Goal: Task Accomplishment & Management: Complete application form

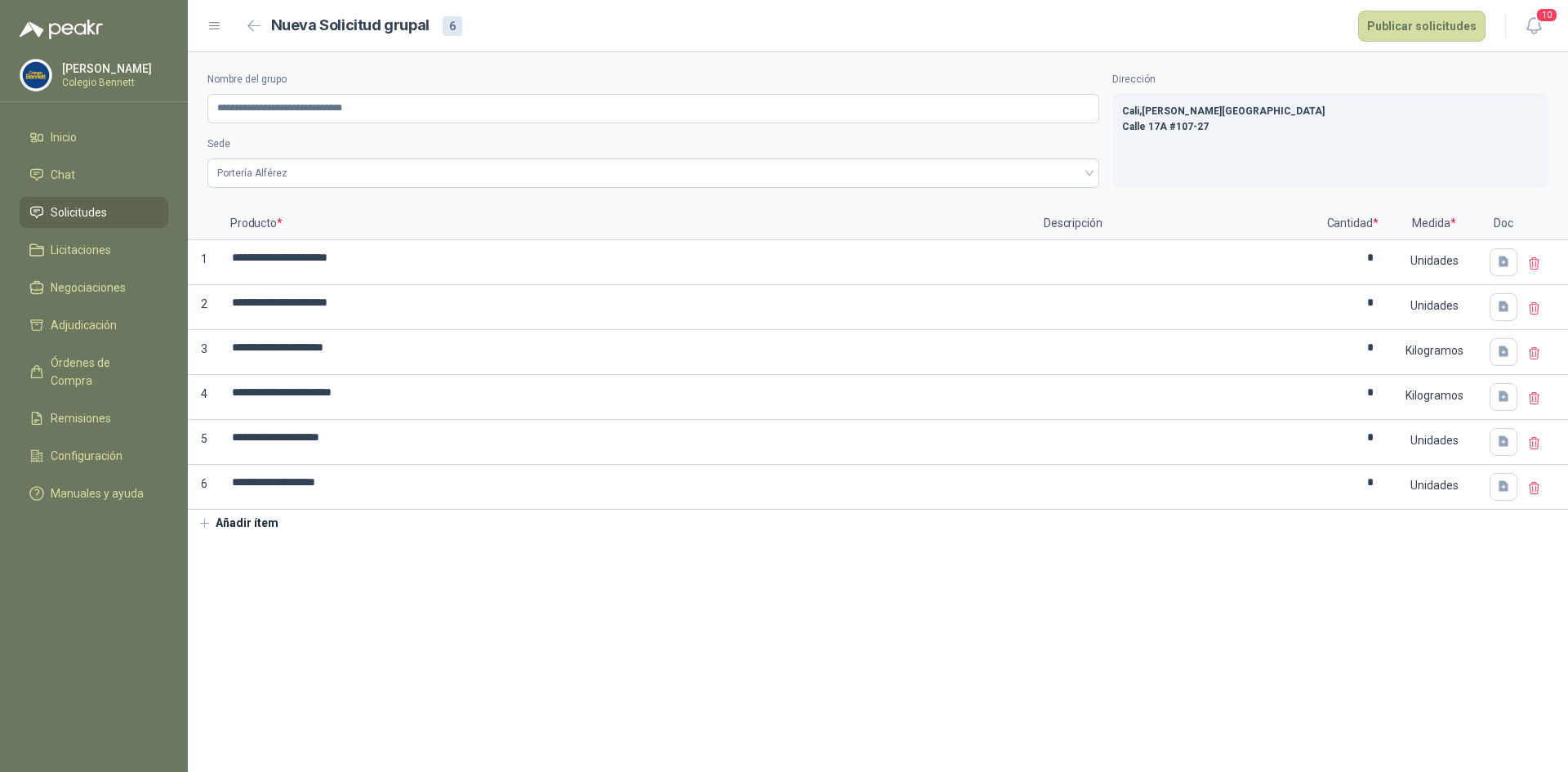
click at [1036, 558] on section "**********" at bounding box center [878, 413] width 1381 height 720
click at [327, 611] on section "**********" at bounding box center [878, 413] width 1381 height 720
click at [1396, 20] on button "Publicar solicitudes" at bounding box center [1422, 26] width 127 height 31
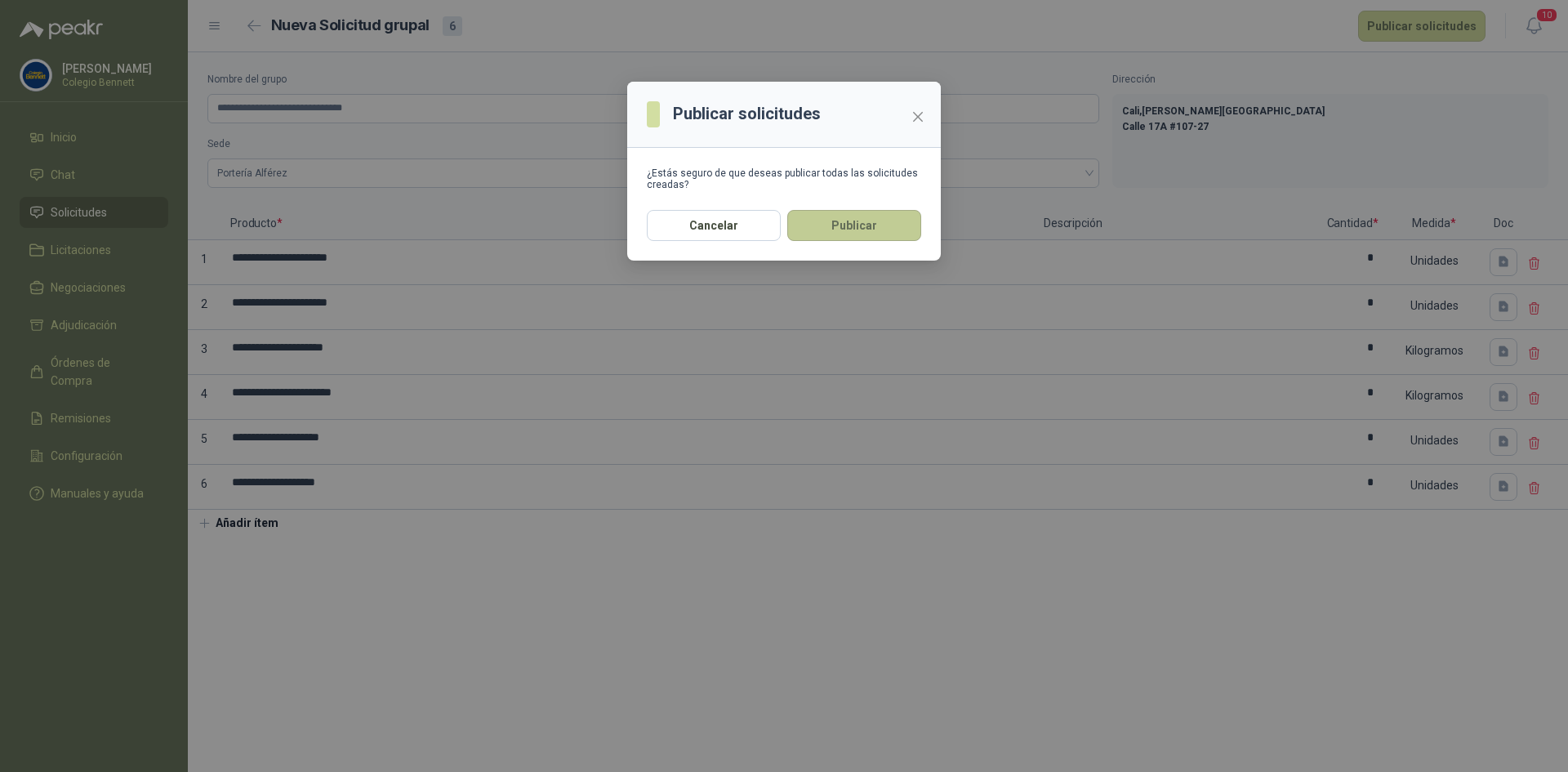
click at [872, 224] on button "Publicar" at bounding box center [854, 225] width 134 height 31
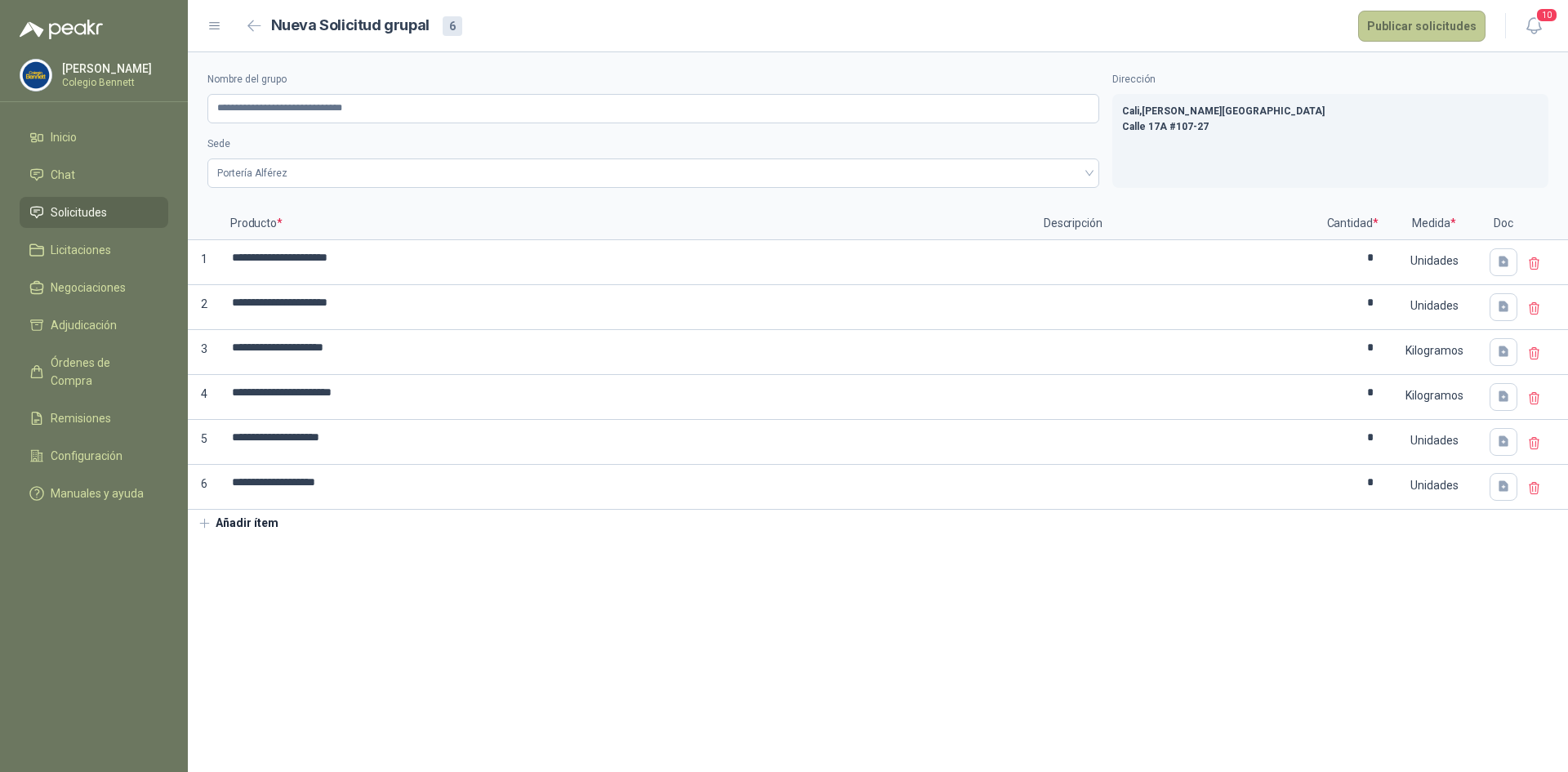
click at [1407, 23] on button "Publicar solicitudes" at bounding box center [1422, 26] width 127 height 31
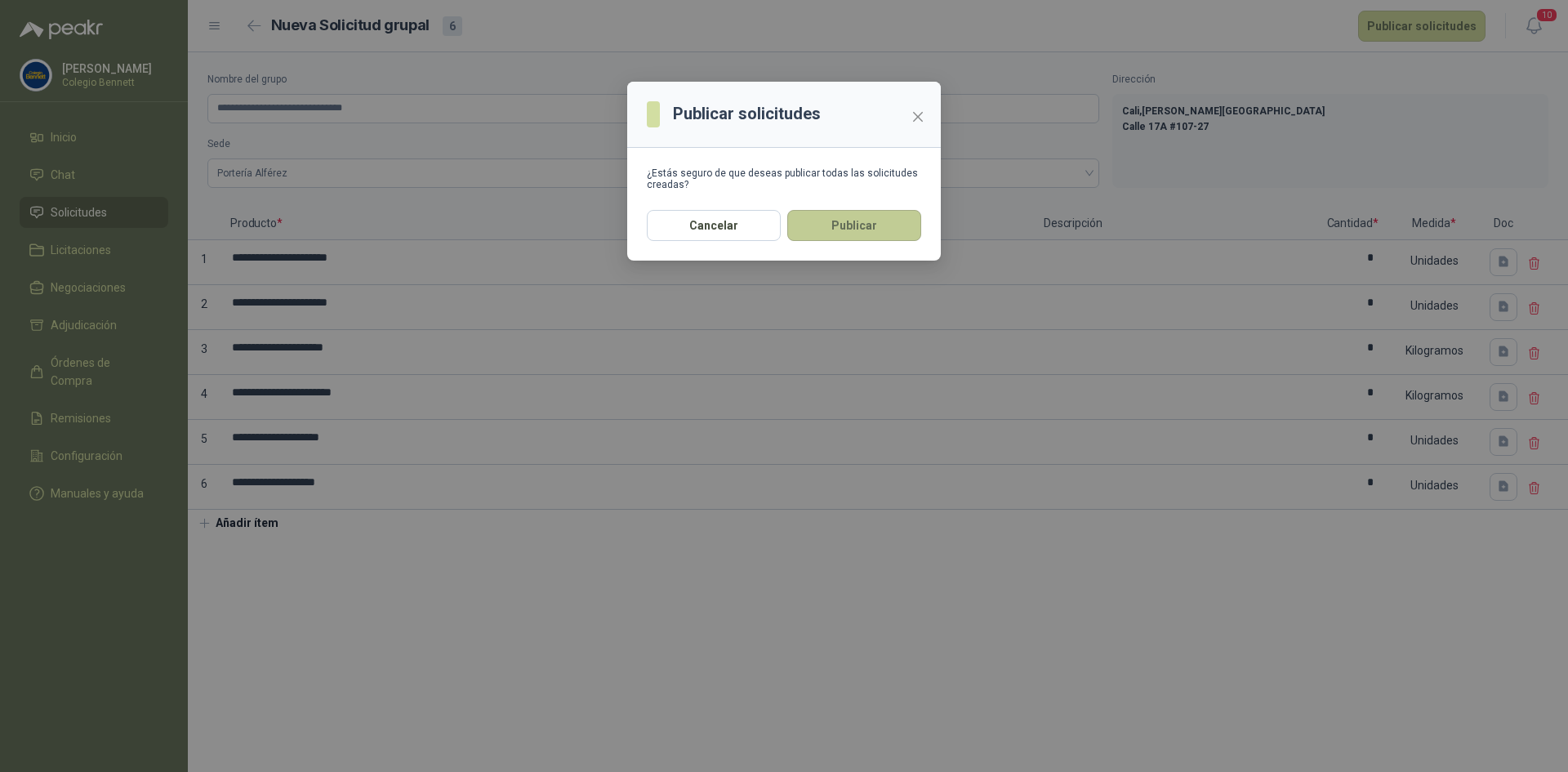
click at [863, 223] on button "Publicar" at bounding box center [854, 225] width 134 height 31
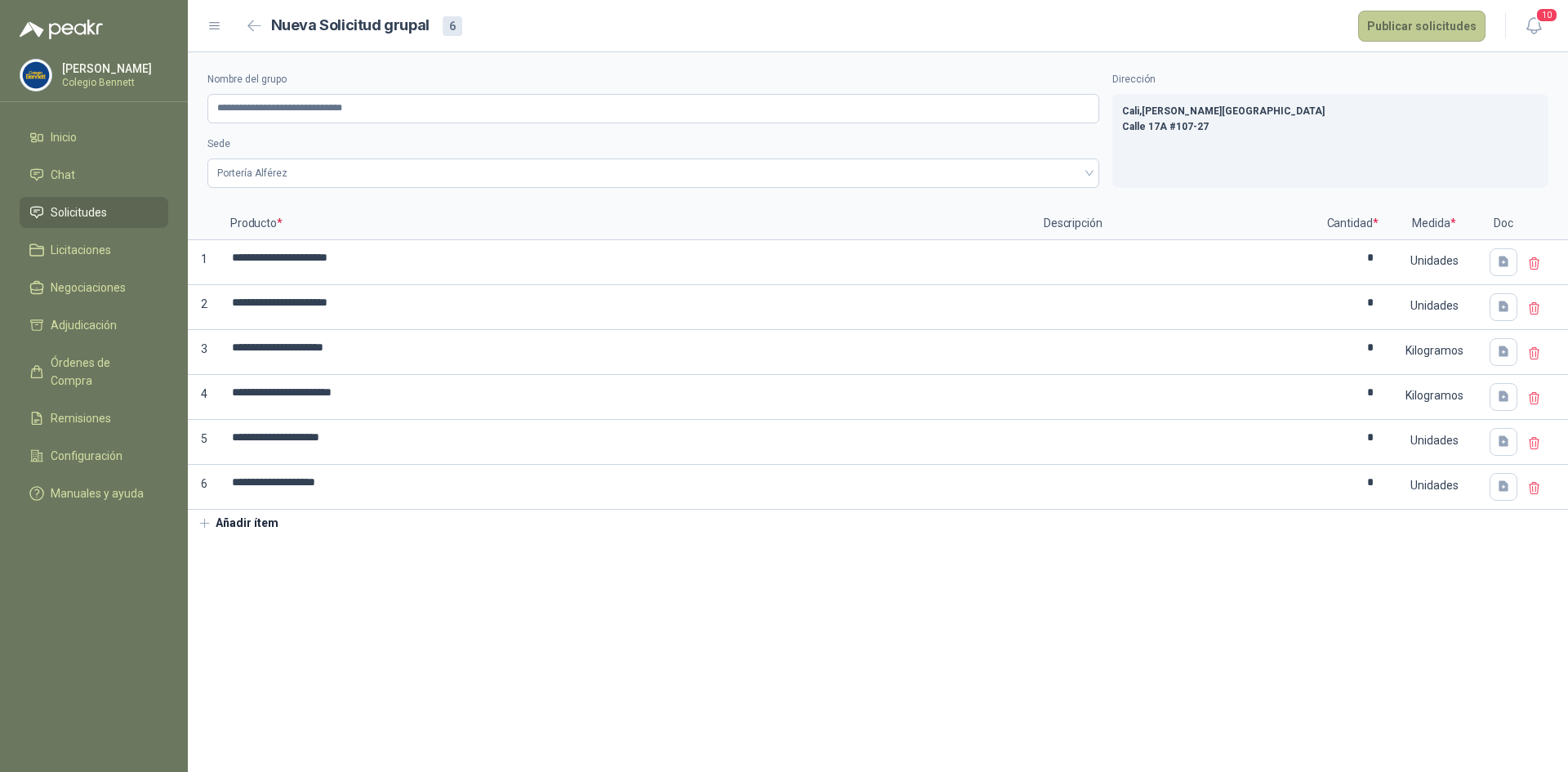
click at [1398, 29] on button "Publicar solicitudes" at bounding box center [1422, 26] width 127 height 31
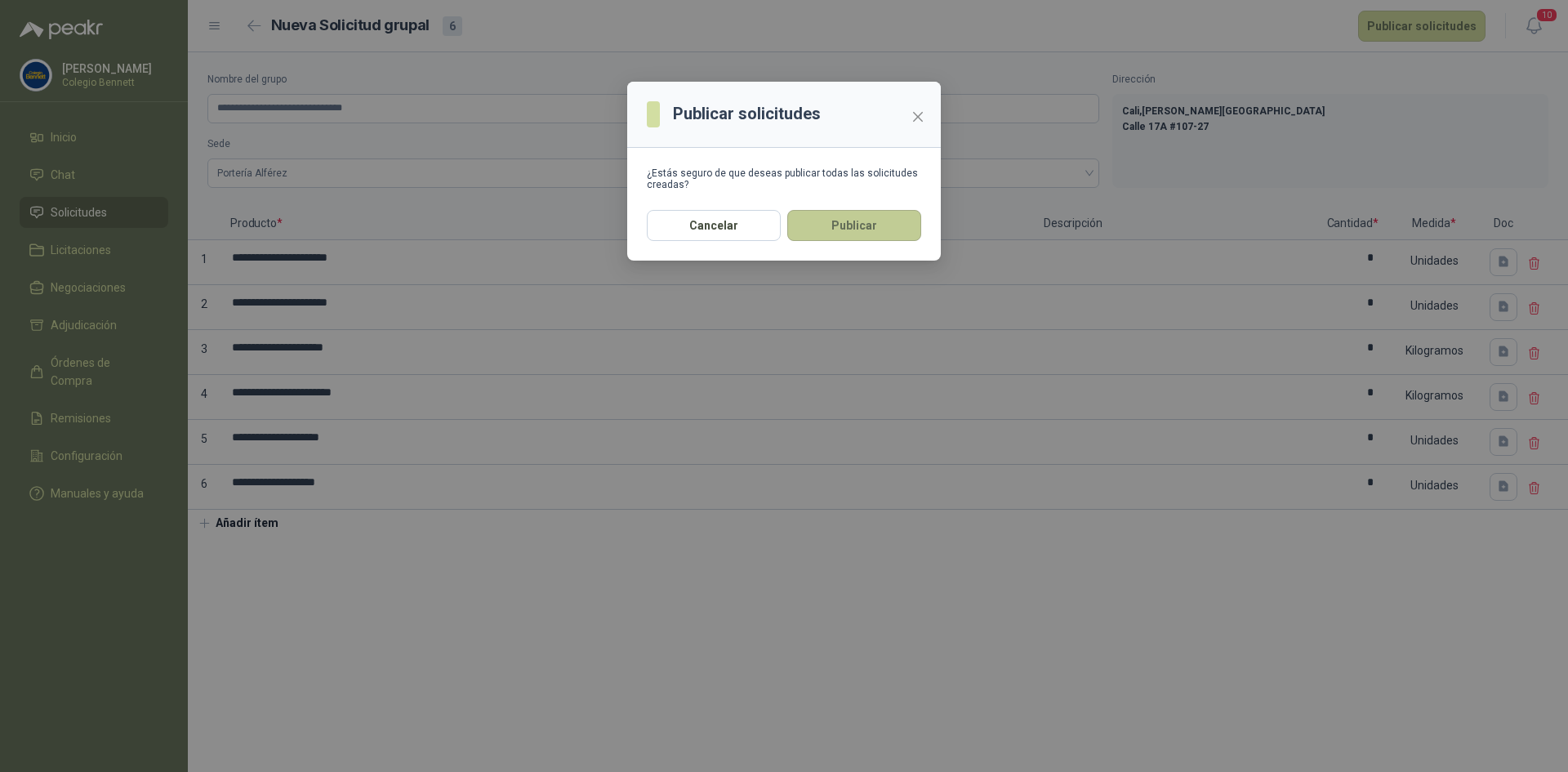
click at [834, 222] on button "Publicar" at bounding box center [854, 225] width 134 height 31
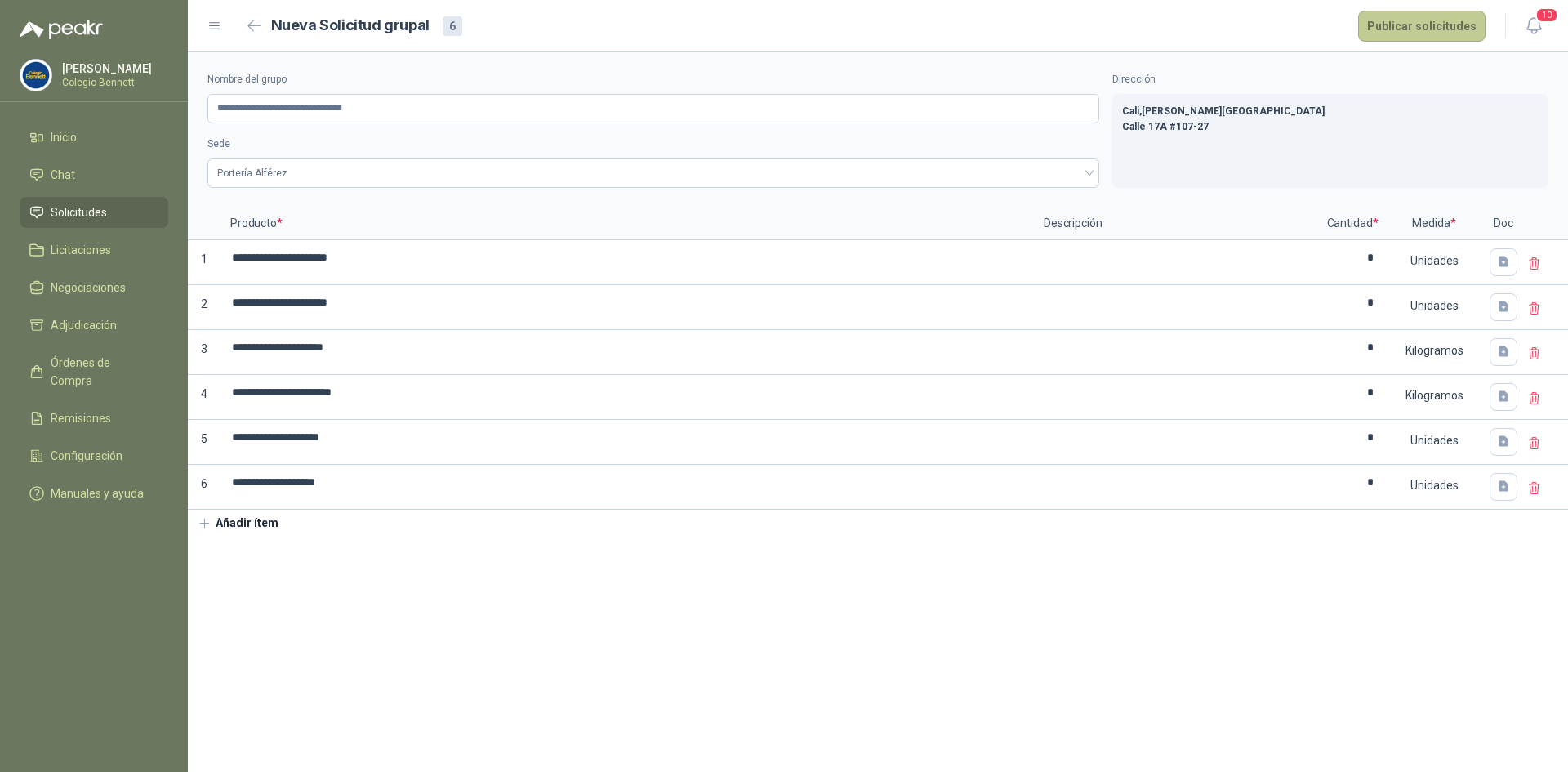
click at [1417, 28] on button "Publicar solicitudes" at bounding box center [1422, 26] width 127 height 31
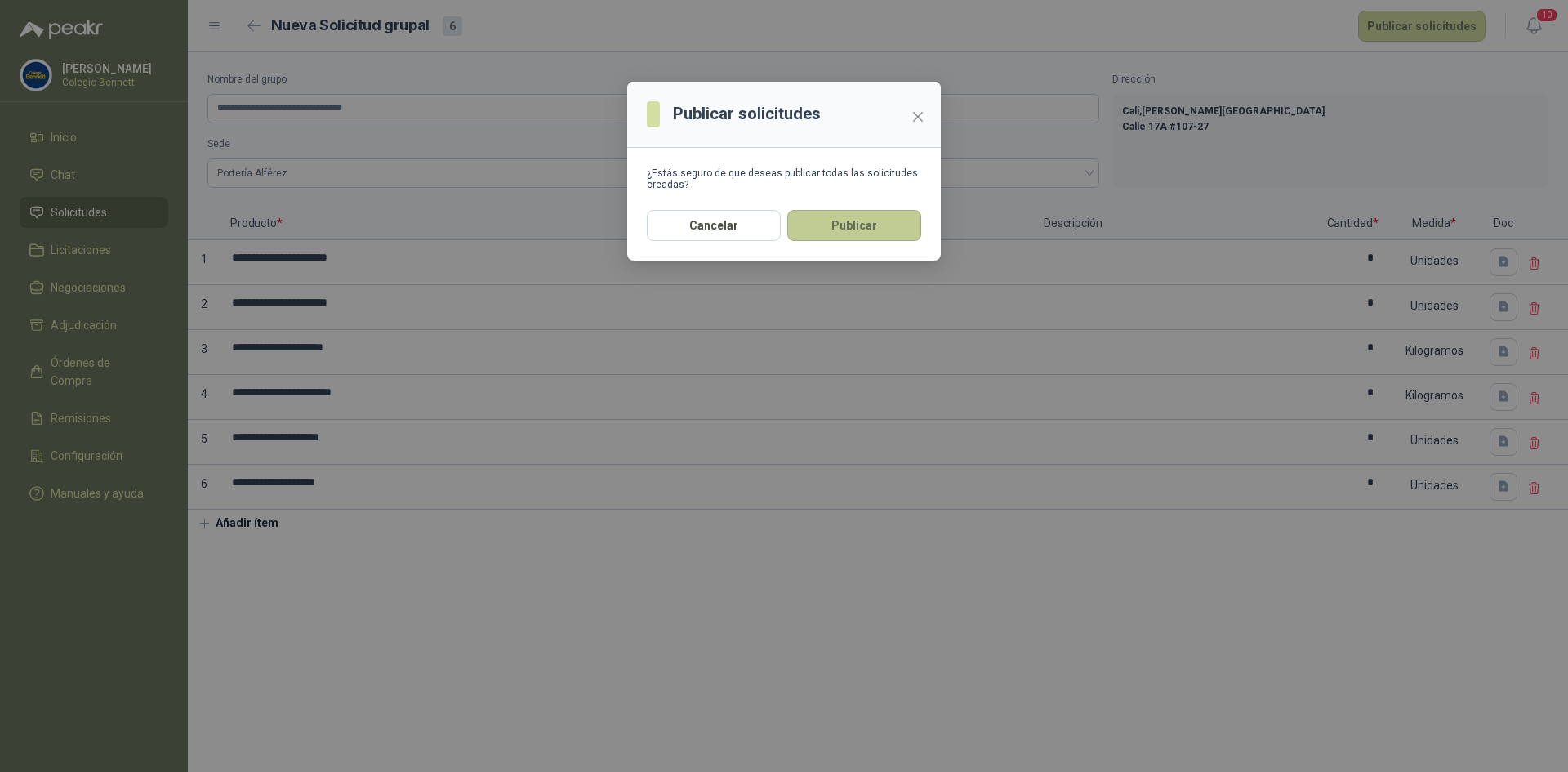
click at [884, 218] on button "Publicar" at bounding box center [854, 225] width 134 height 31
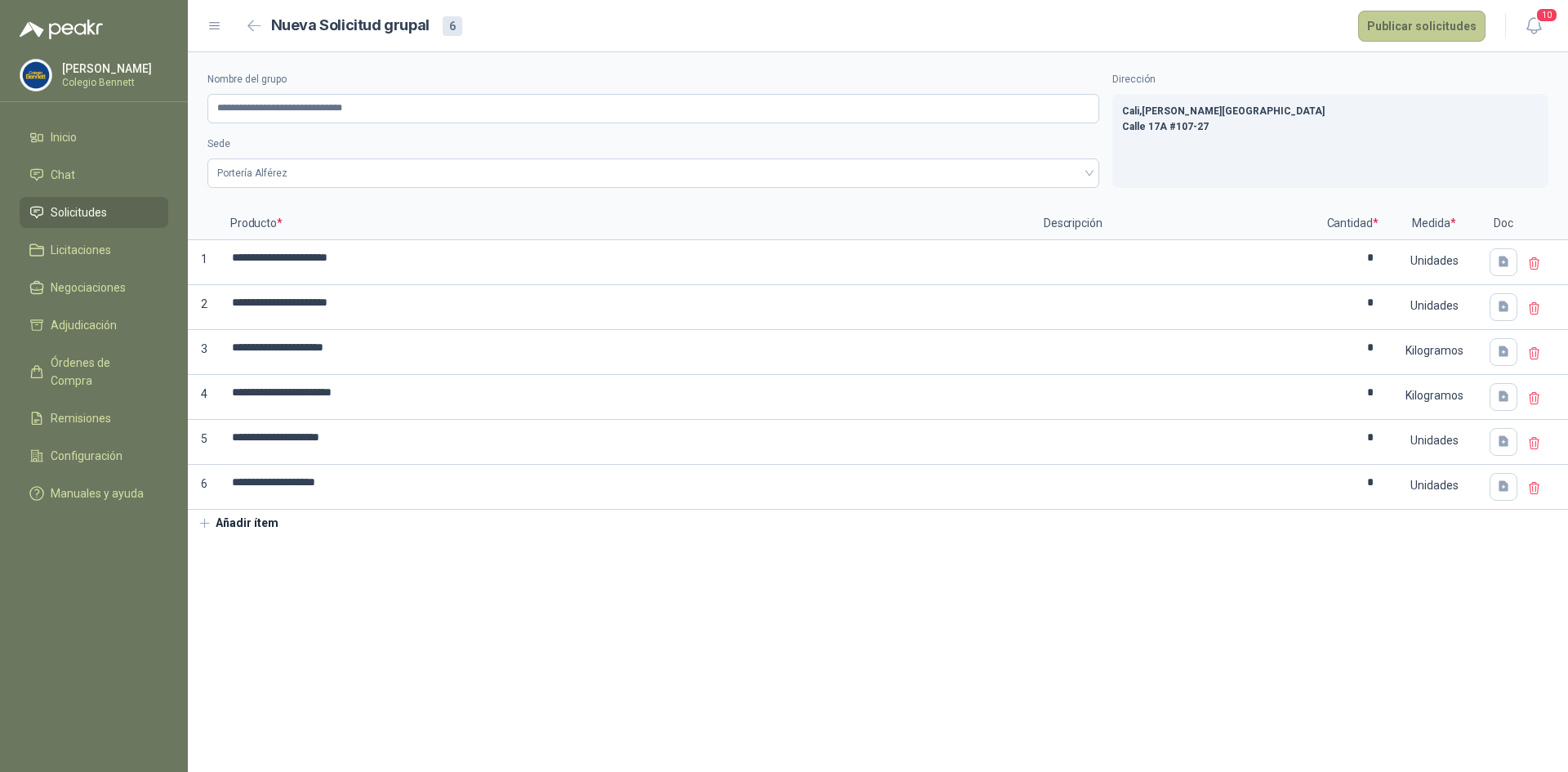
click at [1419, 20] on button "Publicar solicitudes" at bounding box center [1422, 26] width 127 height 31
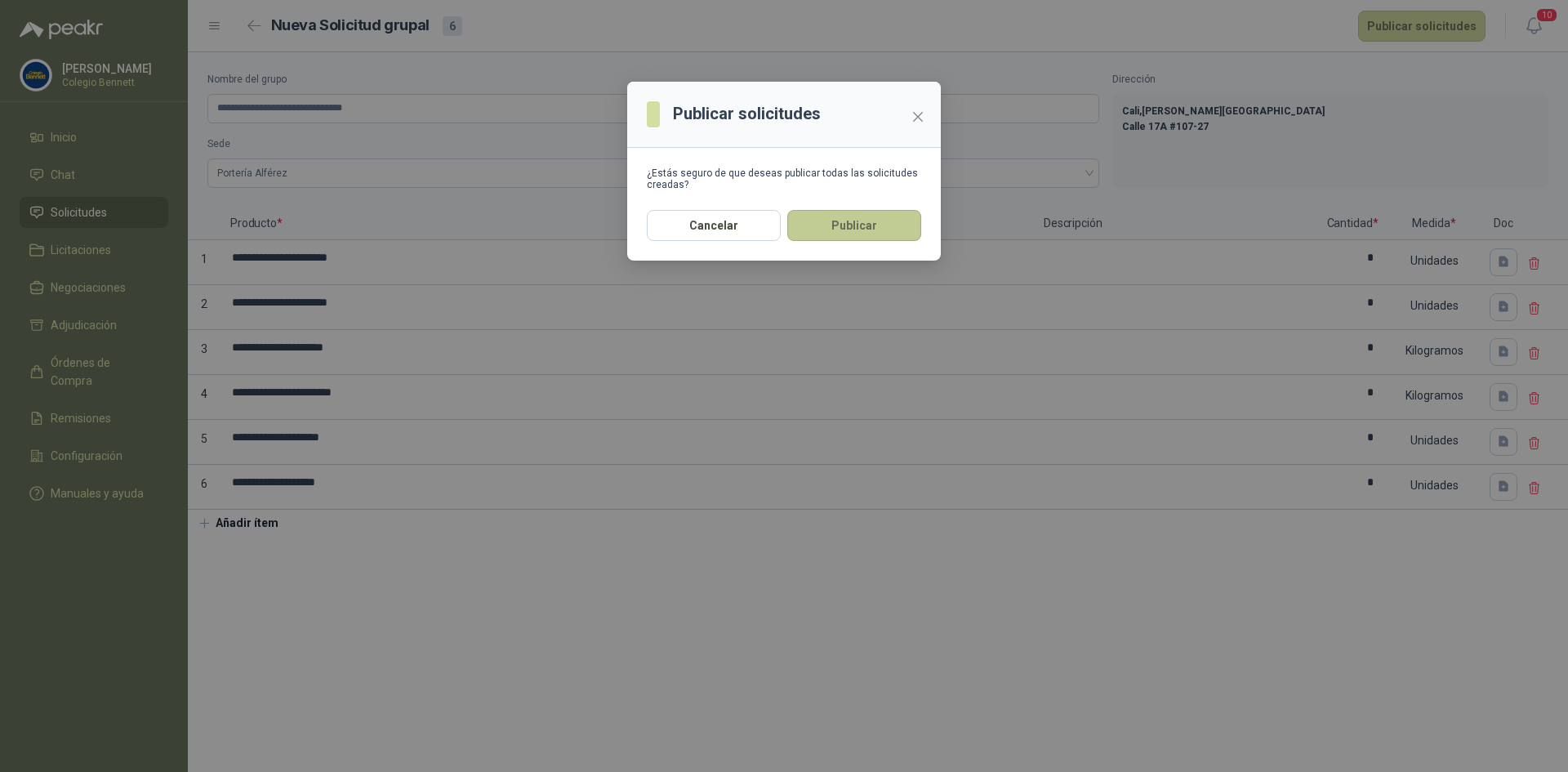
click at [873, 218] on button "Publicar" at bounding box center [854, 225] width 134 height 31
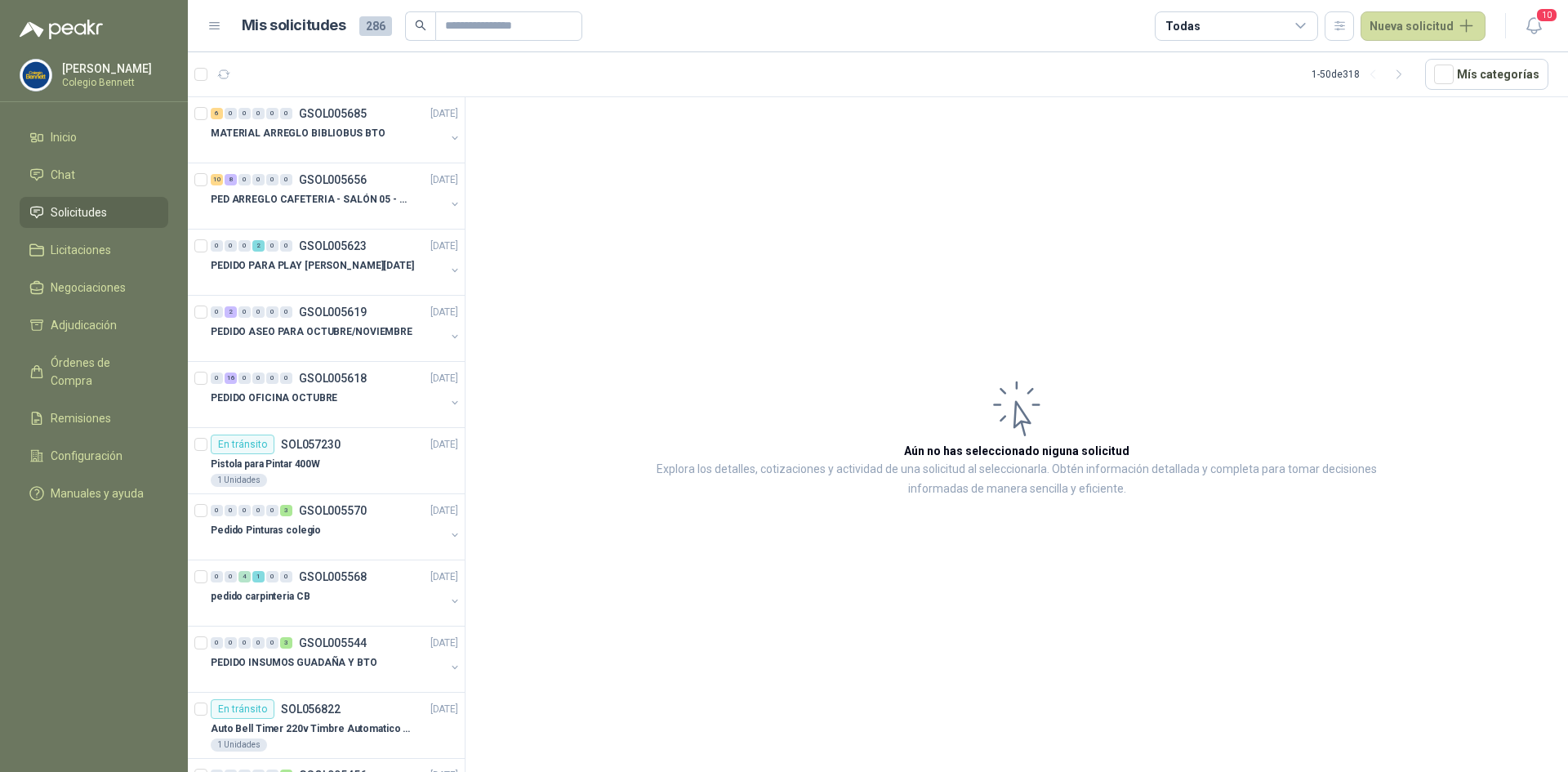
click at [113, 204] on li "Solicitudes" at bounding box center [94, 213] width 129 height 18
click at [81, 137] on li "Inicio" at bounding box center [94, 137] width 129 height 18
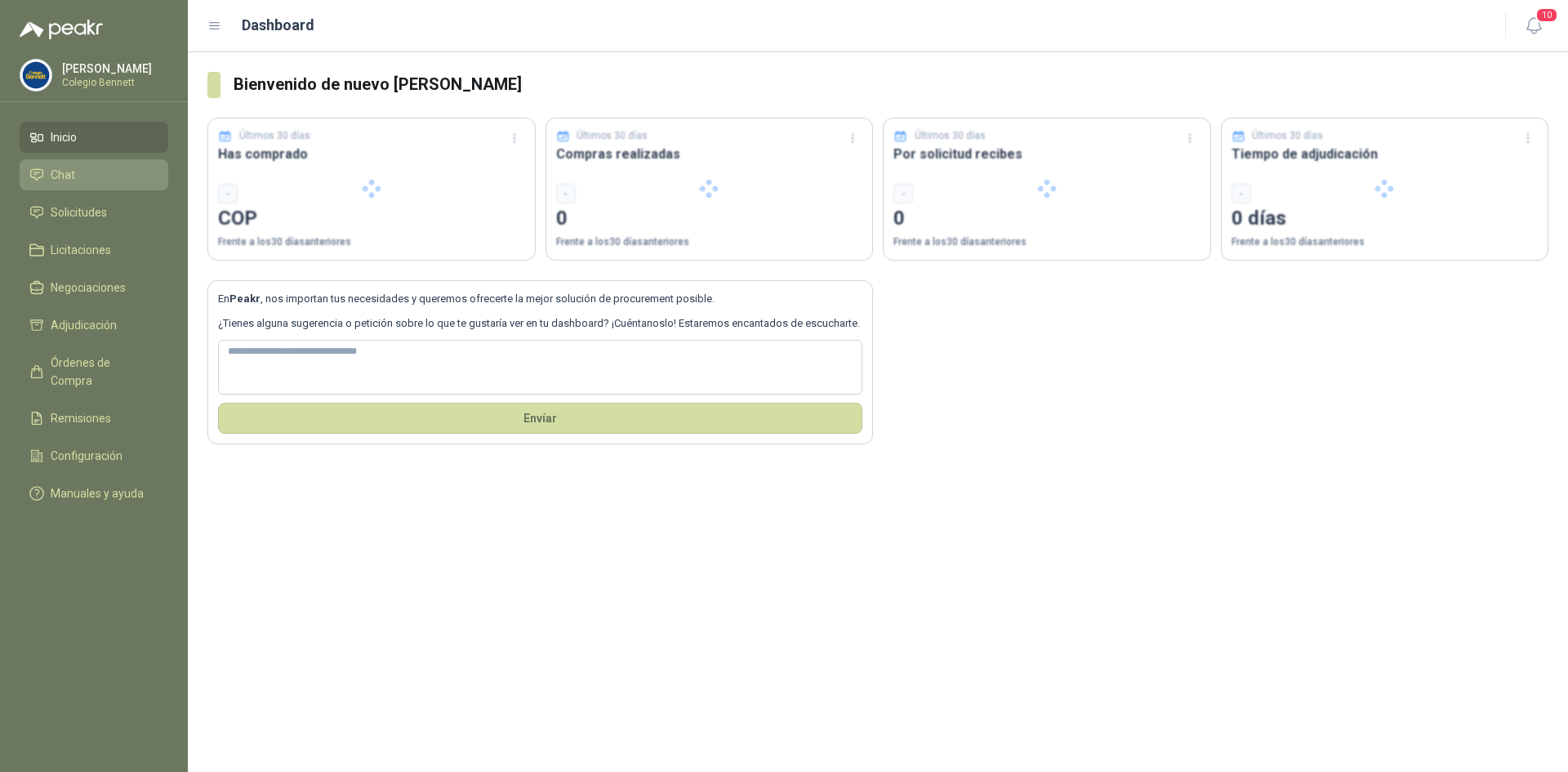
click at [71, 172] on span "Chat" at bounding box center [63, 175] width 25 height 18
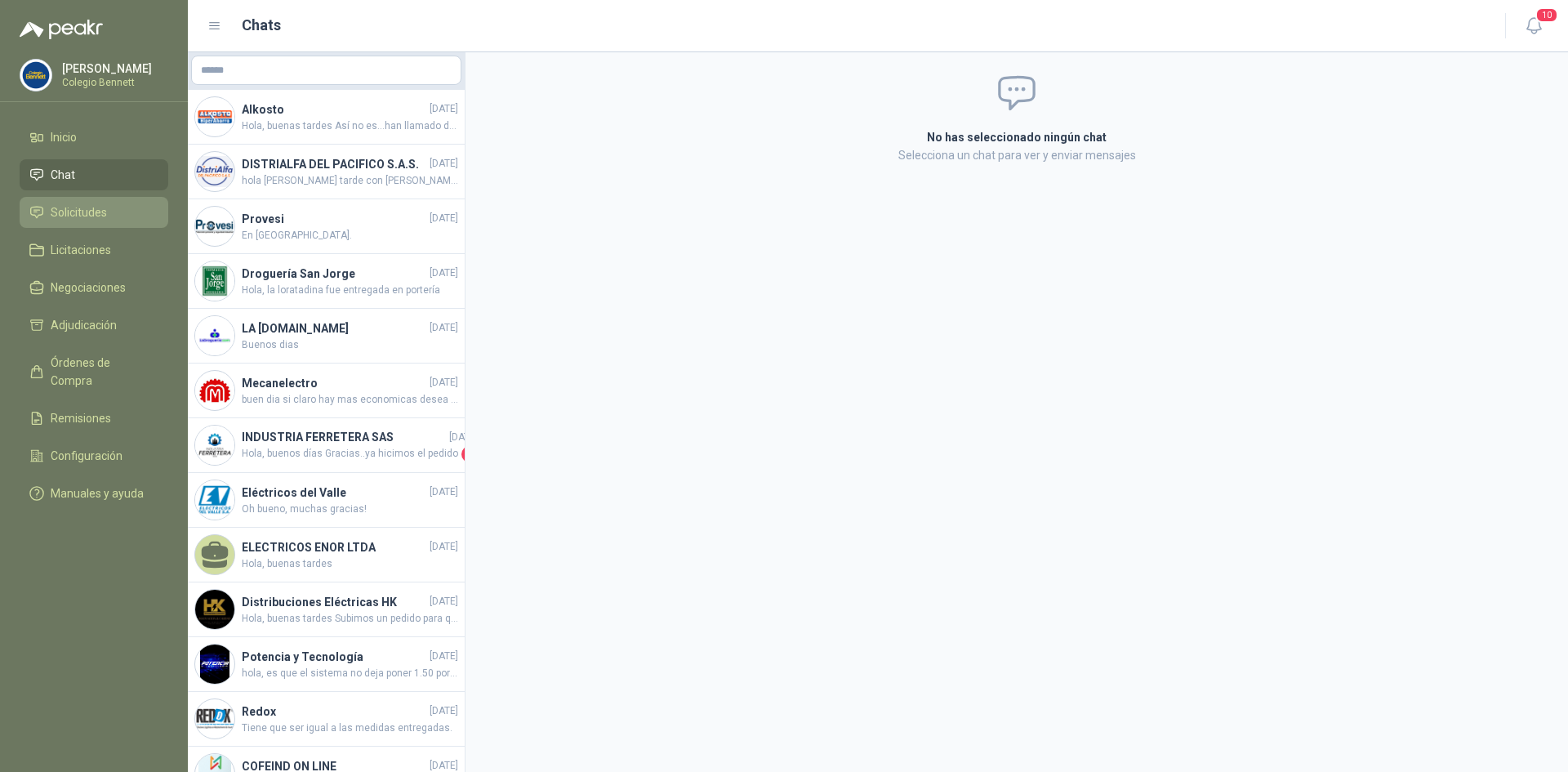
click at [76, 214] on span "Solicitudes" at bounding box center [79, 213] width 57 height 18
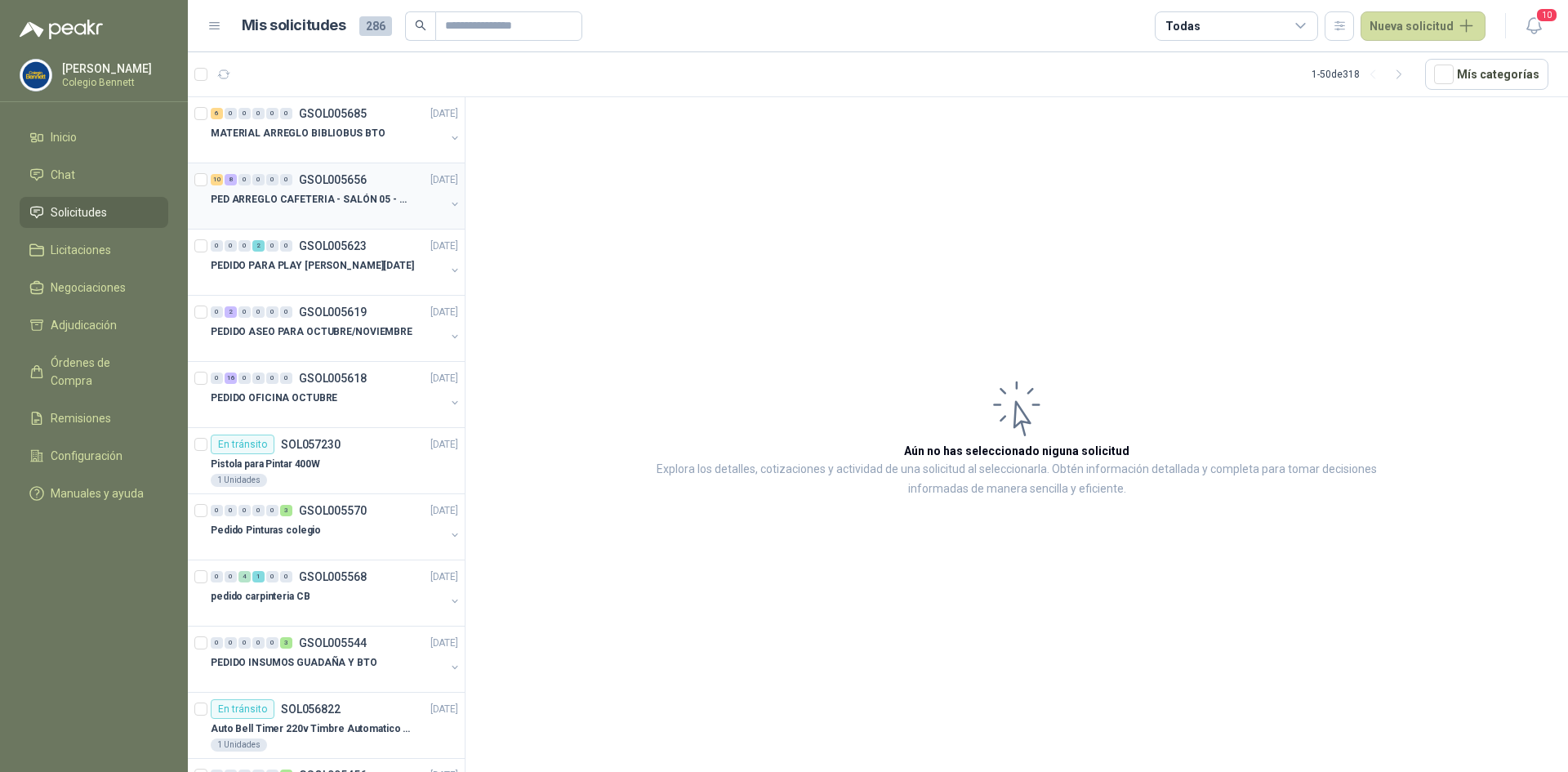
click at [267, 187] on div "10 8 0 0 0 0 GSOL005656 25/09/25" at bounding box center [336, 180] width 251 height 20
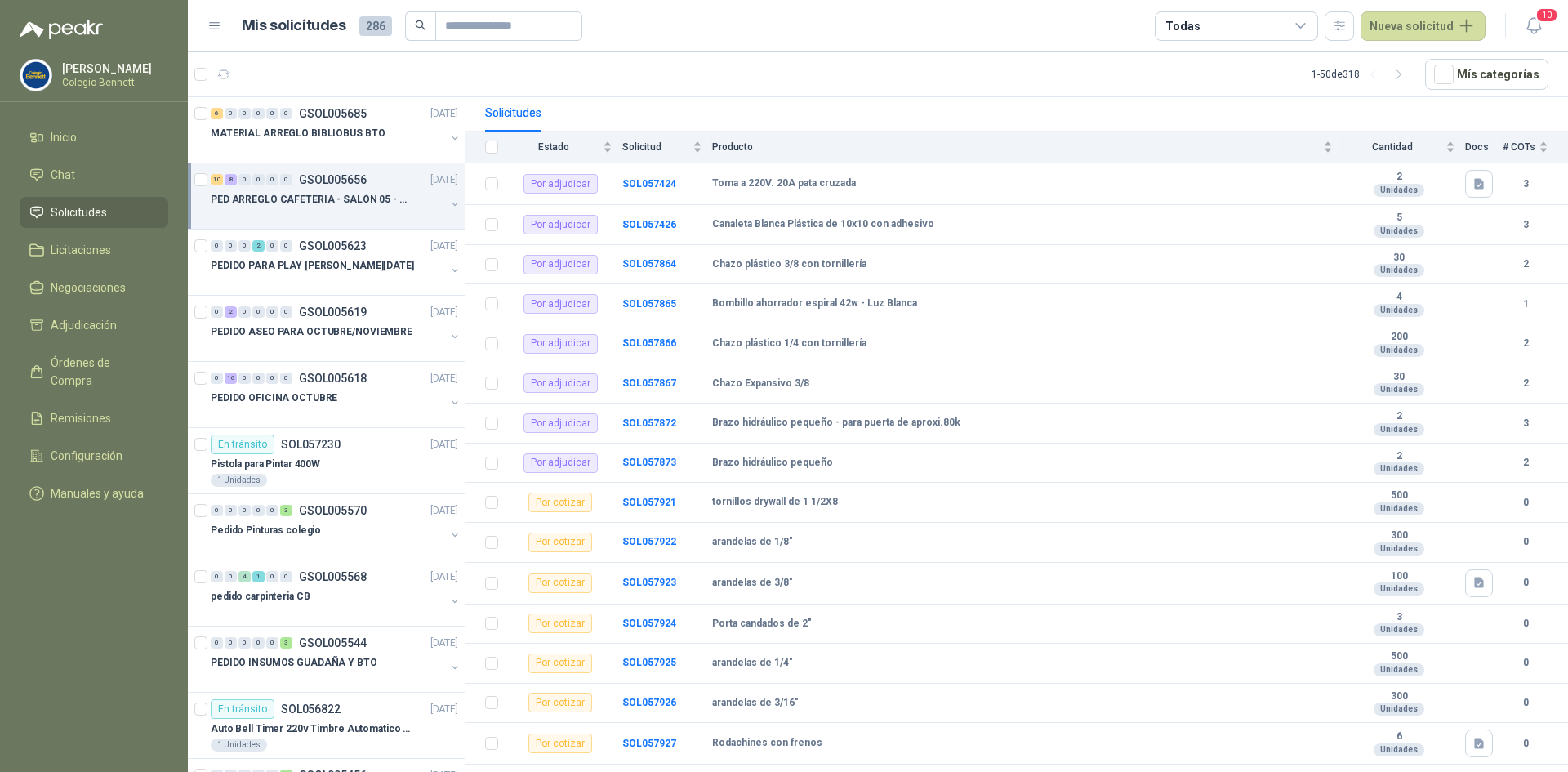
scroll to position [278, 0]
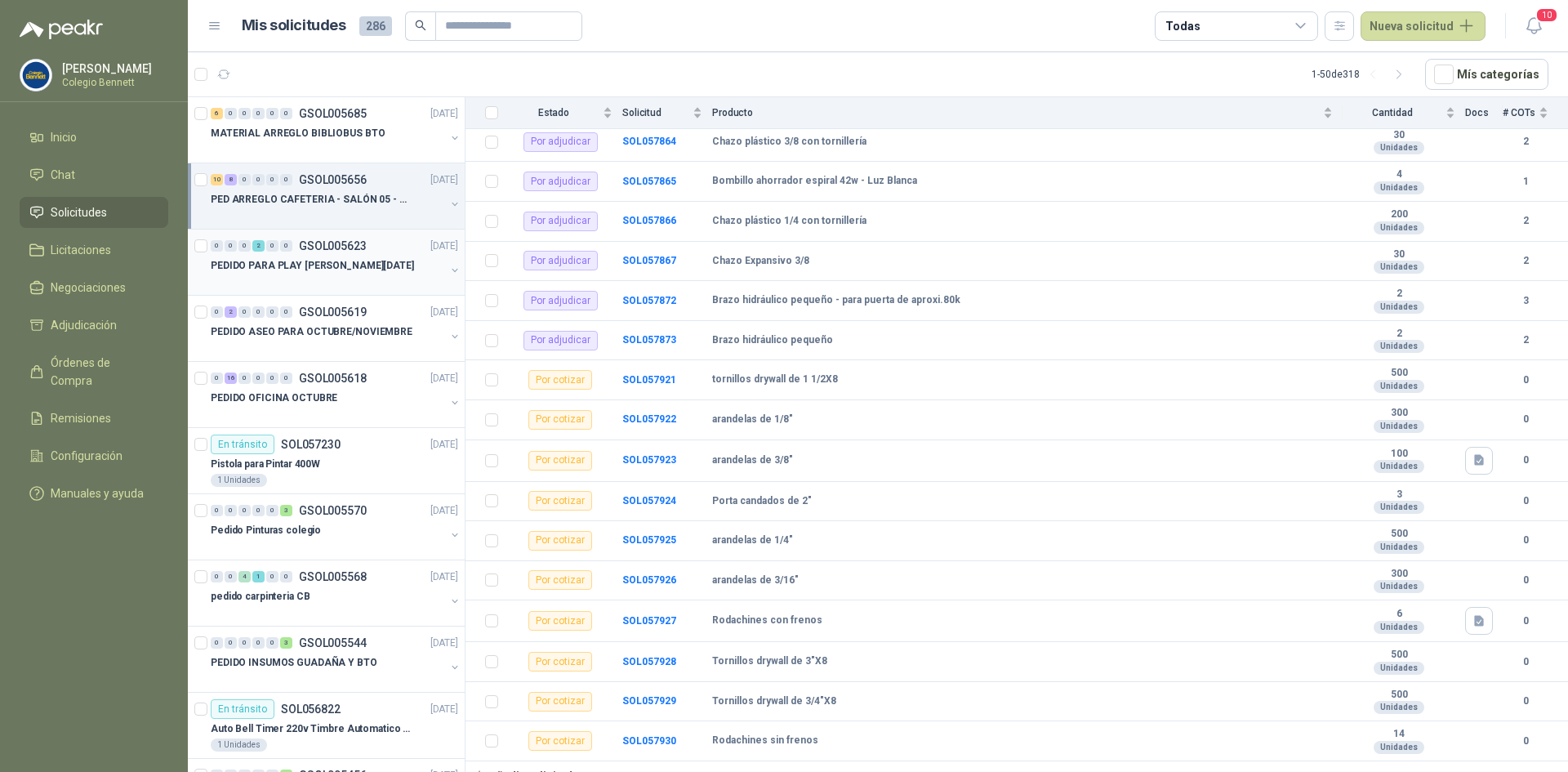
click at [309, 262] on p "PEDIDO PARA PLAY [PERSON_NAME][DATE]" at bounding box center [312, 267] width 204 height 16
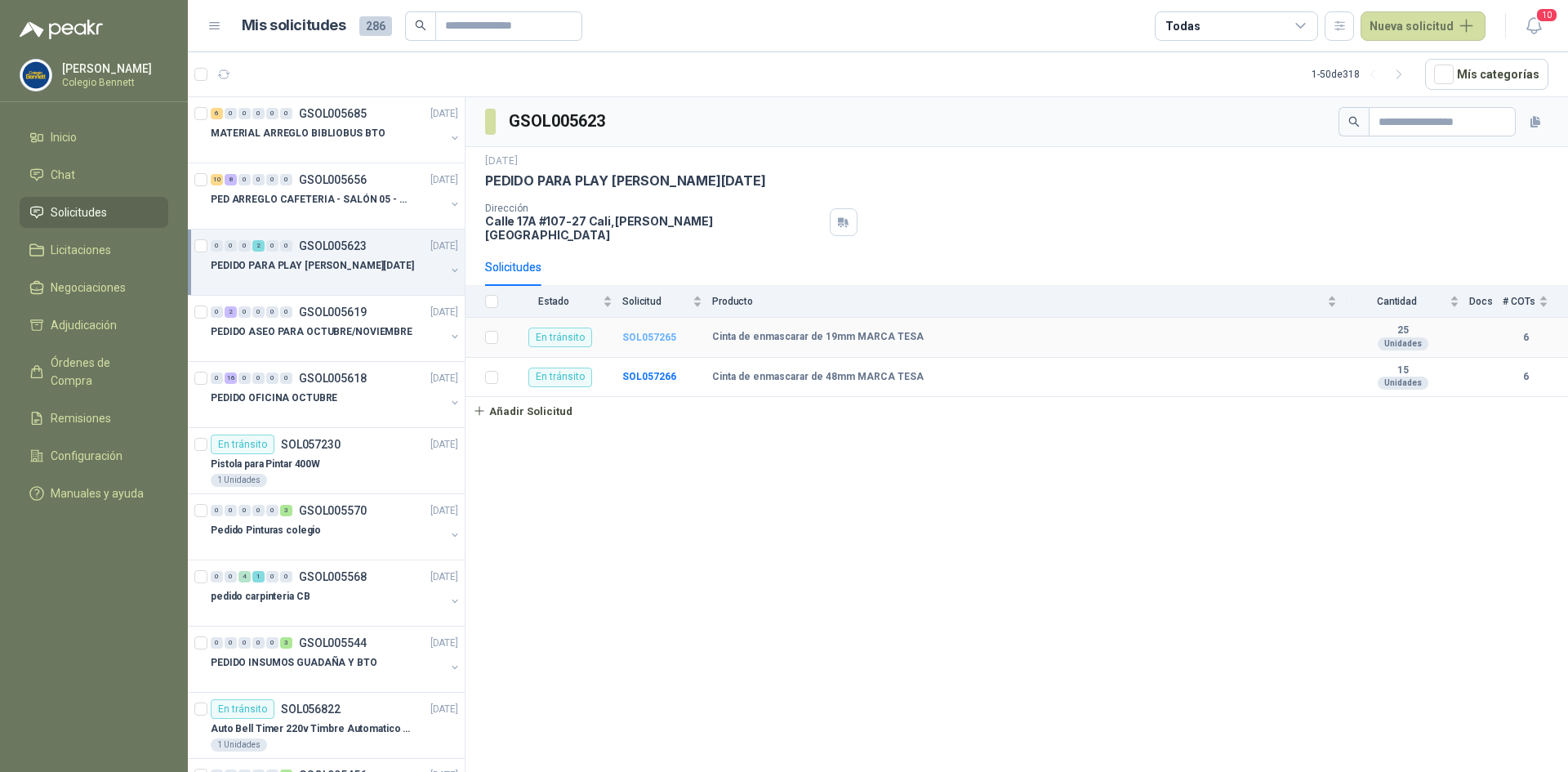
click at [642, 332] on b "SOL057265" at bounding box center [649, 338] width 54 height 12
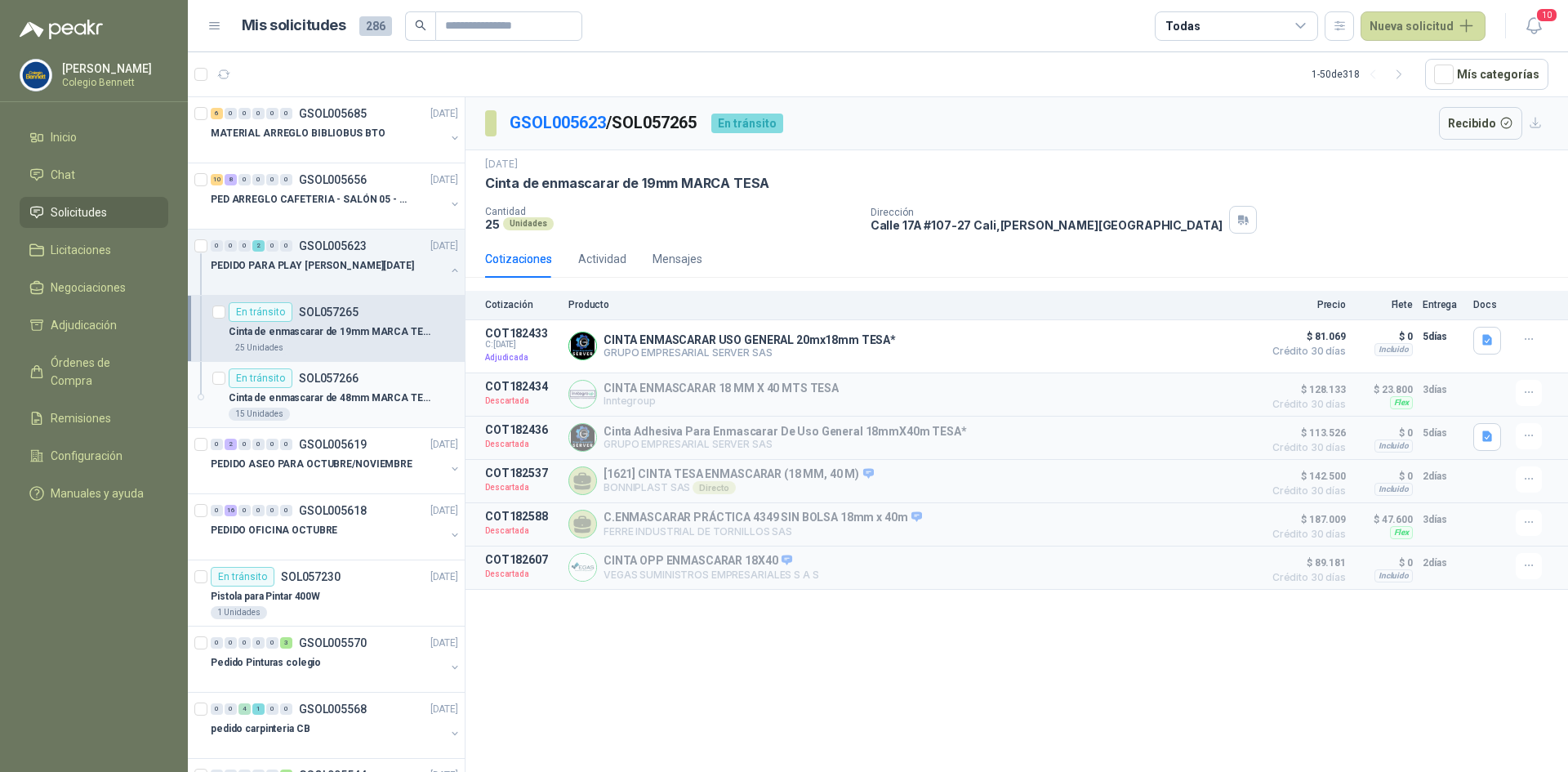
click at [350, 384] on p "SOL057266" at bounding box center [329, 379] width 60 height 12
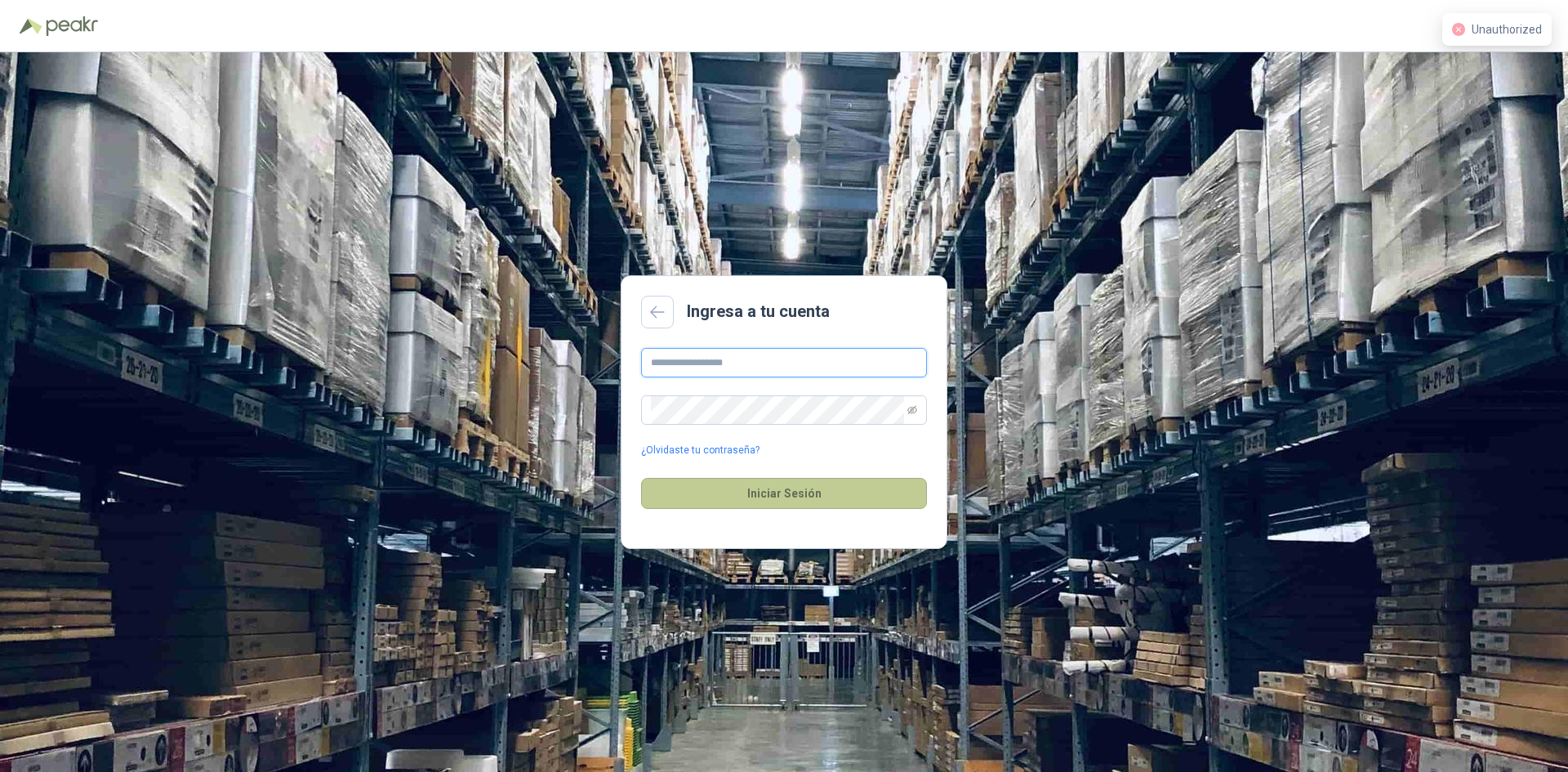
type input "**********"
click at [781, 496] on button "Iniciar Sesión" at bounding box center [784, 493] width 286 height 31
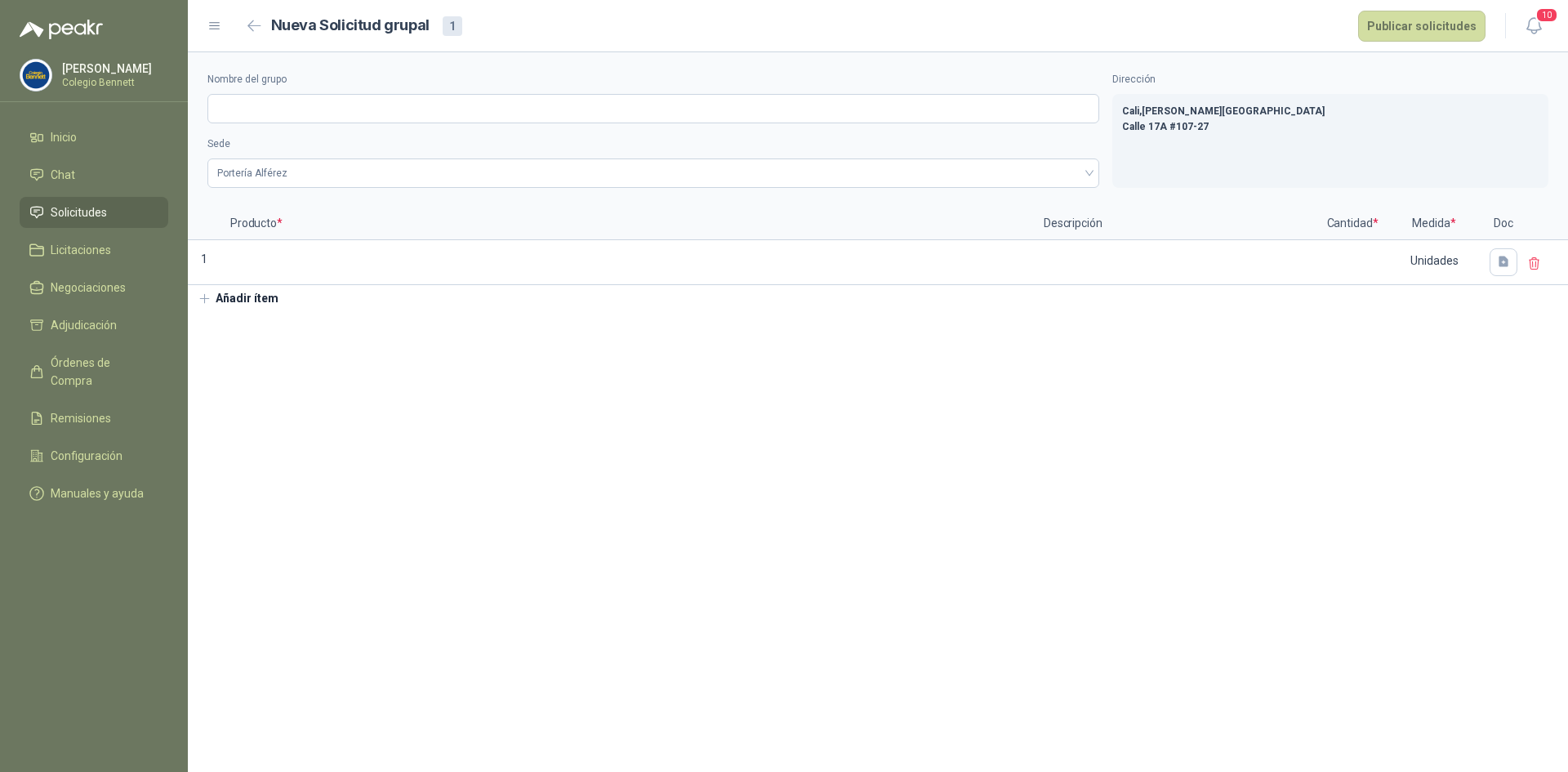
click at [76, 207] on span "Solicitudes" at bounding box center [79, 213] width 57 height 18
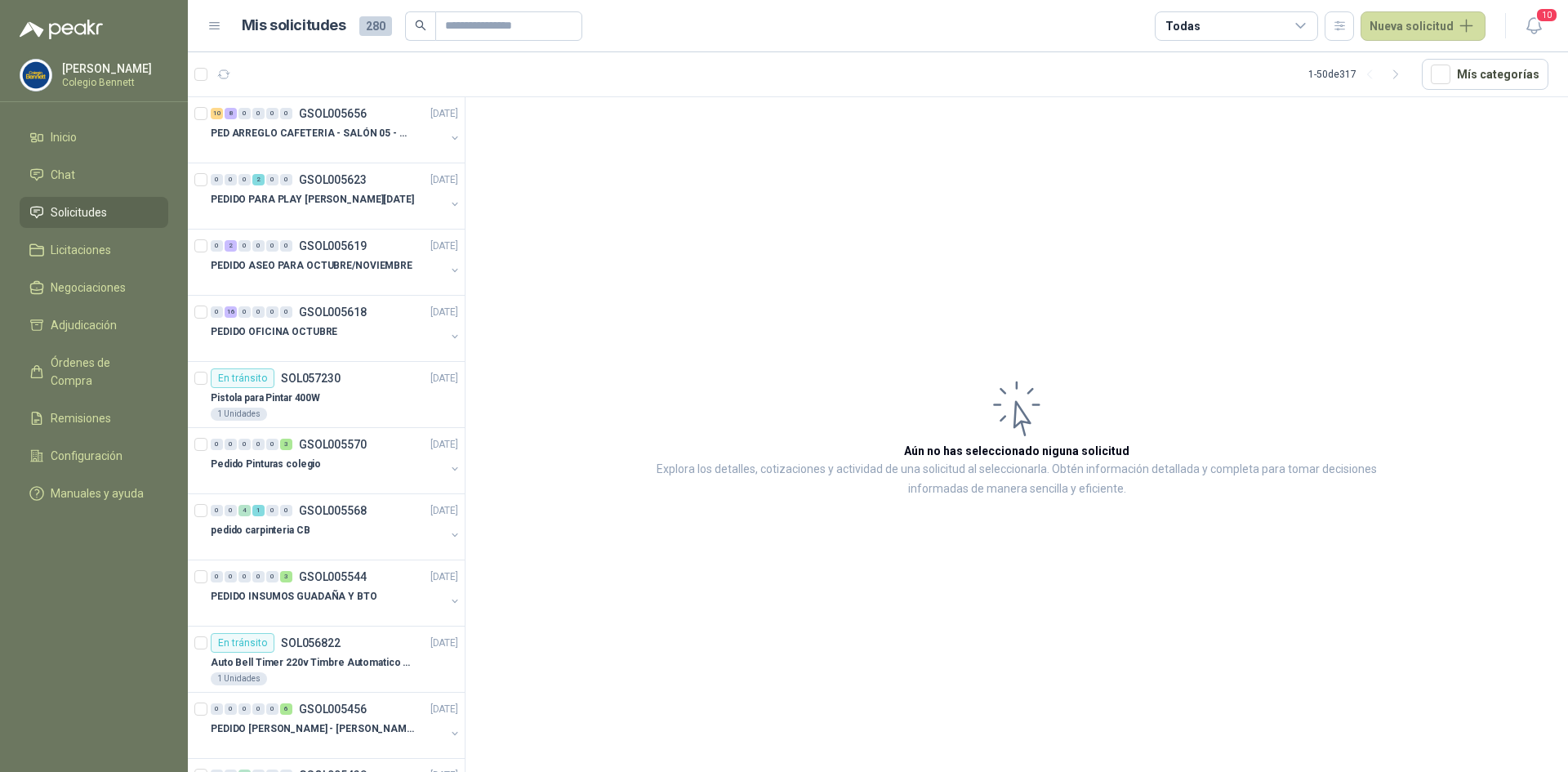
click at [93, 214] on span "Solicitudes" at bounding box center [79, 213] width 57 height 18
click at [291, 653] on div "En tránsito SOL056822" at bounding box center [275, 644] width 130 height 20
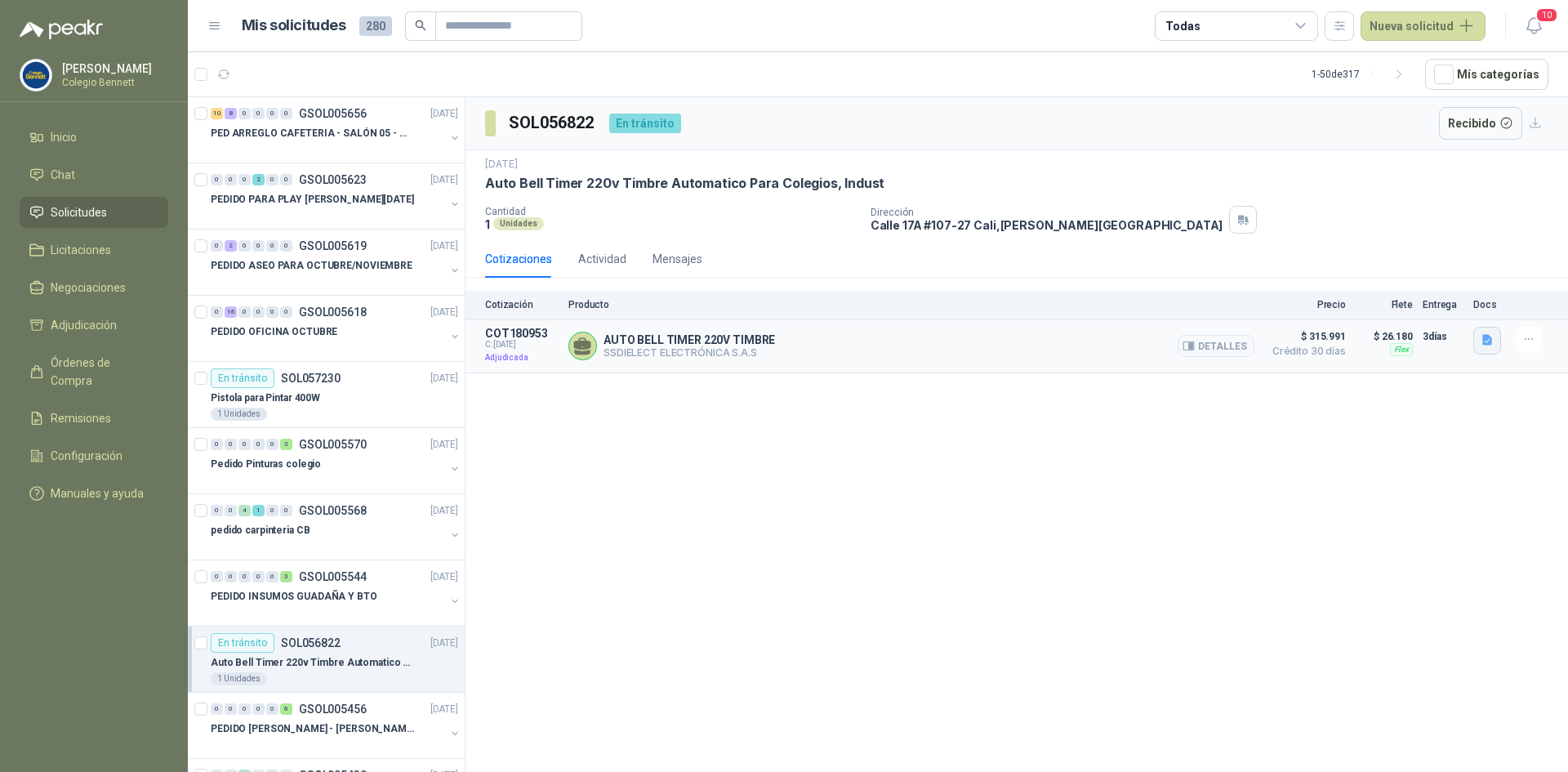
click at [1488, 341] on icon "button" at bounding box center [1488, 340] width 14 height 14
click at [697, 451] on div "SOL056822 En tránsito Recibido 19 sept, 2025 Auto Bell Timer 220v Timbre Automa…" at bounding box center [1016, 438] width 1103 height 680
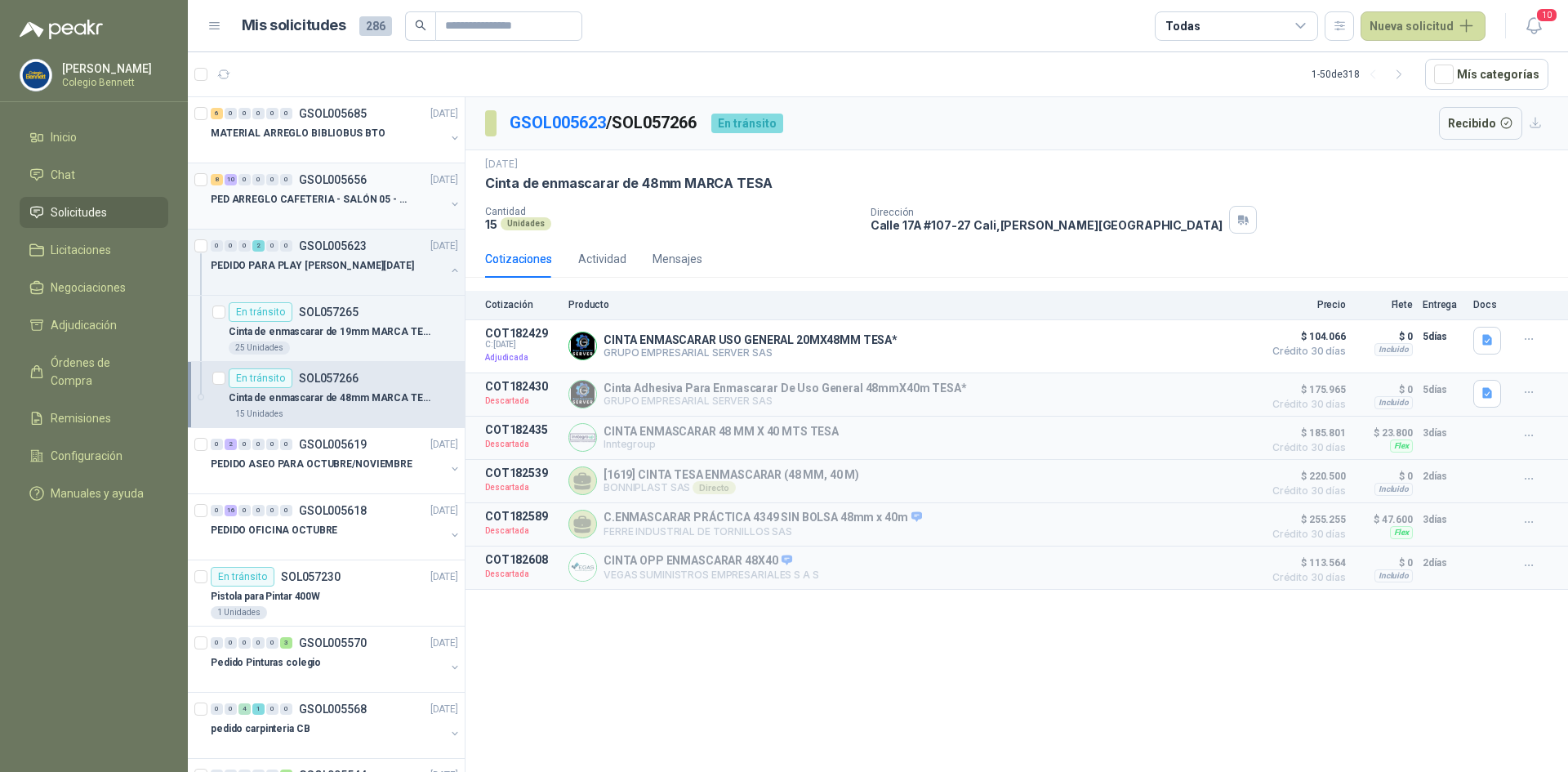
click at [372, 189] on div "8 10 0 0 0 0 GSOL005656 25/09/25" at bounding box center [336, 180] width 251 height 20
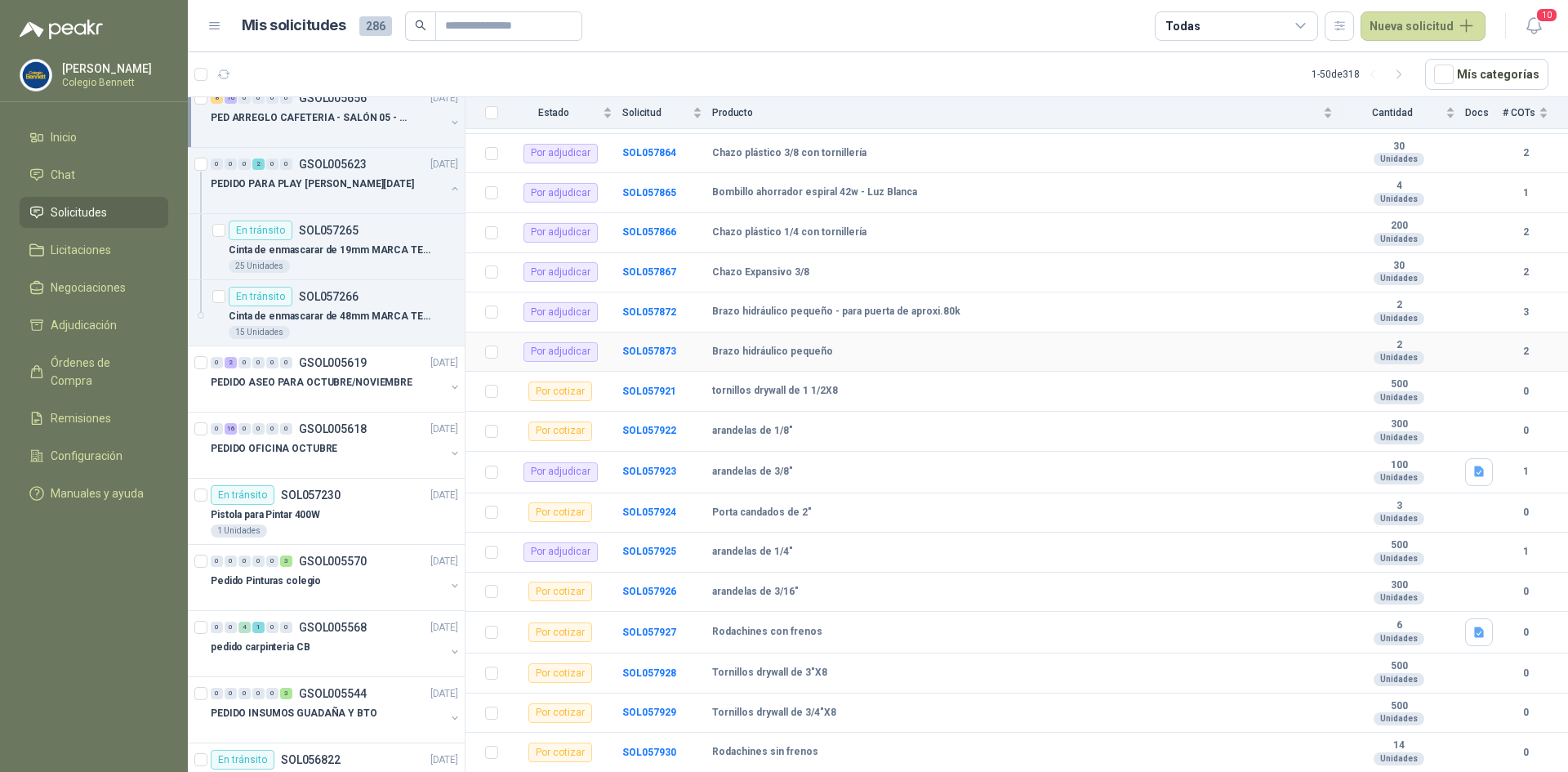
scroll to position [278, 0]
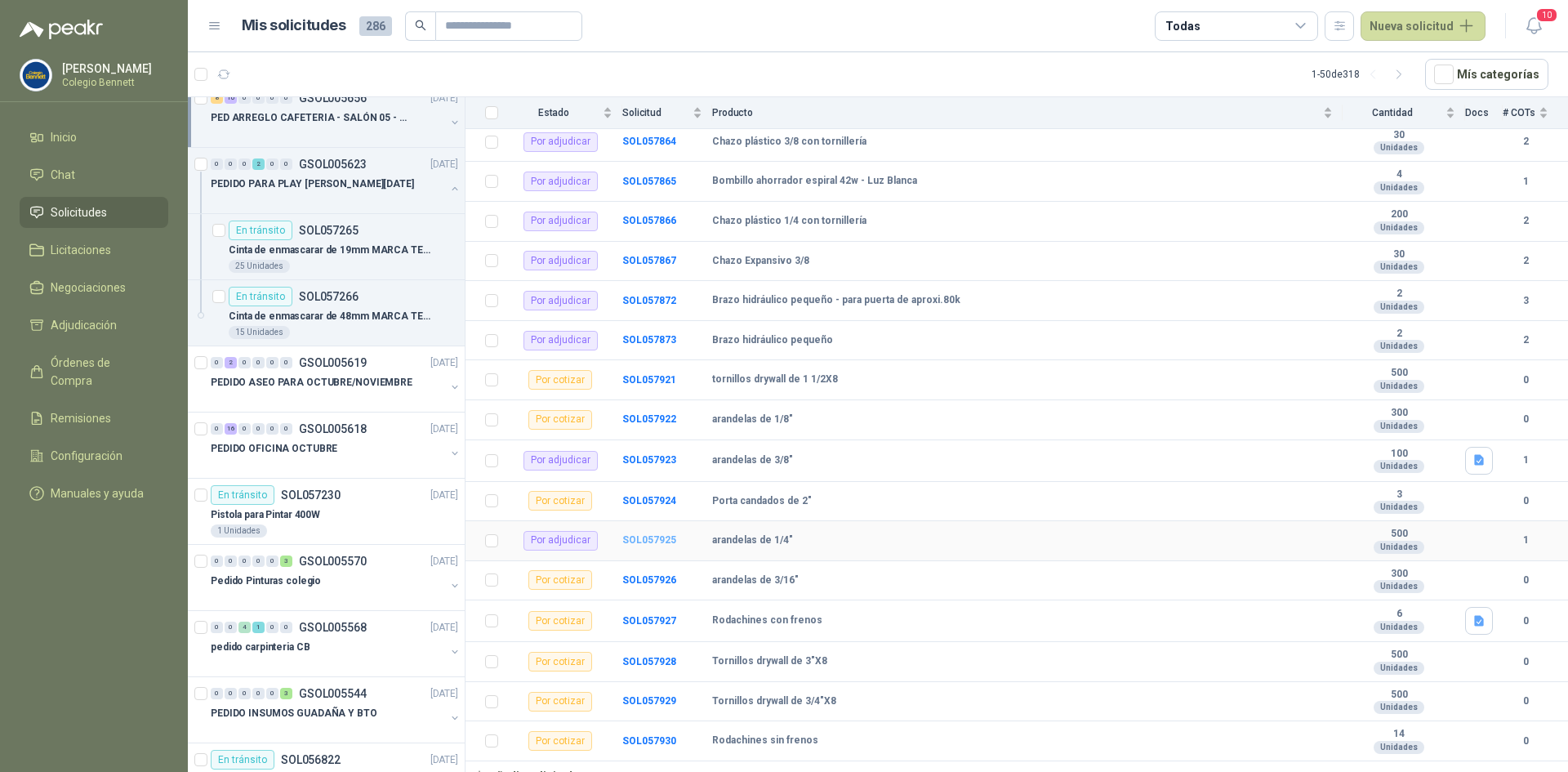
click at [653, 534] on b "SOL057925" at bounding box center [649, 540] width 54 height 12
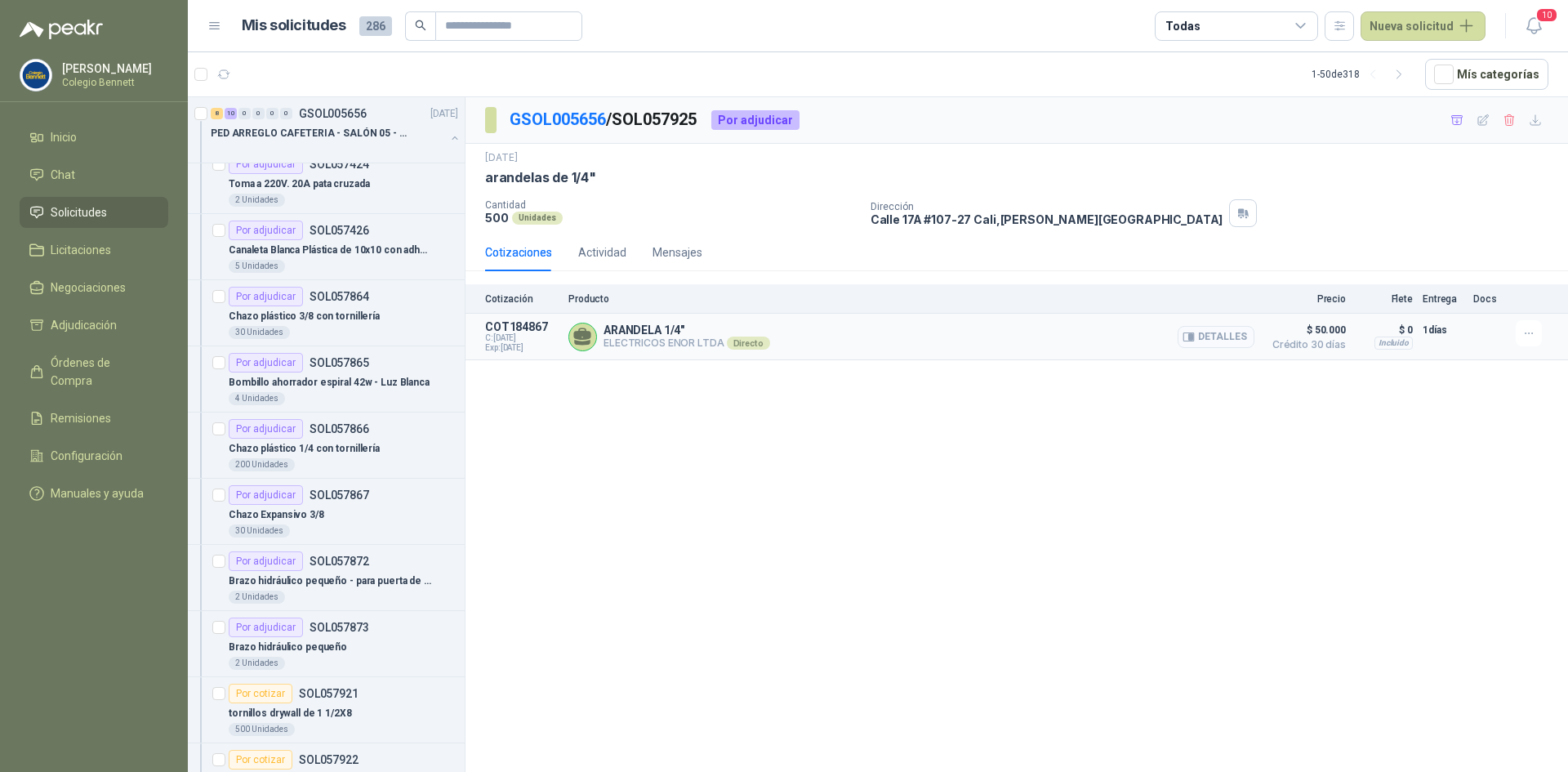
click at [1204, 330] on button "Detalles" at bounding box center [1216, 337] width 77 height 22
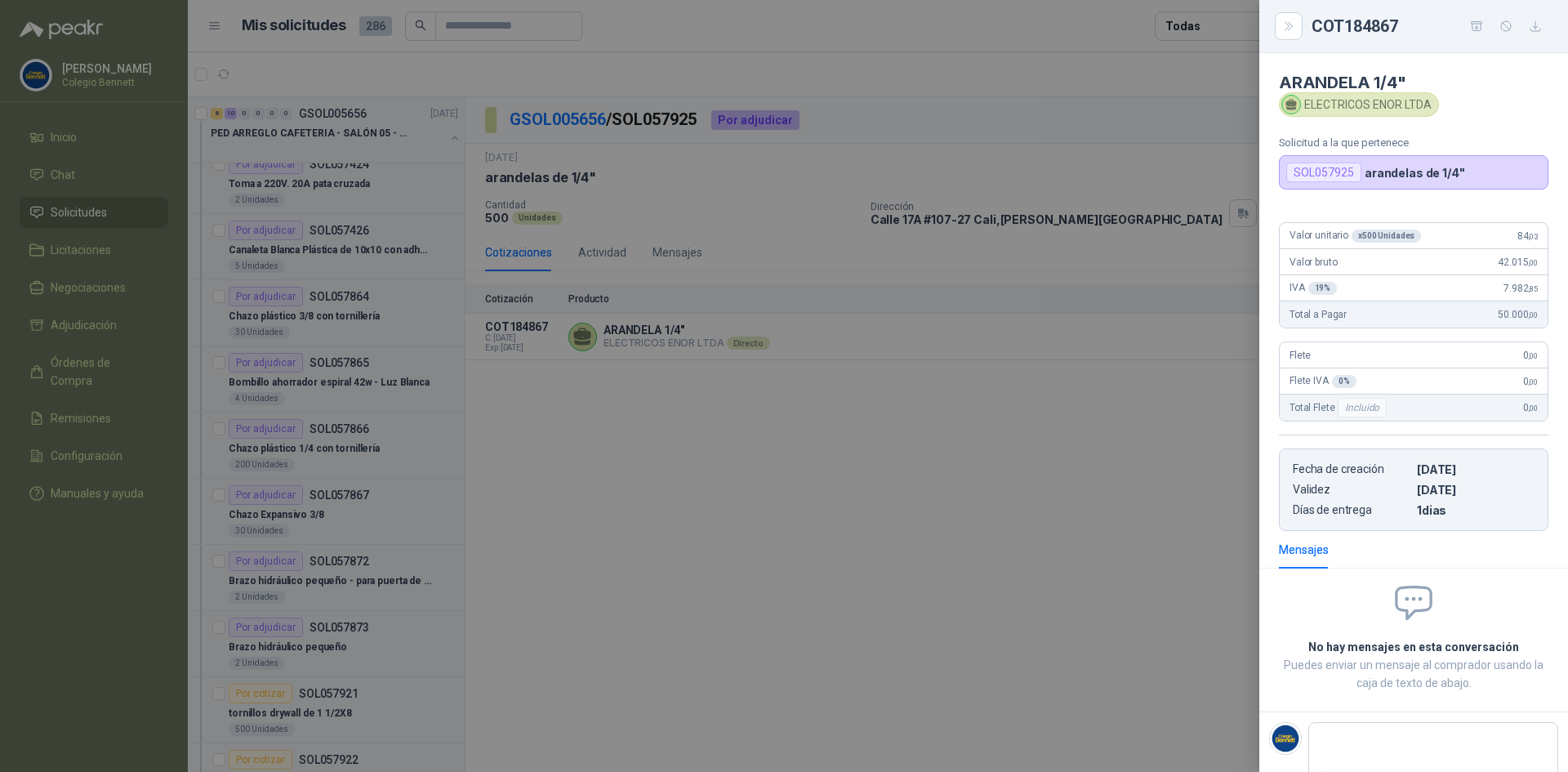
click at [1183, 391] on div at bounding box center [784, 386] width 1568 height 772
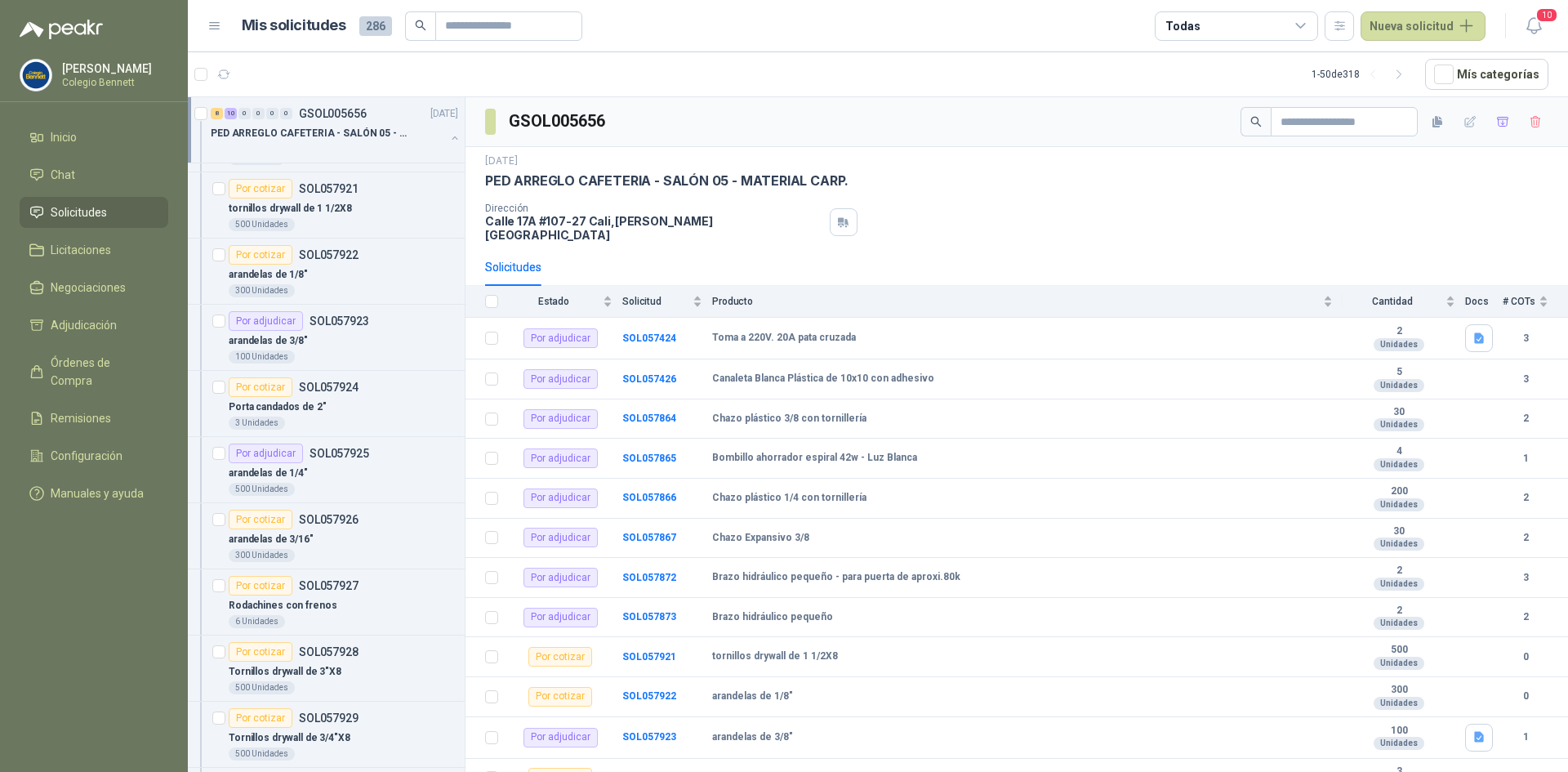
scroll to position [735, 0]
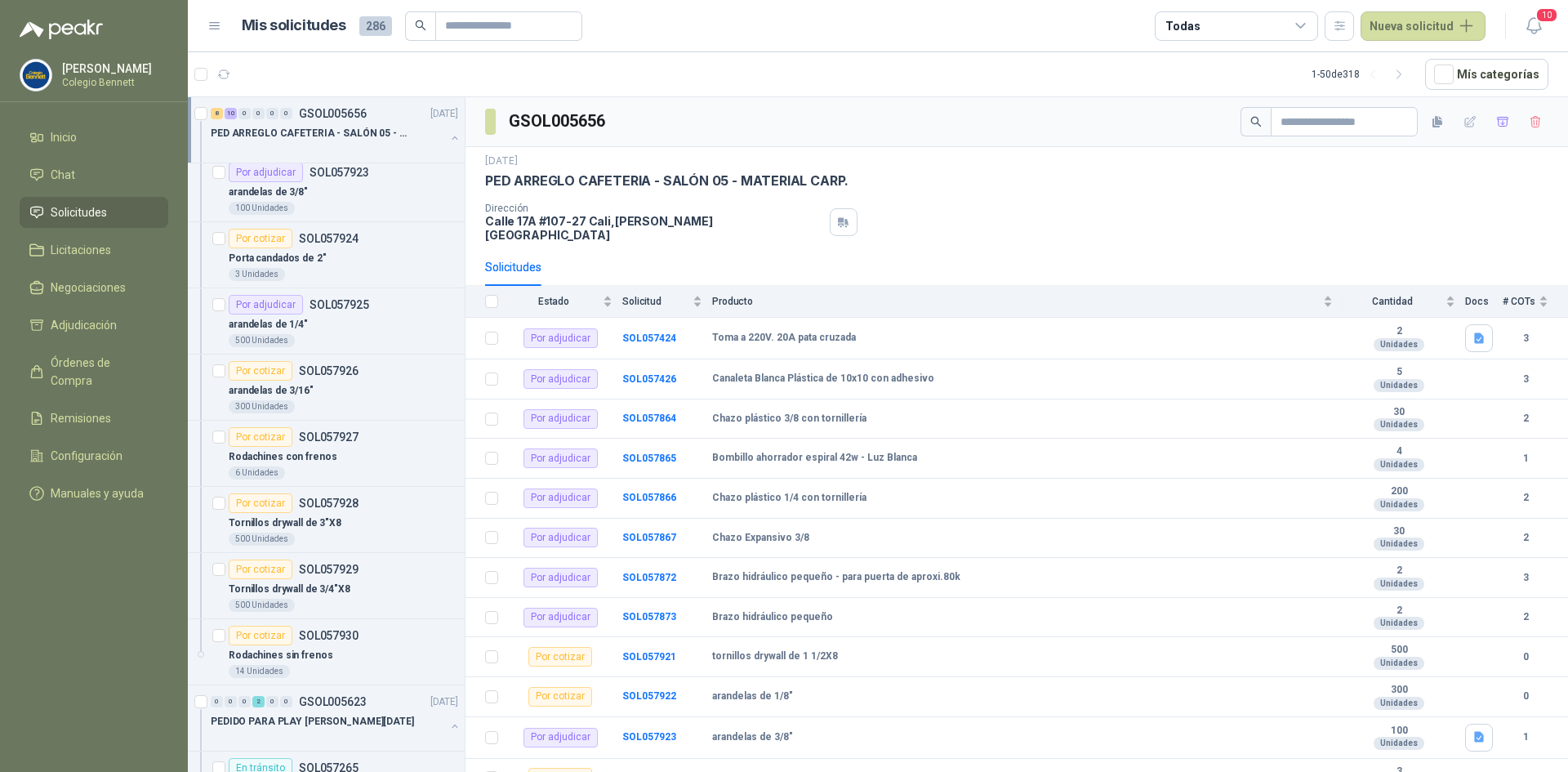
click at [326, 372] on p "SOL057926" at bounding box center [329, 371] width 60 height 12
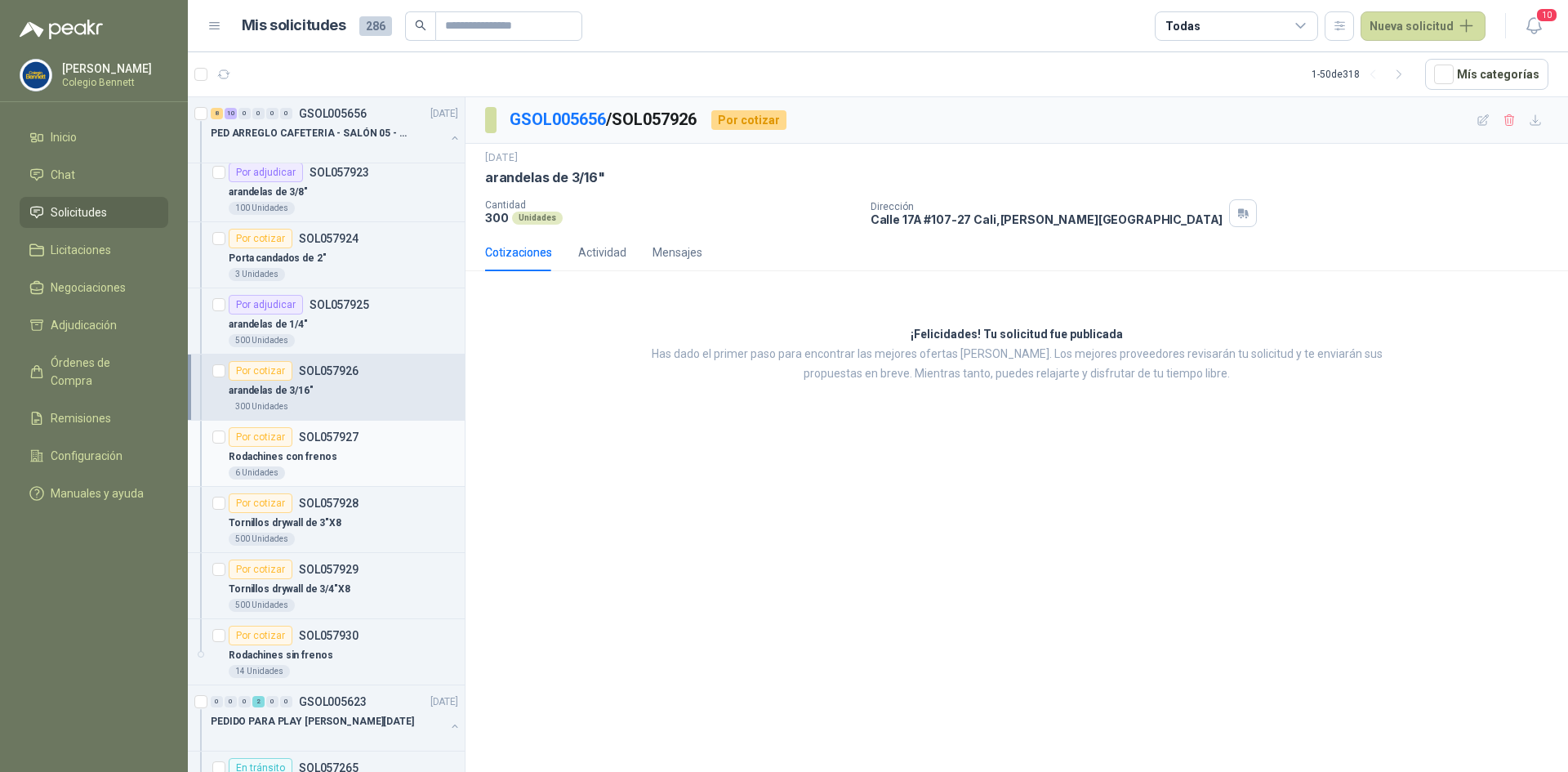
click at [338, 449] on div "Rodachines con frenos" at bounding box center [343, 457] width 230 height 20
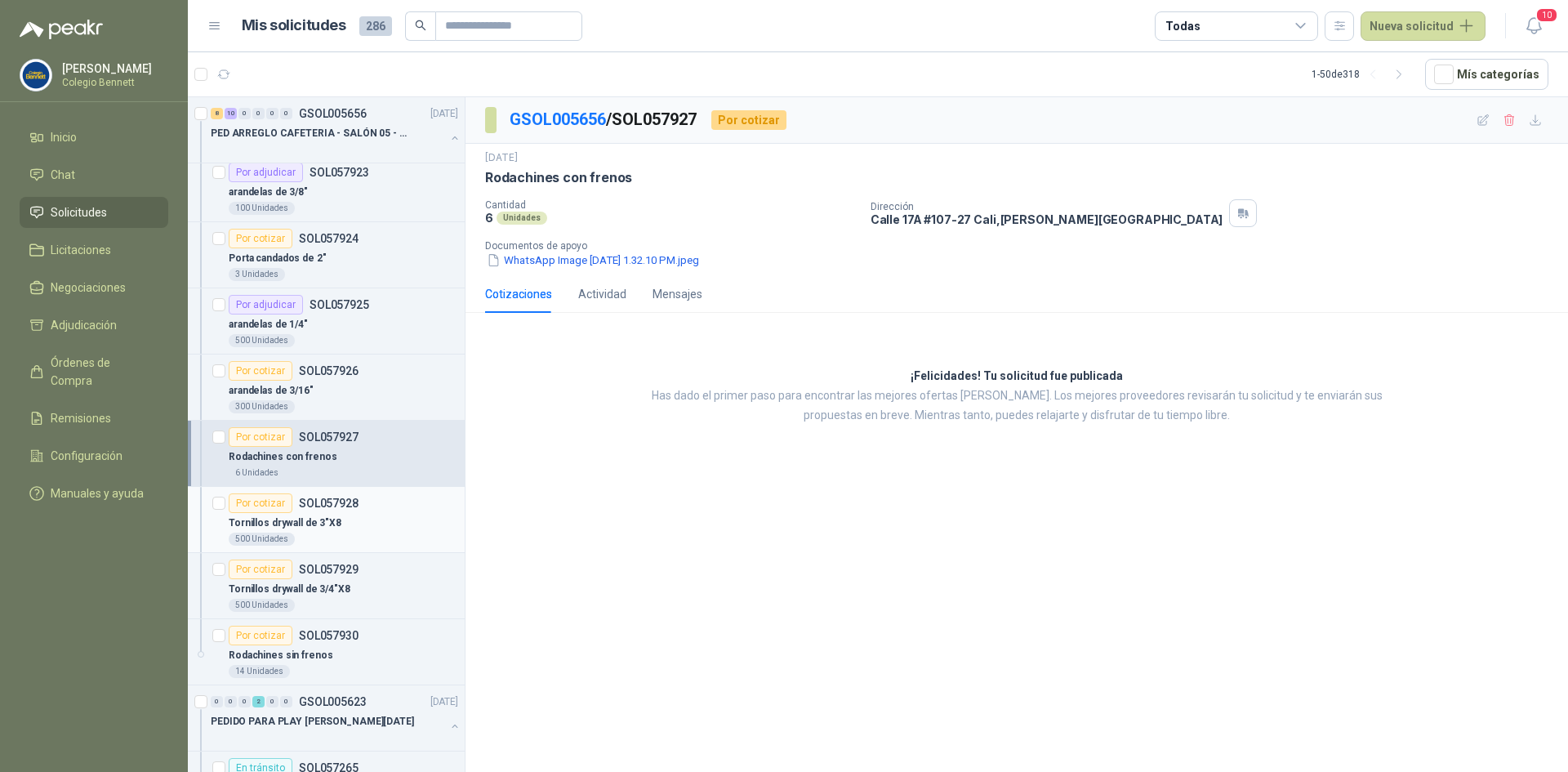
click at [339, 506] on p "SOL057928" at bounding box center [329, 503] width 60 height 12
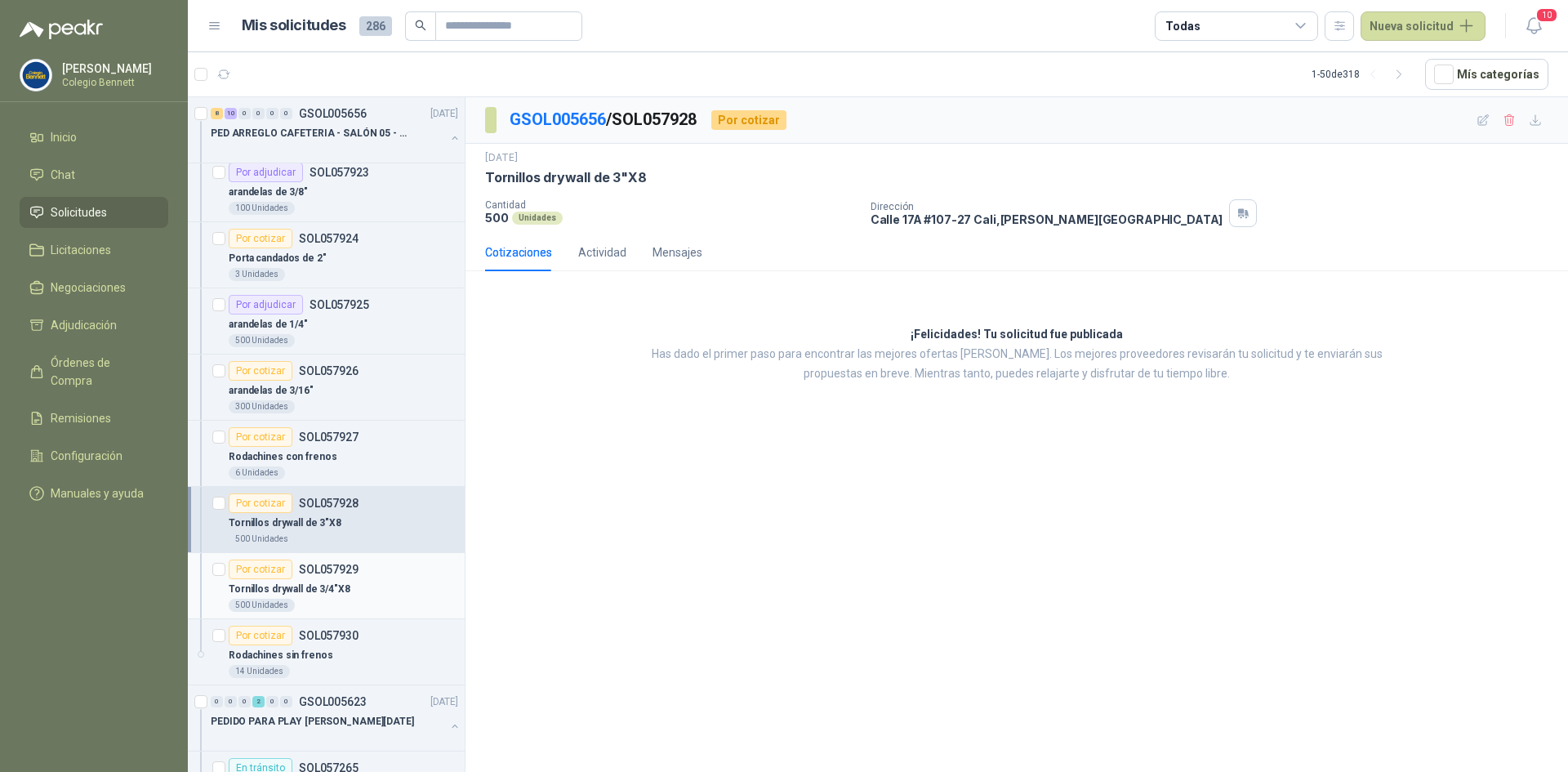
click at [338, 572] on p "SOL057929" at bounding box center [329, 570] width 60 height 12
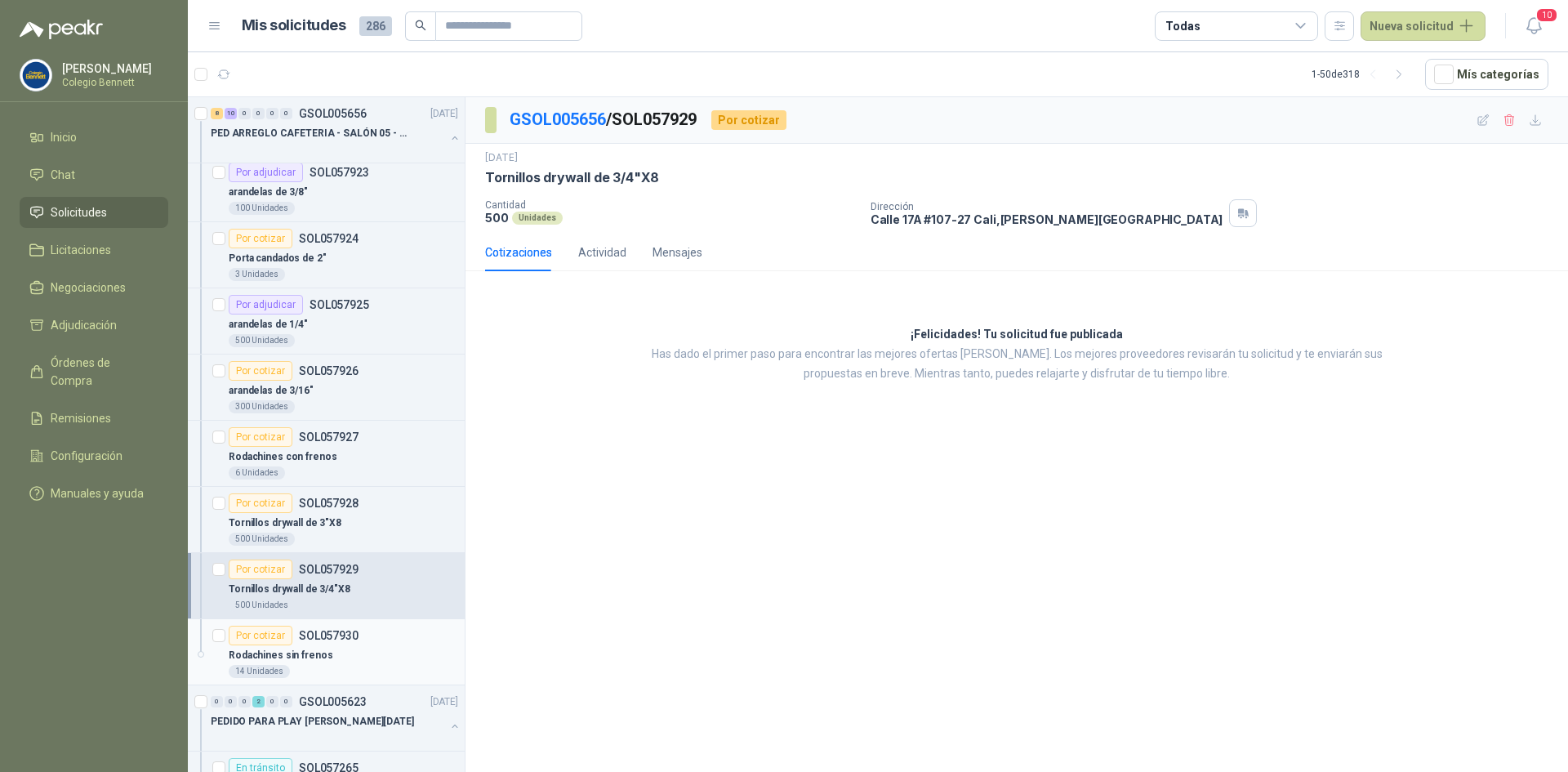
click at [346, 641] on p "SOL057930" at bounding box center [329, 636] width 60 height 12
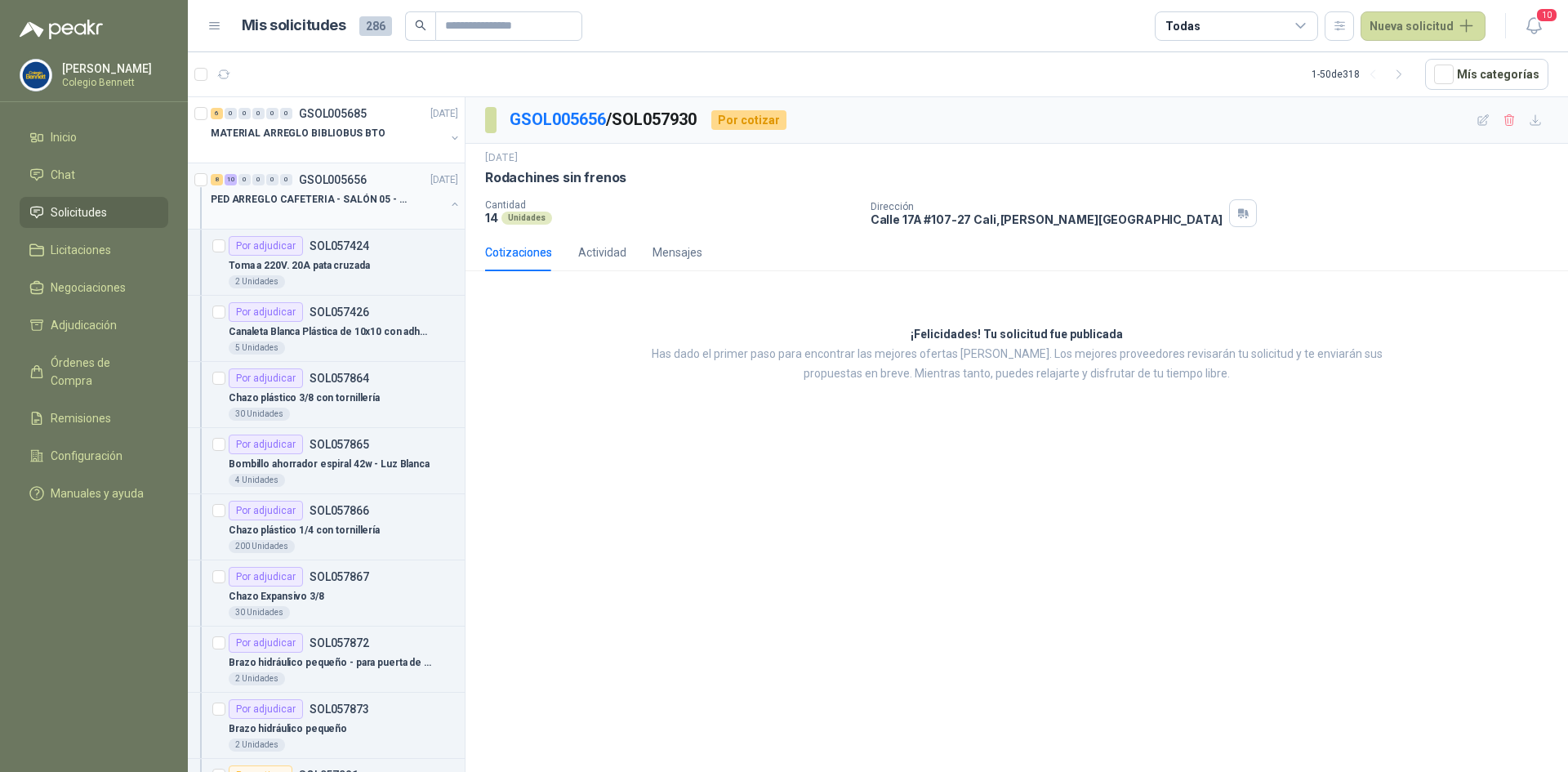
click at [448, 202] on button "button" at bounding box center [454, 204] width 13 height 13
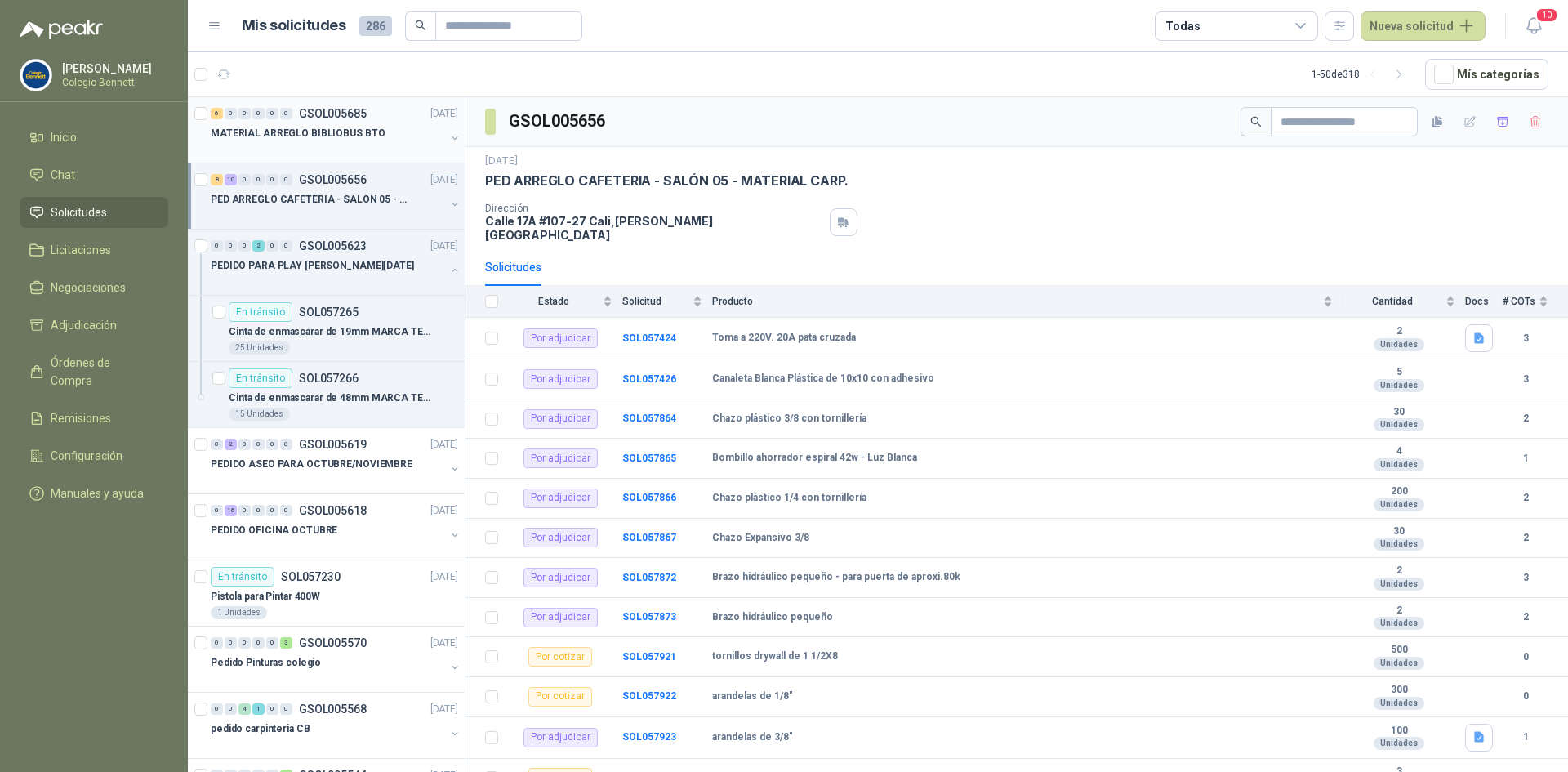
click at [392, 142] on div "MATERIAL ARREGLO BIBLIOBUS BTO" at bounding box center [328, 133] width 235 height 20
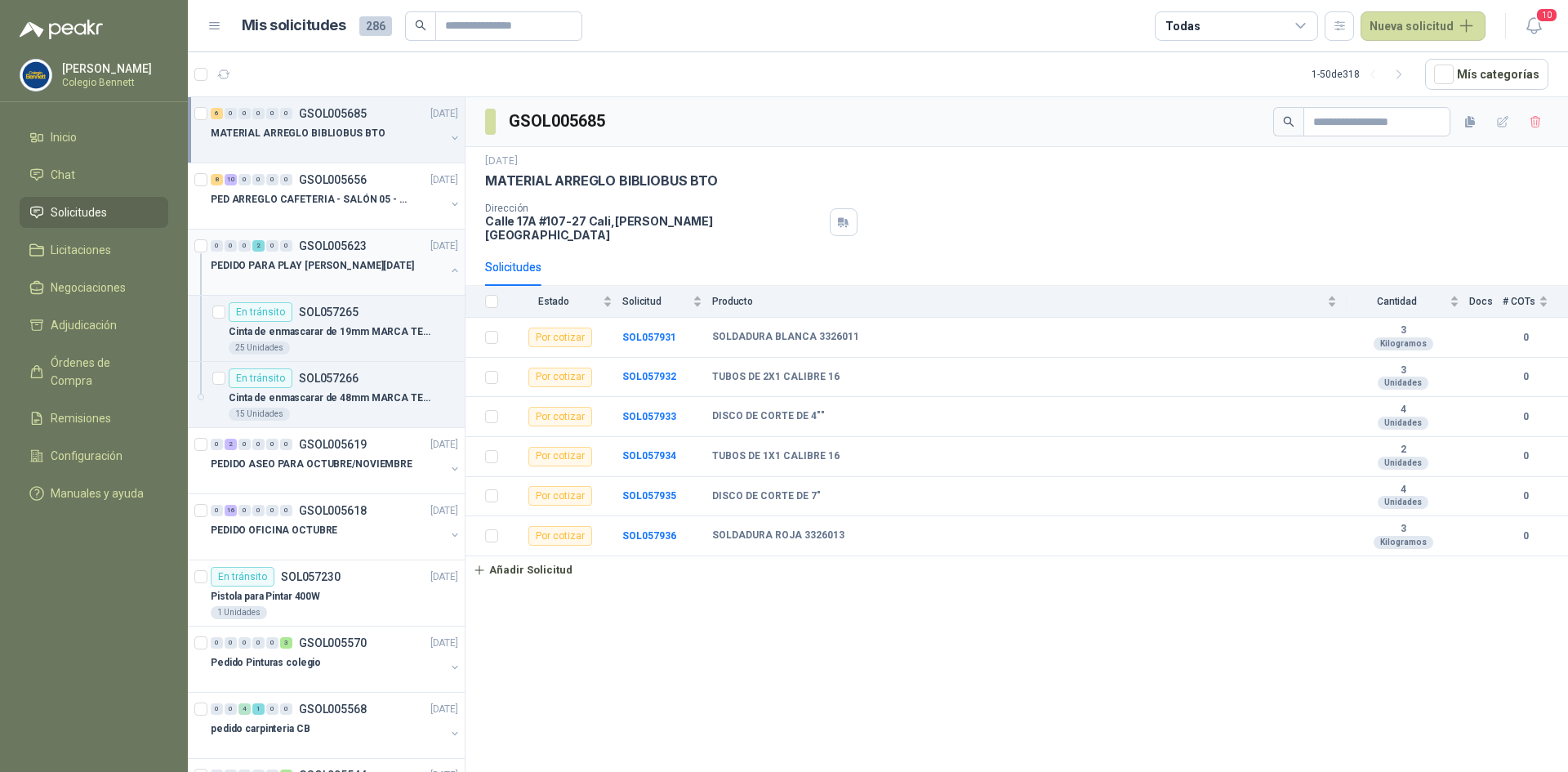
click at [448, 265] on button "button" at bounding box center [454, 270] width 13 height 13
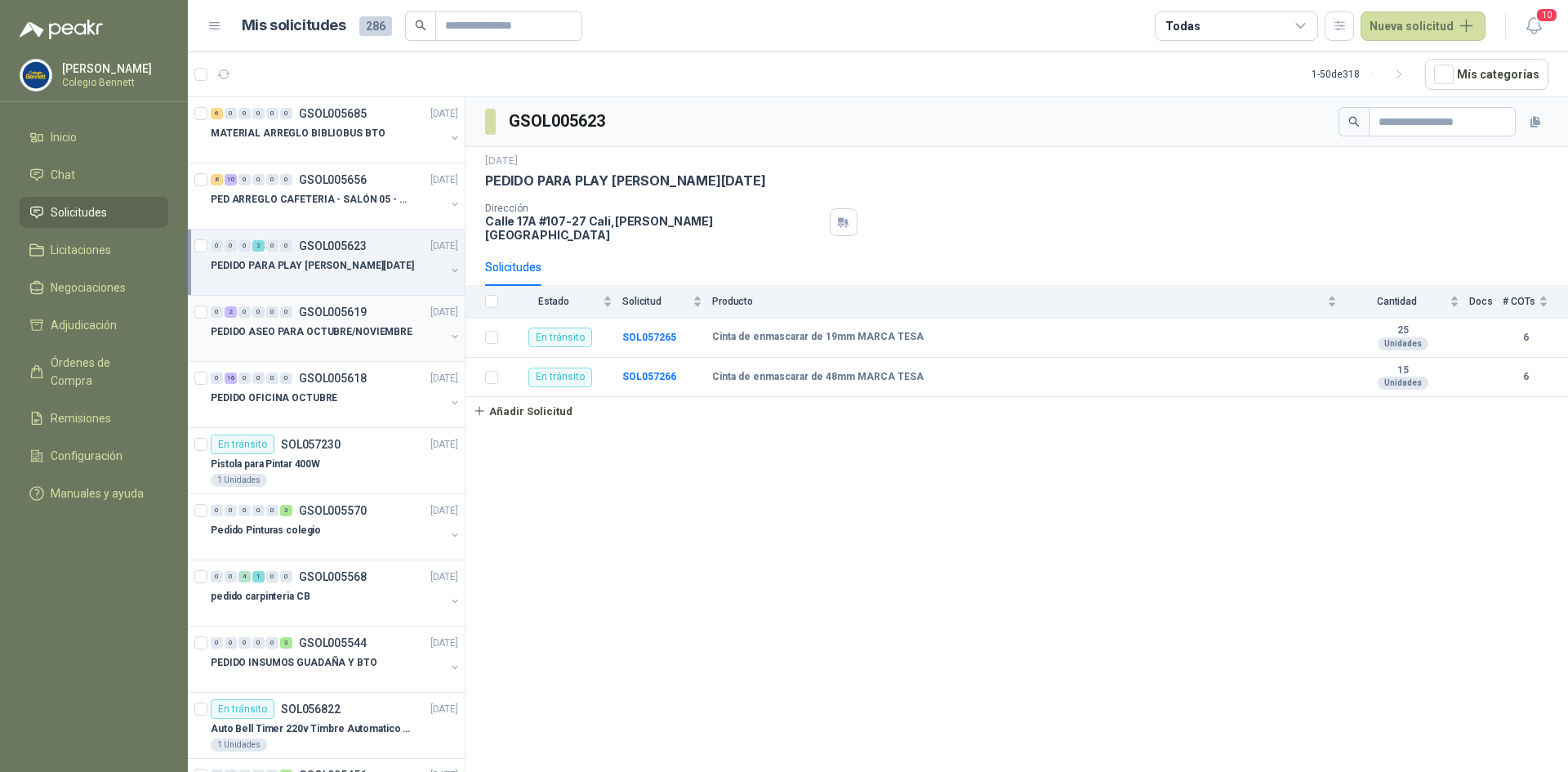
click at [384, 315] on div "0 2 0 0 0 0 GSOL005619 24/09/25" at bounding box center [336, 312] width 251 height 20
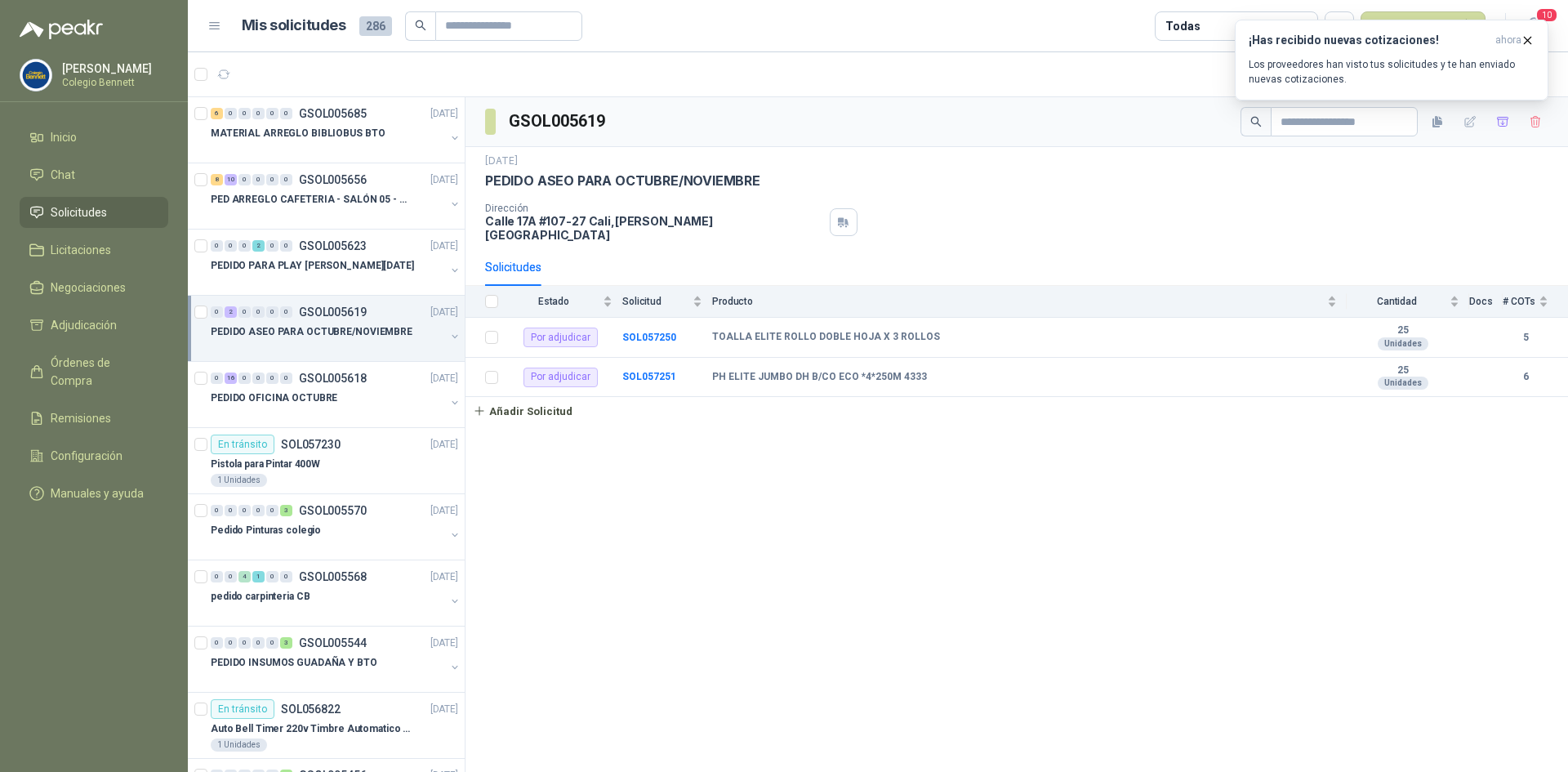
click at [97, 208] on span "Solicitudes" at bounding box center [79, 213] width 57 height 18
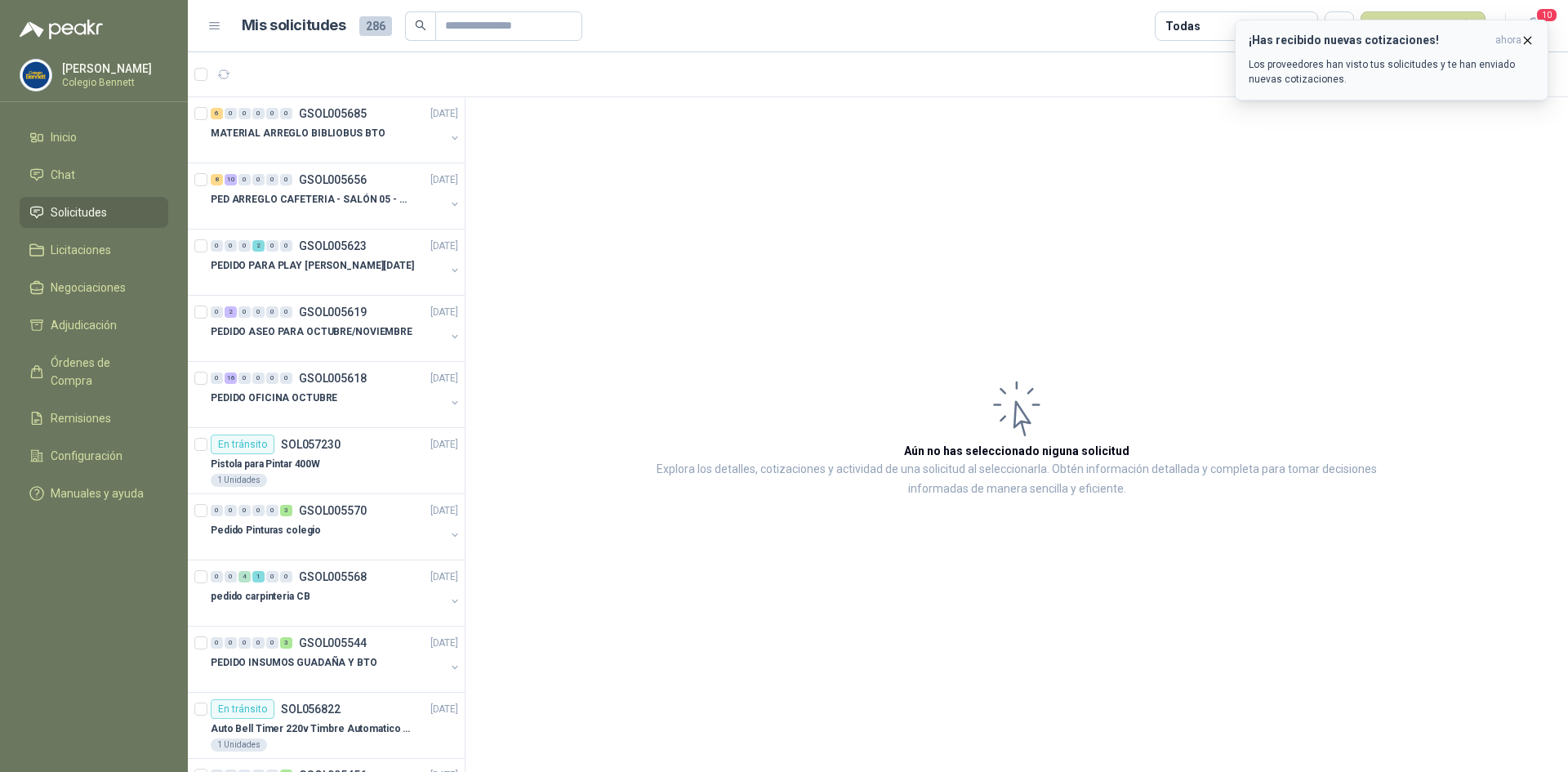
click at [1531, 39] on icon "button" at bounding box center [1528, 41] width 14 height 14
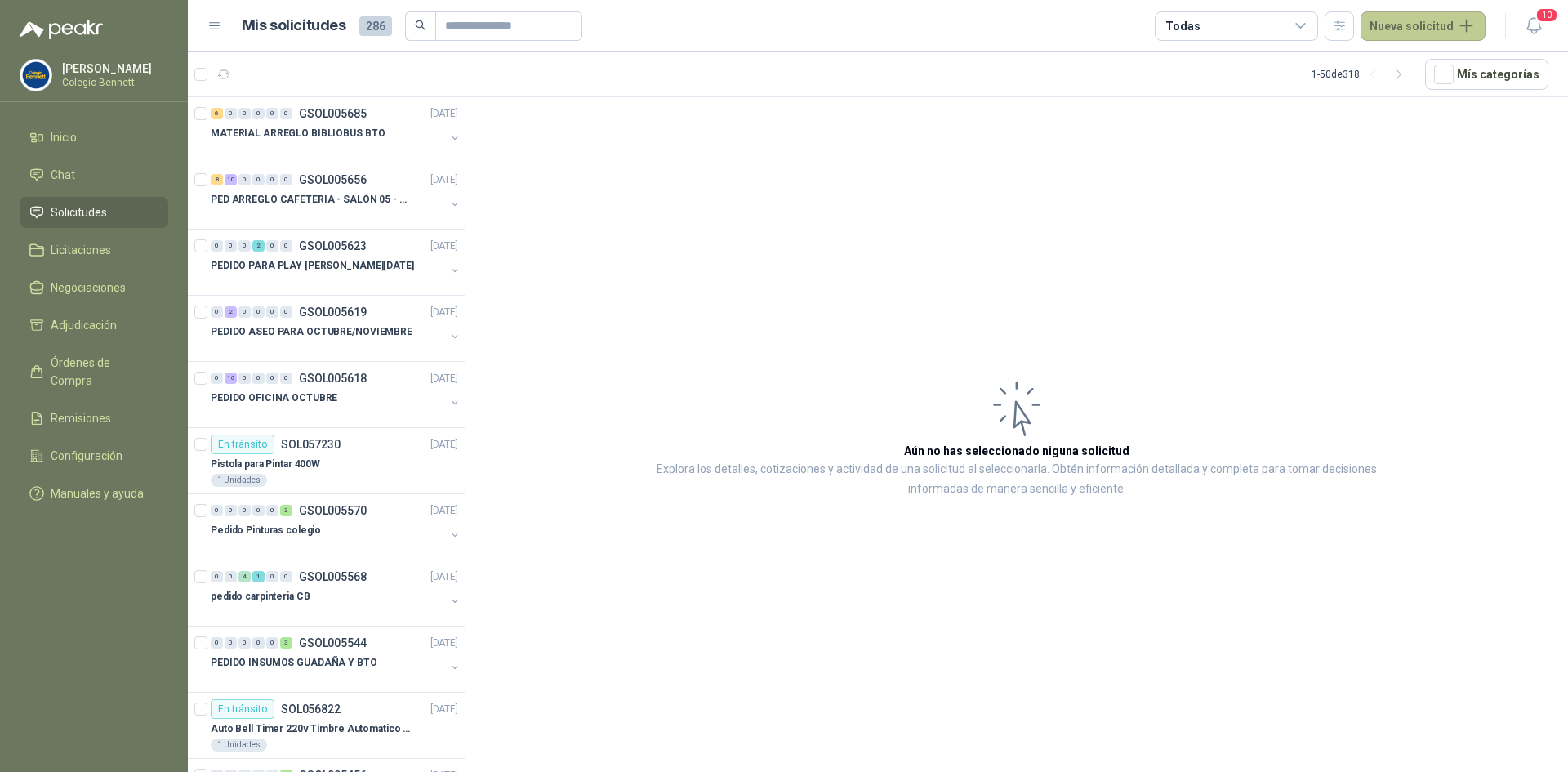
click at [1420, 19] on button "Nueva solicitud" at bounding box center [1424, 27] width 125 height 30
click at [1438, 90] on link "Solicitud grupal" at bounding box center [1443, 94] width 139 height 29
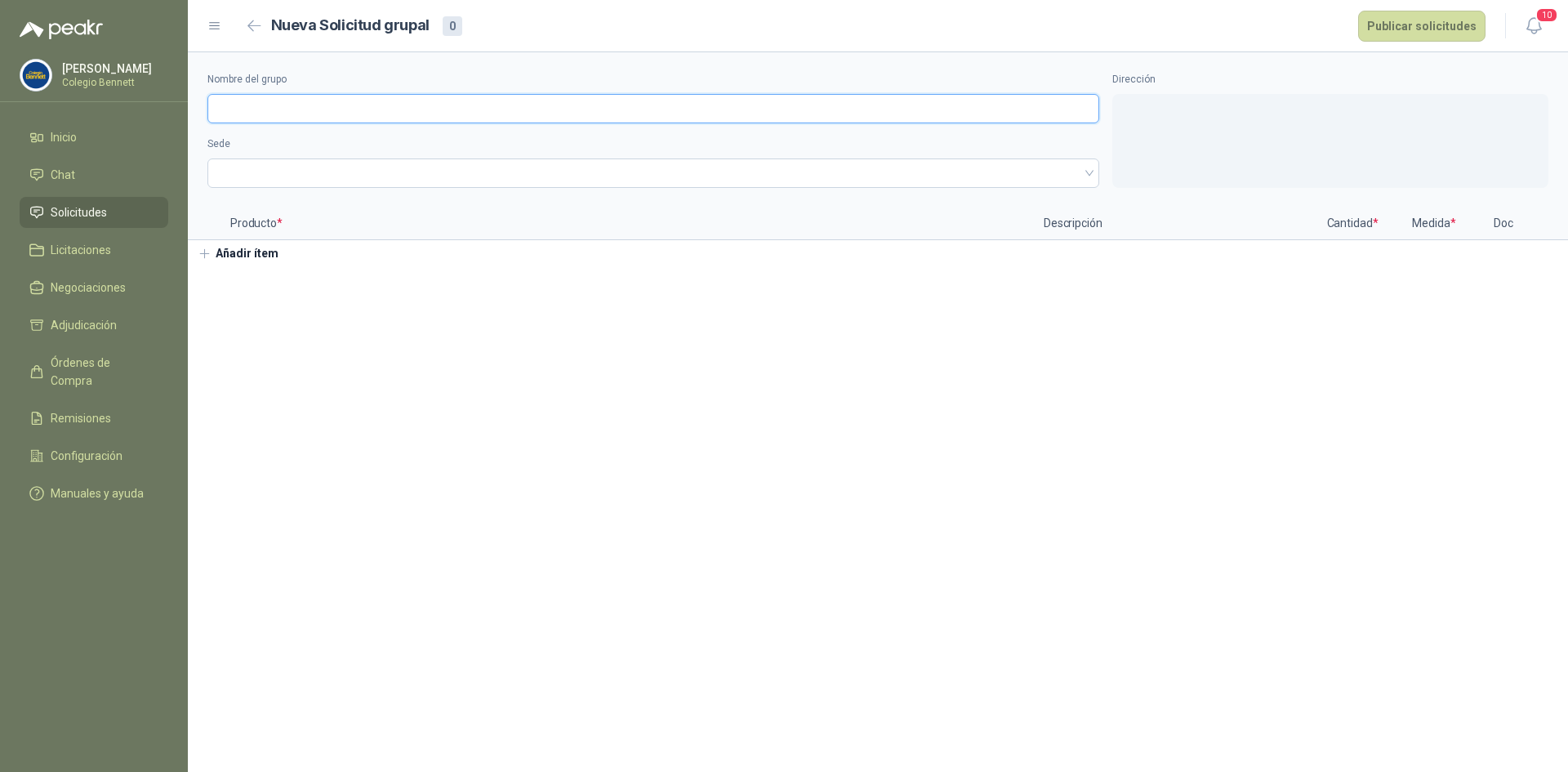
click at [250, 120] on input "Nombre del grupo" at bounding box center [653, 108] width 892 height 30
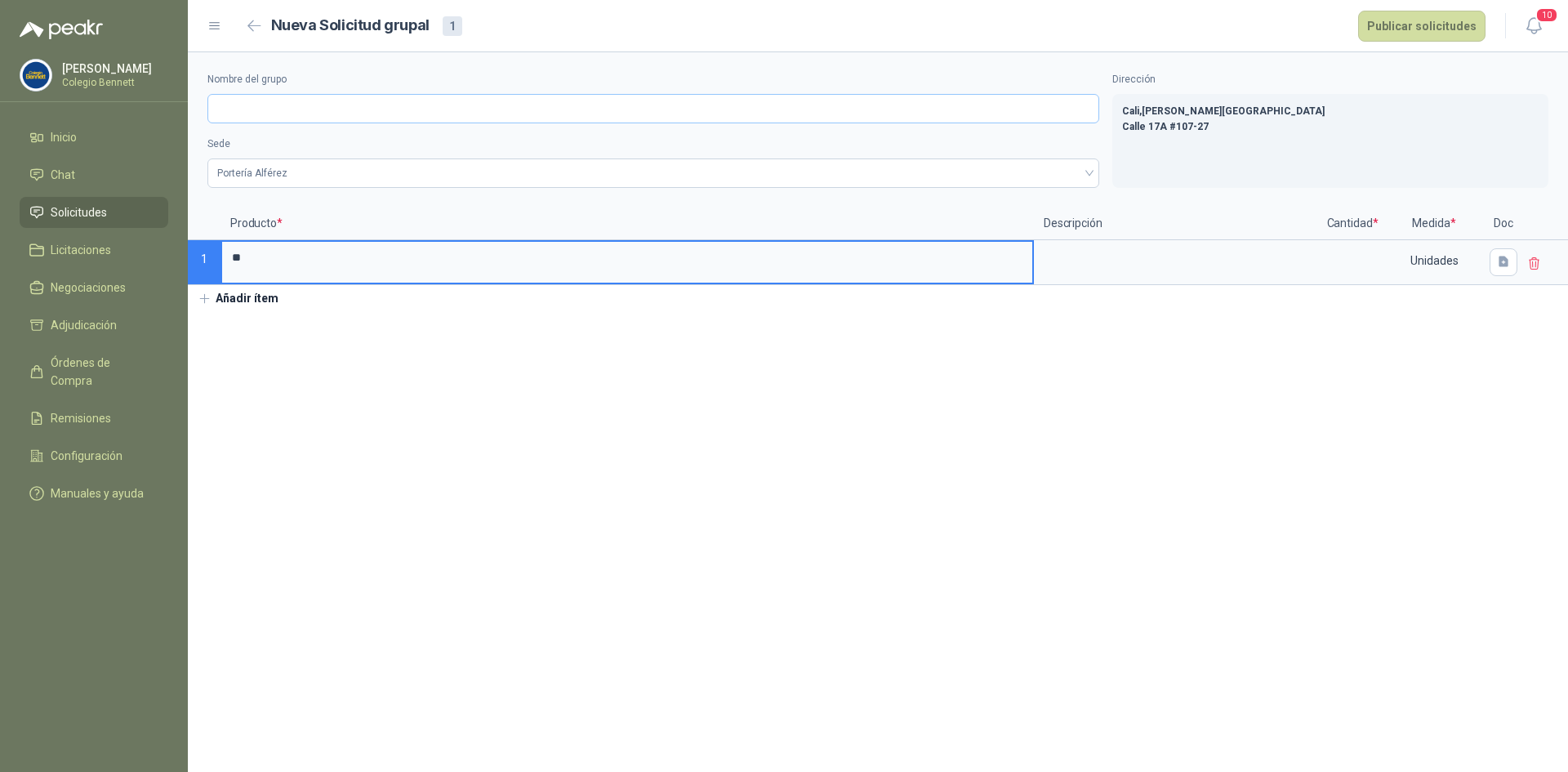
type input "*"
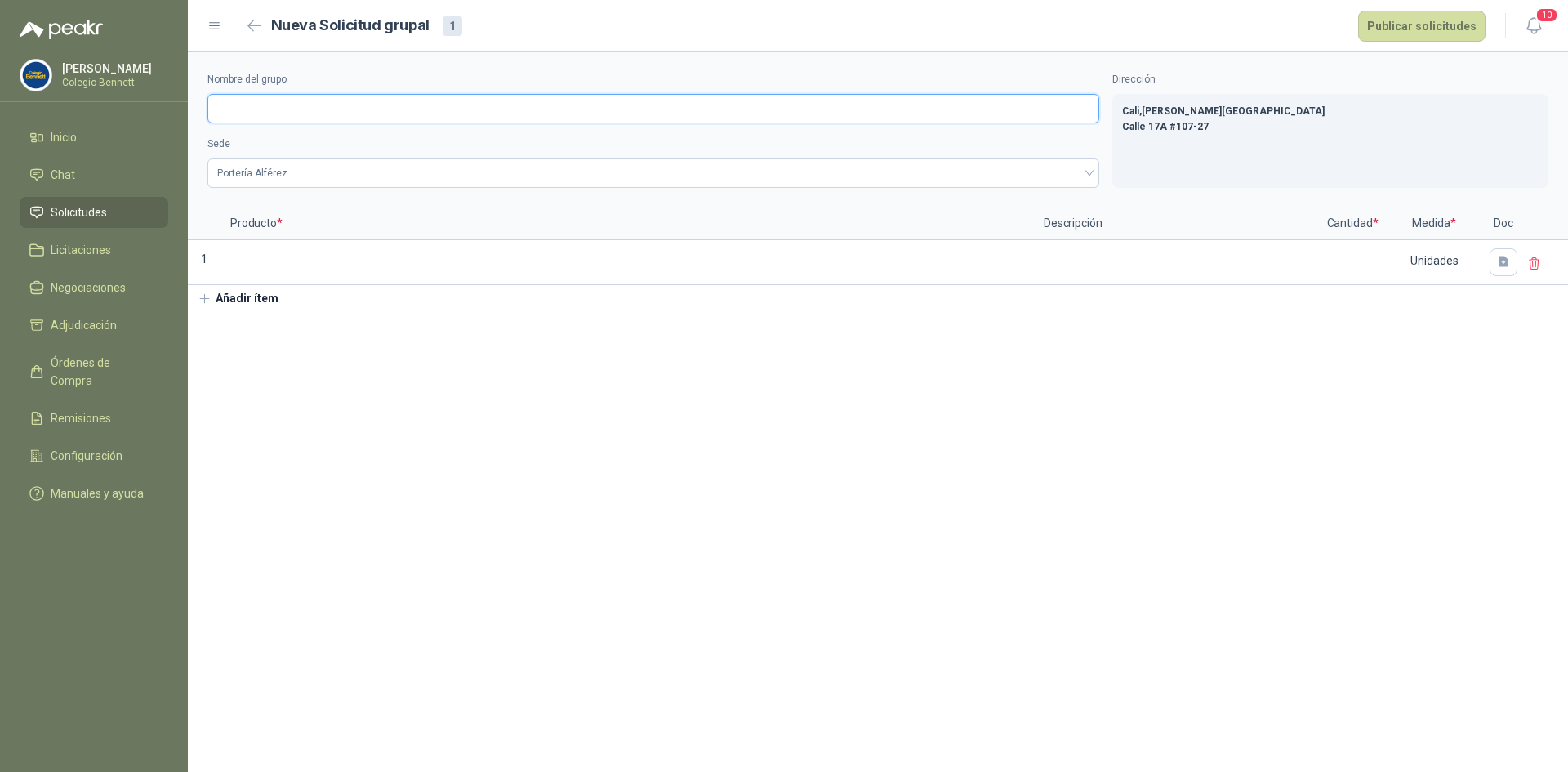
click at [250, 120] on input "Nombre del grupo" at bounding box center [653, 108] width 892 height 30
type input "**********"
click at [250, 294] on button "Añadir ítem" at bounding box center [238, 299] width 100 height 28
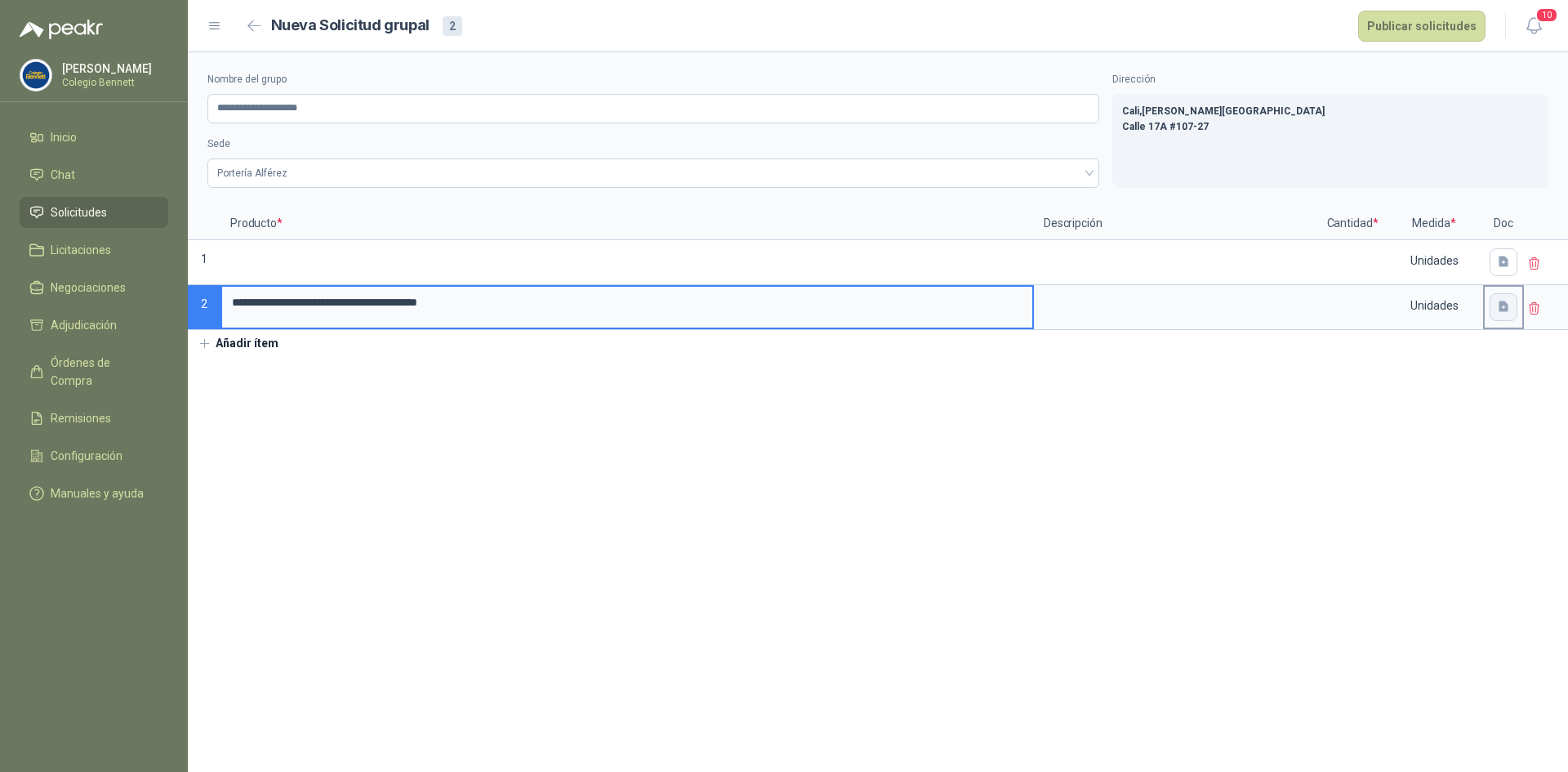
click at [1499, 303] on icon "button" at bounding box center [1504, 306] width 10 height 11
click at [1420, 393] on span "Cargar archivo" at bounding box center [1416, 416] width 82 height 82
click at [1348, 312] on input at bounding box center [1352, 302] width 62 height 32
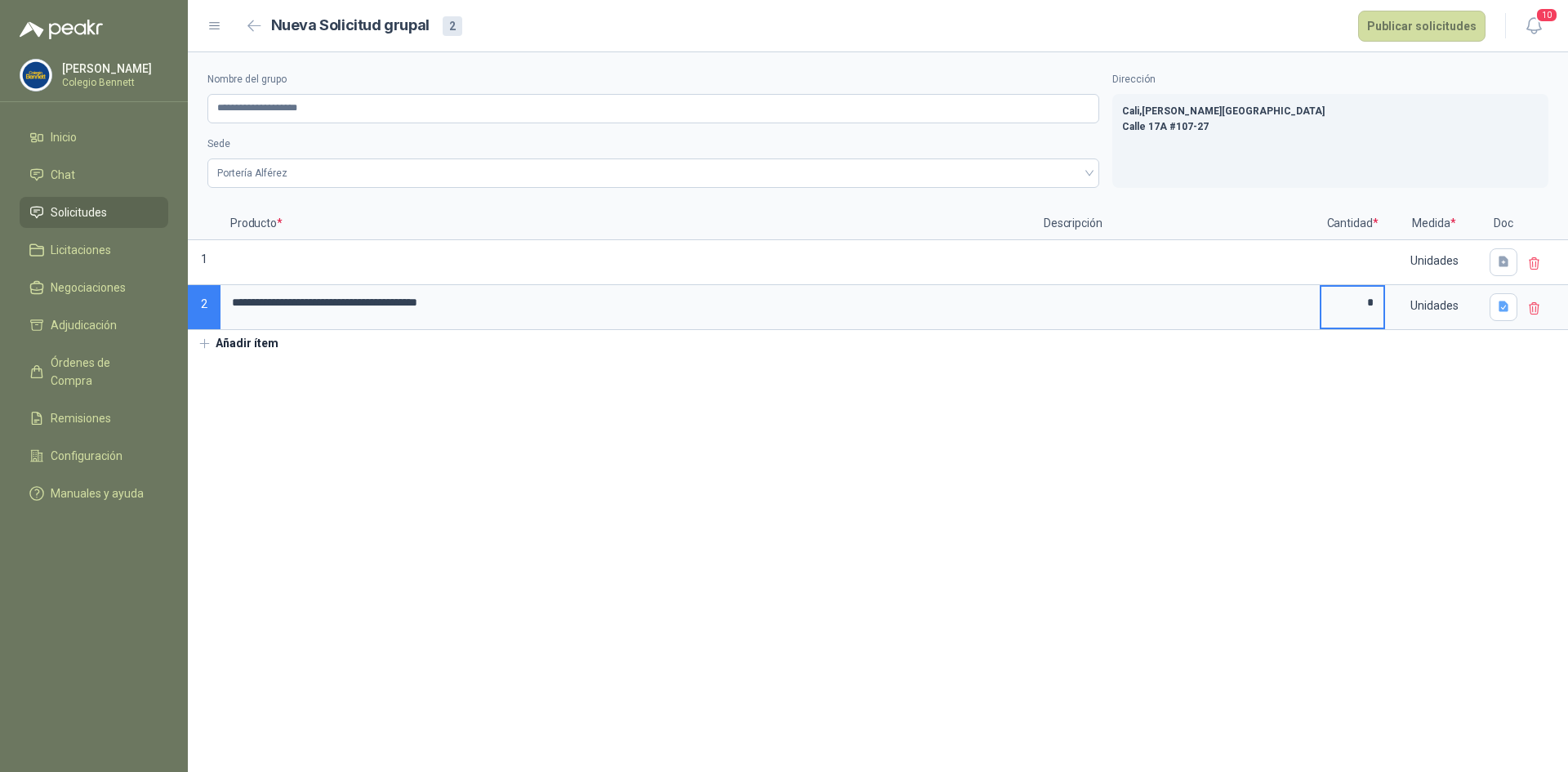
type input "*"
click at [245, 342] on button "Añadir ítem" at bounding box center [238, 344] width 100 height 28
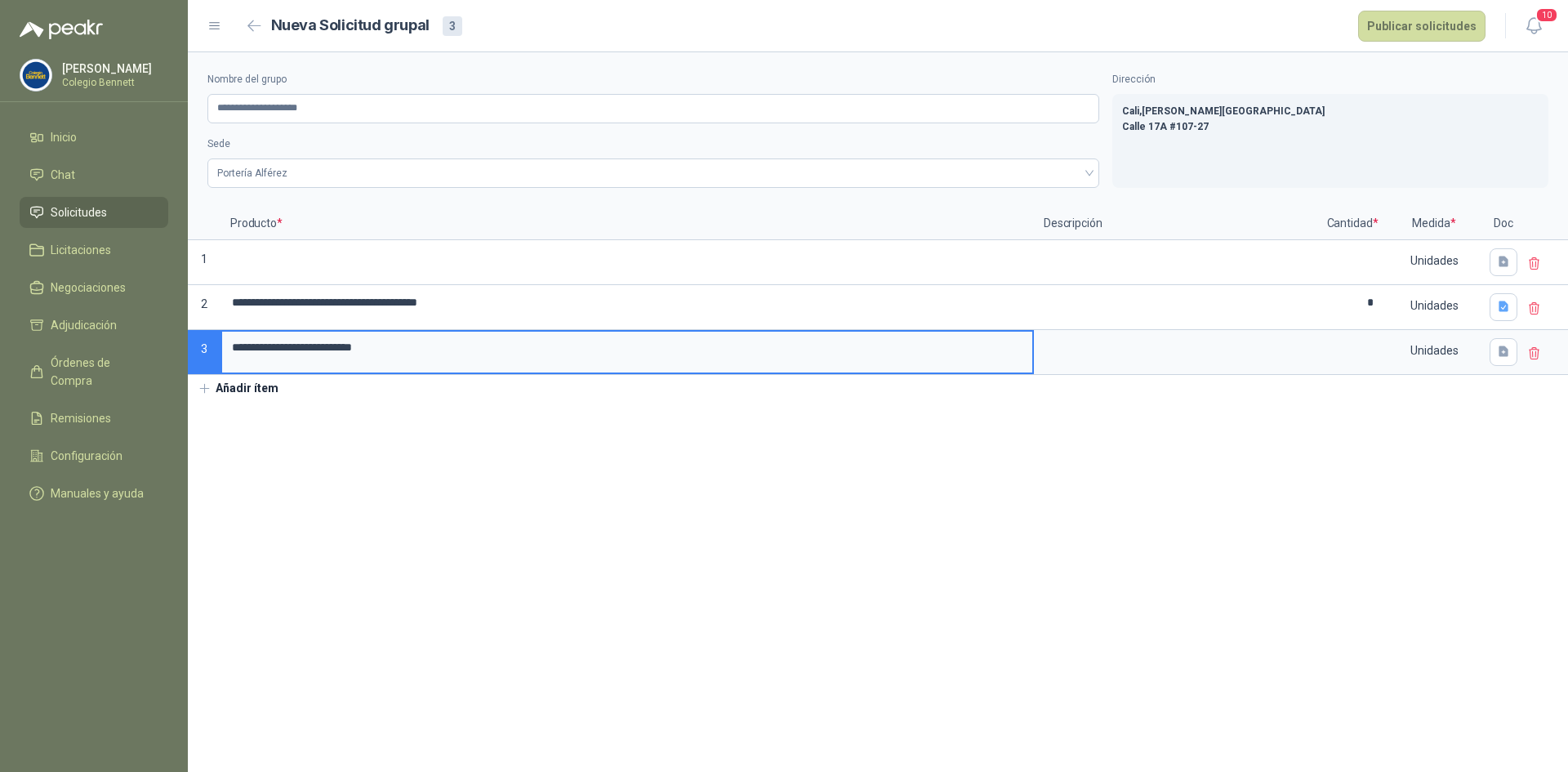
click at [238, 348] on input "**********" at bounding box center [626, 348] width 810 height 32
click at [357, 348] on input "**********" at bounding box center [626, 348] width 810 height 32
type input "**********"
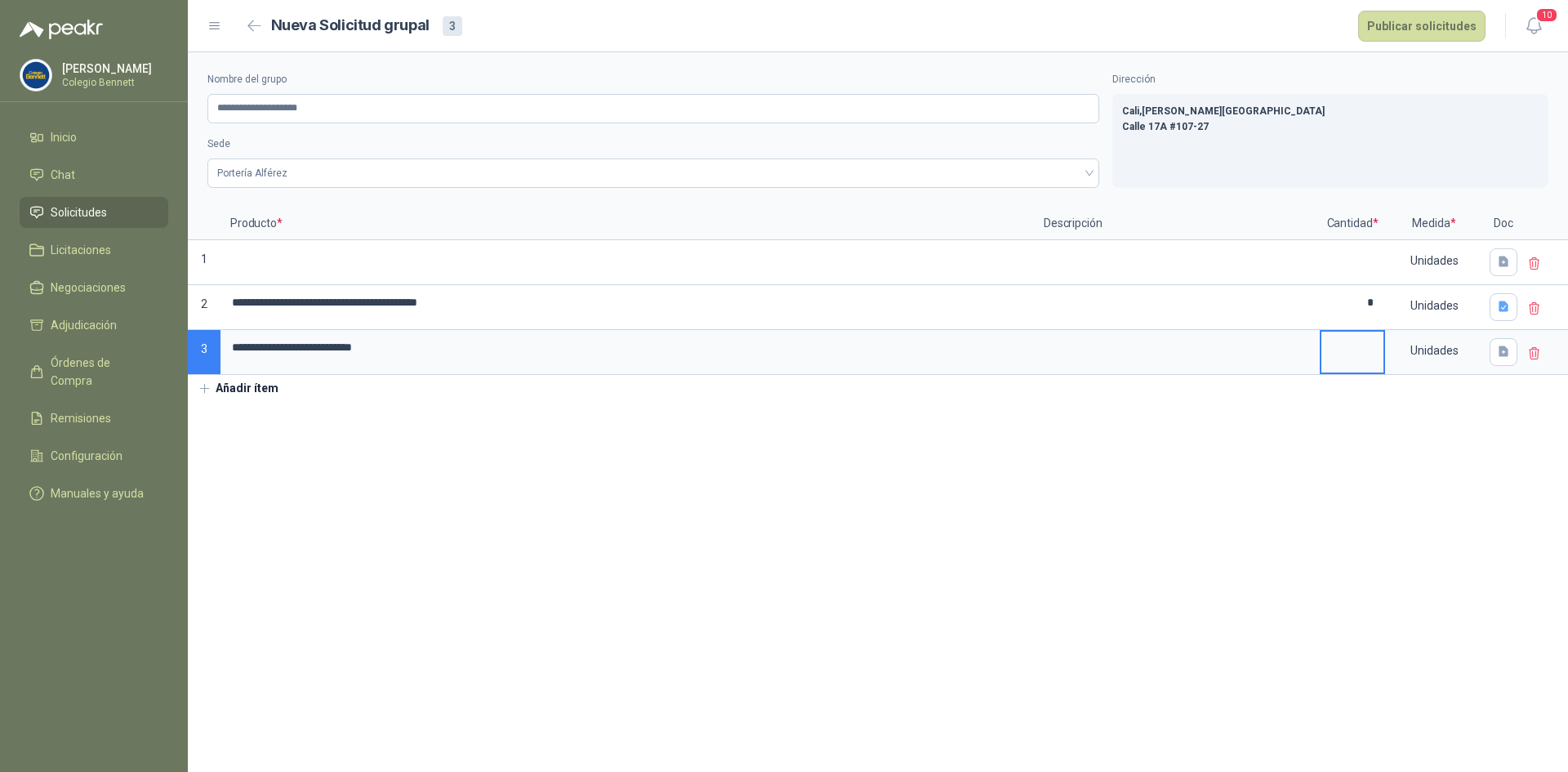
click at [1348, 350] on input at bounding box center [1352, 348] width 62 height 32
type input "**"
click at [1260, 347] on textarea at bounding box center [1177, 351] width 282 height 38
type textarea "*"
type textarea "**"
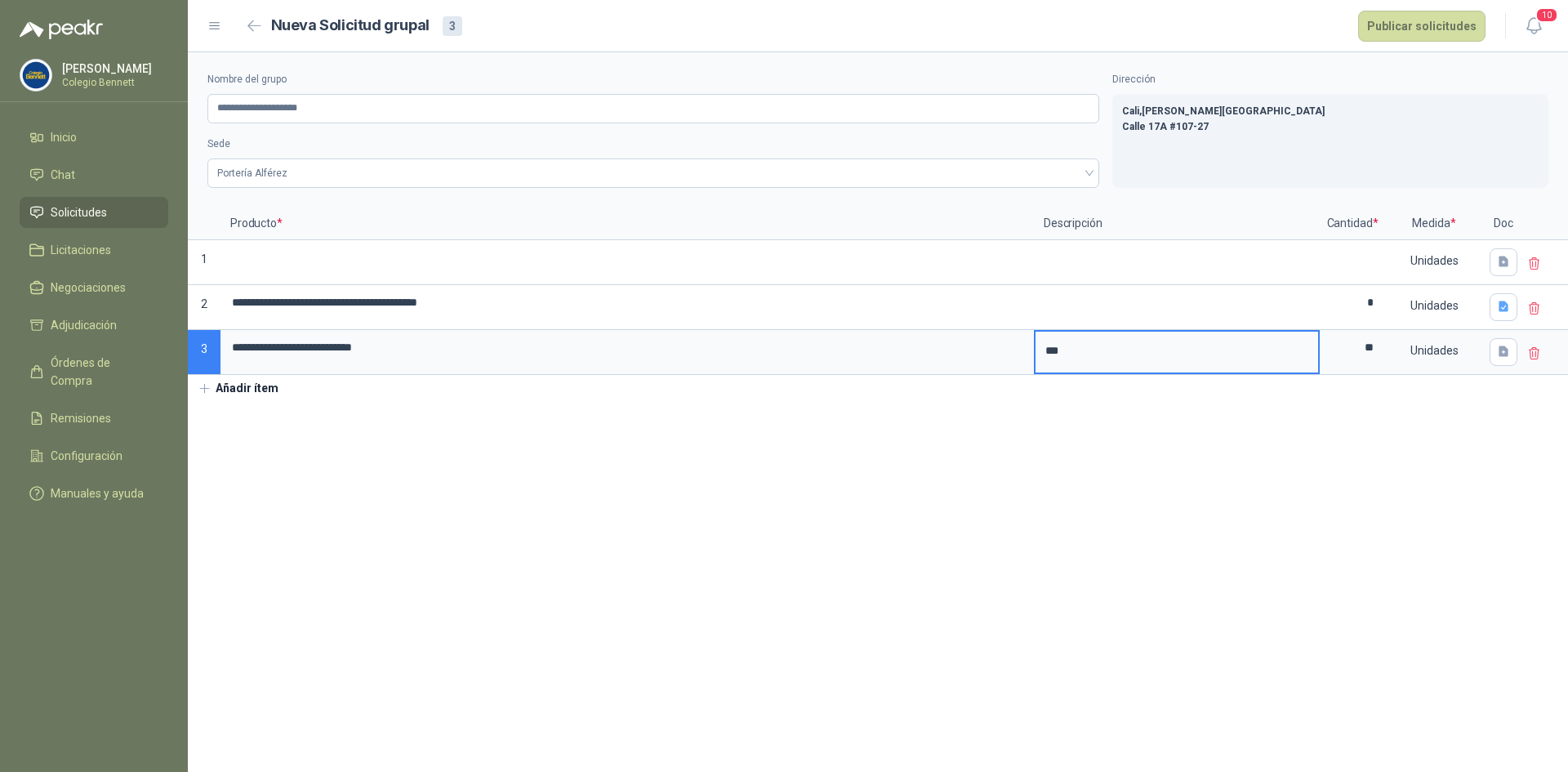
type textarea "***"
click at [1381, 347] on input "**" at bounding box center [1352, 348] width 62 height 32
drag, startPoint x: 1381, startPoint y: 346, endPoint x: 1325, endPoint y: 337, distance: 56.7
click at [1325, 337] on input "**" at bounding box center [1352, 348] width 62 height 32
type input "*"
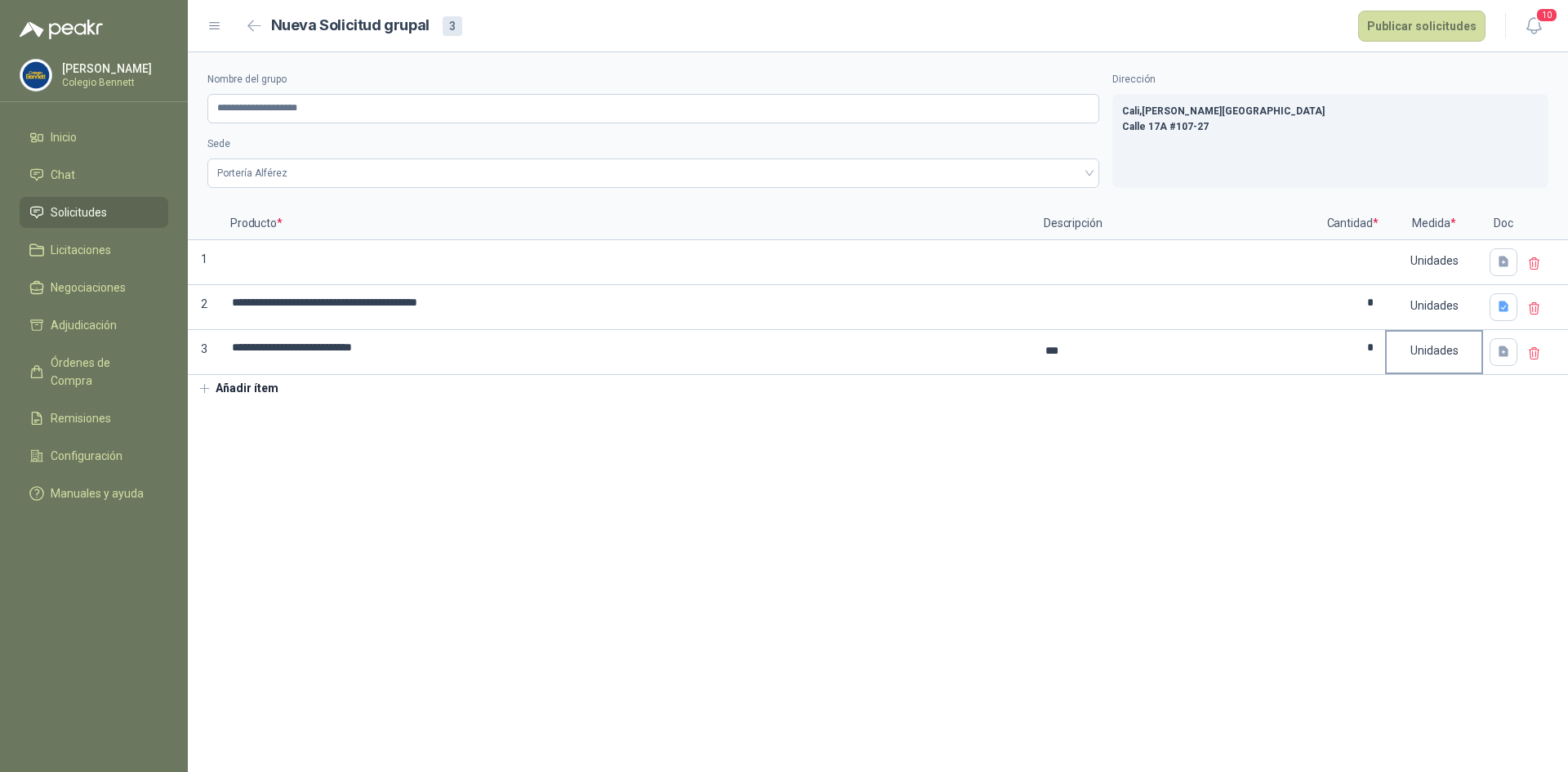
click at [1430, 343] on div "Unidades" at bounding box center [1434, 351] width 94 height 38
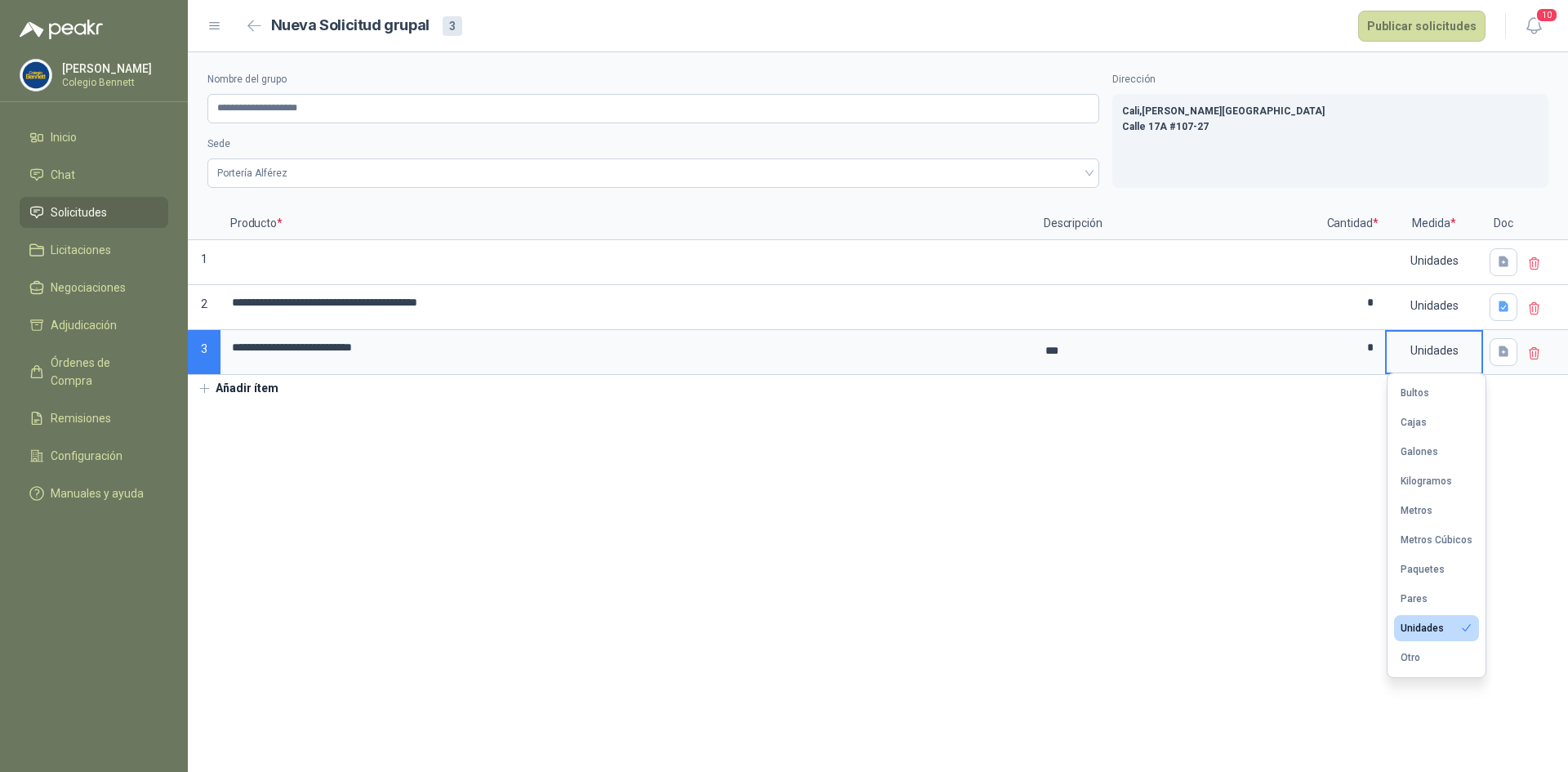
click at [1425, 630] on div "Unidades" at bounding box center [1423, 629] width 44 height 12
click at [1074, 508] on section "**********" at bounding box center [878, 413] width 1381 height 720
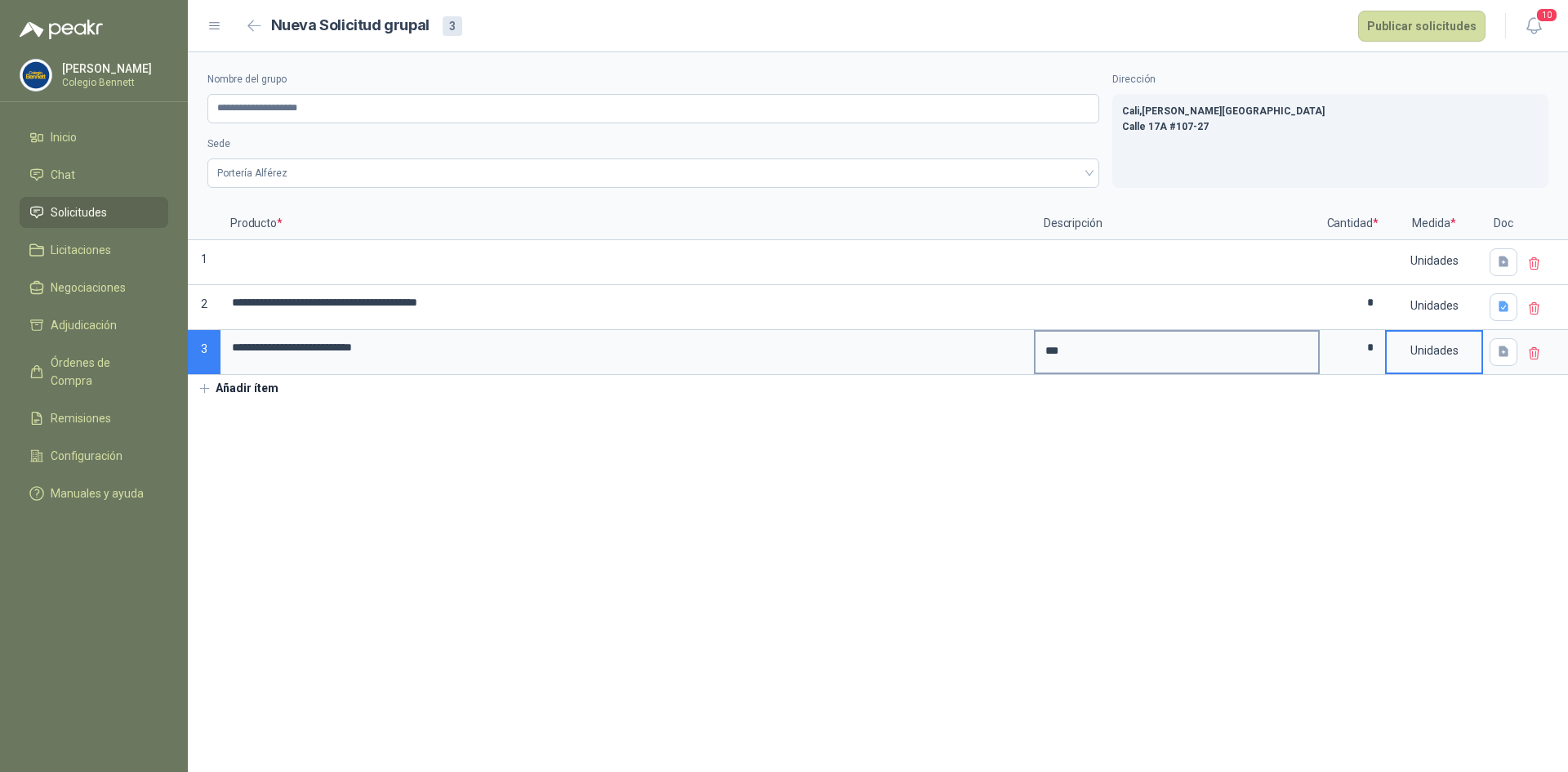
click at [1079, 342] on textarea "***" at bounding box center [1177, 351] width 282 height 38
type textarea "***"
type textarea "*****"
type textarea "******"
type textarea "*****"
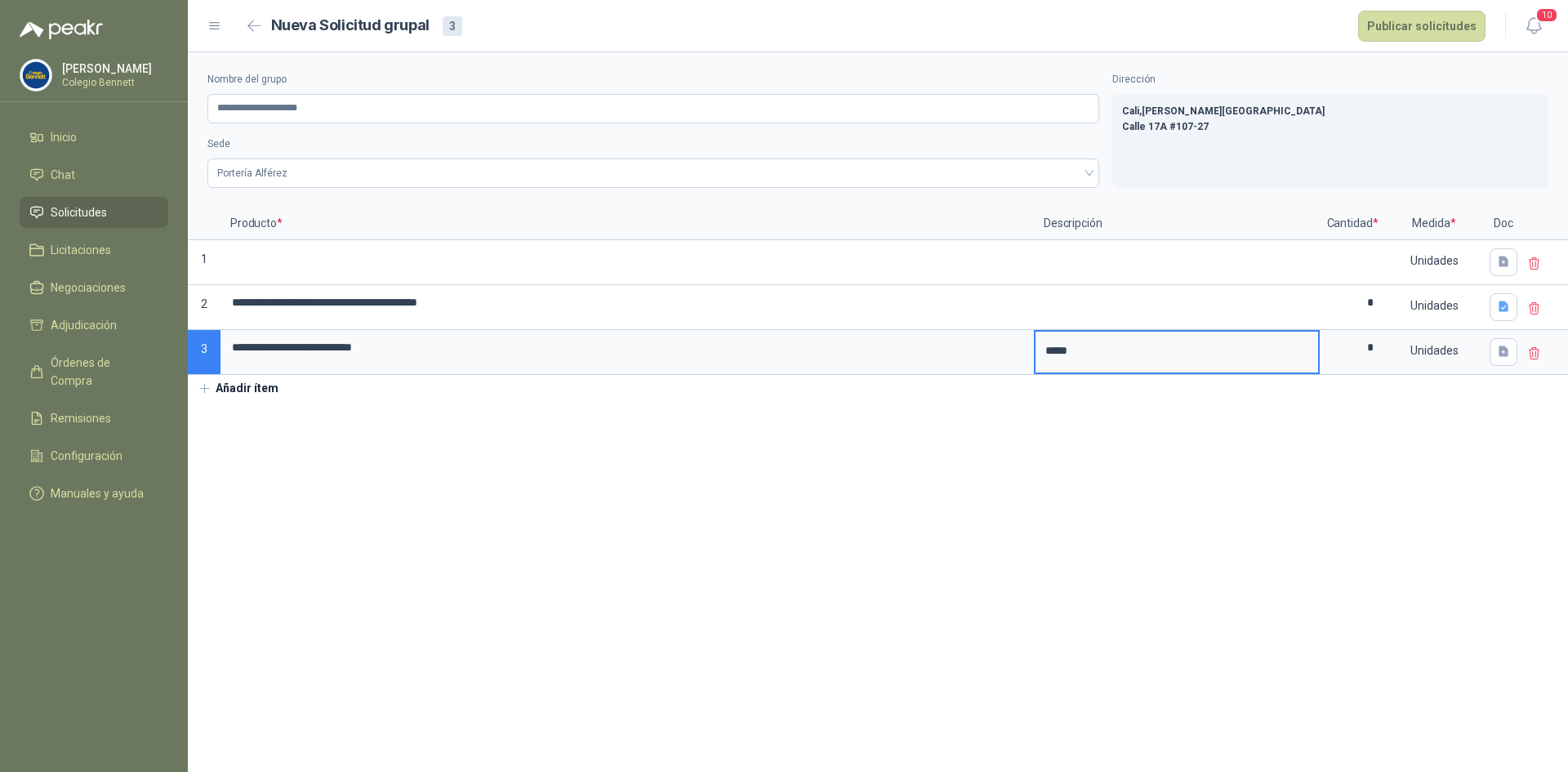
type textarea "***"
type textarea "*****"
type textarea "******"
type textarea "********"
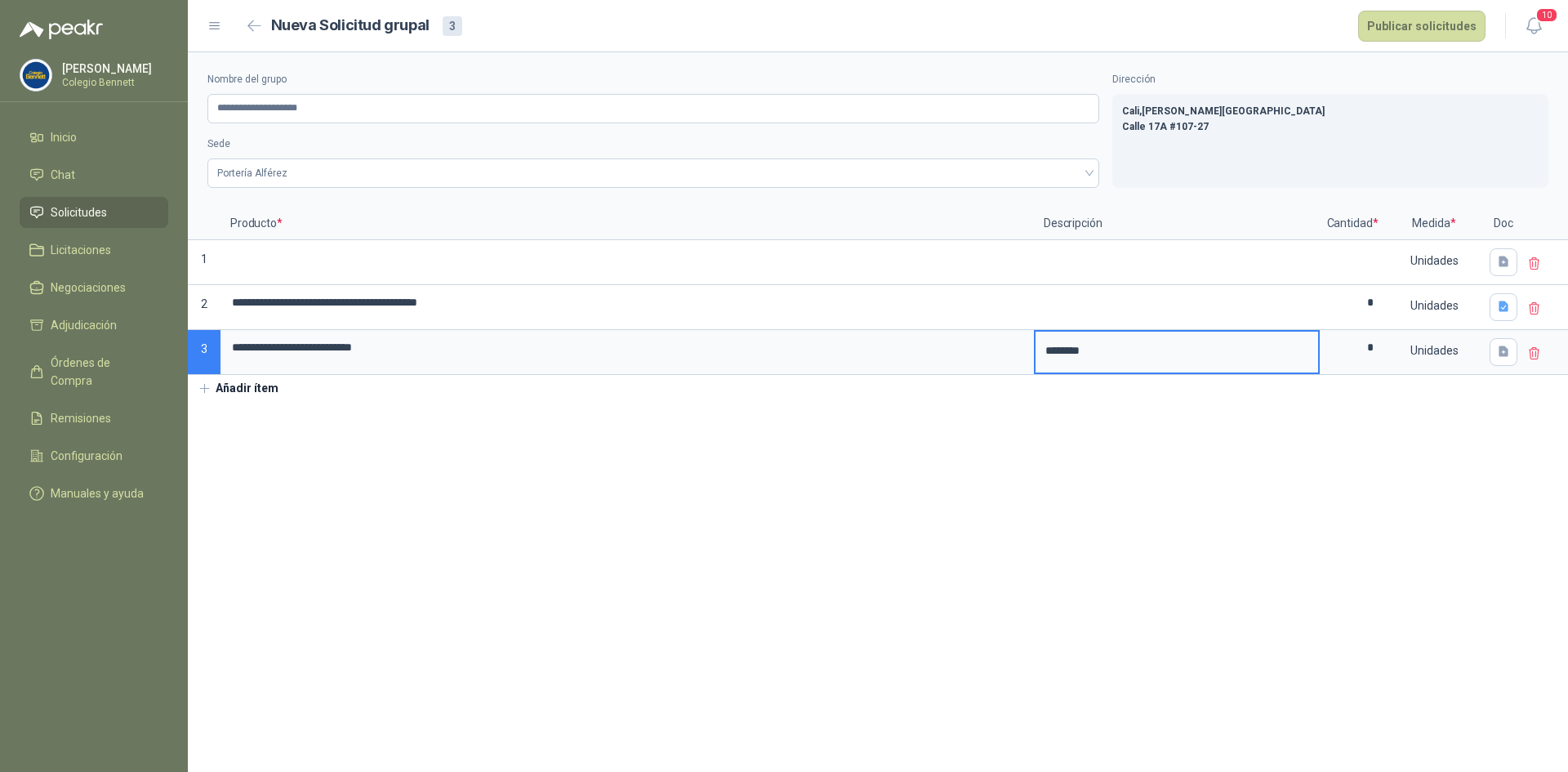
type textarea "*********"
type textarea "**********"
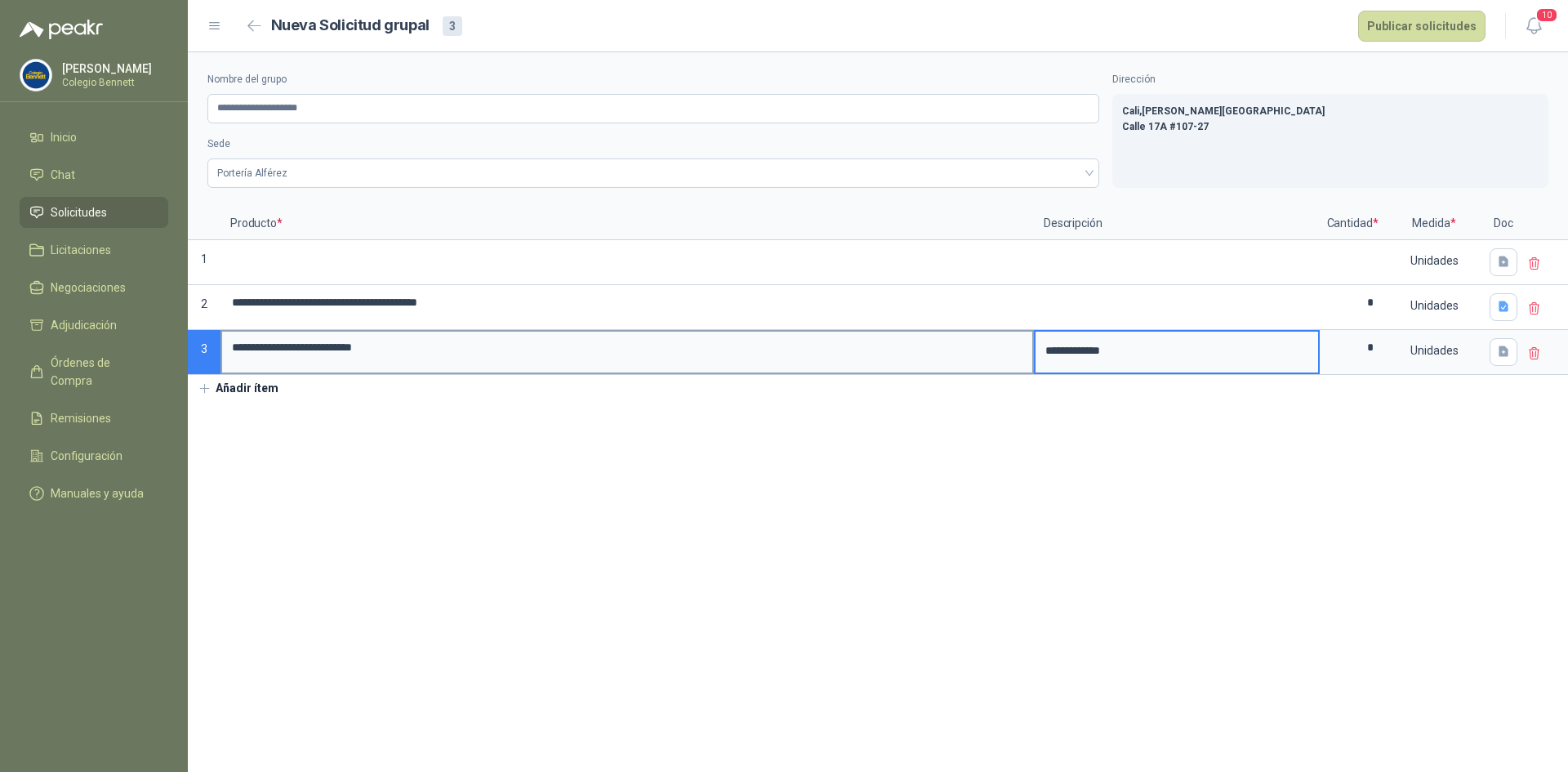
click at [629, 355] on input "**********" at bounding box center [626, 348] width 810 height 32
type input "**********"
click at [312, 473] on section "**********" at bounding box center [878, 413] width 1381 height 720
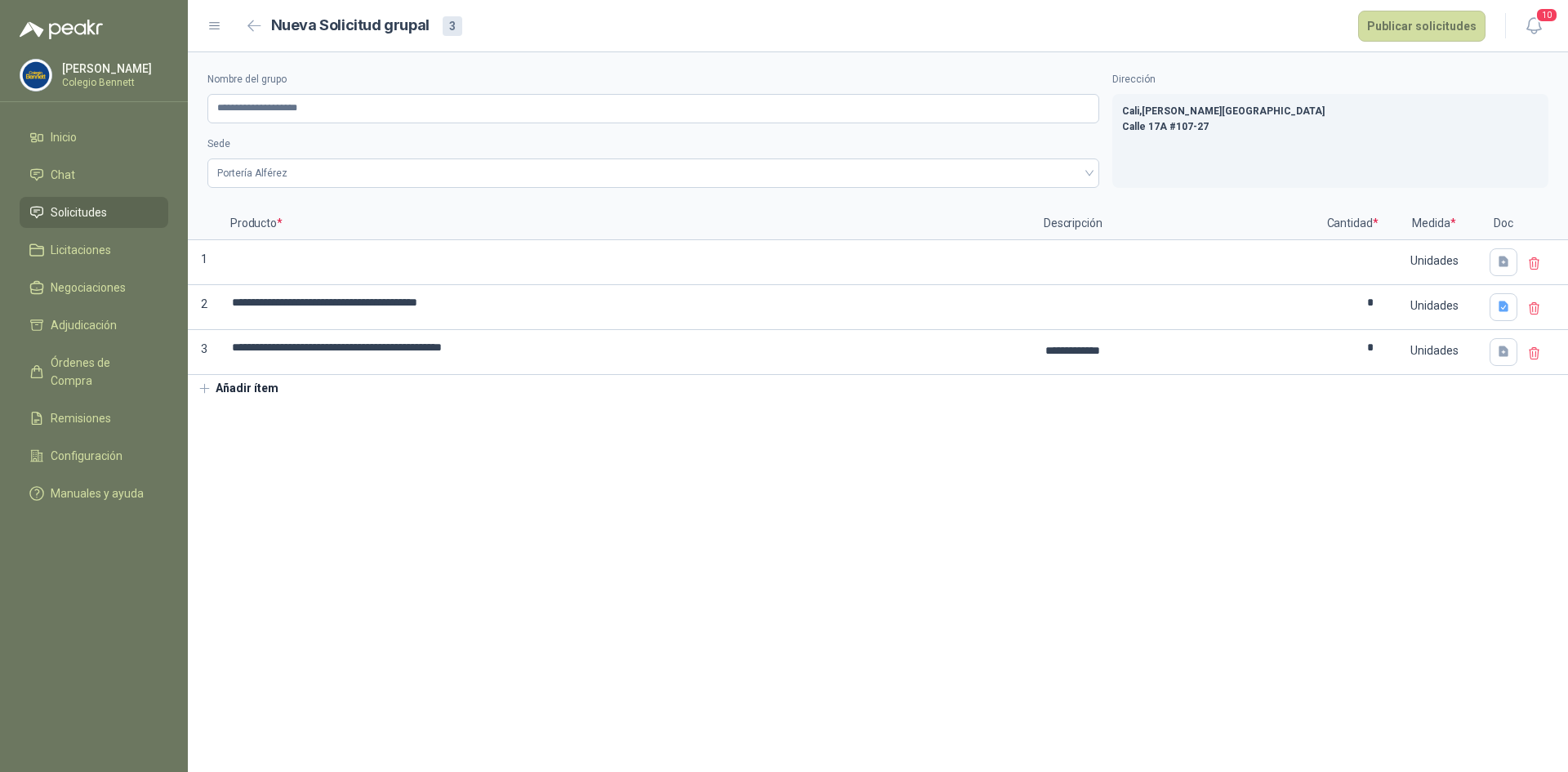
click at [1540, 260] on icon at bounding box center [1535, 264] width 10 height 12
click at [1483, 243] on span "Eliminar" at bounding box center [1481, 248] width 44 height 12
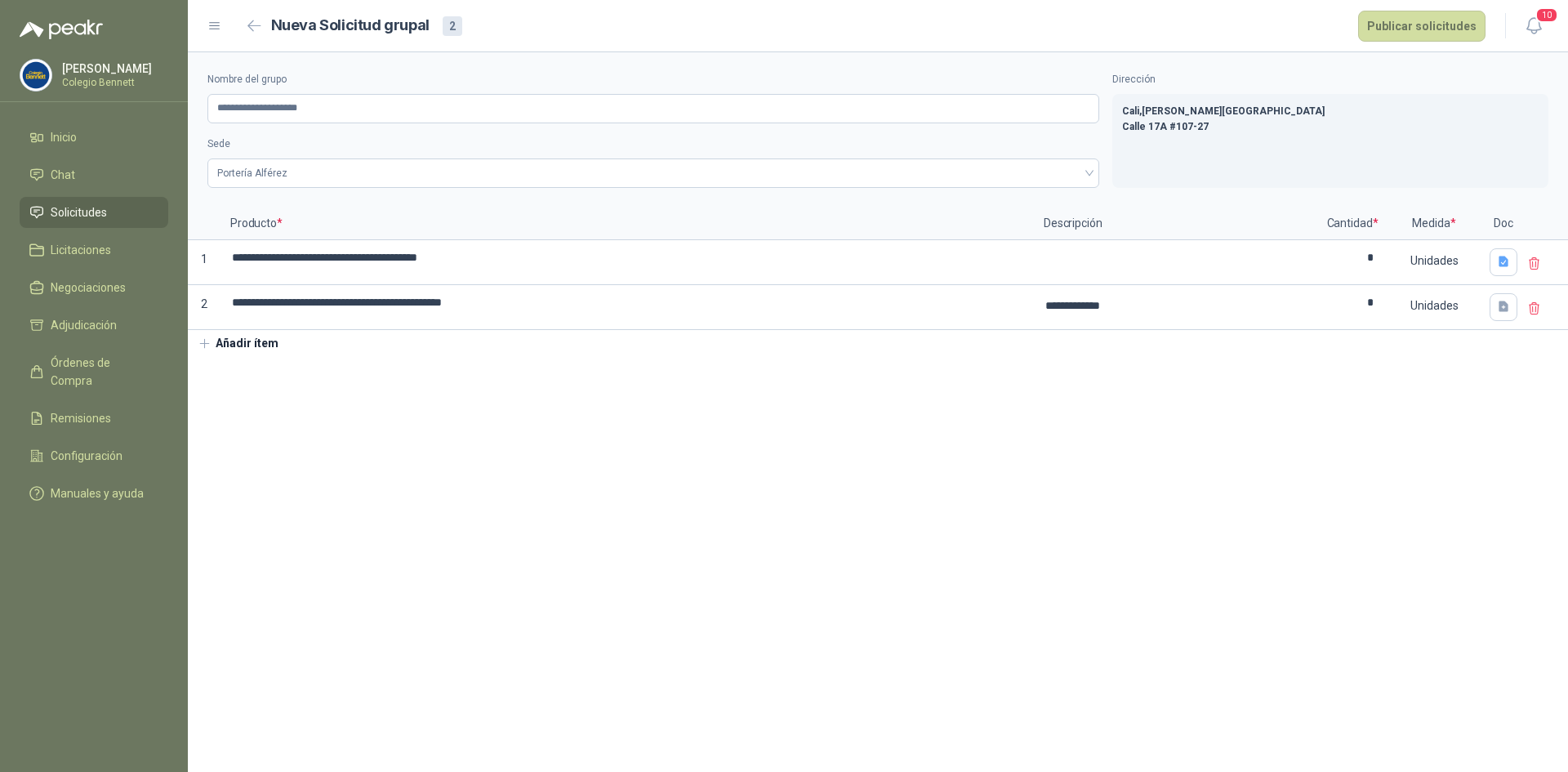
click at [860, 428] on section "**********" at bounding box center [878, 413] width 1381 height 720
click at [1405, 26] on button "Publicar solicitudes" at bounding box center [1422, 26] width 127 height 31
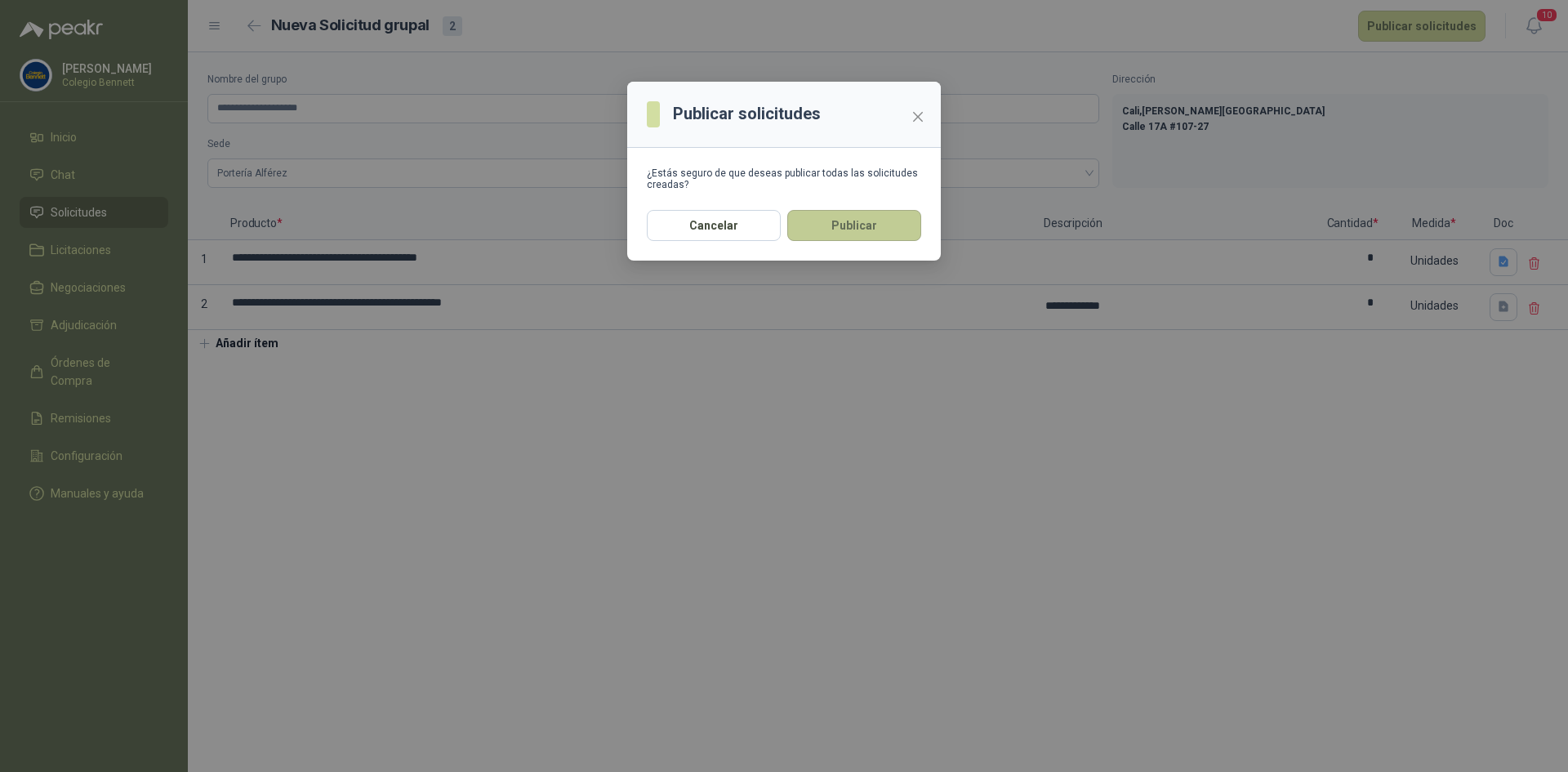
click at [889, 229] on button "Publicar" at bounding box center [854, 225] width 134 height 31
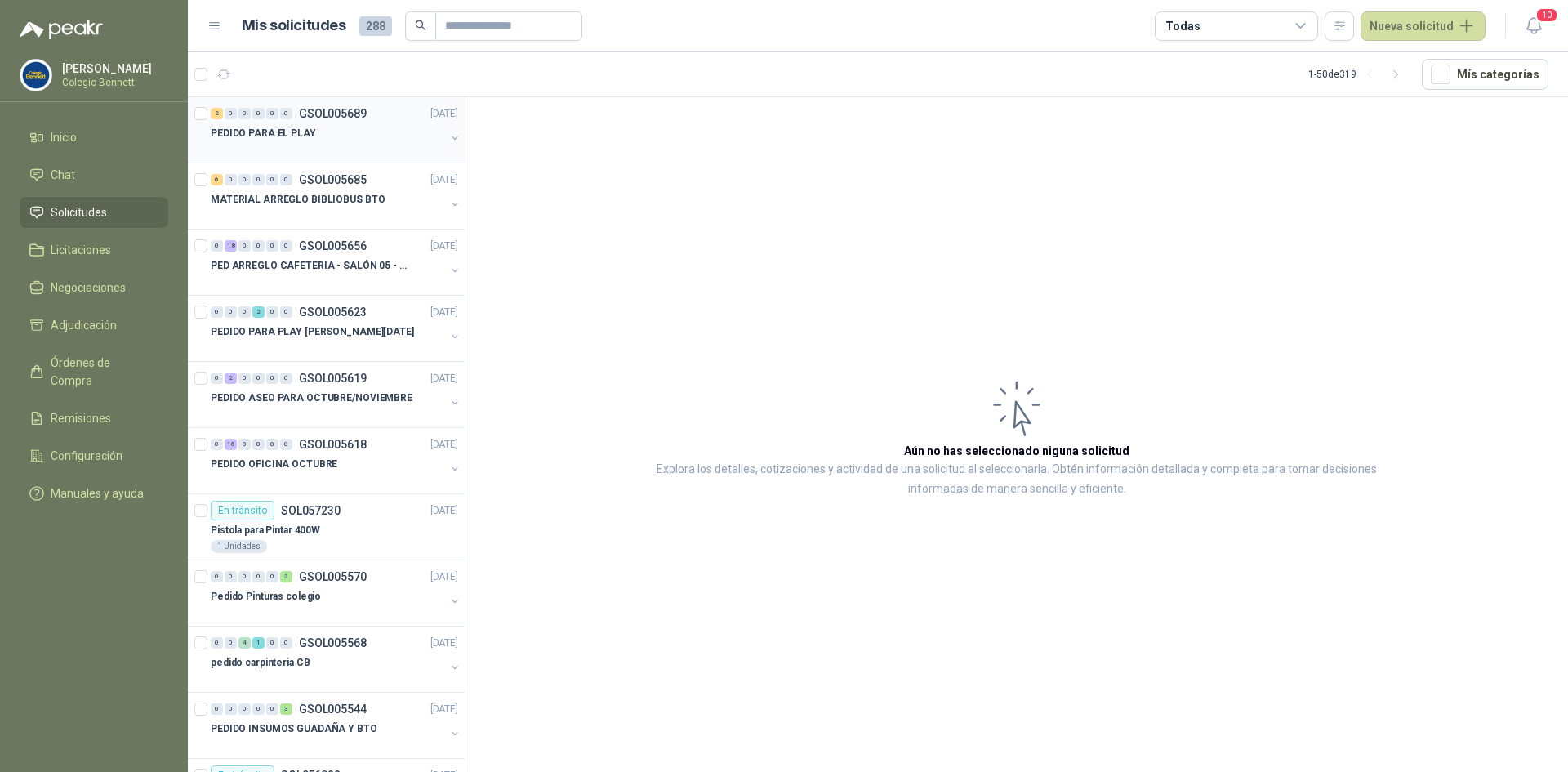
click at [308, 120] on div "2 0 0 0 0 0 GSOL005689 29/09/25" at bounding box center [336, 113] width 251 height 20
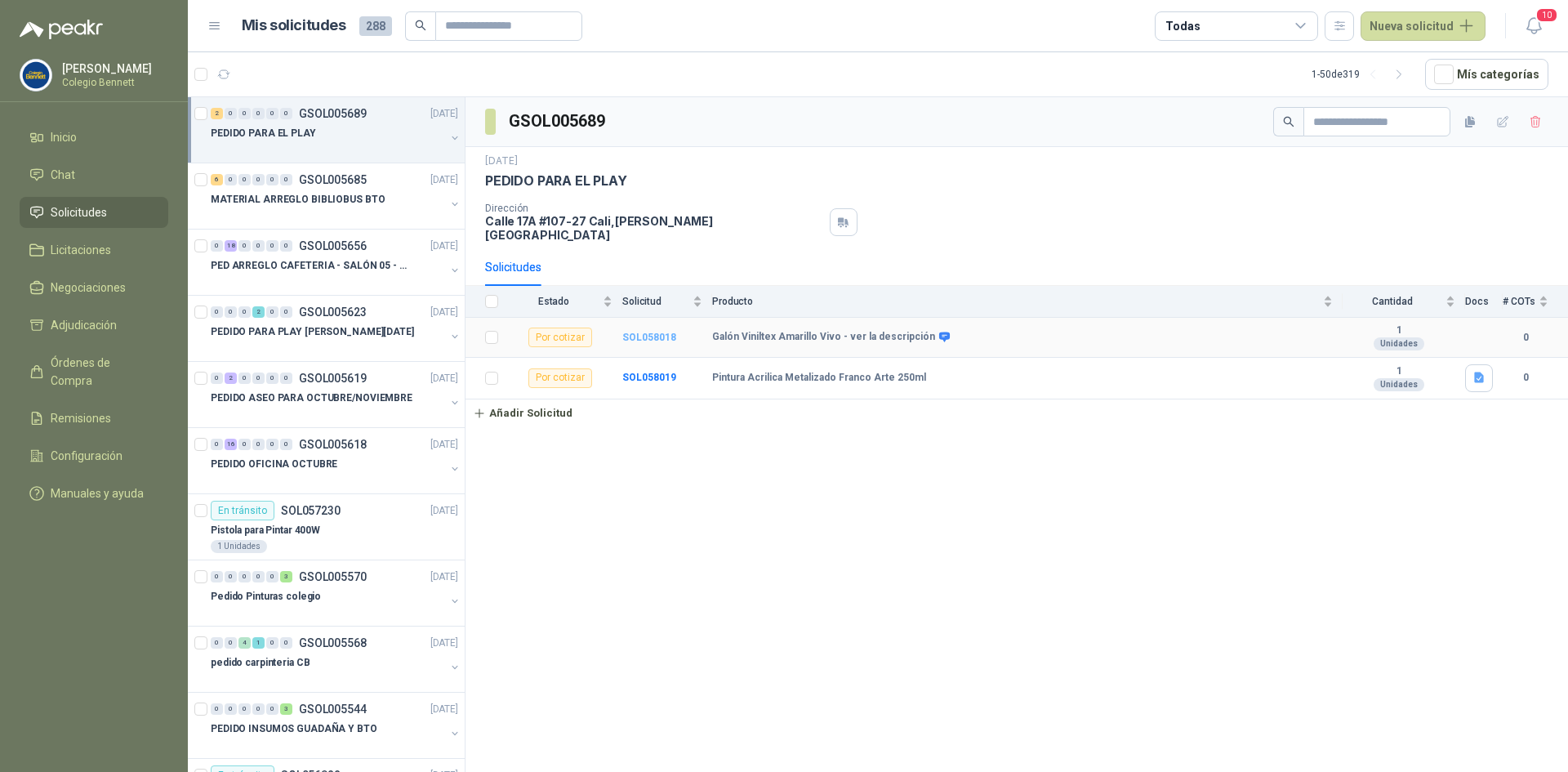
click at [649, 332] on b "SOL058018" at bounding box center [649, 338] width 54 height 12
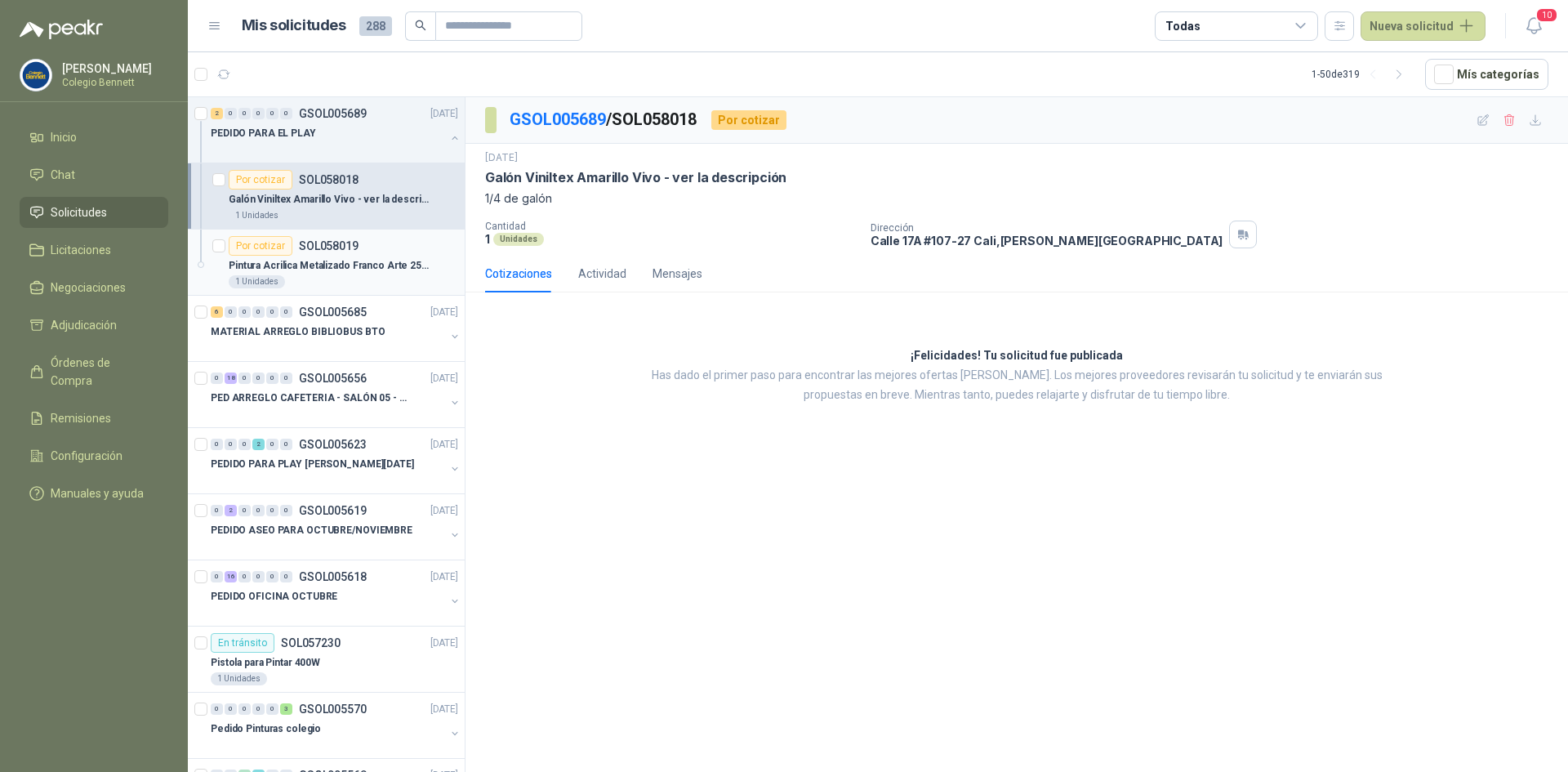
click at [378, 264] on p "Pintura Acrilica Metalizado Franco Arte 250ml" at bounding box center [330, 267] width 204 height 16
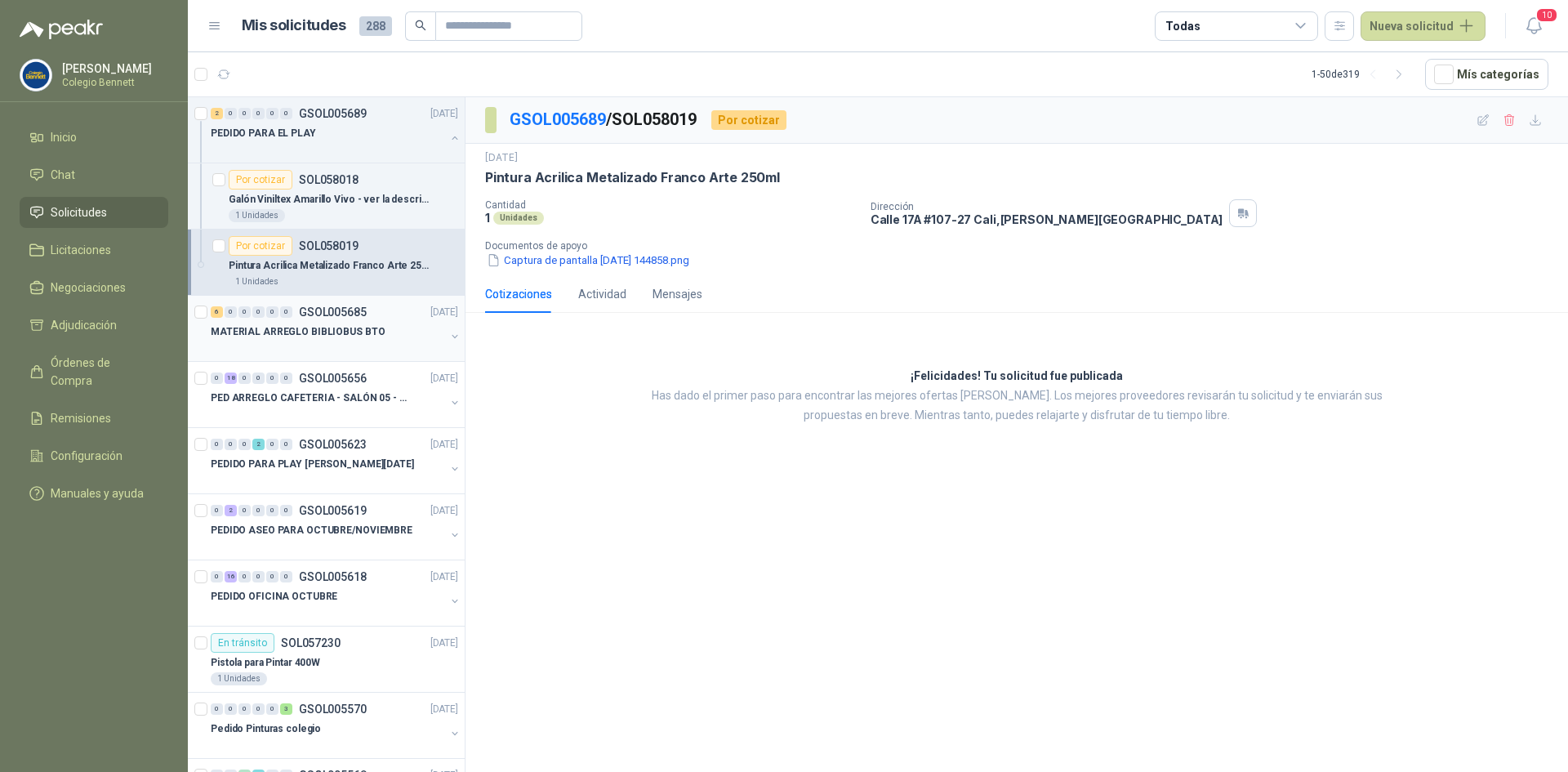
click at [361, 314] on p "GSOL005685" at bounding box center [333, 312] width 68 height 12
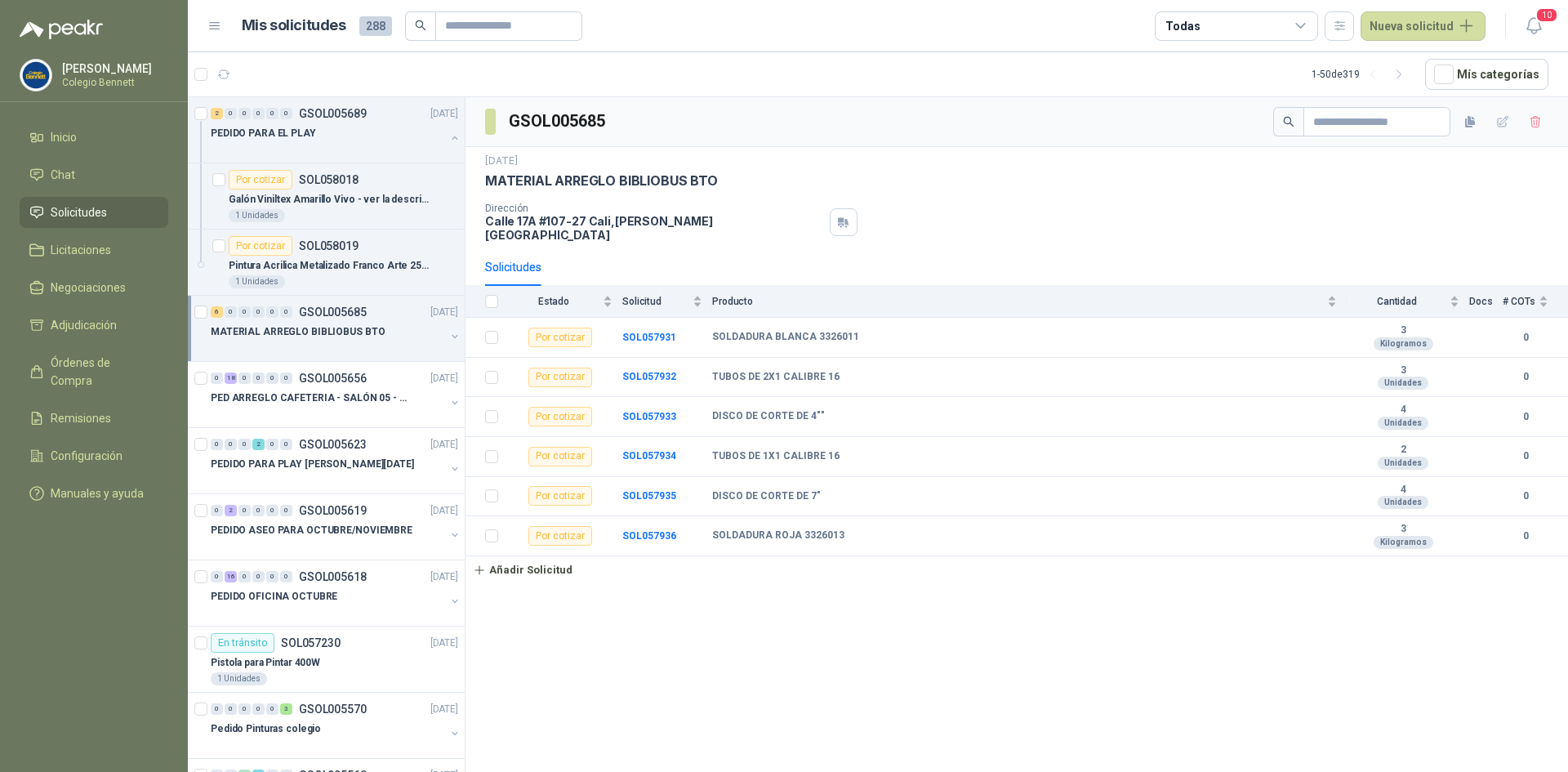
click at [448, 332] on button "button" at bounding box center [454, 336] width 13 height 13
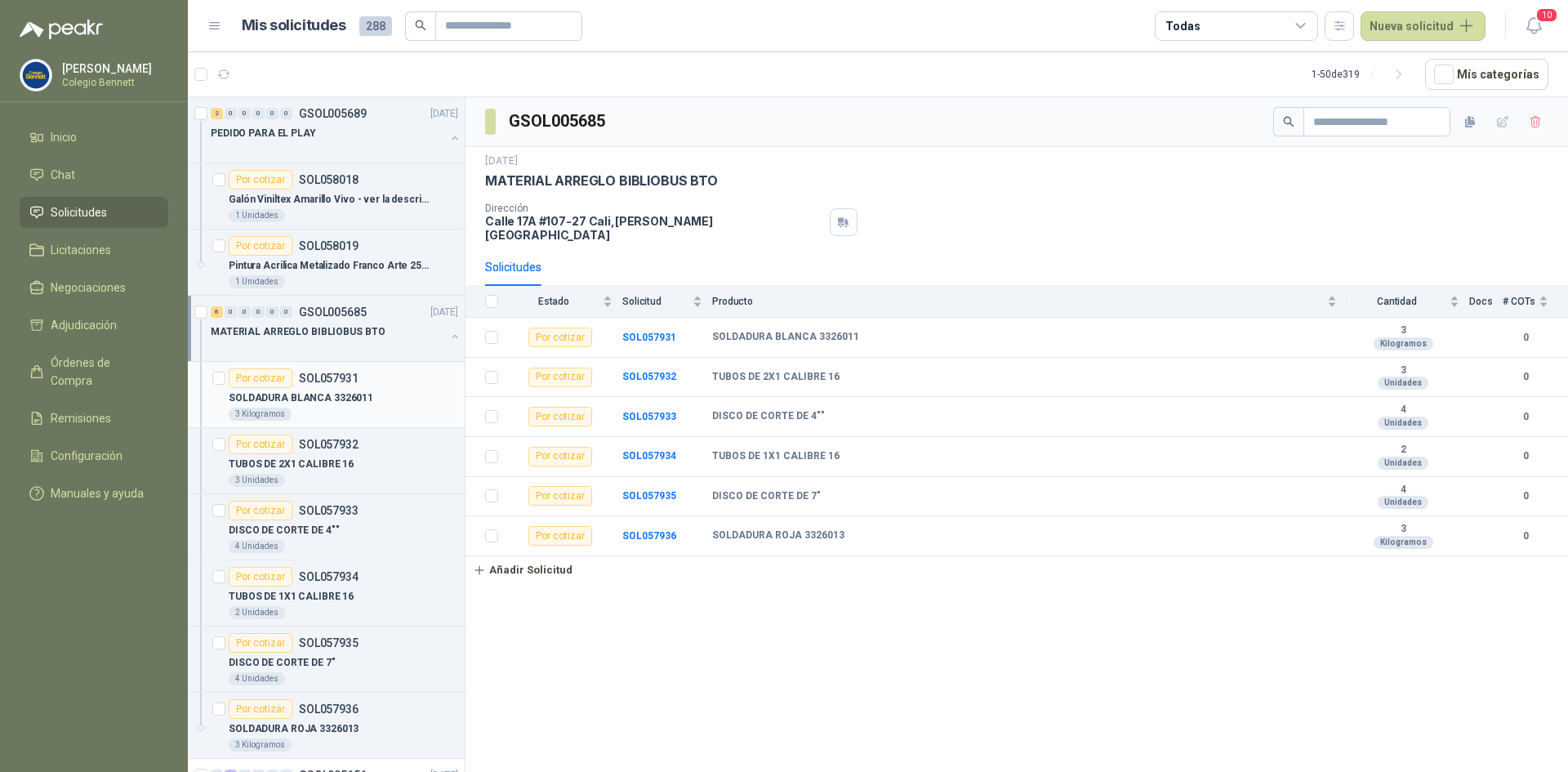
click at [392, 390] on div "SOLDADURA BLANCA 3326011" at bounding box center [343, 398] width 230 height 20
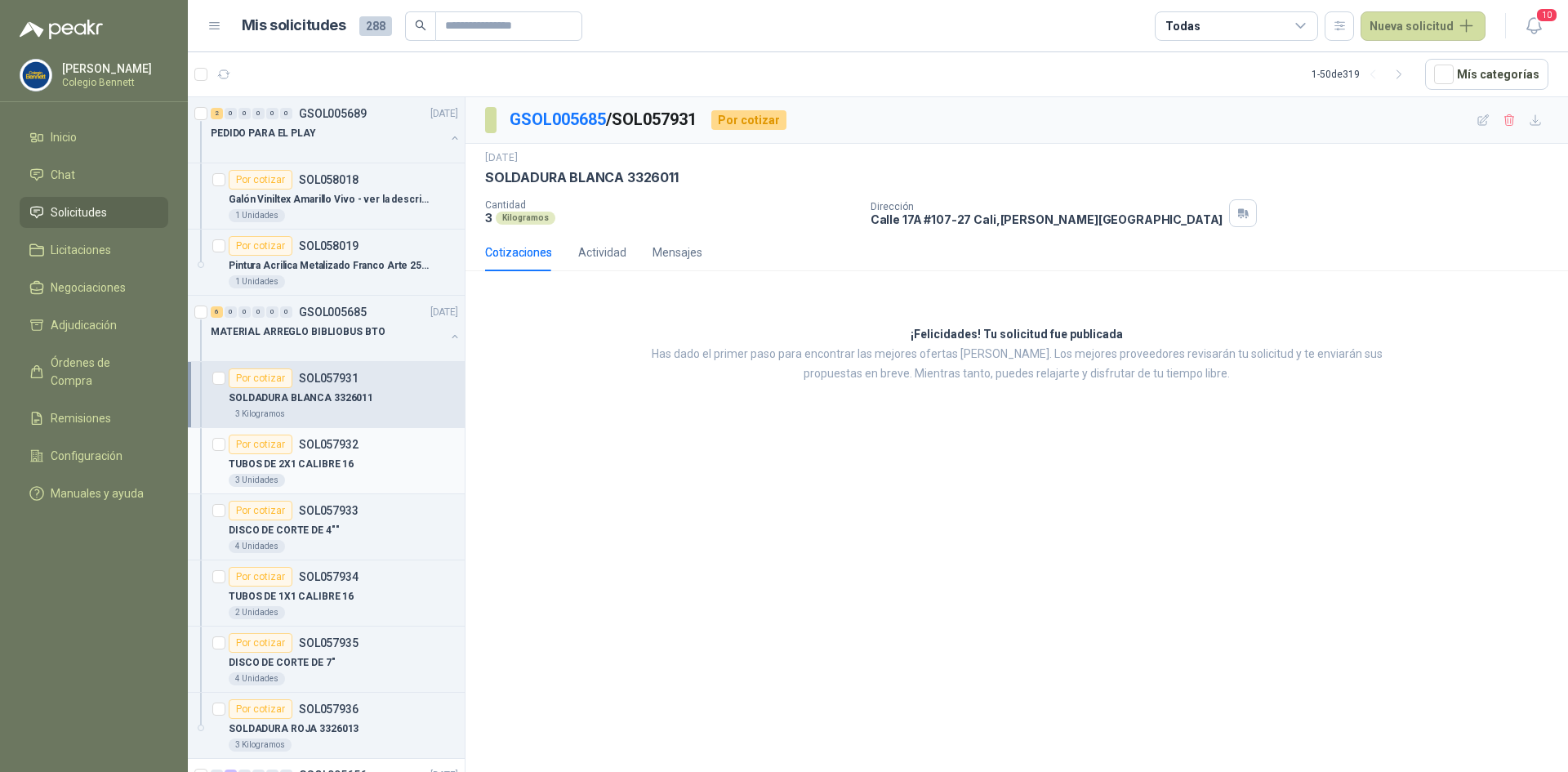
click at [376, 459] on div "TUBOS DE 2X1 CALIBRE 16" at bounding box center [343, 465] width 230 height 20
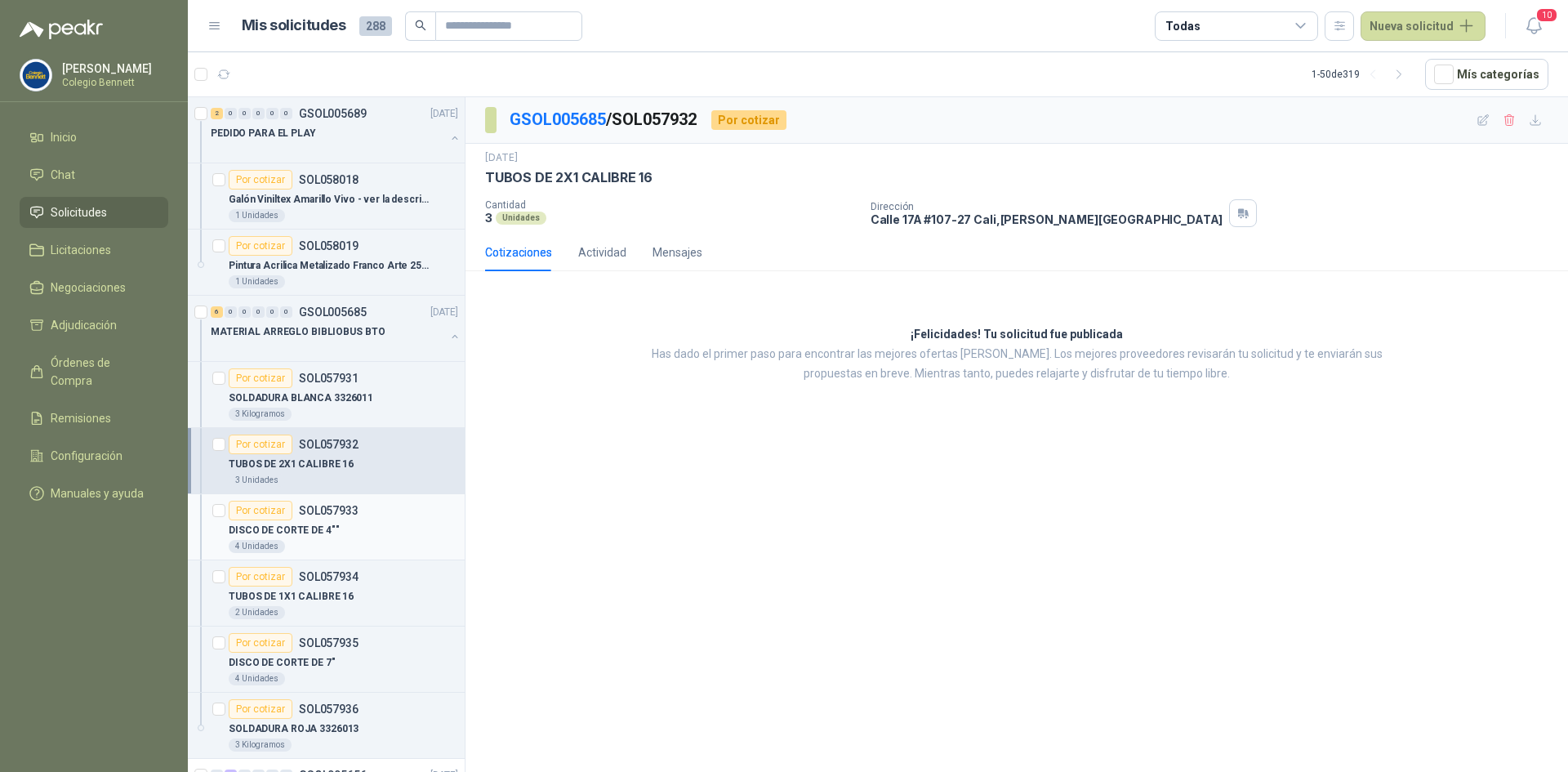
click at [354, 506] on p "SOL057933" at bounding box center [329, 511] width 60 height 12
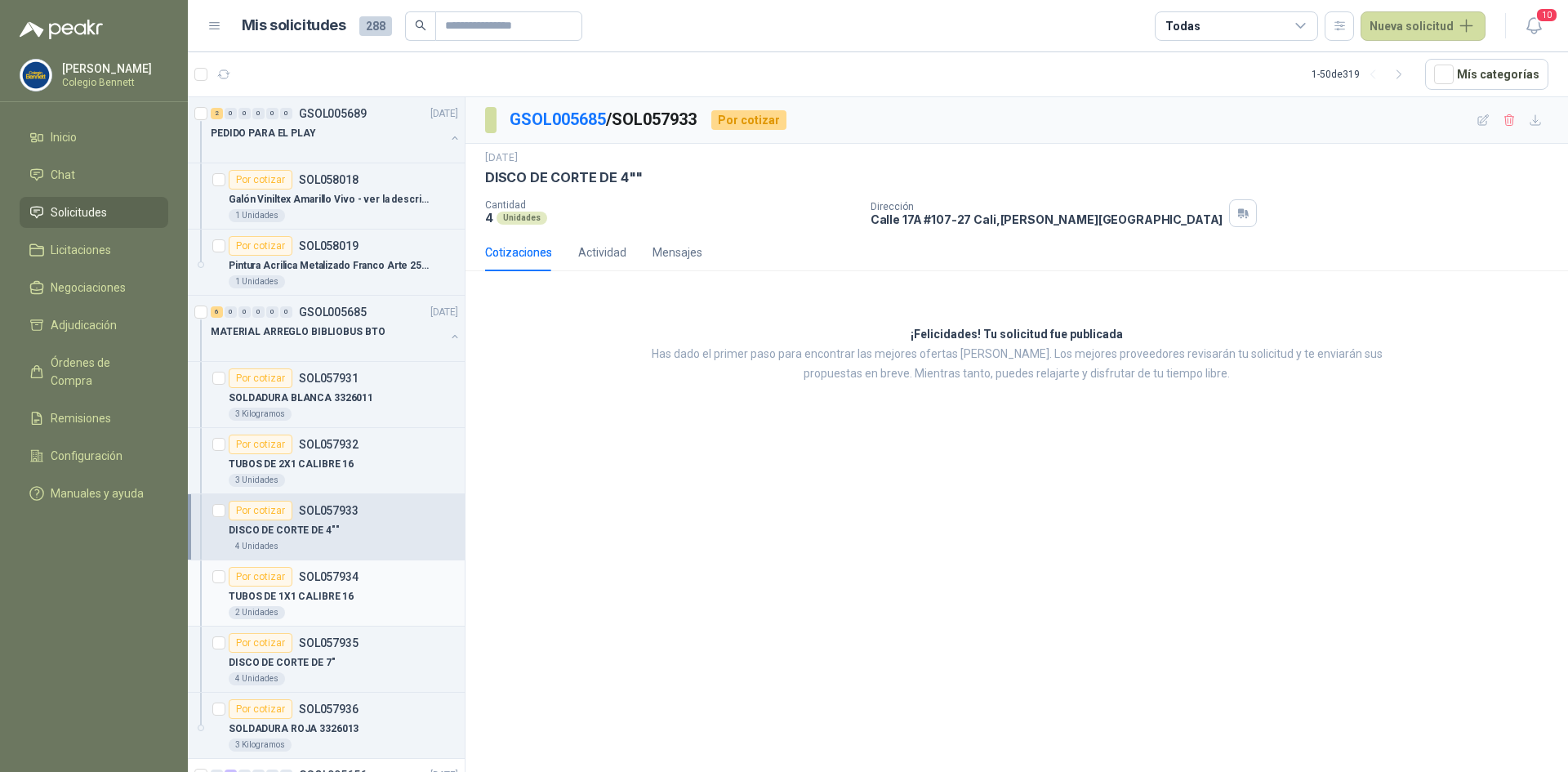
click at [341, 575] on p "SOL057934" at bounding box center [329, 577] width 60 height 12
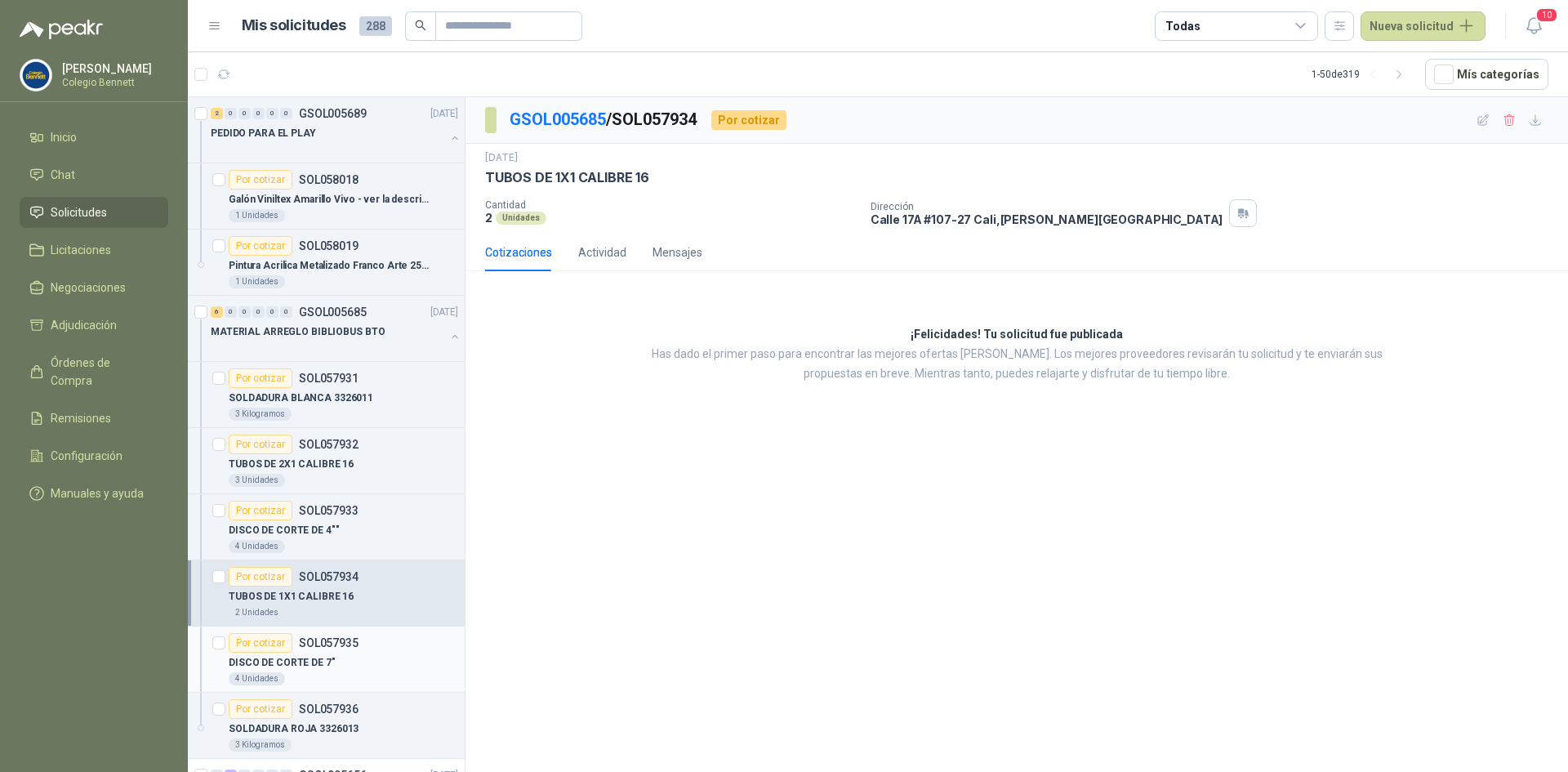
click at [328, 653] on div "DISCO DE CORTE DE 7"" at bounding box center [343, 663] width 230 height 20
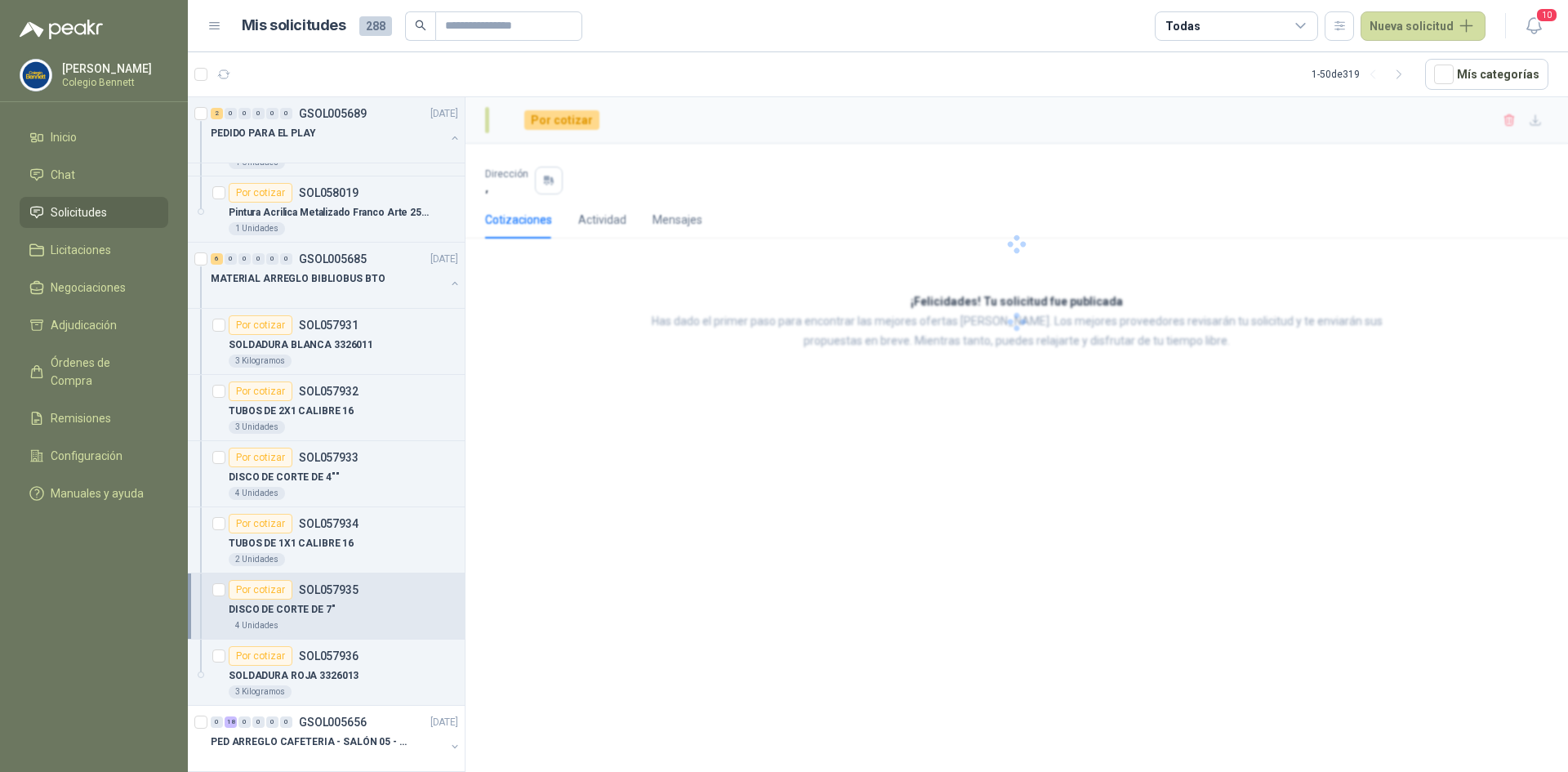
scroll to position [82, 0]
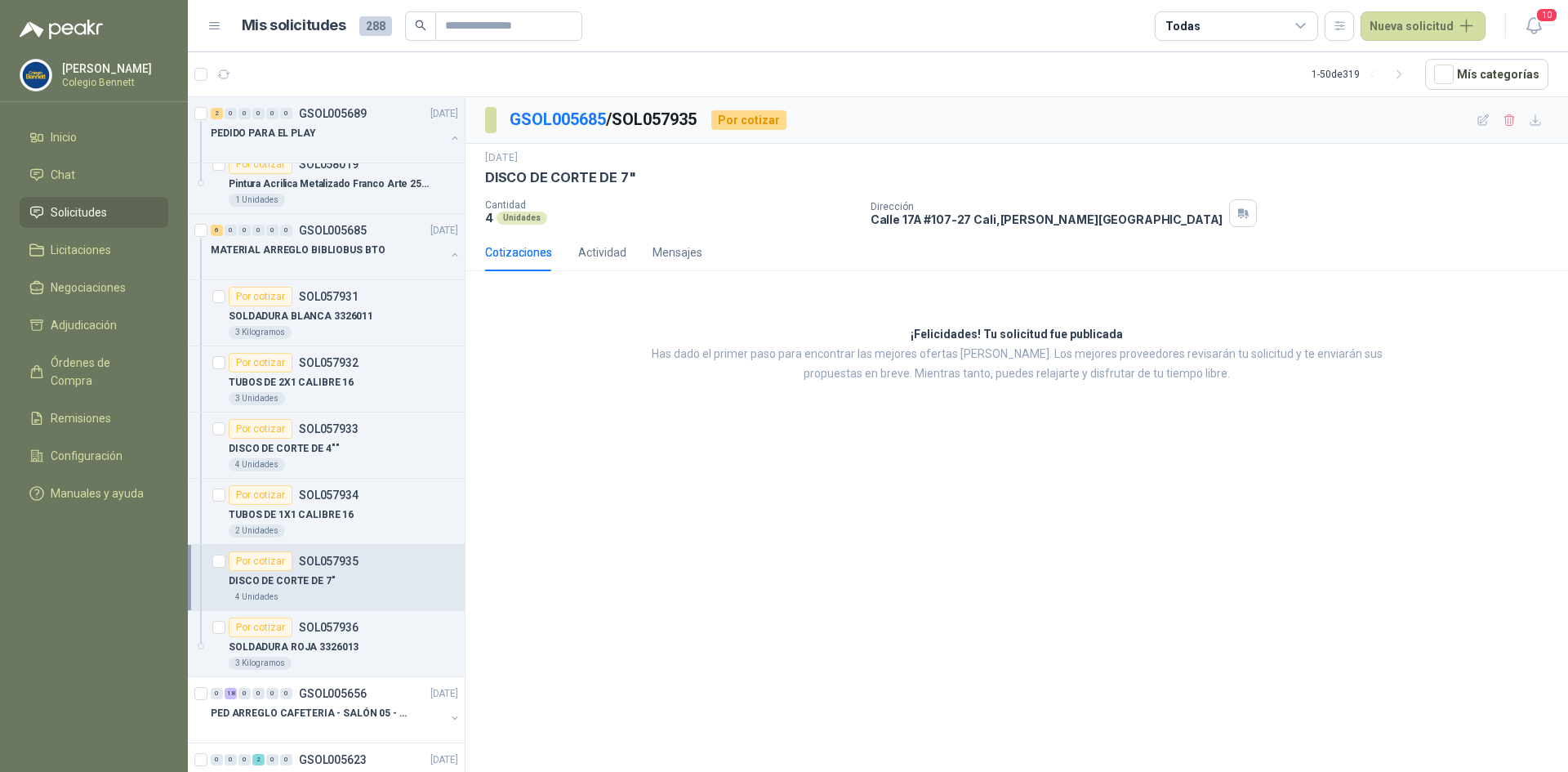
click at [328, 653] on p "SOLDADURA ROJA 3326013" at bounding box center [293, 648] width 130 height 16
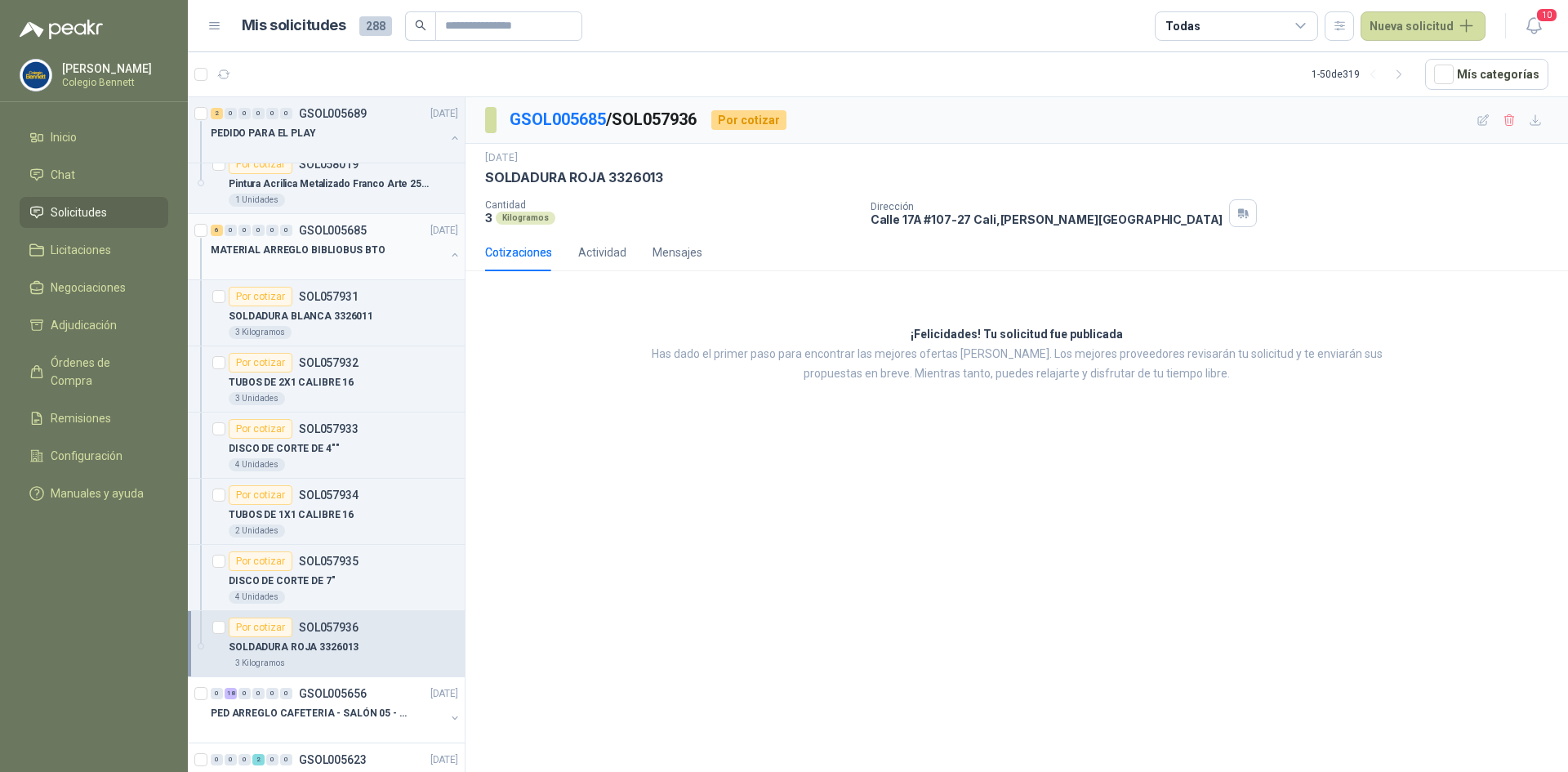
click at [237, 253] on p "MATERIAL ARREGLO BIBLIOBUS BTO" at bounding box center [297, 251] width 174 height 16
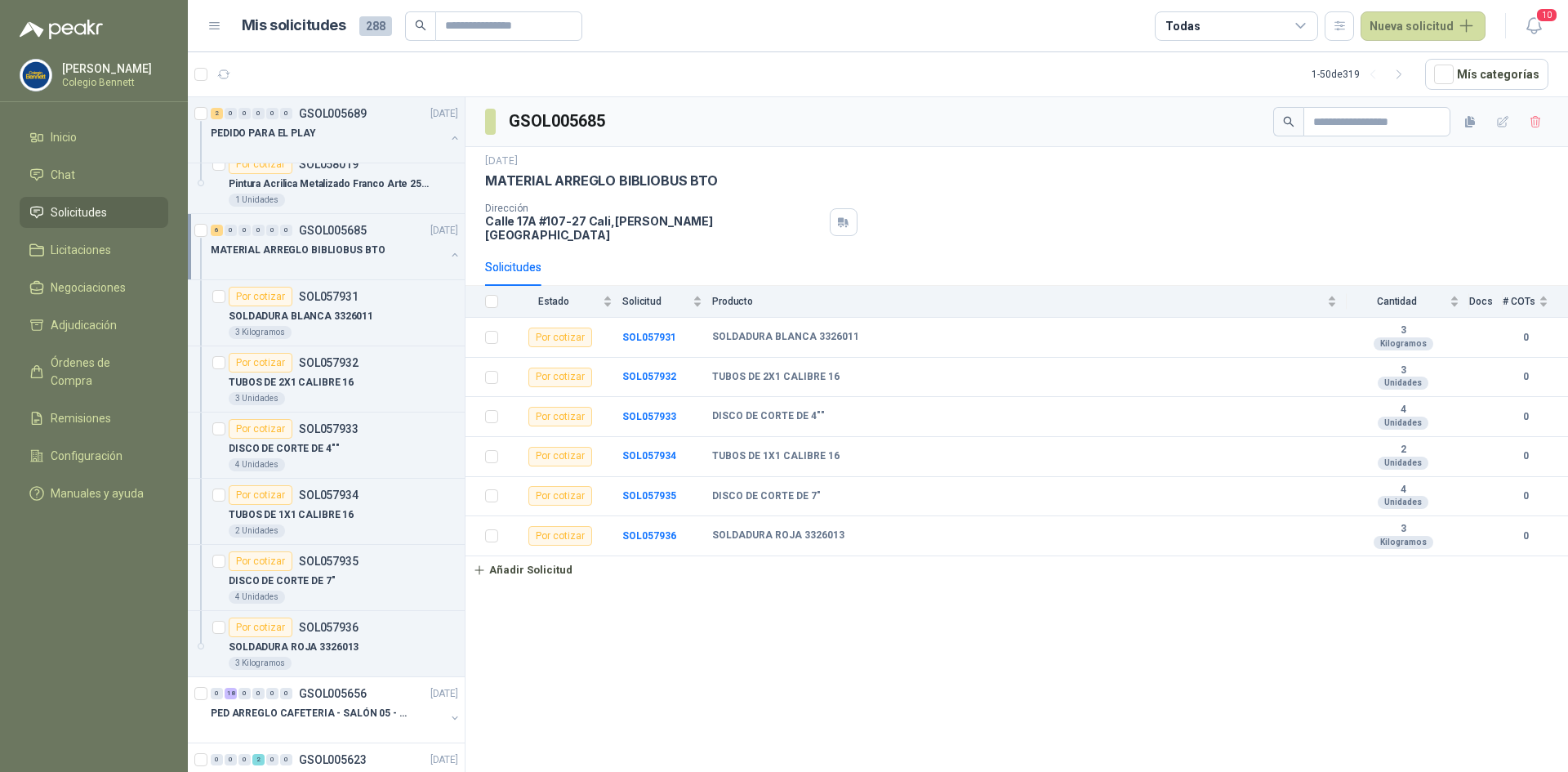
click at [448, 251] on button "button" at bounding box center [454, 255] width 13 height 13
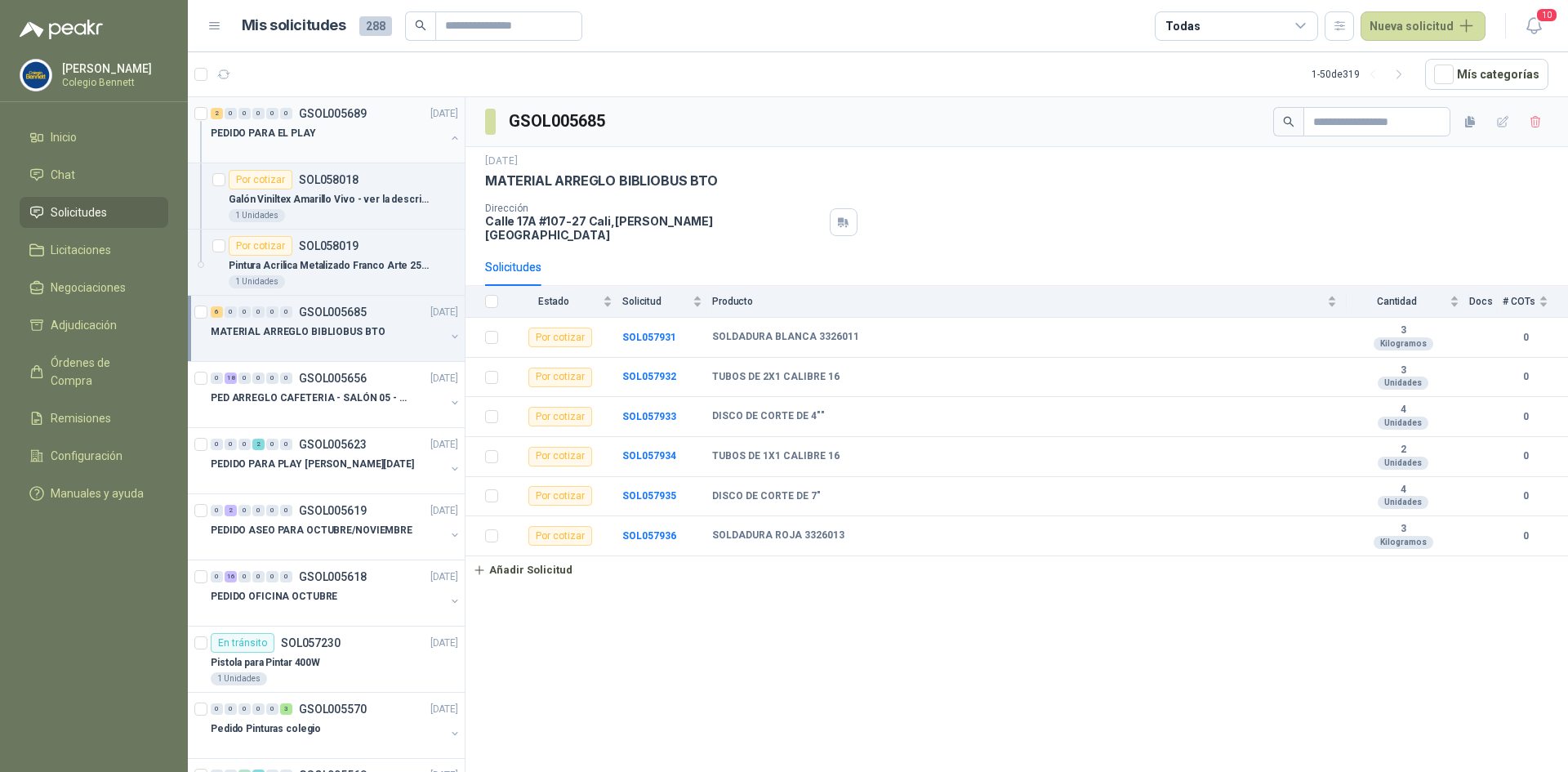
click at [448, 135] on button "button" at bounding box center [454, 137] width 13 height 13
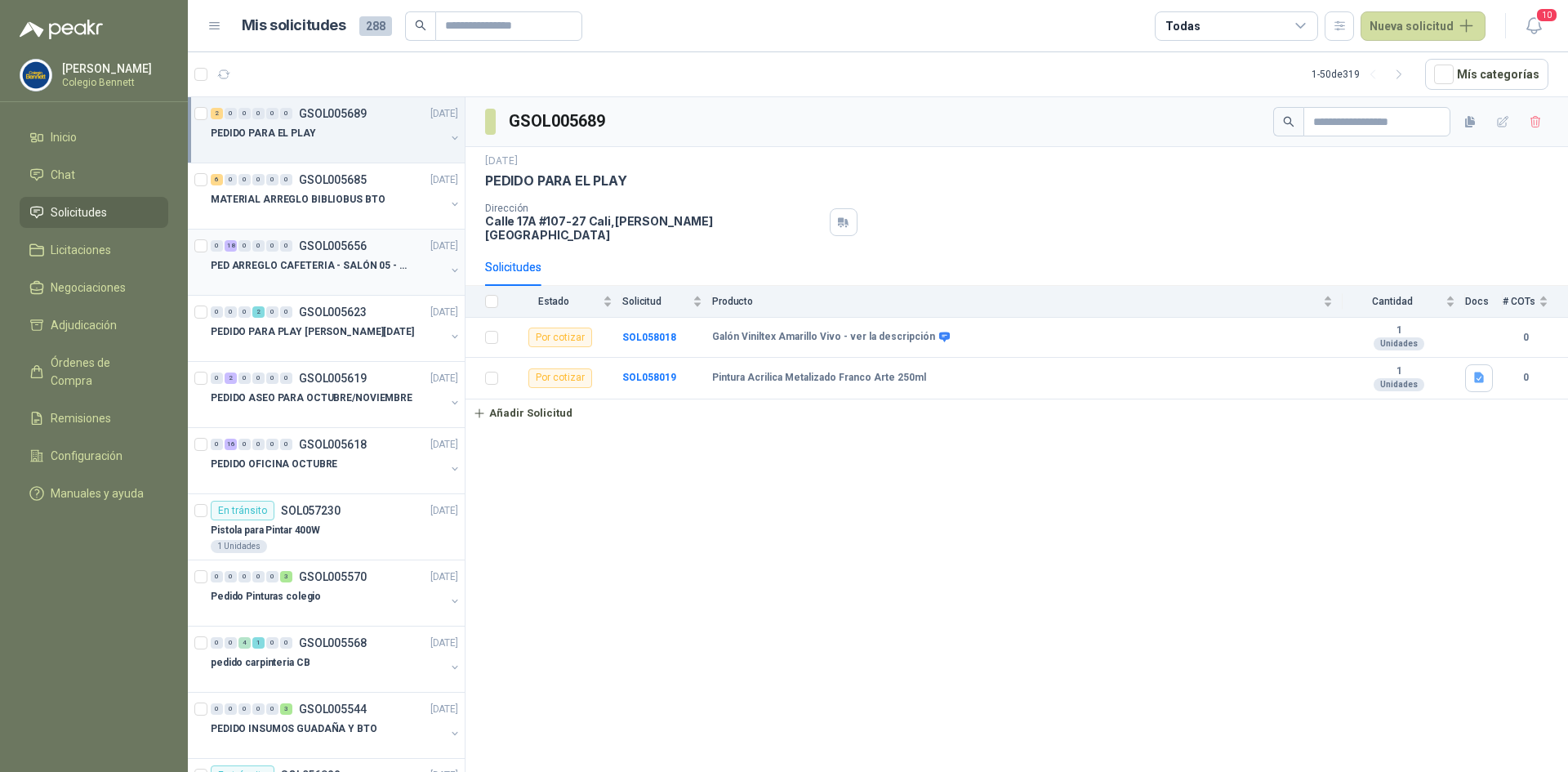
click at [324, 256] on div "PED ARREGLO CAFETERIA - SALÓN 05 - MATERIAL CARP." at bounding box center [328, 266] width 235 height 20
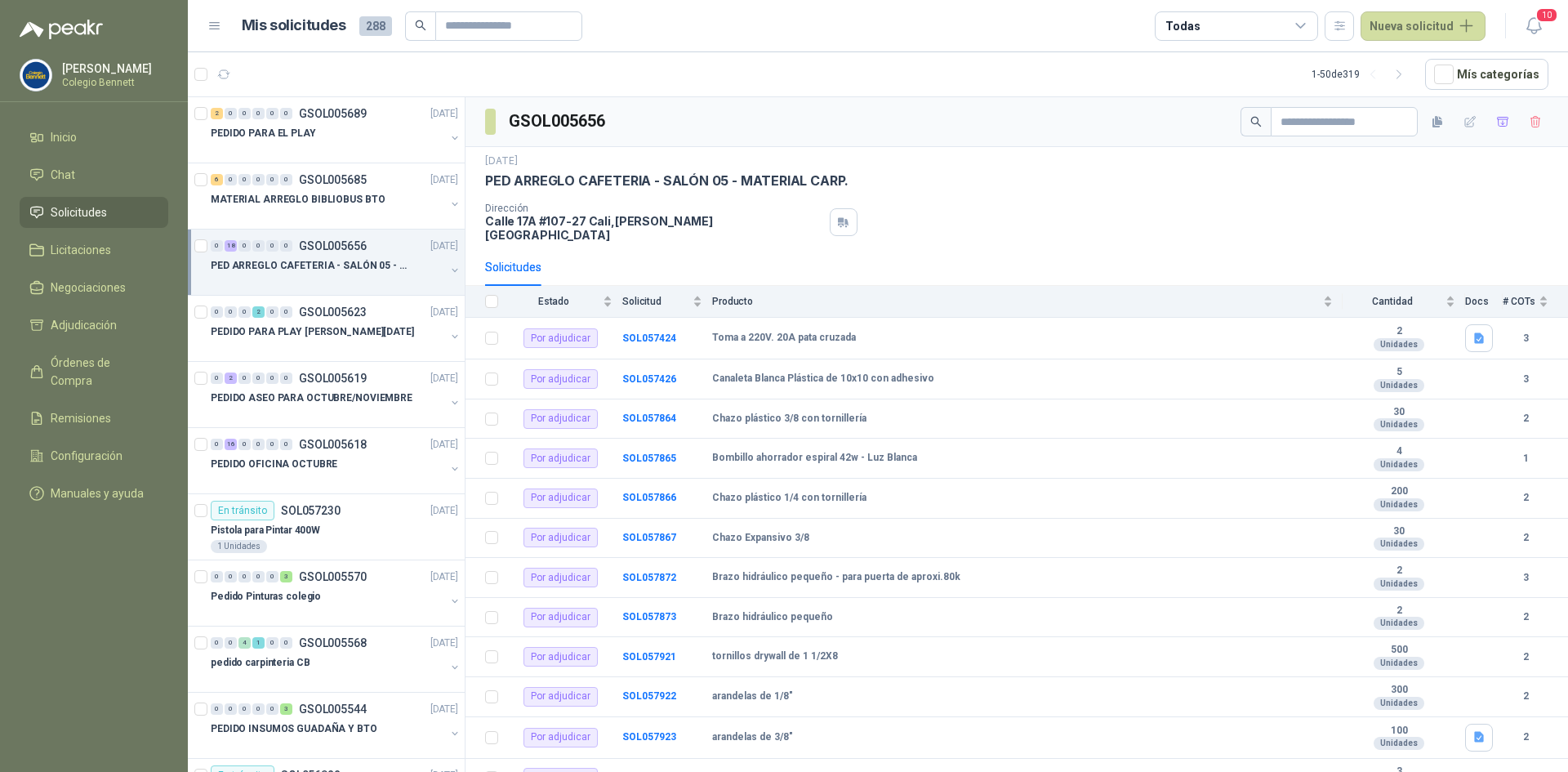
click at [448, 268] on button "button" at bounding box center [454, 270] width 13 height 13
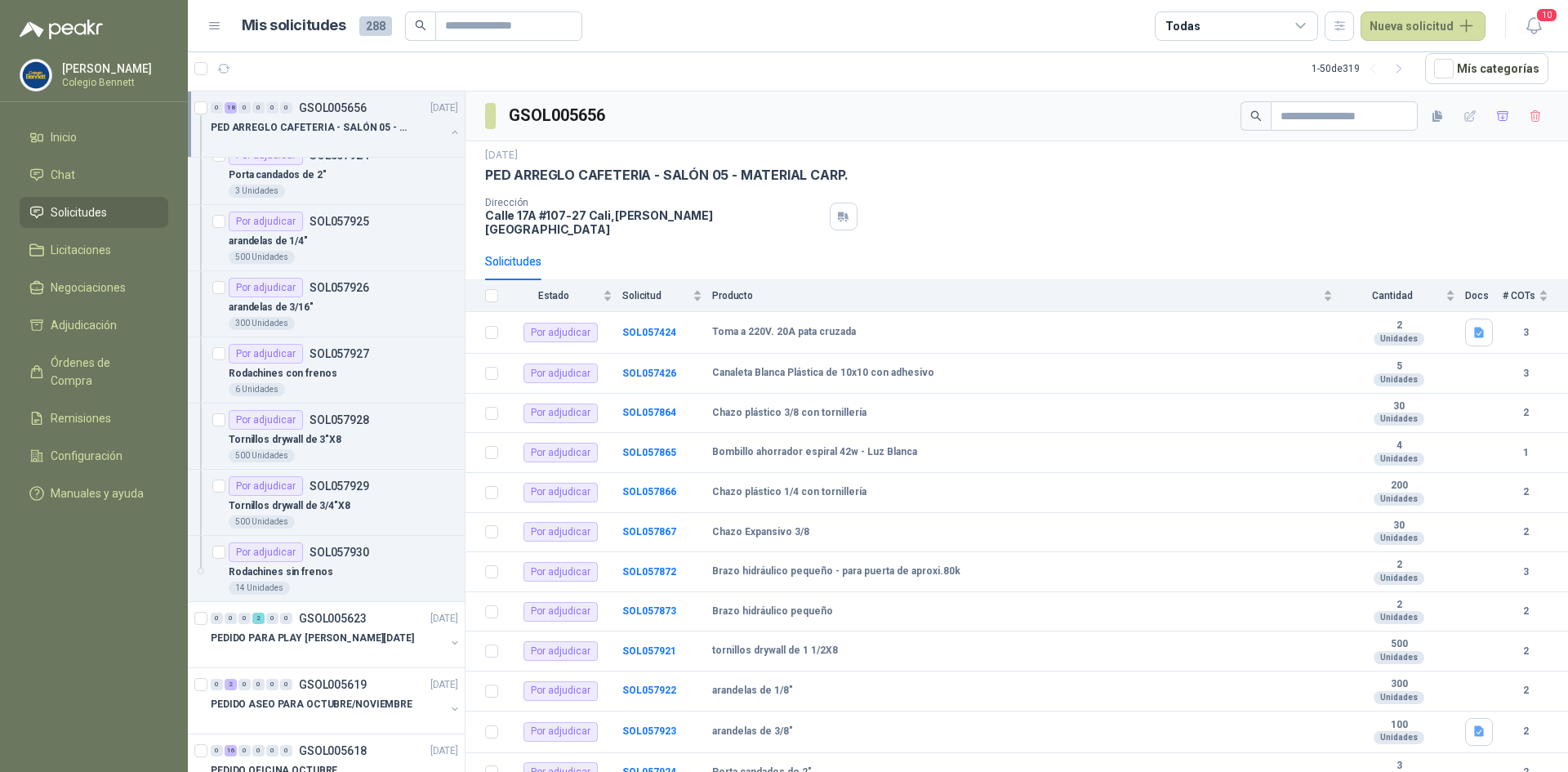
scroll to position [1144, 0]
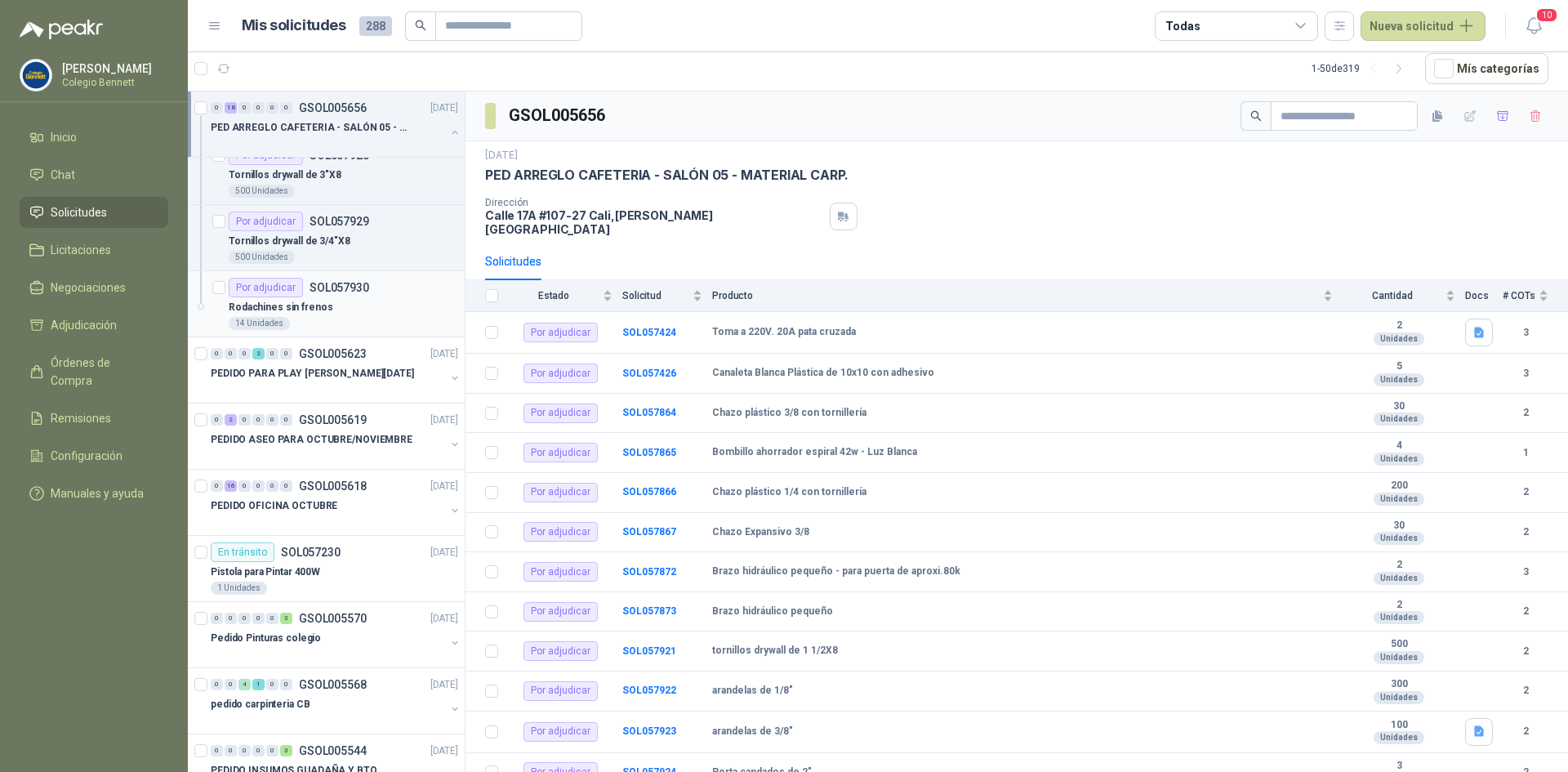
click at [392, 308] on div "Rodachines sin frenos" at bounding box center [343, 307] width 230 height 20
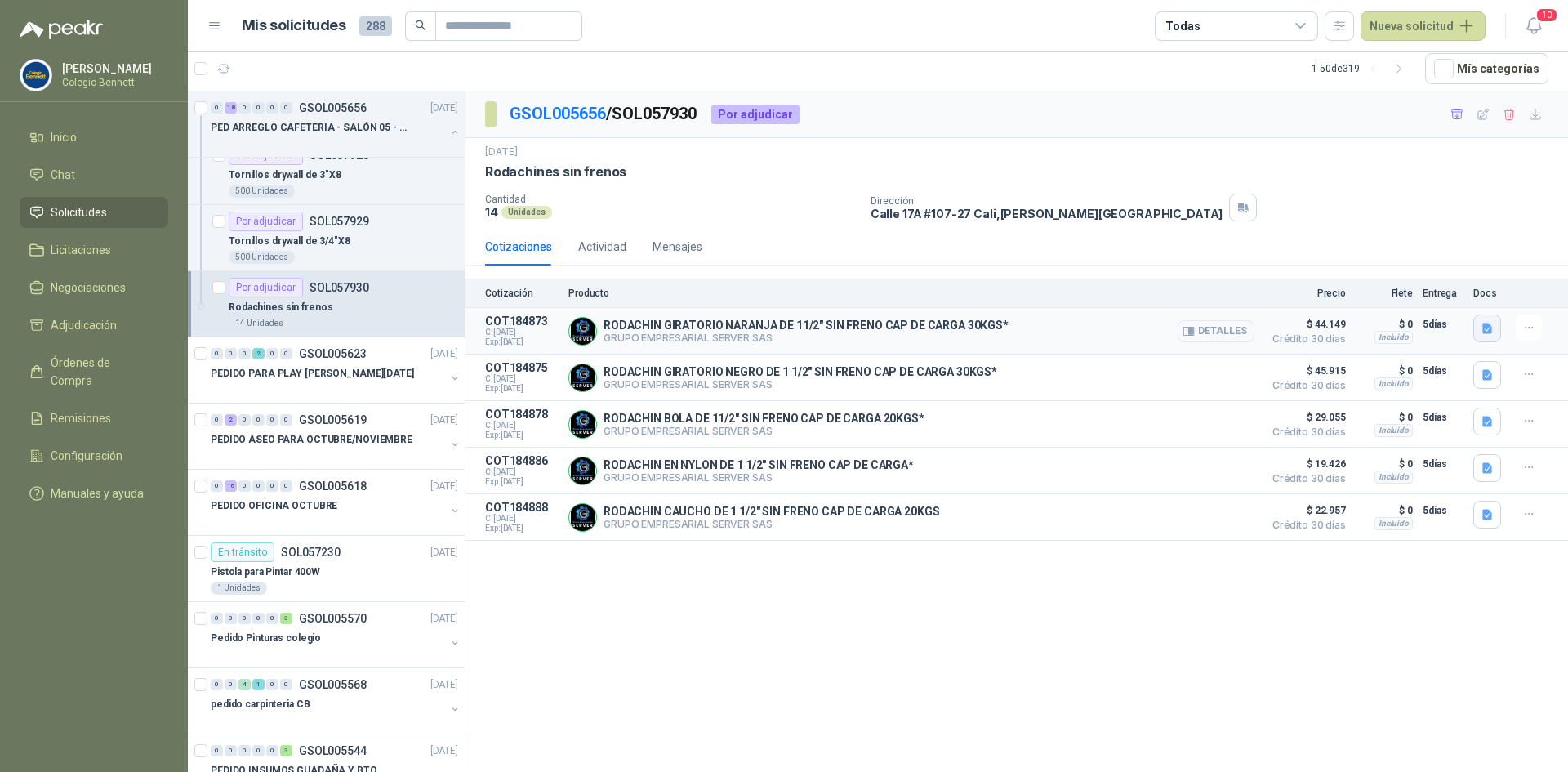
click at [1491, 322] on icon "button" at bounding box center [1488, 329] width 14 height 14
click at [1471, 300] on button "image.png" at bounding box center [1455, 292] width 71 height 17
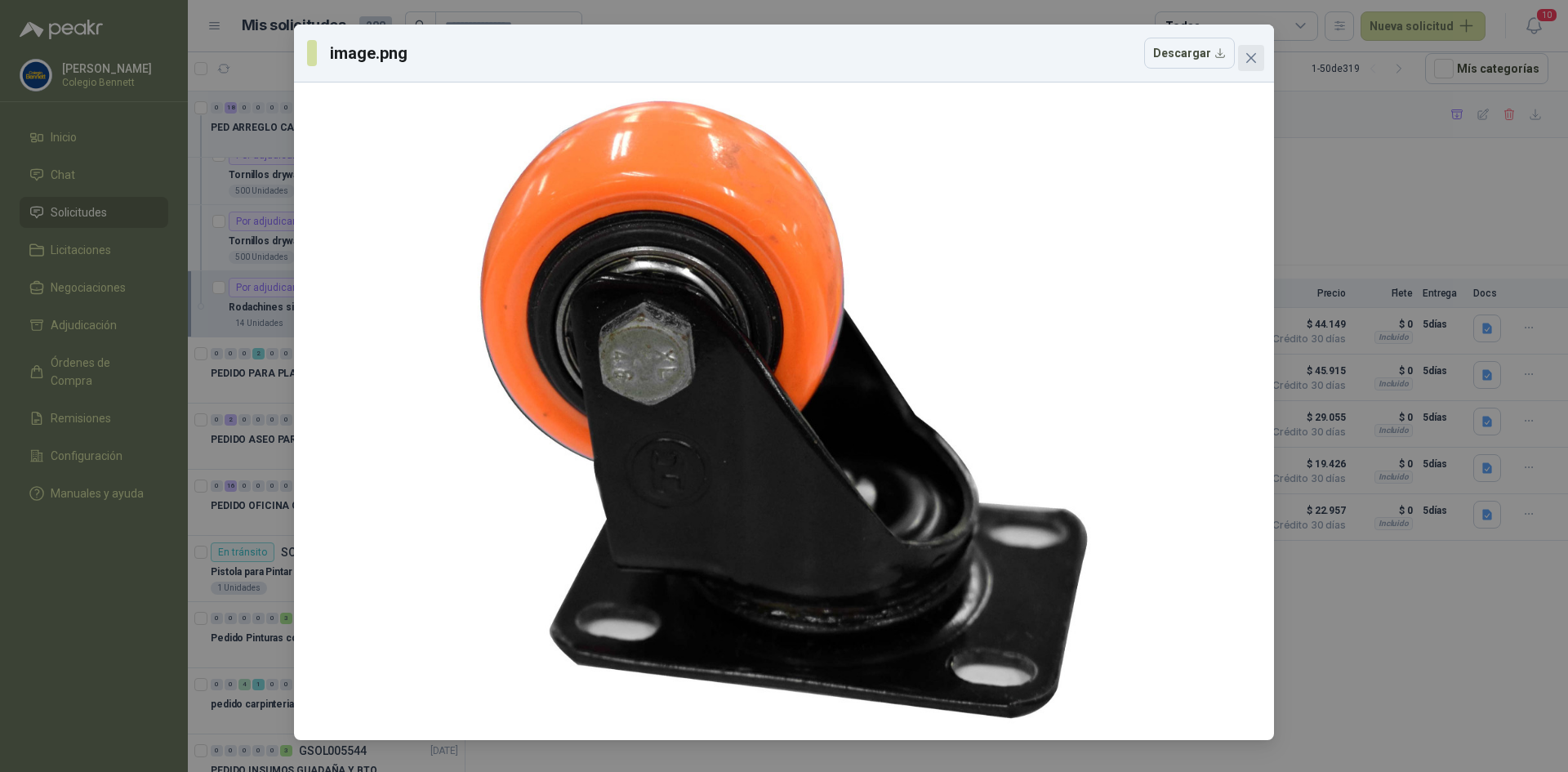
click at [1251, 55] on icon "close" at bounding box center [1251, 58] width 13 height 13
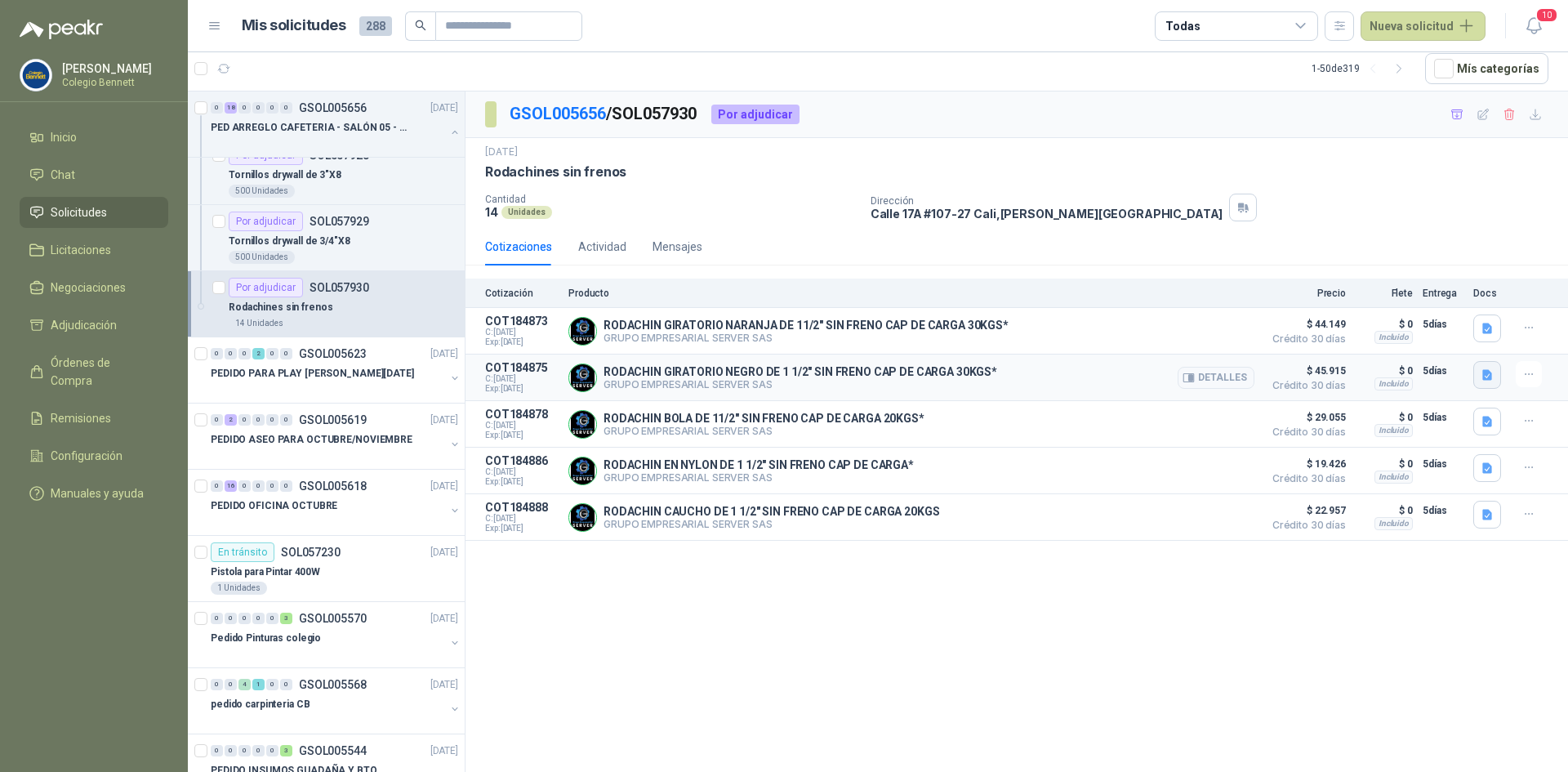
click at [1482, 375] on icon "button" at bounding box center [1488, 376] width 14 height 14
click at [1477, 339] on button "image.png" at bounding box center [1455, 340] width 71 height 17
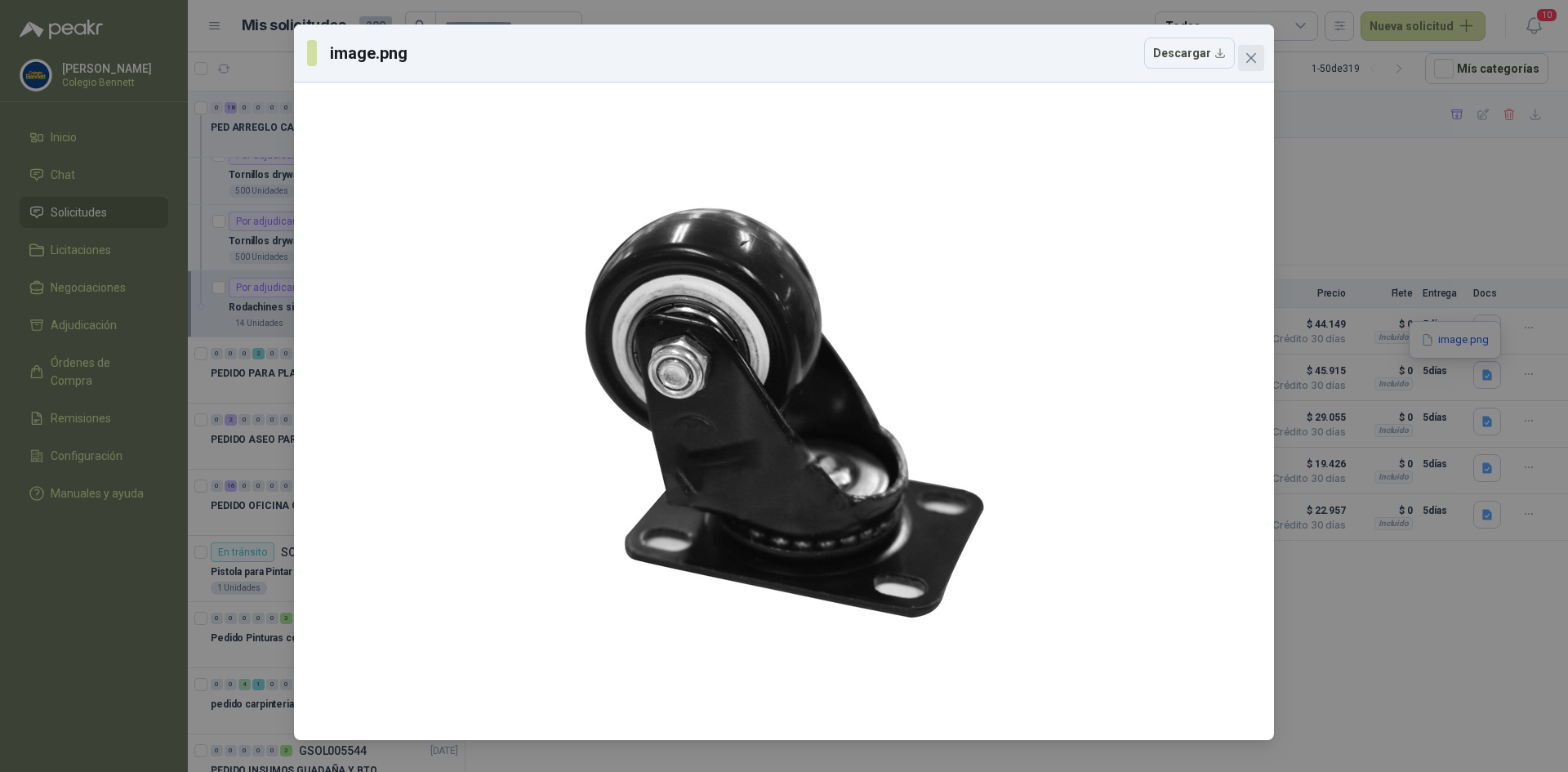
click at [1252, 60] on icon "close" at bounding box center [1251, 58] width 13 height 13
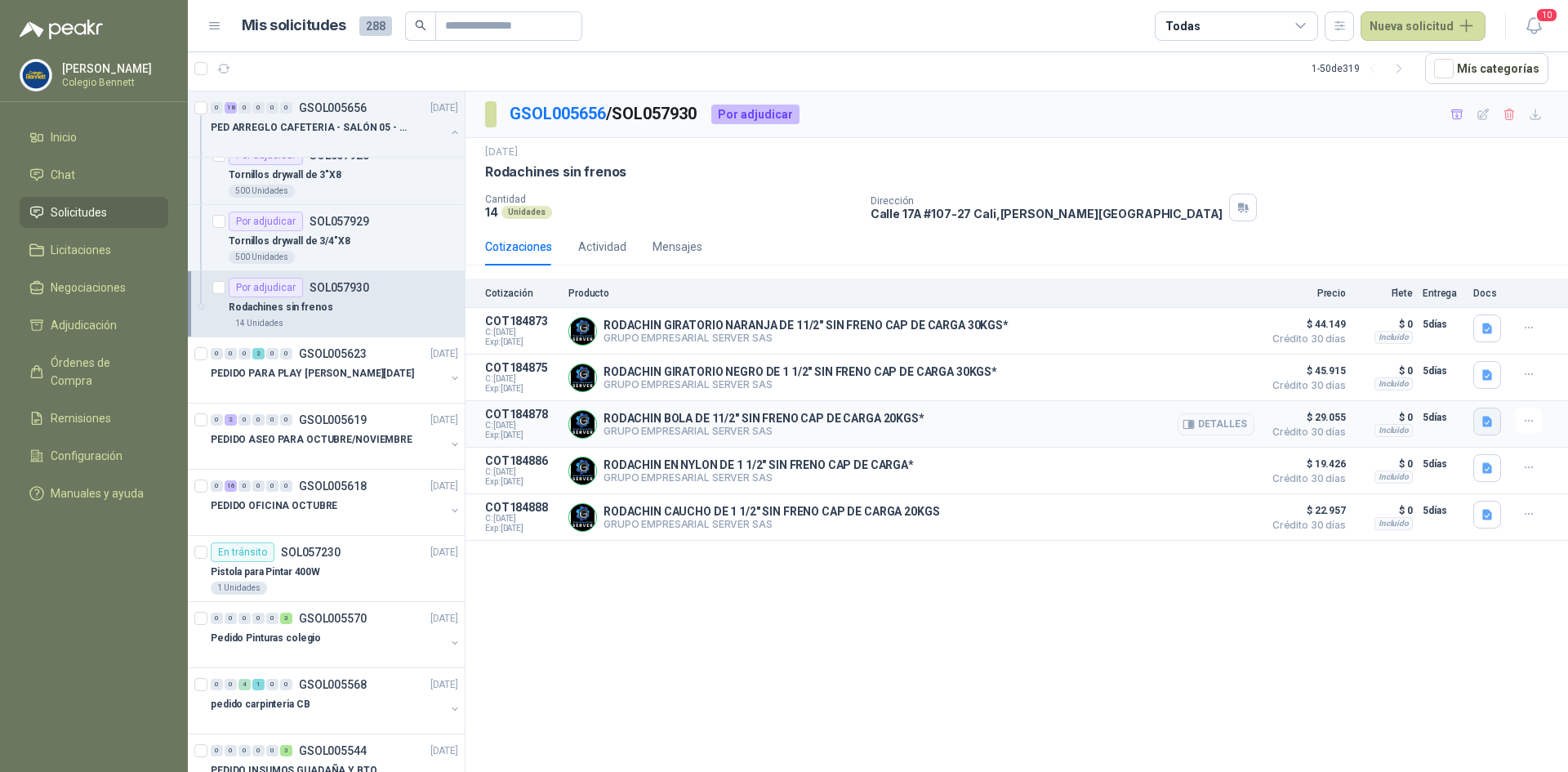
click at [1482, 417] on icon "button" at bounding box center [1488, 422] width 14 height 14
click at [1450, 383] on button "image.png" at bounding box center [1455, 387] width 71 height 17
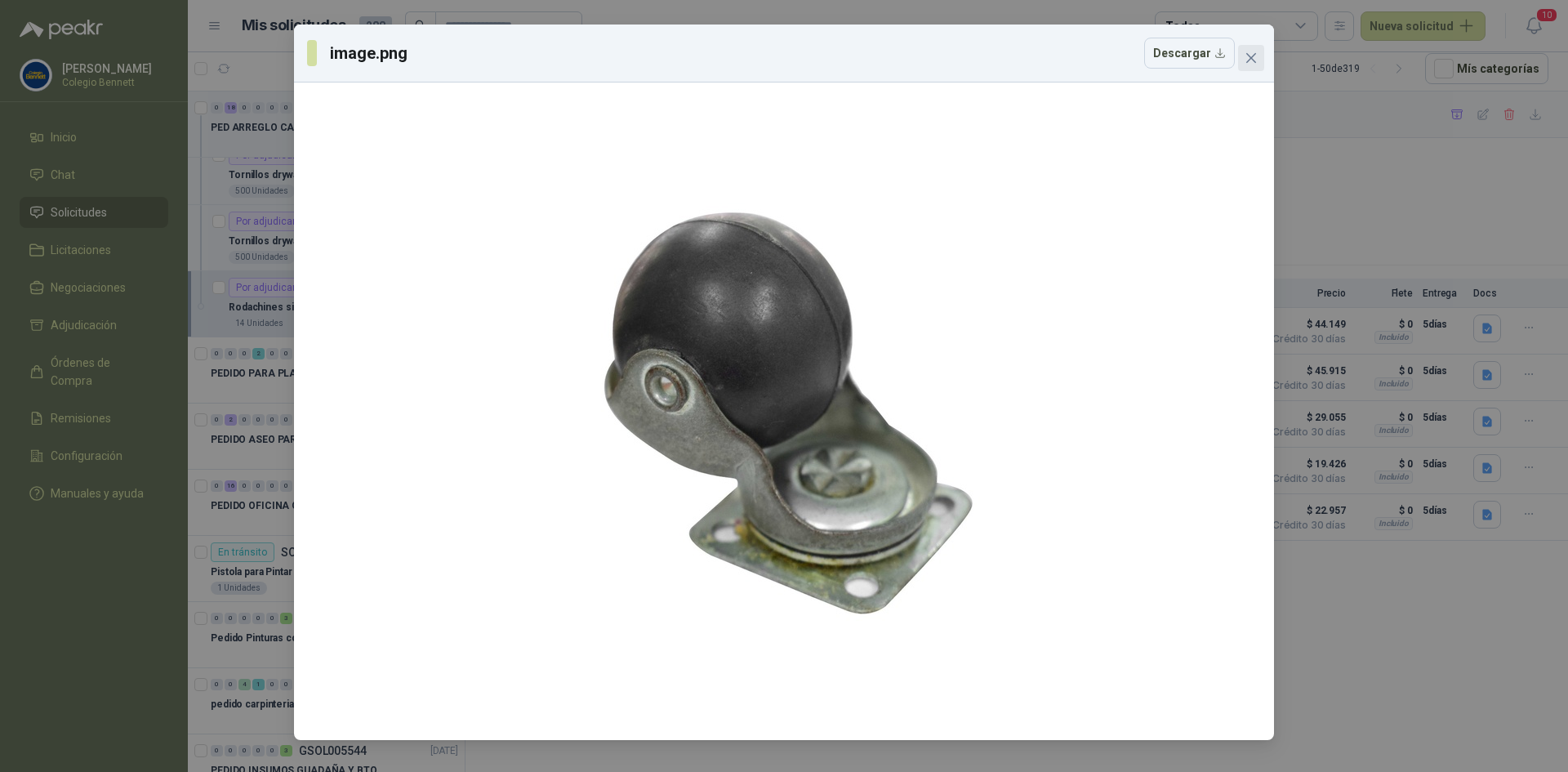
click at [1240, 61] on span "Close" at bounding box center [1252, 58] width 26 height 13
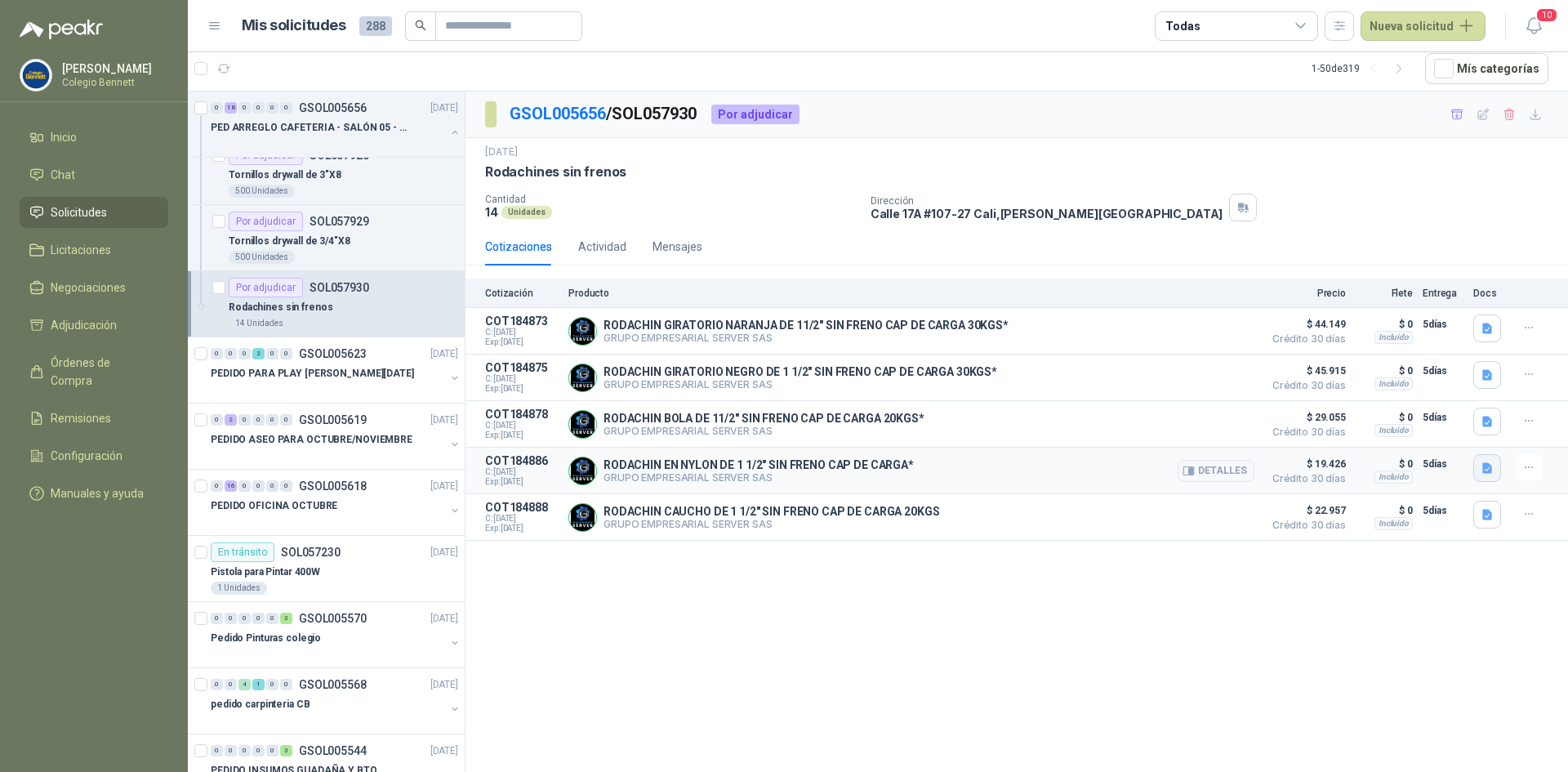
click at [1491, 473] on icon "button" at bounding box center [1487, 468] width 10 height 11
click at [1459, 439] on button "image.png" at bounding box center [1455, 435] width 71 height 17
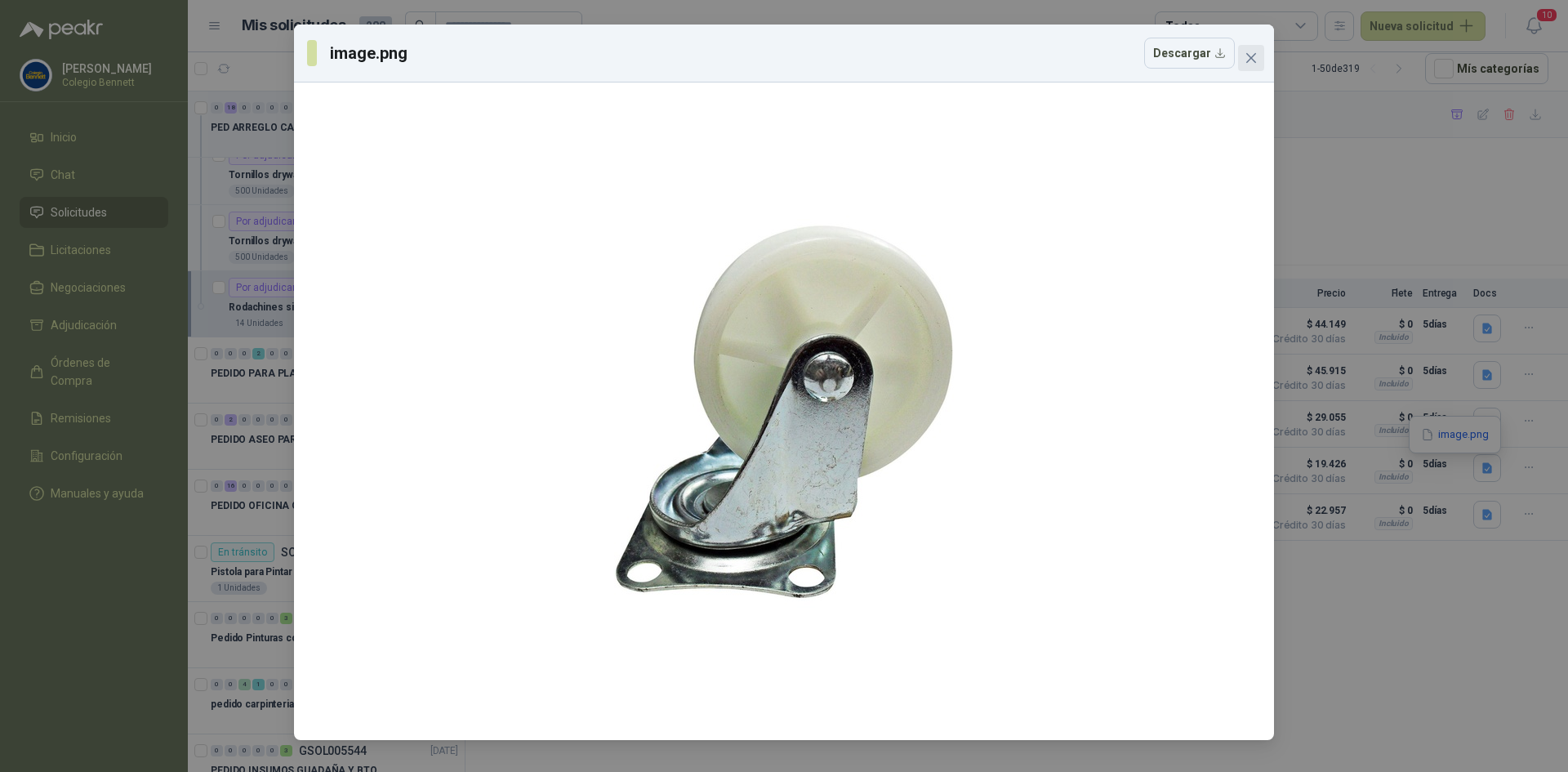
click at [1255, 59] on icon "close" at bounding box center [1251, 58] width 13 height 13
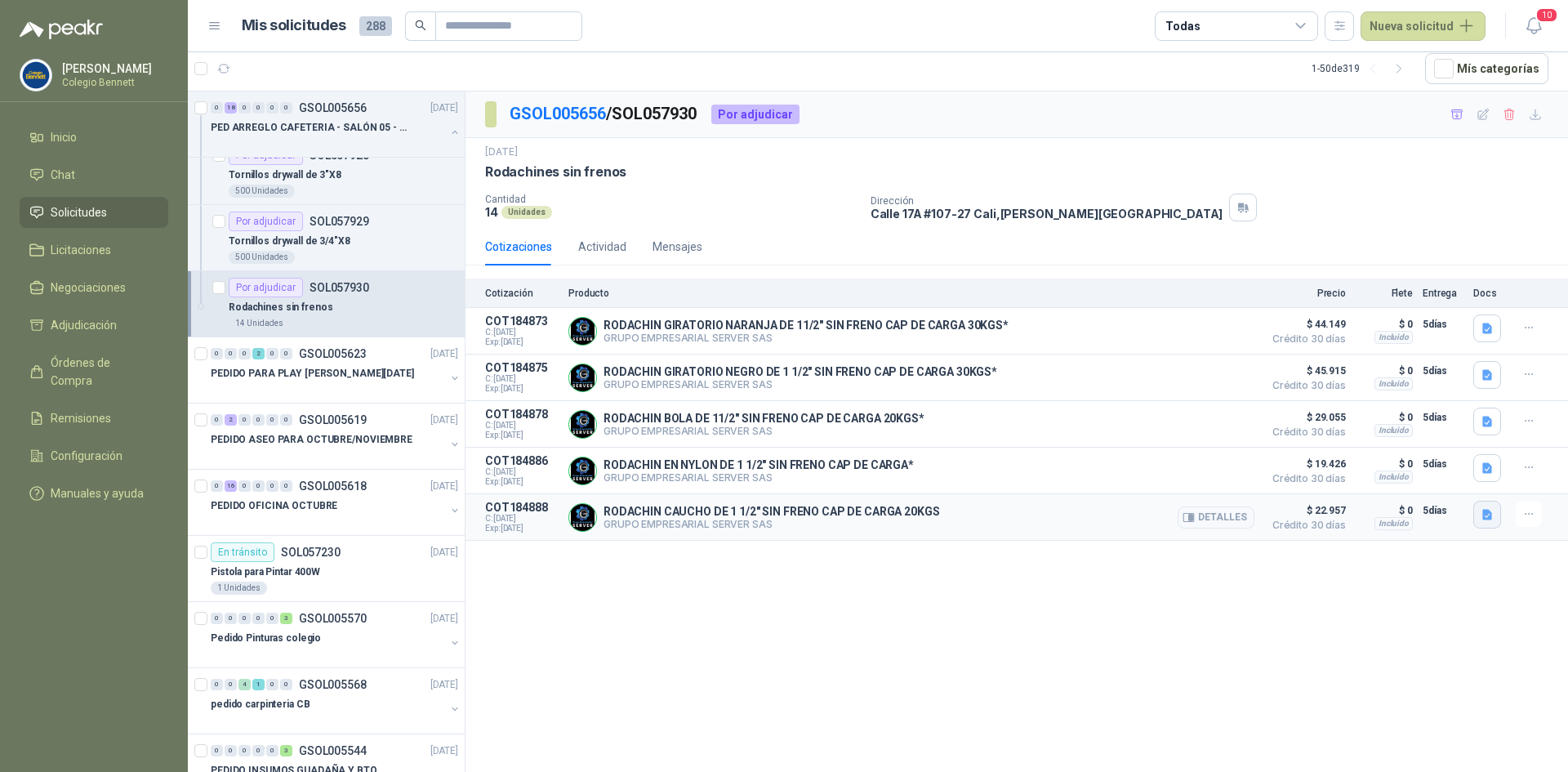
click at [1483, 520] on icon "button" at bounding box center [1487, 514] width 10 height 11
click at [1477, 486] on button "image.png" at bounding box center [1455, 482] width 71 height 17
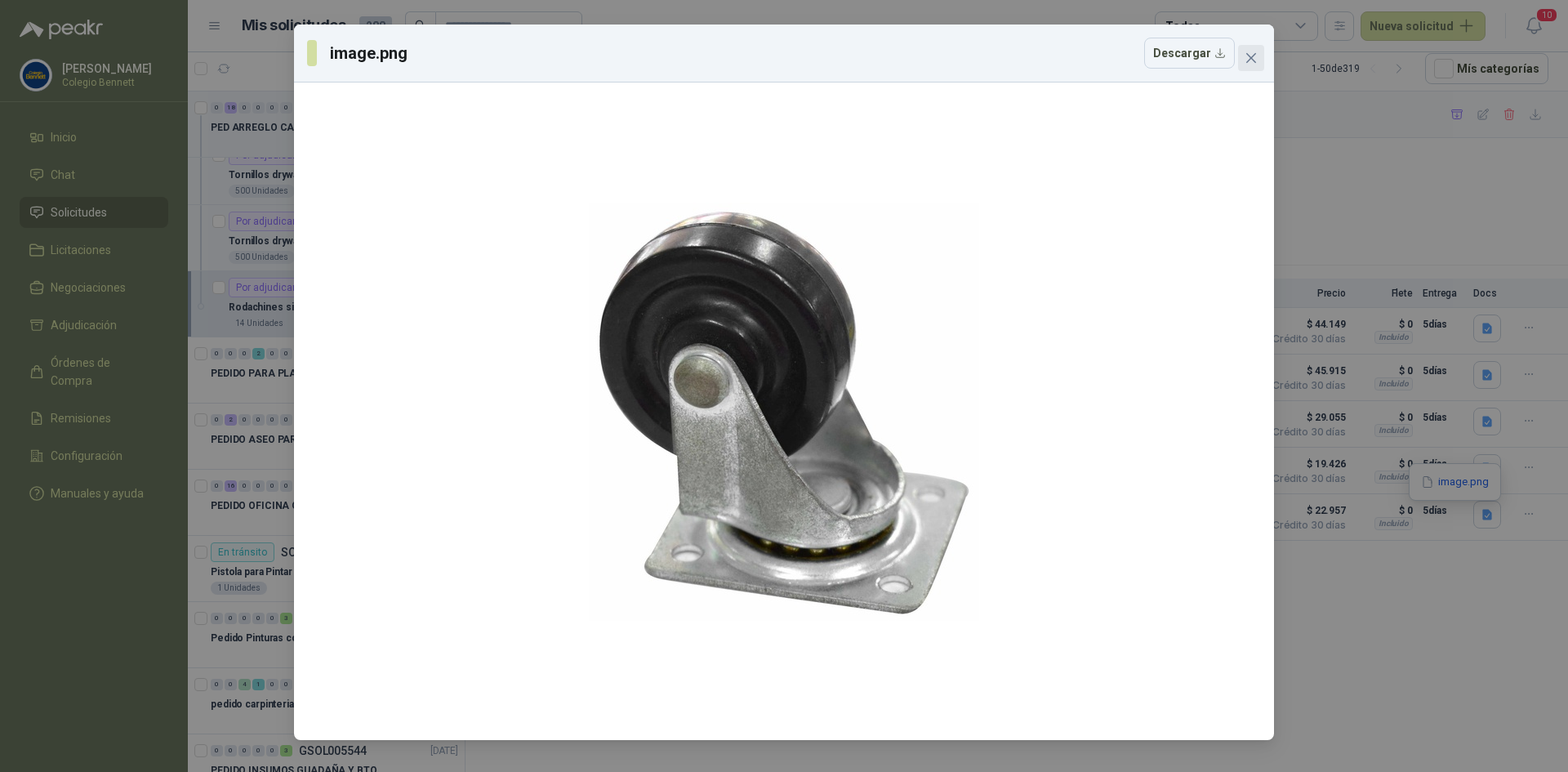
click at [1252, 63] on icon "close" at bounding box center [1251, 58] width 13 height 13
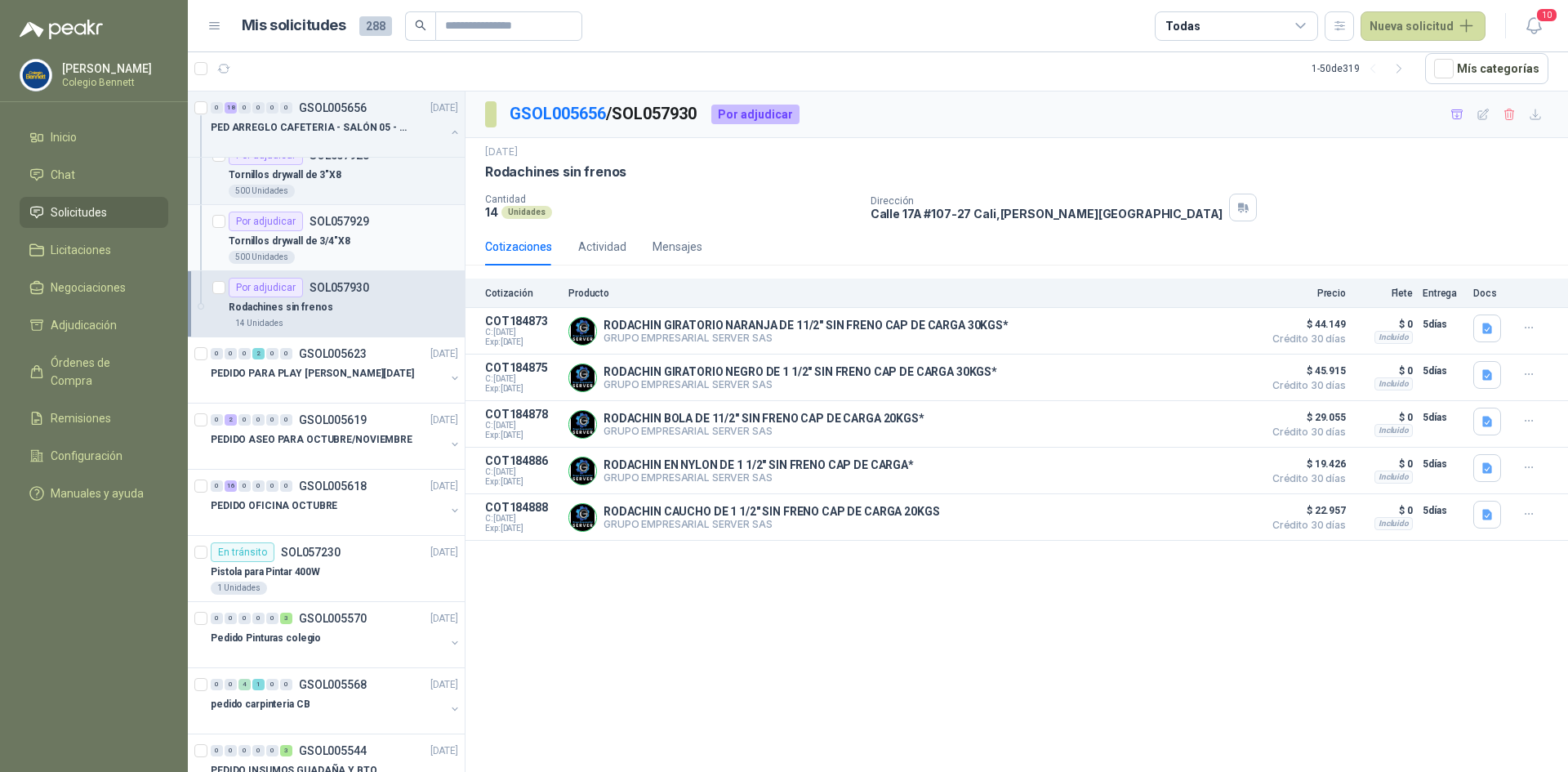
click at [300, 243] on p "Tornillos drywall de 3/4"X8" at bounding box center [289, 242] width 121 height 16
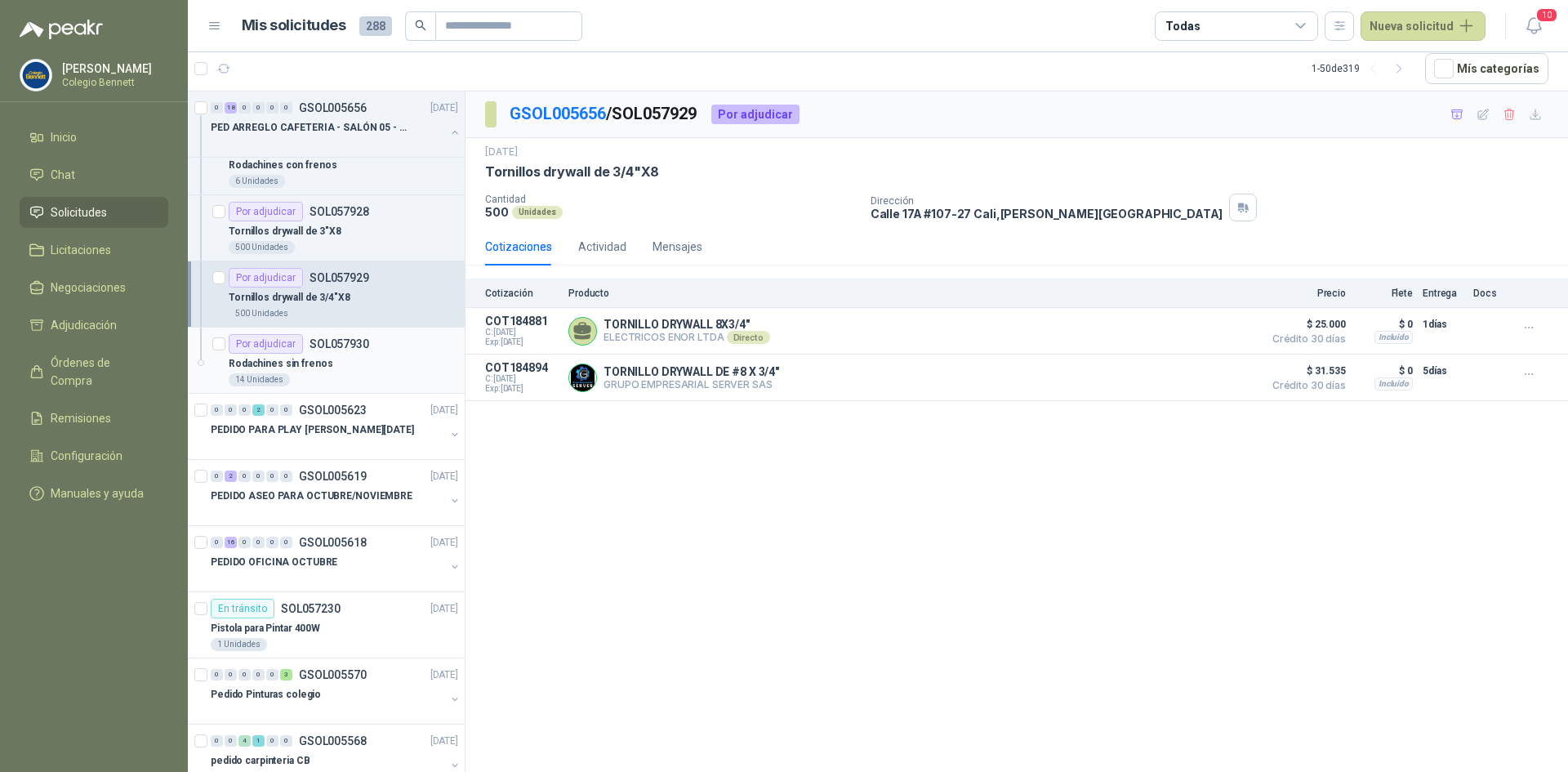
scroll to position [1062, 0]
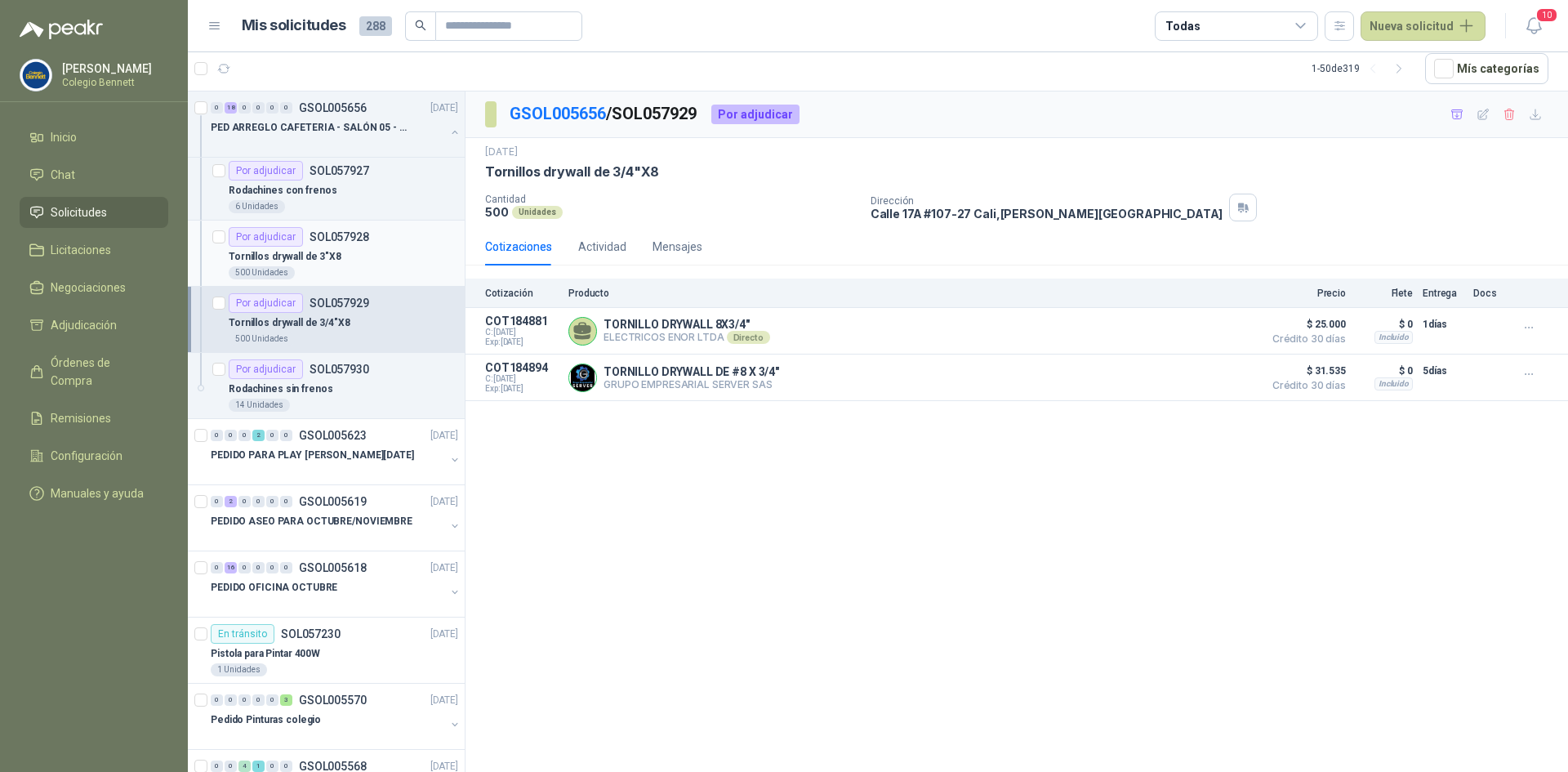
click at [313, 259] on p "Tornillos drywall de 3"X8" at bounding box center [284, 258] width 112 height 16
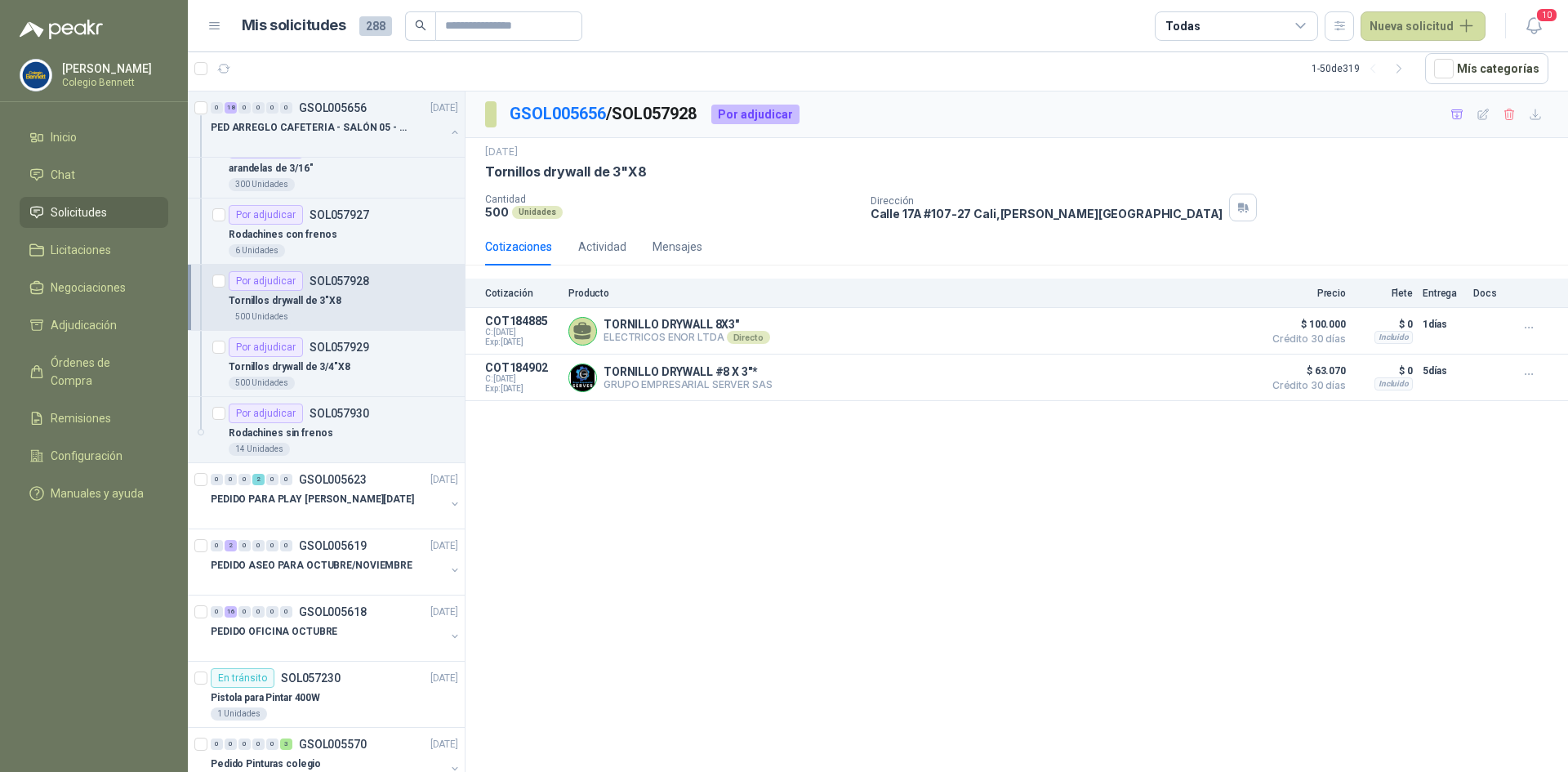
scroll to position [981, 0]
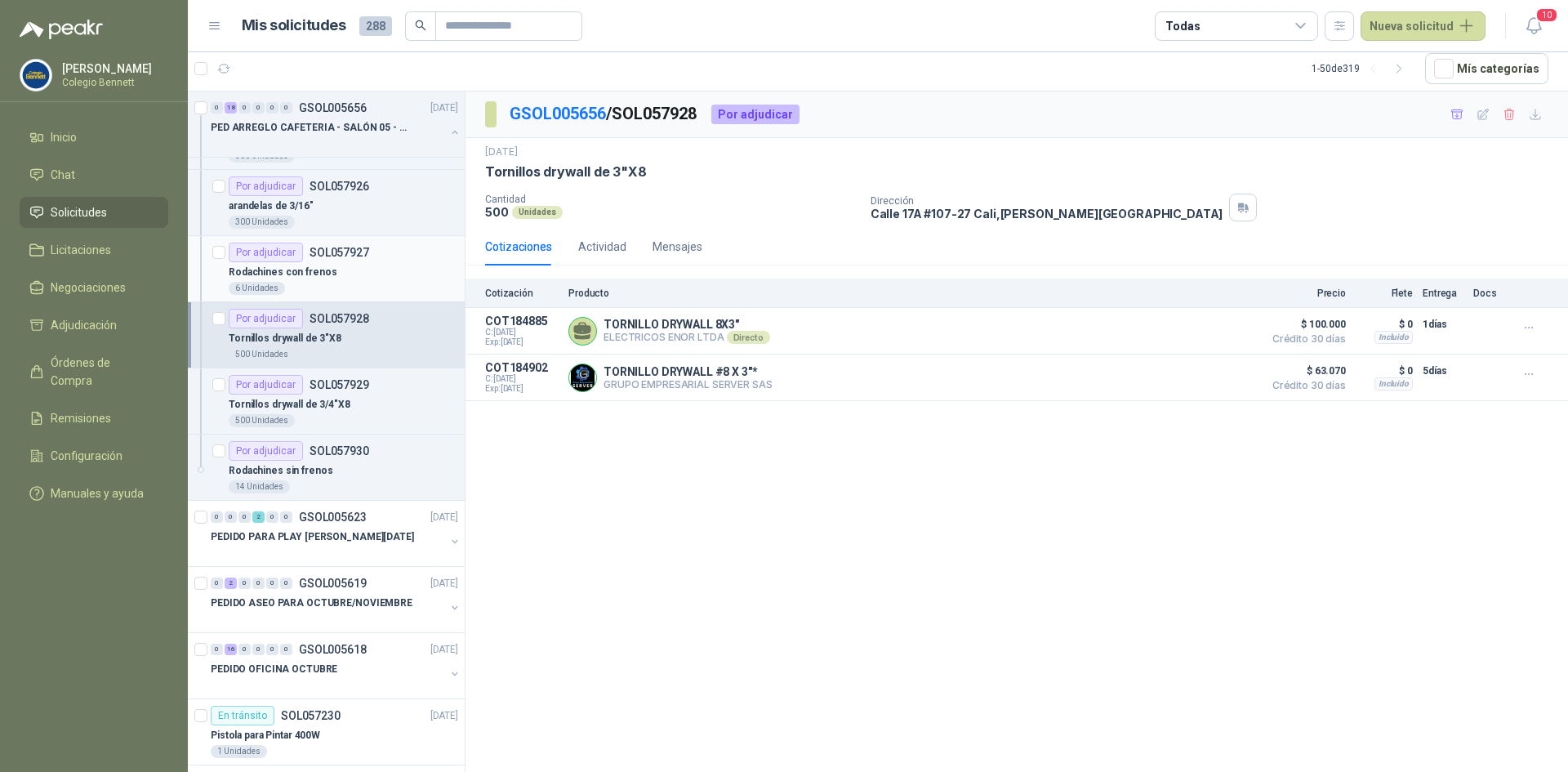
click at [313, 259] on div "Por adjudicar SOL057927" at bounding box center [298, 253] width 140 height 20
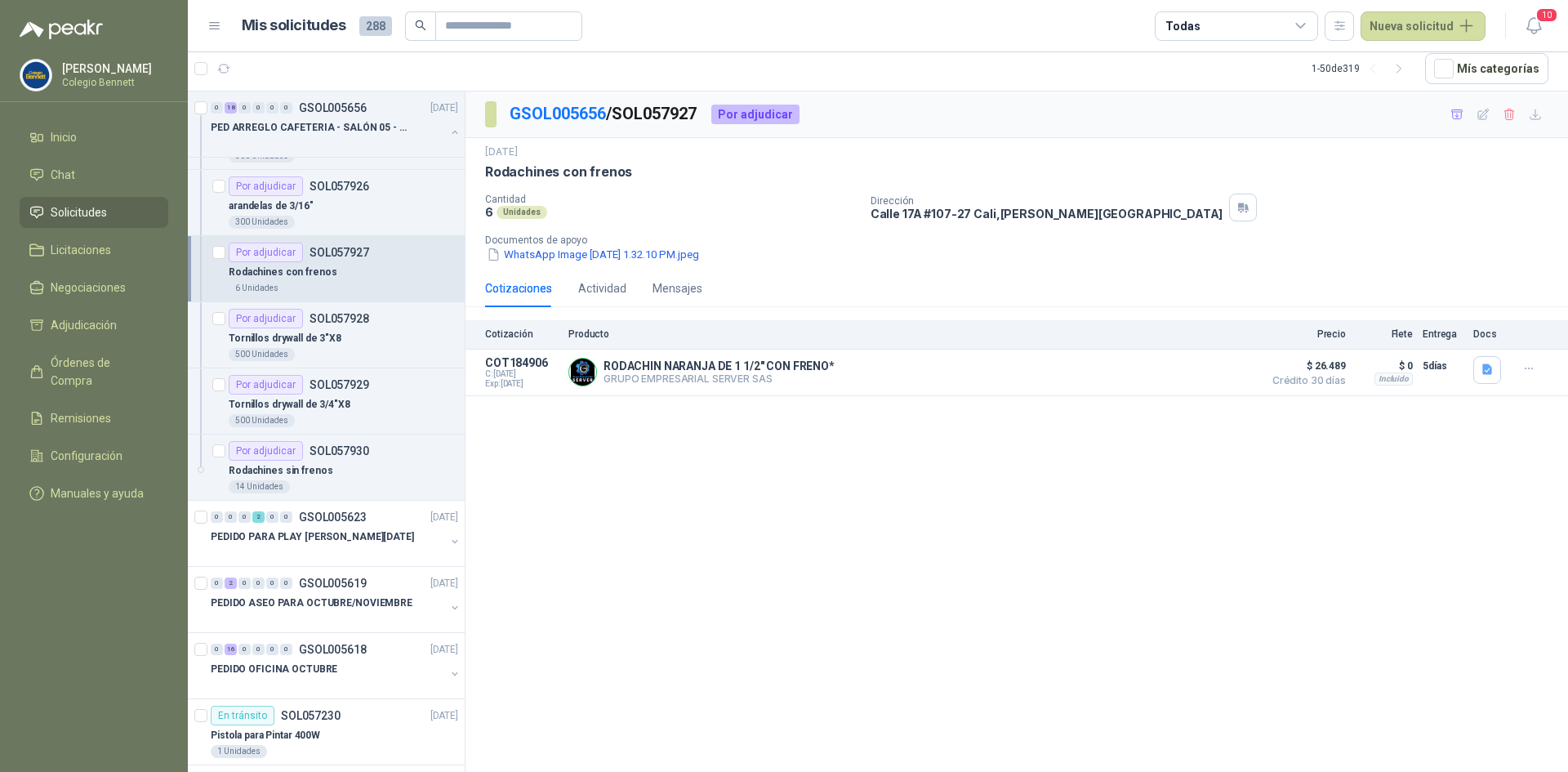
scroll to position [899, 0]
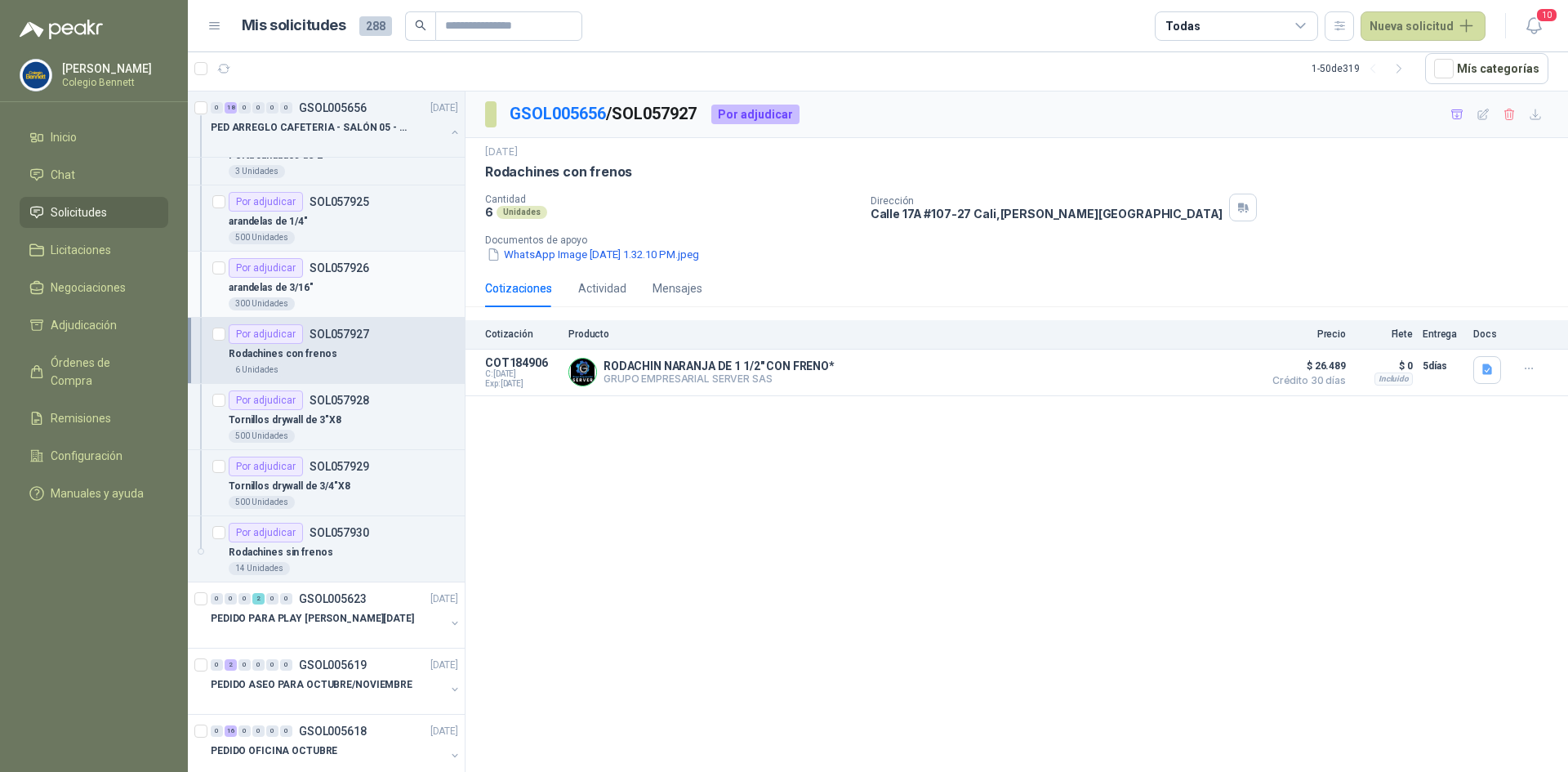
click at [318, 292] on div "arandelas de 3/16"" at bounding box center [343, 288] width 230 height 20
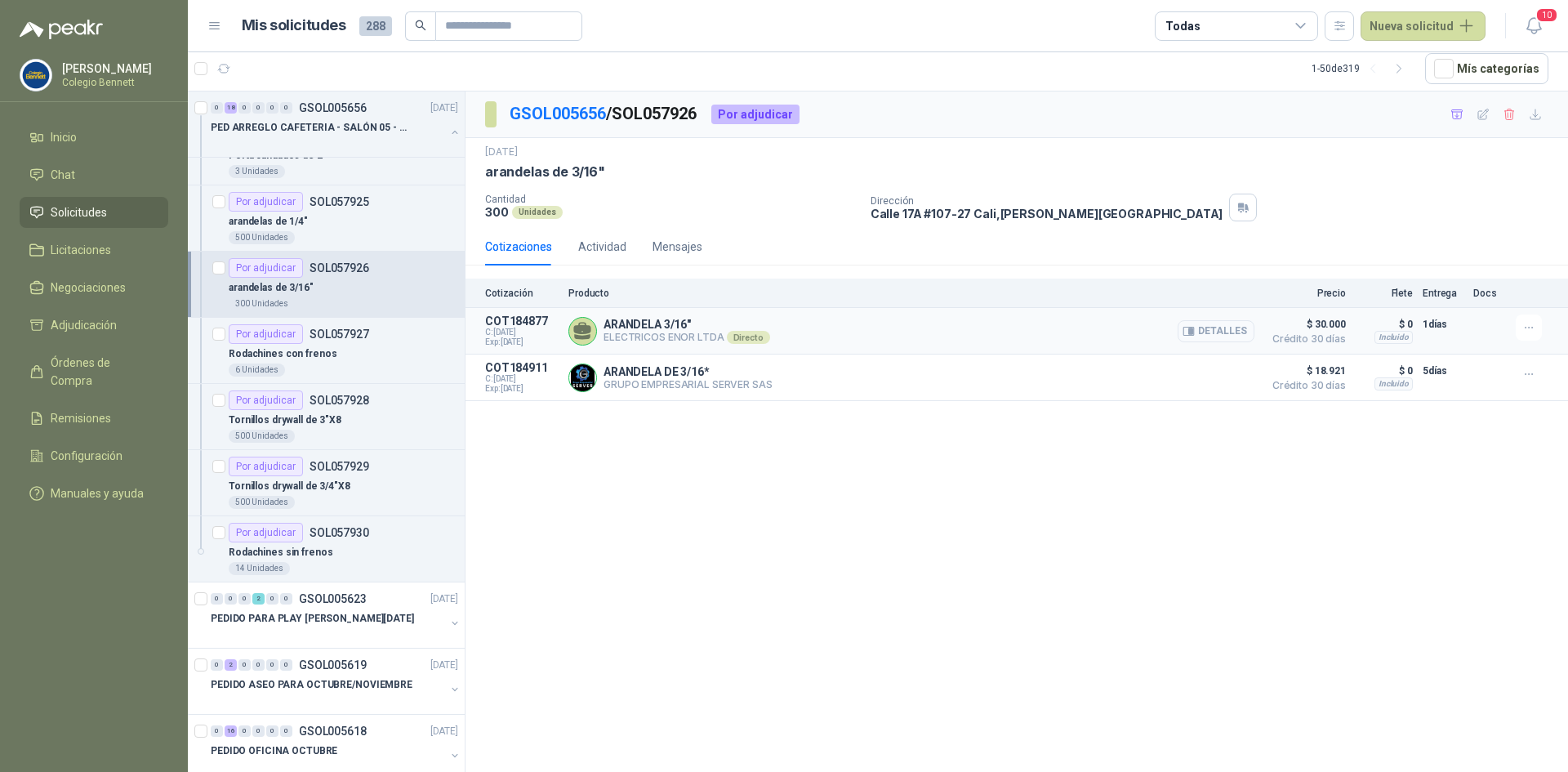
click at [1237, 330] on button "Detalles" at bounding box center [1216, 331] width 77 height 22
click at [1230, 378] on button "Detalles" at bounding box center [1216, 378] width 77 height 22
click at [293, 218] on p "arandelas de 1/4"" at bounding box center [268, 222] width 80 height 16
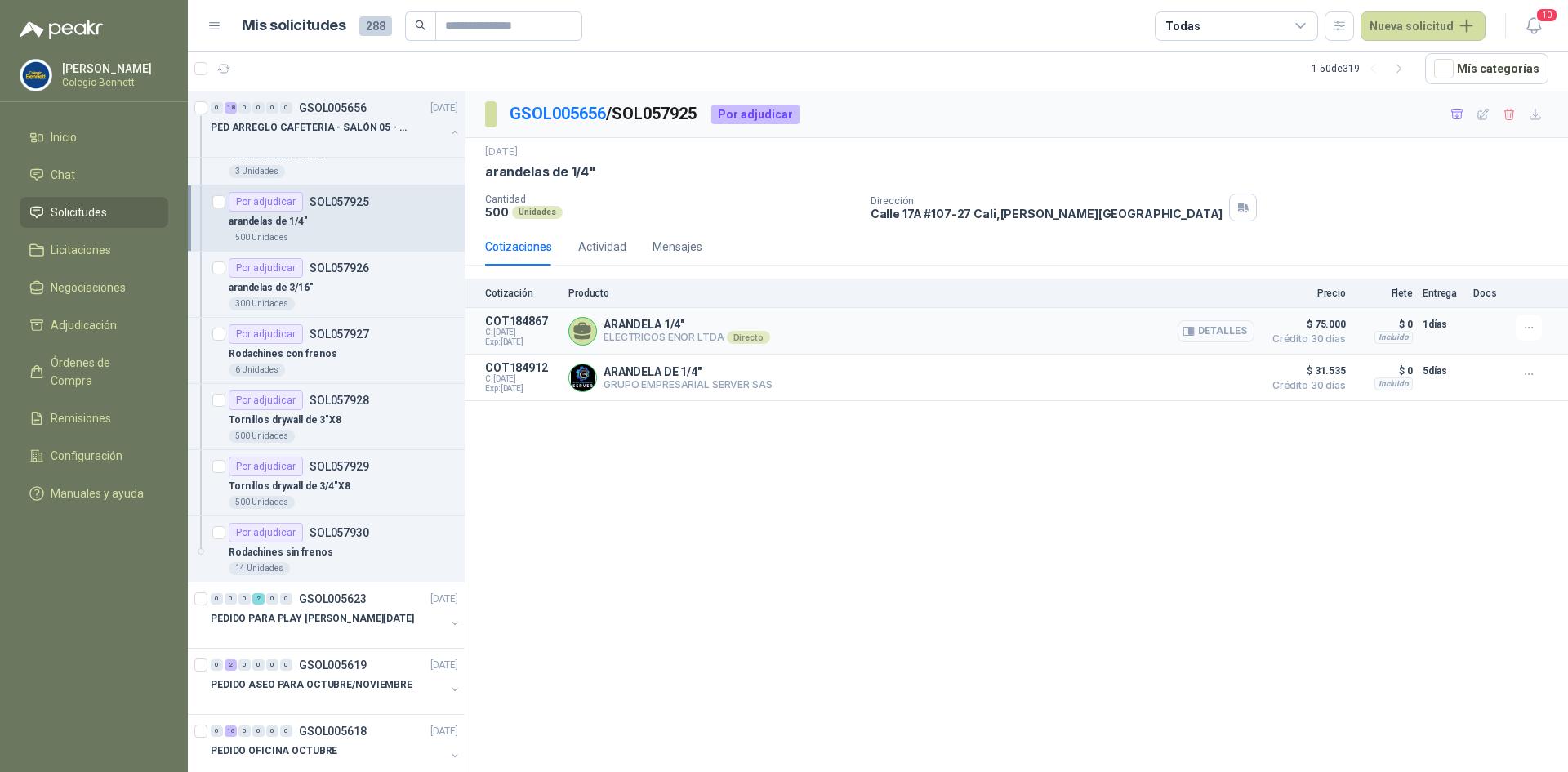
click at [1219, 326] on button "Detalles" at bounding box center [1216, 331] width 77 height 22
click at [1213, 379] on button "Detalles" at bounding box center [1216, 378] width 77 height 22
click at [914, 482] on div "GSOL005656 / SOL057925 Por adjudicar 25 sept, 2025 arandelas de 1/4" Cantidad 5…" at bounding box center [1016, 432] width 1103 height 680
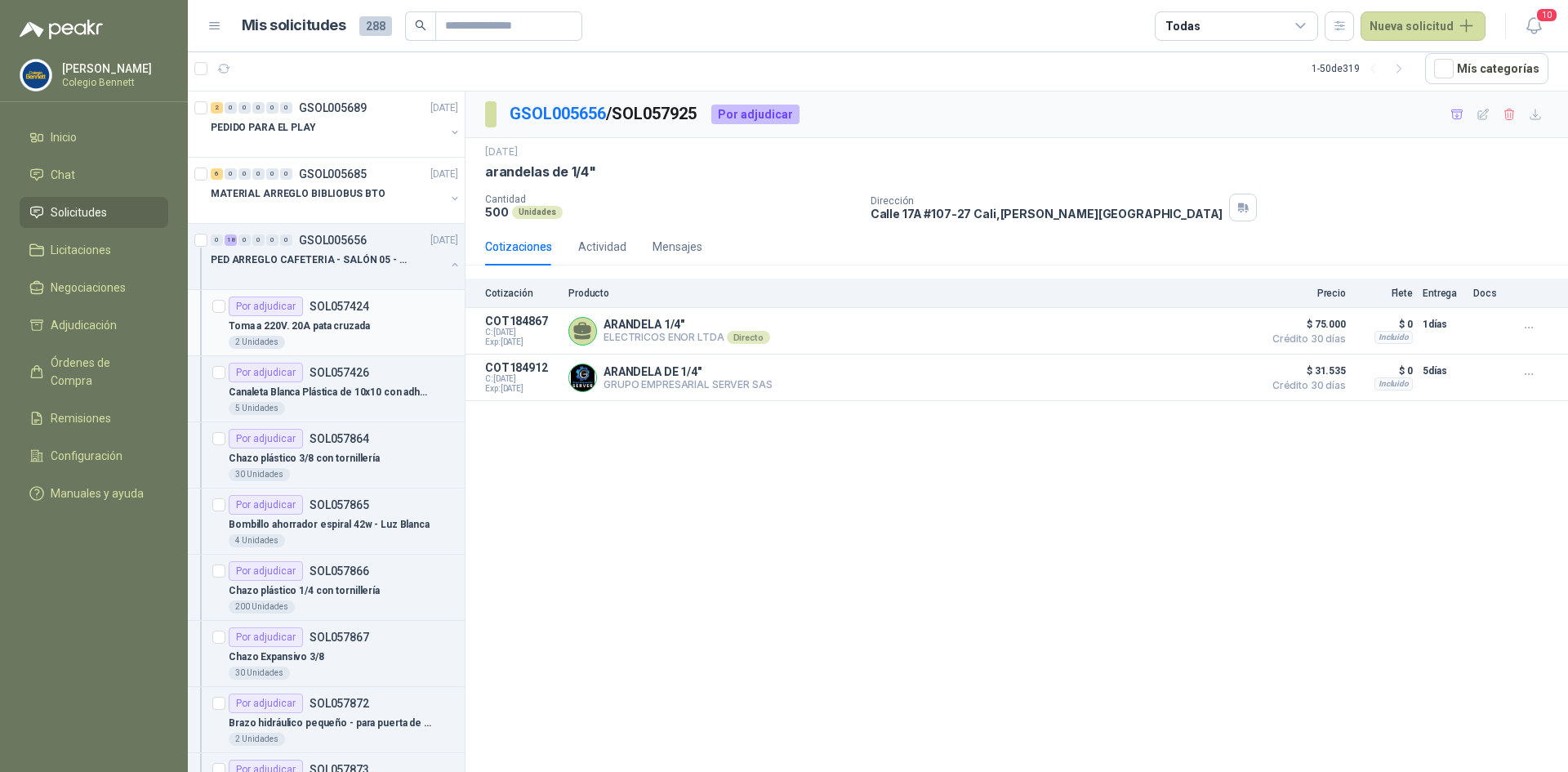
click at [332, 318] on p "Toma a 220V. 20A pata cruzada" at bounding box center [299, 326] width 141 height 16
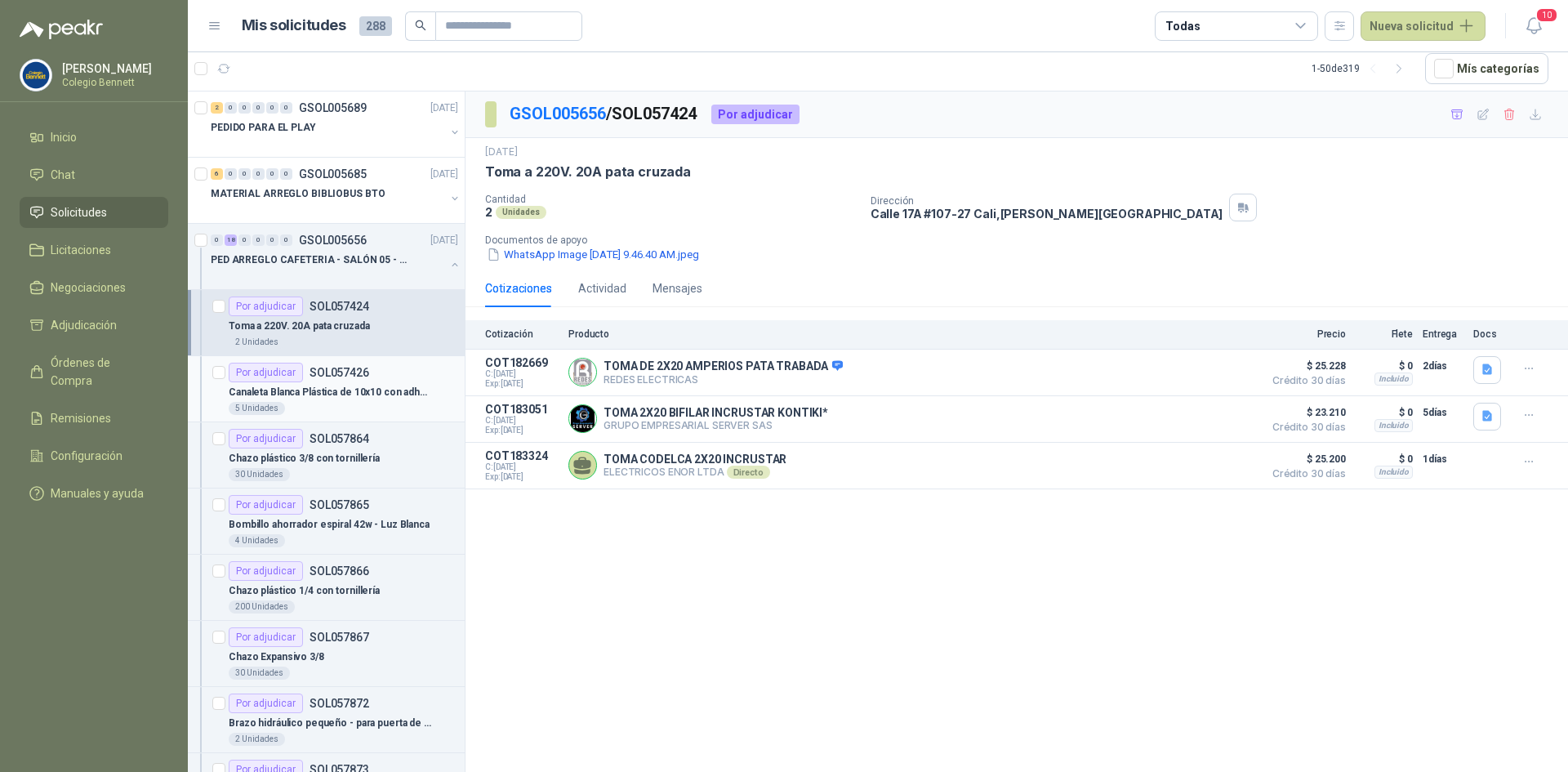
click at [341, 378] on p "SOL057426" at bounding box center [339, 373] width 60 height 12
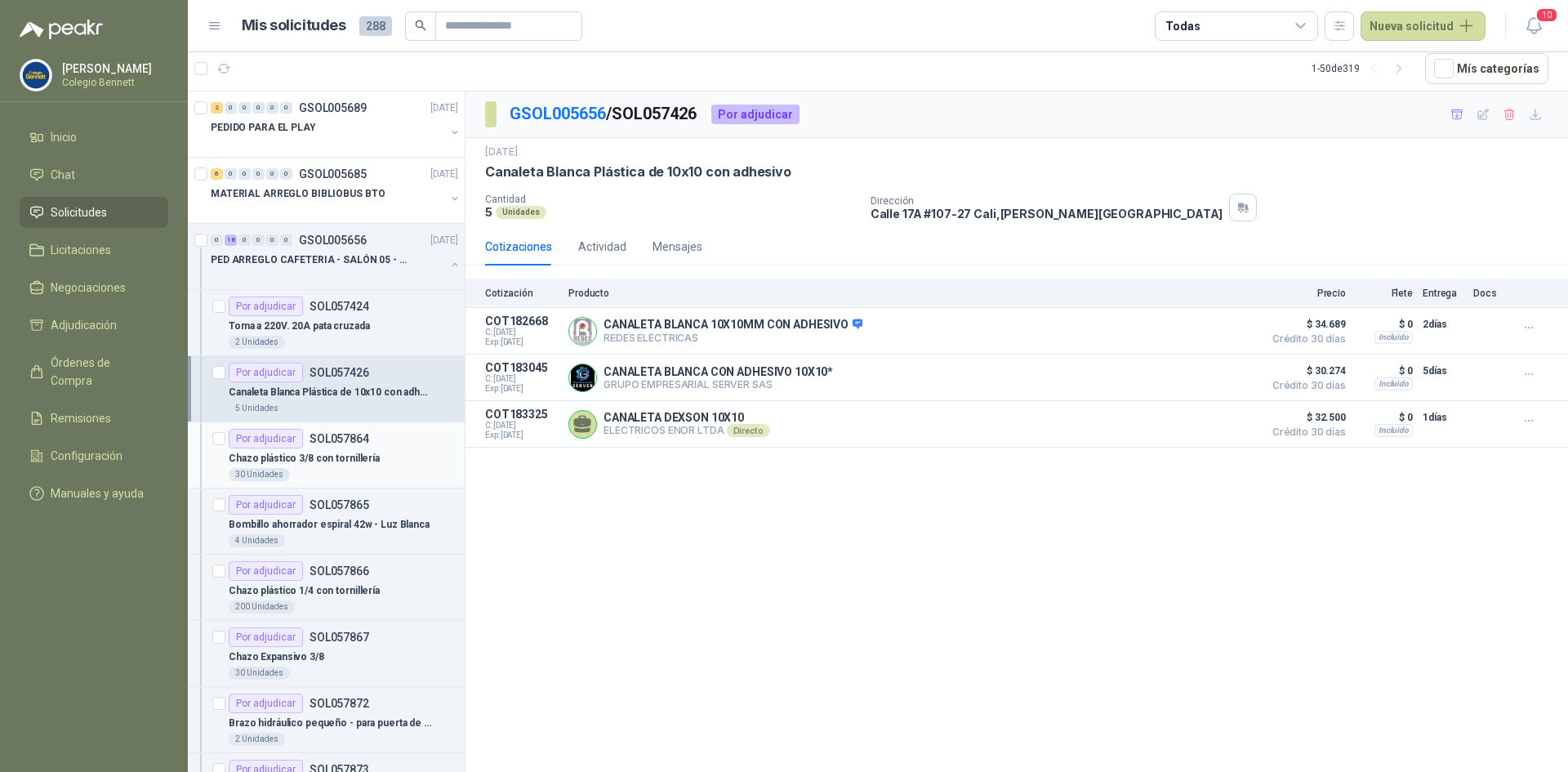
click at [360, 461] on p "Chazo plástico 3/8 con tornillería" at bounding box center [304, 460] width 151 height 16
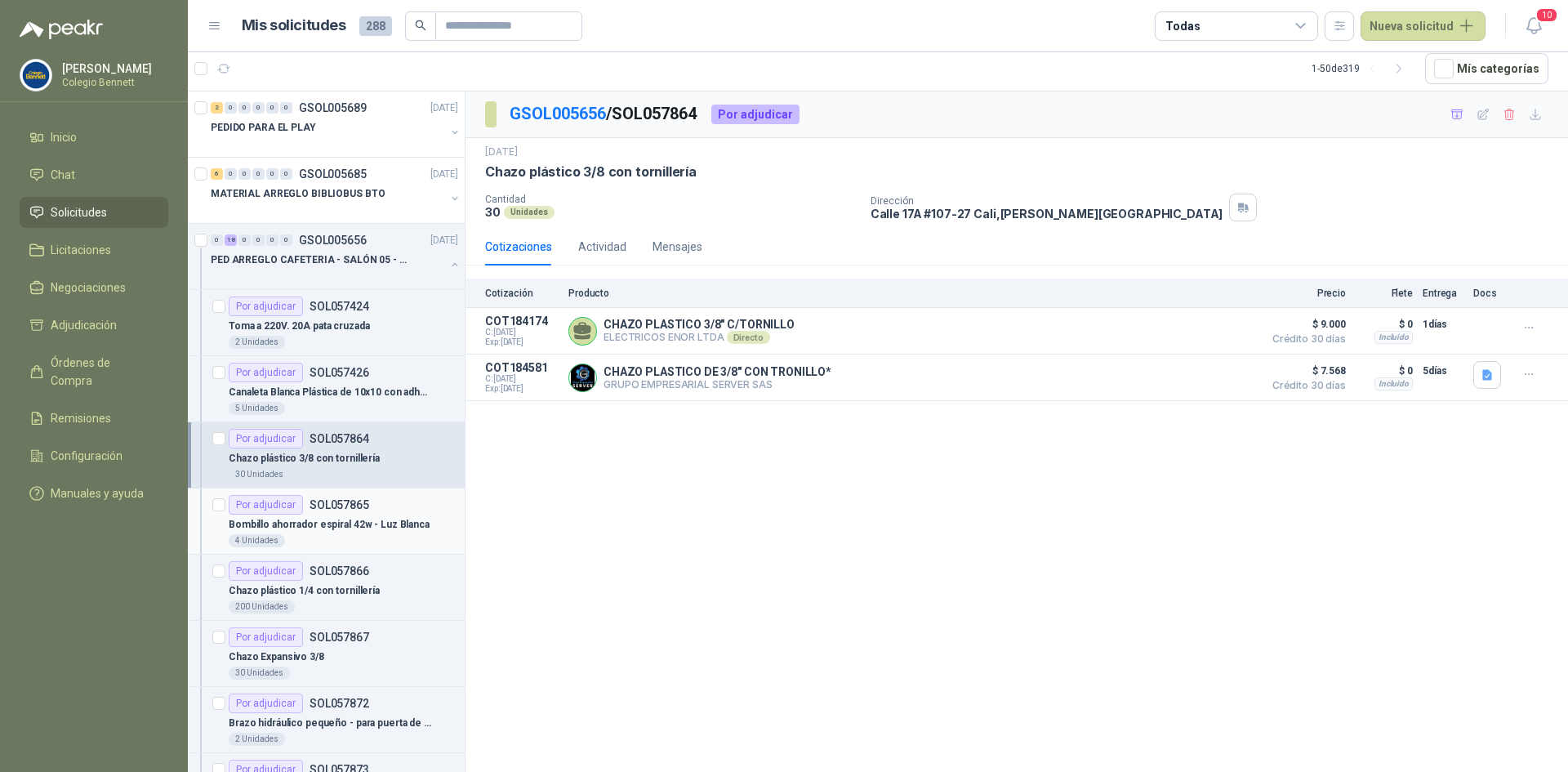
click at [357, 510] on p "SOL057865" at bounding box center [339, 505] width 60 height 12
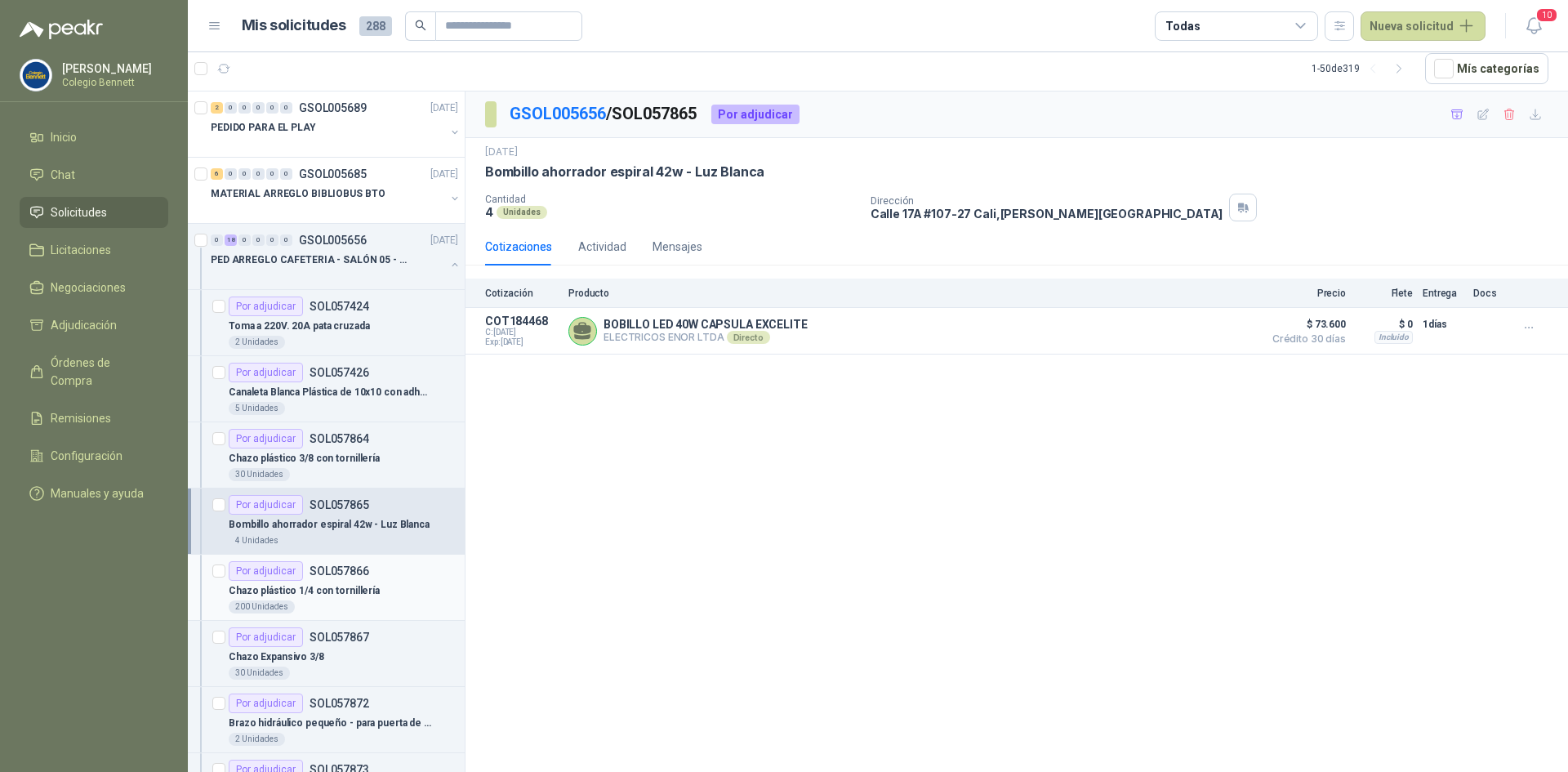
click at [353, 578] on div "Por adjudicar SOL057866" at bounding box center [298, 571] width 140 height 20
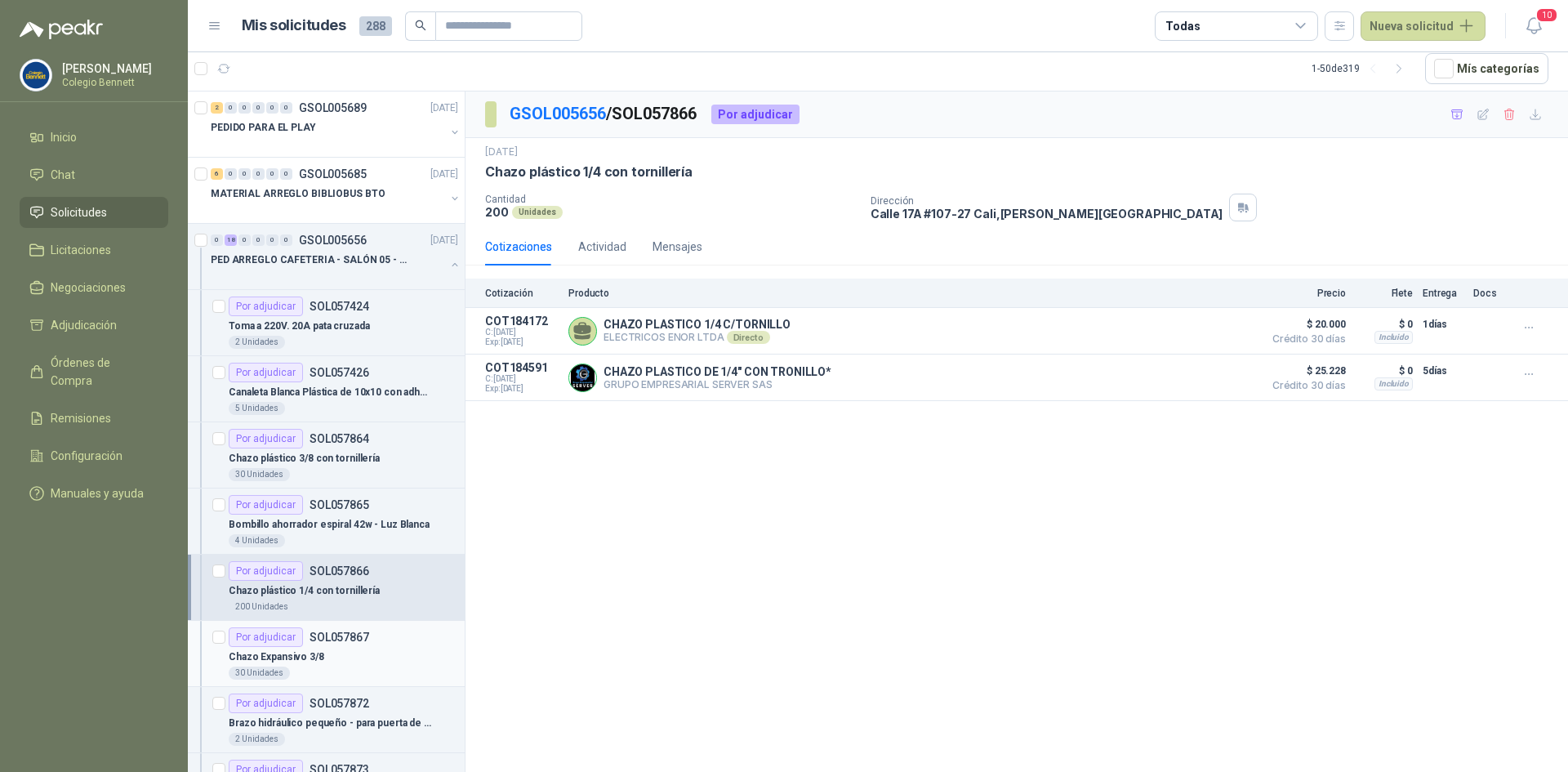
click at [345, 655] on div "Chazo Expansivo 3/8" at bounding box center [343, 658] width 230 height 20
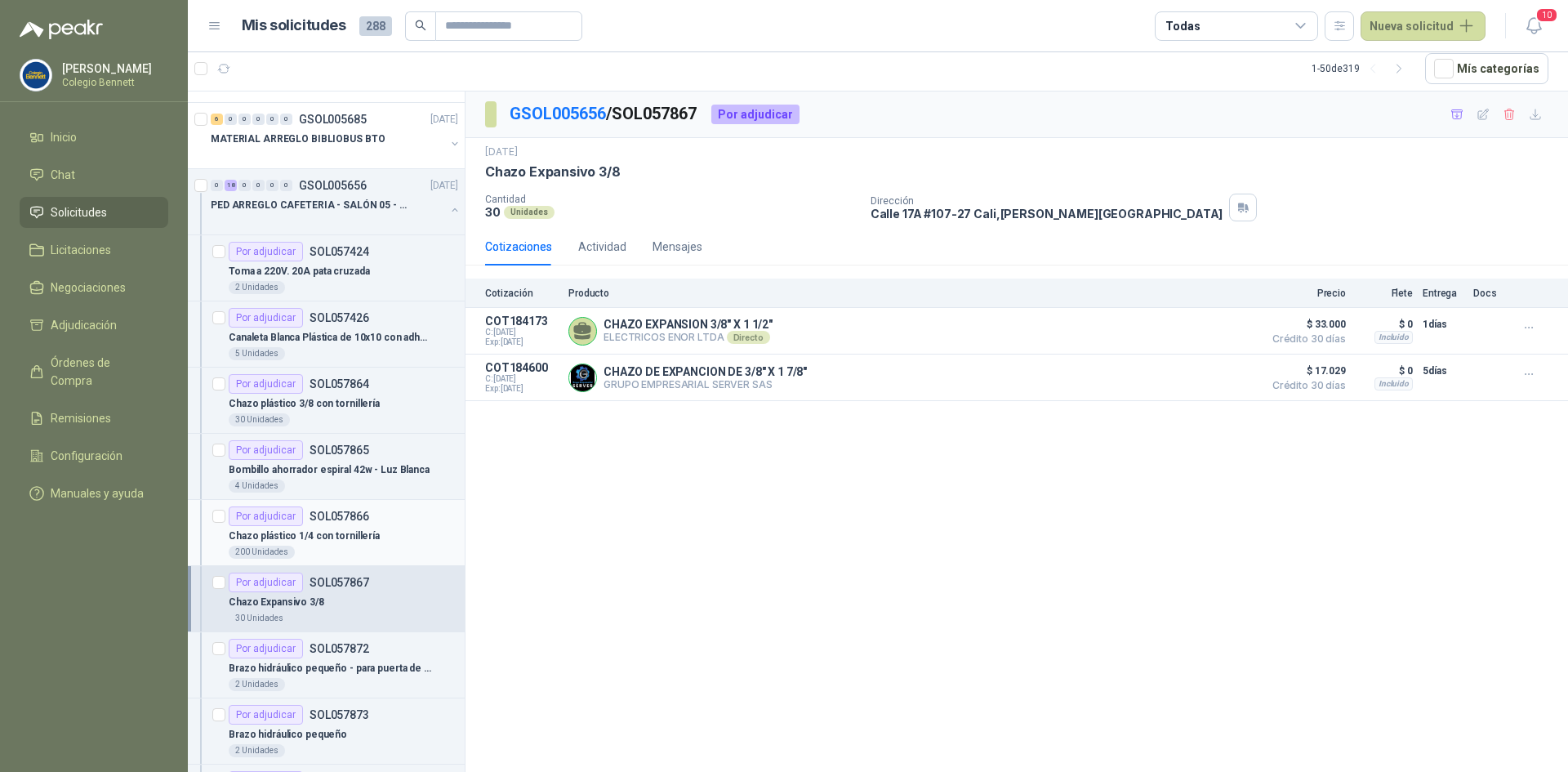
scroll to position [82, 0]
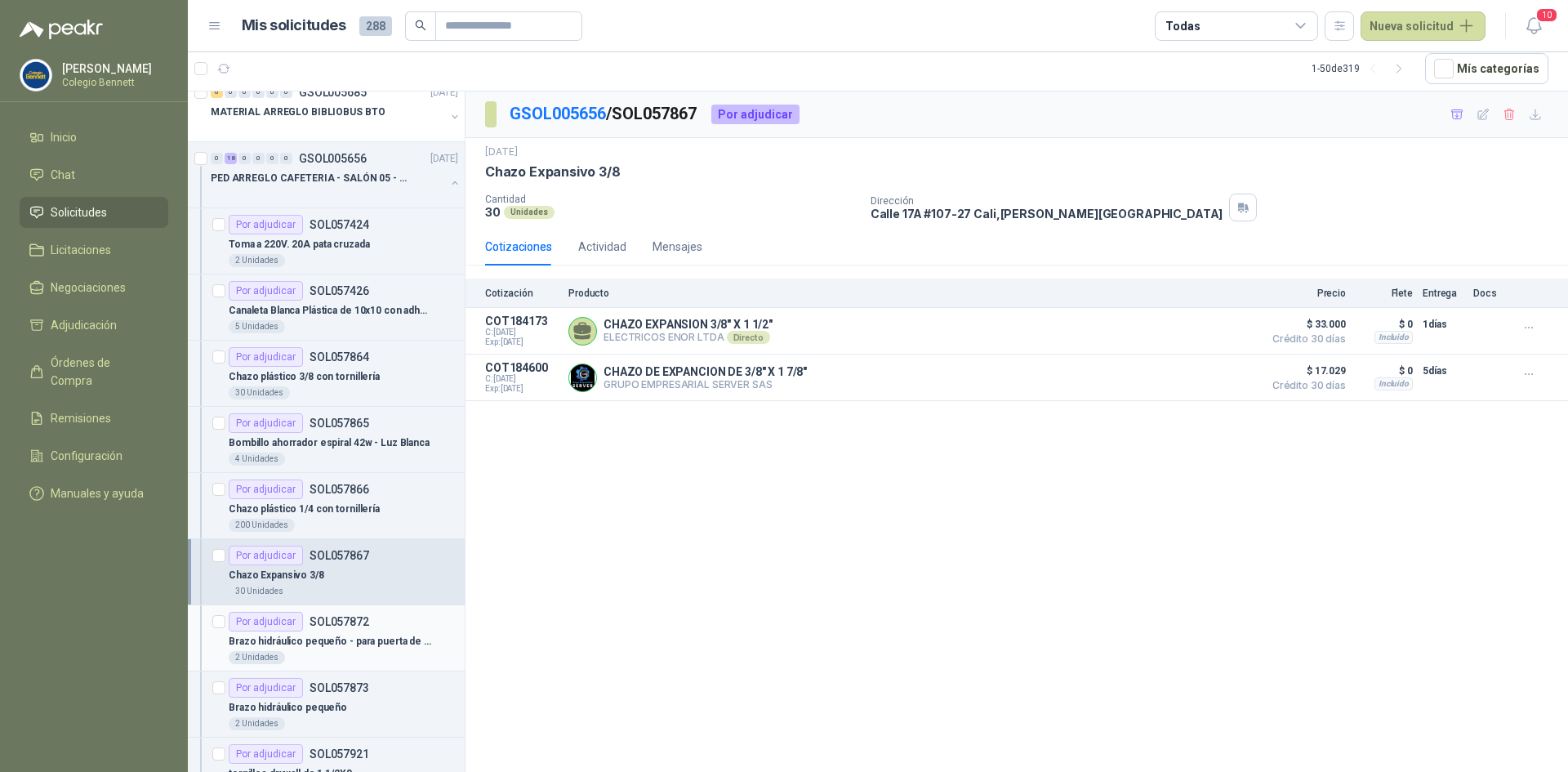
click at [346, 639] on p "Brazo hidráulico pequeño - para puerta de aproxi.80k" at bounding box center [330, 643] width 204 height 16
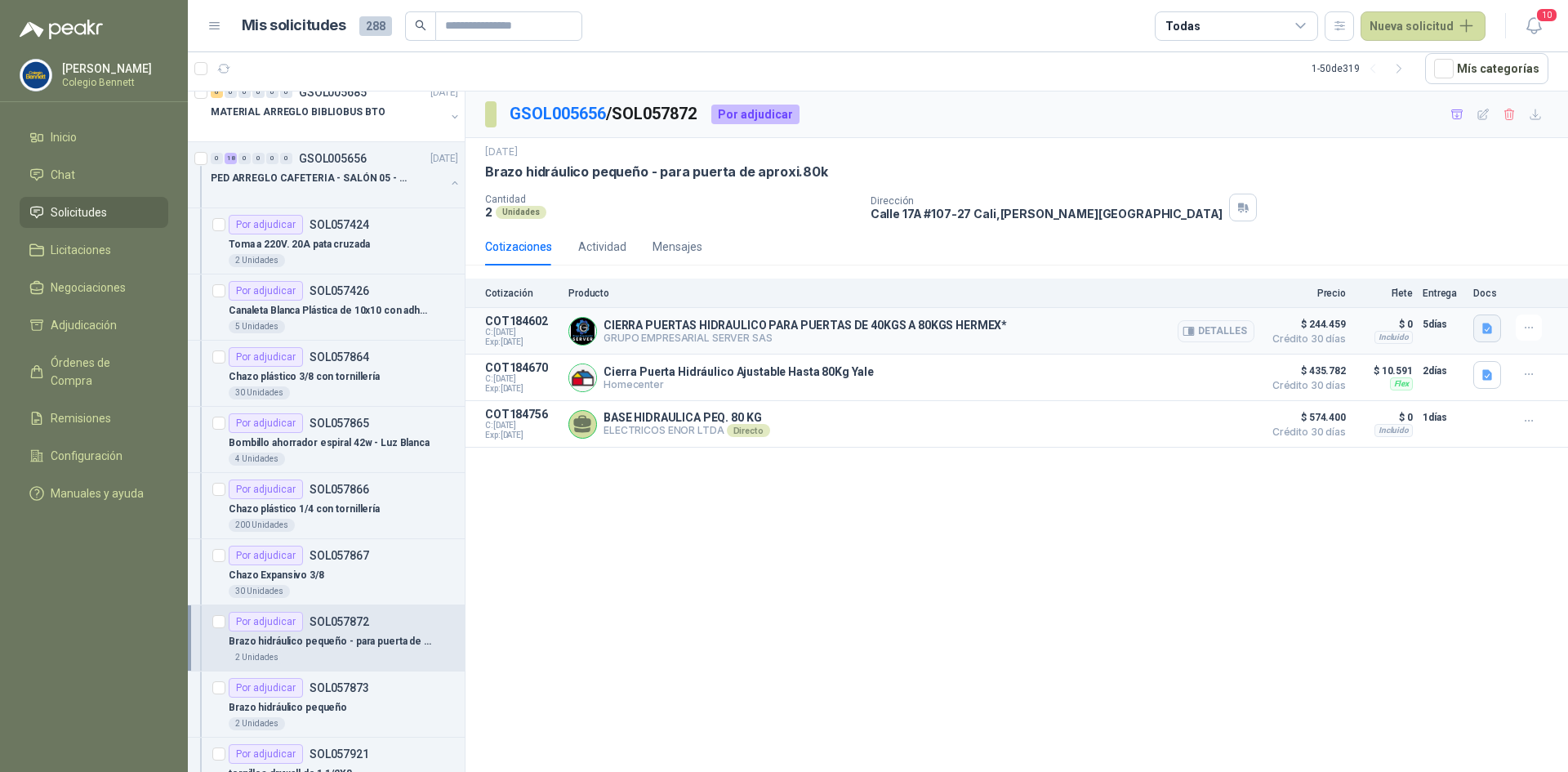
click at [1487, 323] on icon "button" at bounding box center [1488, 329] width 14 height 14
click at [1481, 297] on button "43606.pdf" at bounding box center [1456, 292] width 69 height 17
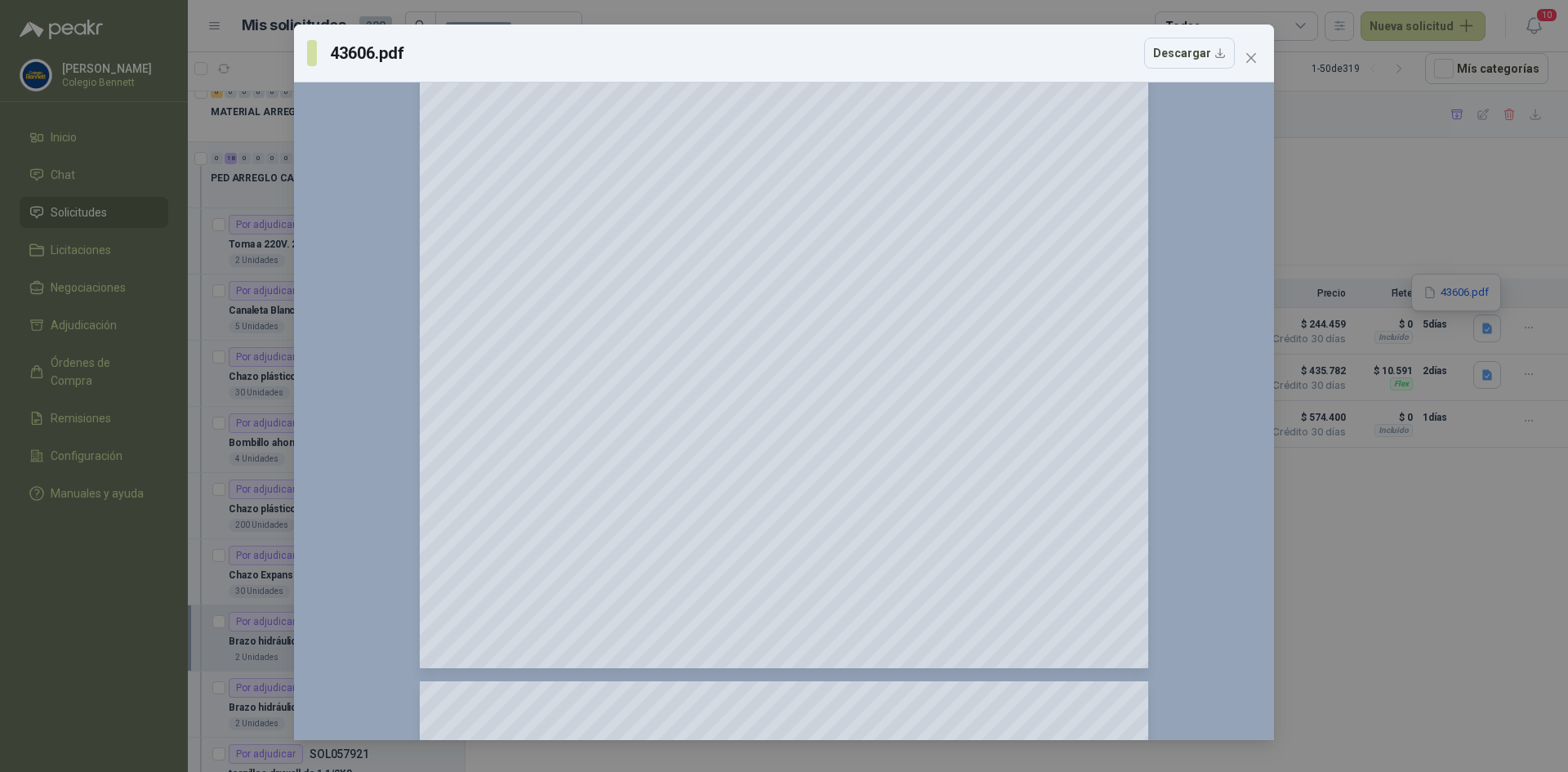
scroll to position [490, 0]
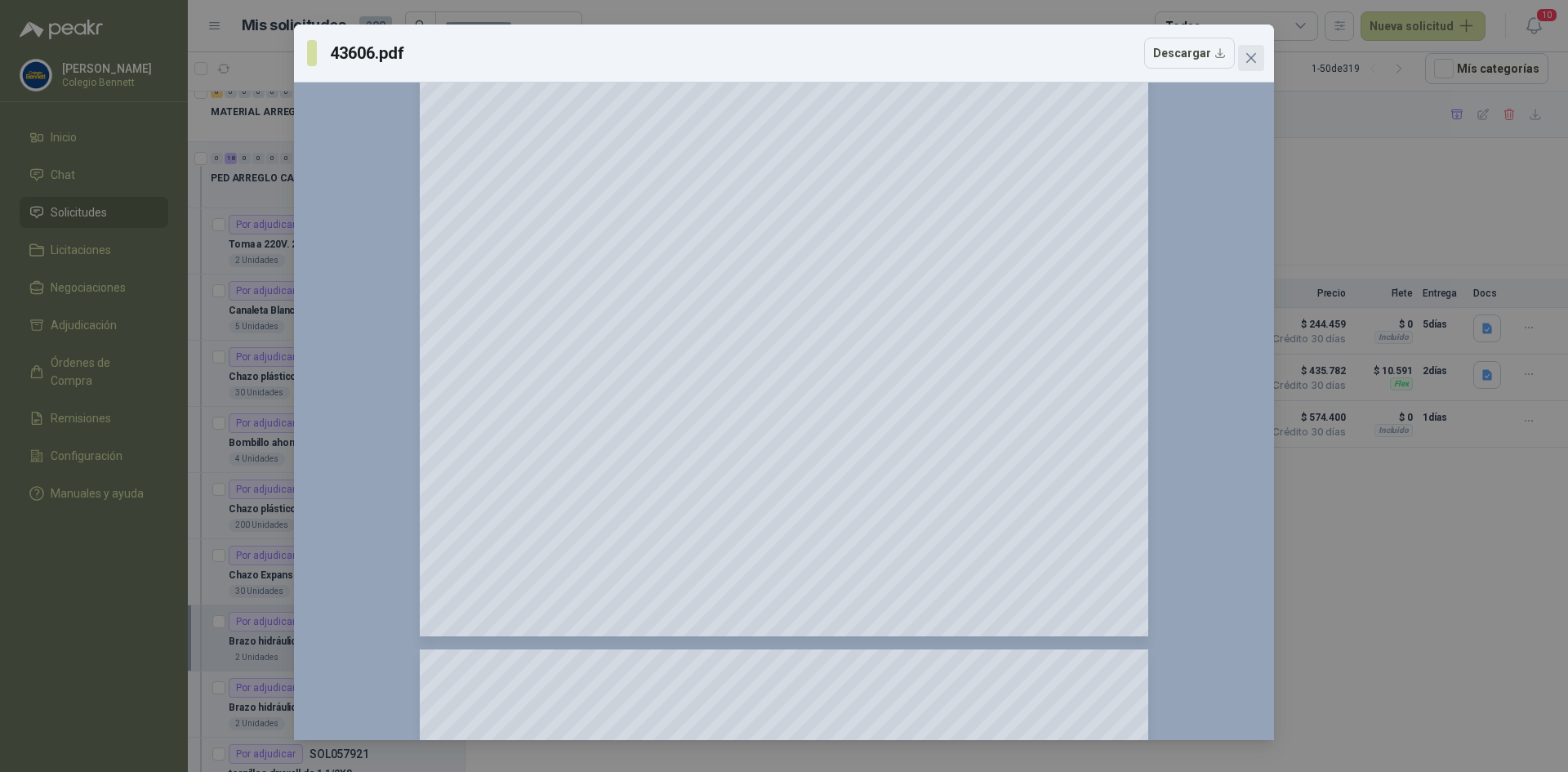
click at [1252, 54] on icon "close" at bounding box center [1251, 58] width 13 height 13
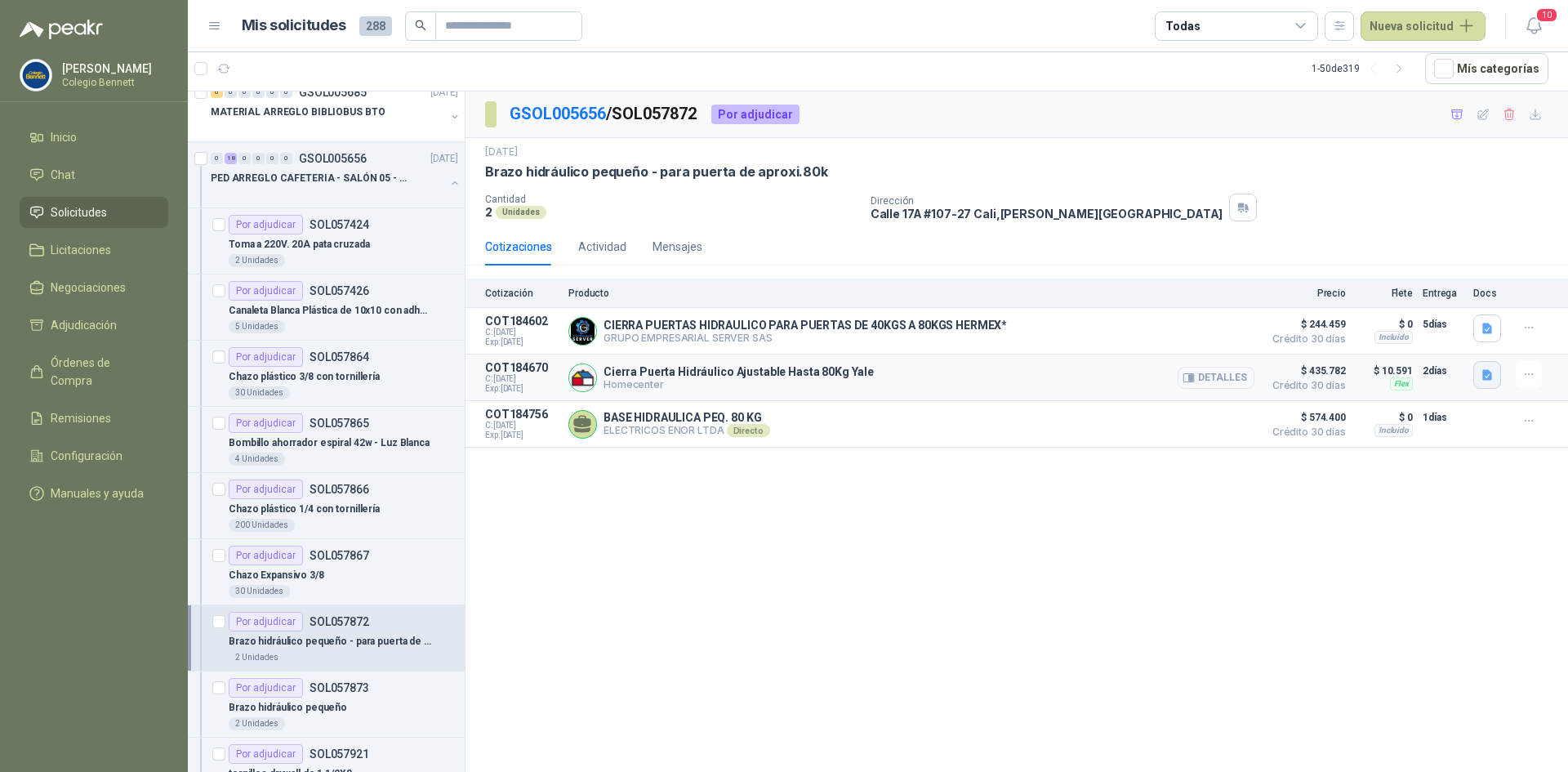
click at [1486, 375] on icon "button" at bounding box center [1487, 374] width 10 height 11
click at [1460, 342] on button "image.png" at bounding box center [1455, 340] width 71 height 17
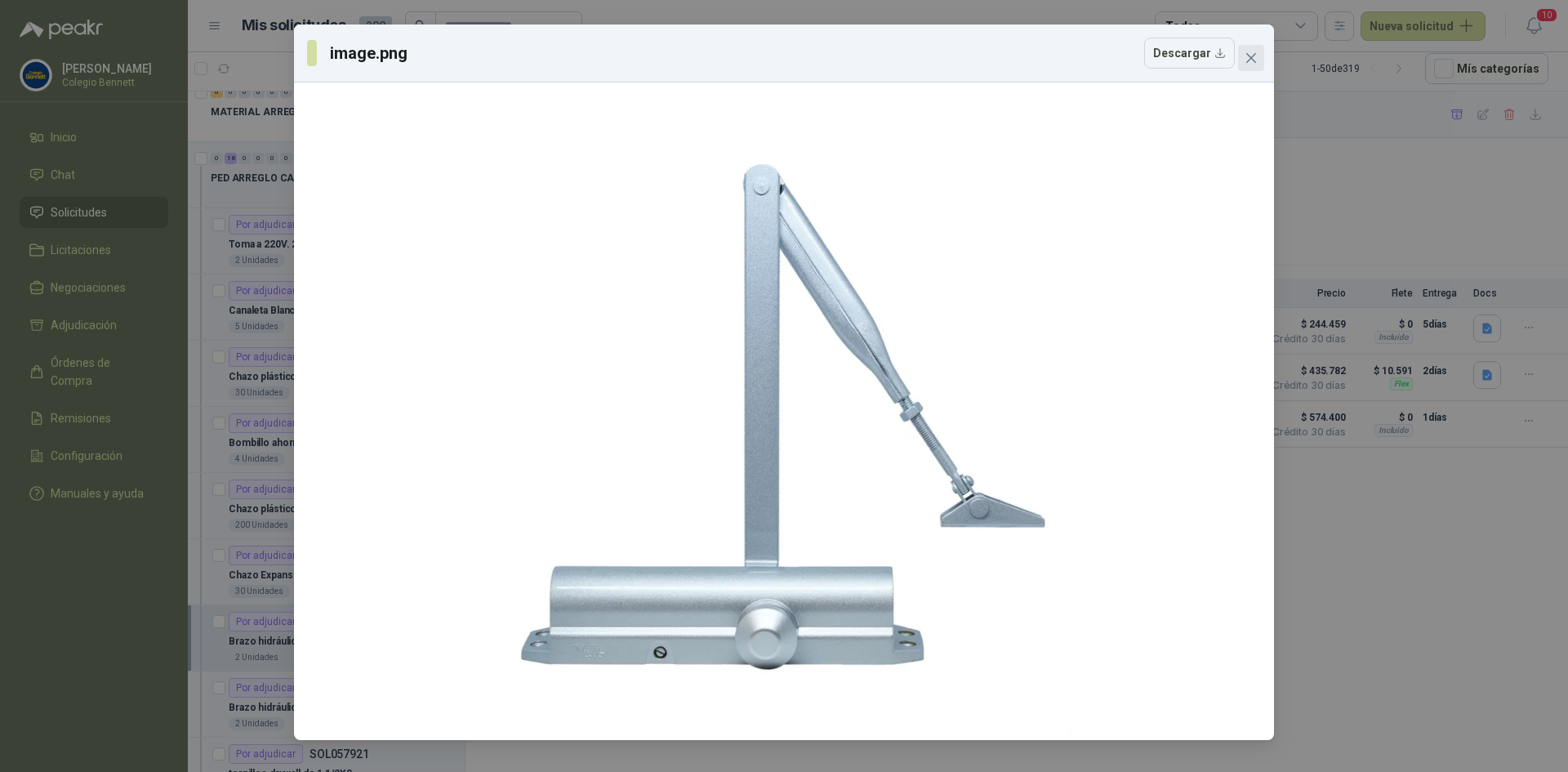
click at [1250, 58] on icon "close" at bounding box center [1252, 58] width 10 height 10
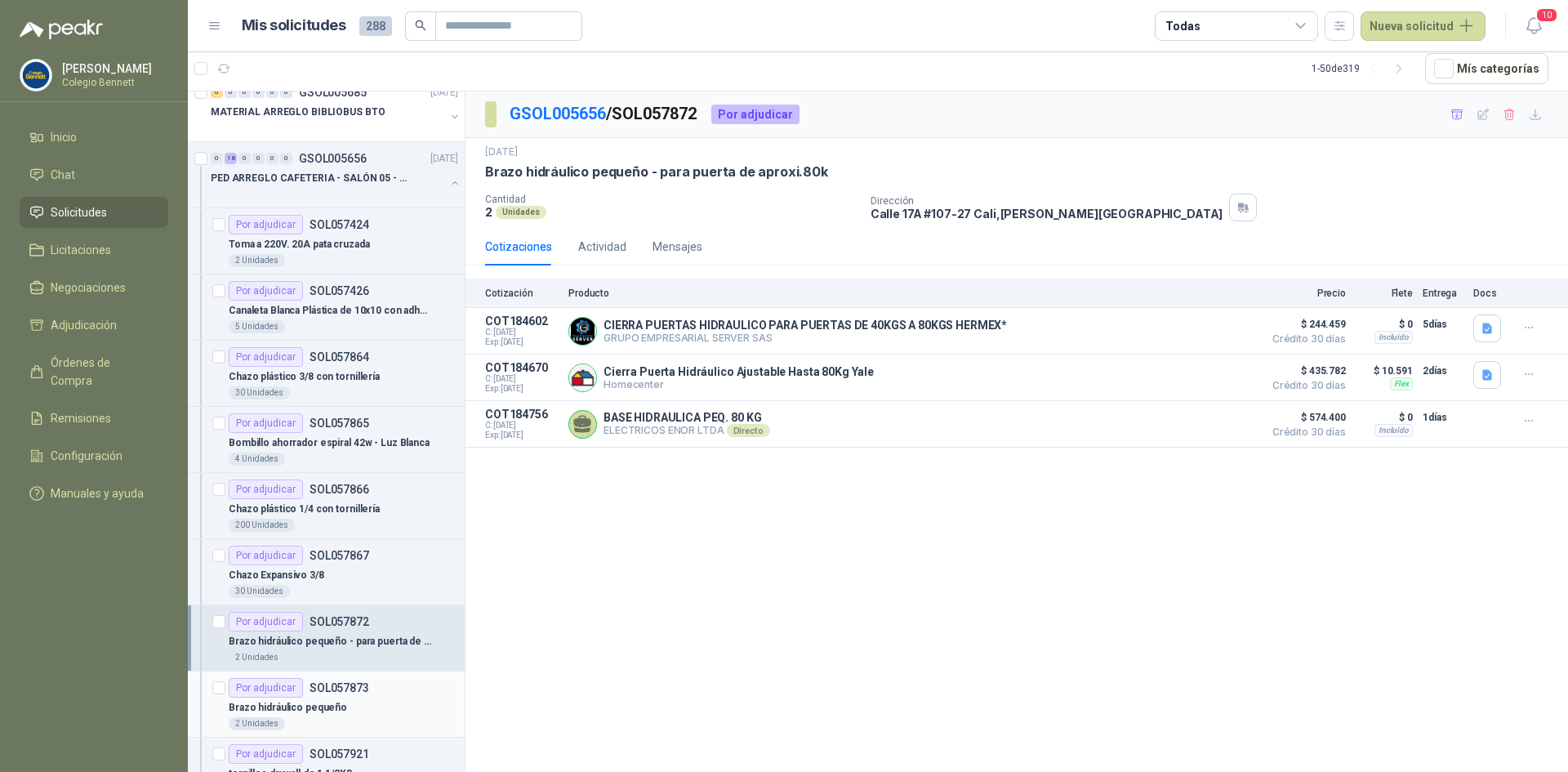
click at [327, 703] on p "Brazo hidráulico pequeño" at bounding box center [287, 708] width 118 height 16
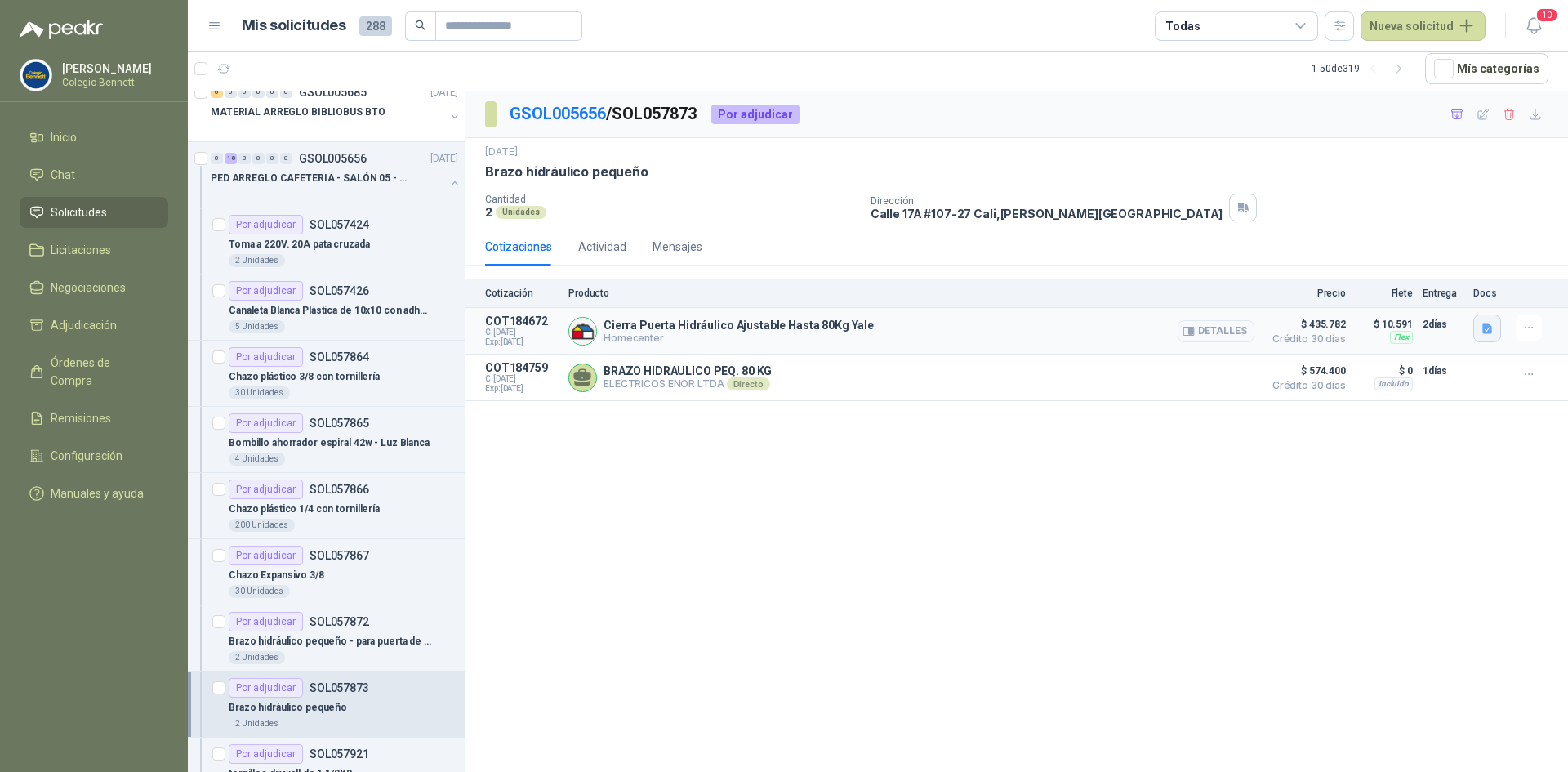
click at [1486, 324] on icon "button" at bounding box center [1487, 328] width 10 height 11
click at [1461, 290] on button "image.png" at bounding box center [1455, 292] width 71 height 17
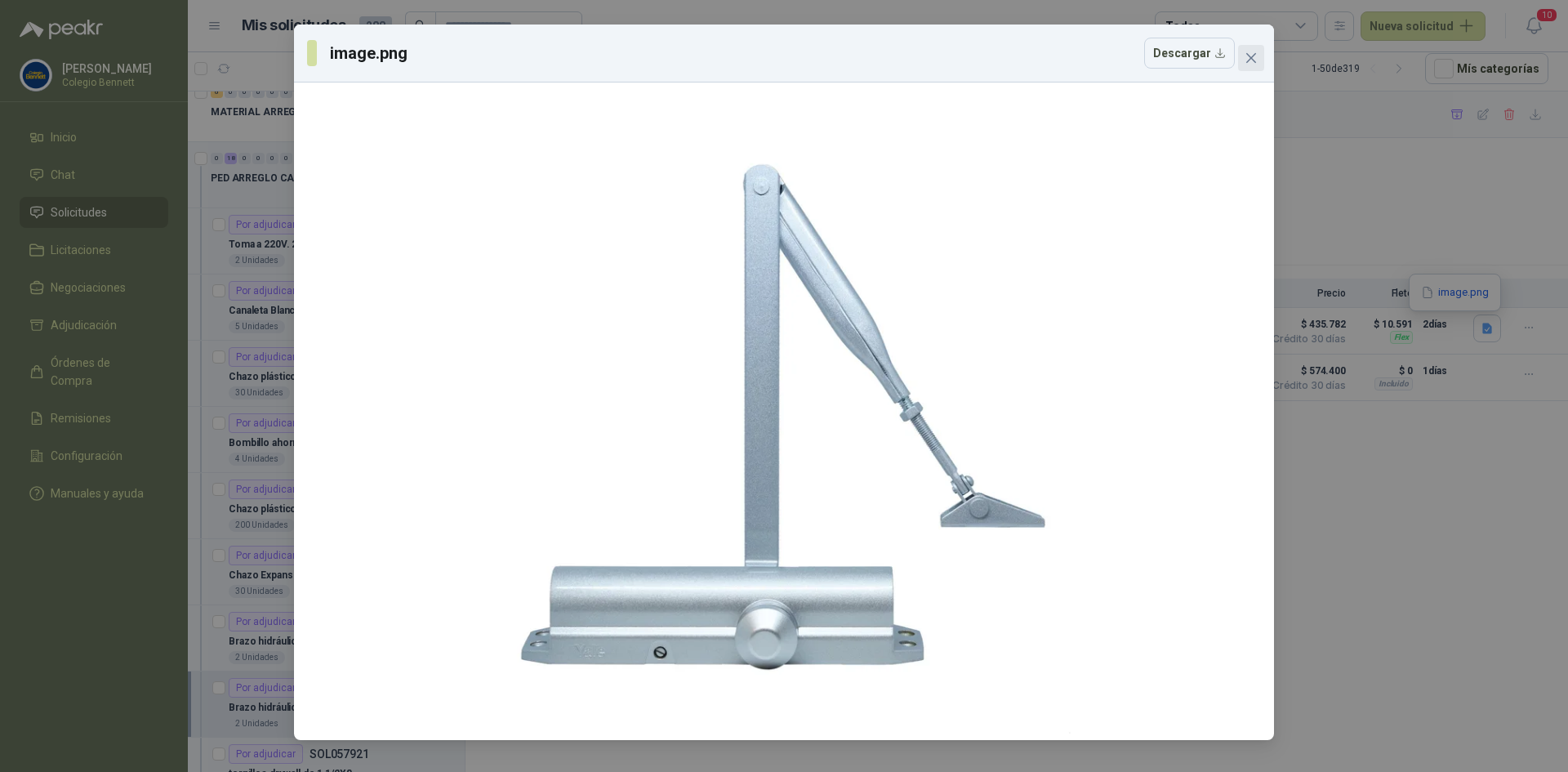
click at [1250, 51] on button "Close" at bounding box center [1252, 58] width 26 height 26
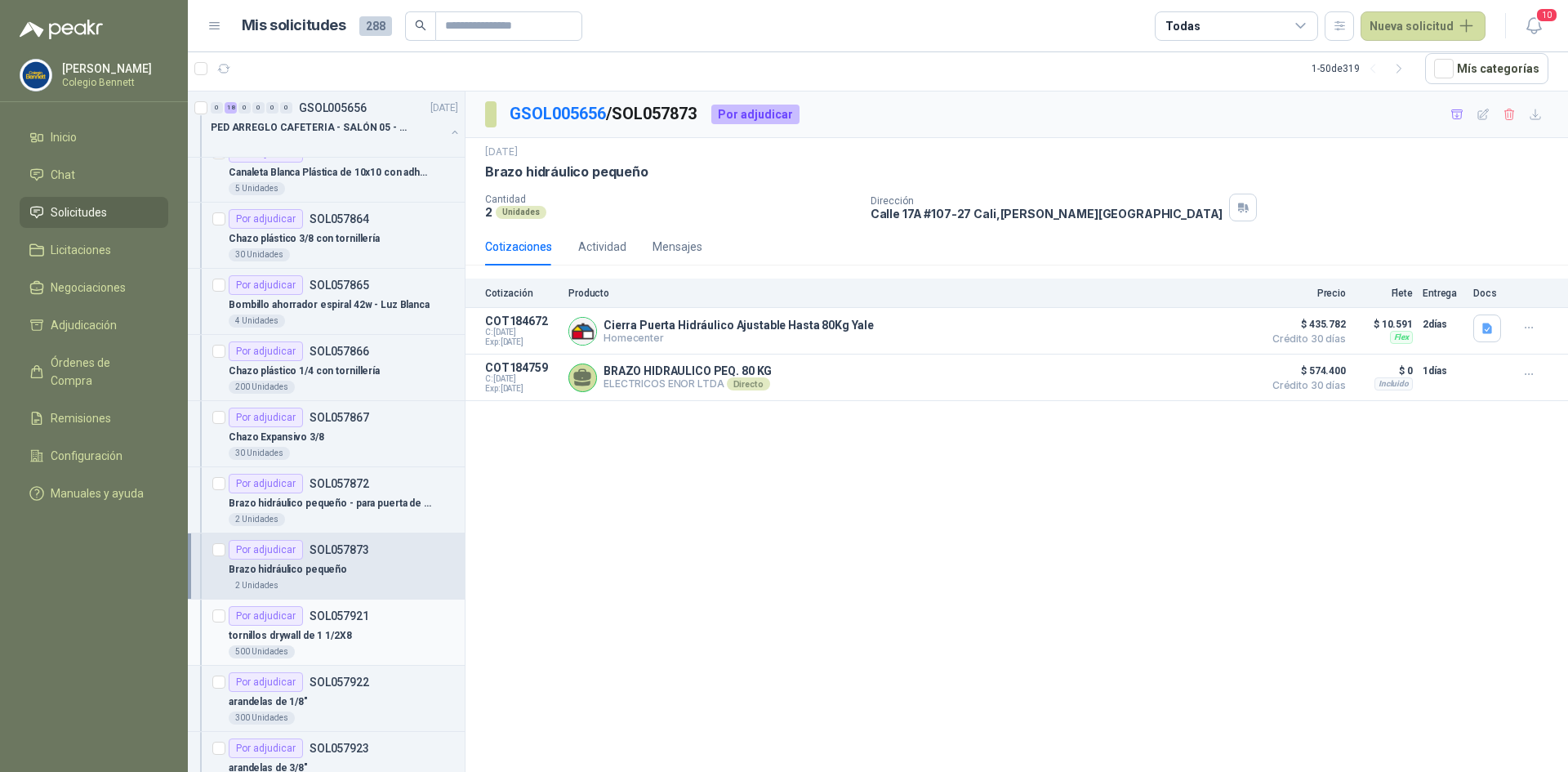
scroll to position [245, 0]
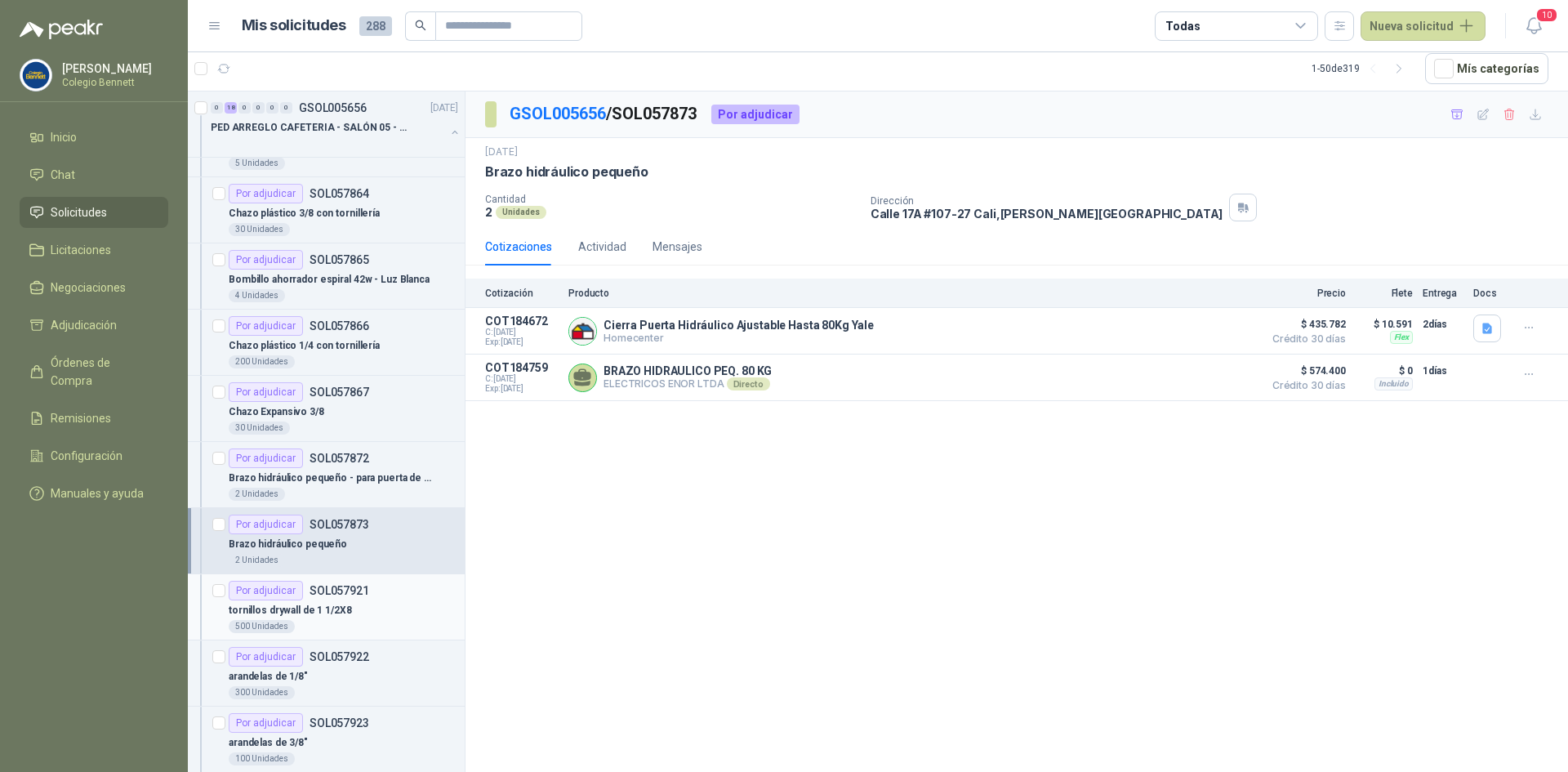
click at [372, 609] on div "tornillos drywall de 1 1/2X8" at bounding box center [343, 611] width 230 height 20
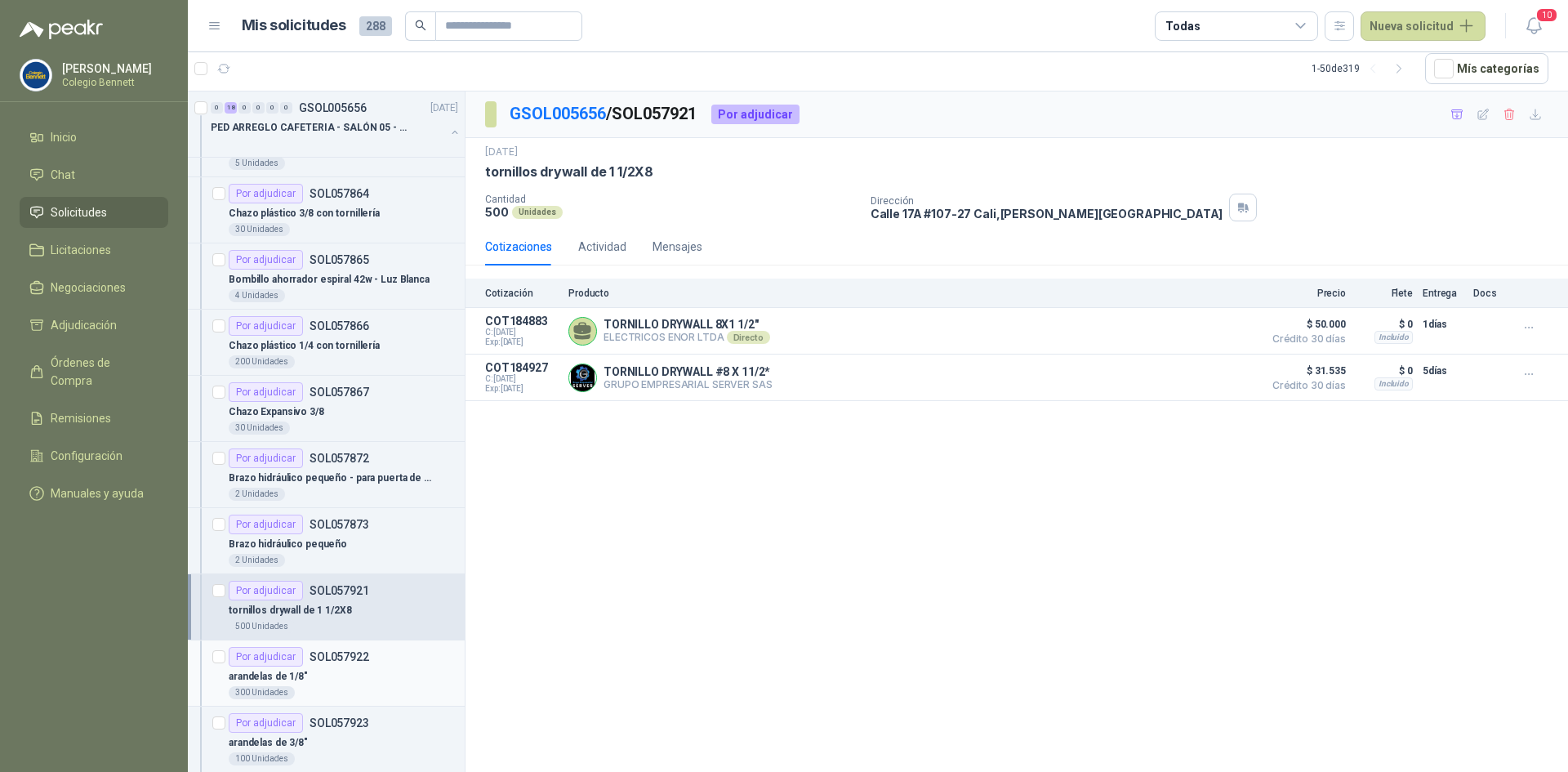
click at [369, 656] on div "Por adjudicar SOL057922" at bounding box center [343, 658] width 230 height 20
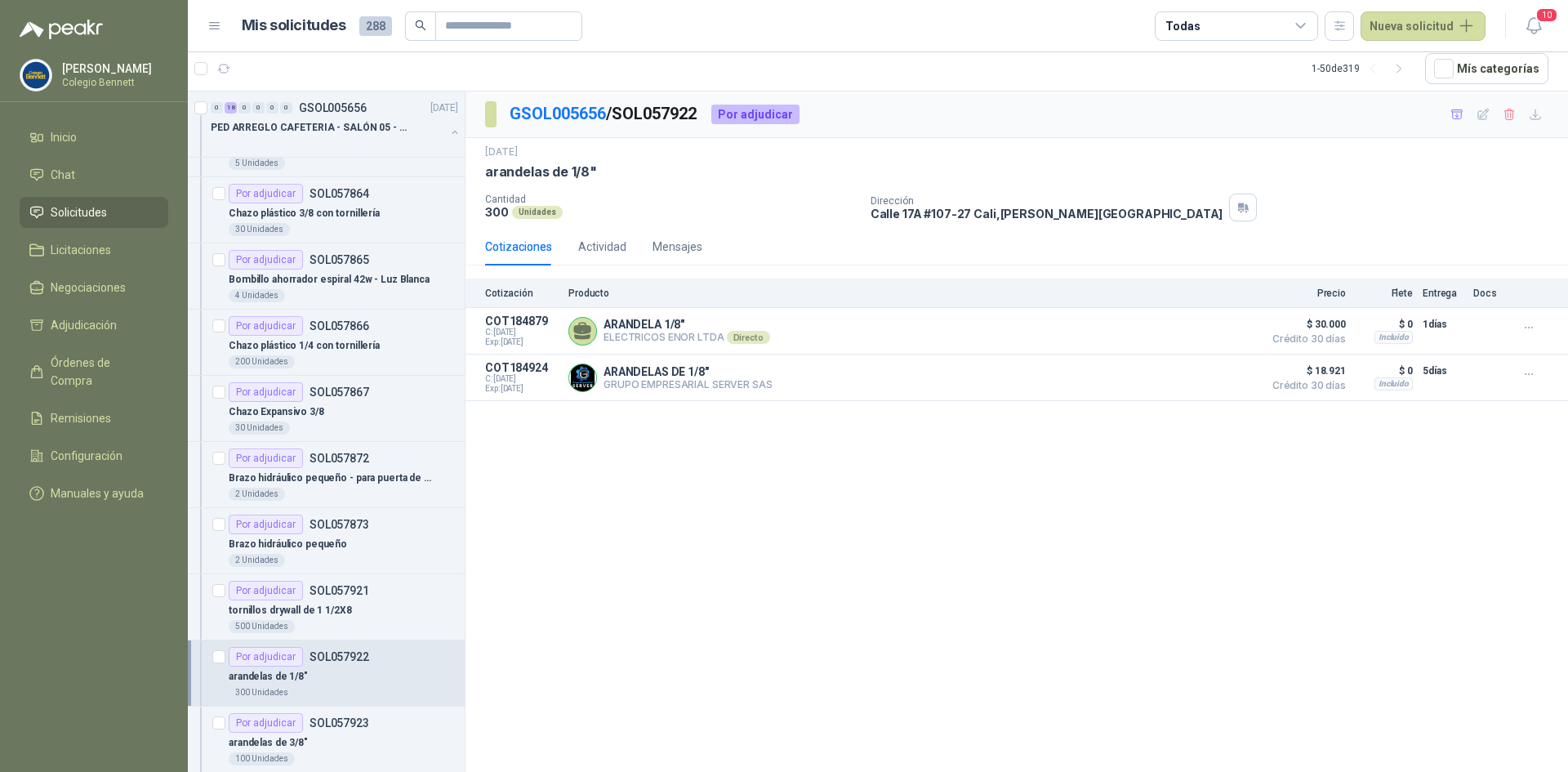
scroll to position [327, 0]
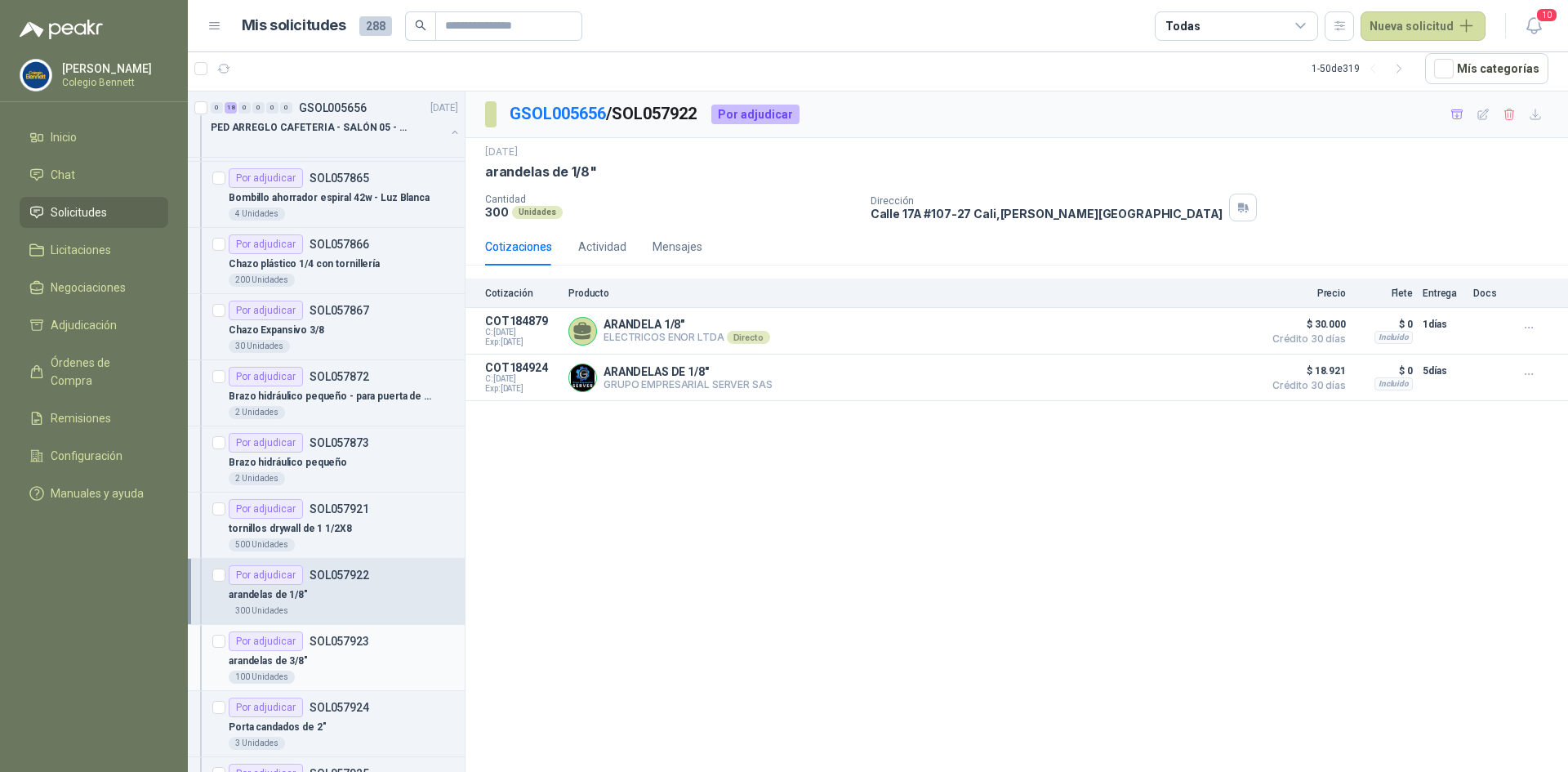
click at [369, 658] on div "arandelas de 3/8"" at bounding box center [343, 662] width 230 height 20
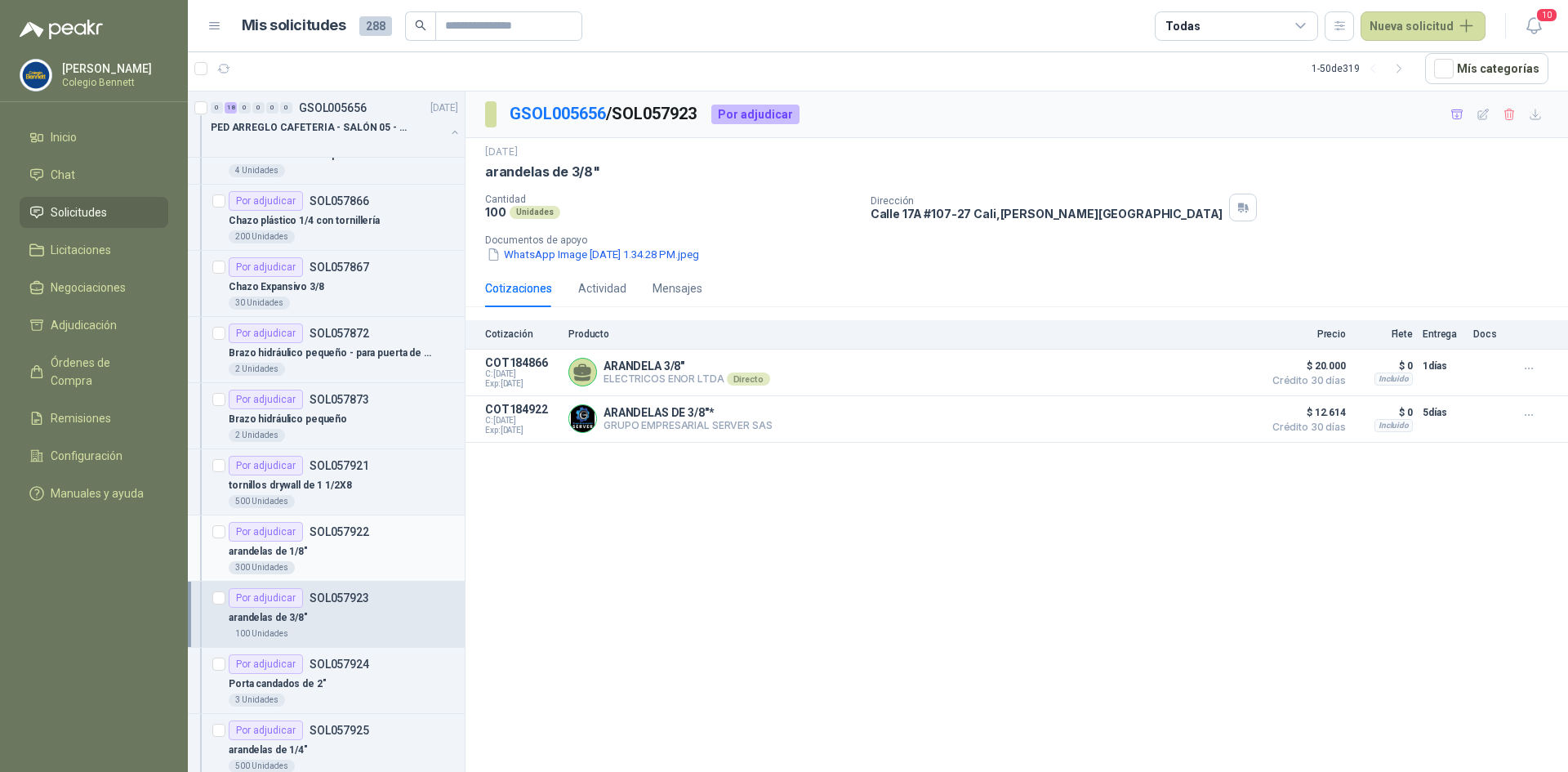
scroll to position [409, 0]
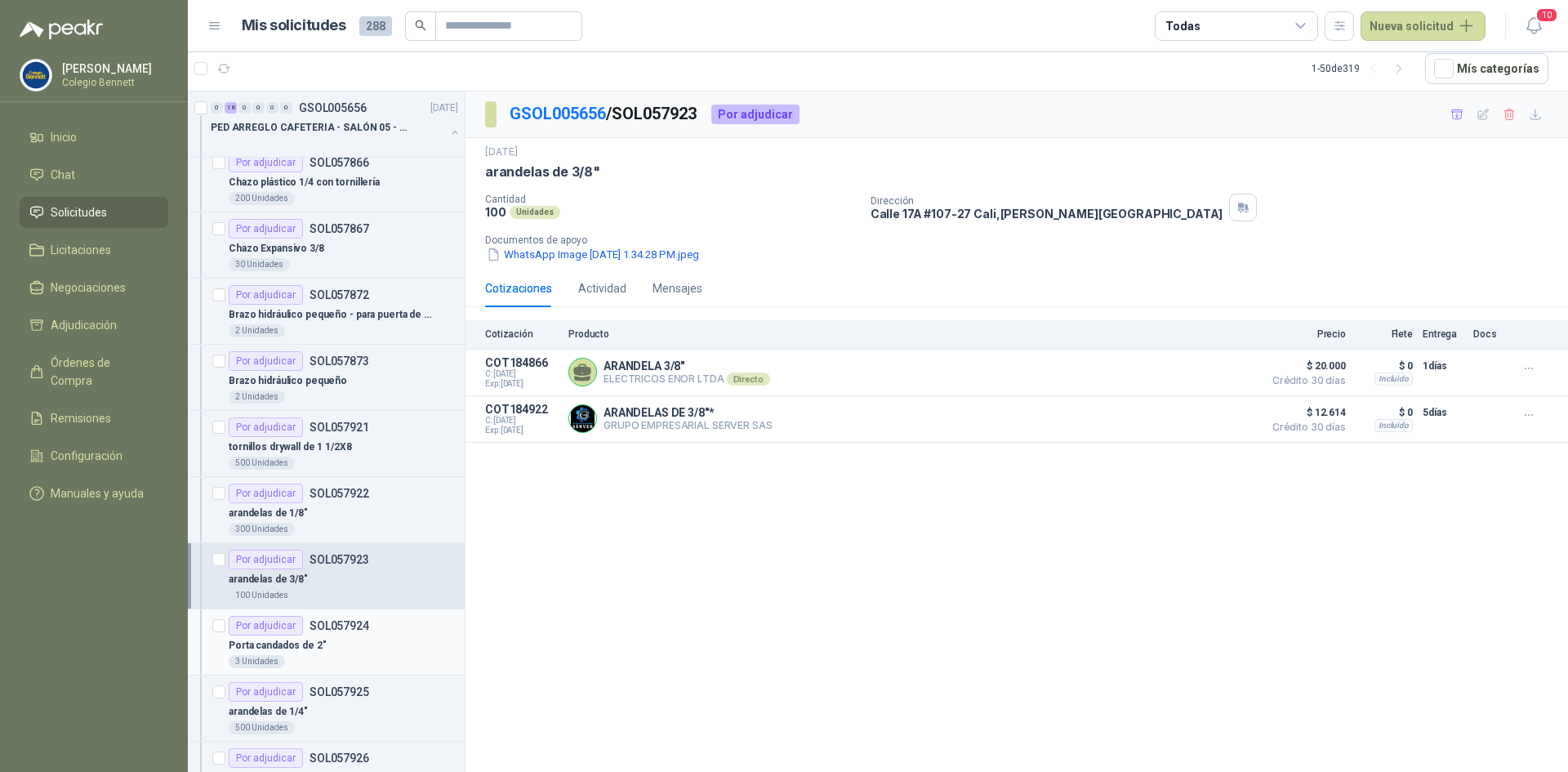
click at [365, 630] on p "SOL057924" at bounding box center [339, 627] width 60 height 12
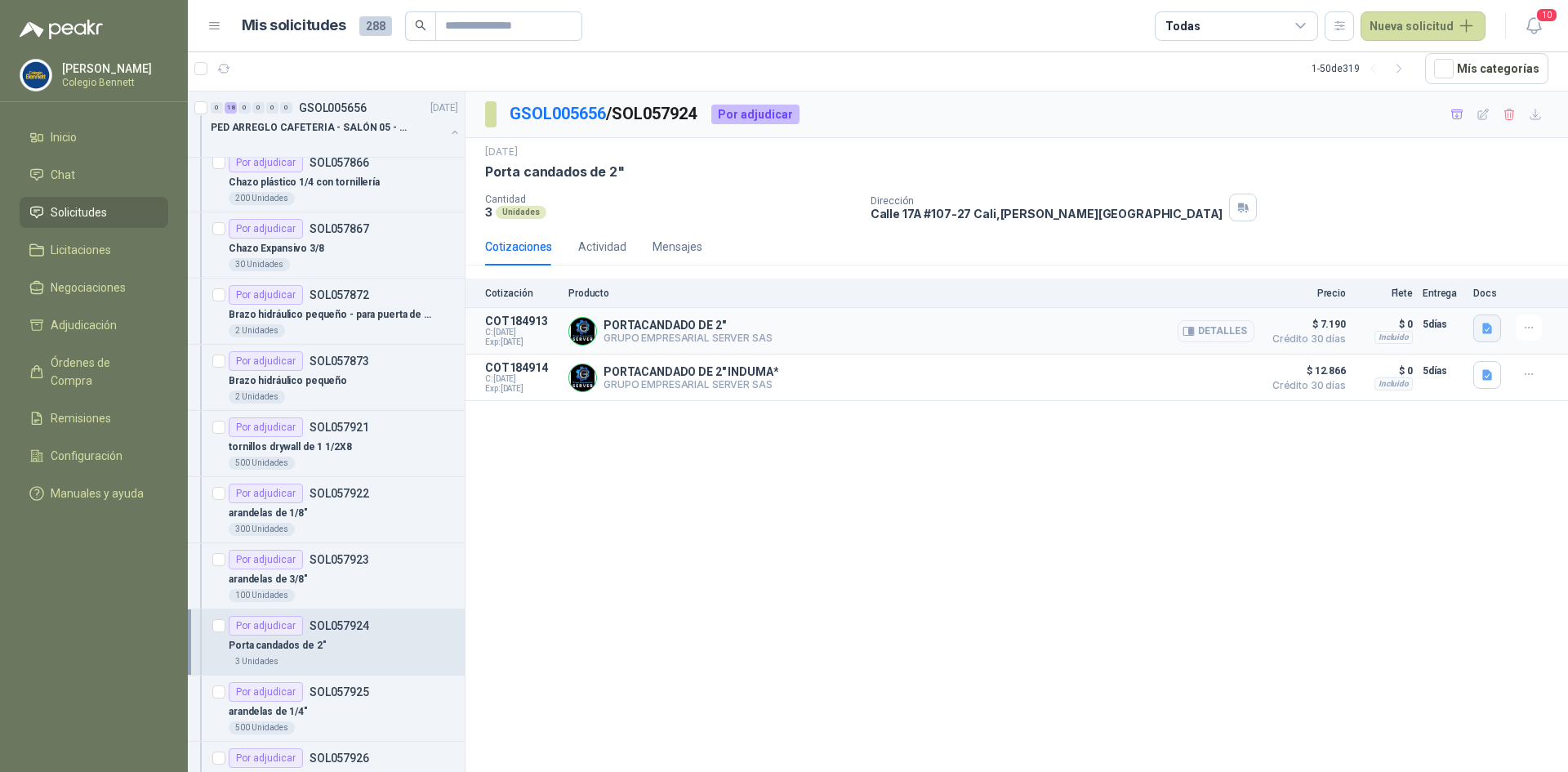
click at [1485, 327] on icon "button" at bounding box center [1487, 328] width 10 height 11
click at [1460, 290] on button "image.png" at bounding box center [1455, 292] width 71 height 17
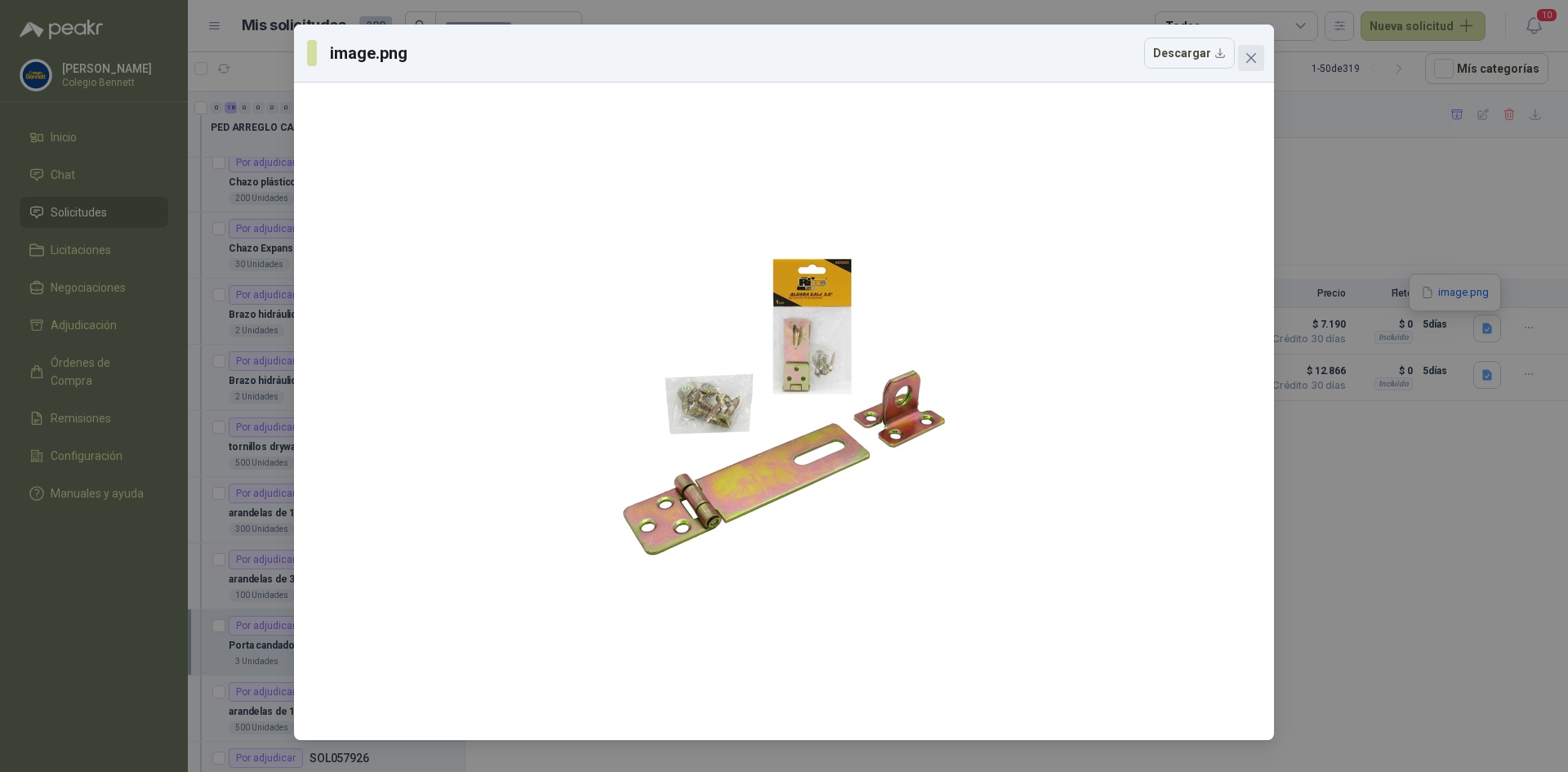
click at [1252, 54] on icon "close" at bounding box center [1251, 58] width 13 height 13
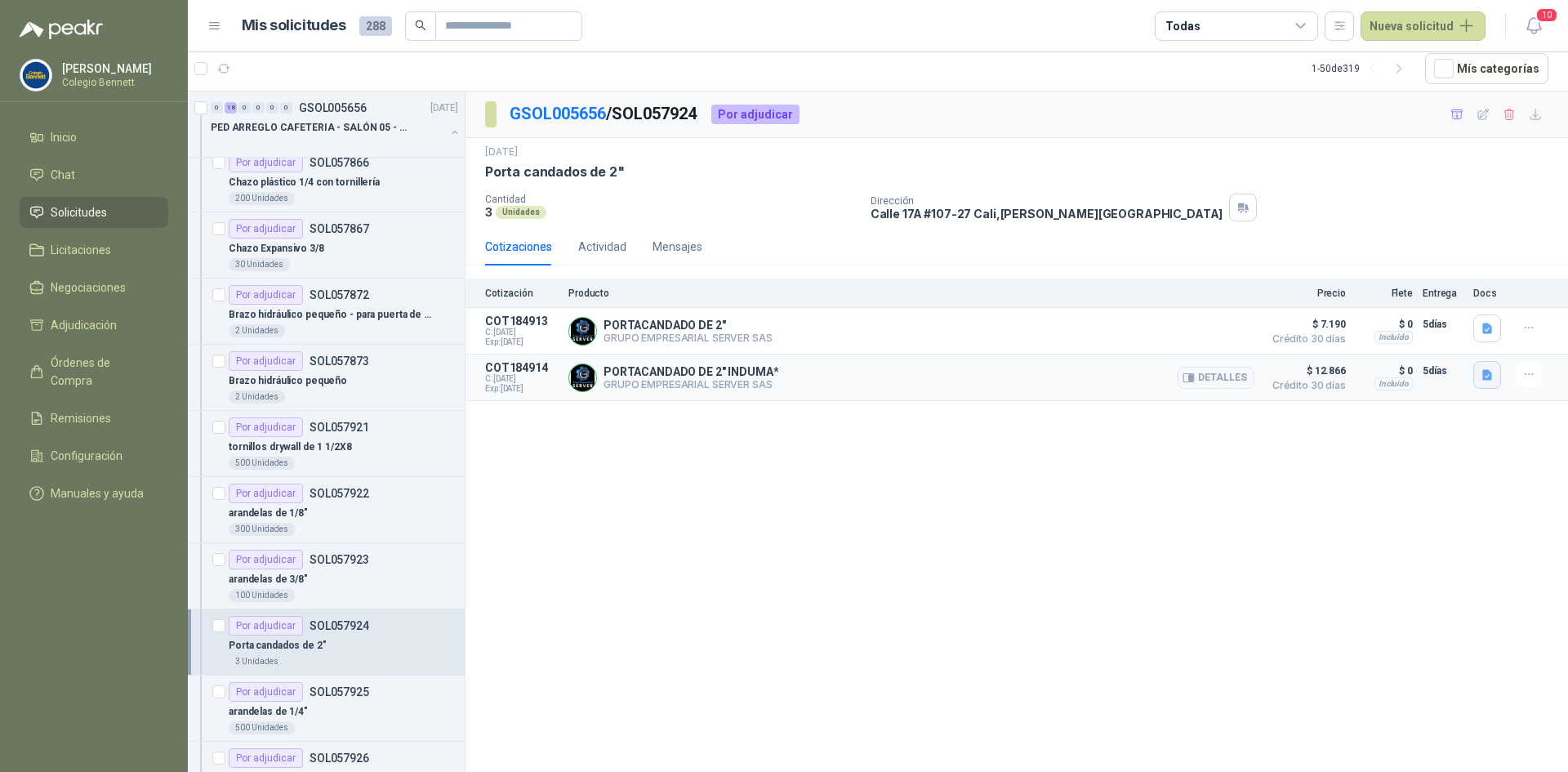
click at [1486, 373] on icon "button" at bounding box center [1487, 374] width 10 height 11
click at [1466, 340] on button "image.png" at bounding box center [1455, 340] width 71 height 17
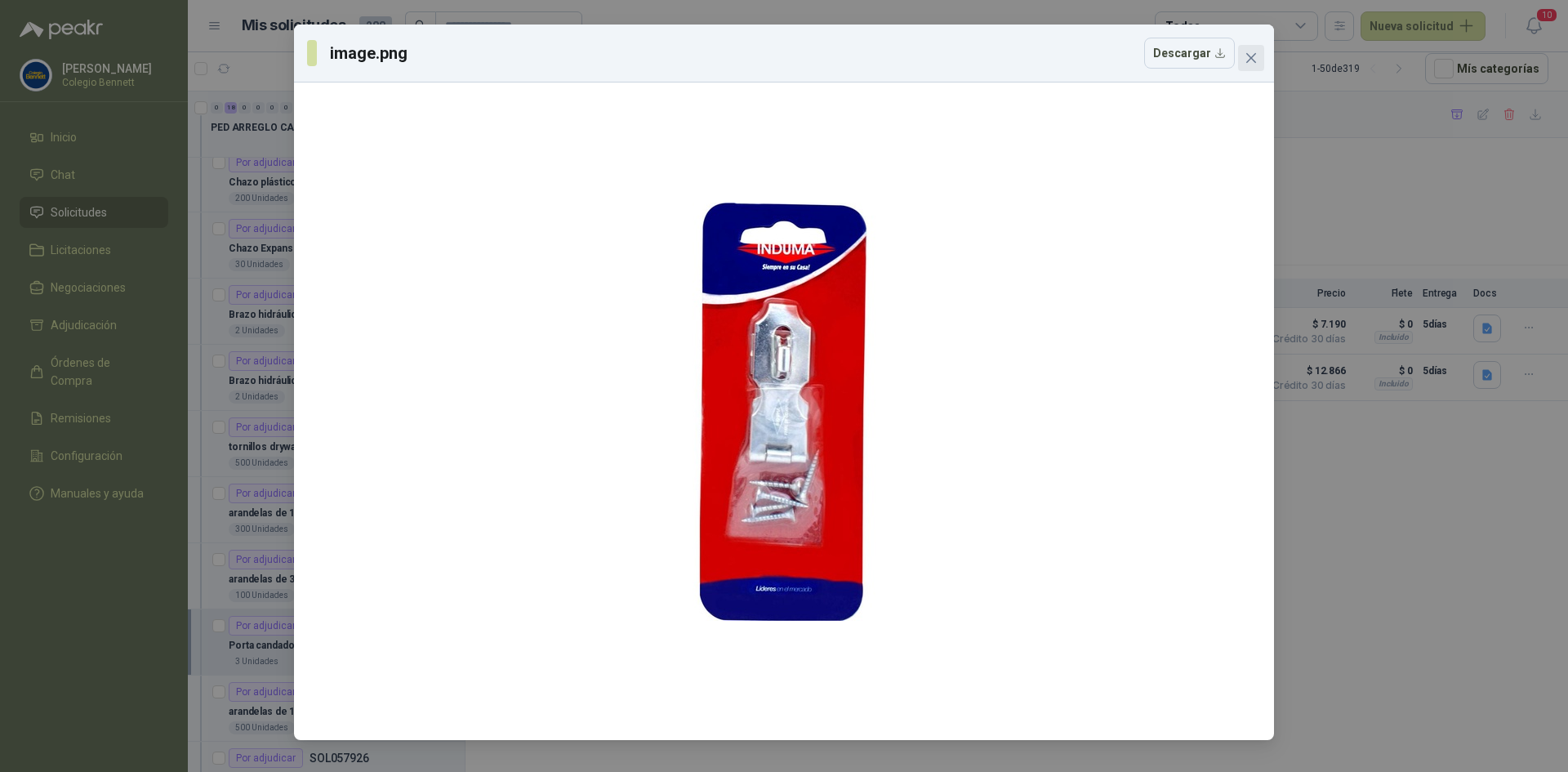
click at [1253, 56] on icon "close" at bounding box center [1252, 58] width 10 height 10
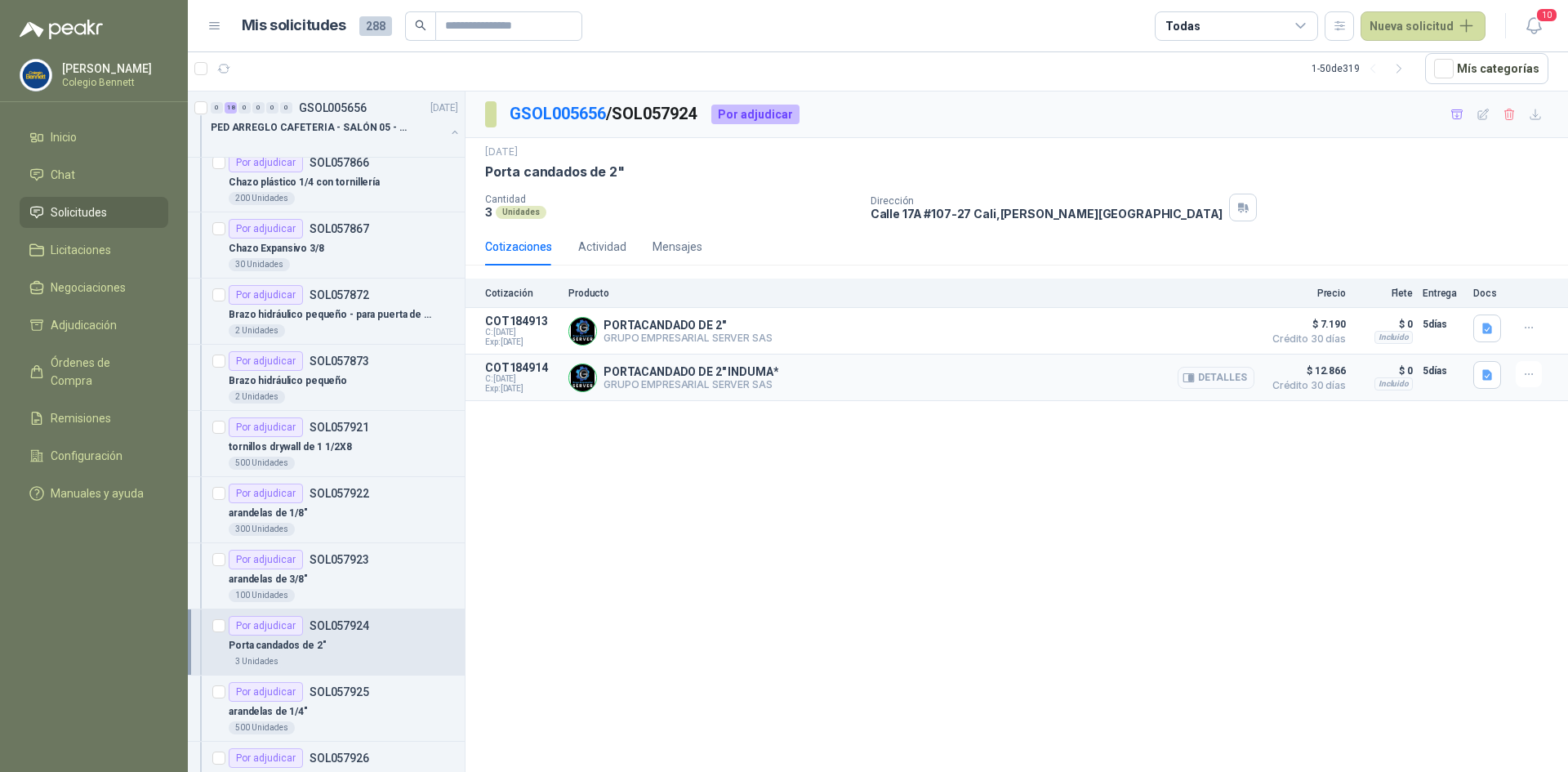
click at [1234, 378] on button "Detalles" at bounding box center [1216, 378] width 77 height 22
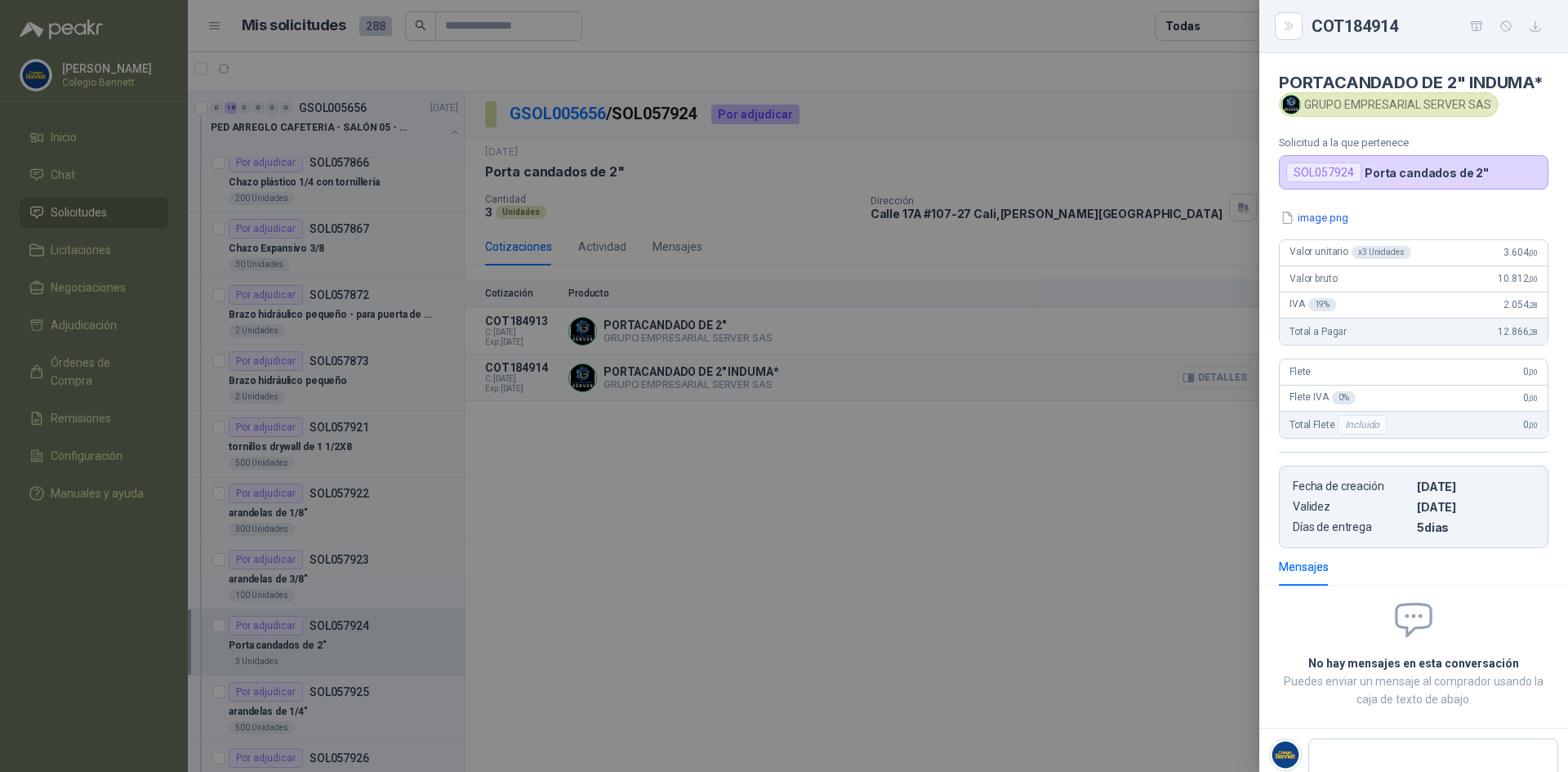
scroll to position [7, 0]
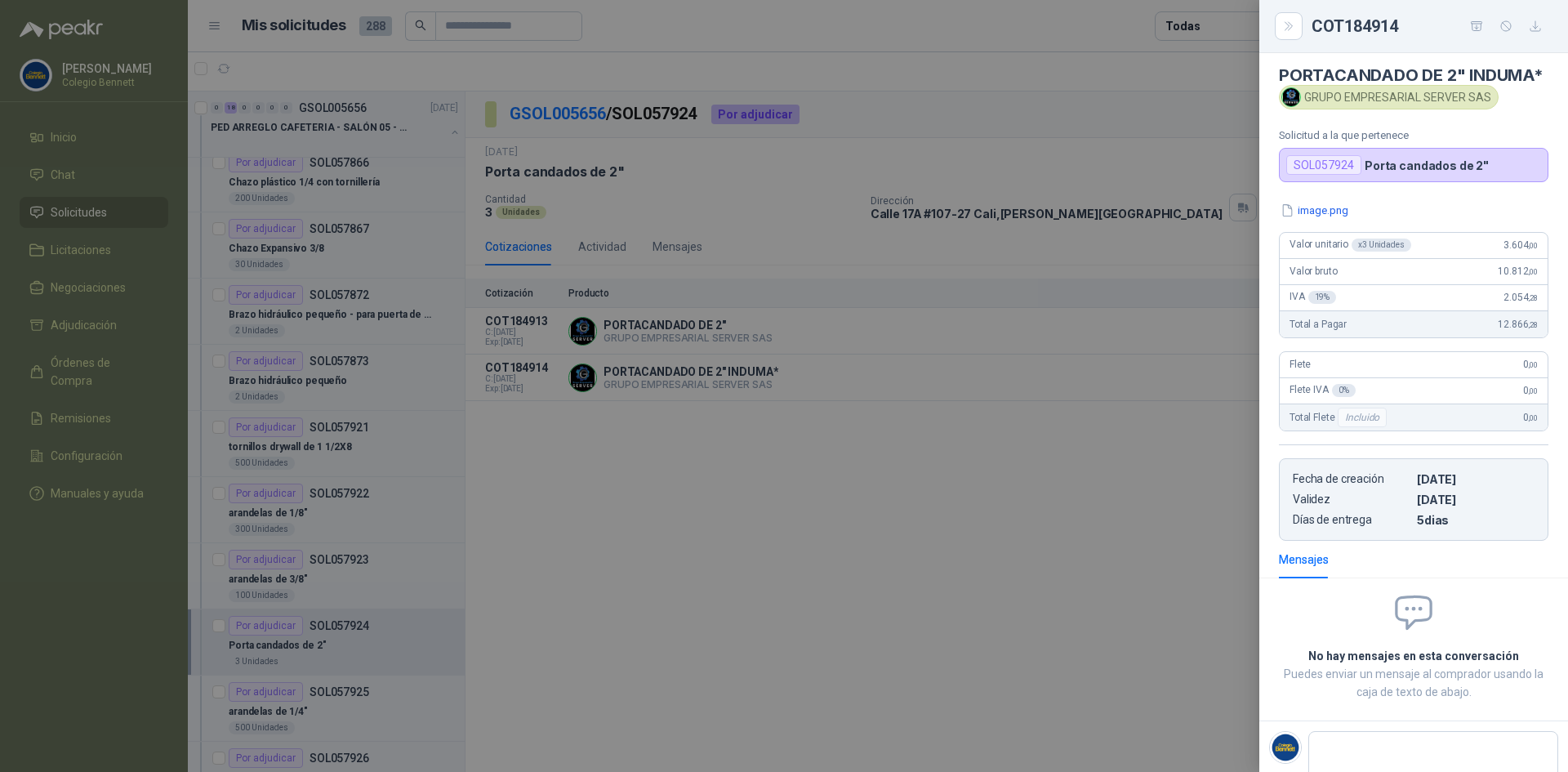
click at [1199, 471] on div at bounding box center [784, 386] width 1568 height 772
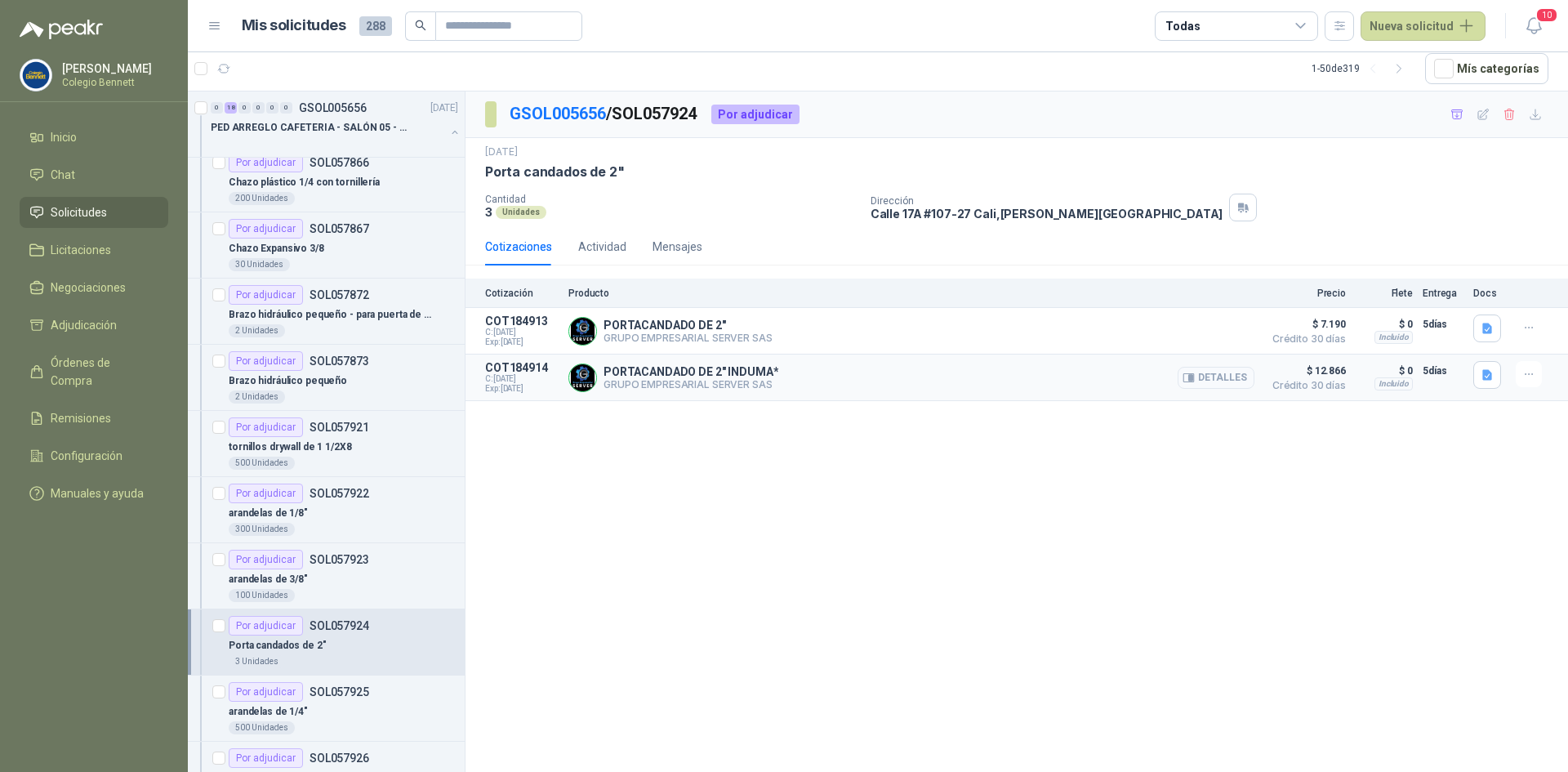
click at [1231, 379] on button "Detalles" at bounding box center [1216, 378] width 77 height 22
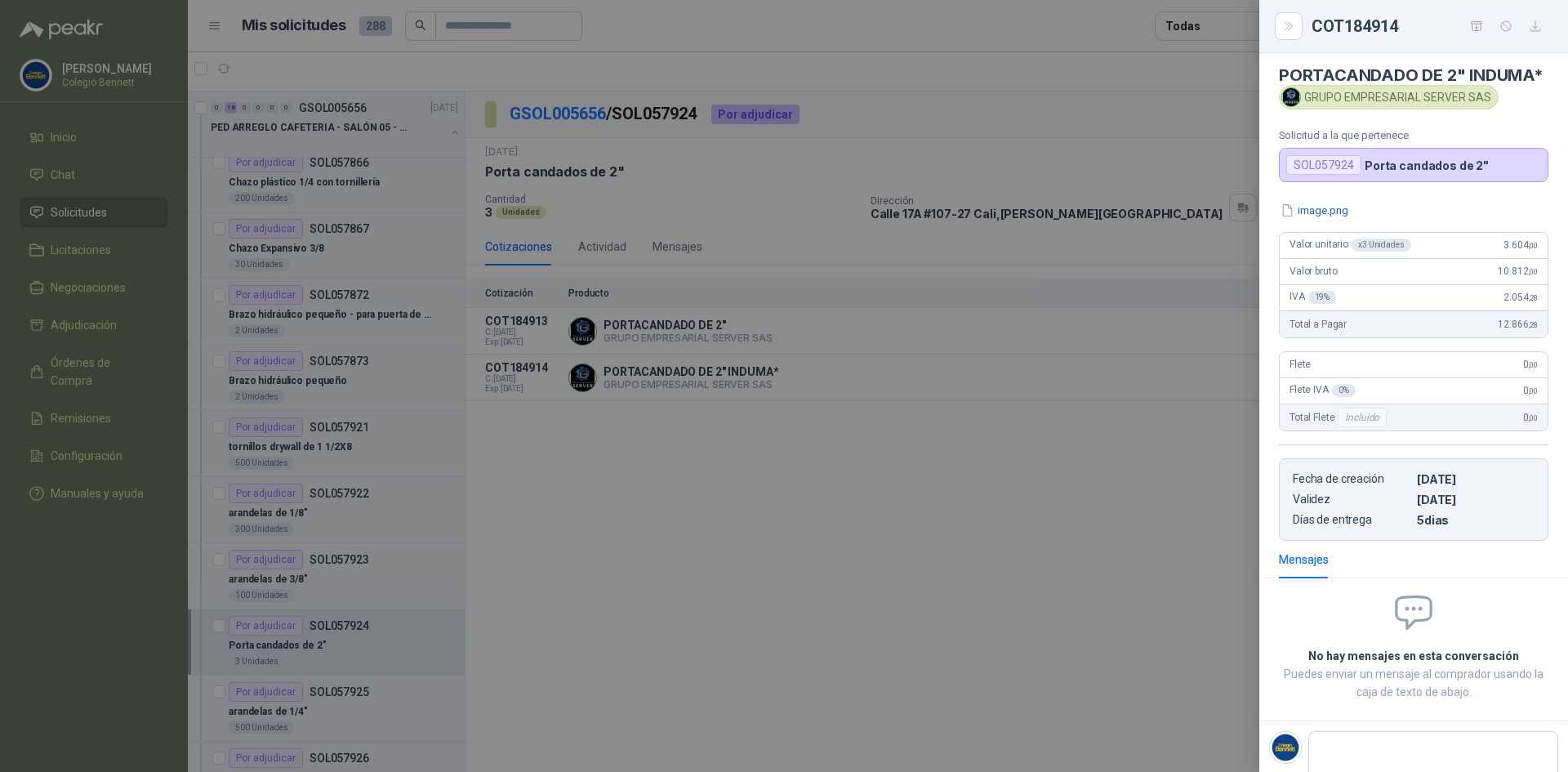
click at [1196, 492] on div at bounding box center [784, 386] width 1568 height 772
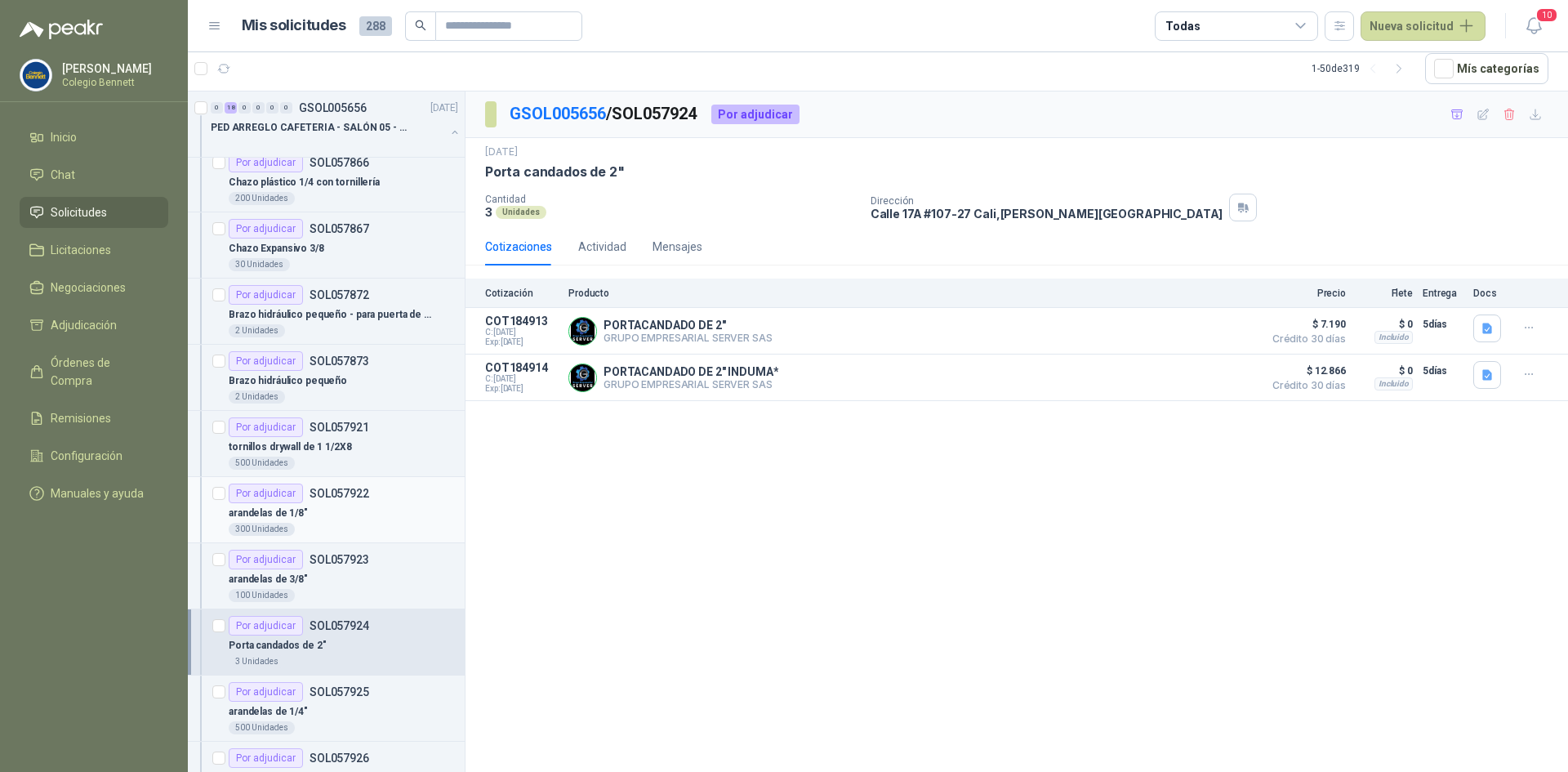
scroll to position [0, 0]
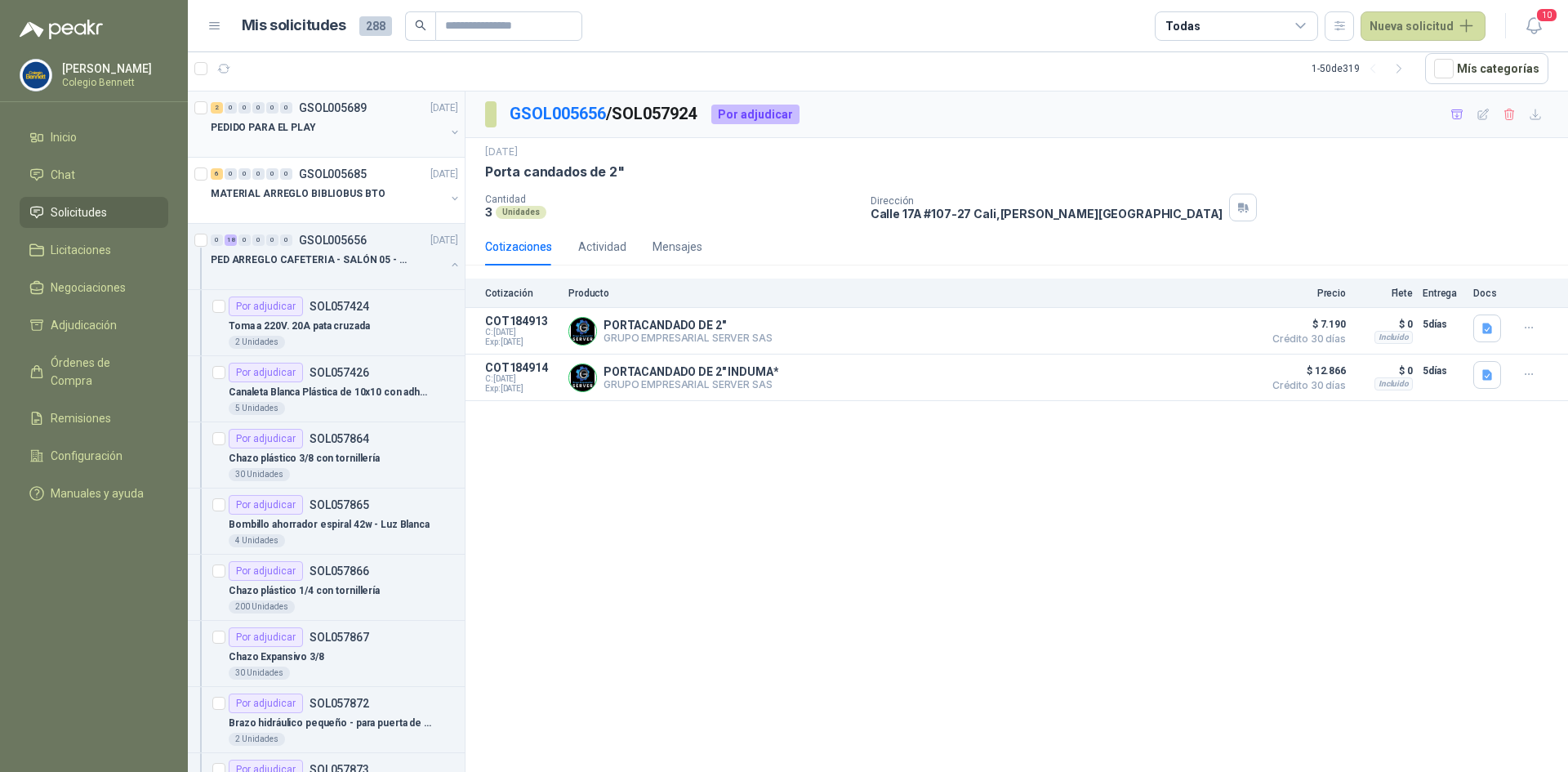
click at [288, 132] on p "PEDIDO PARA EL PLAY" at bounding box center [263, 128] width 105 height 16
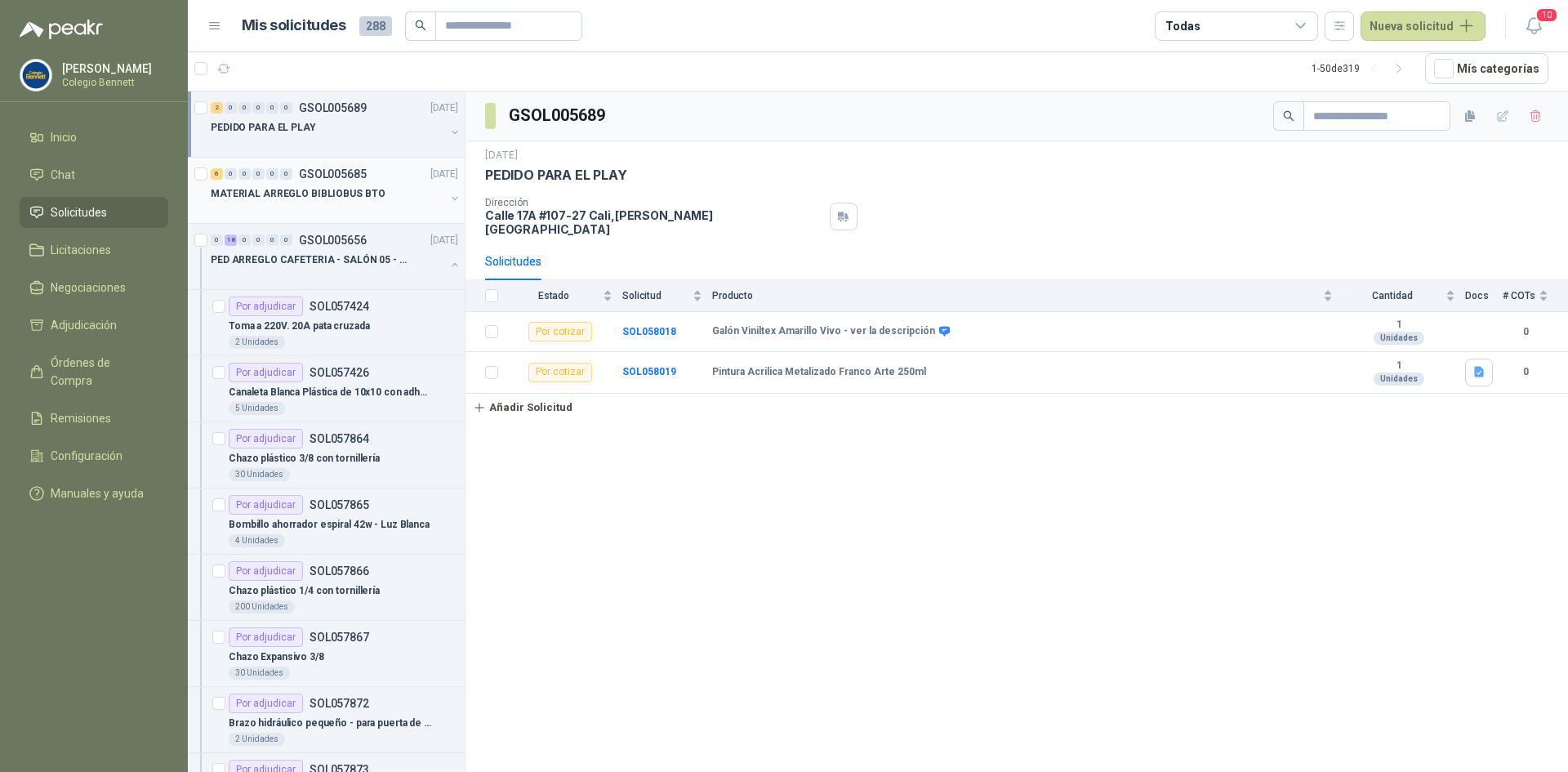
click at [310, 176] on p "GSOL005685" at bounding box center [333, 174] width 68 height 12
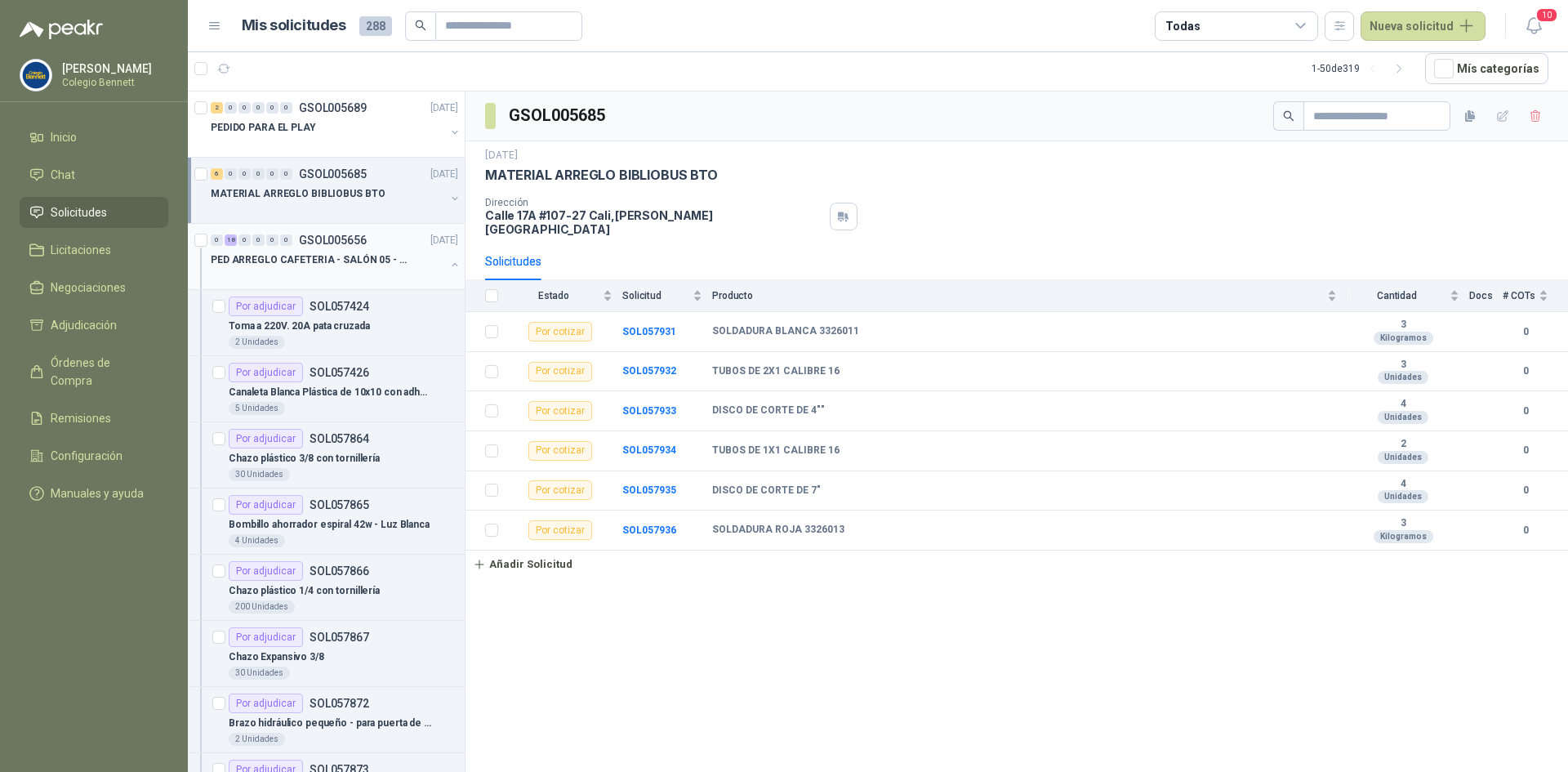
click at [448, 261] on button "button" at bounding box center [454, 265] width 13 height 13
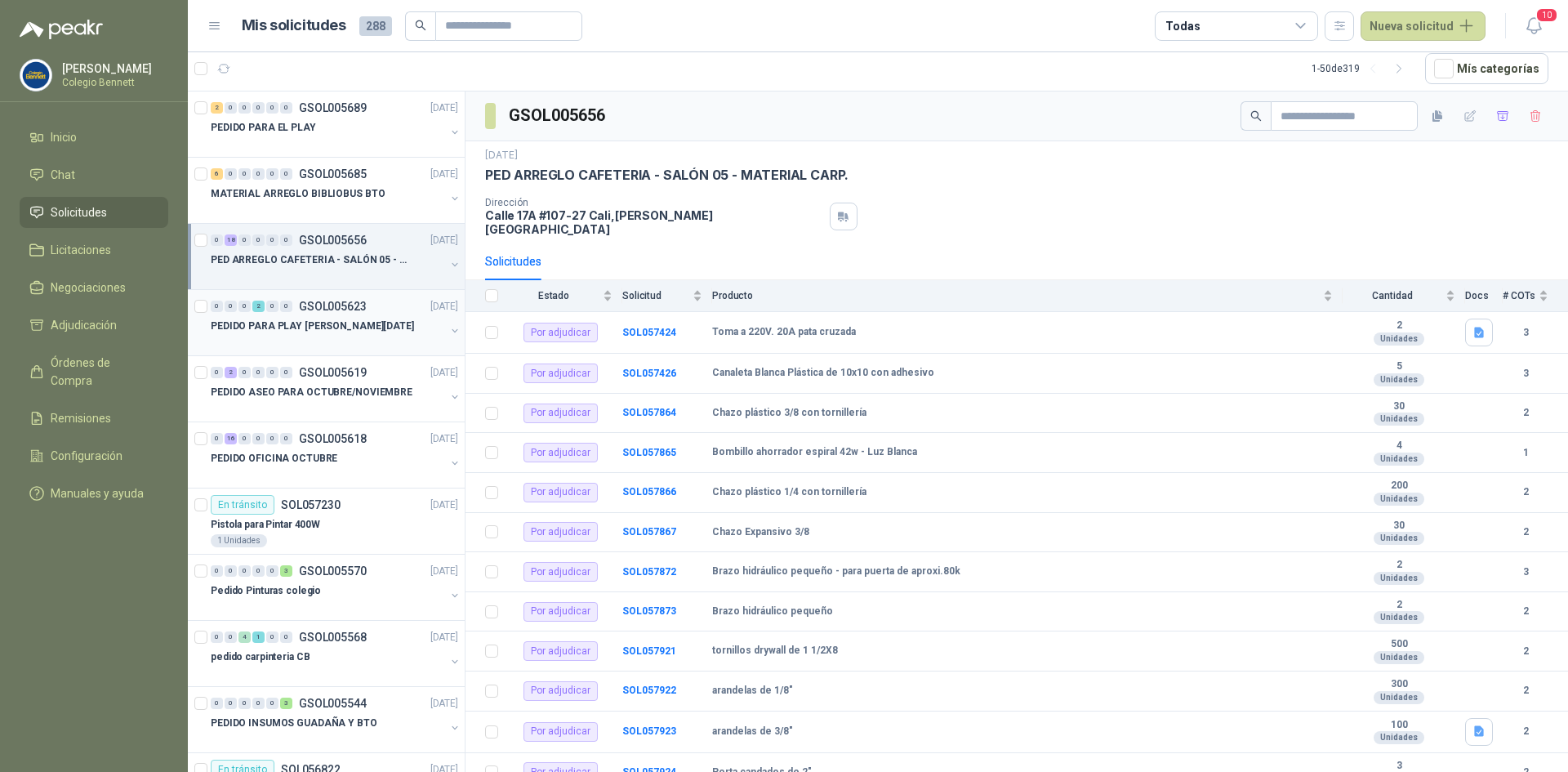
click at [369, 315] on div "0 0 0 2 0 0 GSOL005623 25/09/25" at bounding box center [336, 306] width 251 height 20
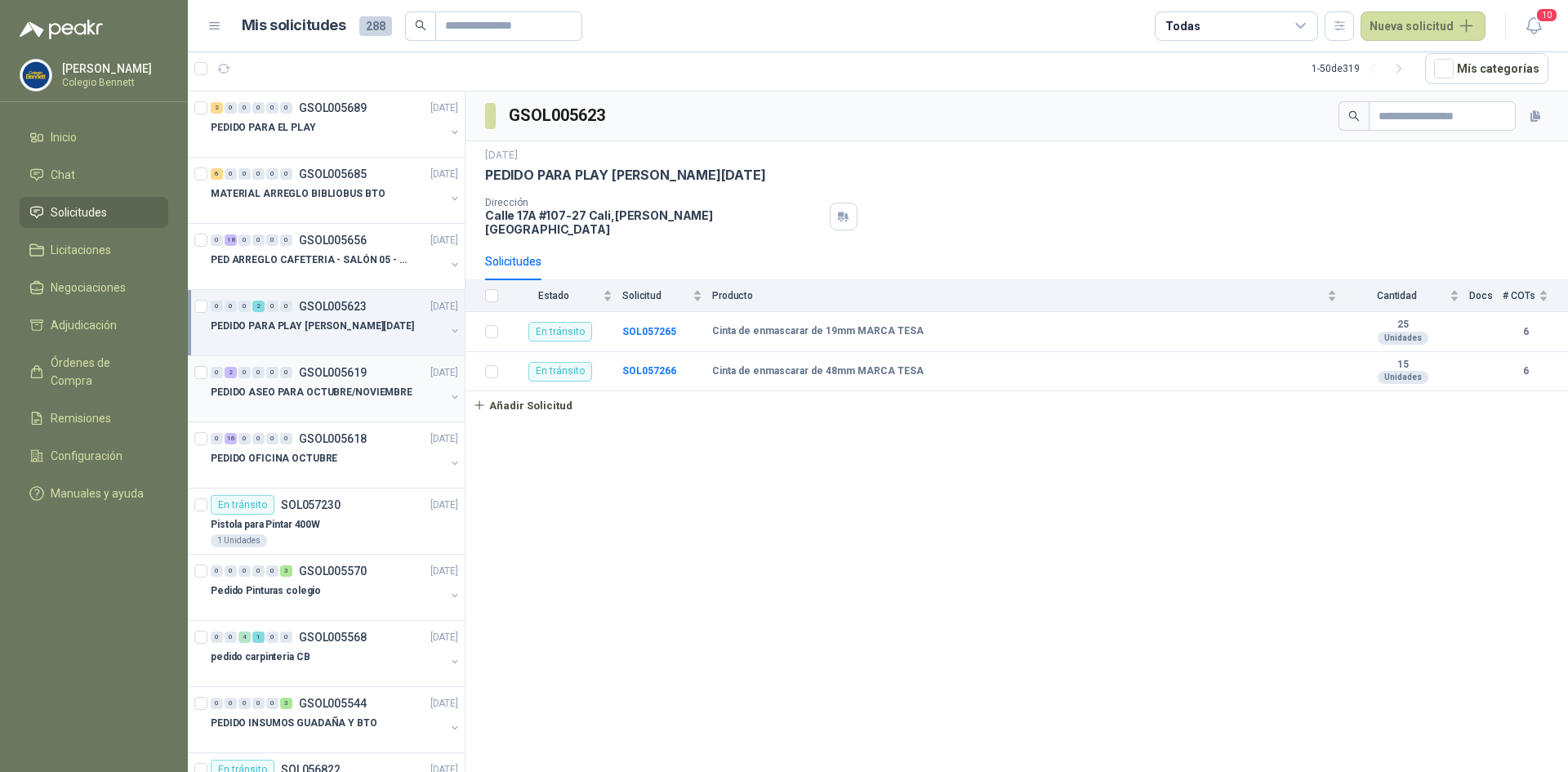
click at [346, 378] on p "GSOL005619" at bounding box center [333, 373] width 68 height 12
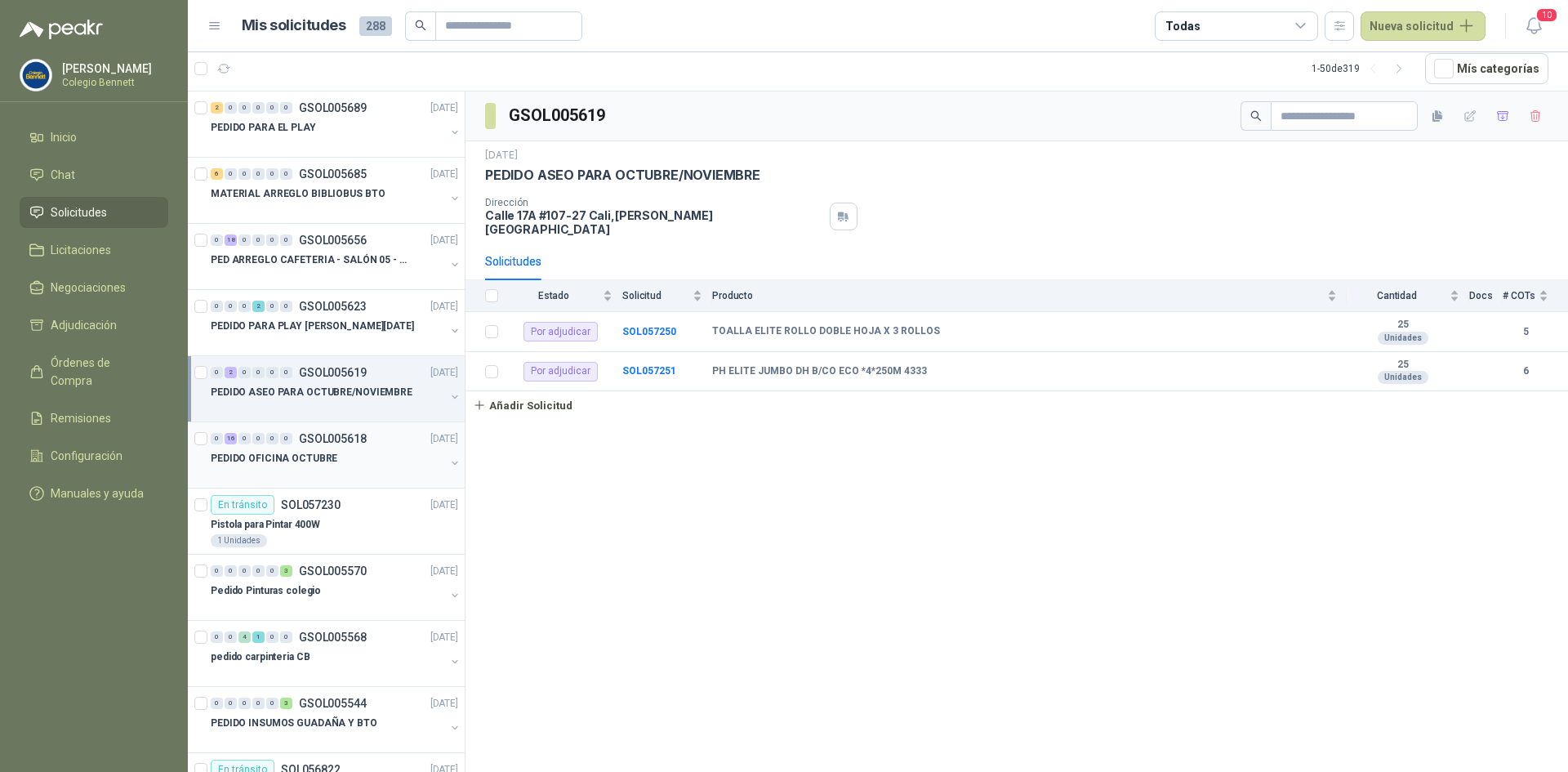
click at [345, 445] on p "GSOL005618" at bounding box center [333, 439] width 68 height 12
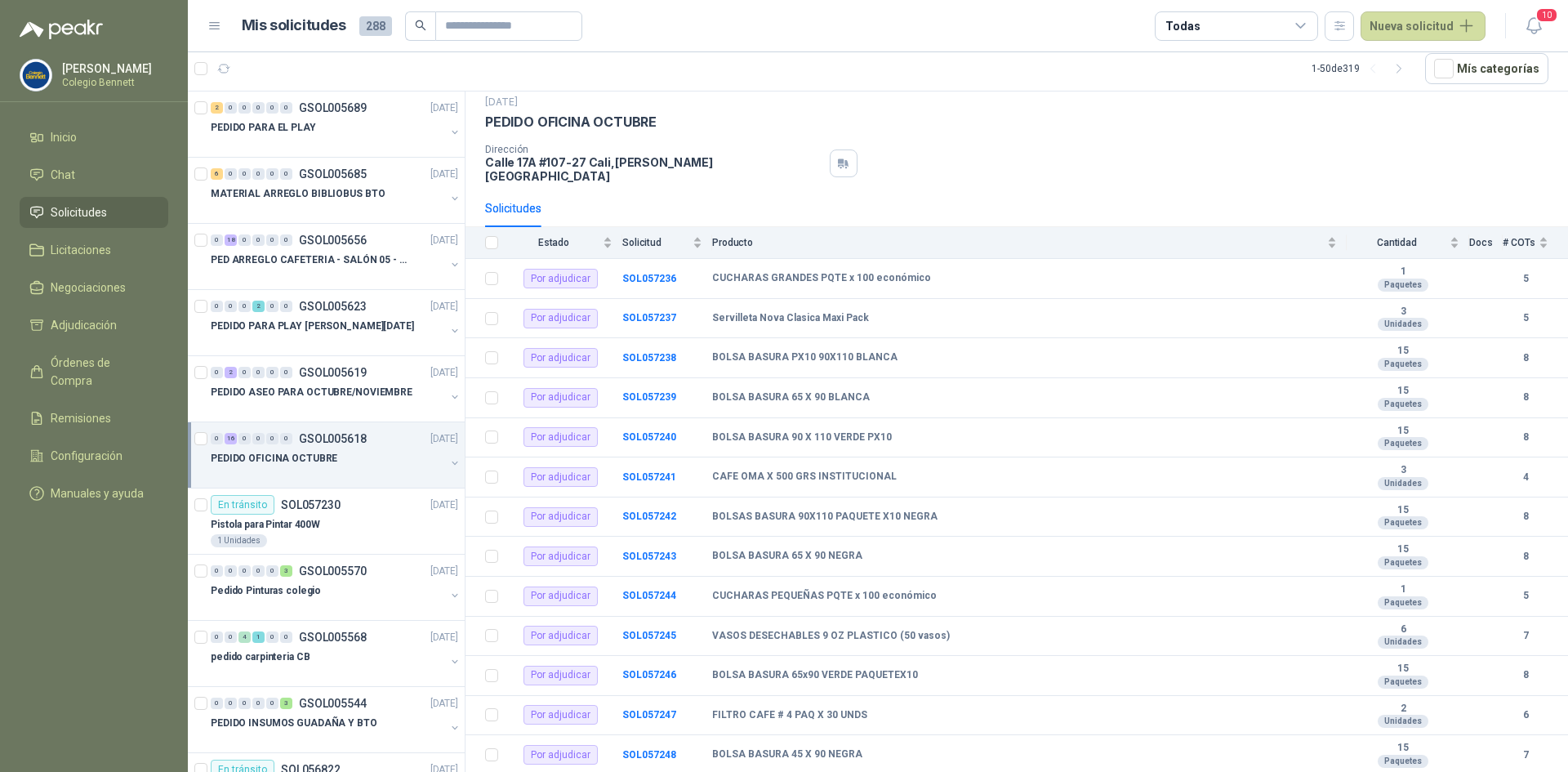
scroll to position [82, 0]
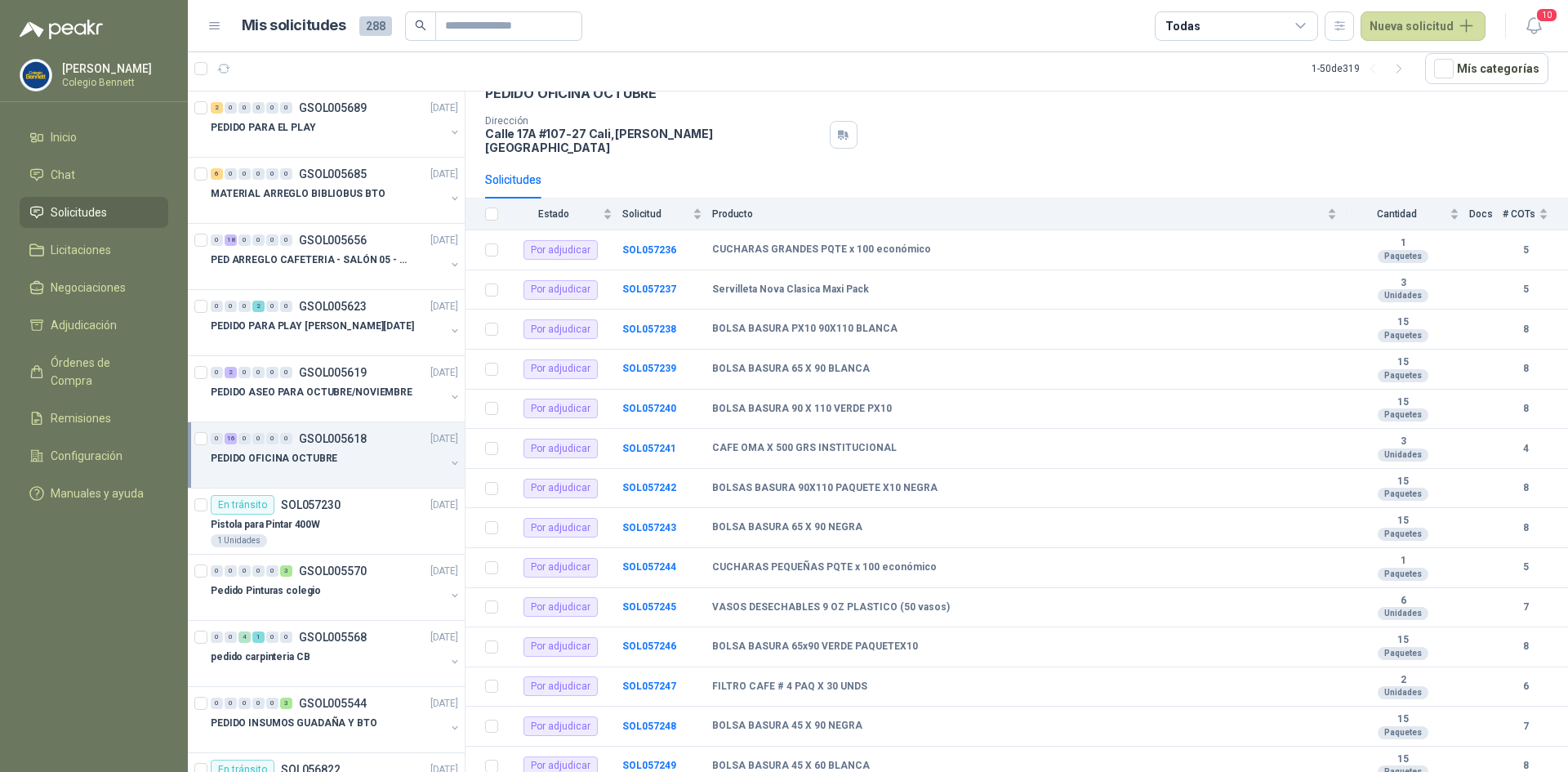
click at [448, 464] on button "button" at bounding box center [454, 463] width 13 height 13
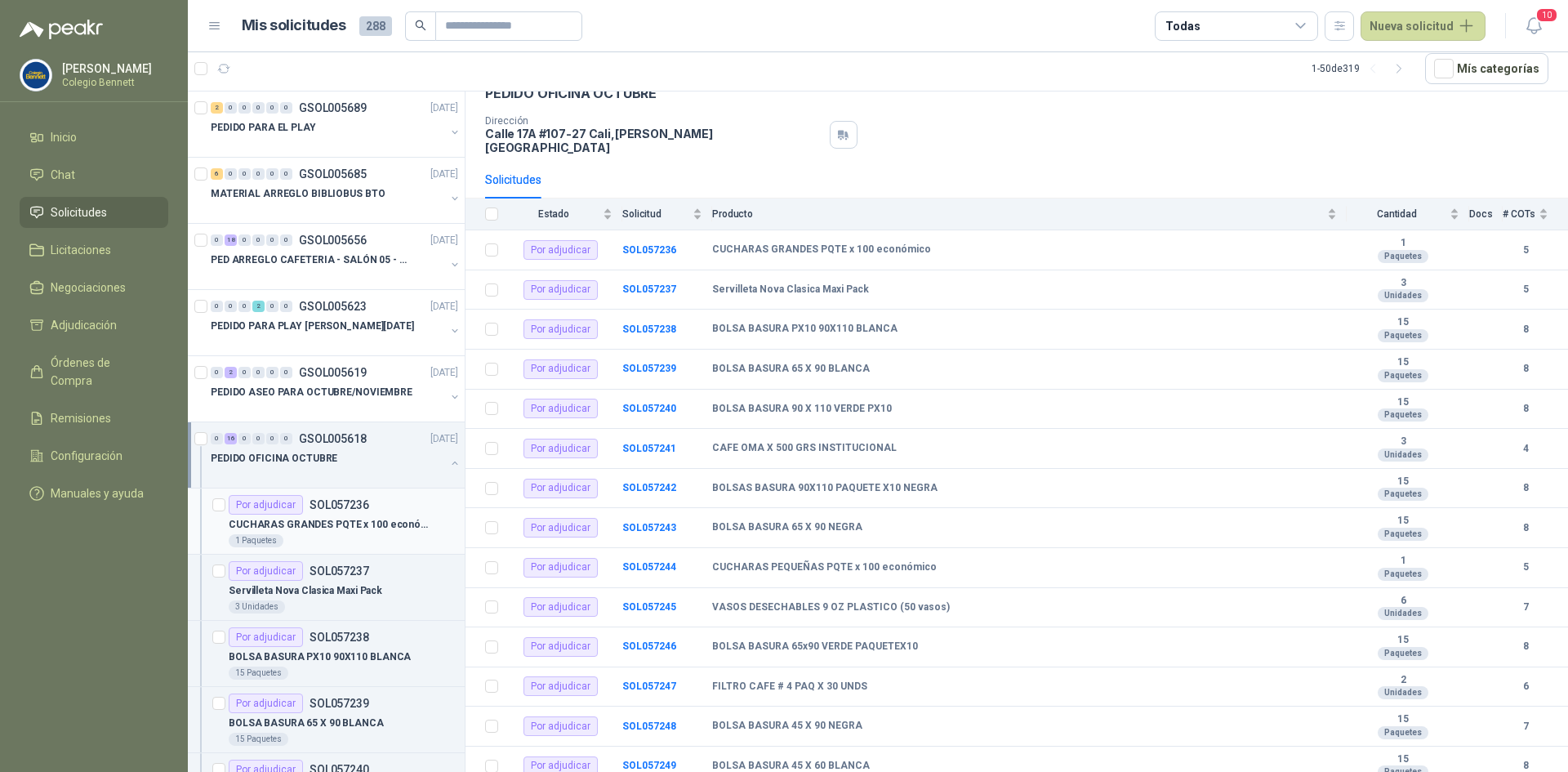
click at [415, 517] on p "CUCHARAS GRANDES PQTE x 100 económico" at bounding box center [330, 525] width 204 height 16
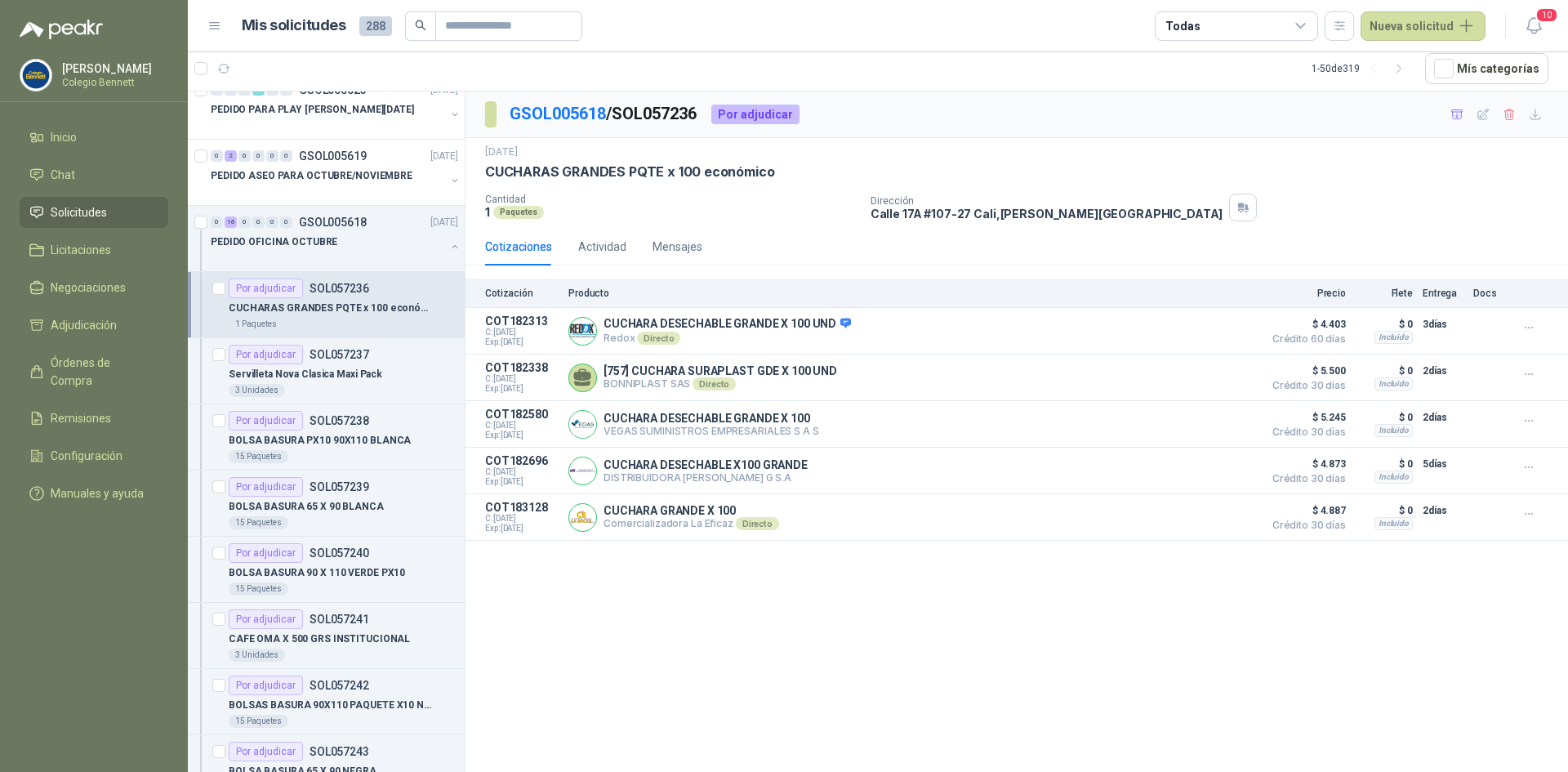
scroll to position [245, 0]
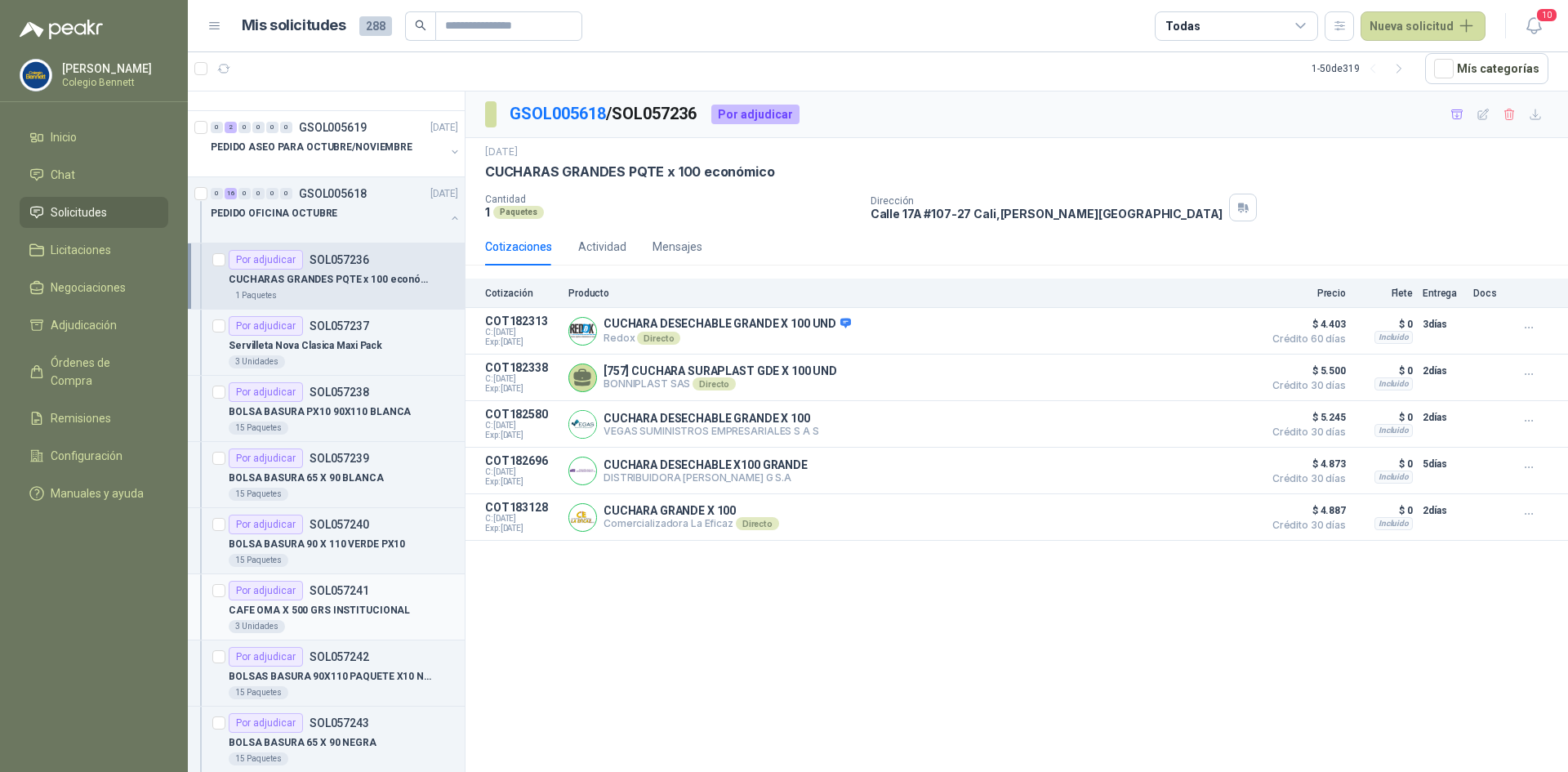
click at [356, 599] on div "Por adjudicar SOL057241" at bounding box center [298, 591] width 140 height 20
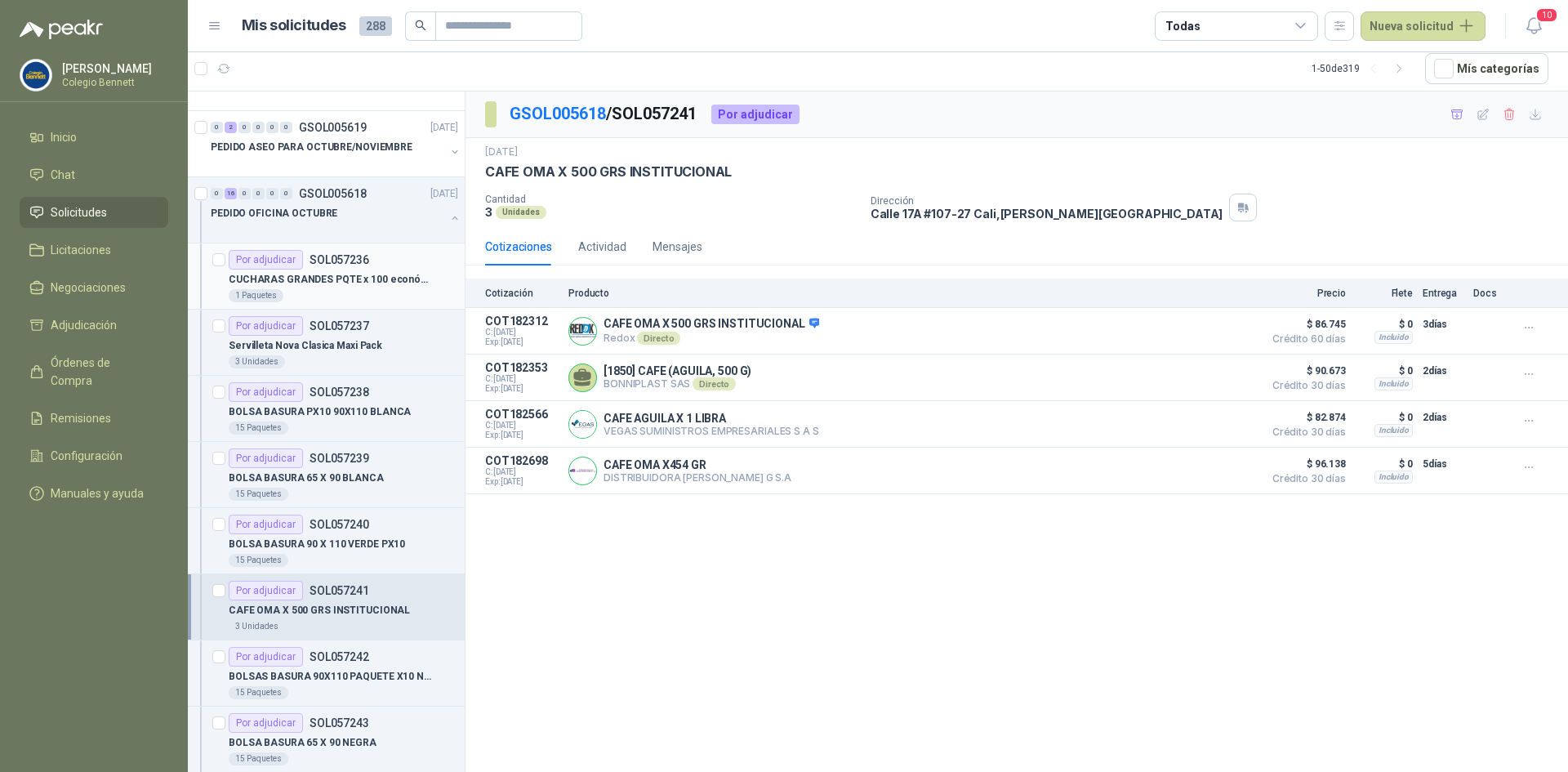
click at [345, 275] on p "CUCHARAS GRANDES PQTE x 100 económico" at bounding box center [330, 281] width 204 height 16
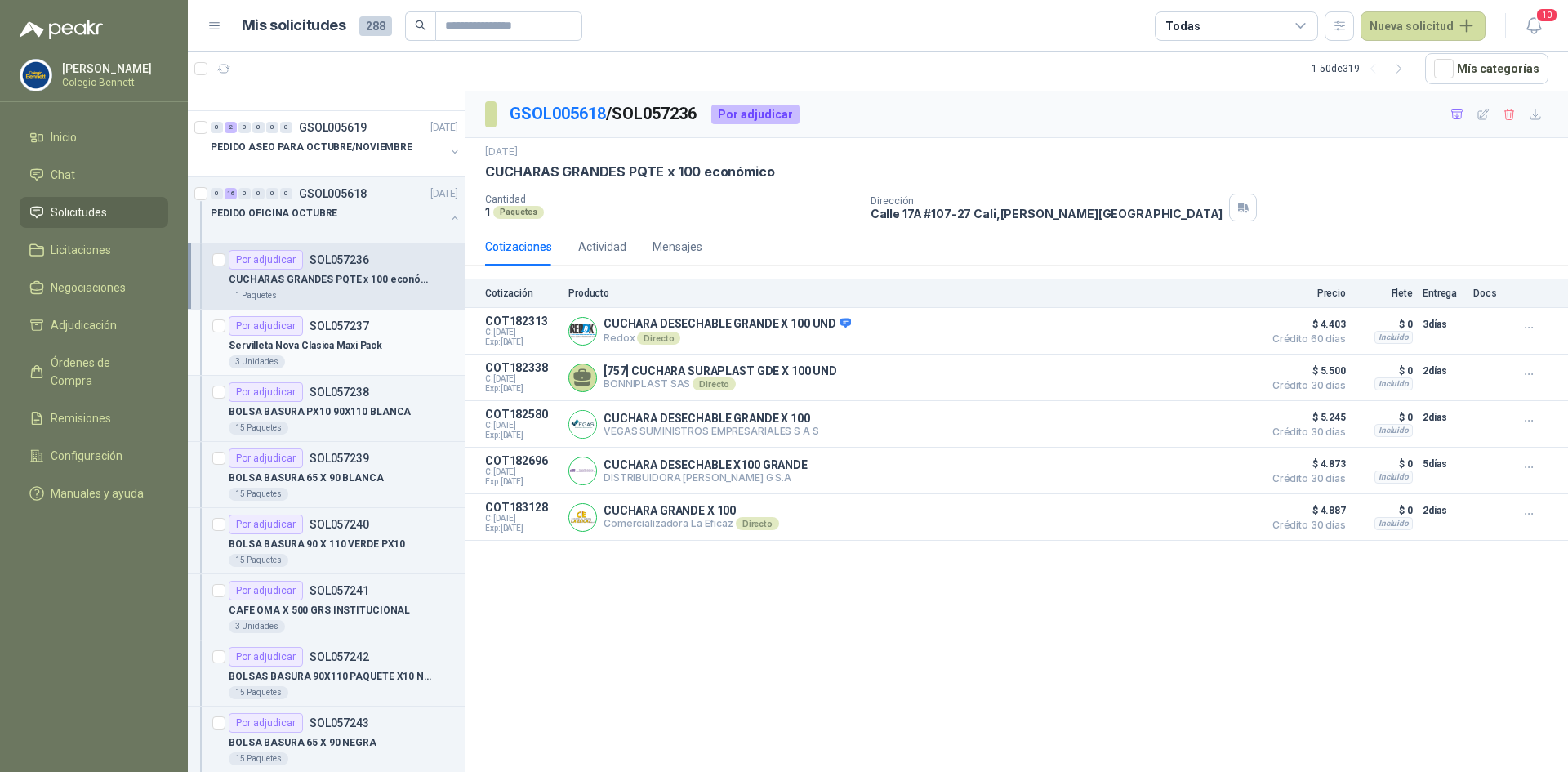
click at [323, 338] on p "Servilleta Nova Clasica Maxi Pack" at bounding box center [305, 346] width 153 height 16
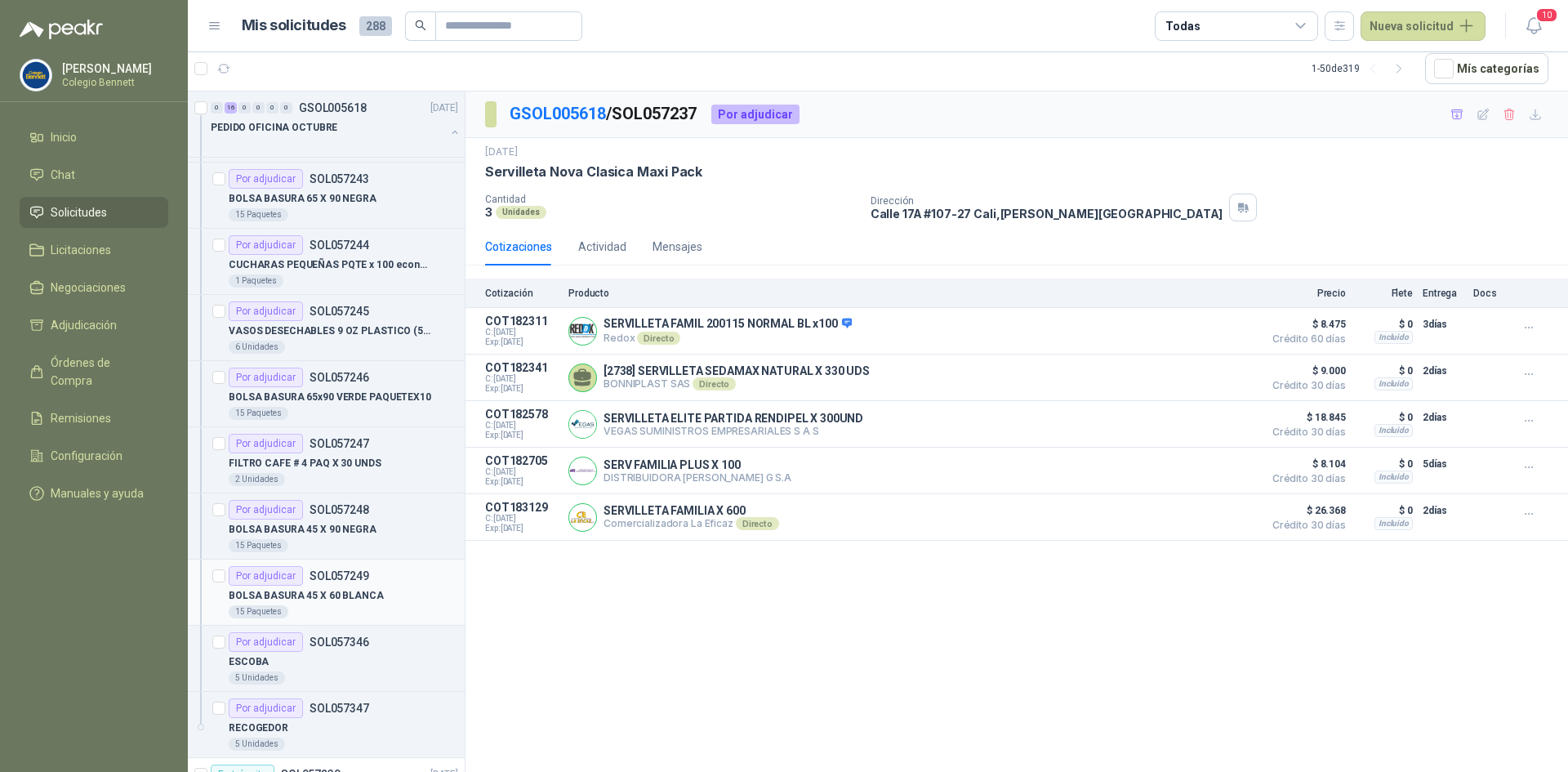
scroll to position [818, 0]
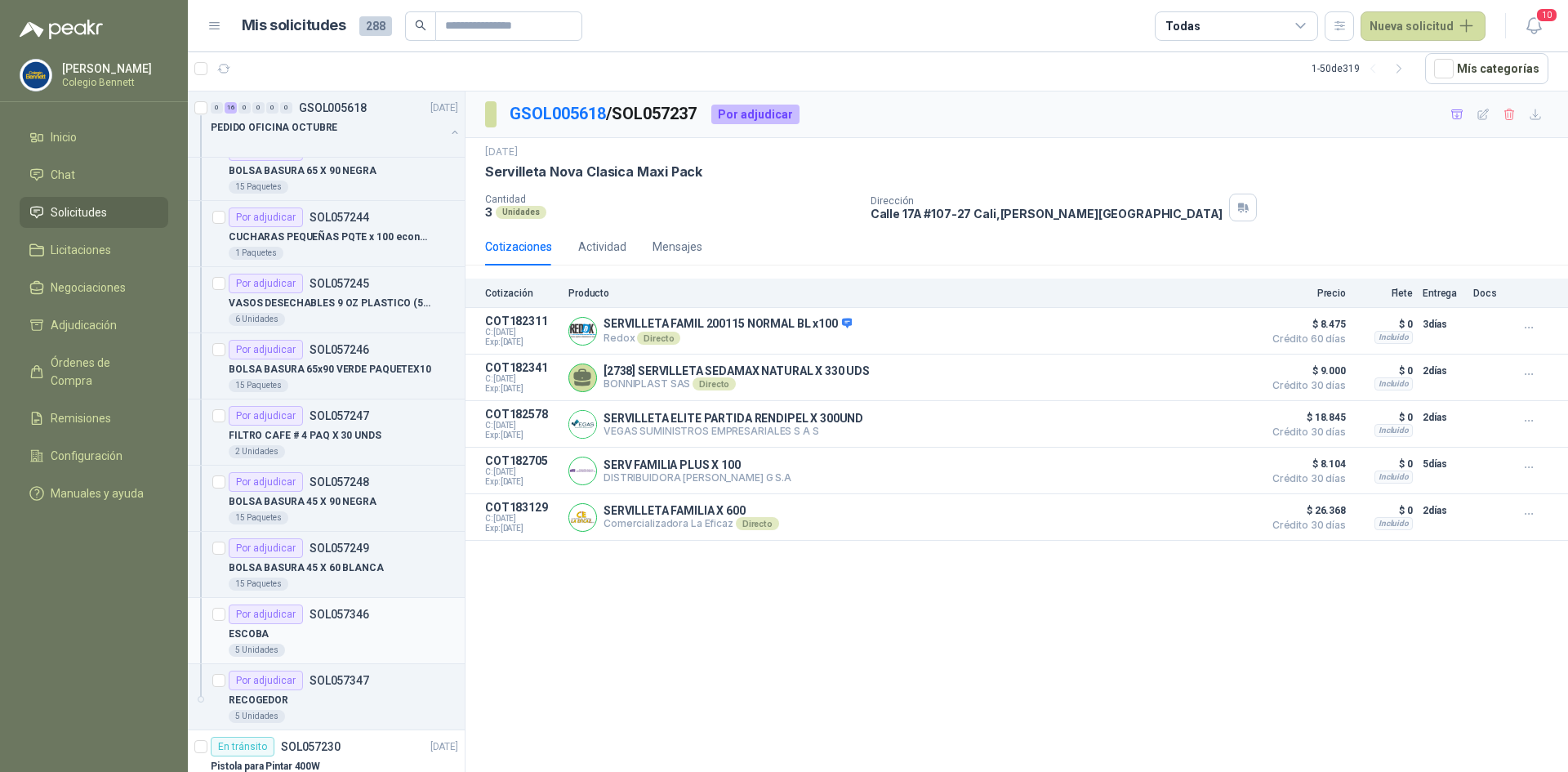
click at [352, 624] on div "Por adjudicar SOL057346" at bounding box center [298, 615] width 140 height 20
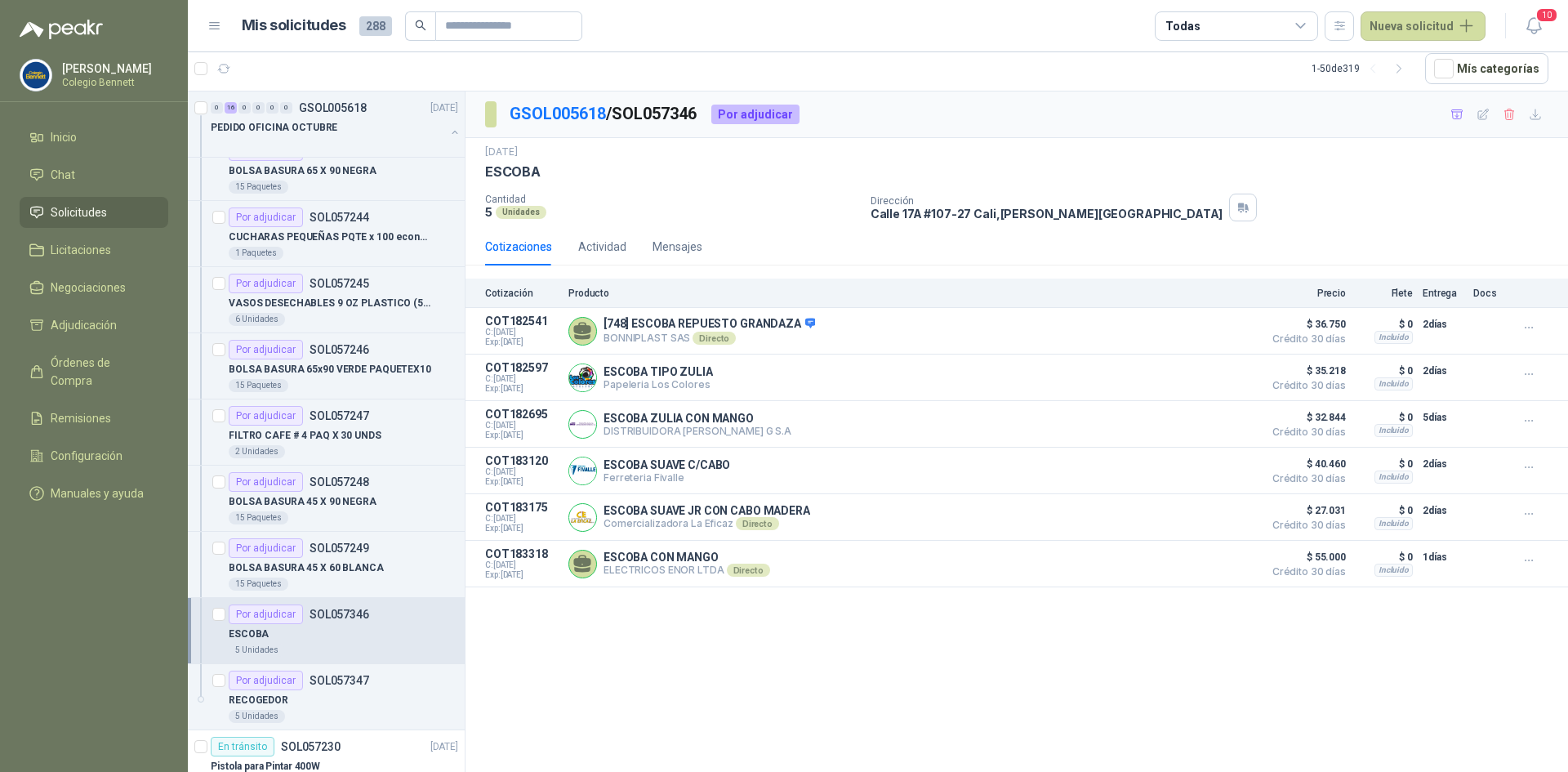
scroll to position [899, 0]
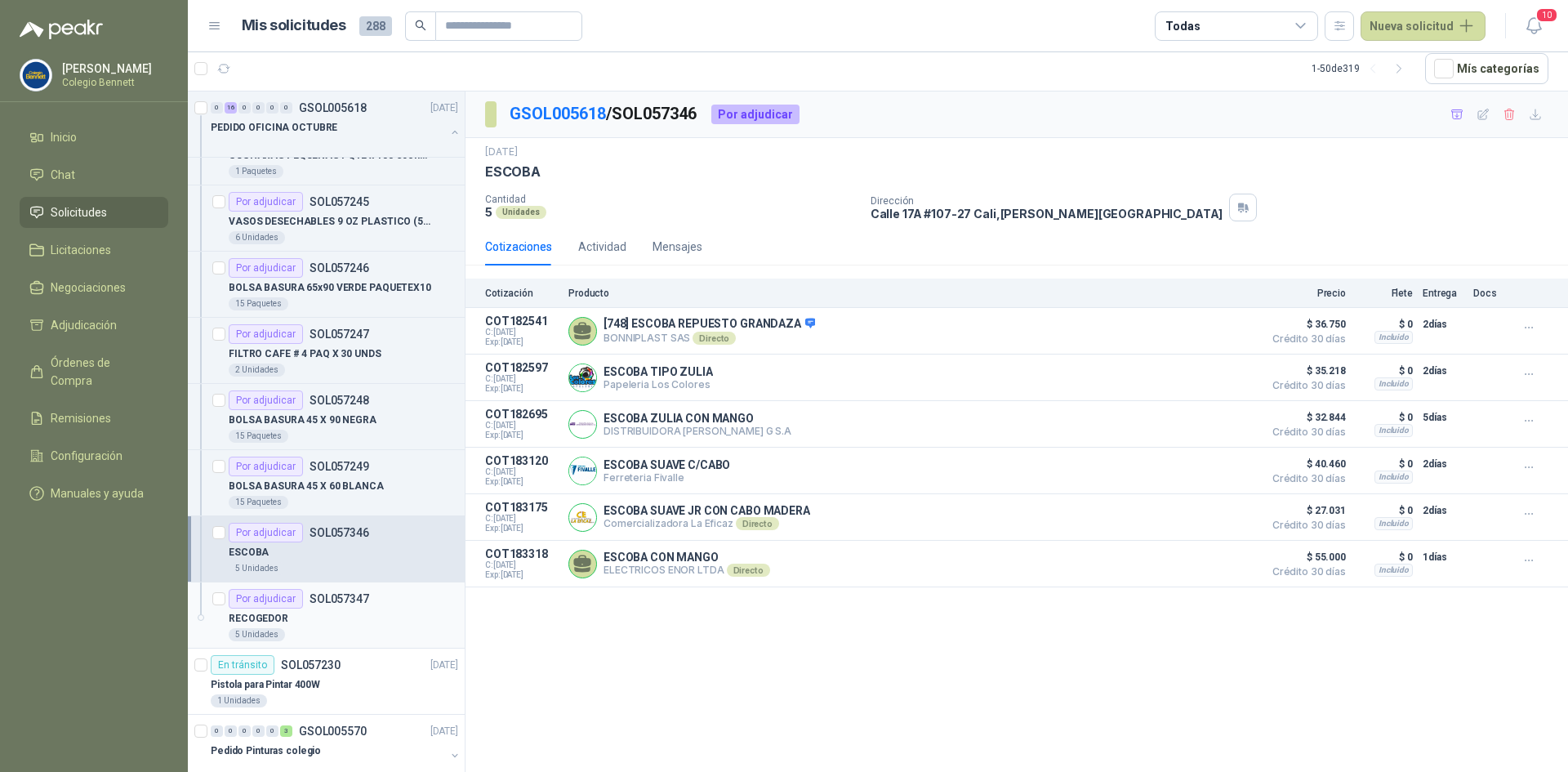
click at [353, 623] on div "RECOGEDOR" at bounding box center [343, 619] width 230 height 20
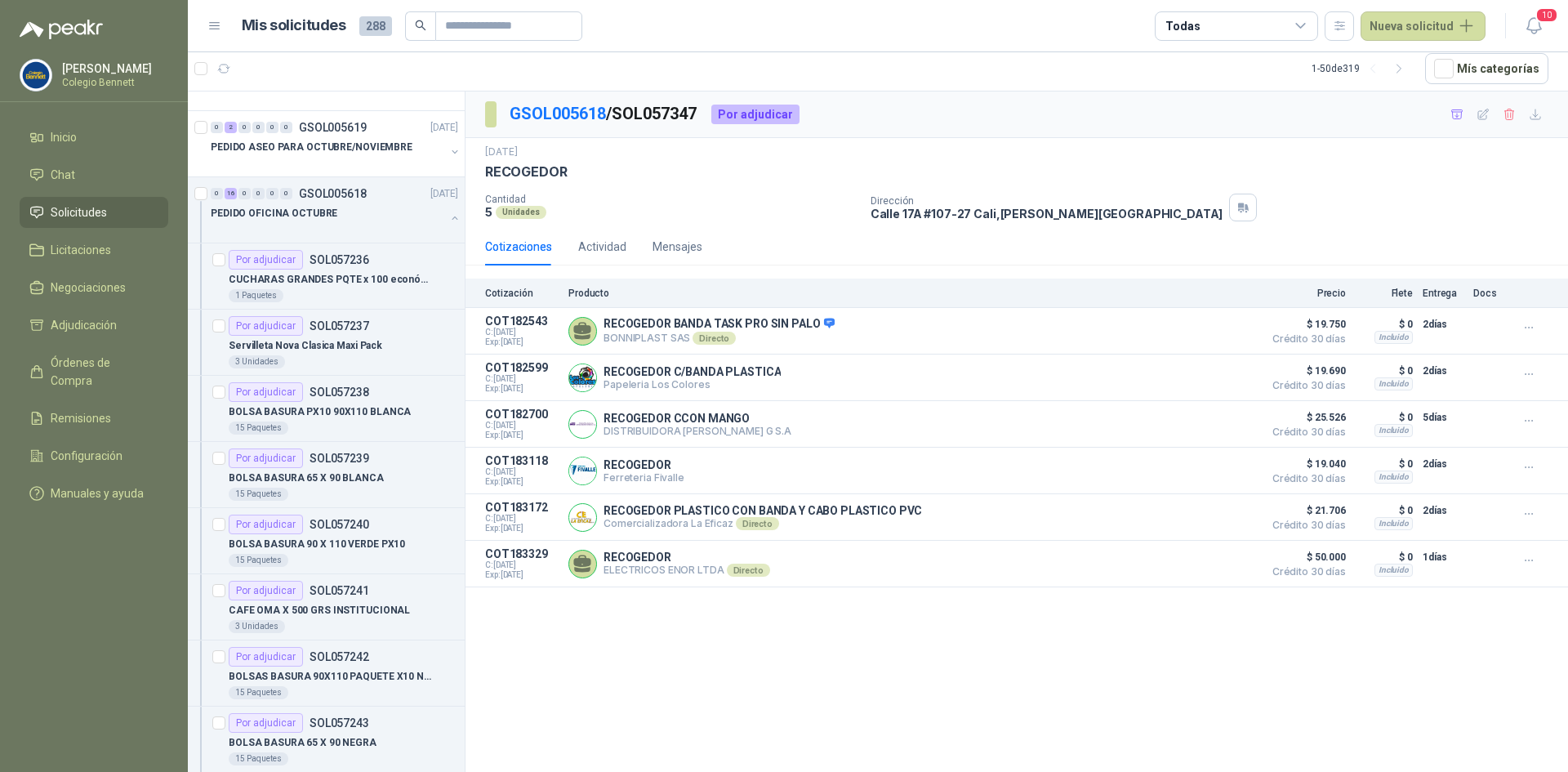
scroll to position [163, 0]
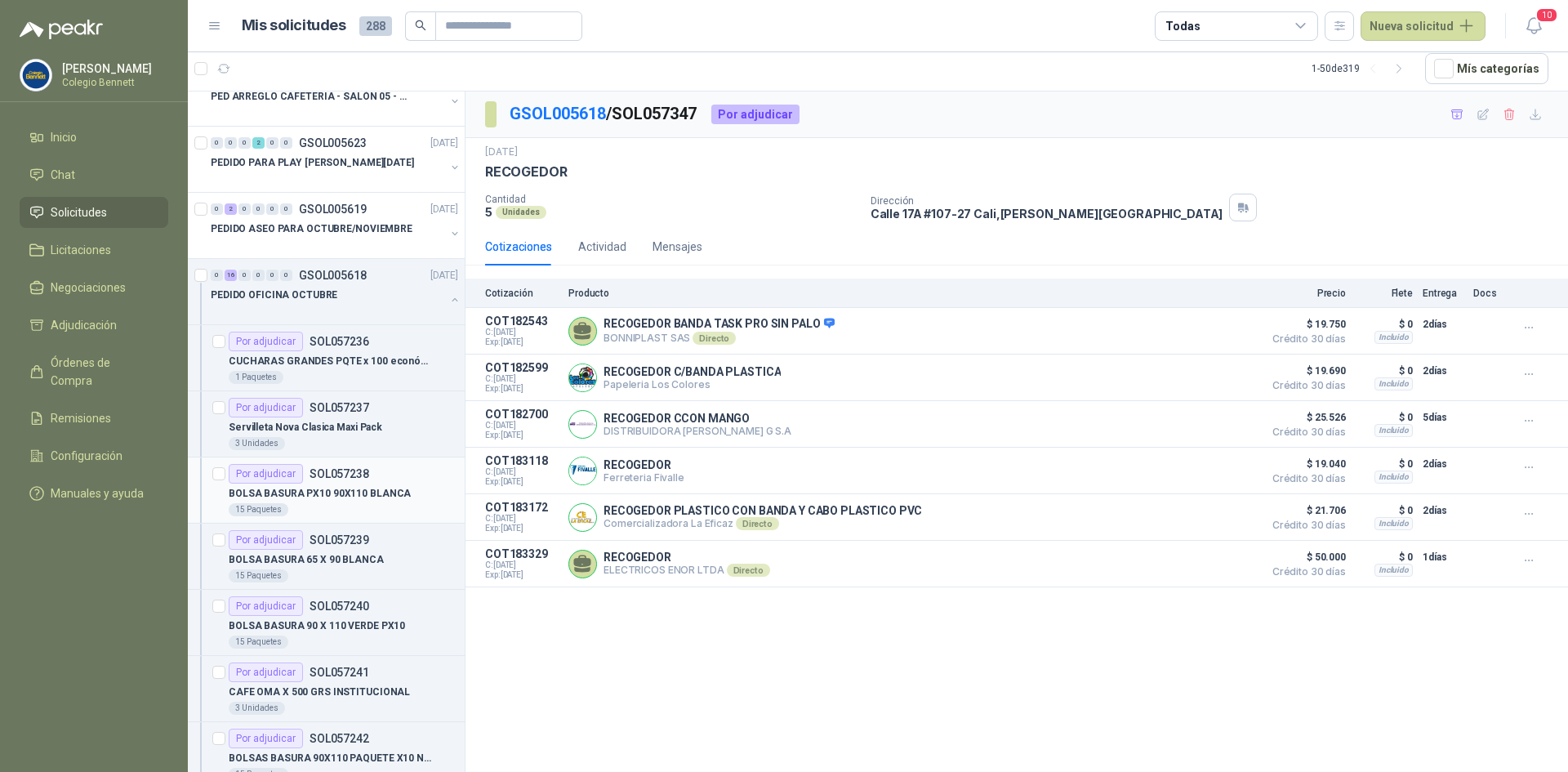
click at [349, 479] on p "SOL057238" at bounding box center [339, 475] width 60 height 12
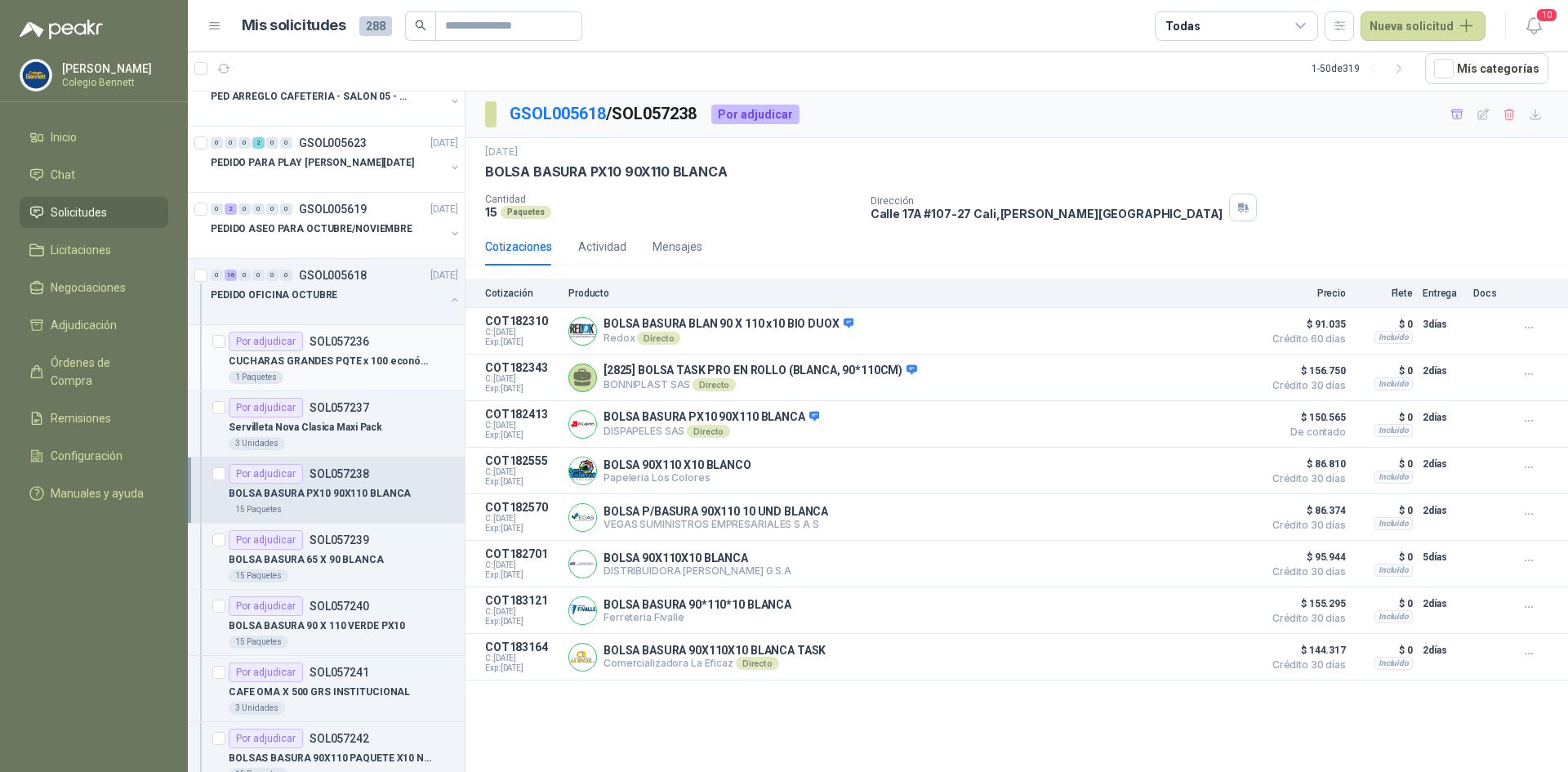
click at [347, 347] on p "SOL057236" at bounding box center [339, 342] width 60 height 12
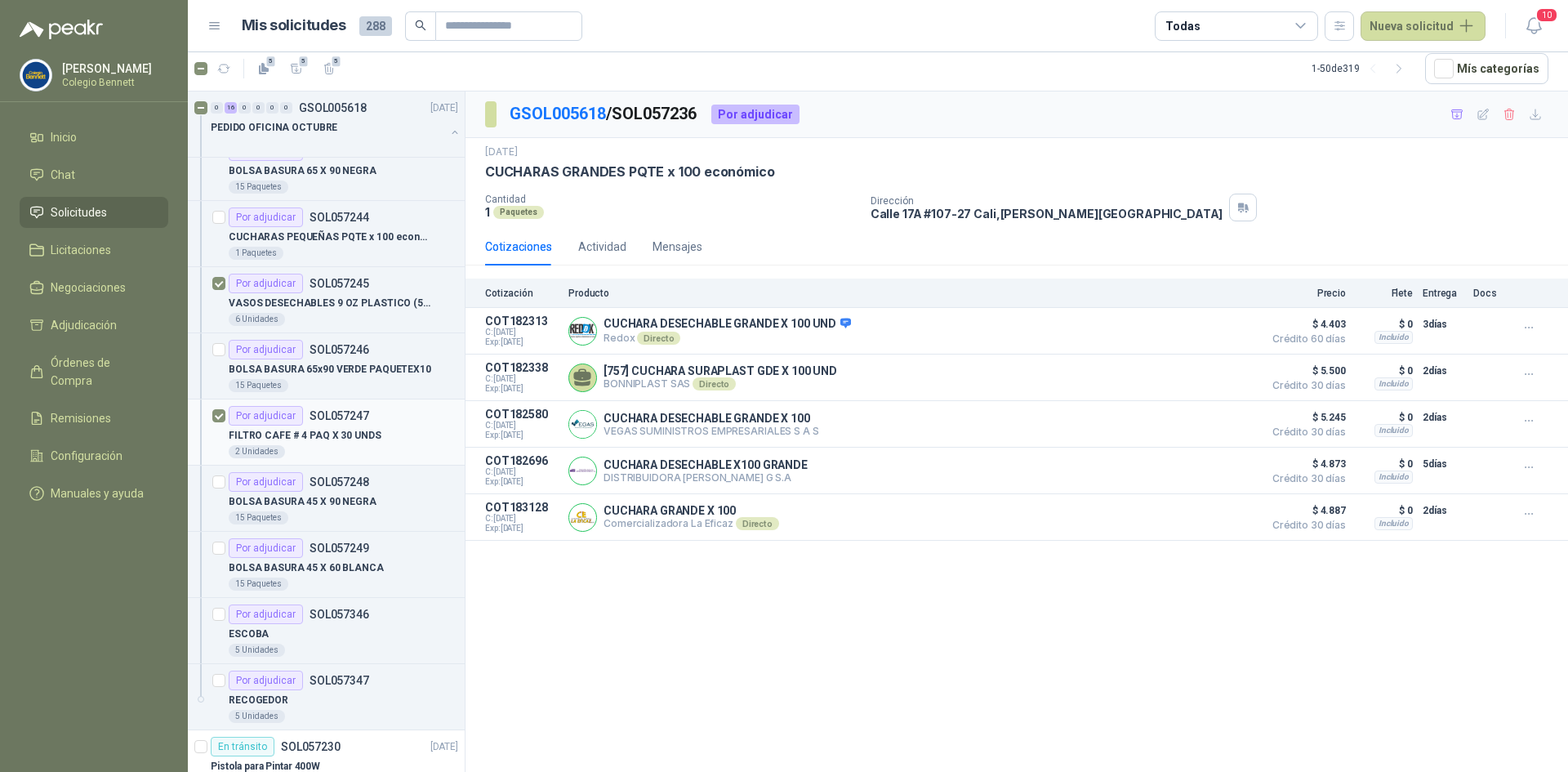
scroll to position [899, 0]
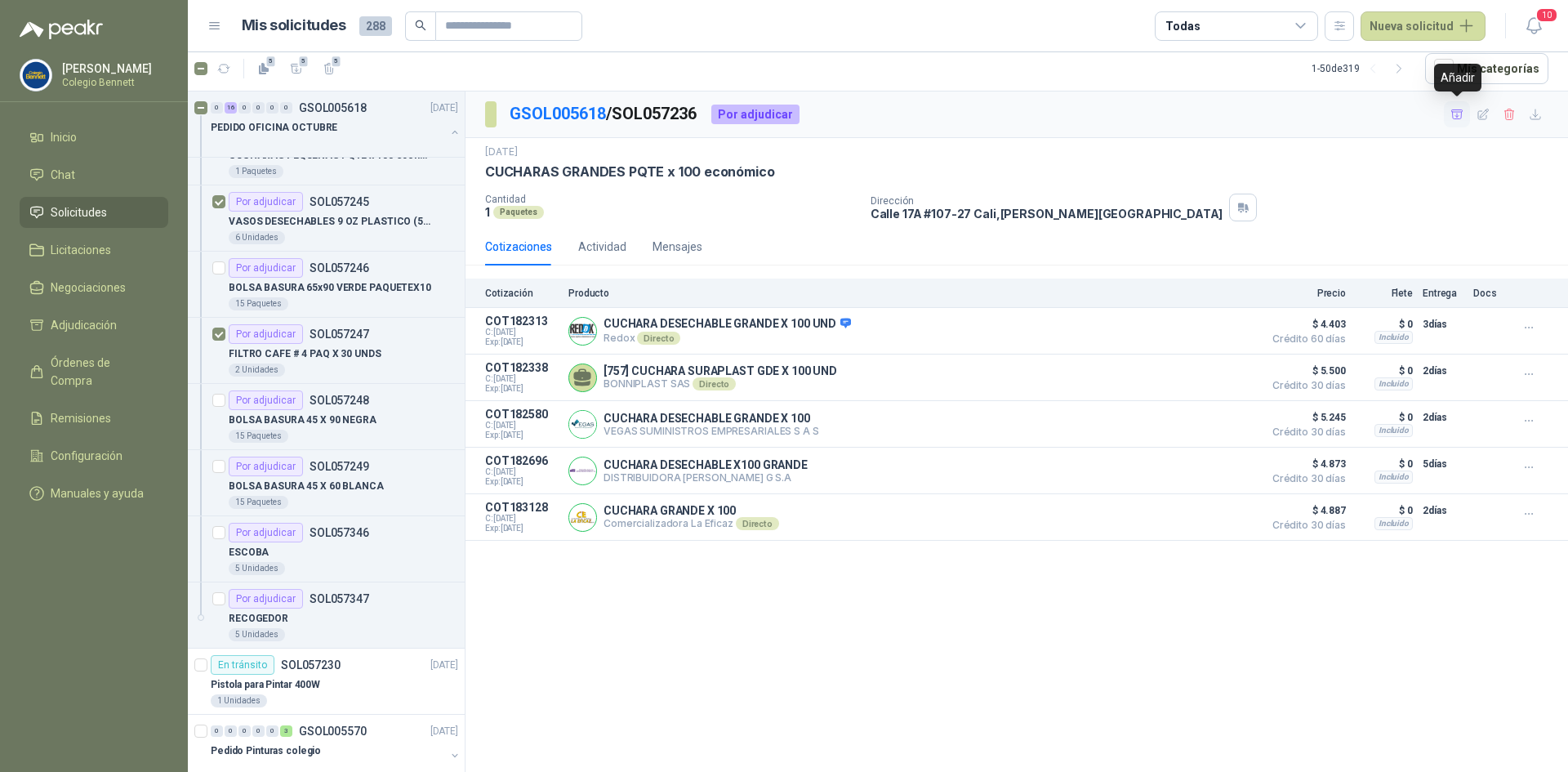
click at [1459, 112] on icon "button" at bounding box center [1458, 114] width 14 height 14
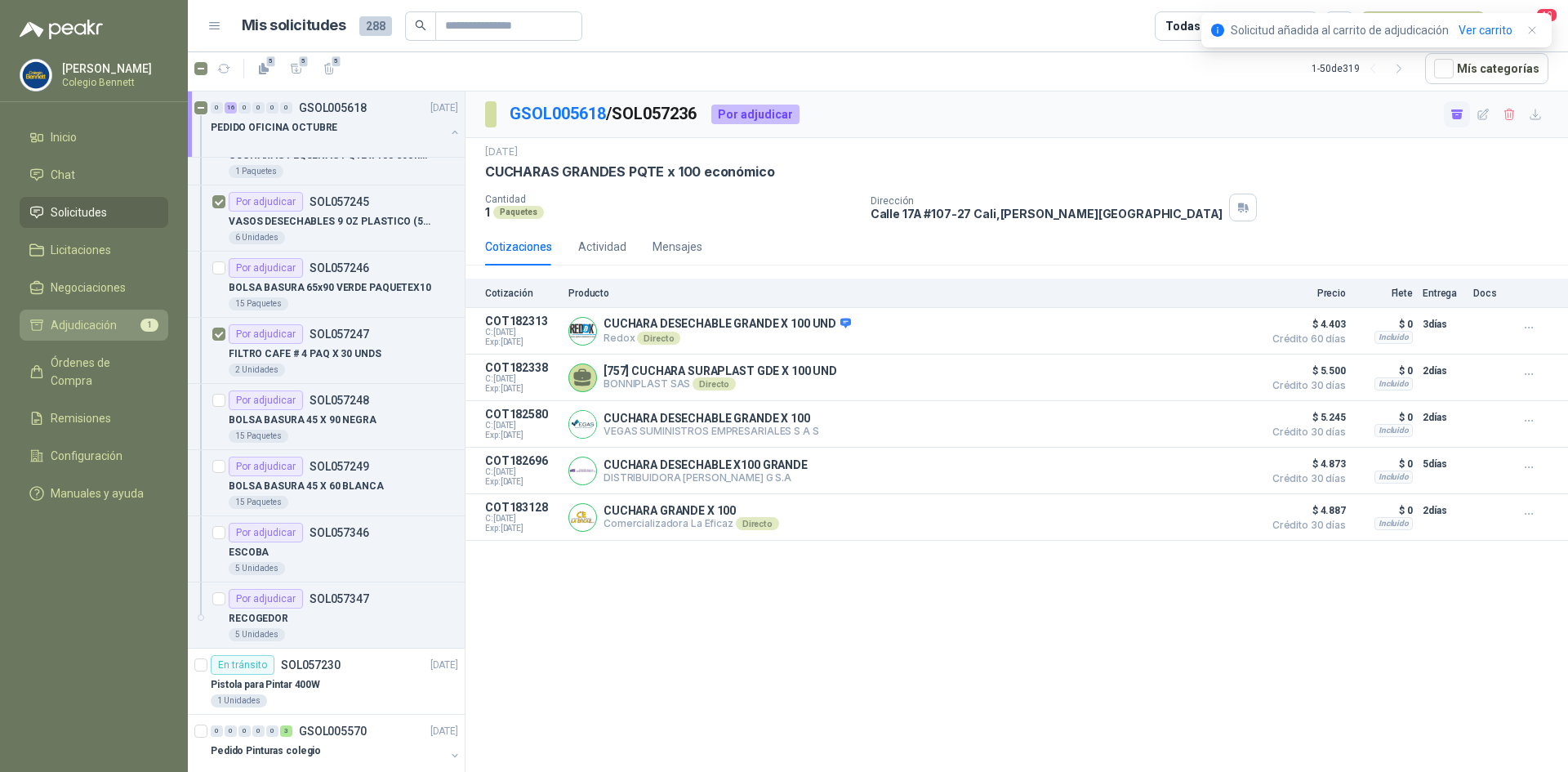
click at [68, 319] on span "Adjudicación" at bounding box center [84, 325] width 67 height 18
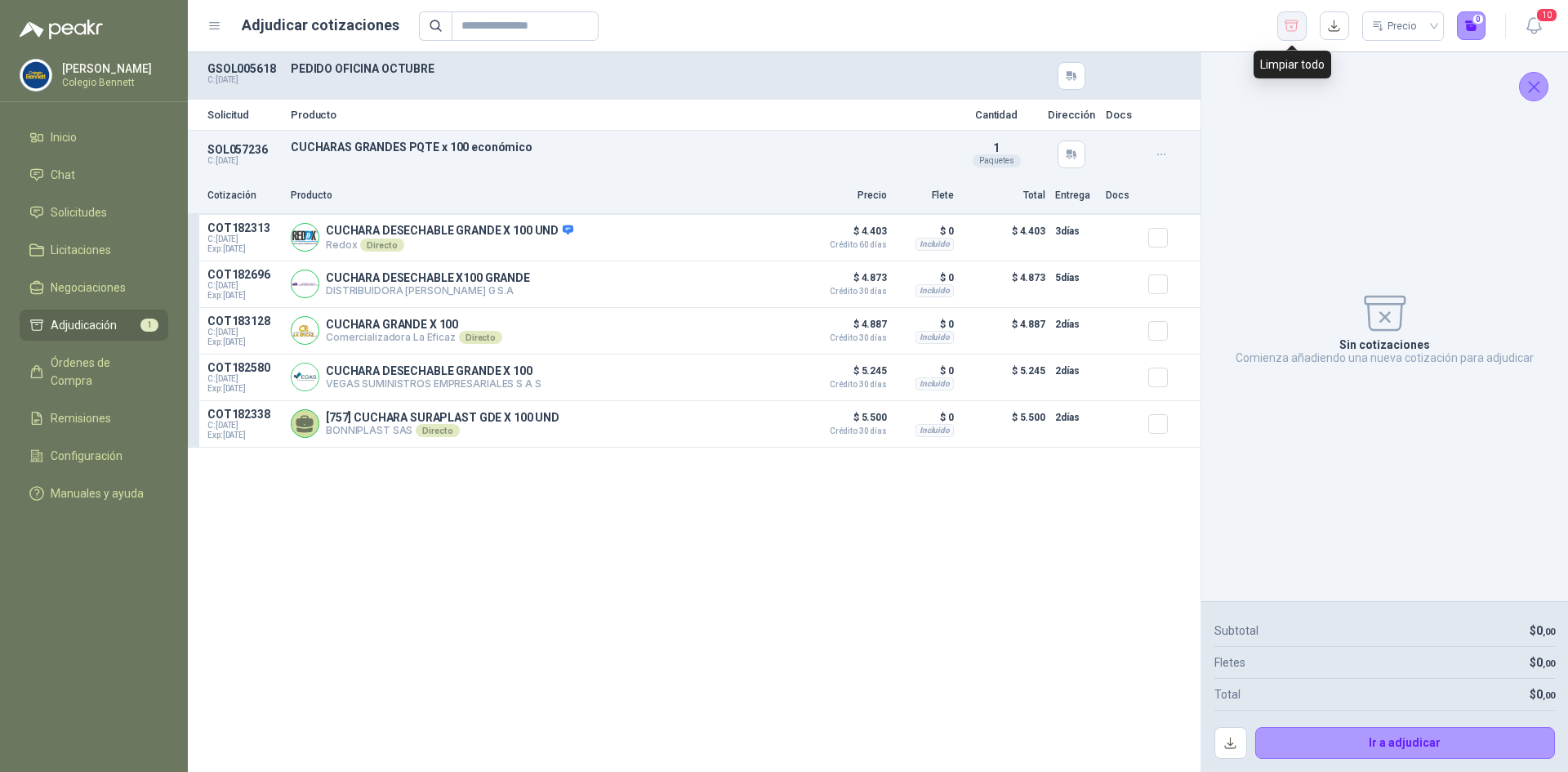
click at [1294, 18] on icon "button" at bounding box center [1293, 26] width 16 height 16
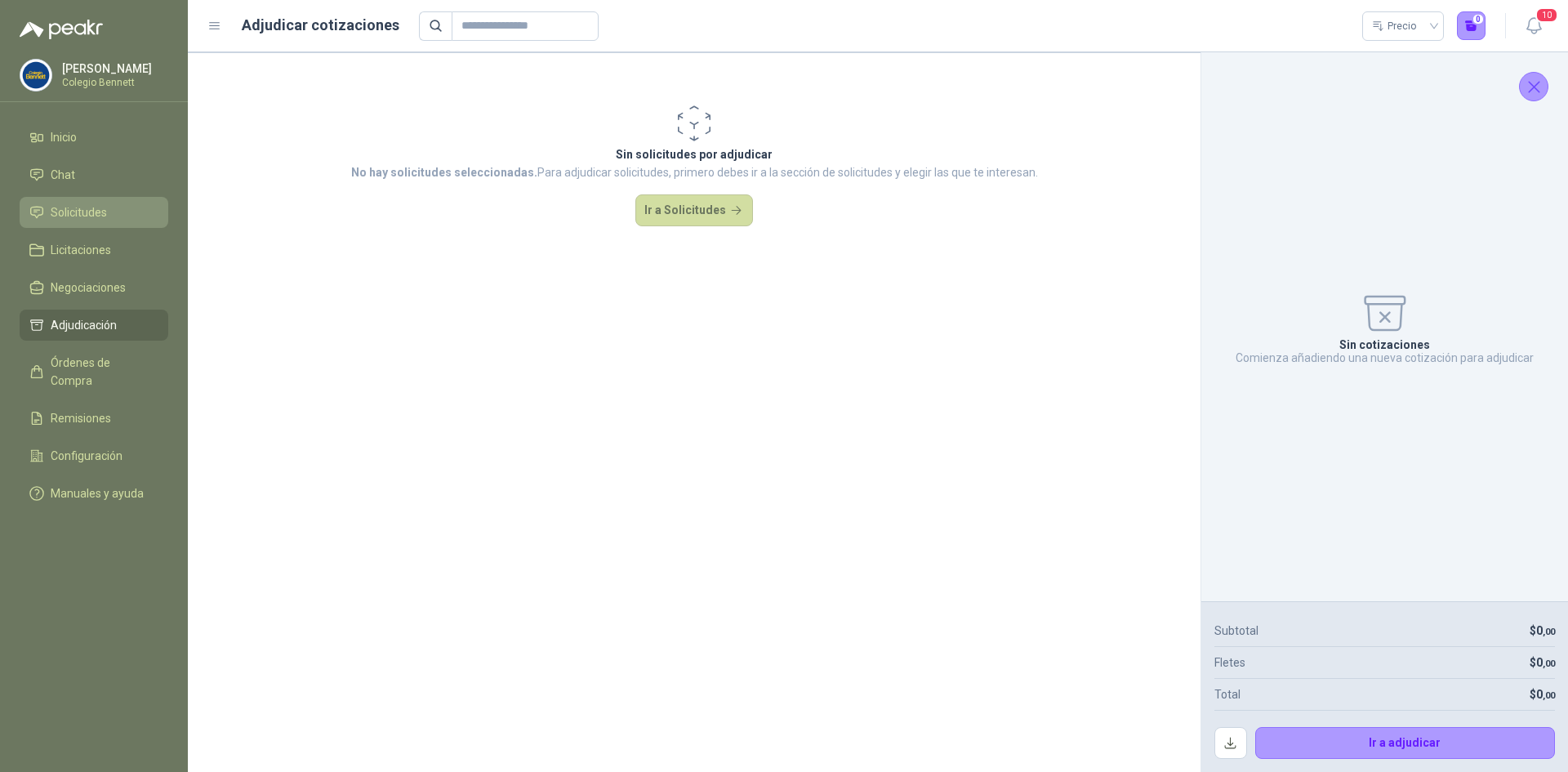
click at [79, 209] on span "Solicitudes" at bounding box center [79, 213] width 57 height 18
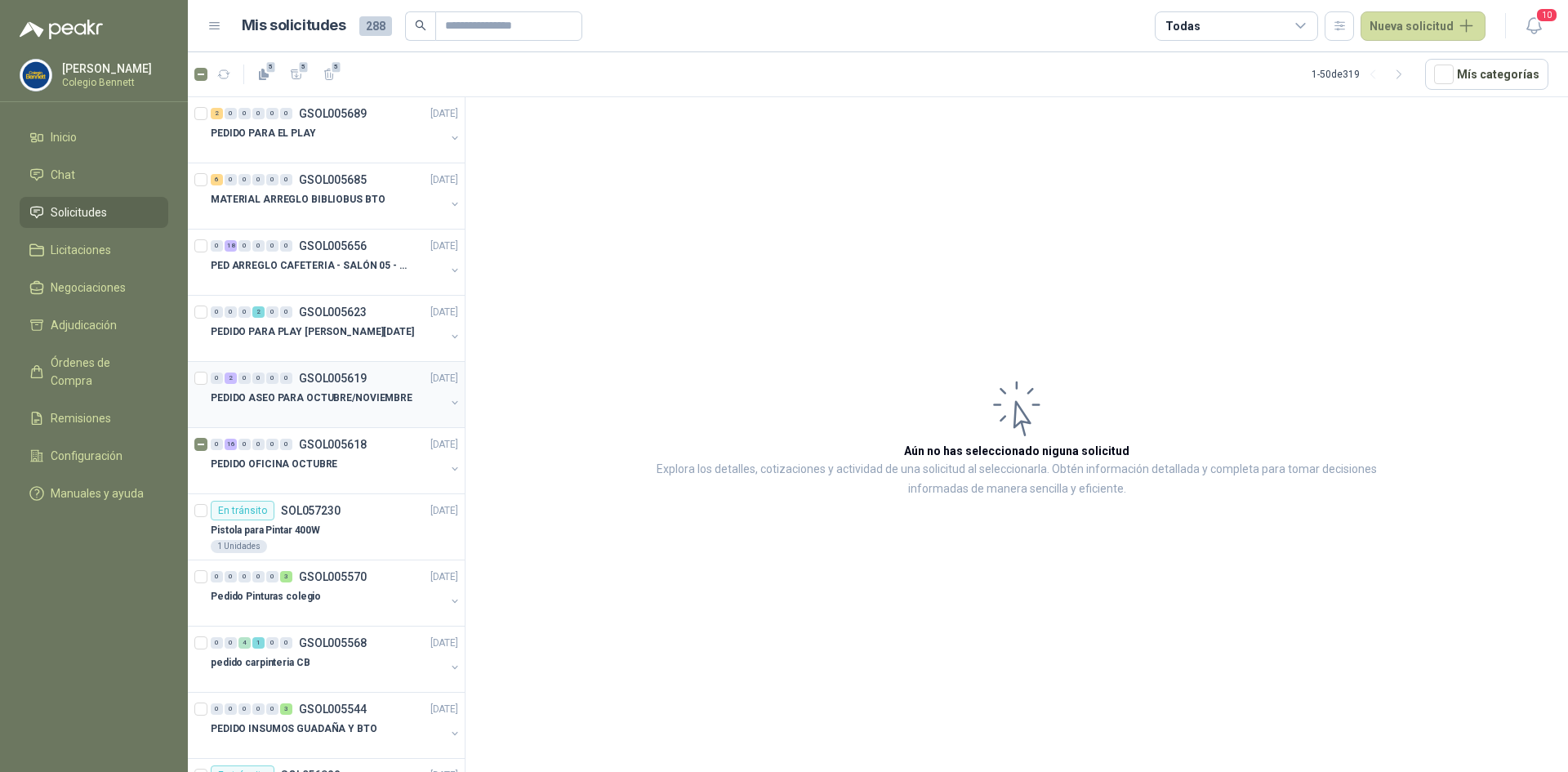
click at [391, 393] on p "PEDIDO ASEO PARA OCTUBRE/NOVIEMBRE" at bounding box center [311, 399] width 202 height 16
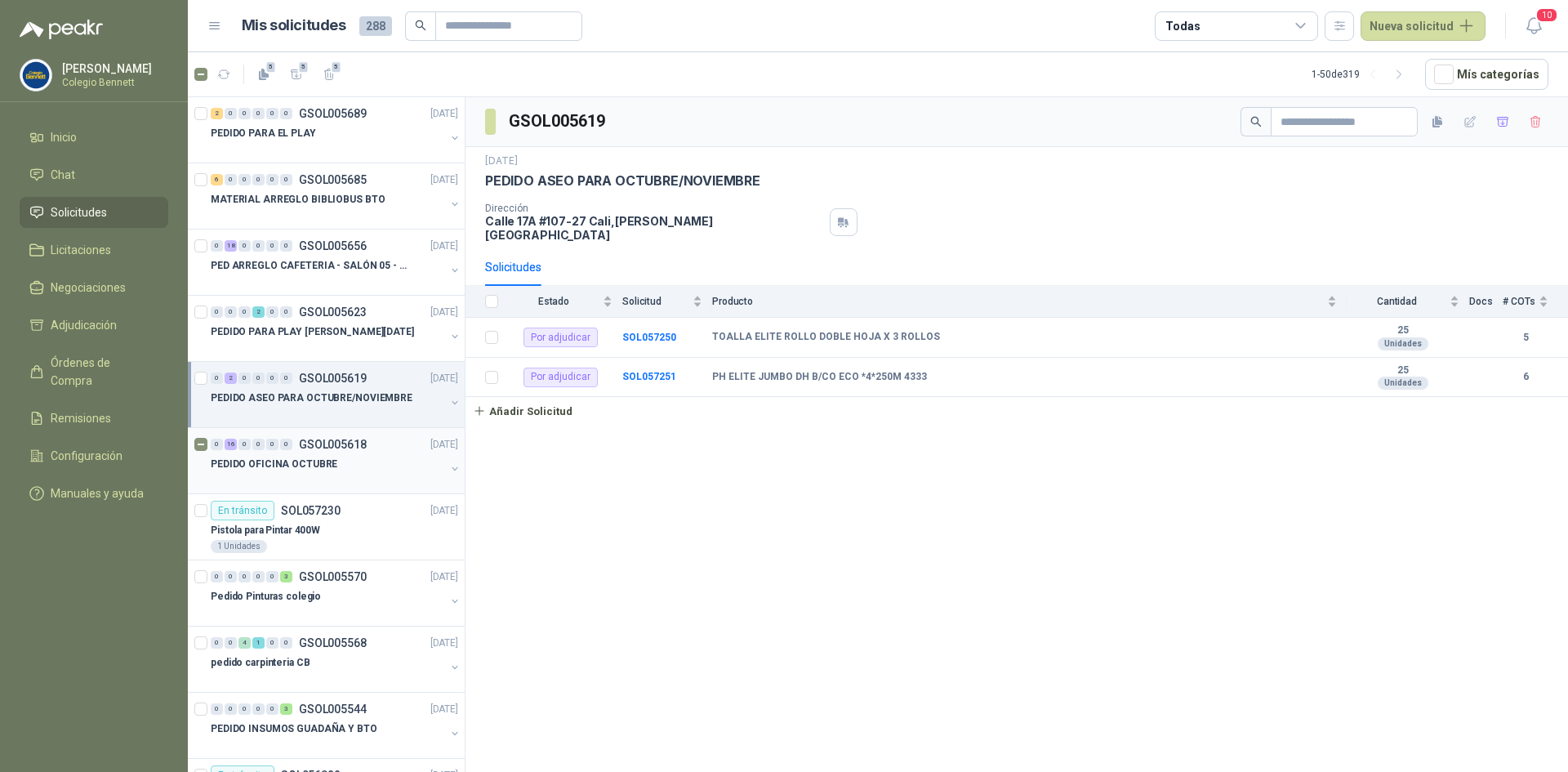
click at [383, 452] on div "0 16 0 0 0 0 GSOL005618 24/09/25" at bounding box center [336, 445] width 251 height 20
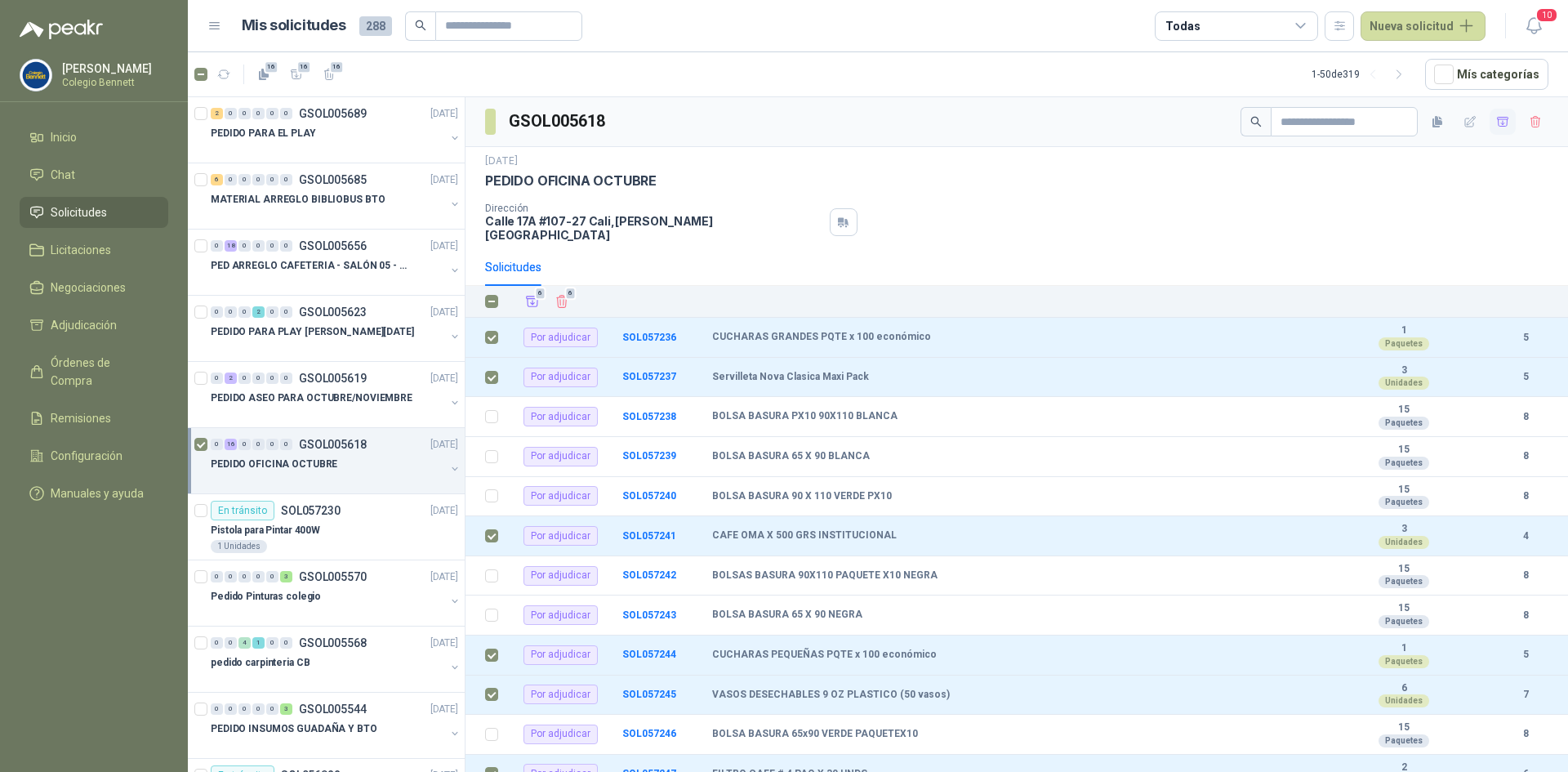
click at [1496, 125] on icon "button" at bounding box center [1503, 122] width 14 height 14
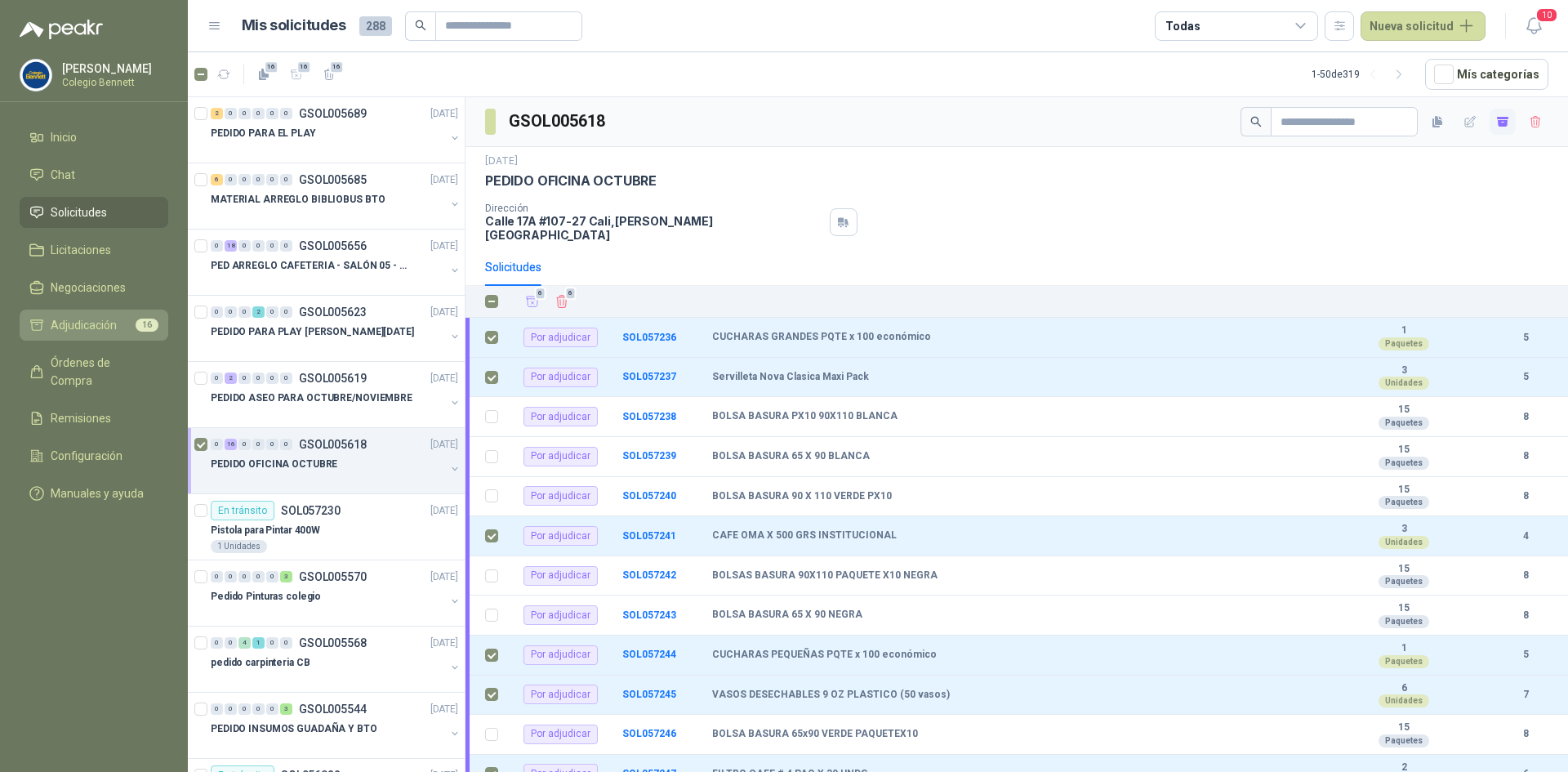
click at [77, 336] on link "Adjudicación 16" at bounding box center [94, 324] width 149 height 31
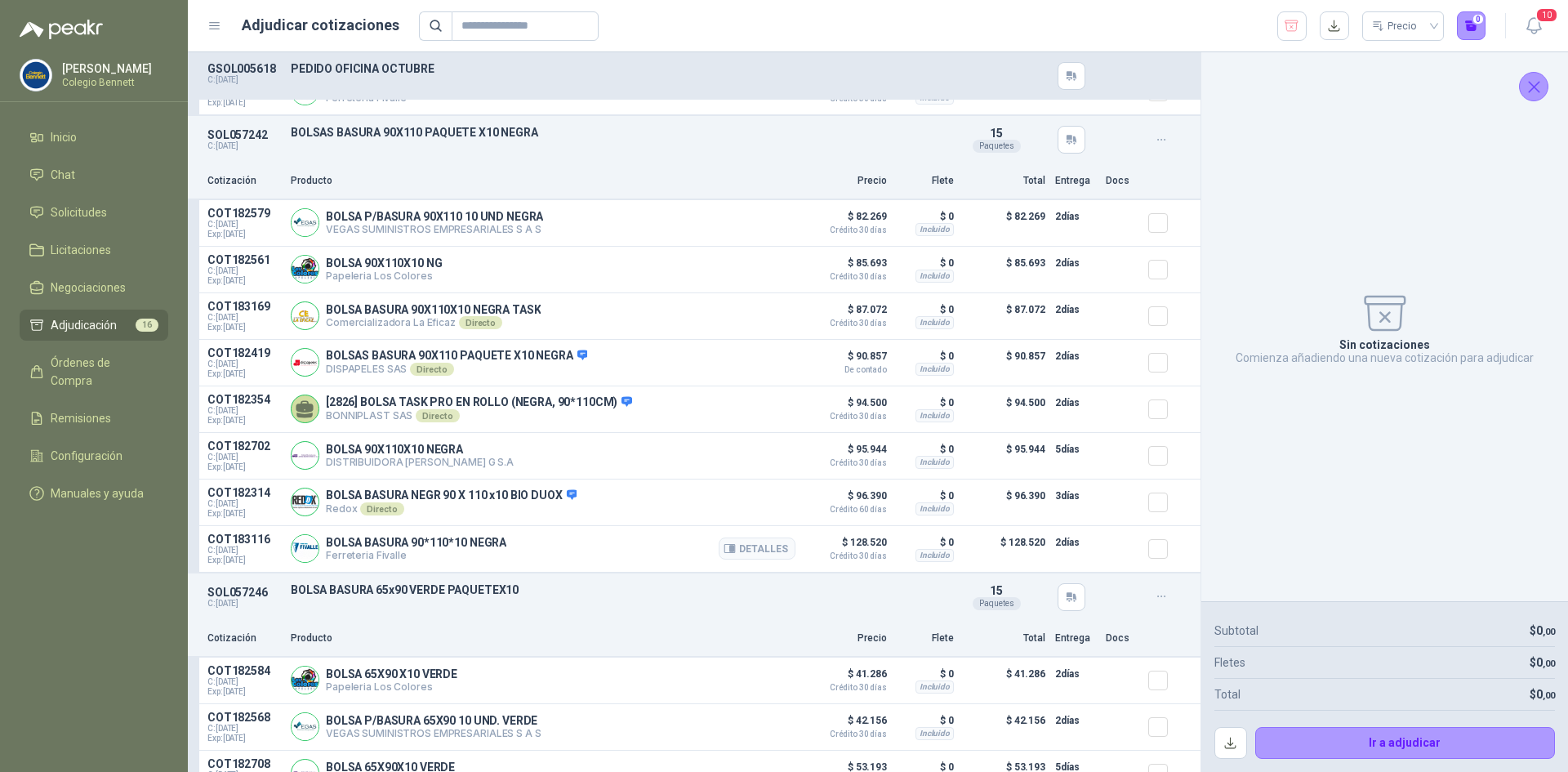
scroll to position [3678, 0]
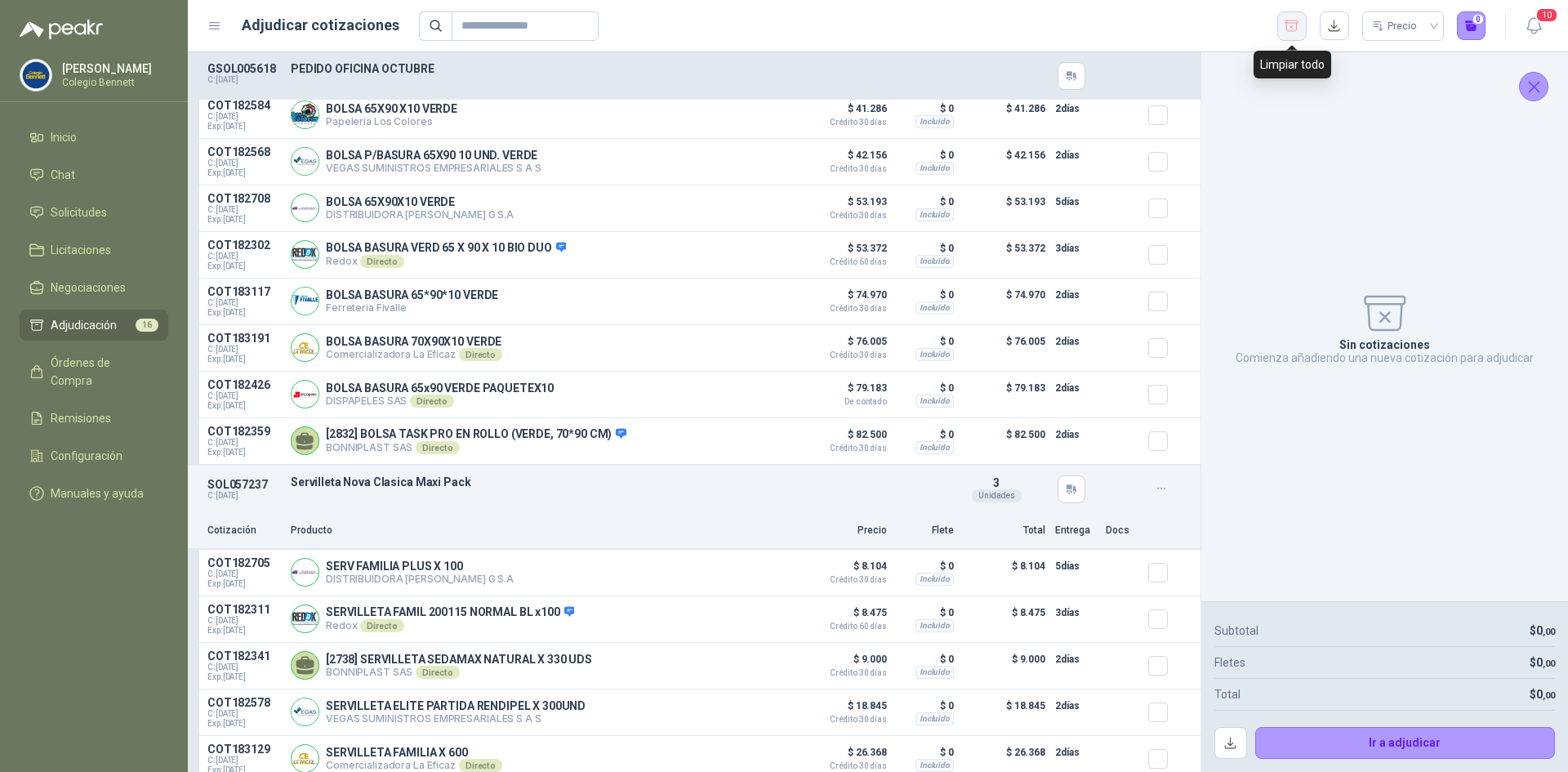
click at [1293, 20] on icon "button" at bounding box center [1293, 26] width 16 height 16
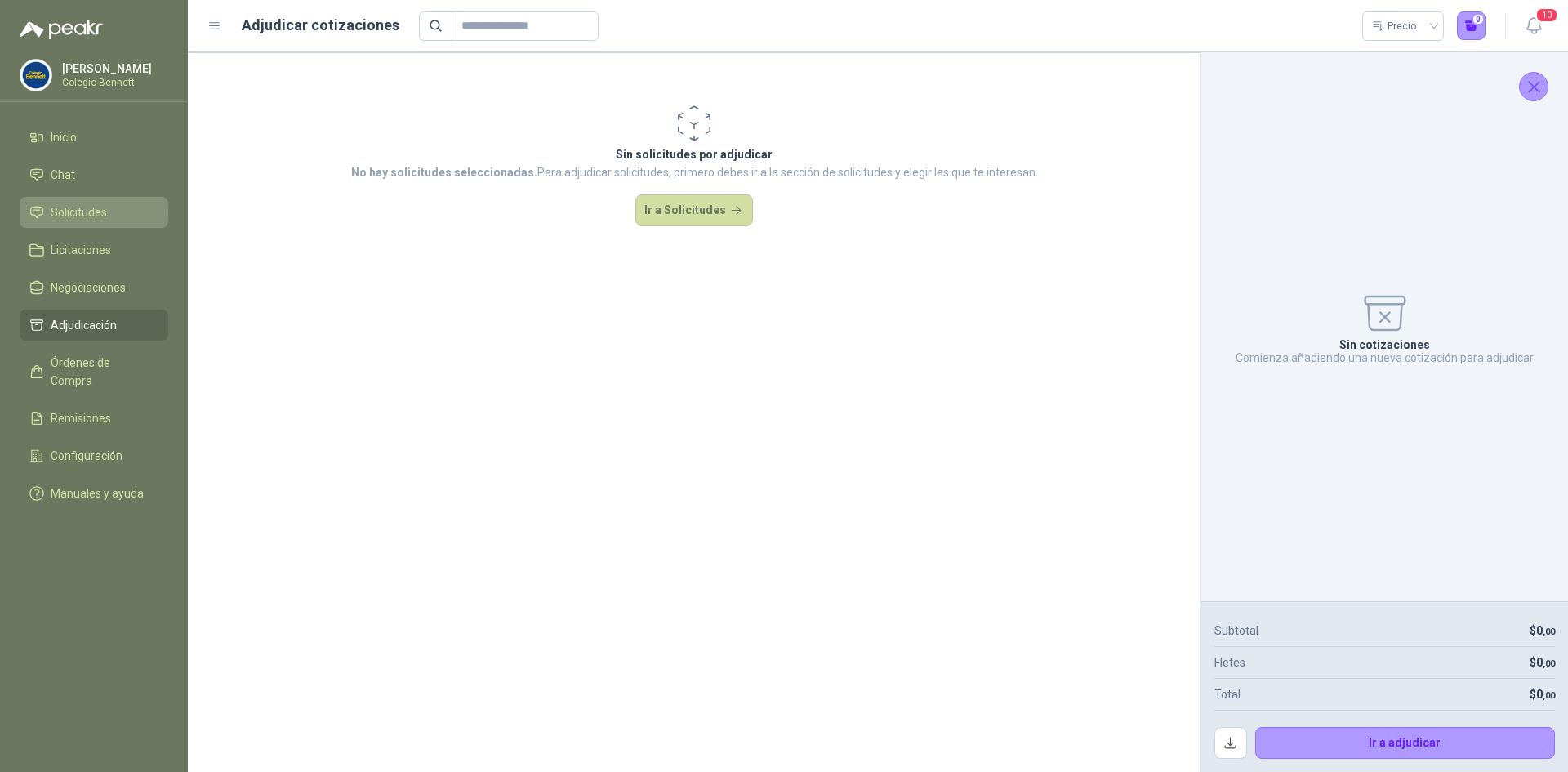
click at [90, 212] on span "Solicitudes" at bounding box center [79, 213] width 57 height 18
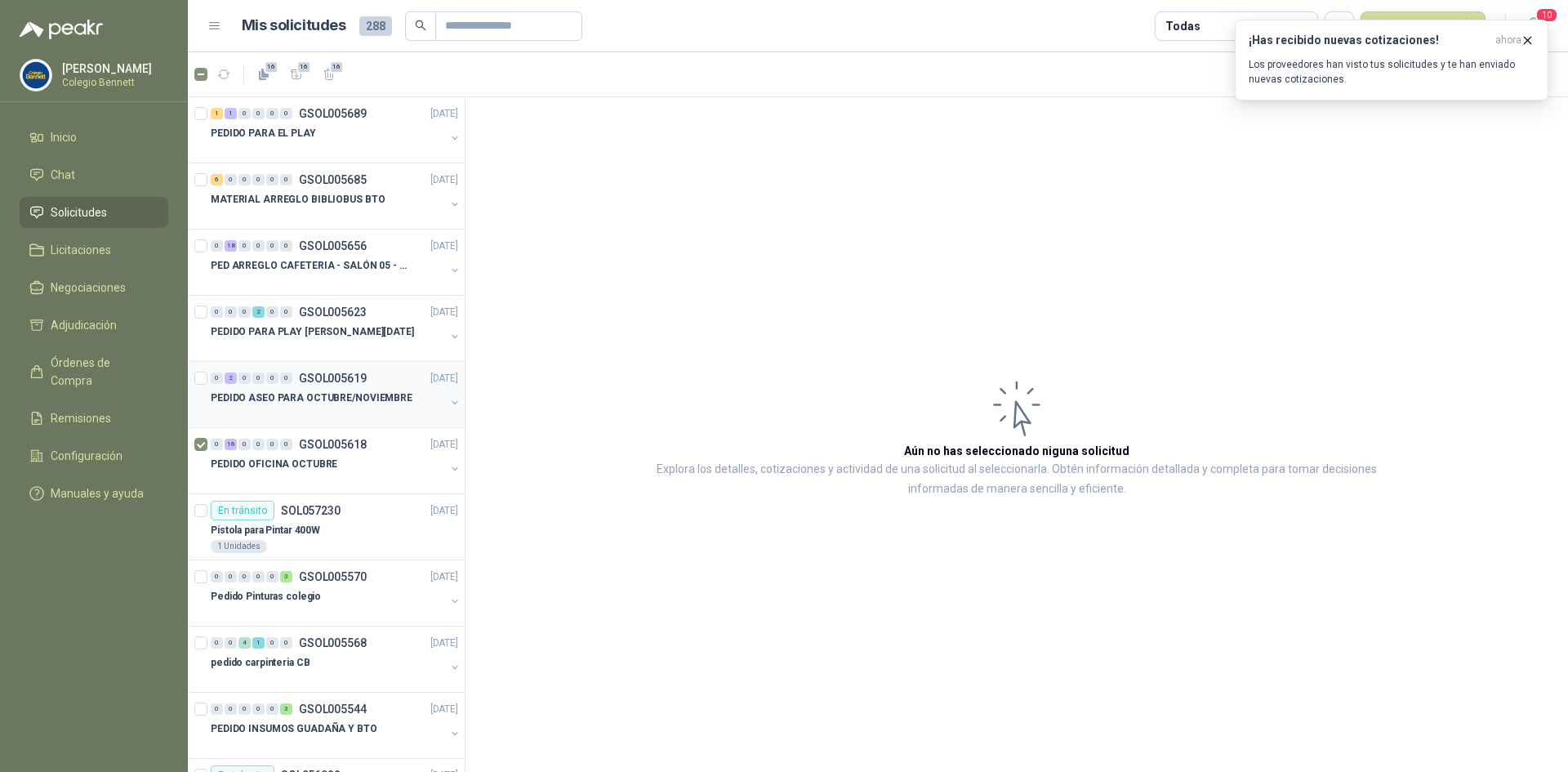
click at [379, 376] on div "0 2 0 0 0 0 GSOL005619 24/09/25" at bounding box center [336, 379] width 251 height 20
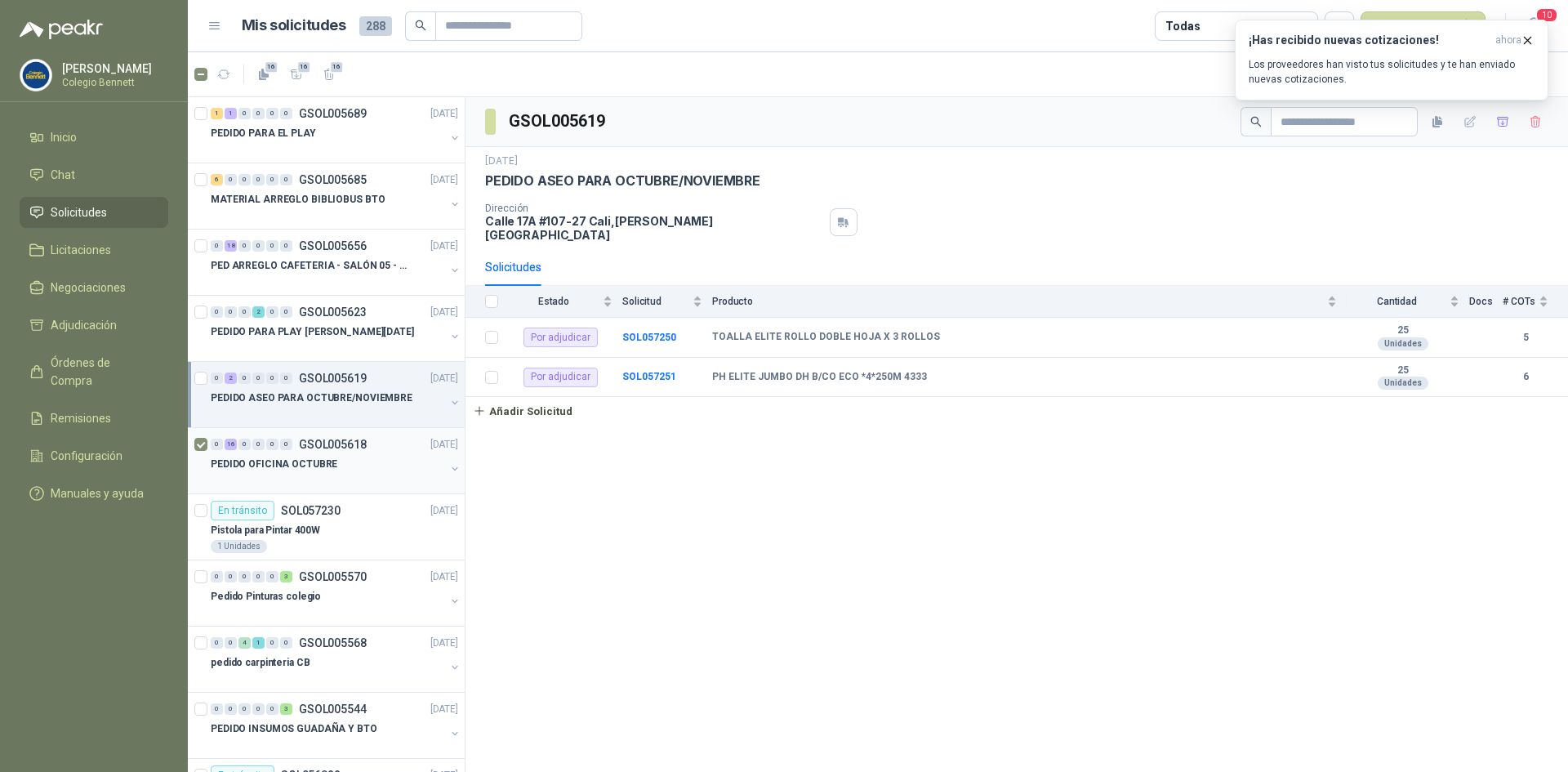
click at [392, 456] on div "PEDIDO OFICINA OCTUBRE" at bounding box center [328, 465] width 235 height 20
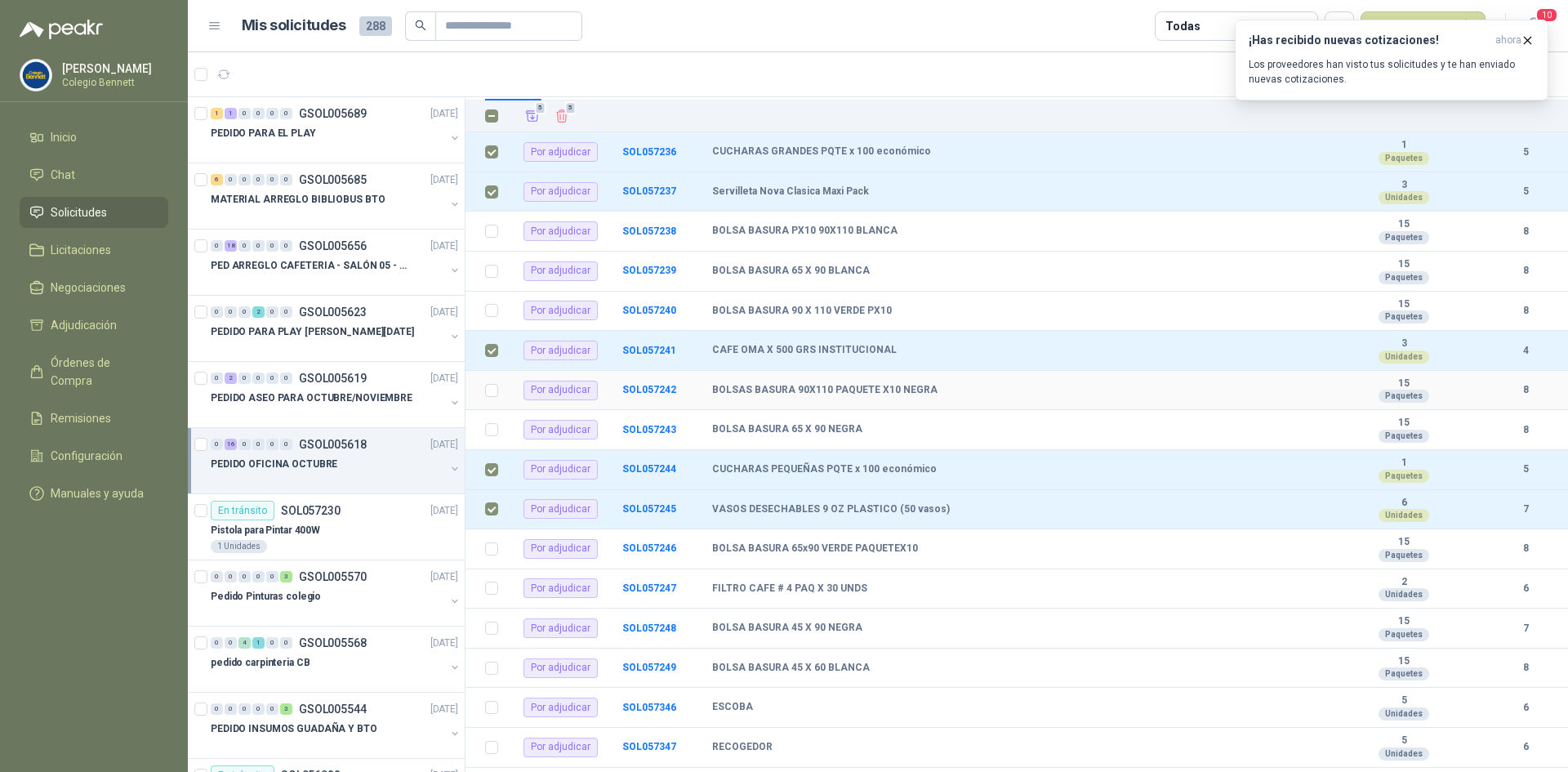
scroll to position [192, 0]
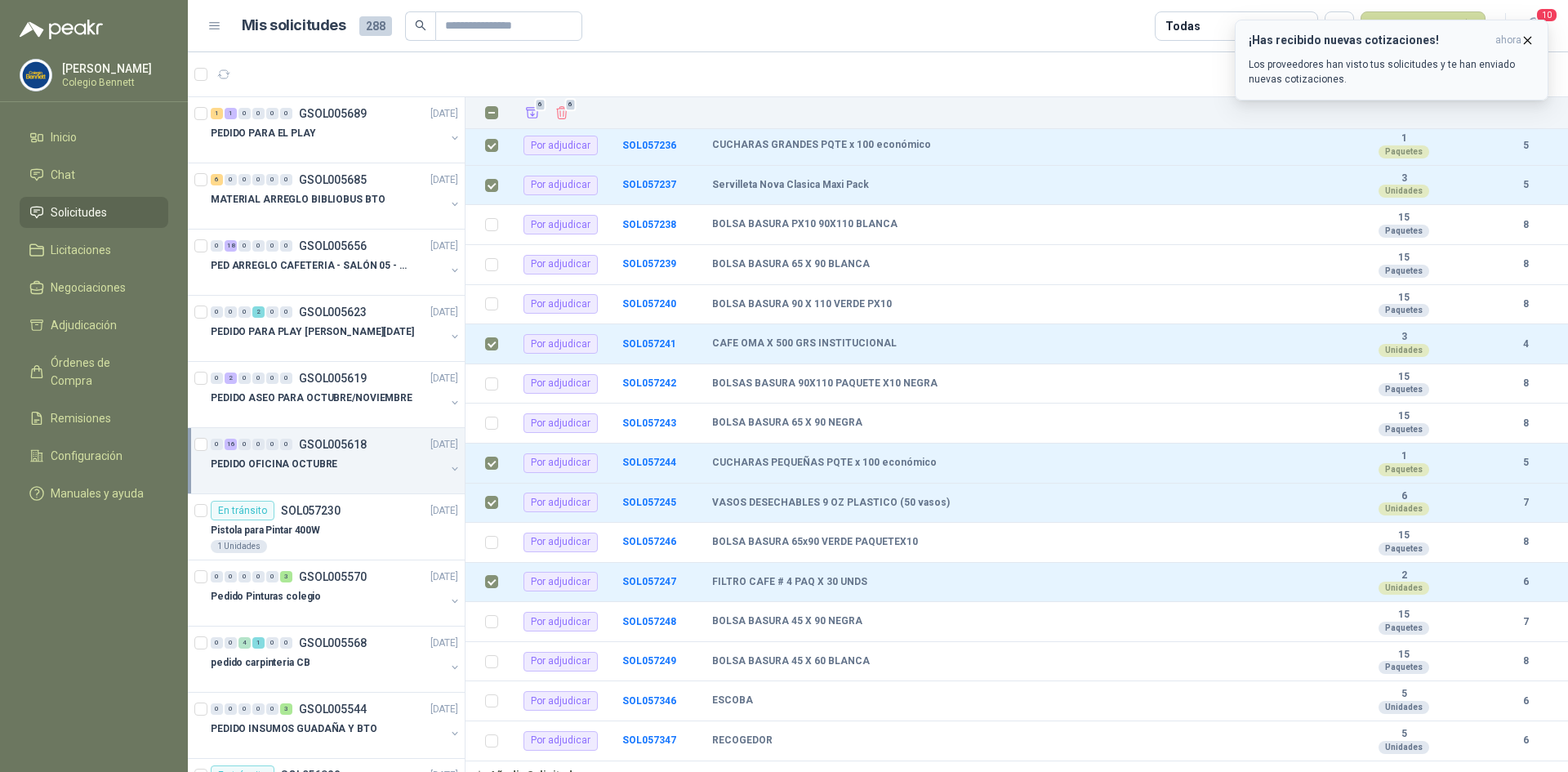
click at [1526, 40] on icon "button" at bounding box center [1528, 41] width 14 height 14
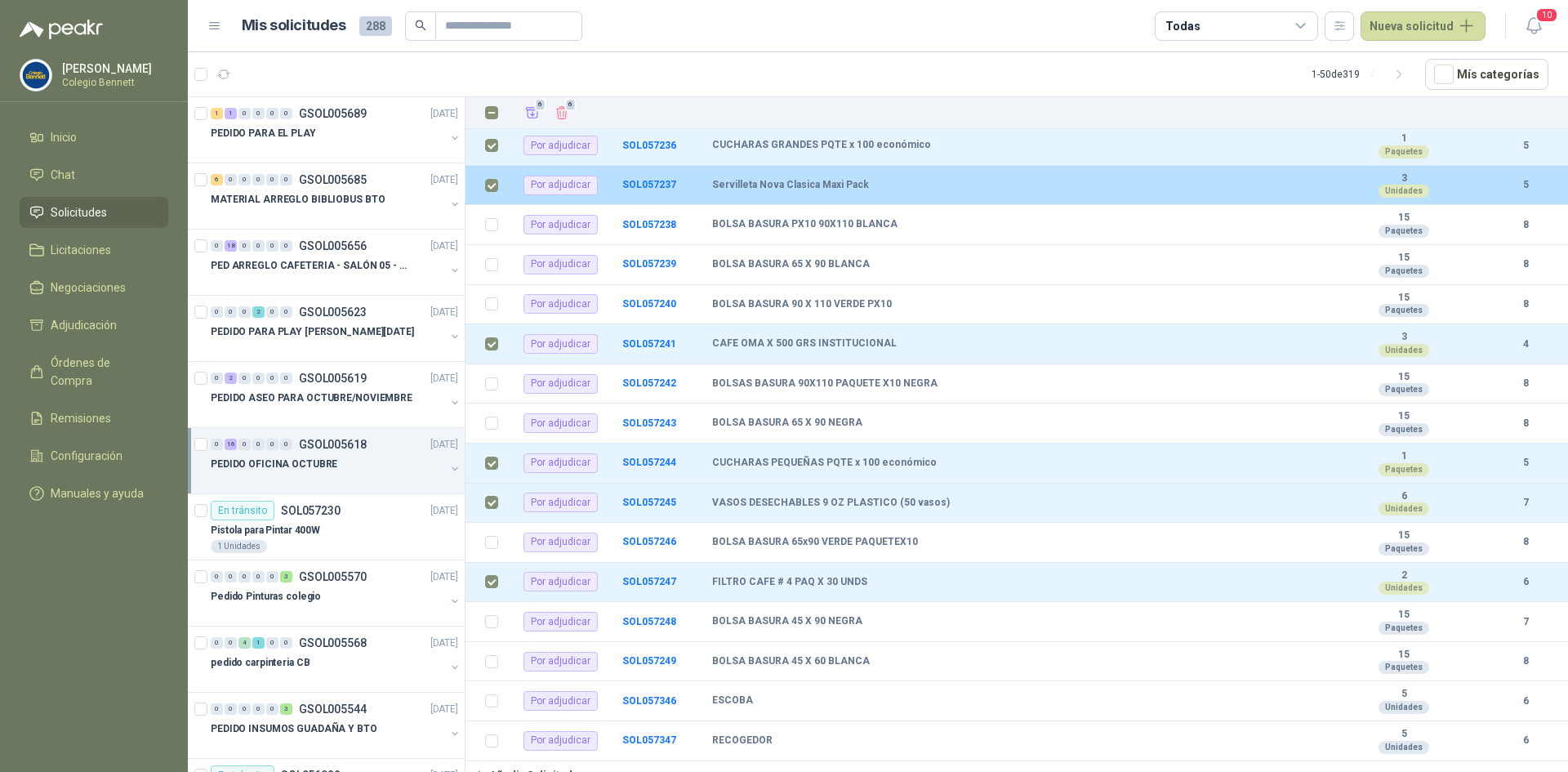
scroll to position [0, 0]
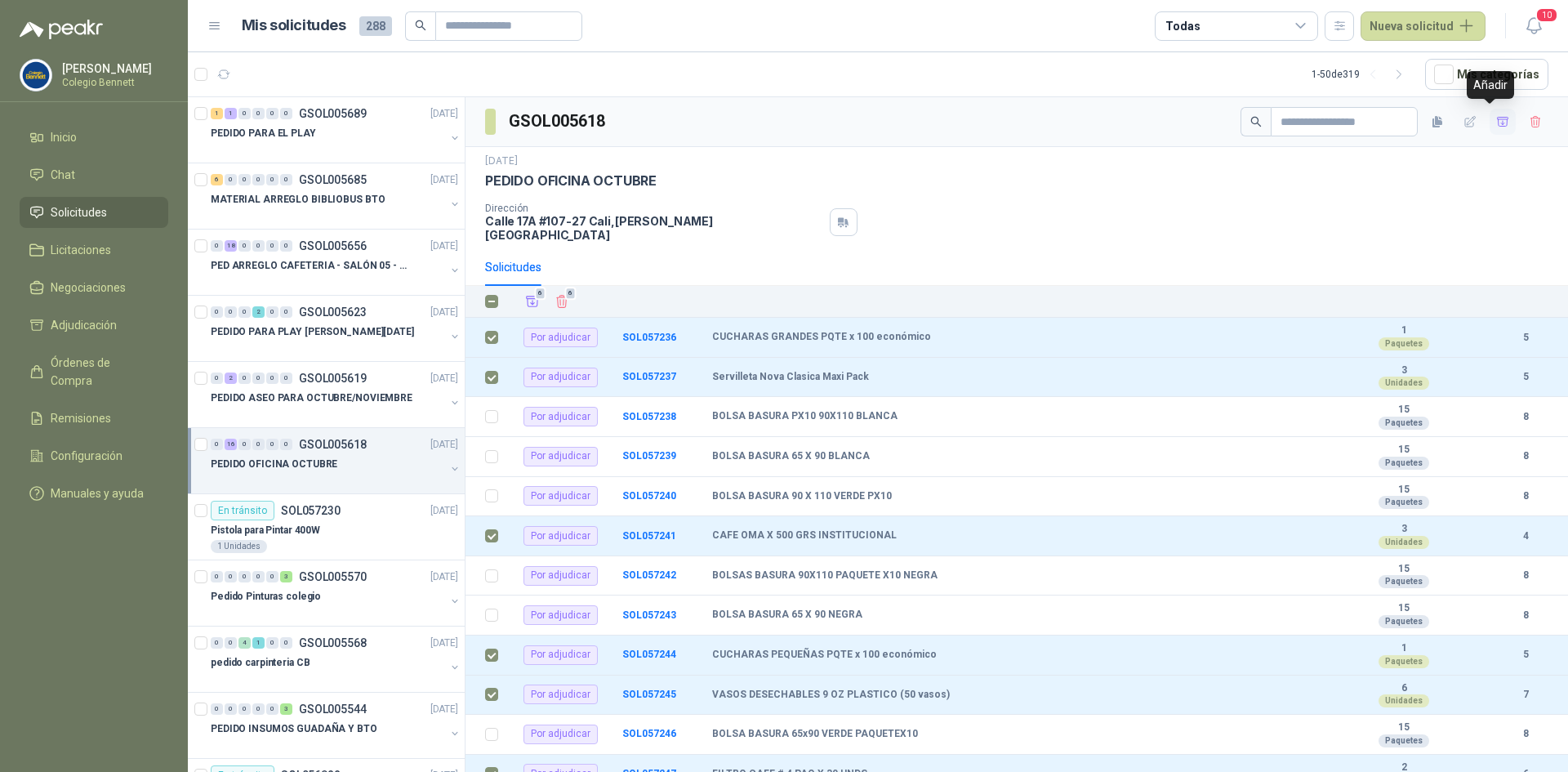
click at [1496, 118] on icon "button" at bounding box center [1503, 122] width 14 height 14
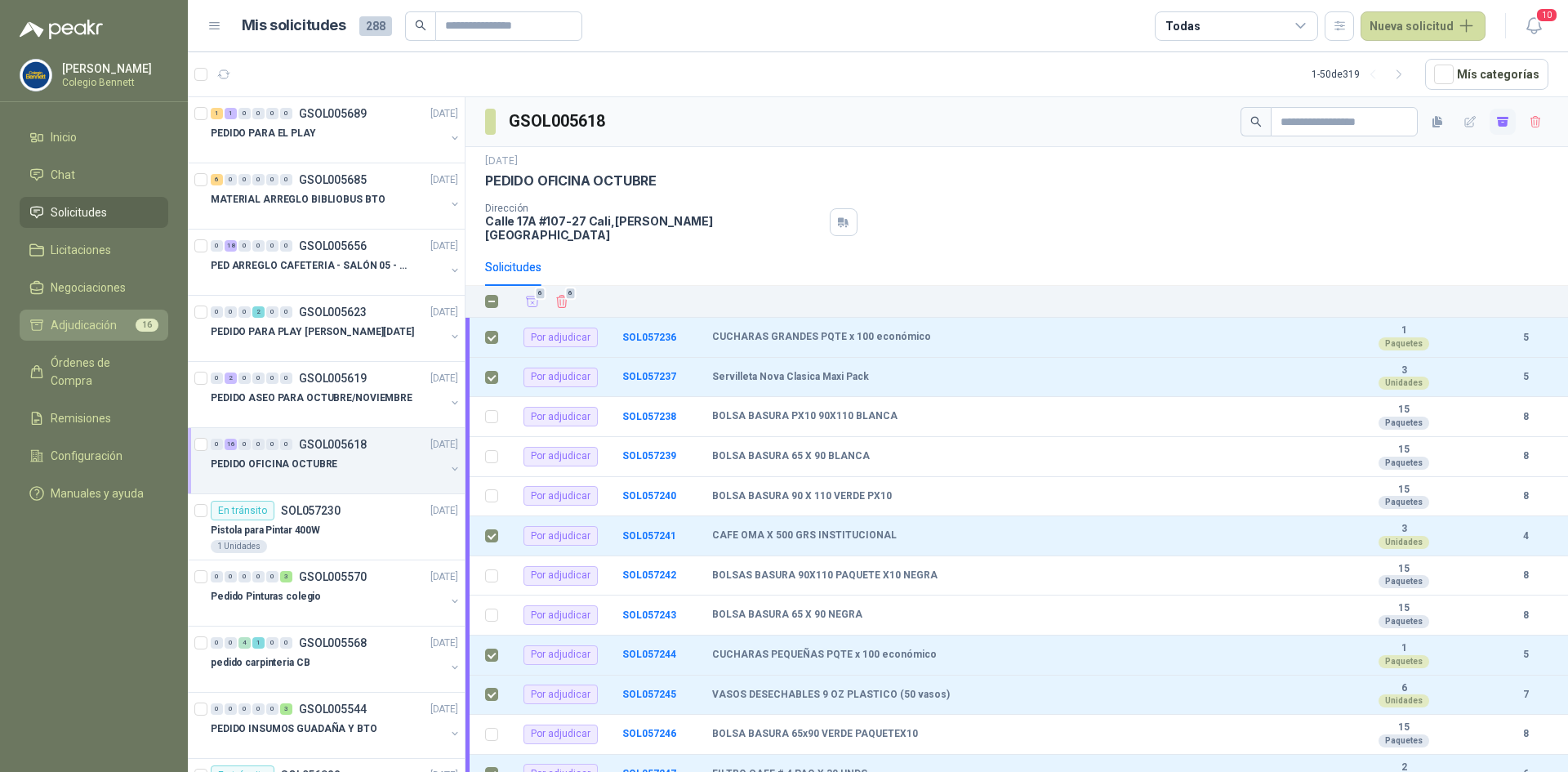
click at [85, 320] on span "Adjudicación" at bounding box center [84, 325] width 67 height 18
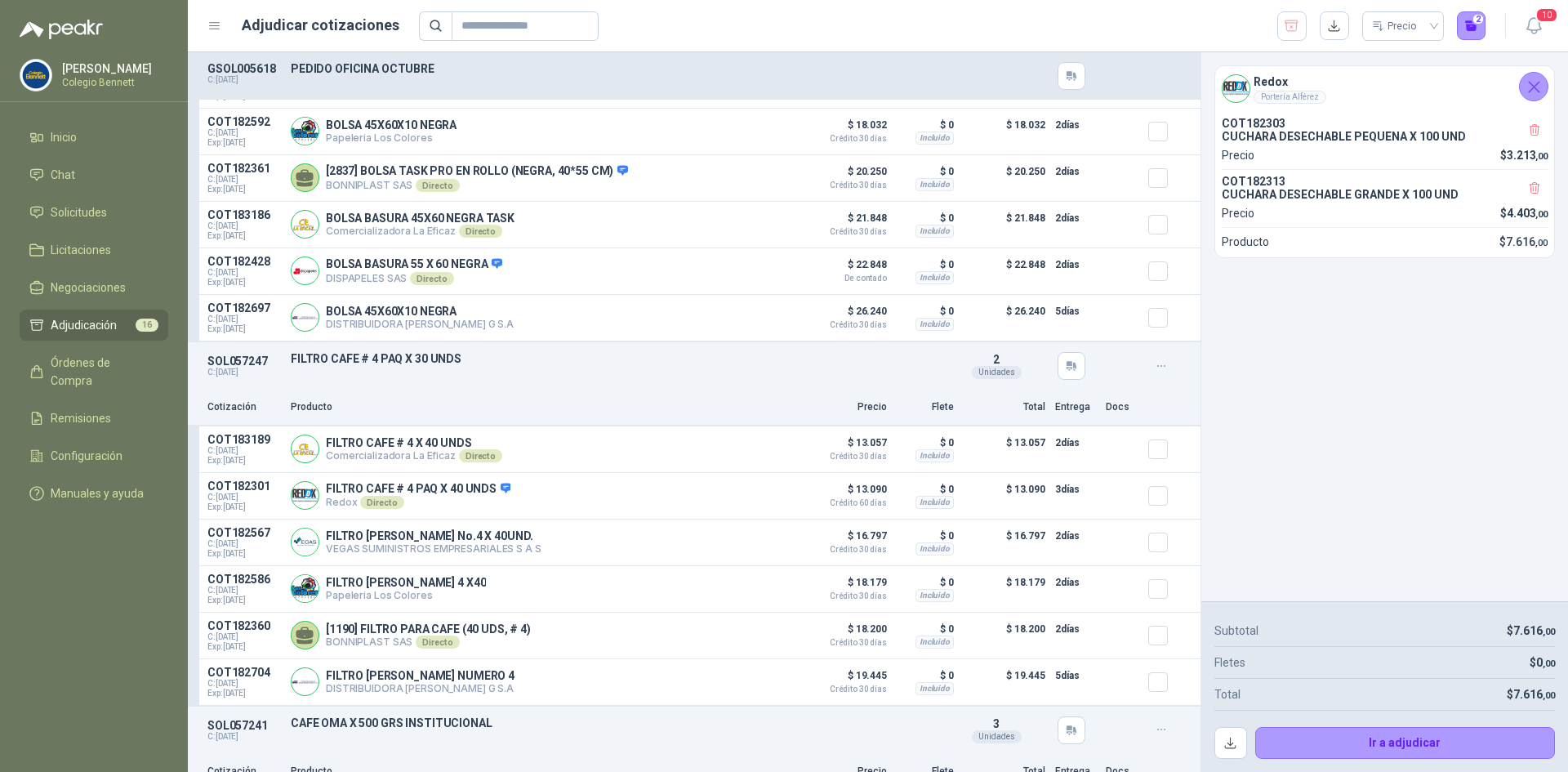
scroll to position [1390, 0]
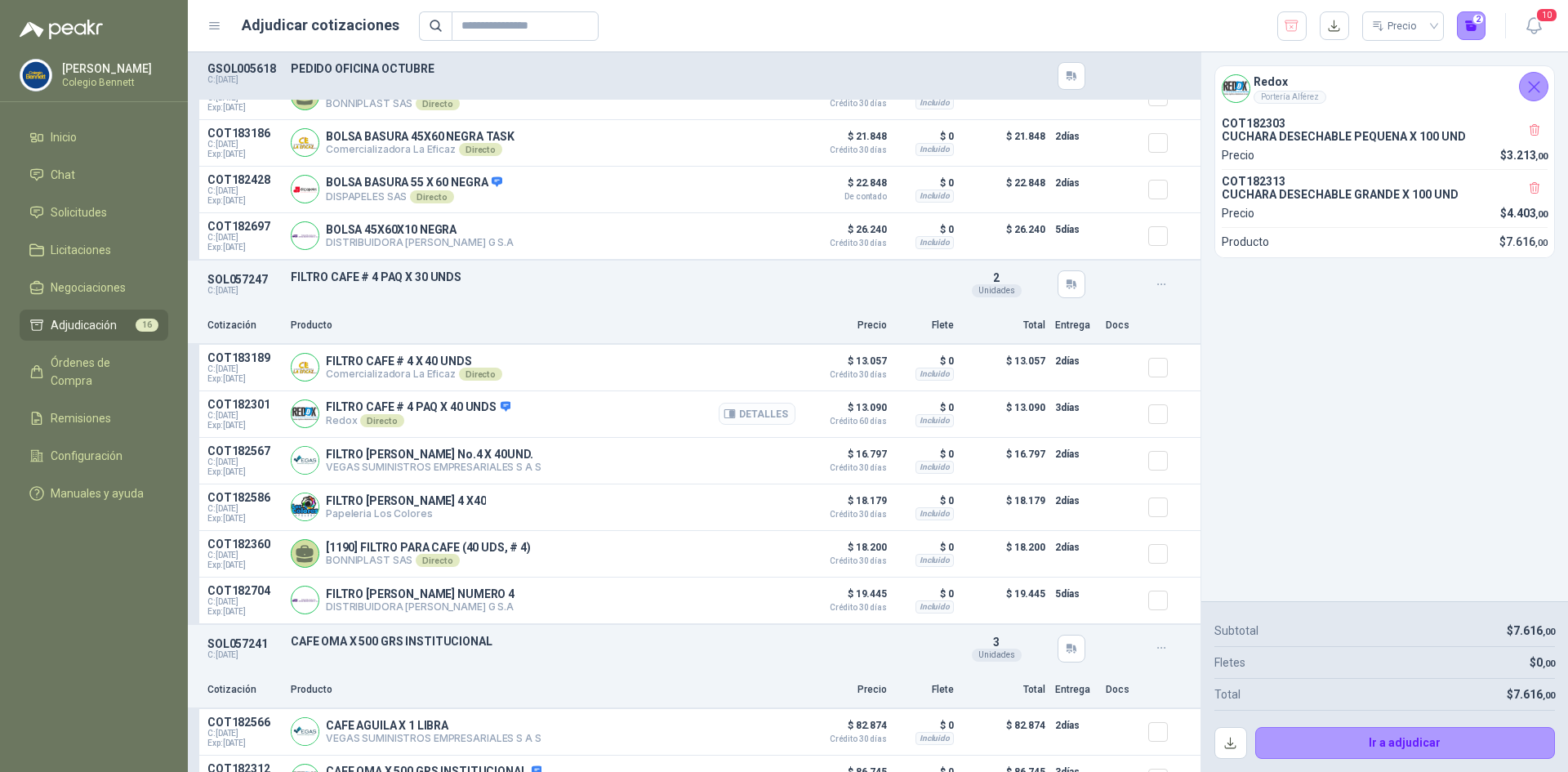
click at [760, 423] on button "Detalles" at bounding box center [757, 414] width 77 height 22
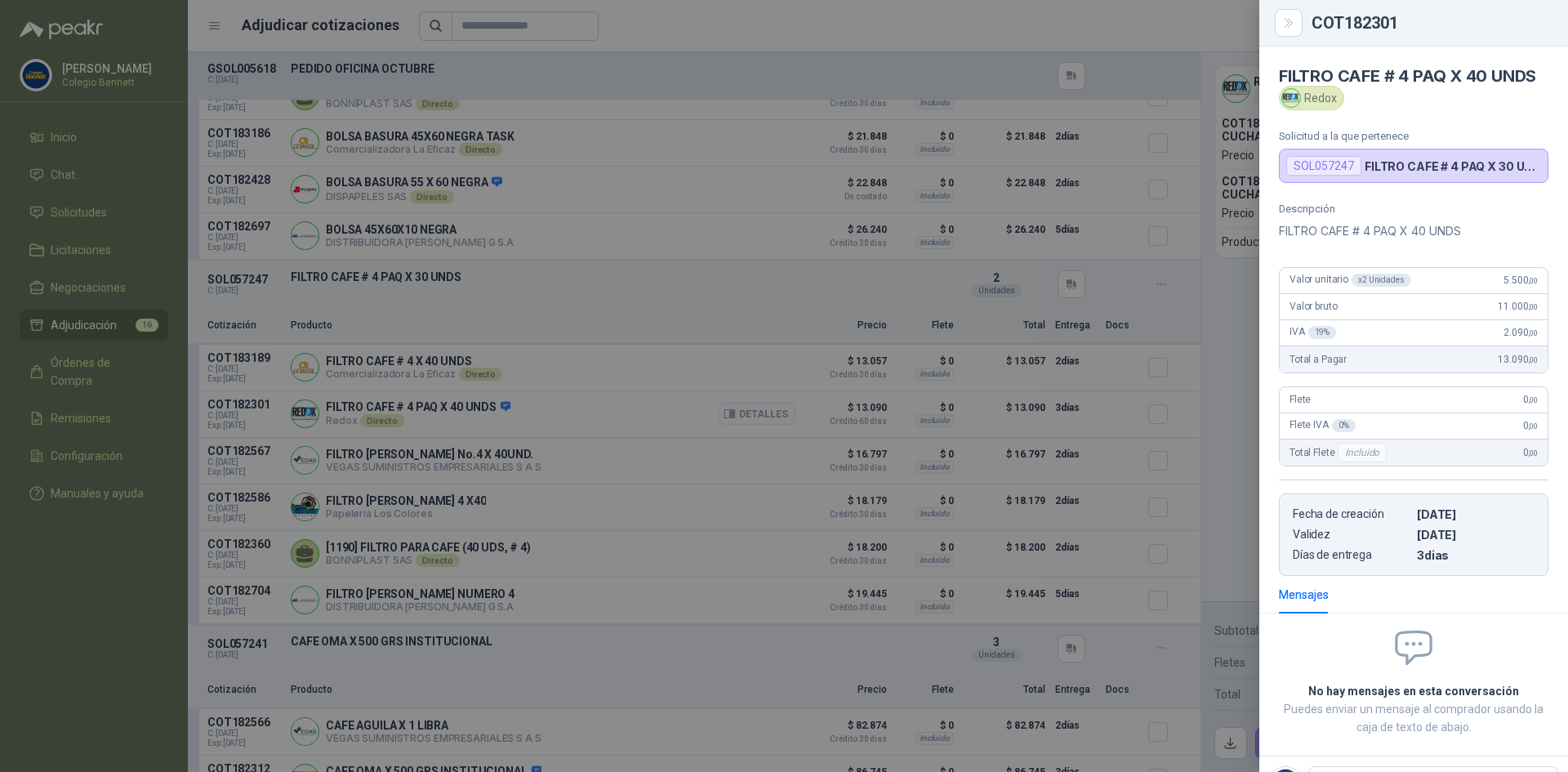
scroll to position [87, 0]
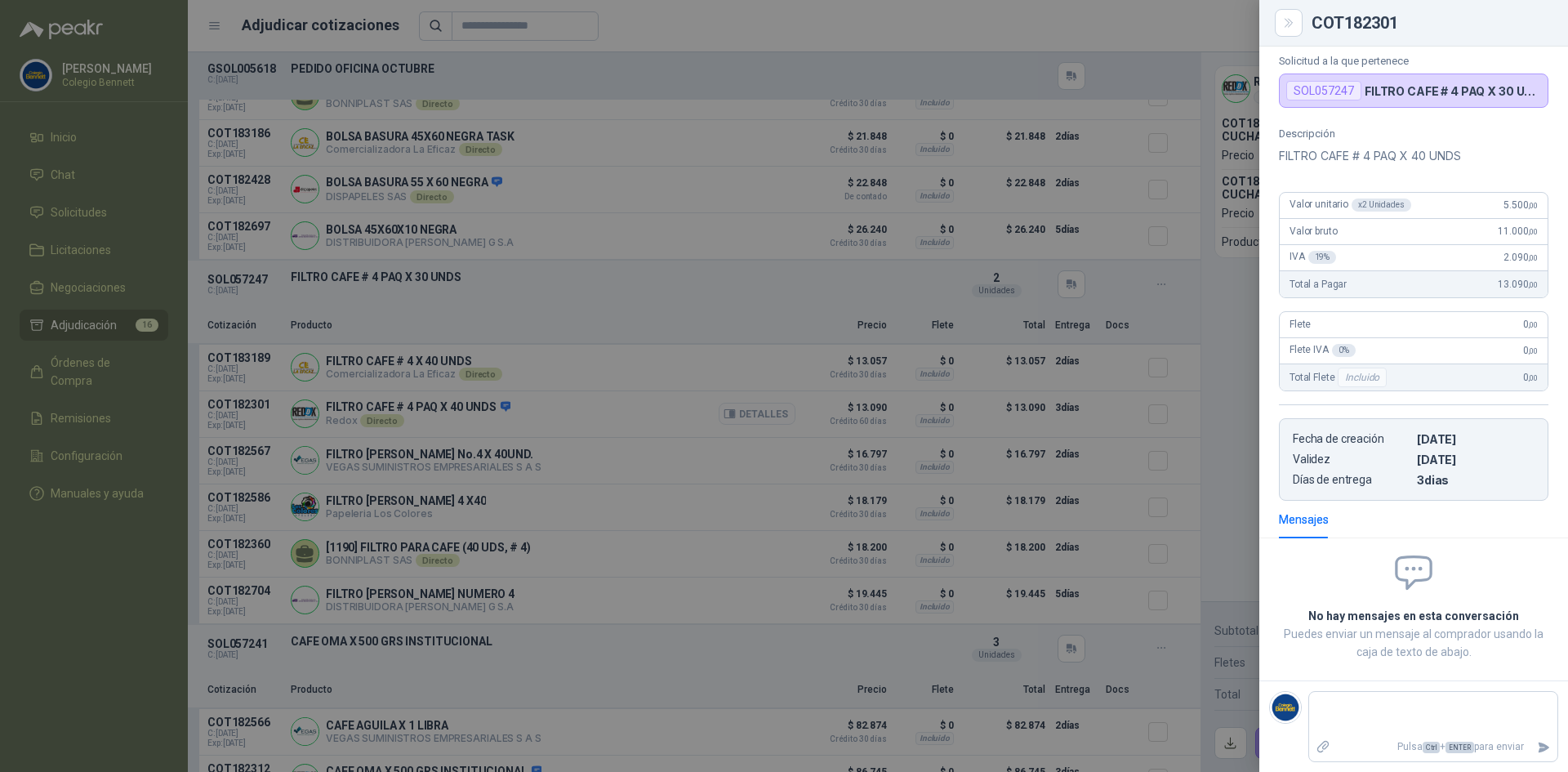
click at [760, 423] on div at bounding box center [784, 386] width 1568 height 772
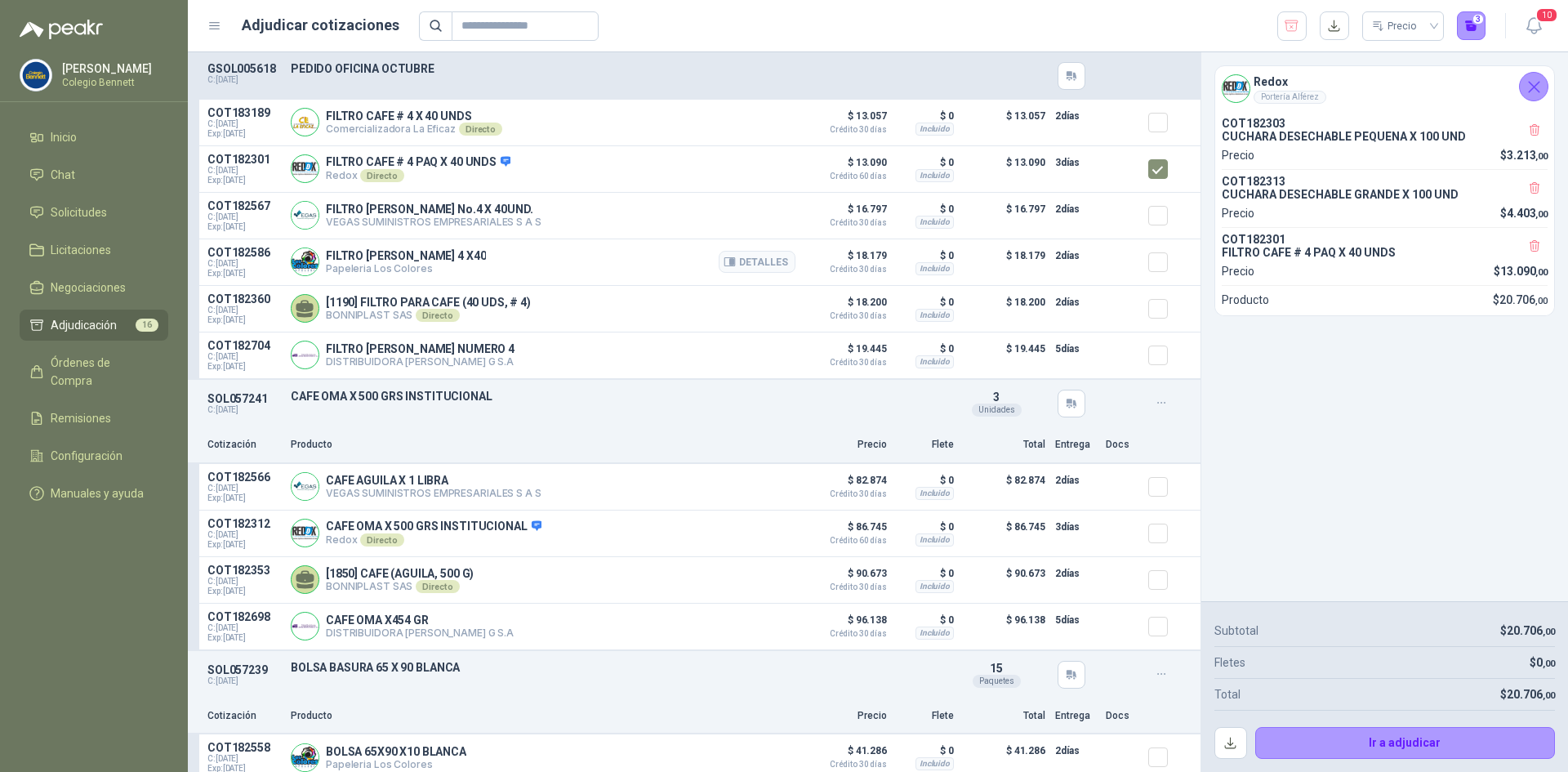
scroll to position [1716, 0]
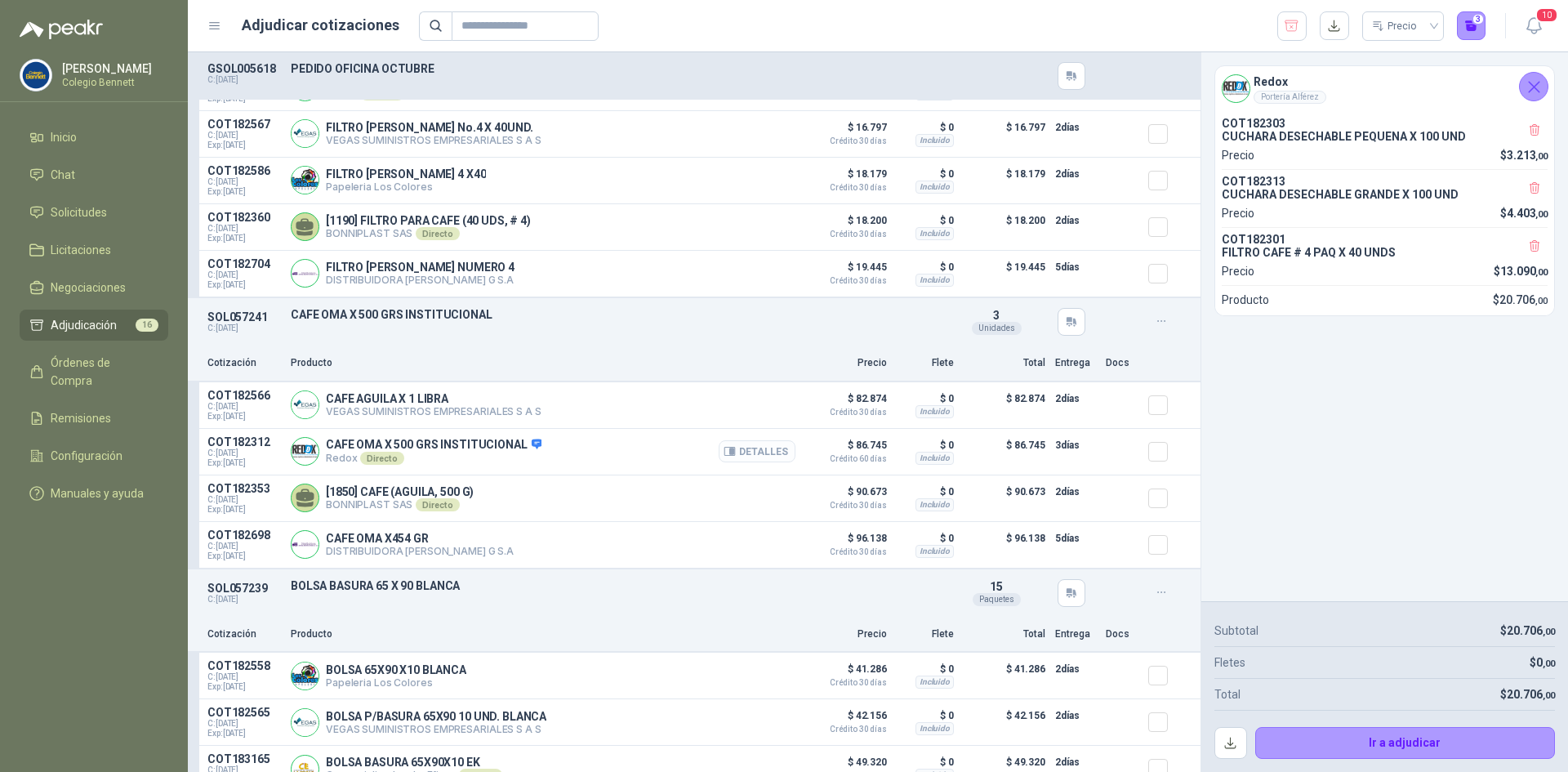
click at [757, 458] on button "Detalles" at bounding box center [757, 452] width 77 height 22
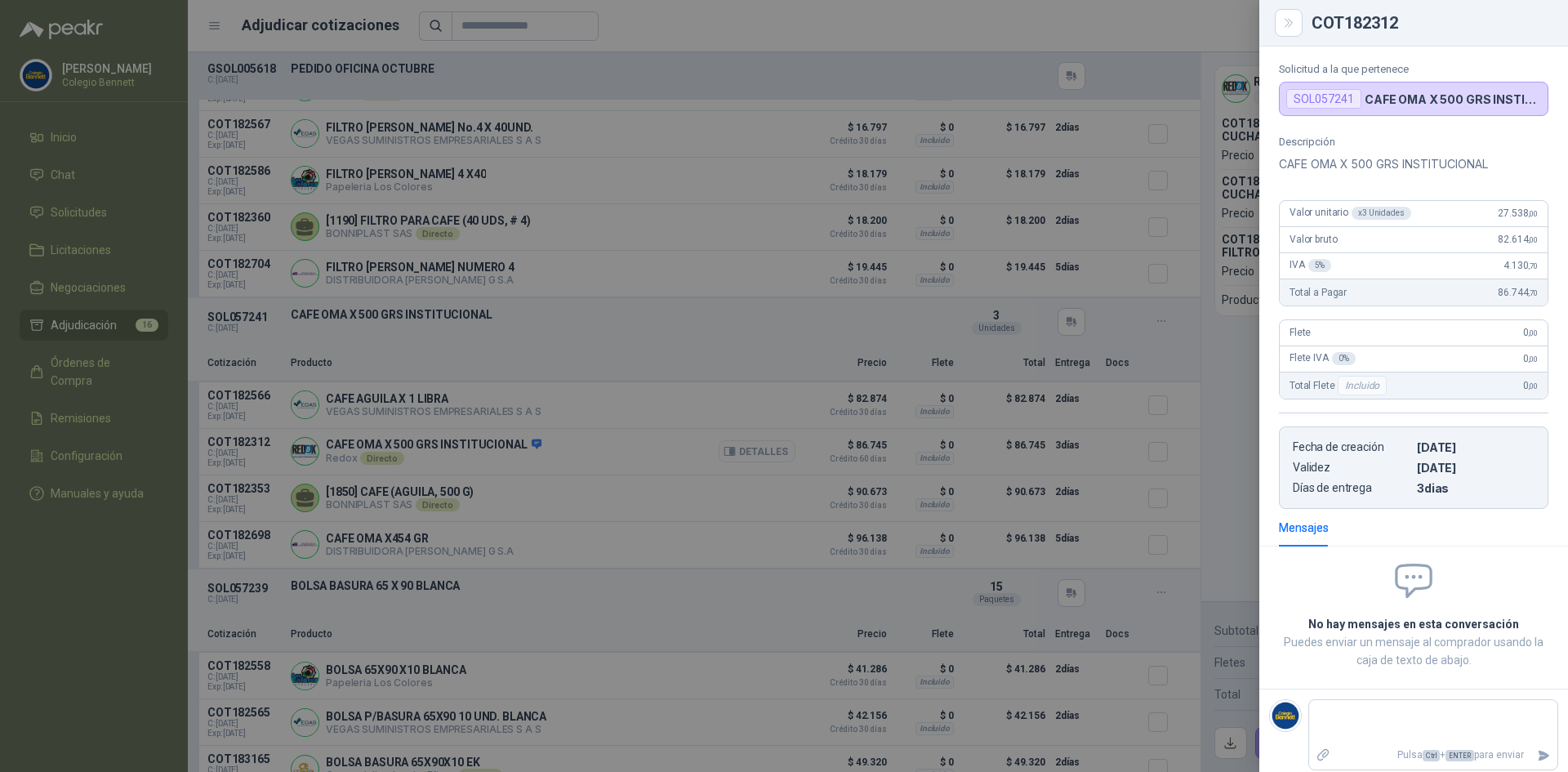
click at [757, 458] on div at bounding box center [784, 386] width 1568 height 772
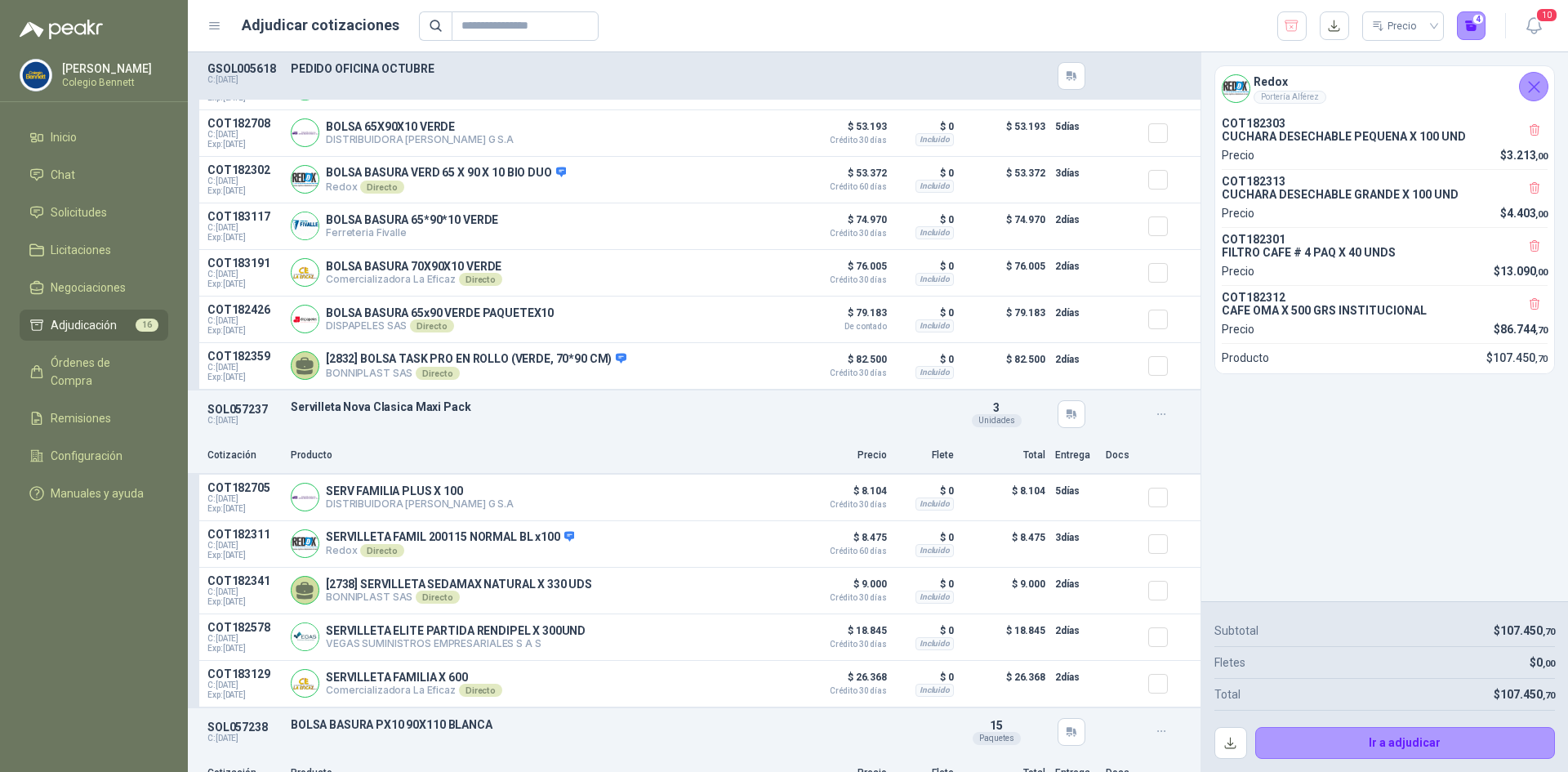
scroll to position [3842, 0]
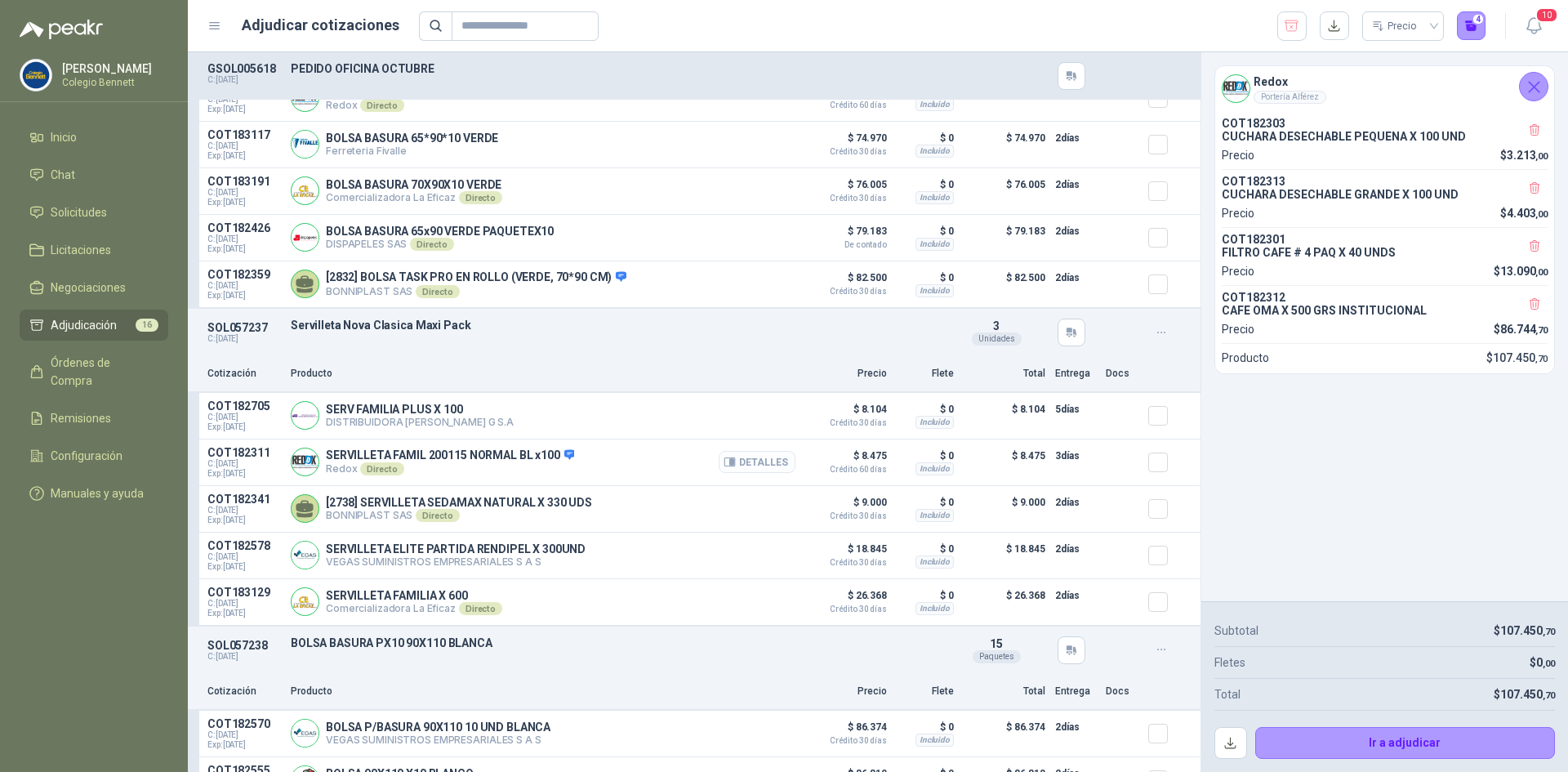
click at [745, 470] on button "Detalles" at bounding box center [757, 463] width 77 height 22
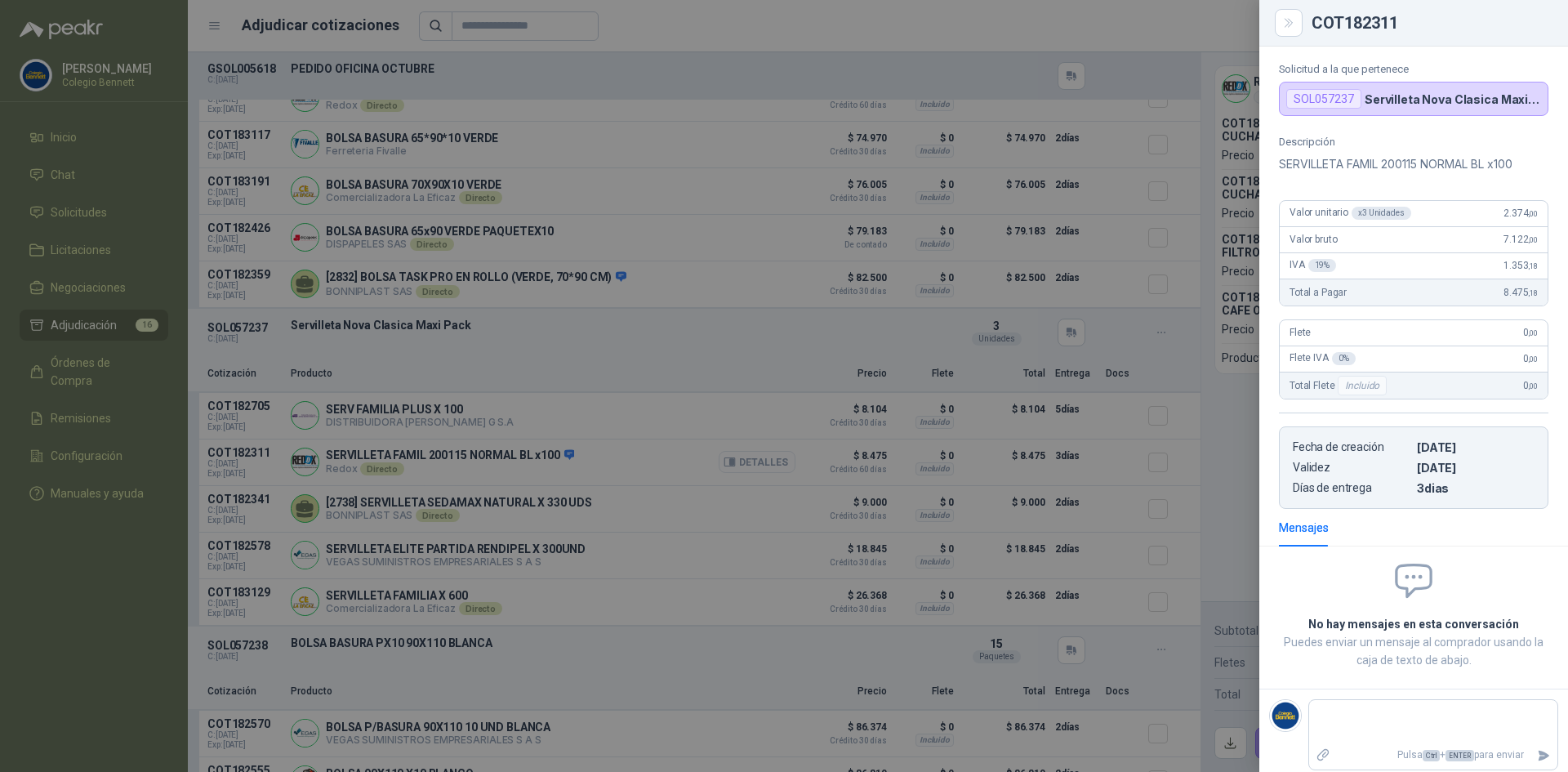
click at [745, 470] on div at bounding box center [784, 386] width 1568 height 772
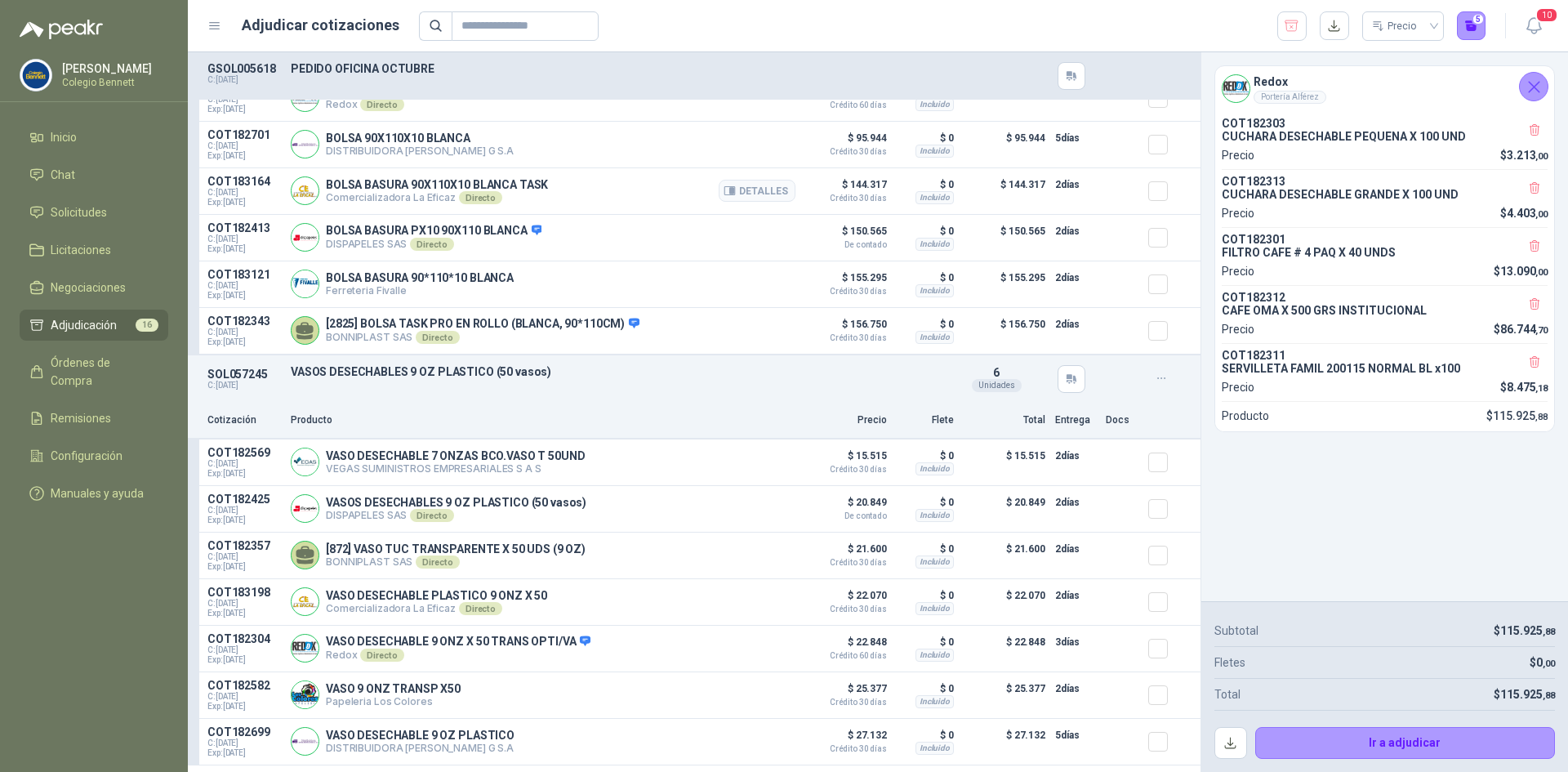
scroll to position [4659, 0]
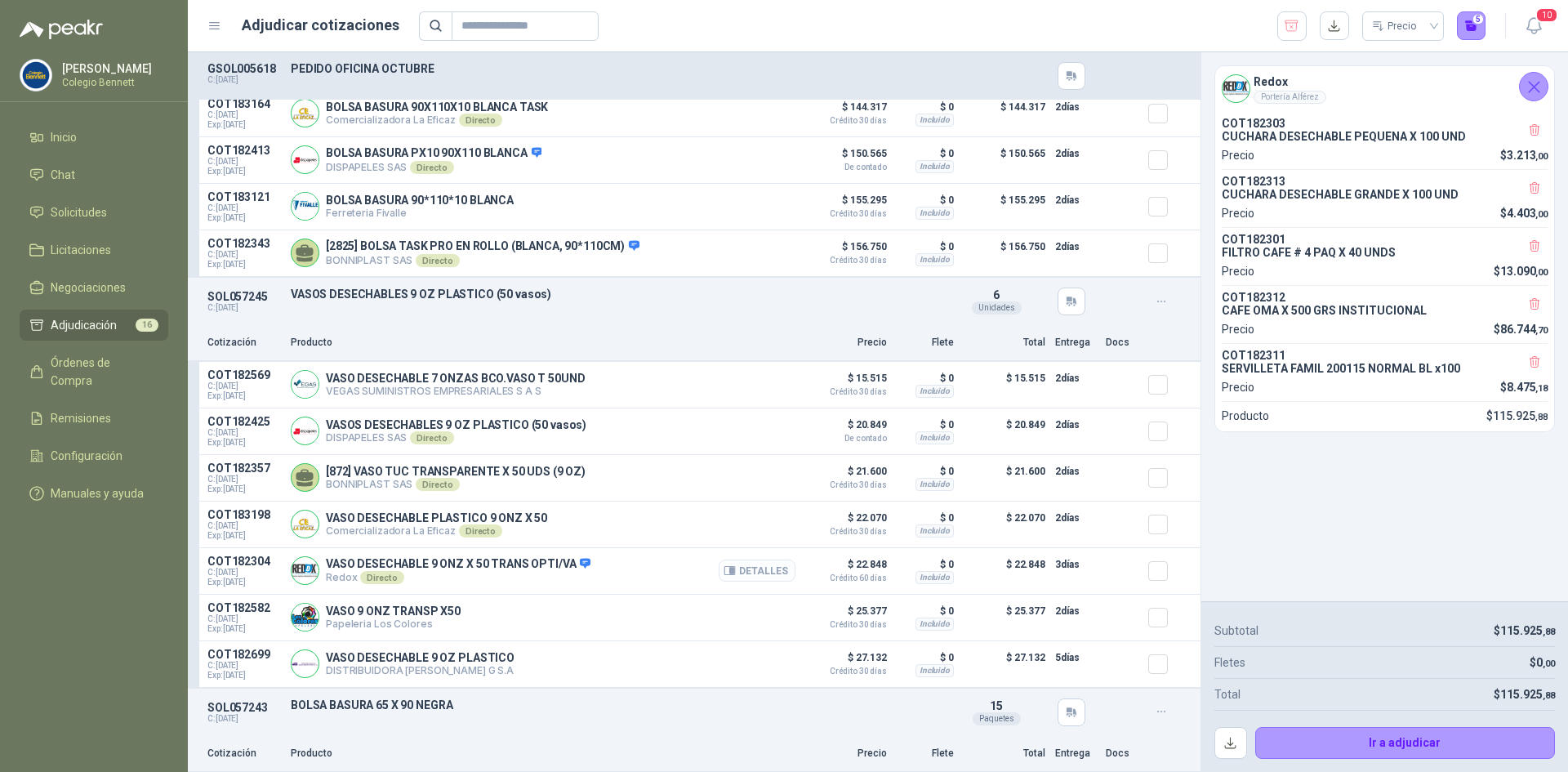
click at [757, 582] on button "Detalles" at bounding box center [757, 571] width 77 height 22
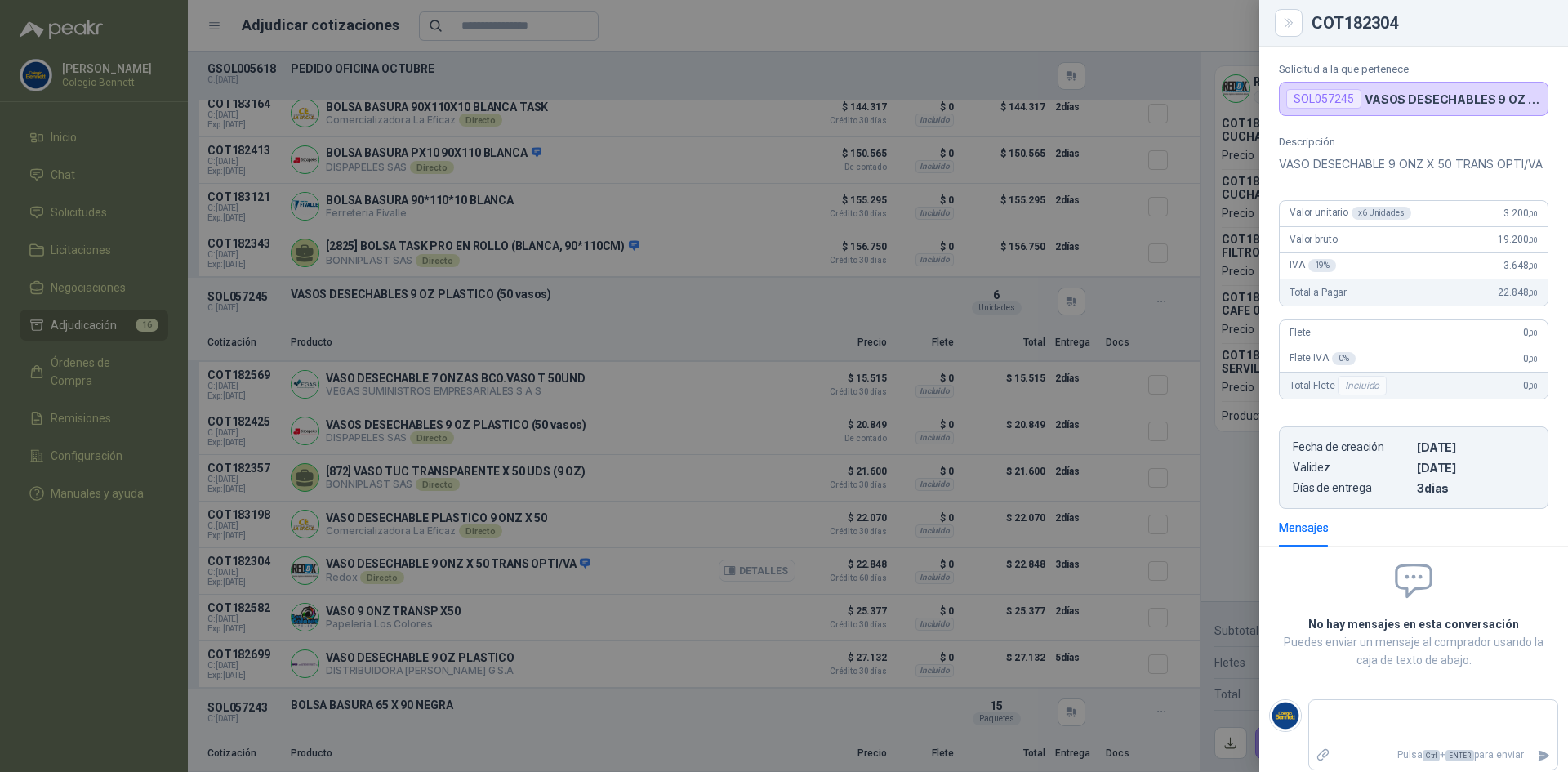
click at [757, 582] on div at bounding box center [784, 386] width 1568 height 772
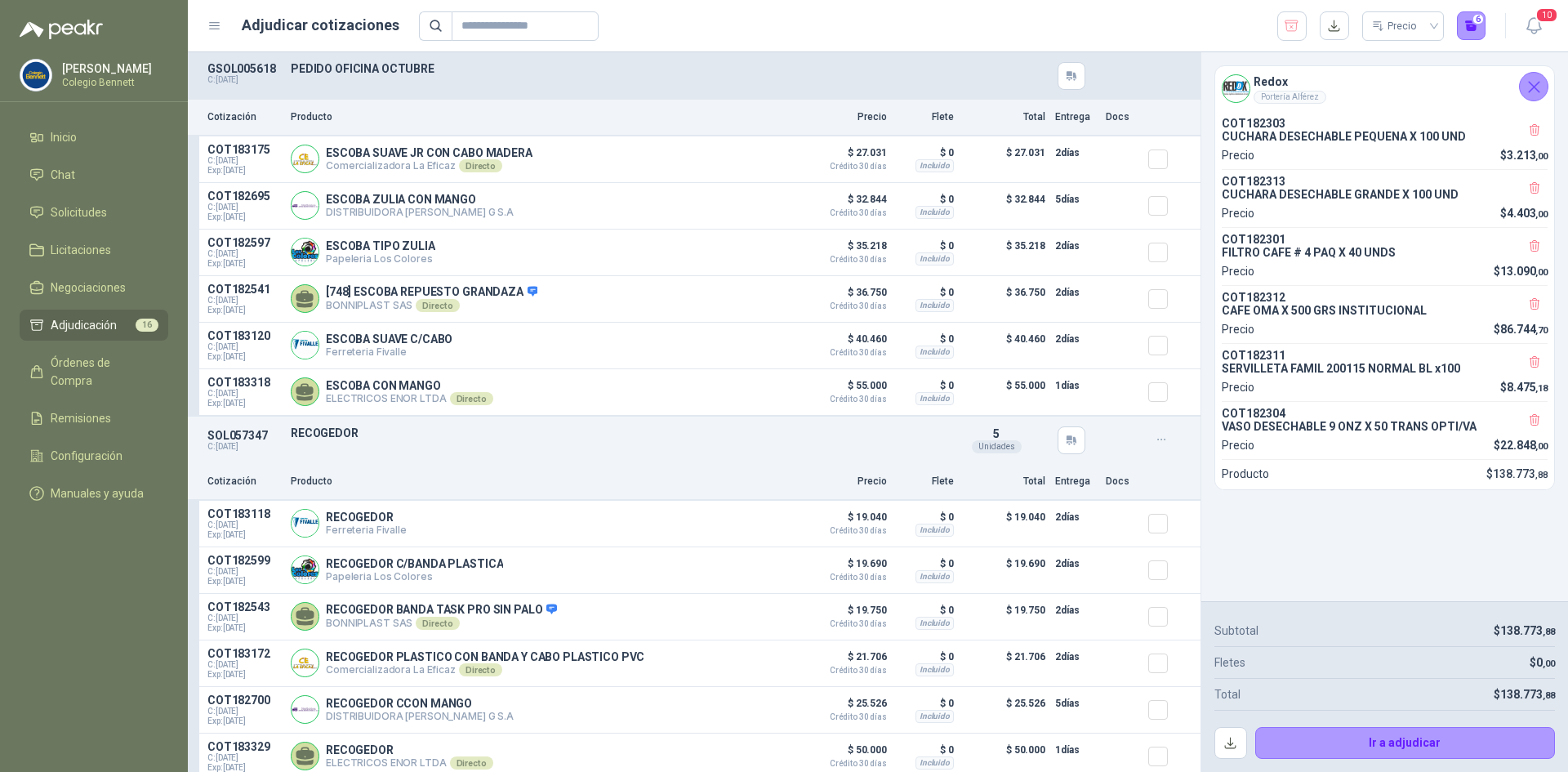
scroll to position [5790, 0]
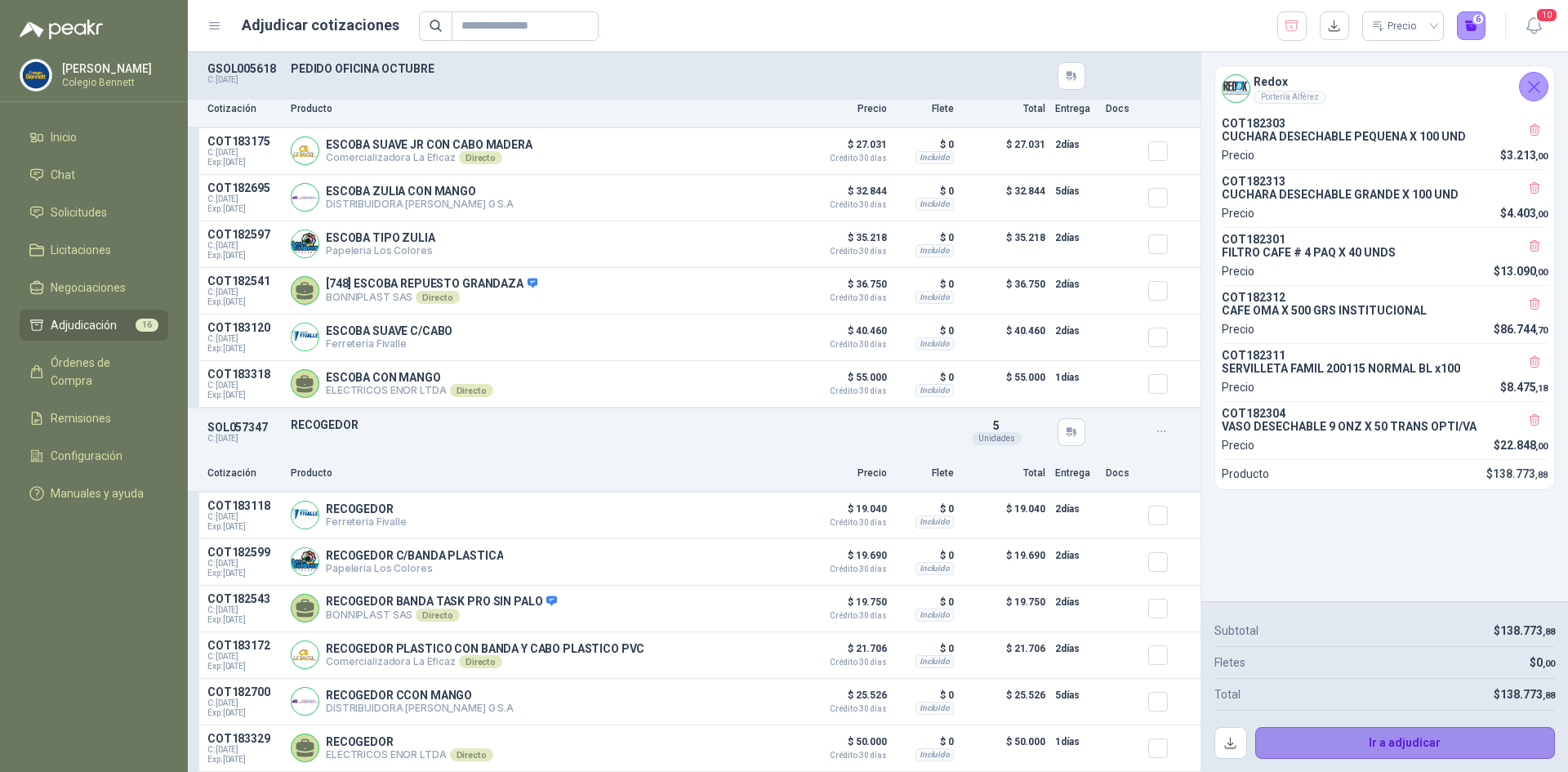
click at [1385, 750] on button "Ir a adjudicar" at bounding box center [1406, 743] width 300 height 33
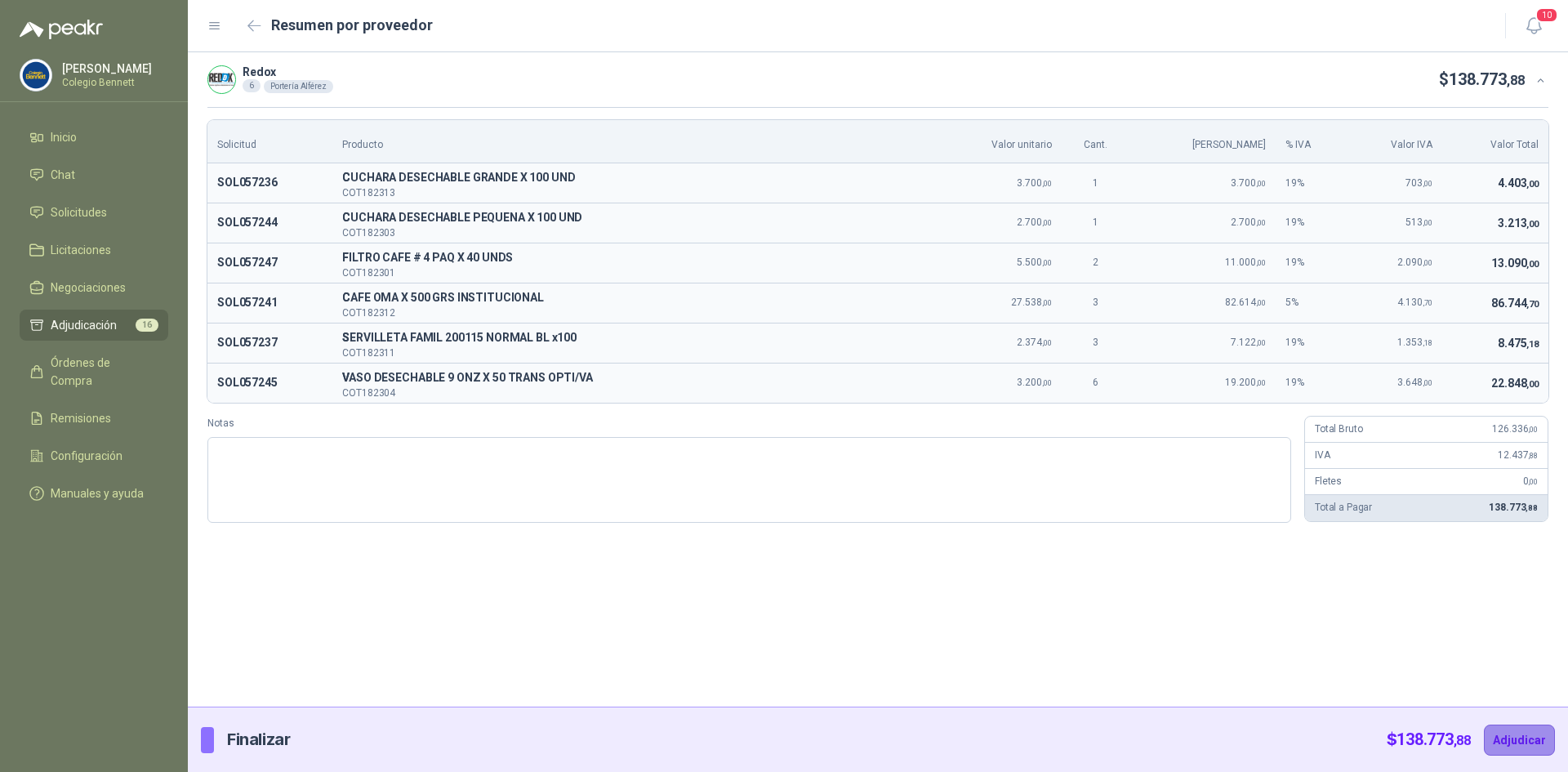
click at [1532, 738] on button "Adjudicar" at bounding box center [1519, 740] width 71 height 31
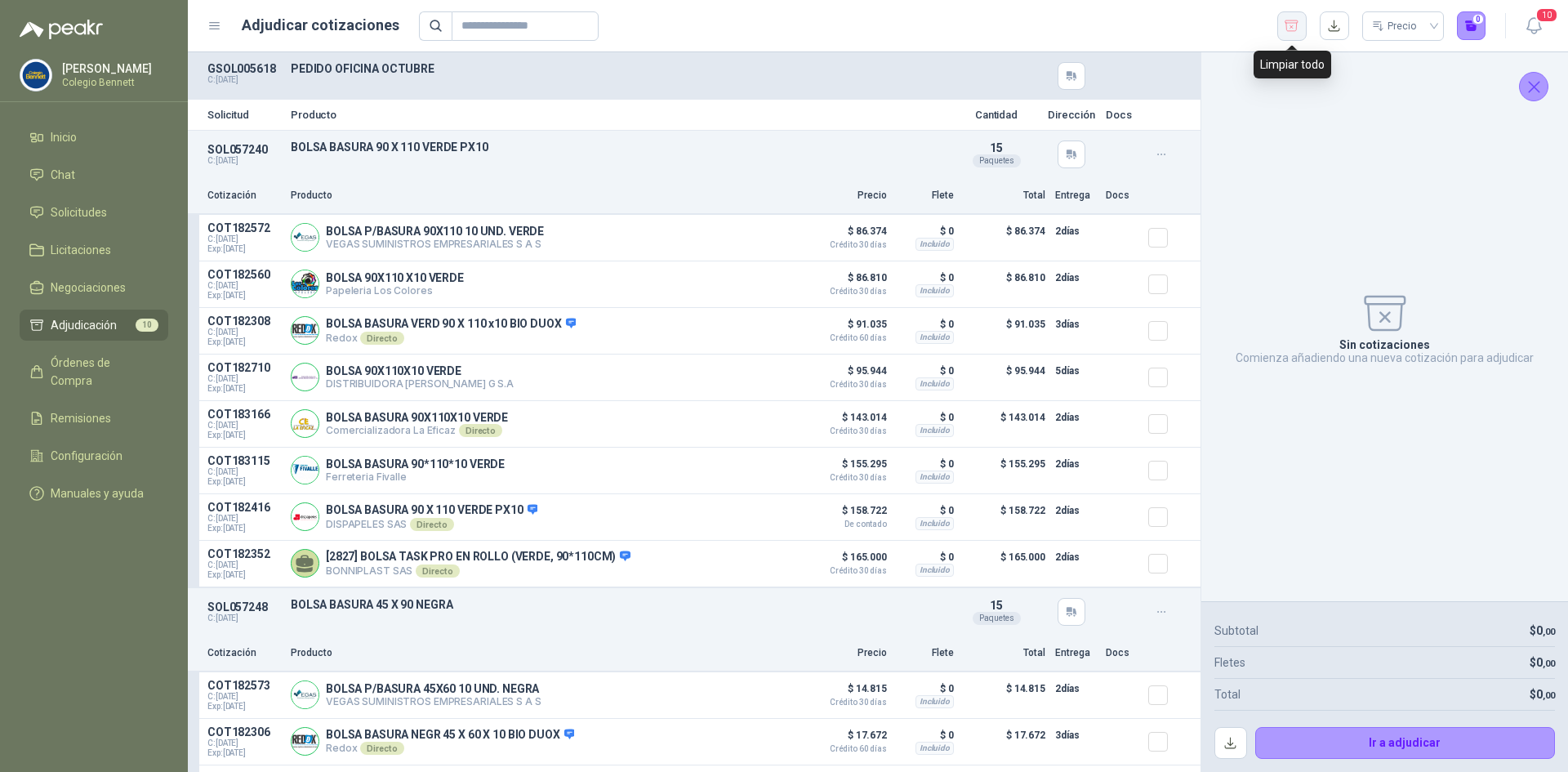
click at [1293, 22] on icon "button" at bounding box center [1293, 26] width 16 height 16
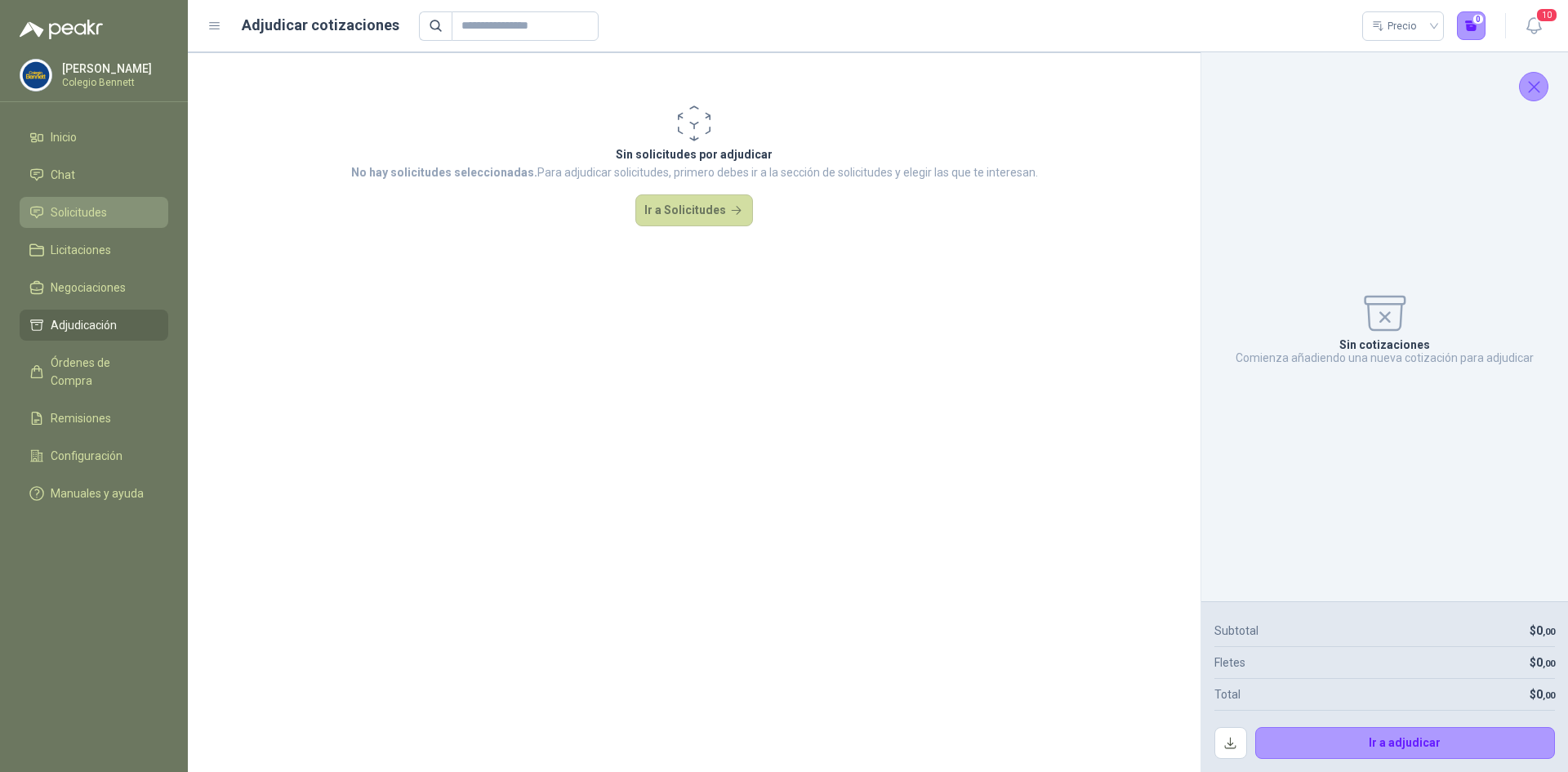
click at [59, 218] on span "Solicitudes" at bounding box center [79, 213] width 57 height 18
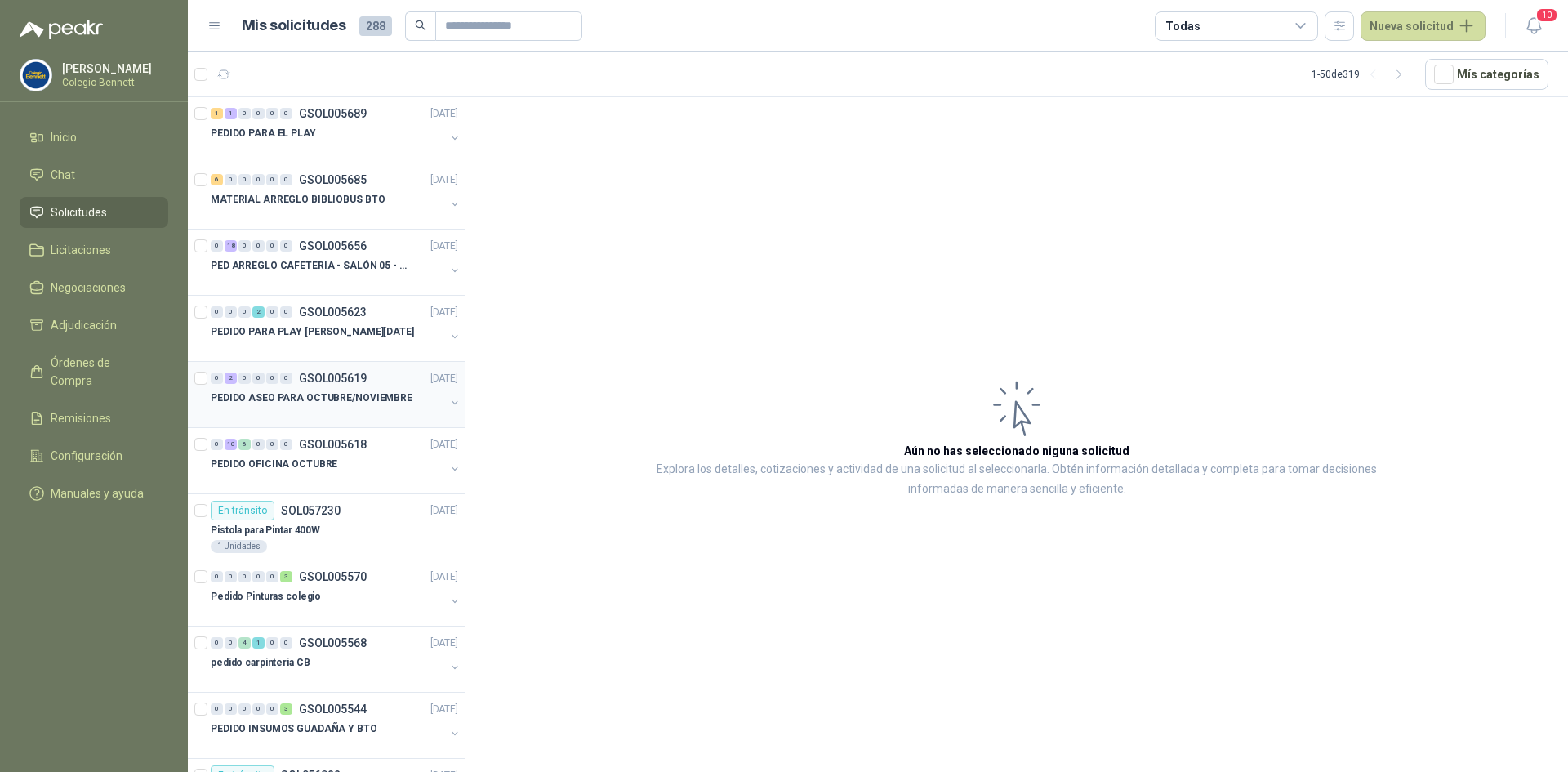
click at [373, 408] on div at bounding box center [328, 414] width 235 height 13
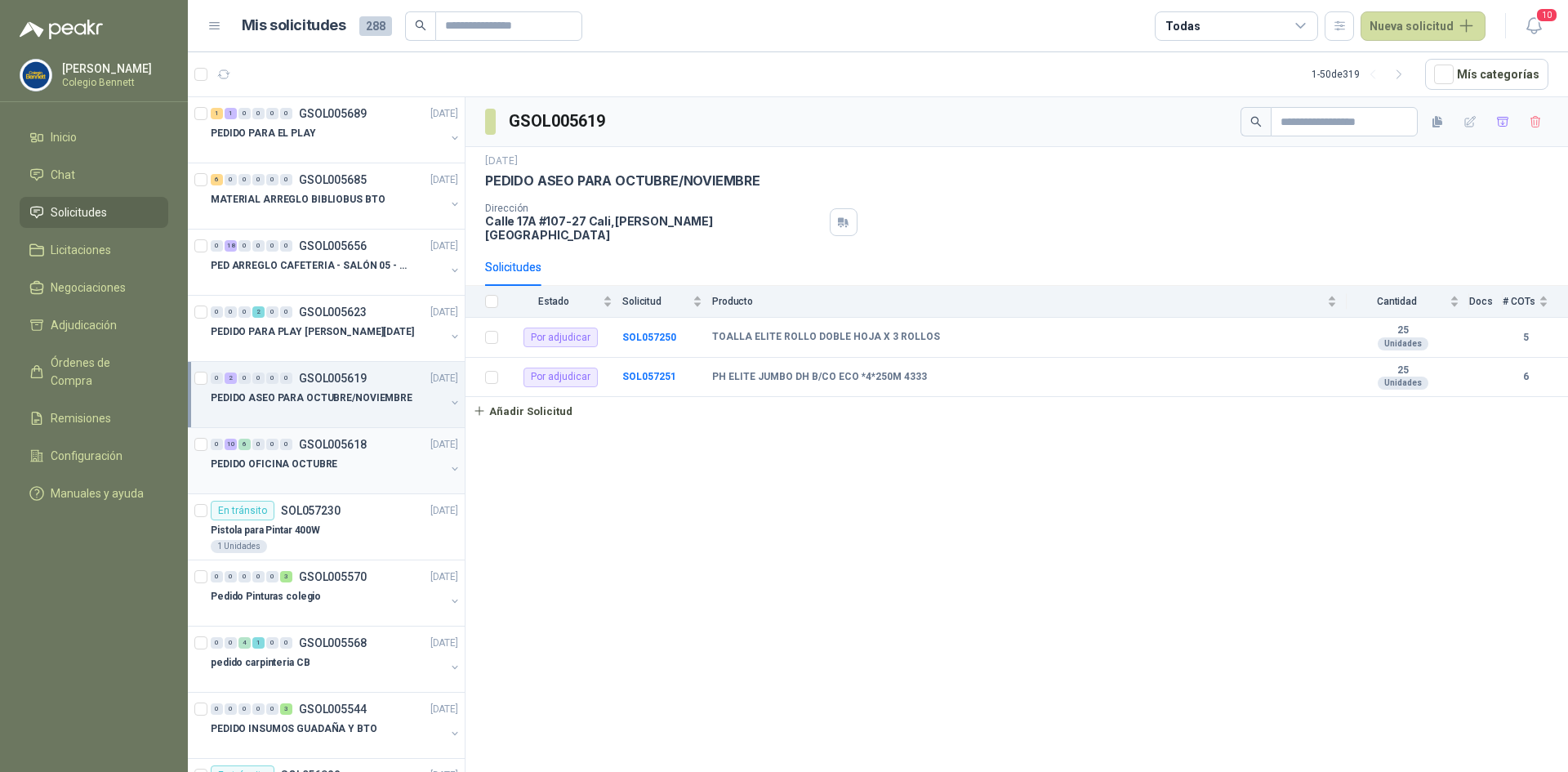
click at [352, 464] on div "PEDIDO OFICINA OCTUBRE" at bounding box center [328, 465] width 235 height 20
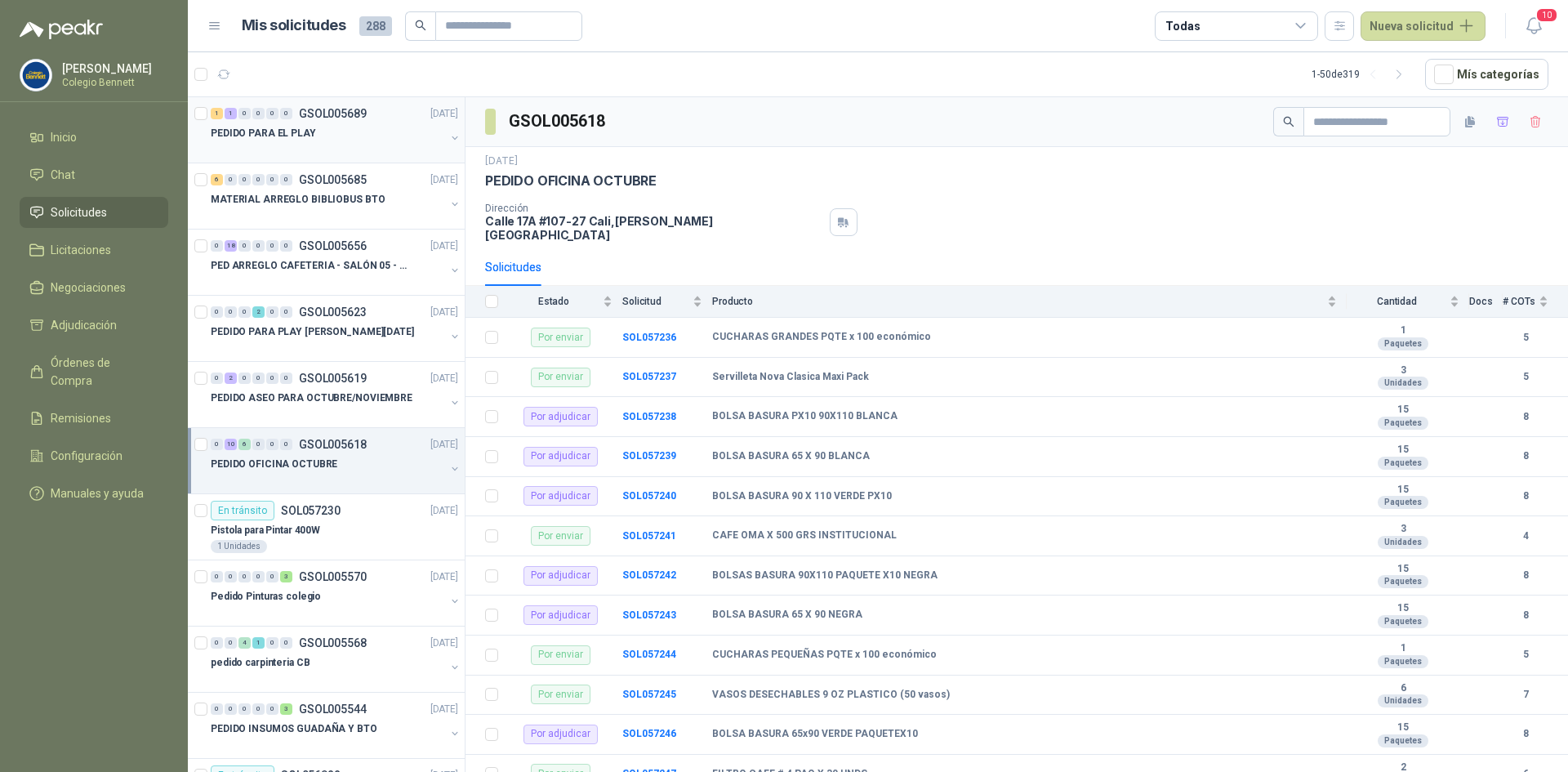
click at [305, 130] on p "PEDIDO PARA EL PLAY" at bounding box center [263, 134] width 105 height 16
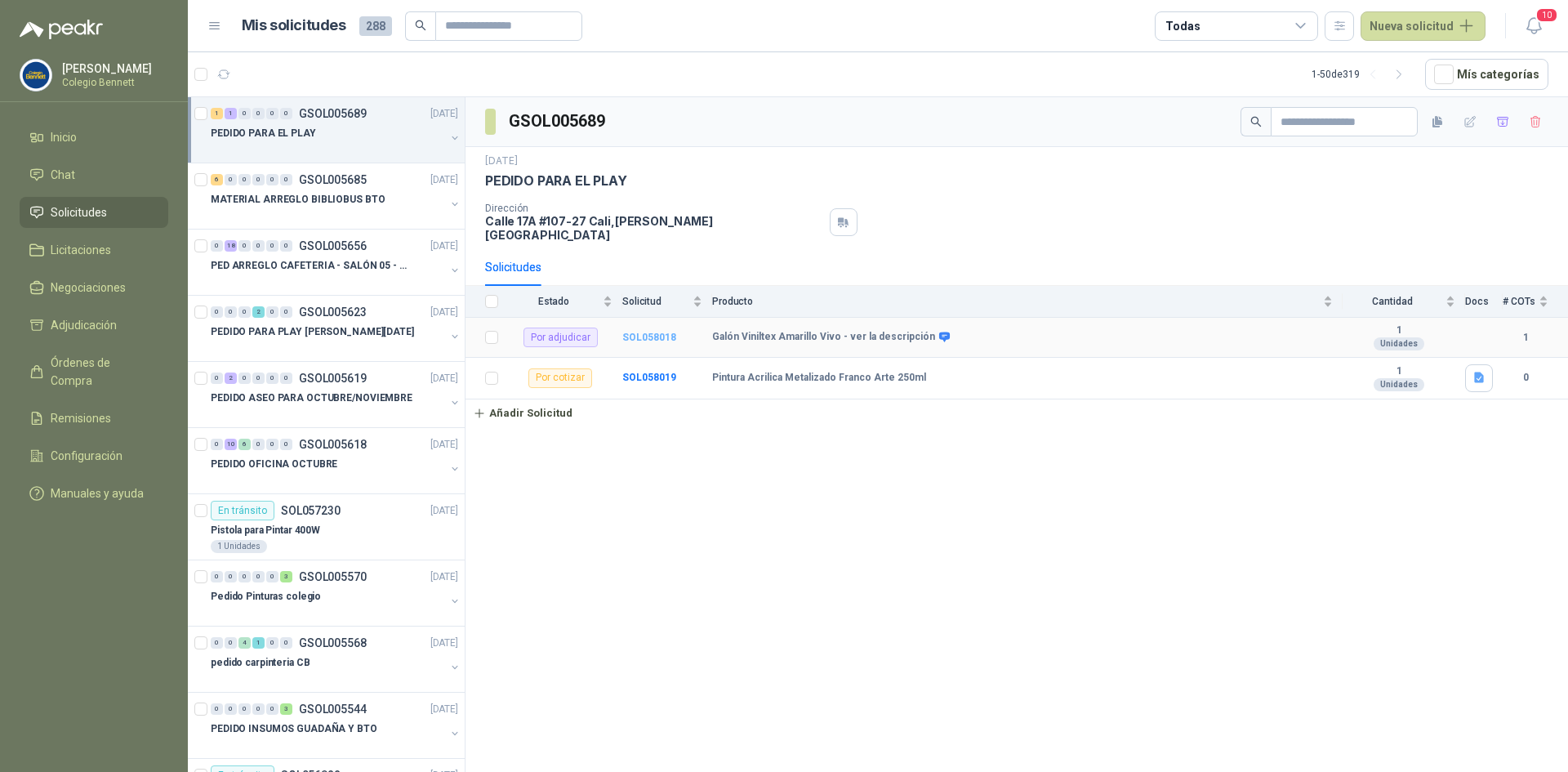
click at [662, 332] on b "SOL058018" at bounding box center [649, 338] width 54 height 12
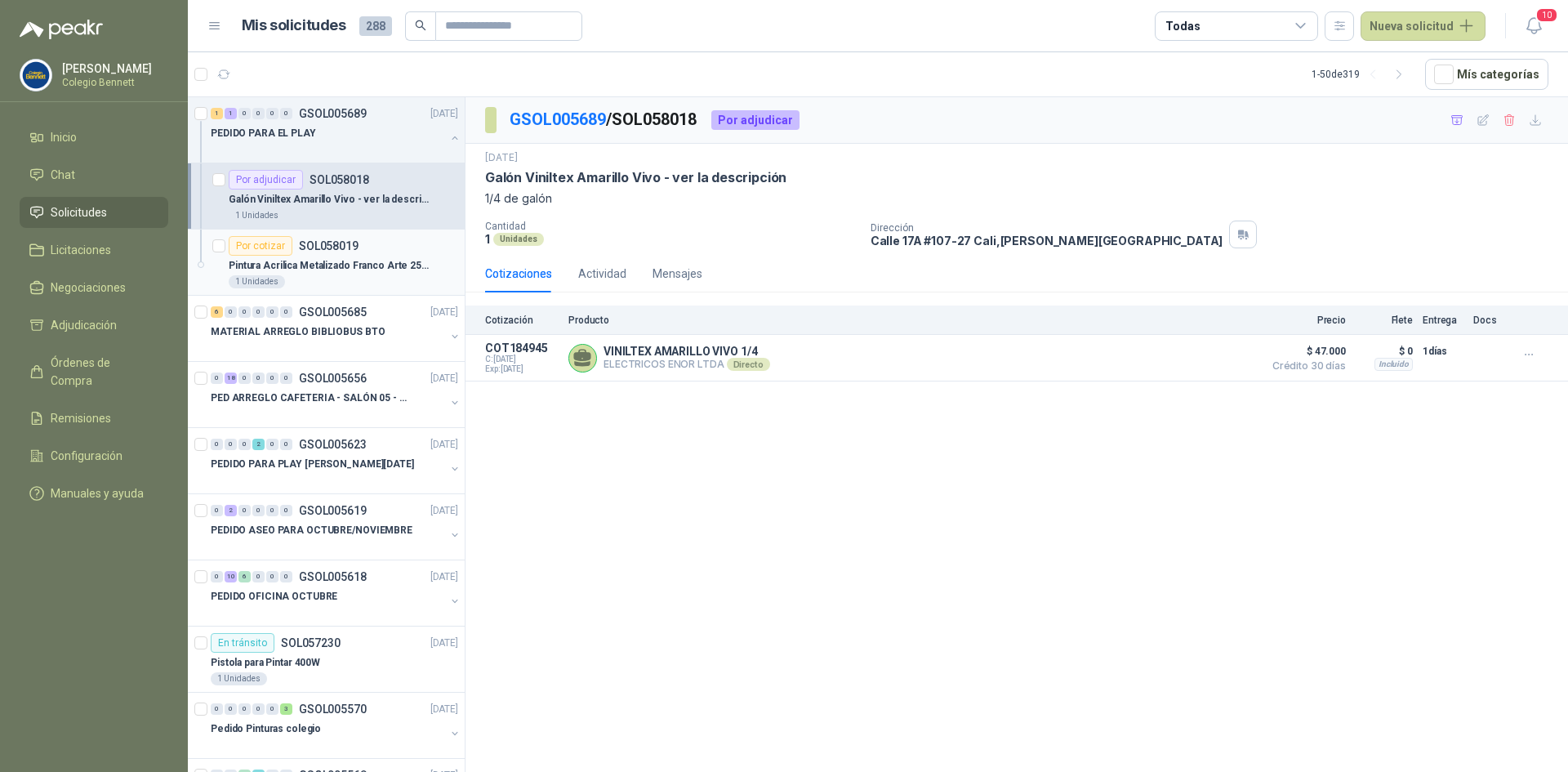
click at [358, 260] on p "Pintura Acrilica Metalizado Franco Arte 250ml" at bounding box center [330, 267] width 204 height 16
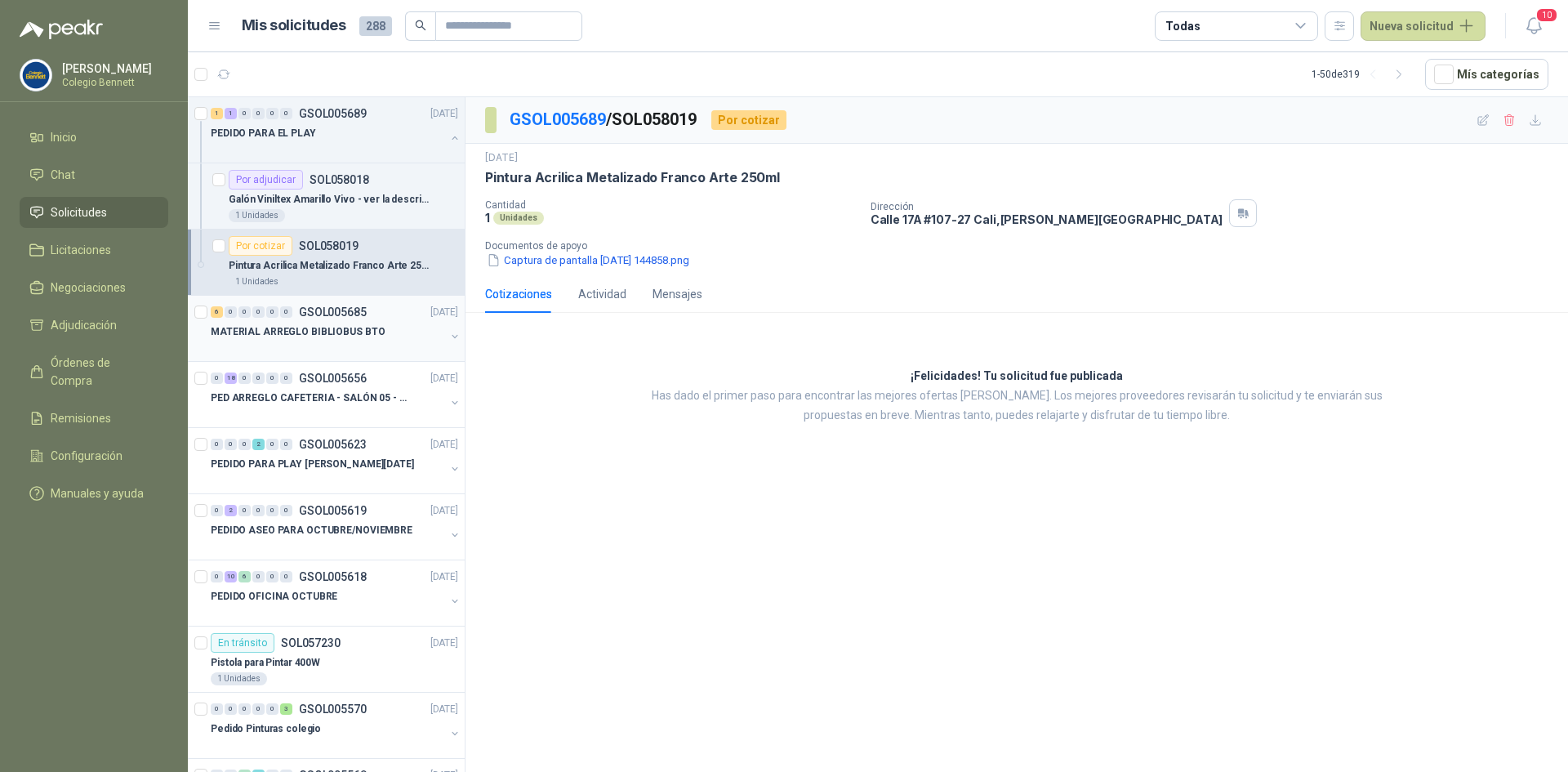
click at [348, 334] on p "MATERIAL ARREGLO BIBLIOBUS BTO" at bounding box center [297, 332] width 174 height 16
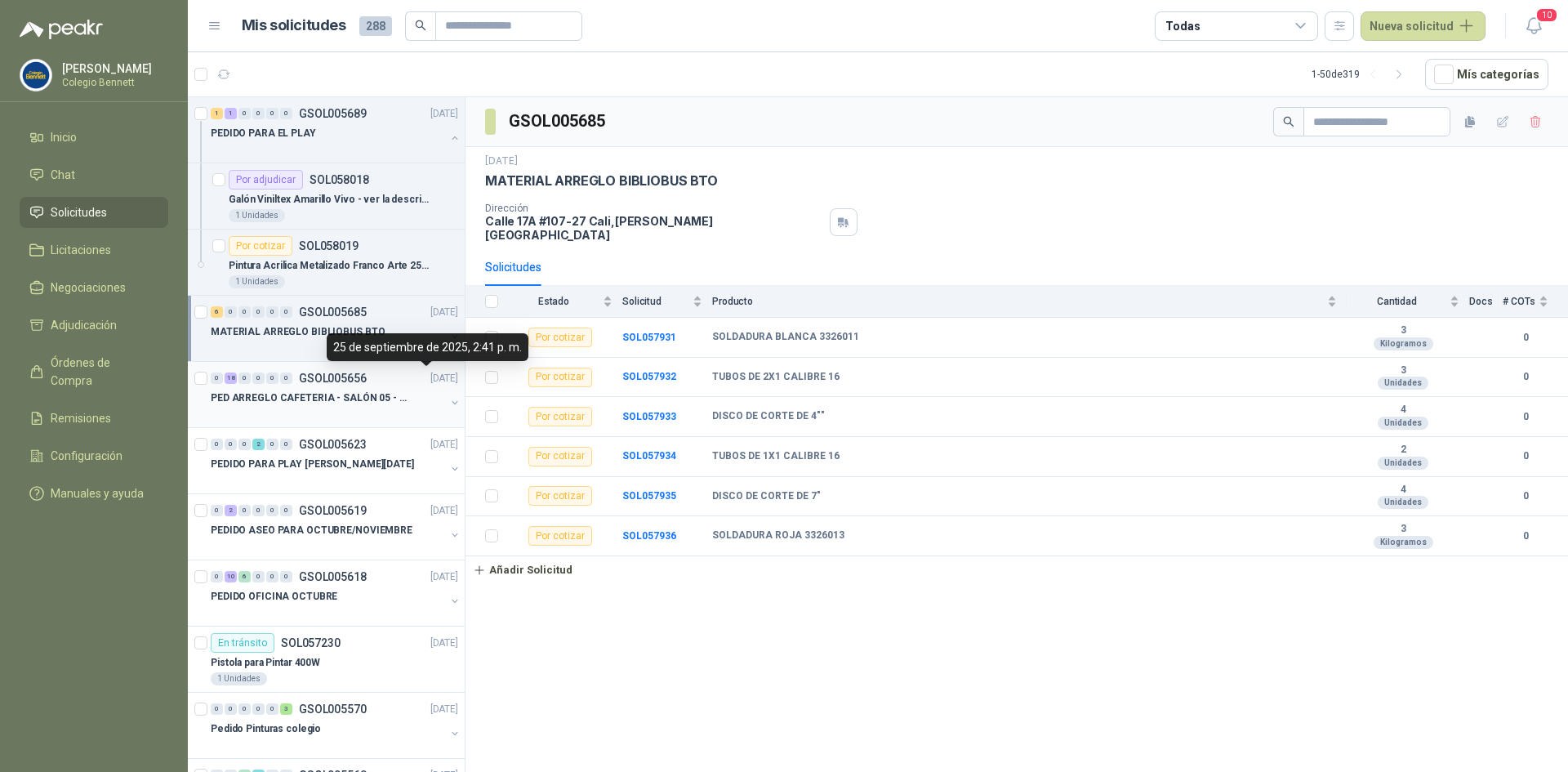
click at [431, 379] on p "[DATE]" at bounding box center [444, 379] width 28 height 16
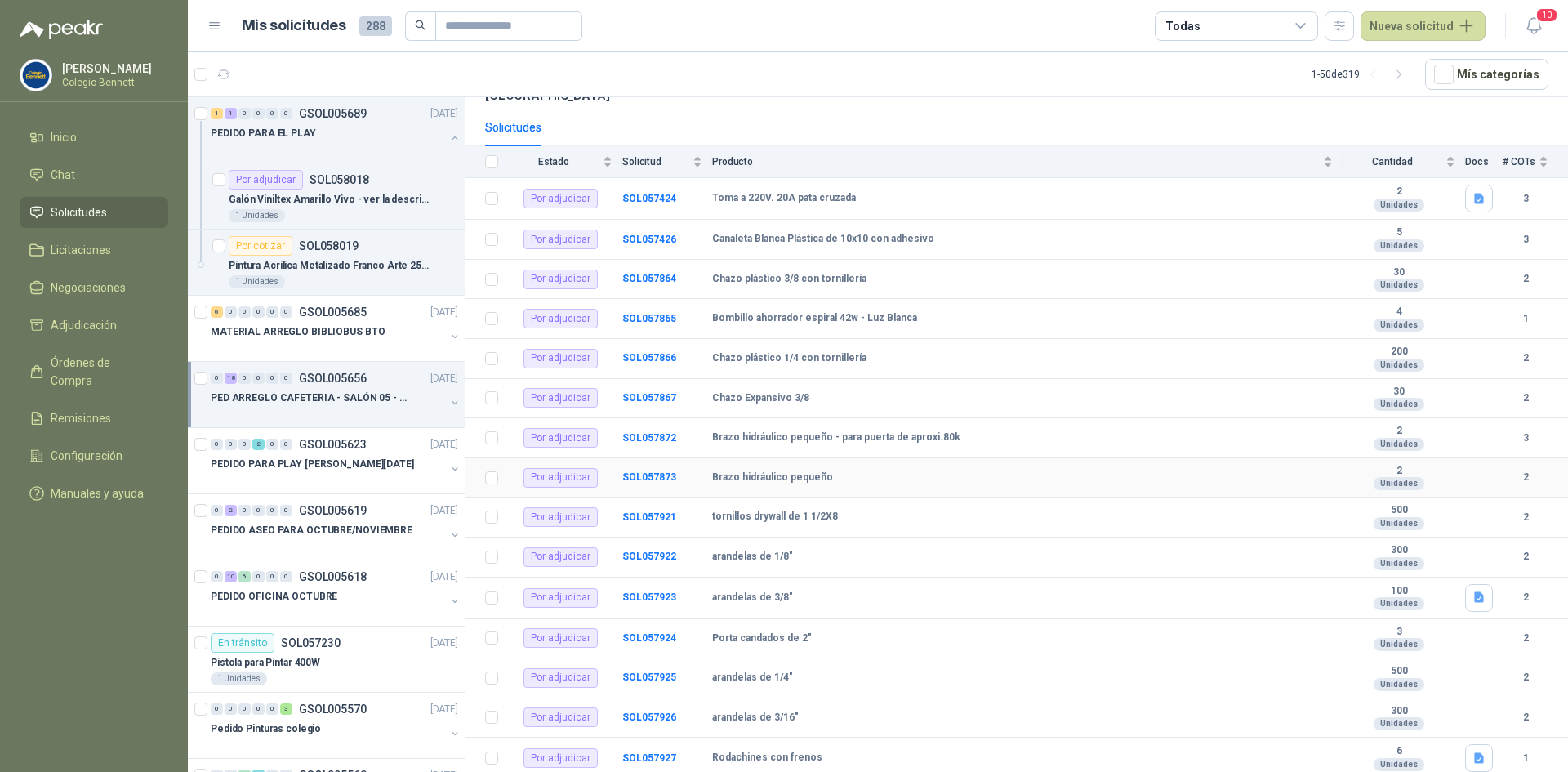
scroll to position [113, 0]
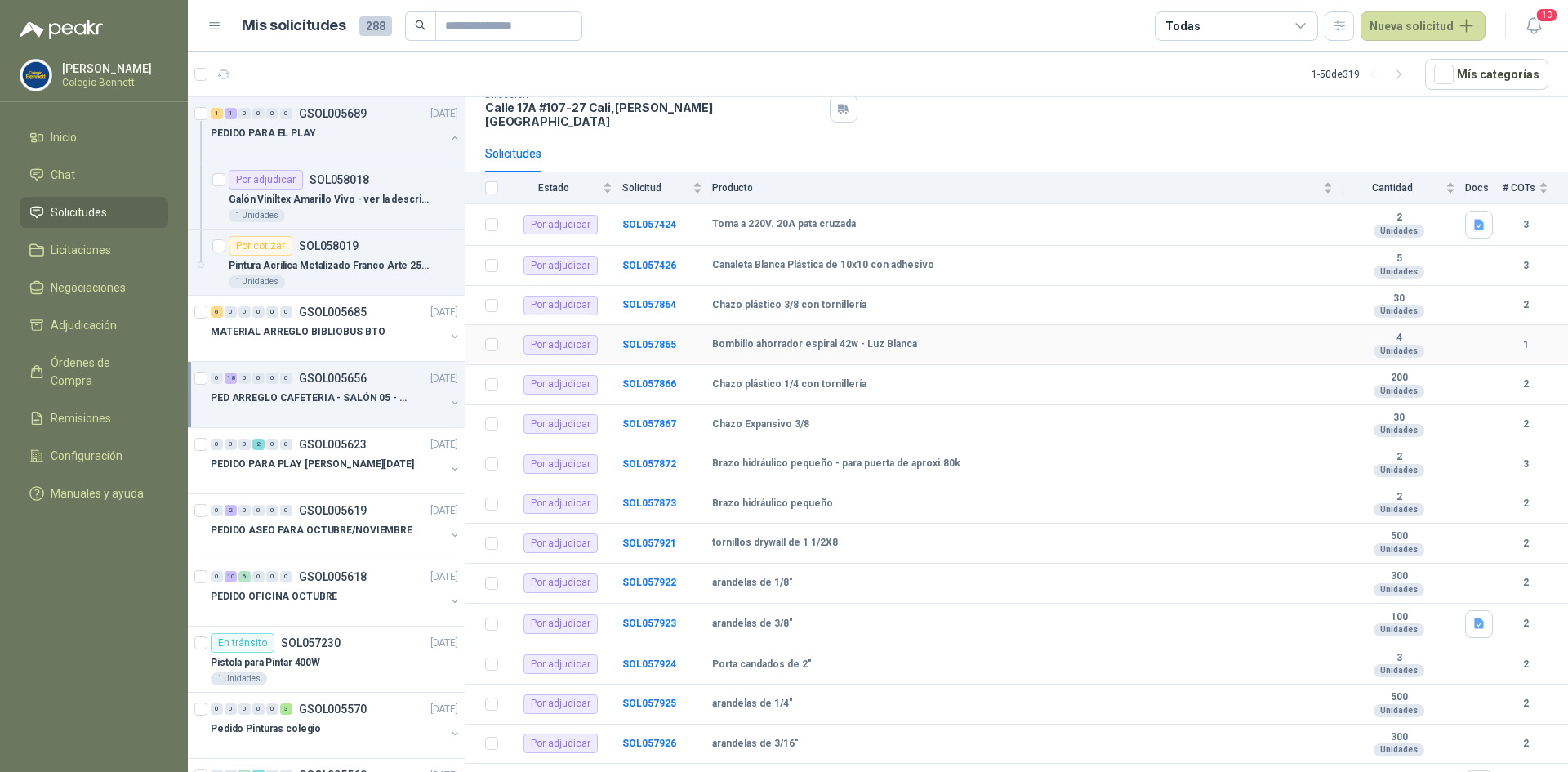
click at [762, 338] on b "Bombillo ahorrador espiral 42w - Luz Blanca" at bounding box center [814, 344] width 205 height 13
click at [658, 339] on b "SOL057865" at bounding box center [649, 345] width 54 height 12
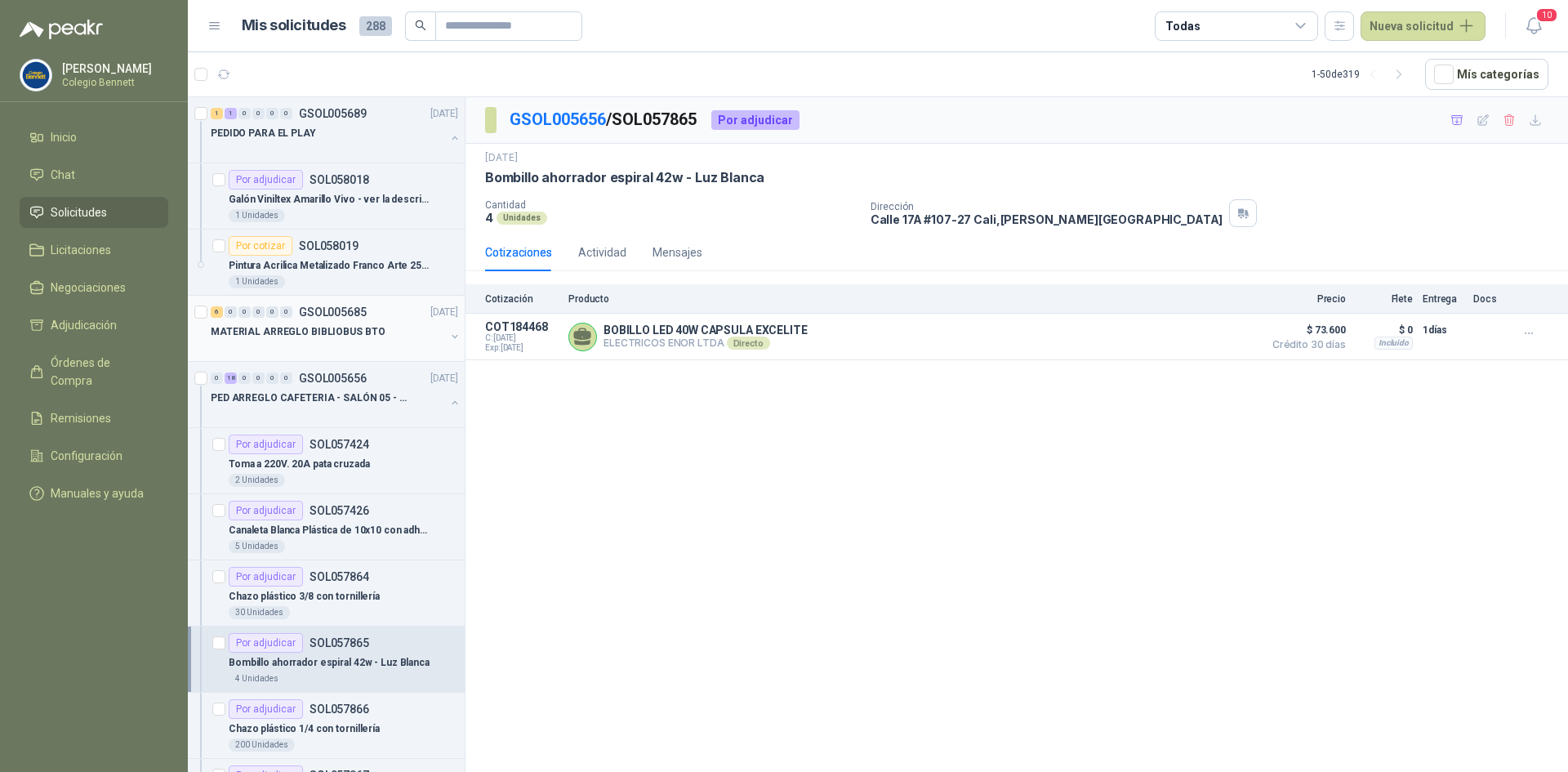
click at [431, 330] on div "MATERIAL ARREGLO BIBLIOBUS BTO" at bounding box center [328, 332] width 235 height 20
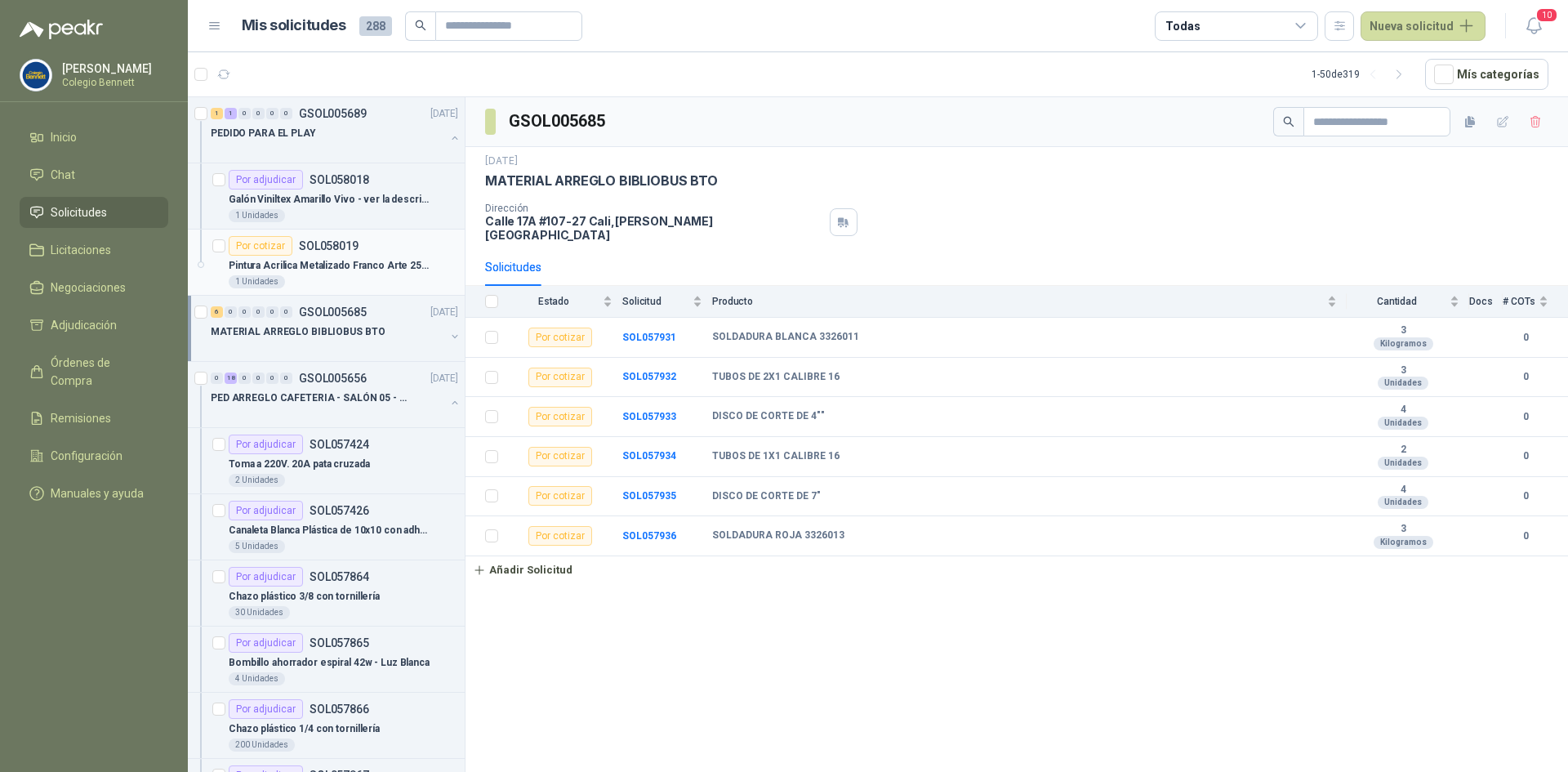
click at [334, 259] on p "Pintura Acrilica Metalizado Franco Arte 250ml" at bounding box center [330, 267] width 204 height 16
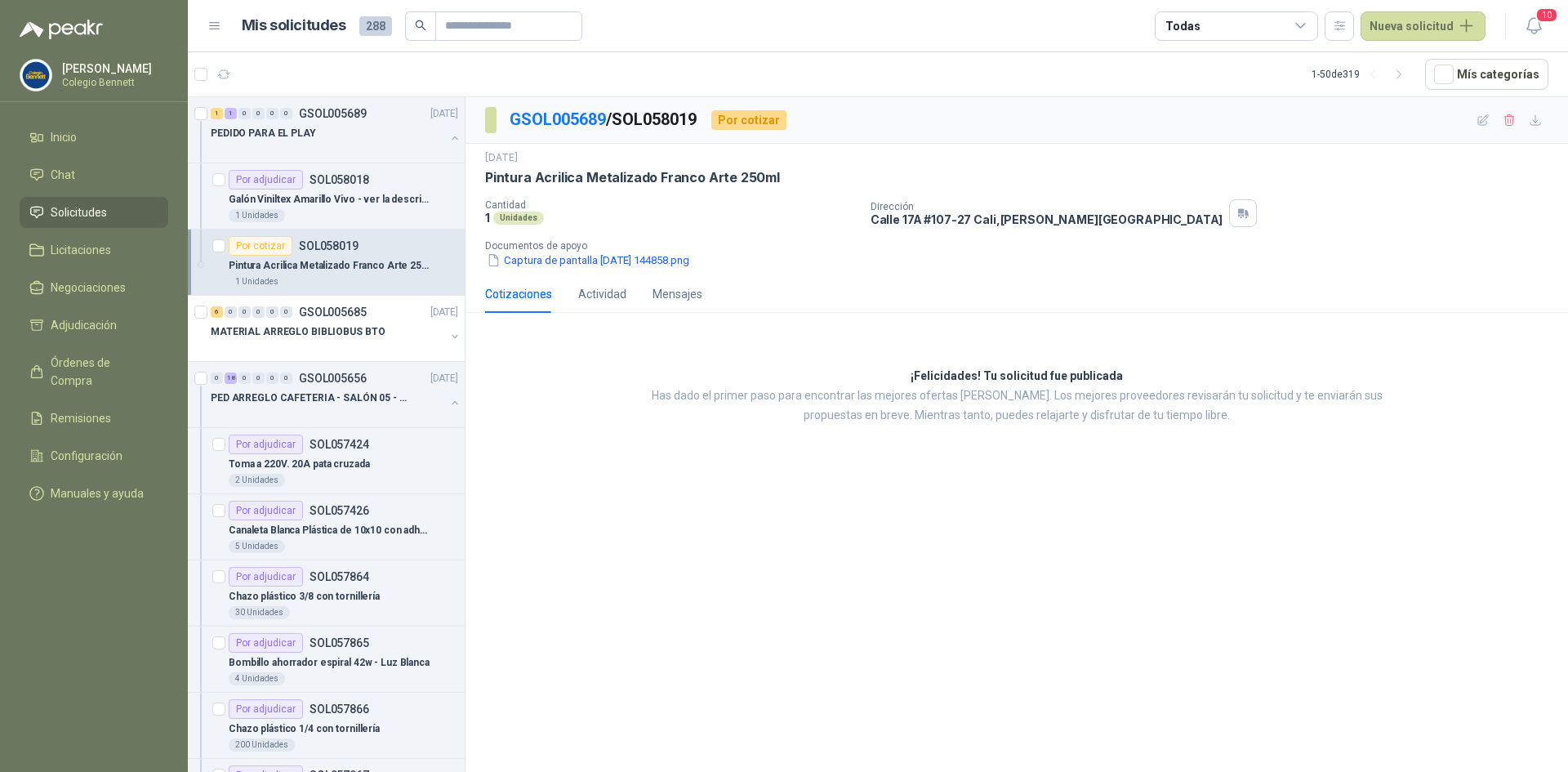
click at [350, 253] on div "Por cotizar SOL058019" at bounding box center [293, 246] width 130 height 20
click at [448, 131] on button "button" at bounding box center [454, 137] width 13 height 13
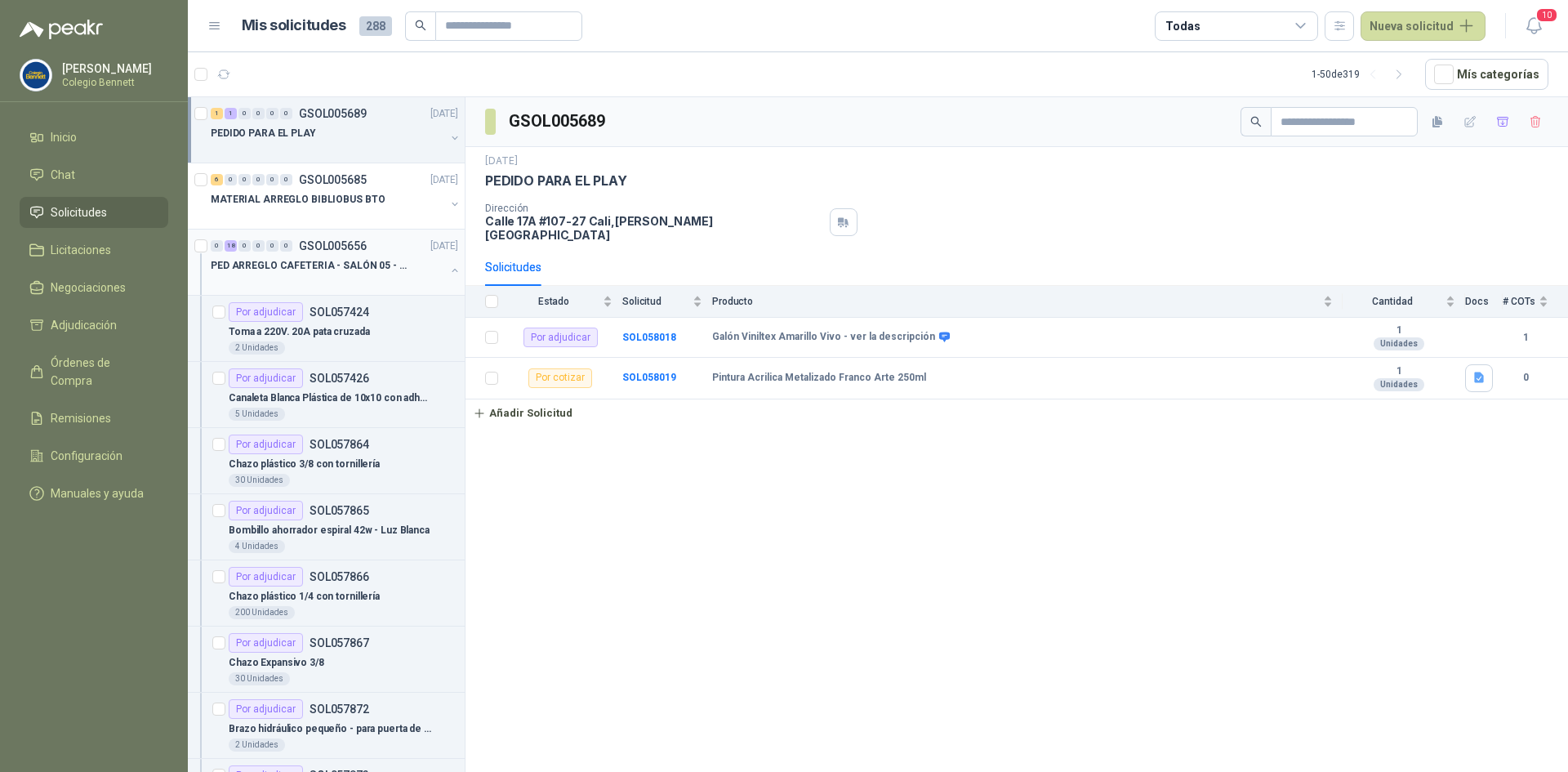
click at [448, 271] on button "button" at bounding box center [454, 270] width 13 height 13
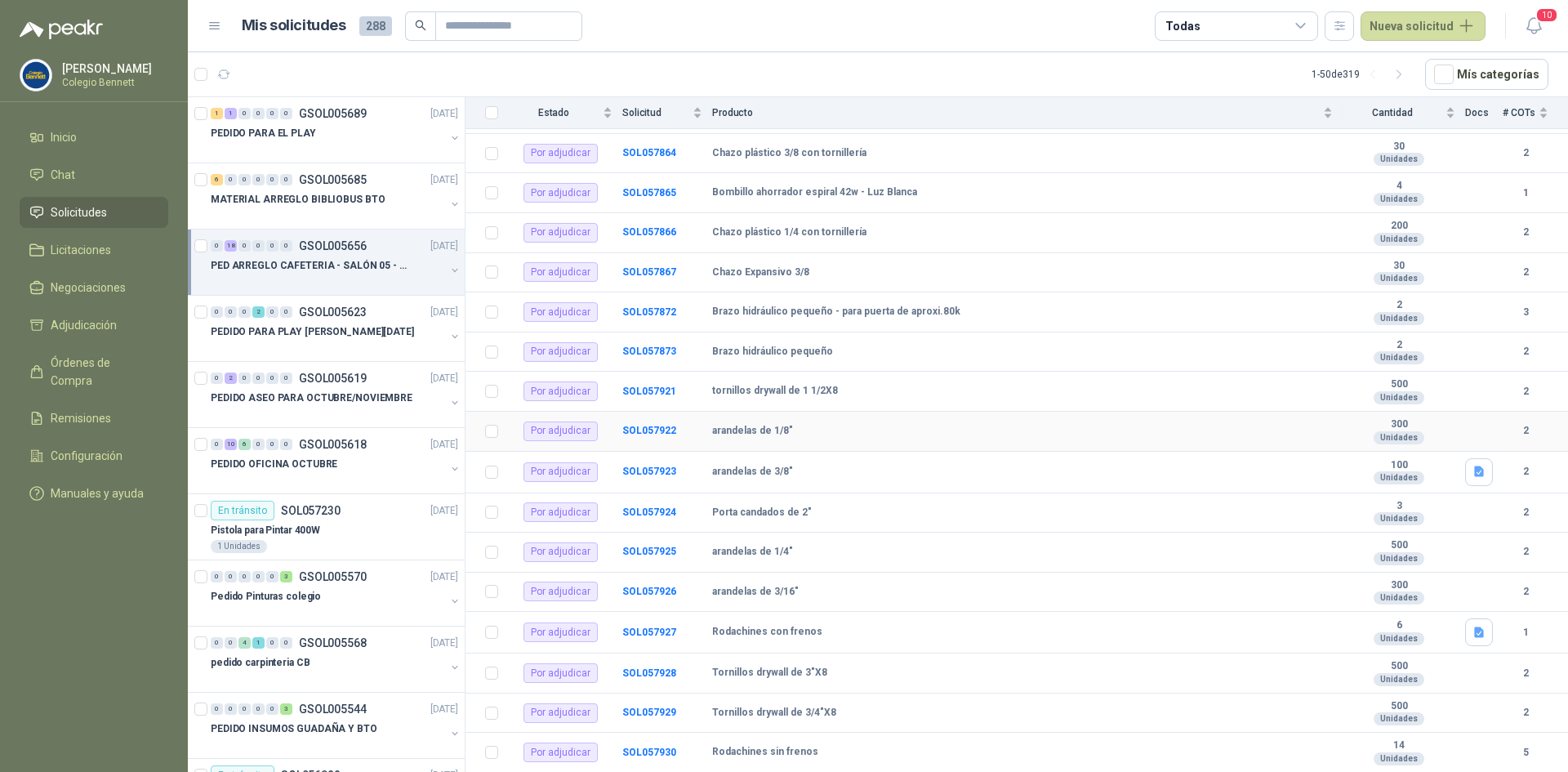
scroll to position [278, 0]
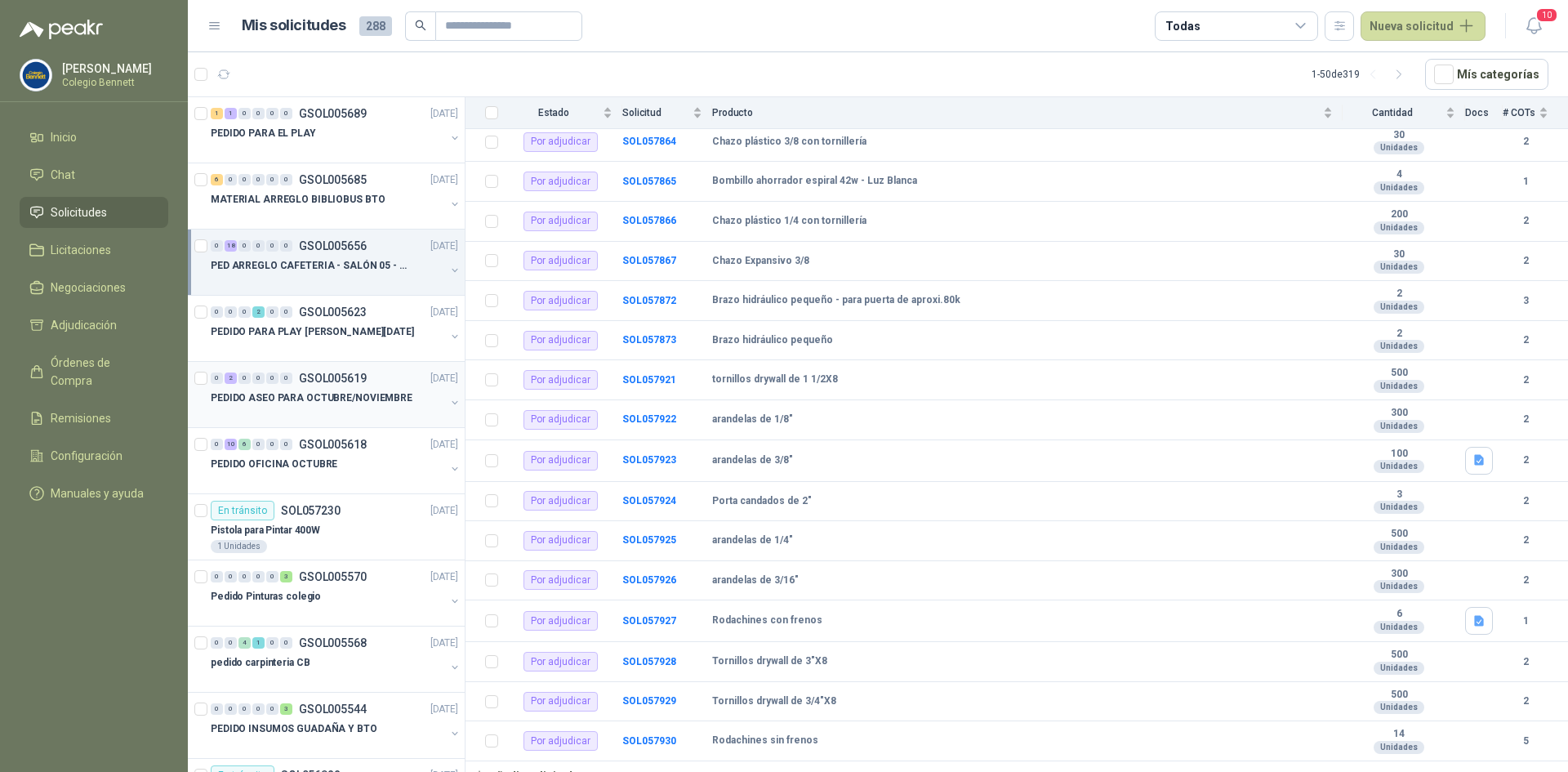
click at [330, 401] on p "PEDIDO ASEO PARA OCTUBRE/NOVIEMBRE" at bounding box center [311, 399] width 202 height 16
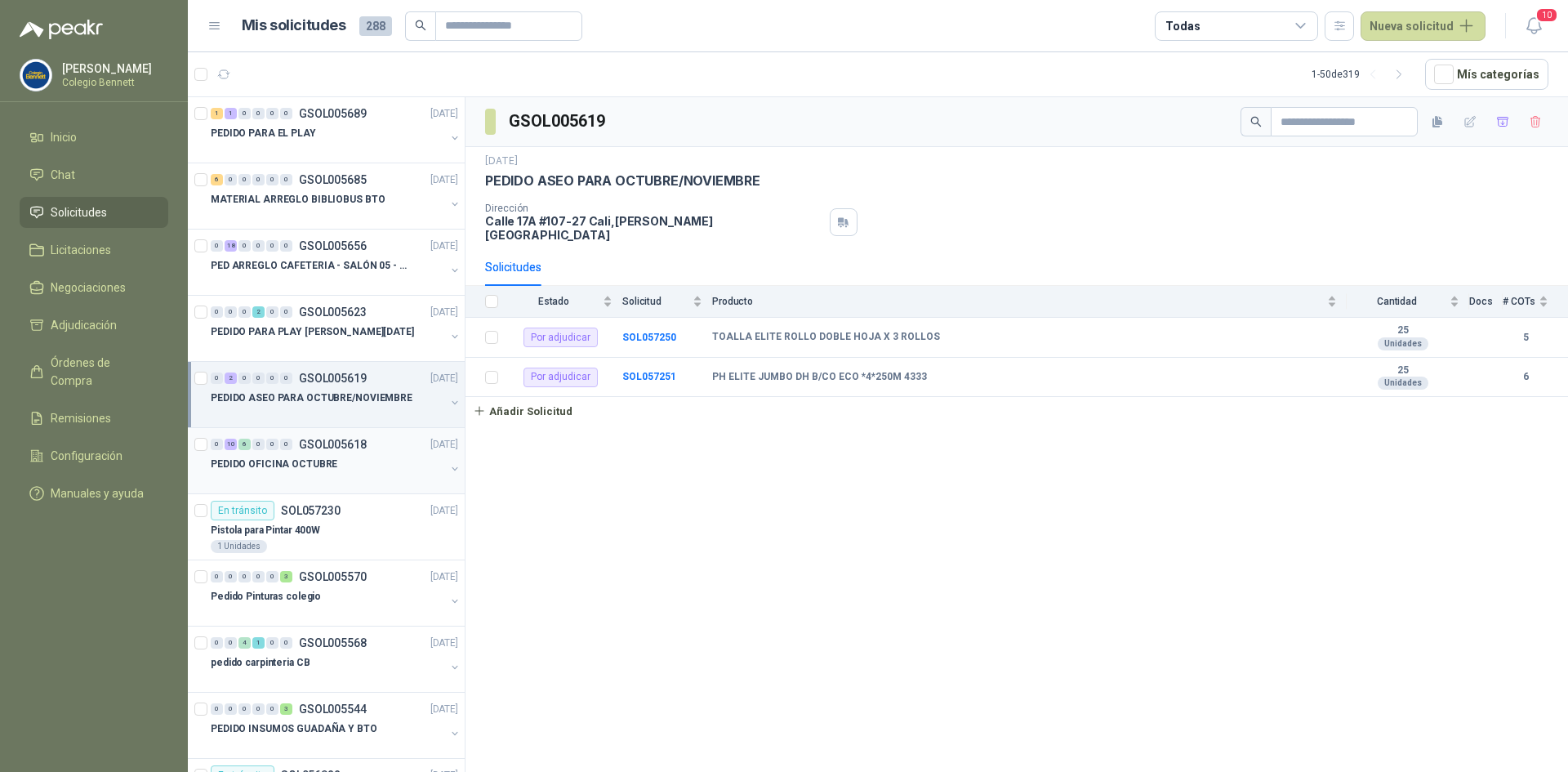
click at [334, 445] on p "GSOL005618" at bounding box center [333, 445] width 68 height 12
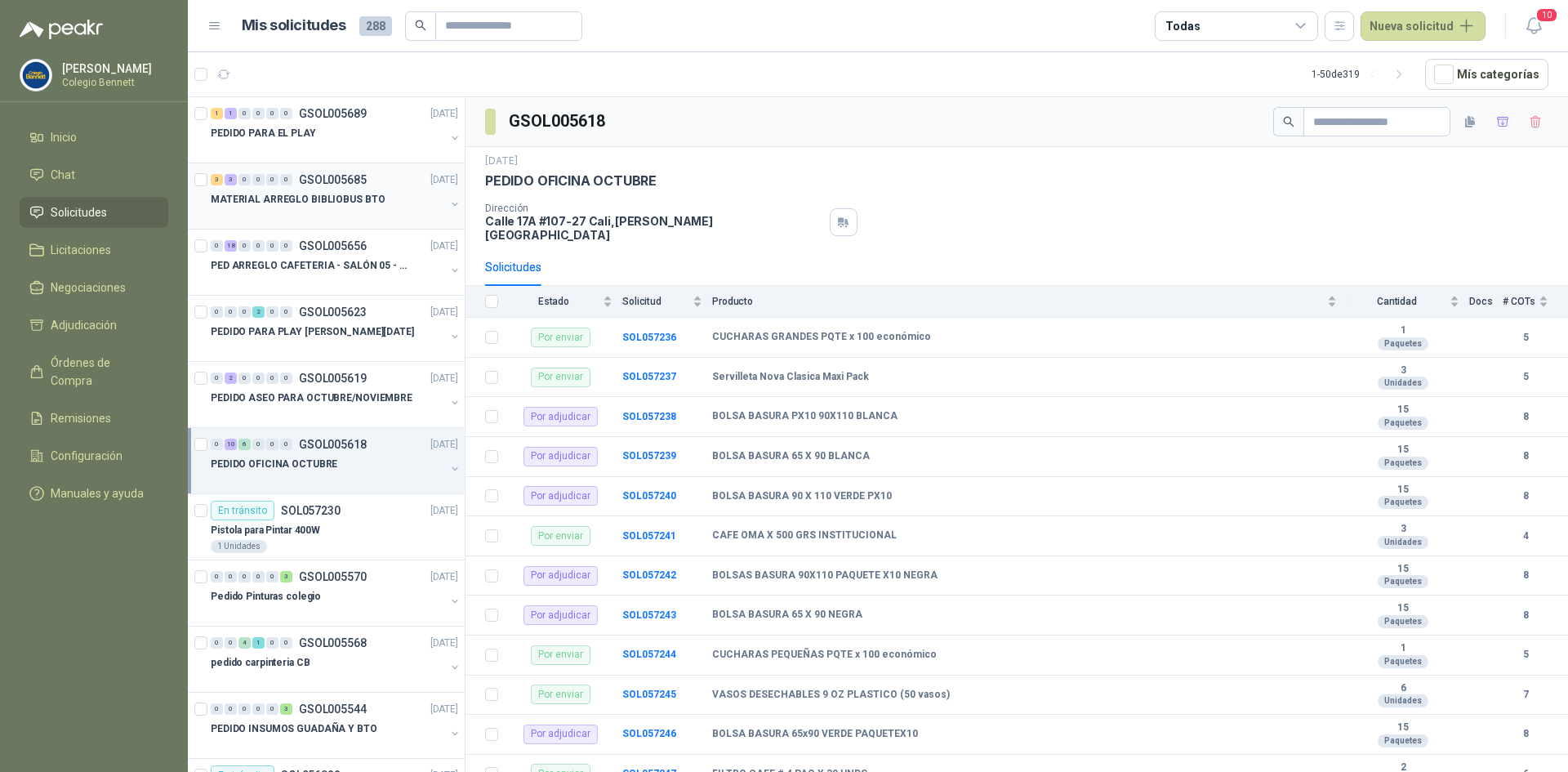
click at [332, 187] on div "3 3 0 0 0 0 GSOL005685 [DATE]" at bounding box center [336, 180] width 251 height 20
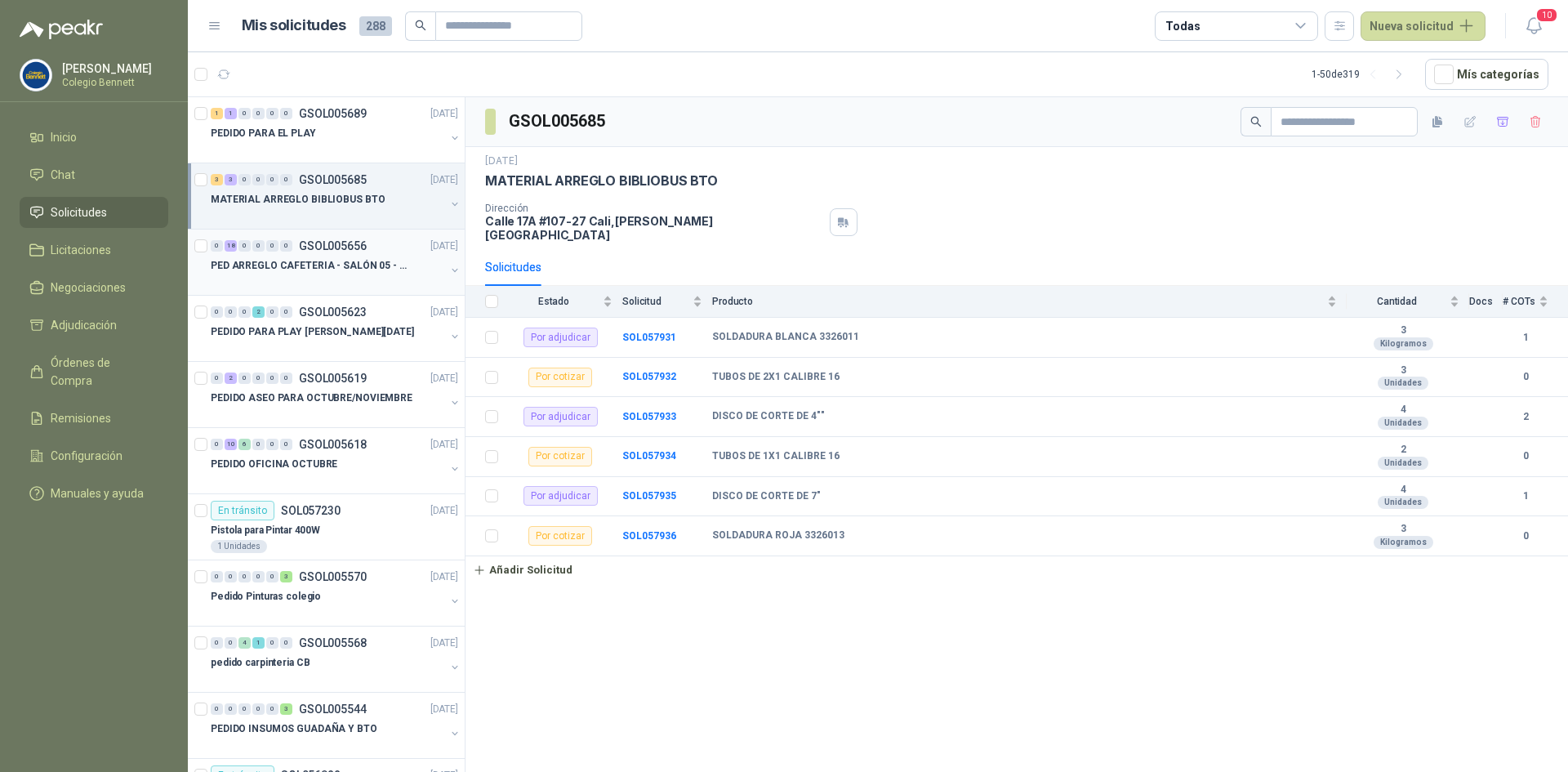
click at [354, 263] on p "PED ARREGLO CAFETERIA - SALÓN 05 - MATERIAL CARP." at bounding box center [312, 267] width 204 height 16
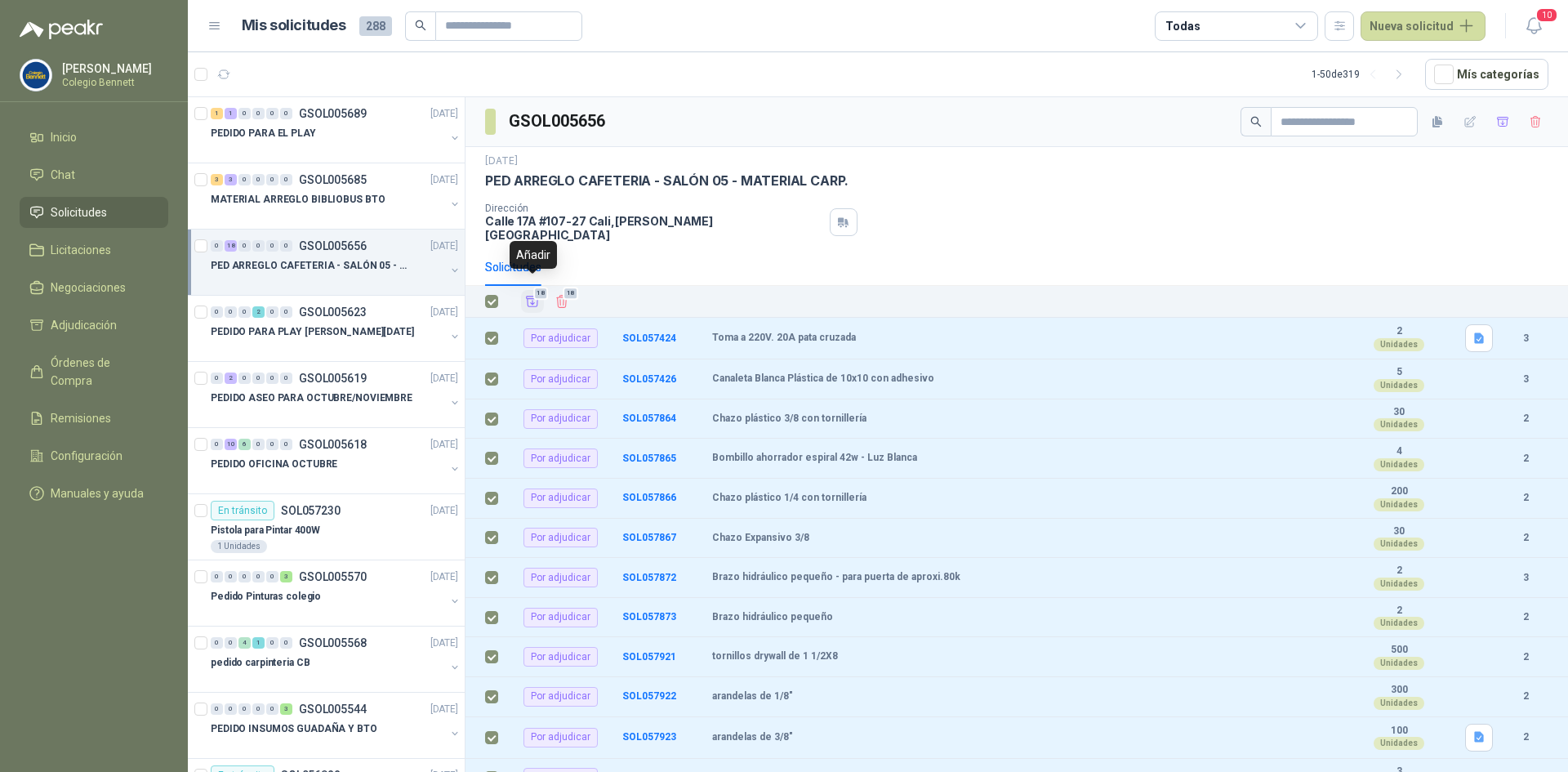
click at [533, 294] on icon "Añadir" at bounding box center [532, 301] width 15 height 15
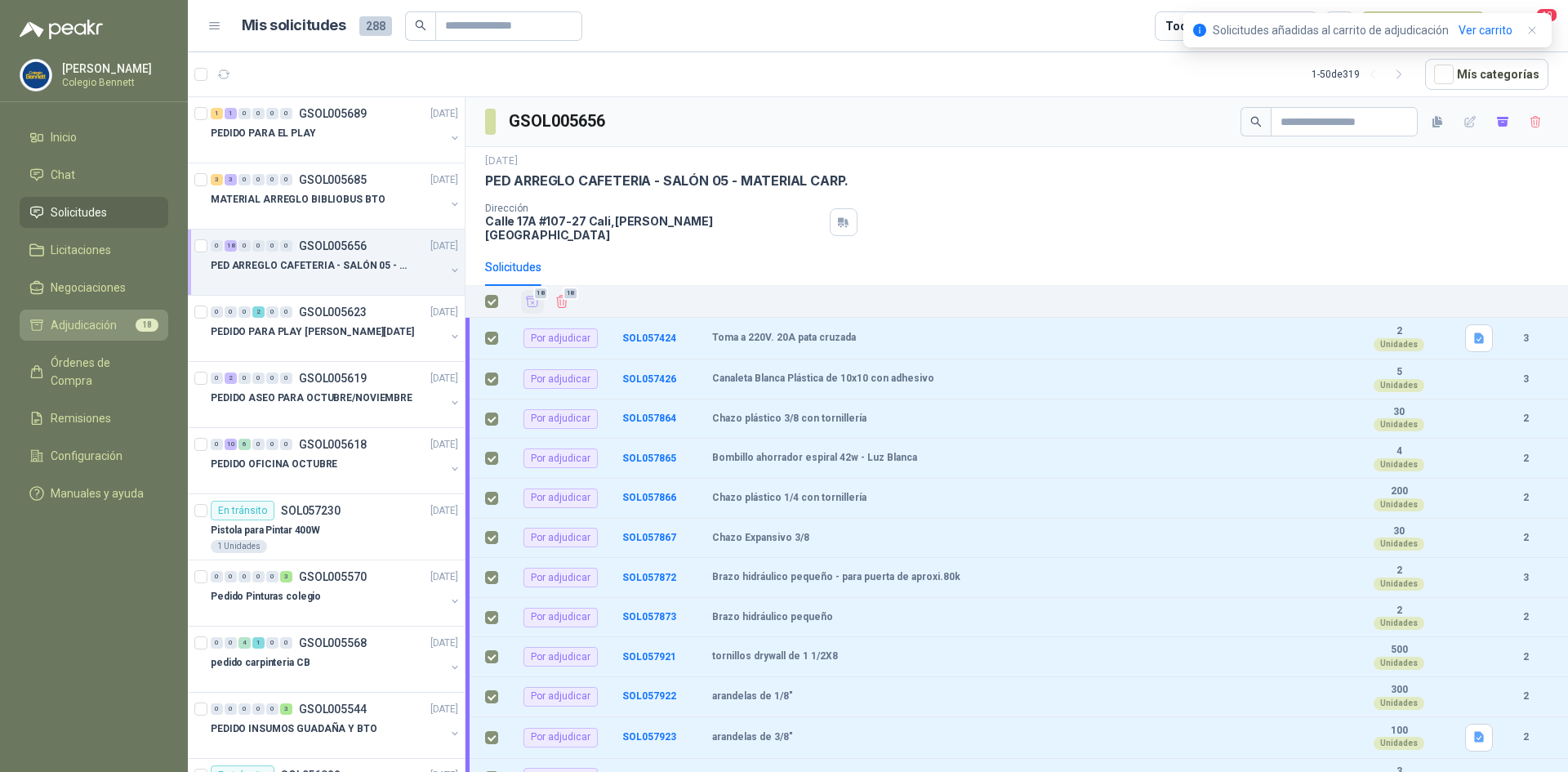
click at [136, 322] on span "18" at bounding box center [146, 324] width 23 height 13
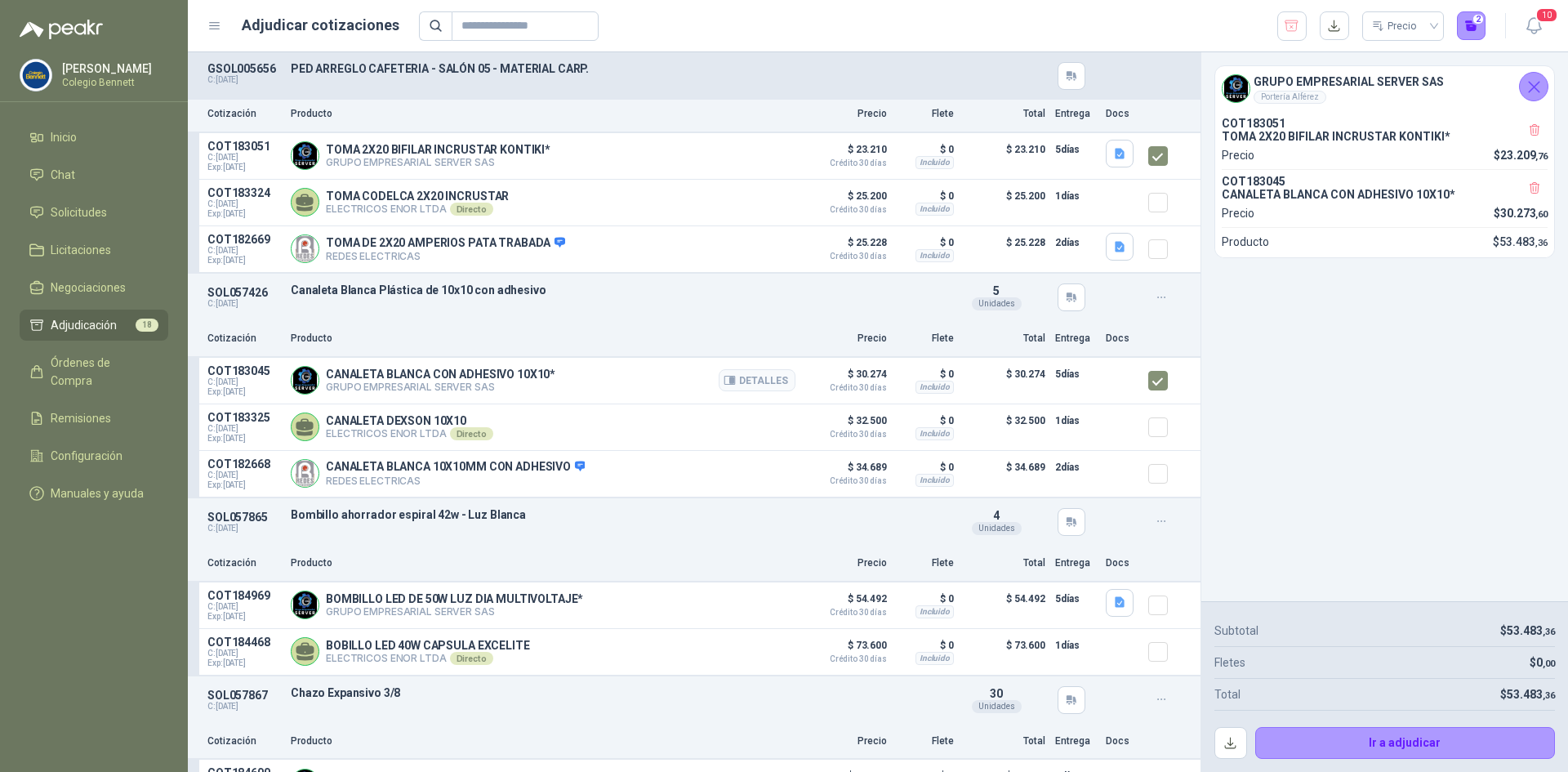
scroll to position [163, 0]
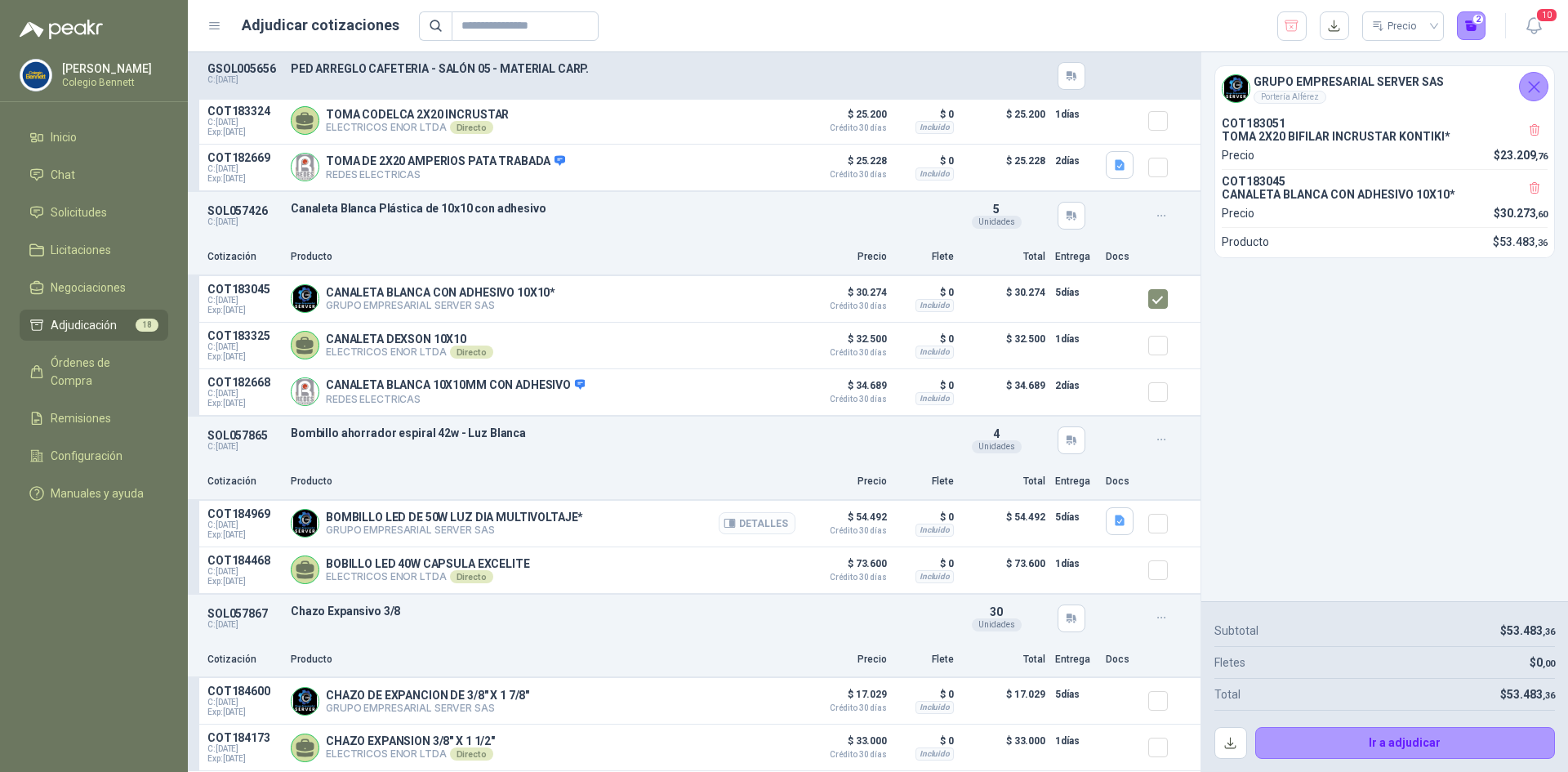
click at [759, 524] on button "Detalles" at bounding box center [757, 523] width 77 height 22
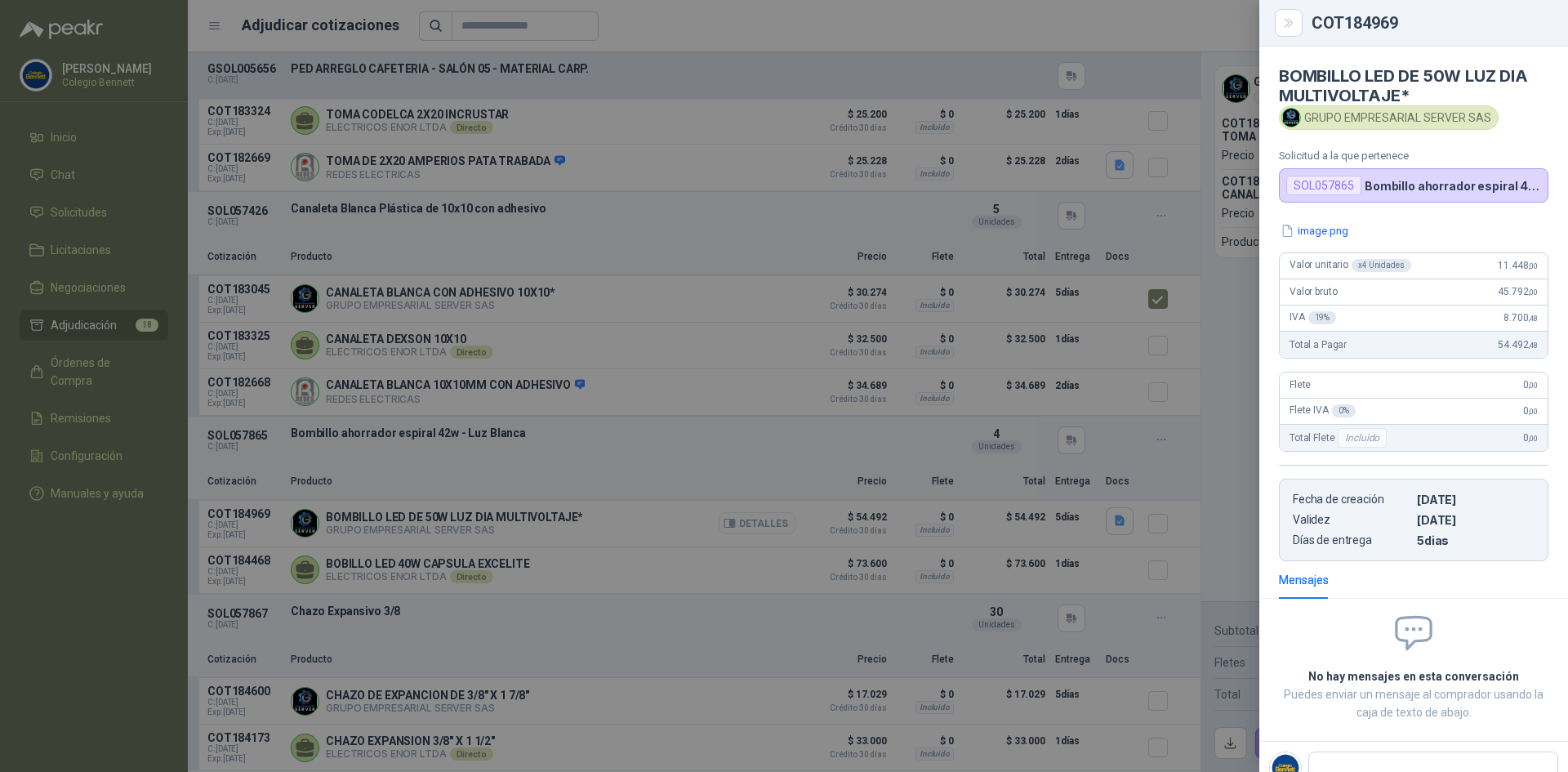
scroll to position [1, 0]
click at [759, 524] on div at bounding box center [784, 386] width 1568 height 772
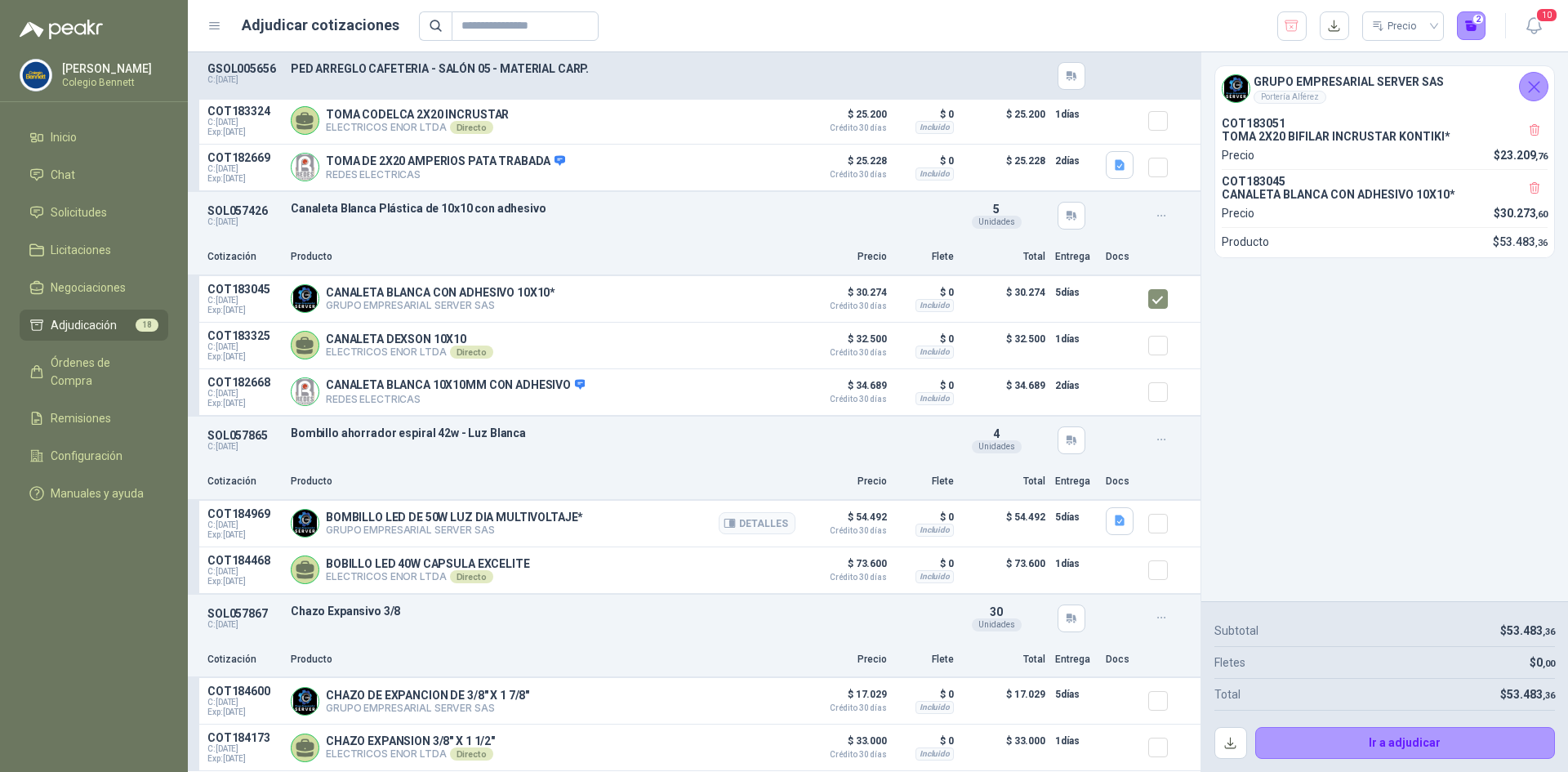
click at [1156, 523] on div at bounding box center [1164, 523] width 33 height 33
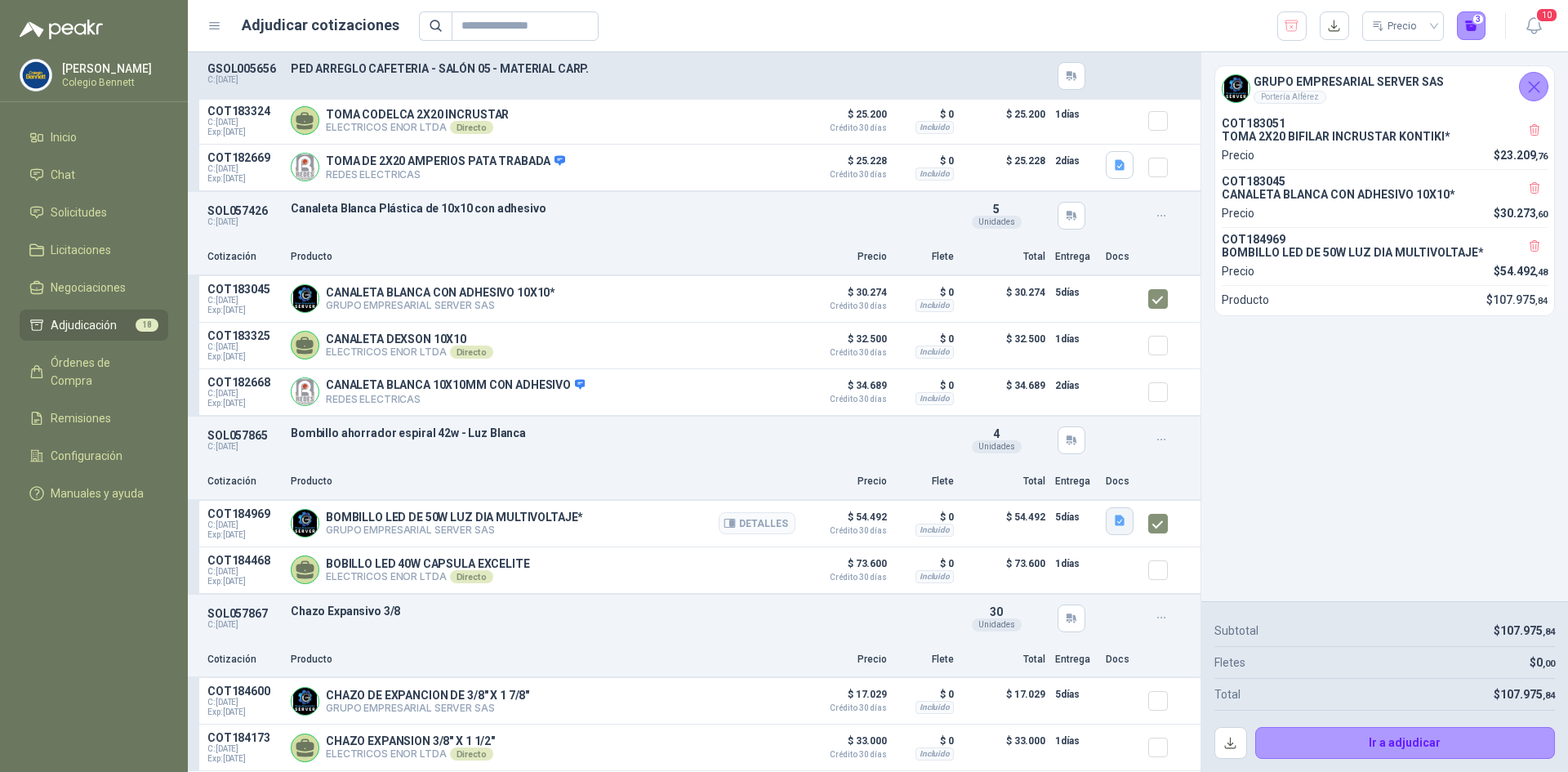
click at [1114, 527] on icon "button" at bounding box center [1121, 521] width 14 height 14
click at [1090, 486] on button "image.png" at bounding box center [1074, 489] width 71 height 17
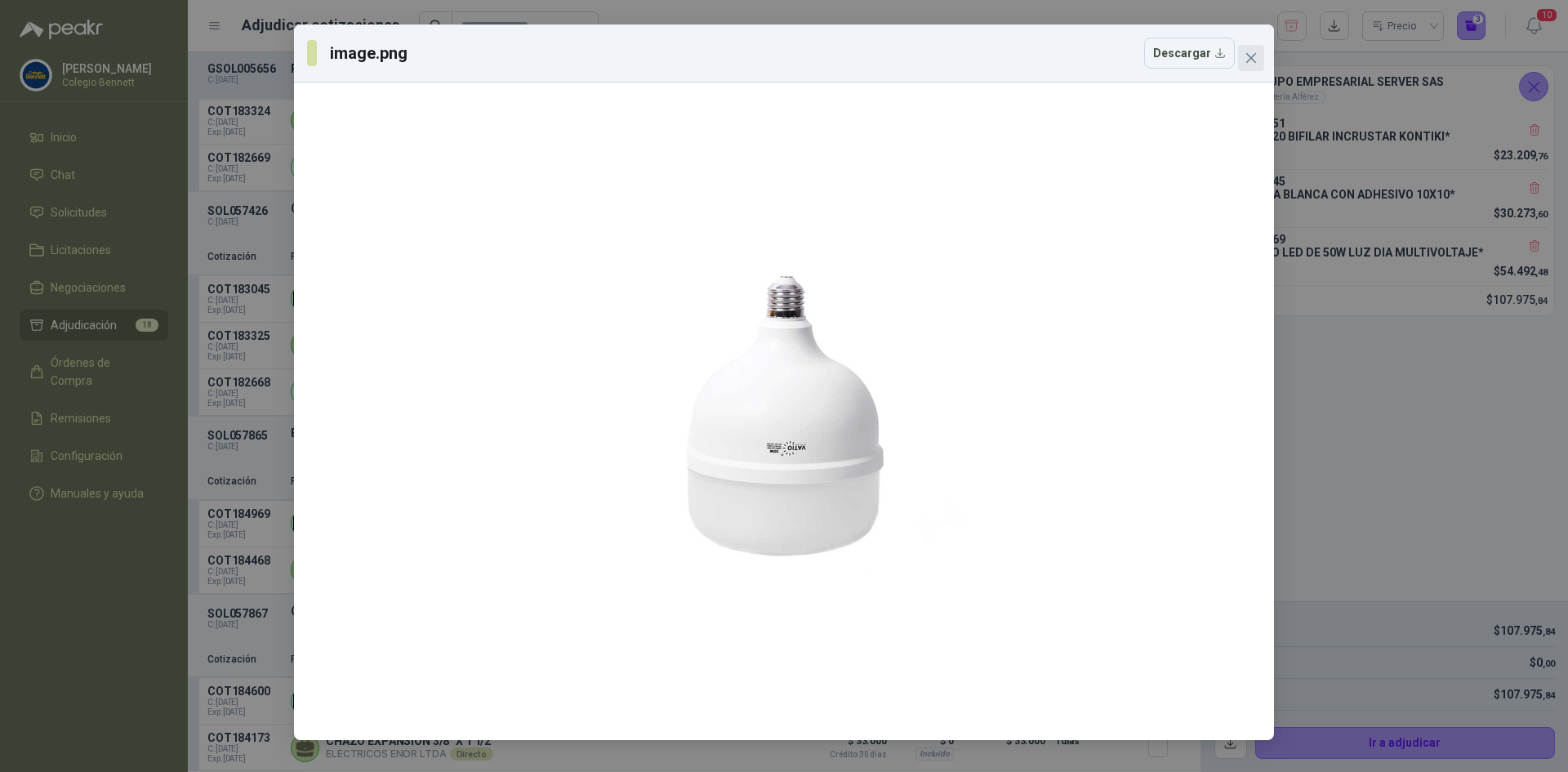
click at [1248, 53] on icon "close" at bounding box center [1251, 58] width 13 height 13
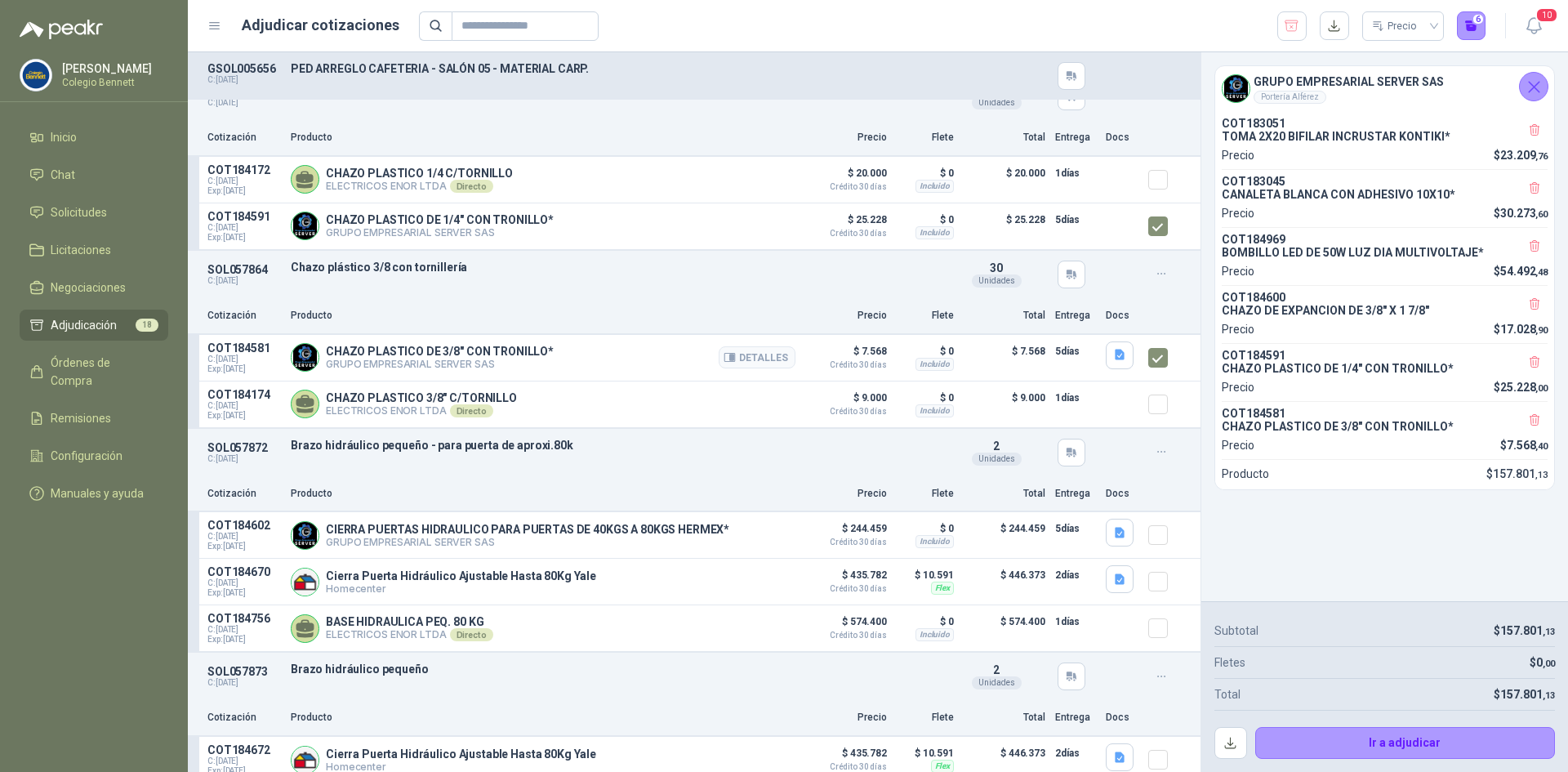
scroll to position [899, 0]
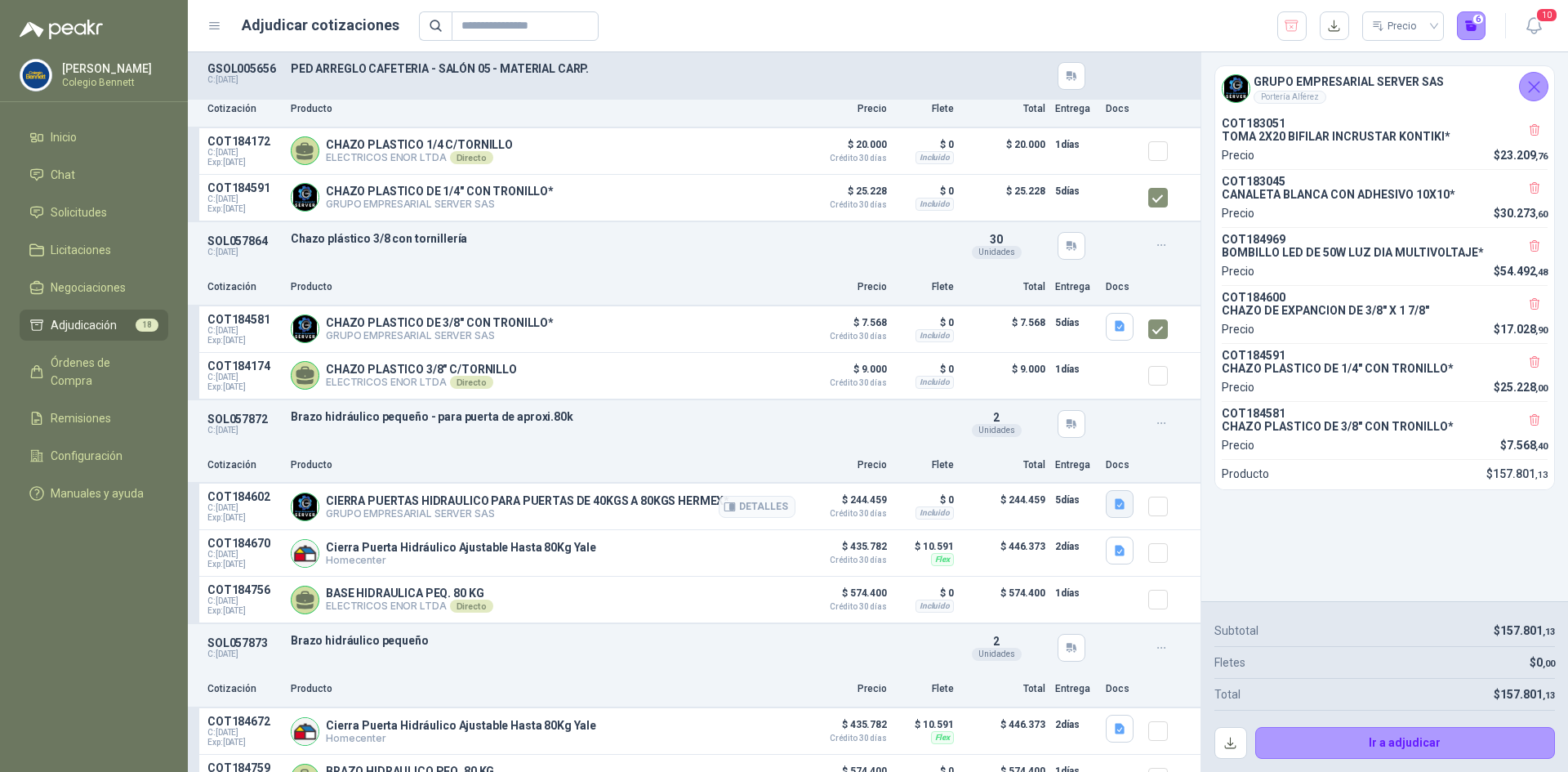
click at [1114, 503] on icon "button" at bounding box center [1121, 504] width 14 height 14
click at [1084, 475] on button "43606.pdf" at bounding box center [1076, 473] width 69 height 17
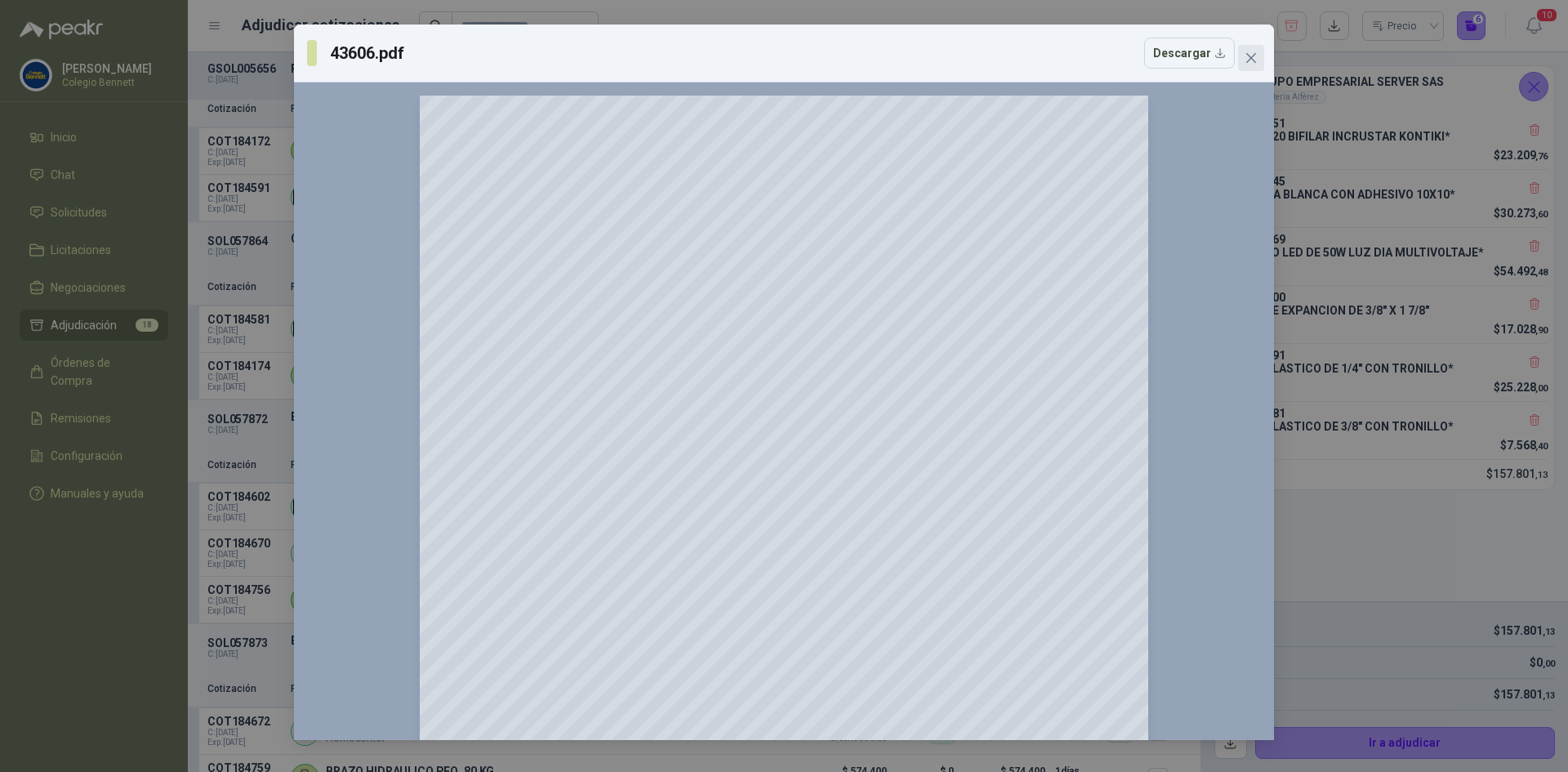
click at [1254, 58] on icon "close" at bounding box center [1251, 58] width 13 height 13
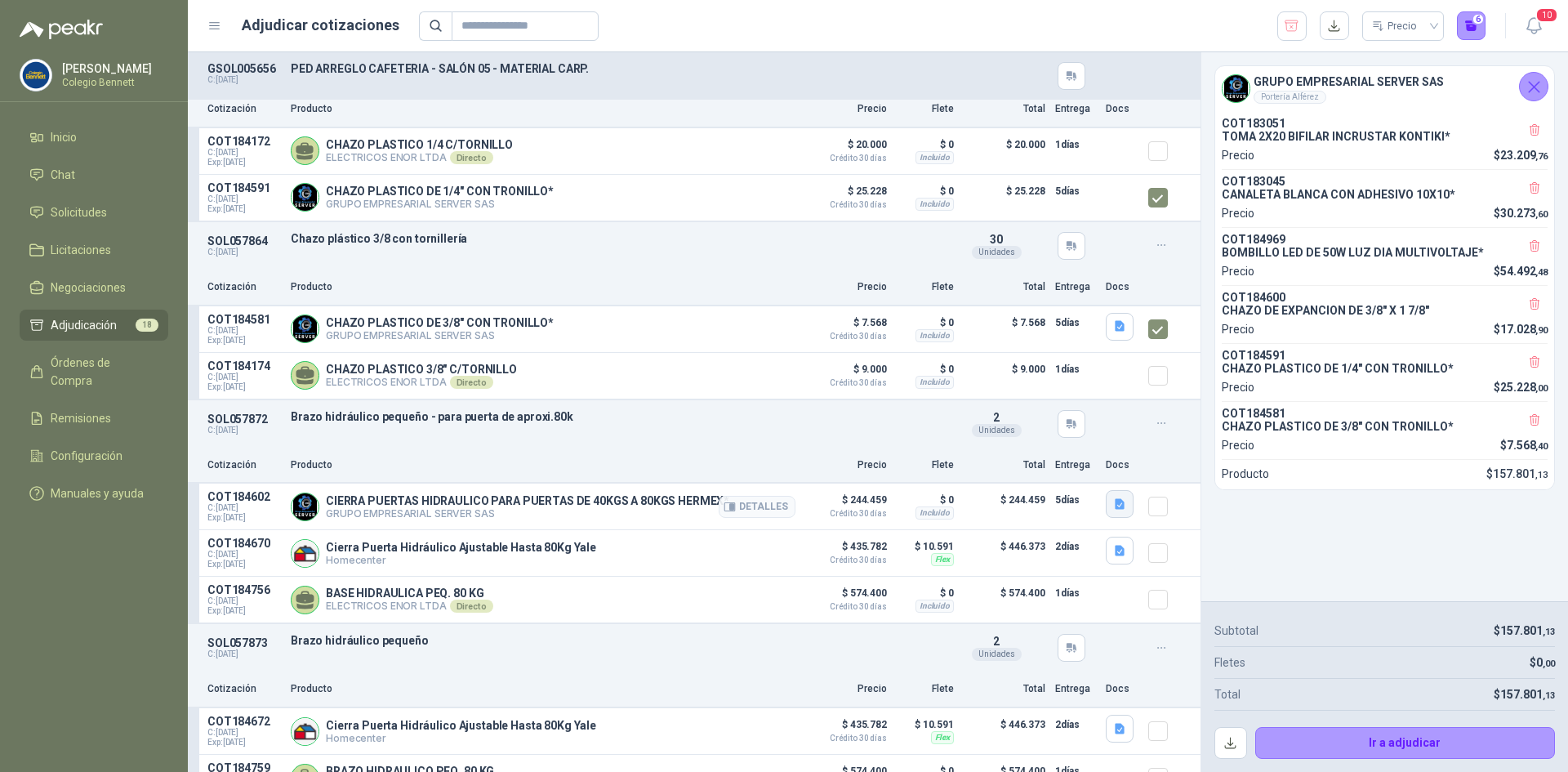
click at [1106, 506] on button "button" at bounding box center [1120, 504] width 28 height 28
click at [1086, 471] on button "43606.pdf" at bounding box center [1076, 473] width 69 height 17
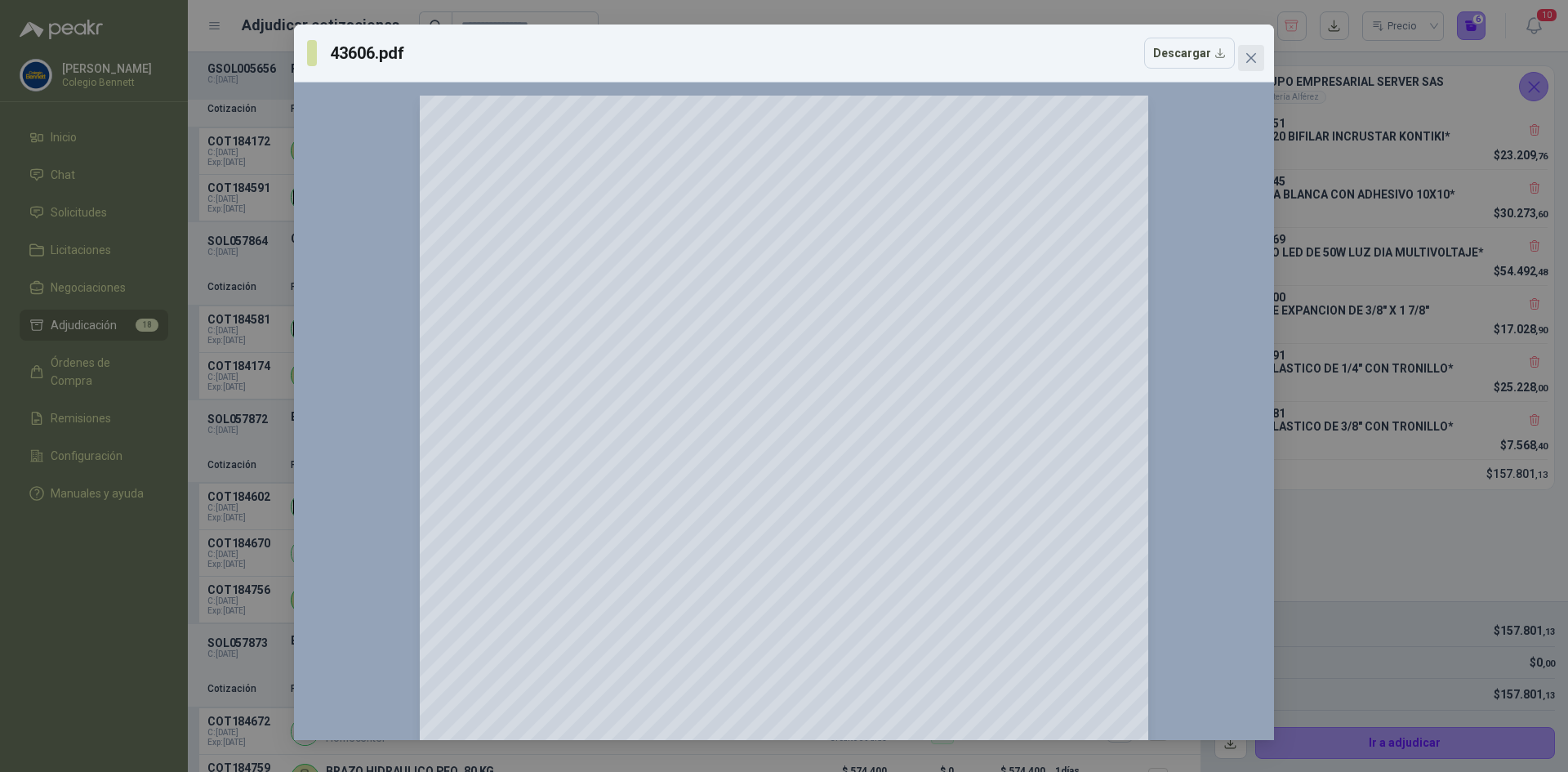
click at [1255, 56] on icon "close" at bounding box center [1252, 58] width 10 height 10
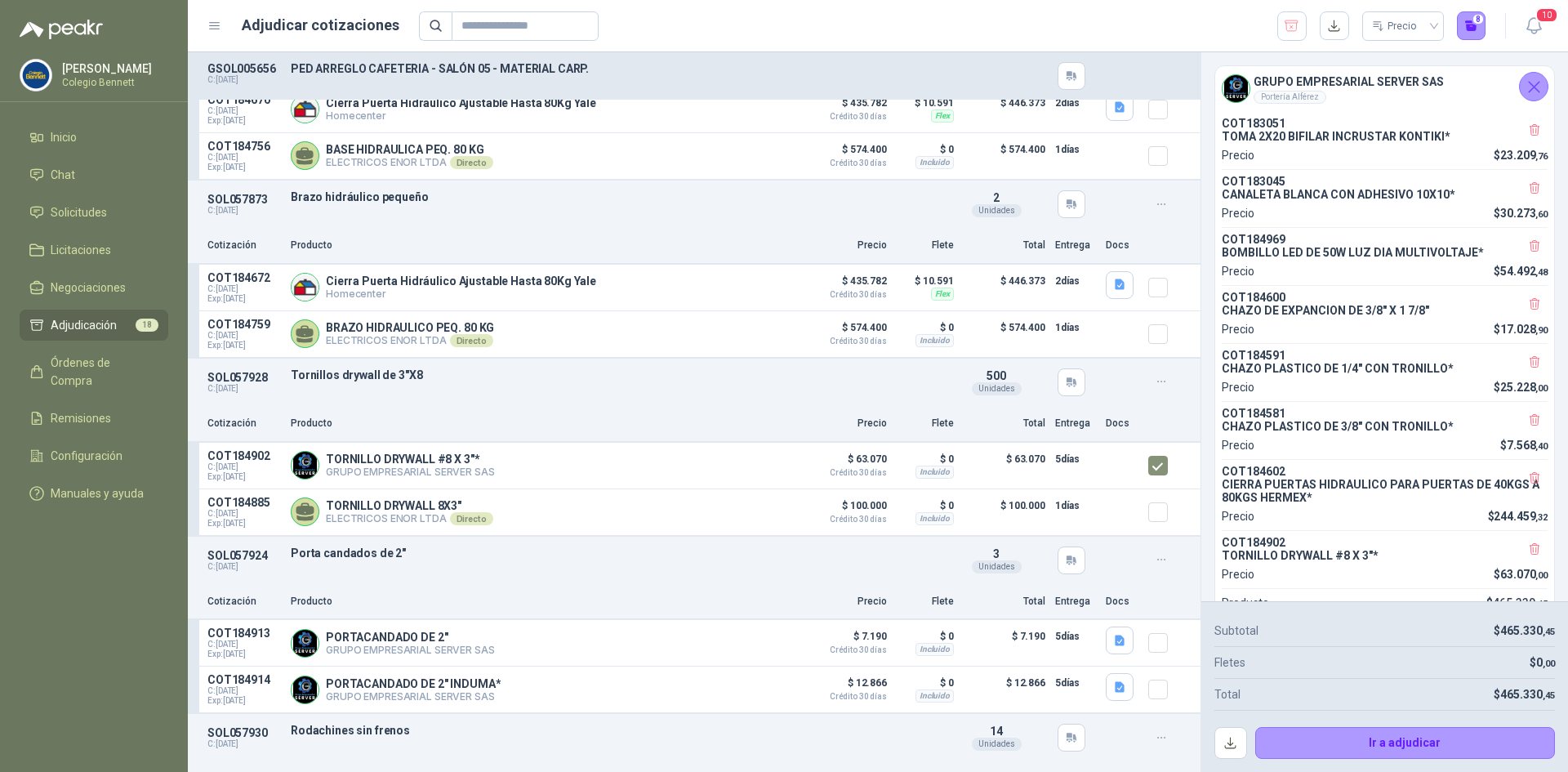
scroll to position [1390, 0]
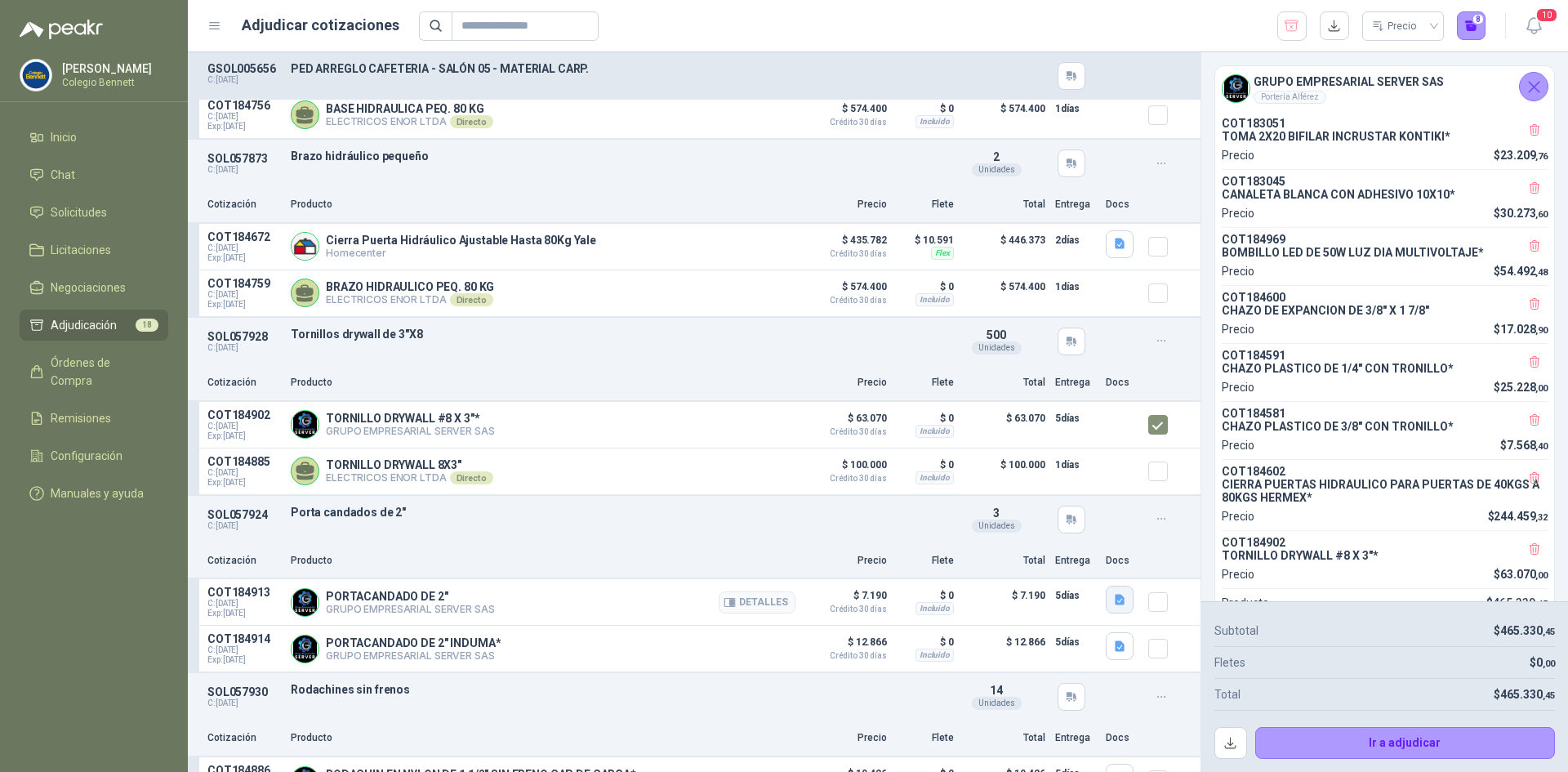
click at [1114, 605] on icon "button" at bounding box center [1121, 600] width 14 height 14
click at [1082, 572] on button "image.png" at bounding box center [1074, 569] width 71 height 17
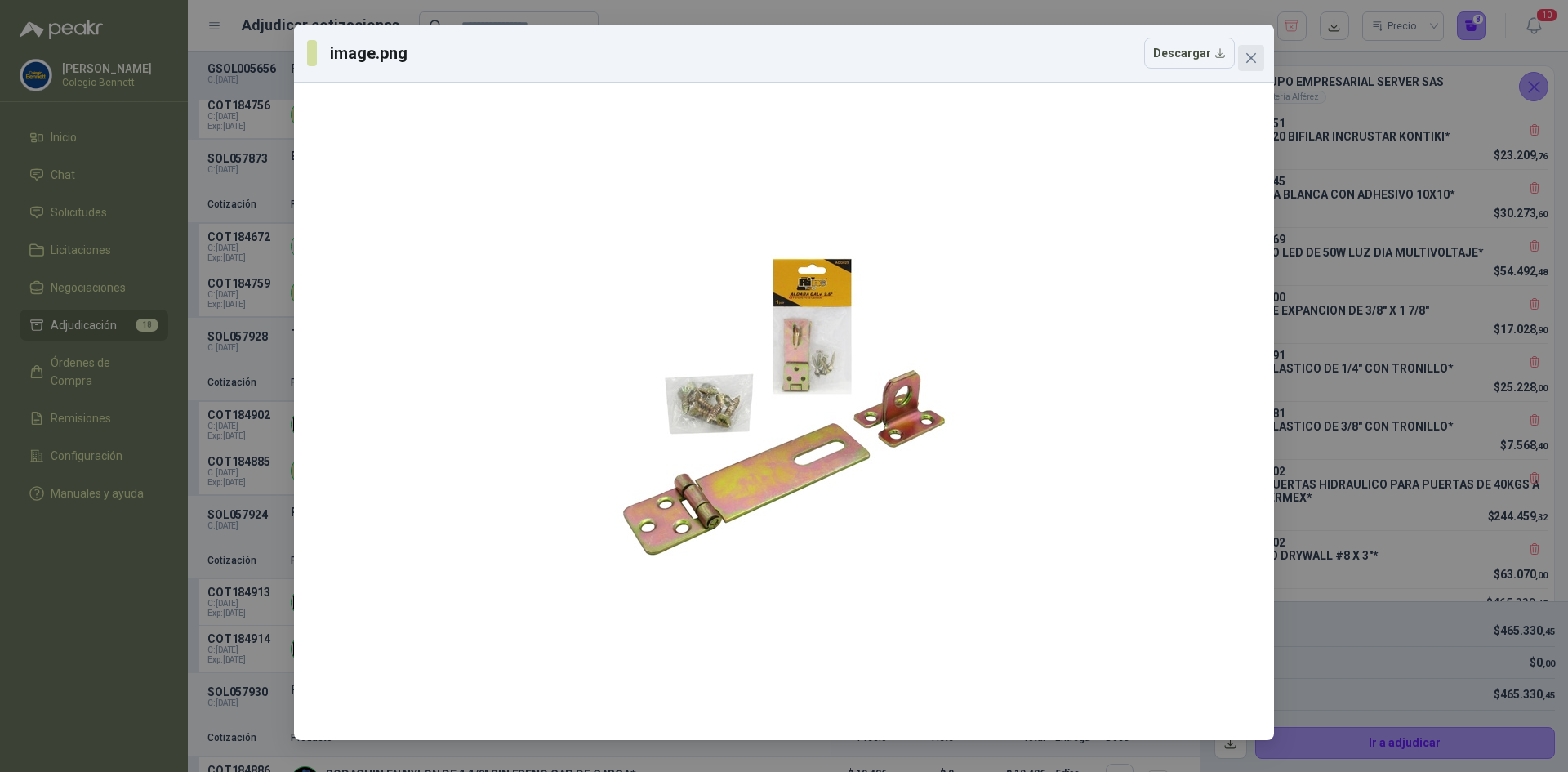
click at [1248, 52] on icon "close" at bounding box center [1251, 58] width 13 height 13
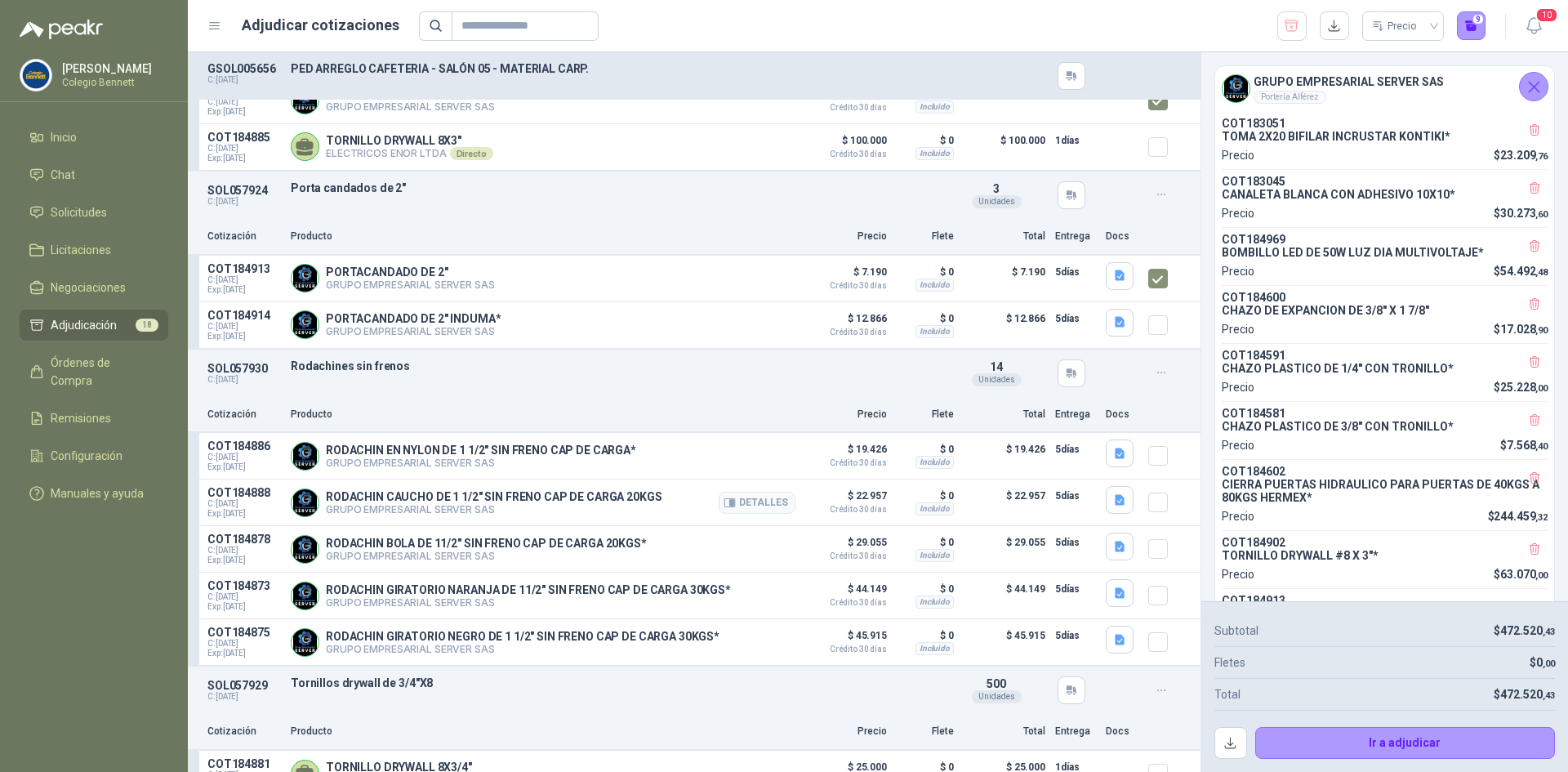
scroll to position [1799, 0]
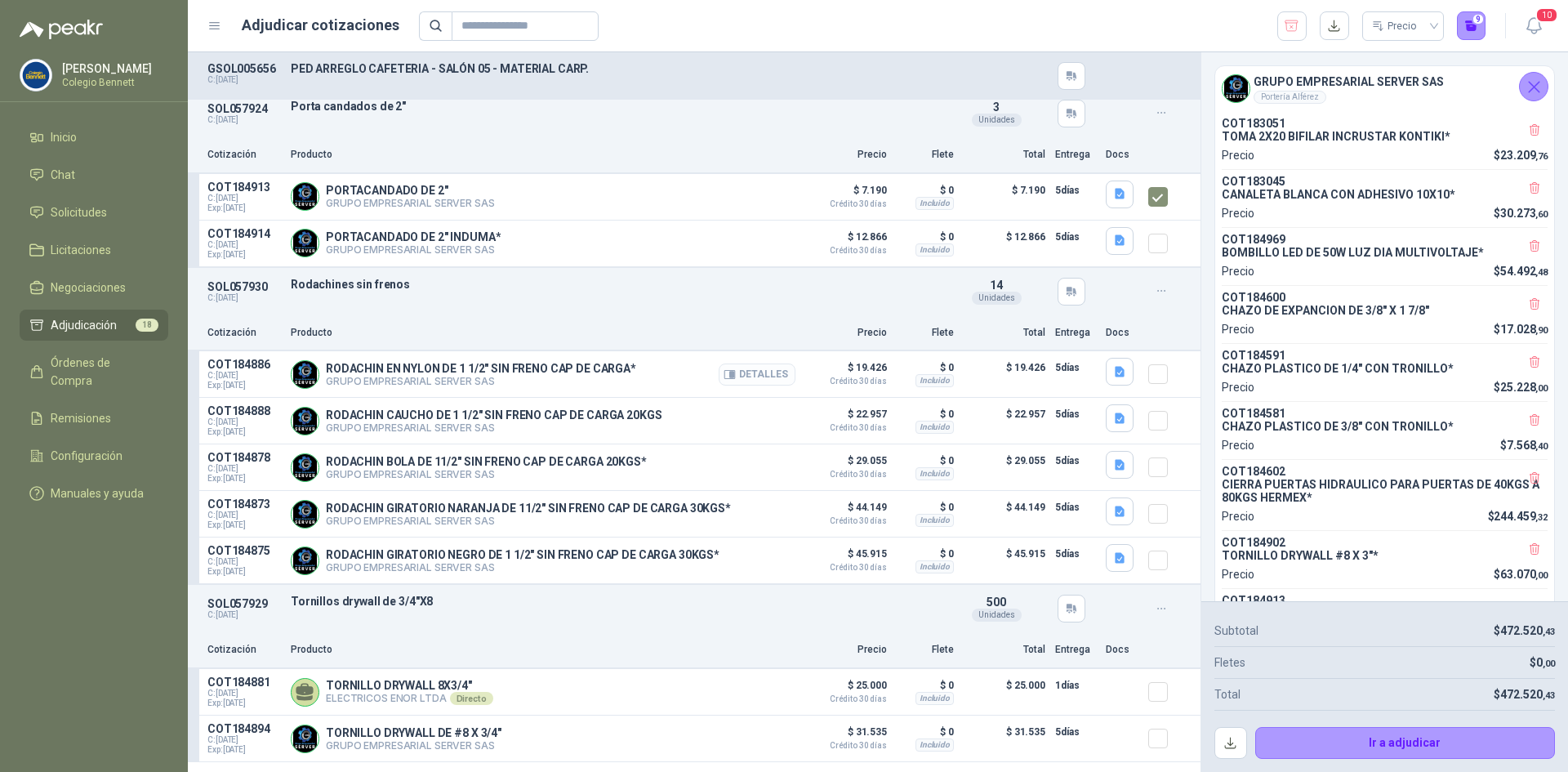
click at [763, 380] on button "Detalles" at bounding box center [757, 375] width 77 height 22
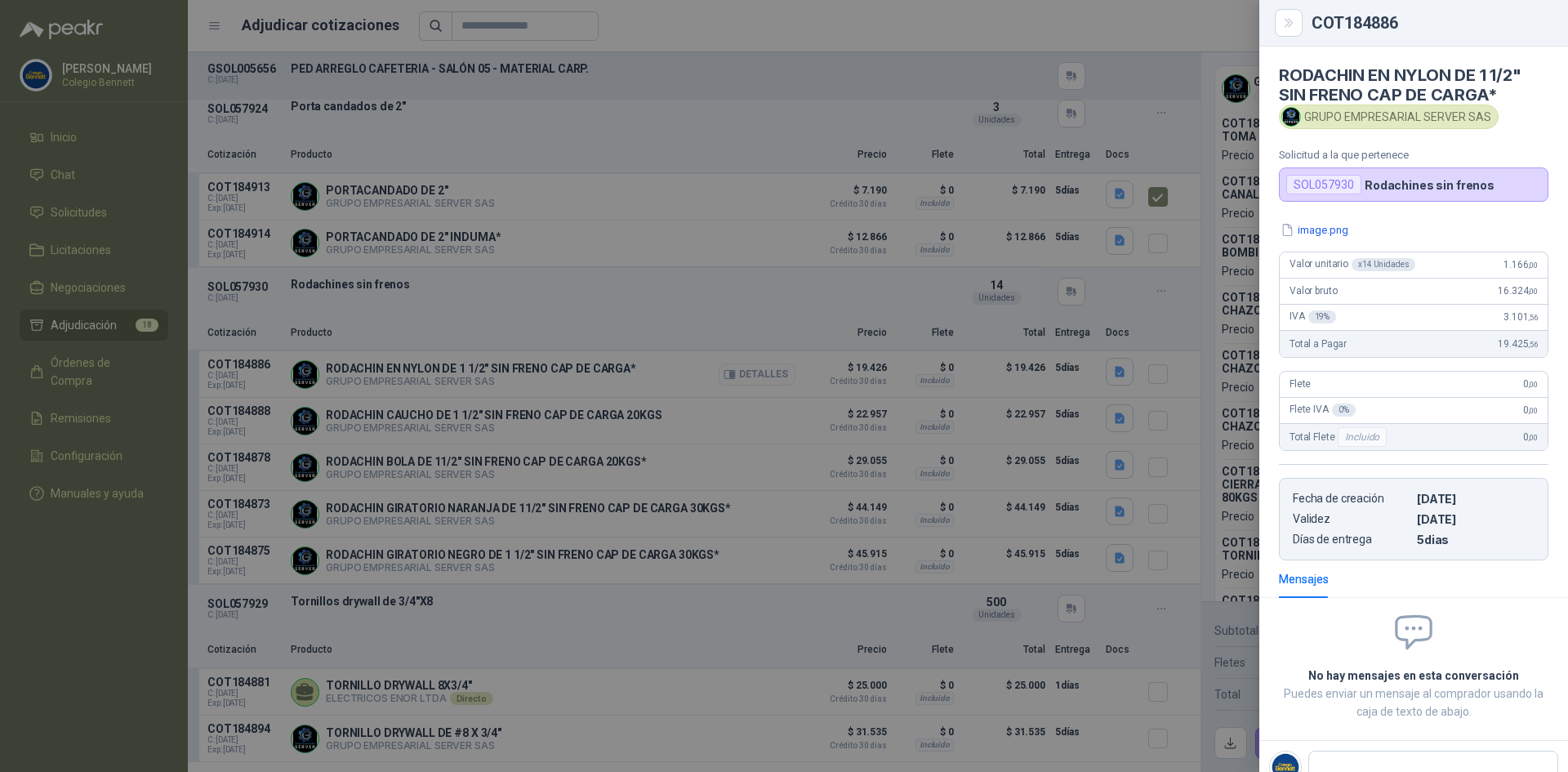
click at [763, 380] on div at bounding box center [784, 386] width 1568 height 772
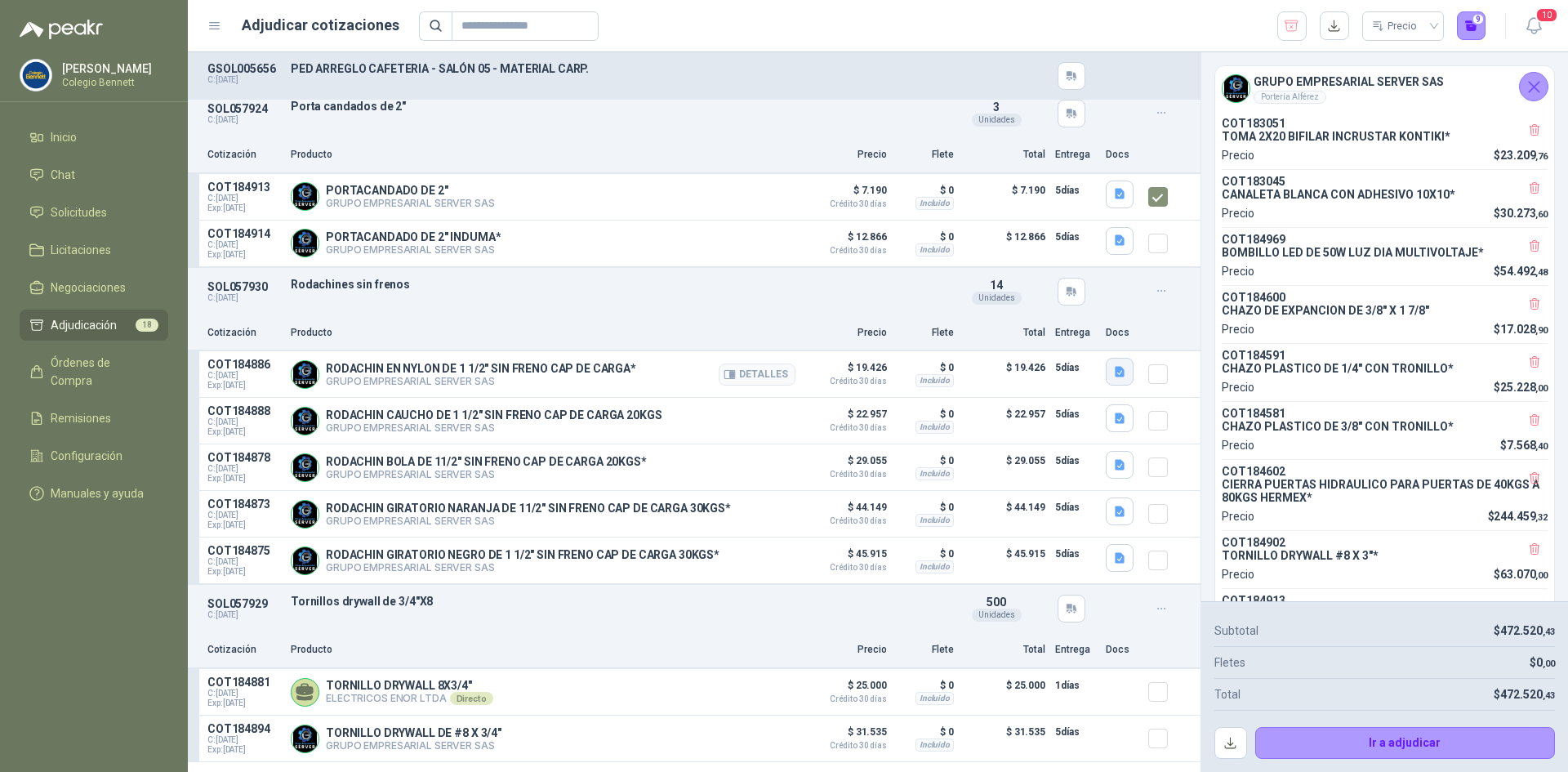
click at [1114, 372] on icon "button" at bounding box center [1121, 372] width 14 height 14
click at [1097, 338] on button "image.png" at bounding box center [1074, 340] width 71 height 17
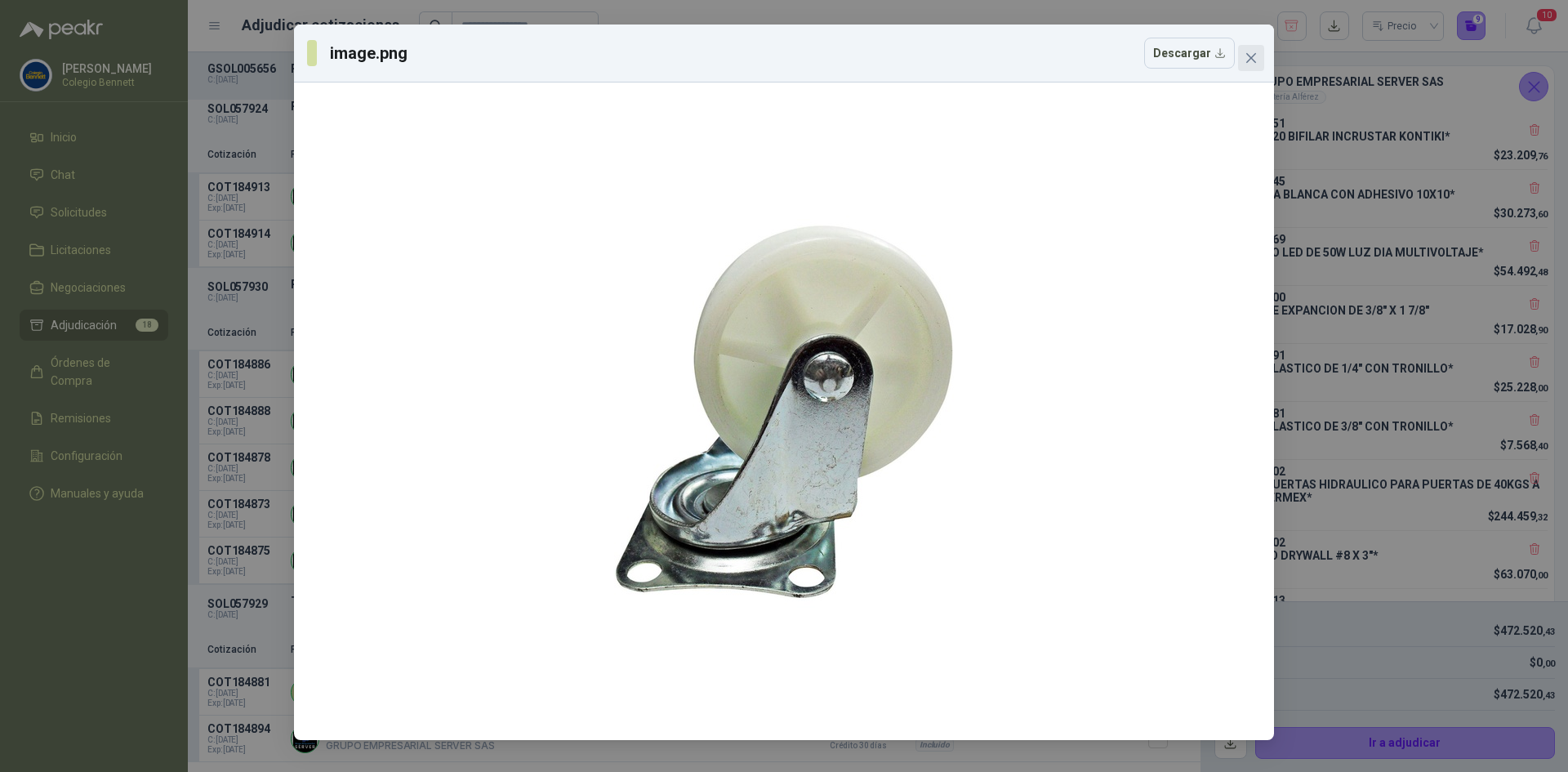
click at [1253, 60] on icon "close" at bounding box center [1252, 58] width 10 height 10
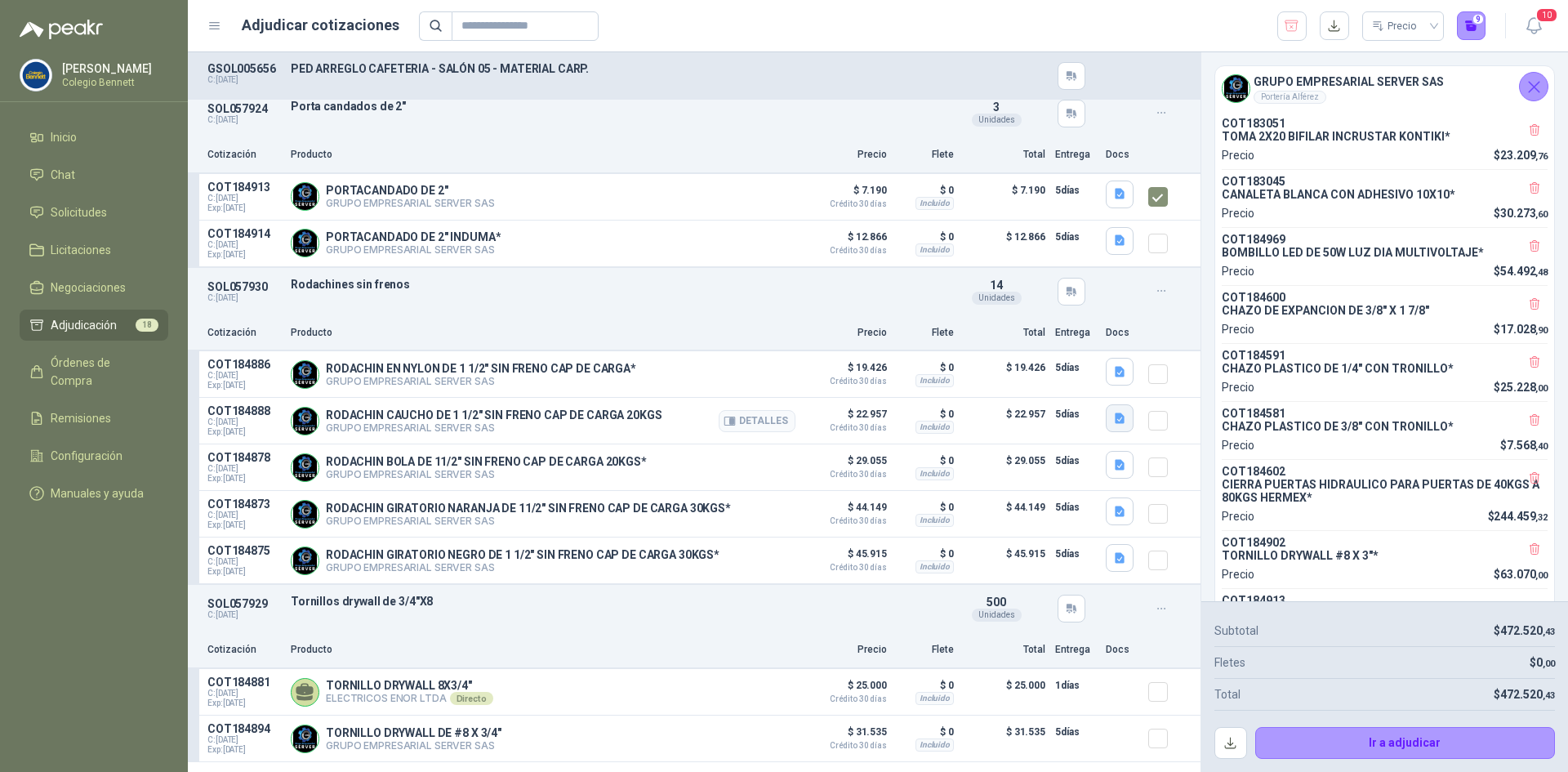
click at [1115, 421] on icon "button" at bounding box center [1120, 419] width 10 height 11
click at [1092, 387] on button "image.png" at bounding box center [1074, 388] width 71 height 17
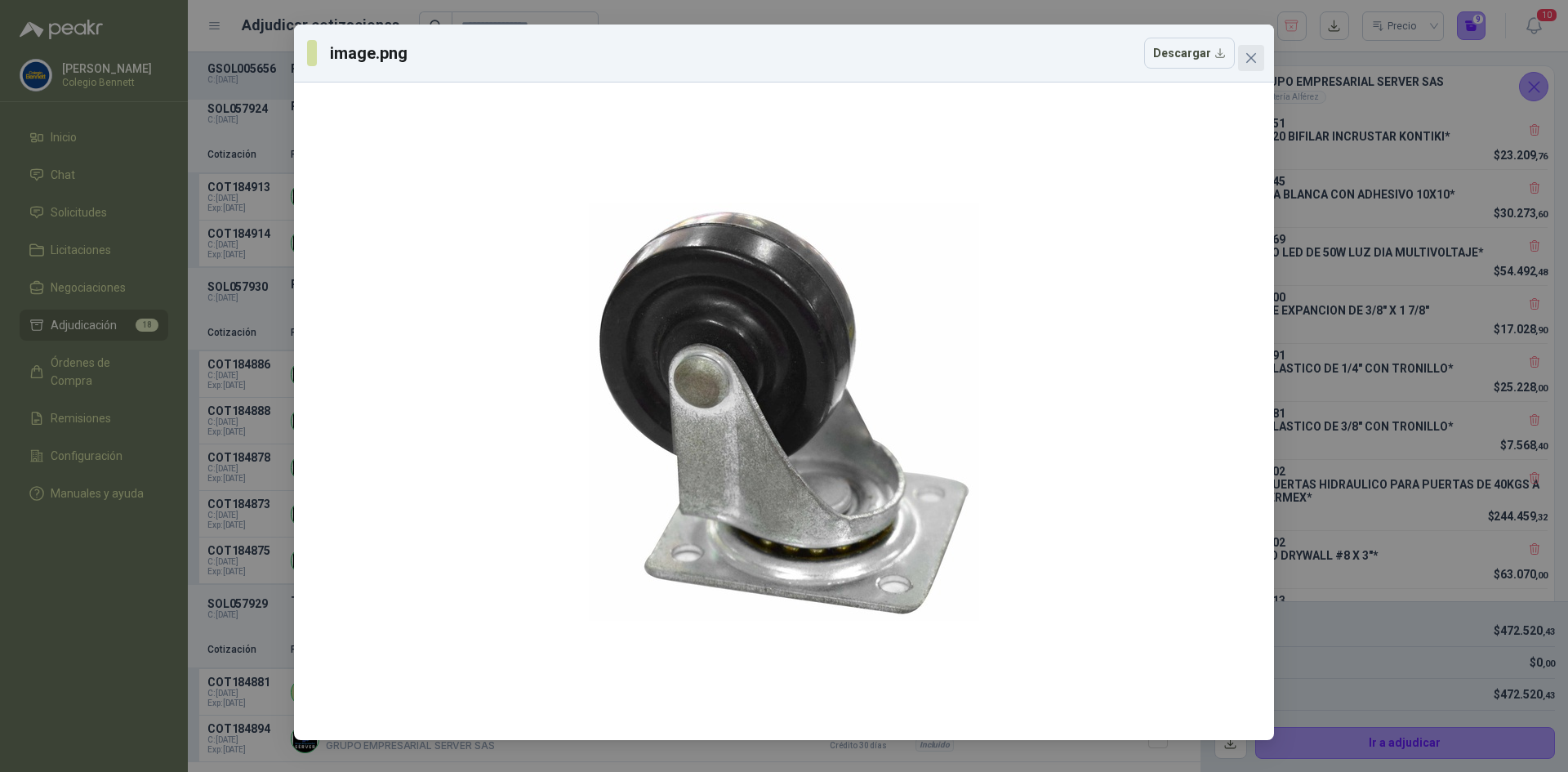
click at [1254, 53] on icon "close" at bounding box center [1251, 58] width 13 height 13
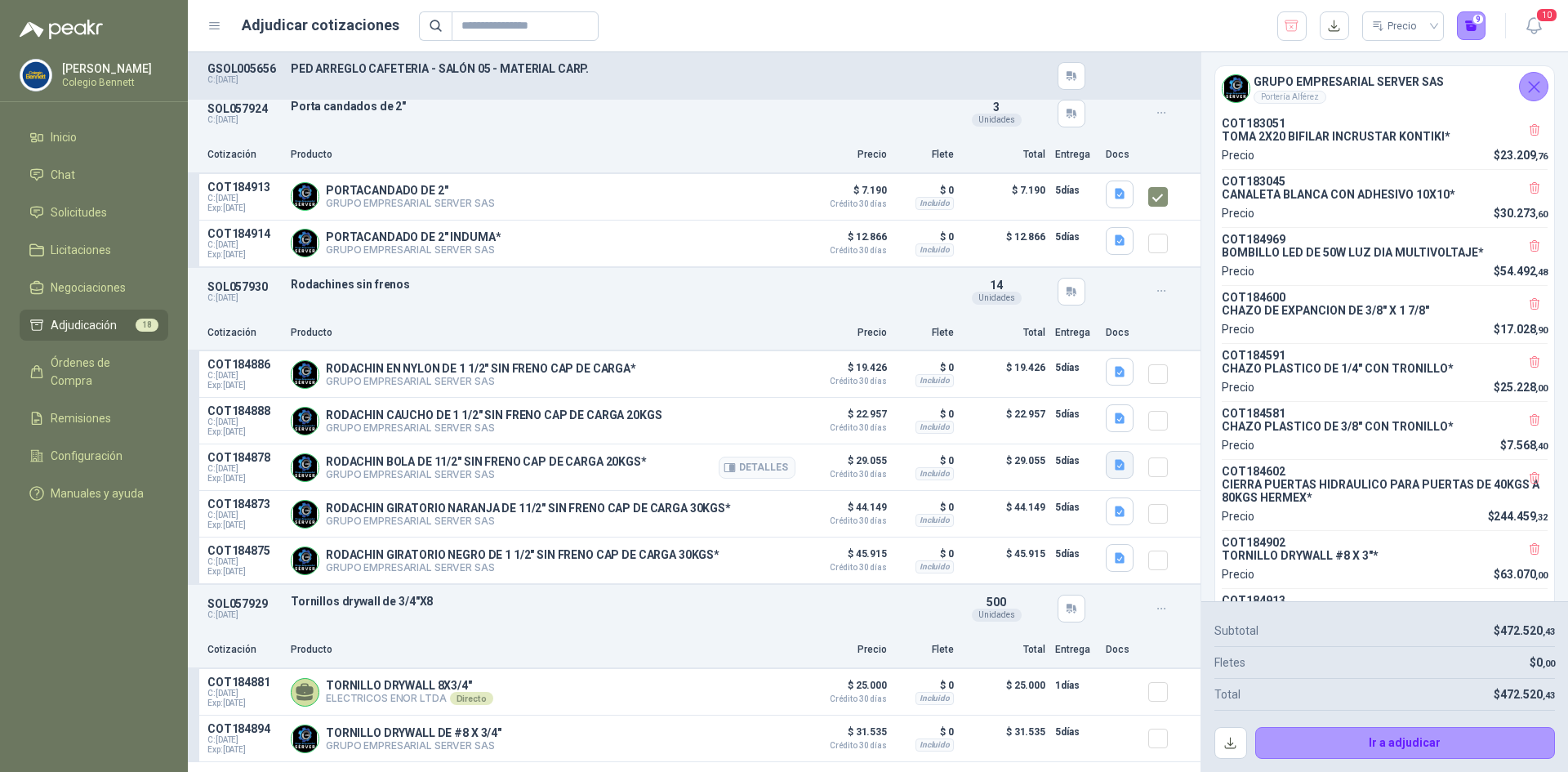
click at [1114, 472] on icon "button" at bounding box center [1121, 466] width 14 height 14
click at [1095, 438] on button "image.png" at bounding box center [1074, 436] width 71 height 17
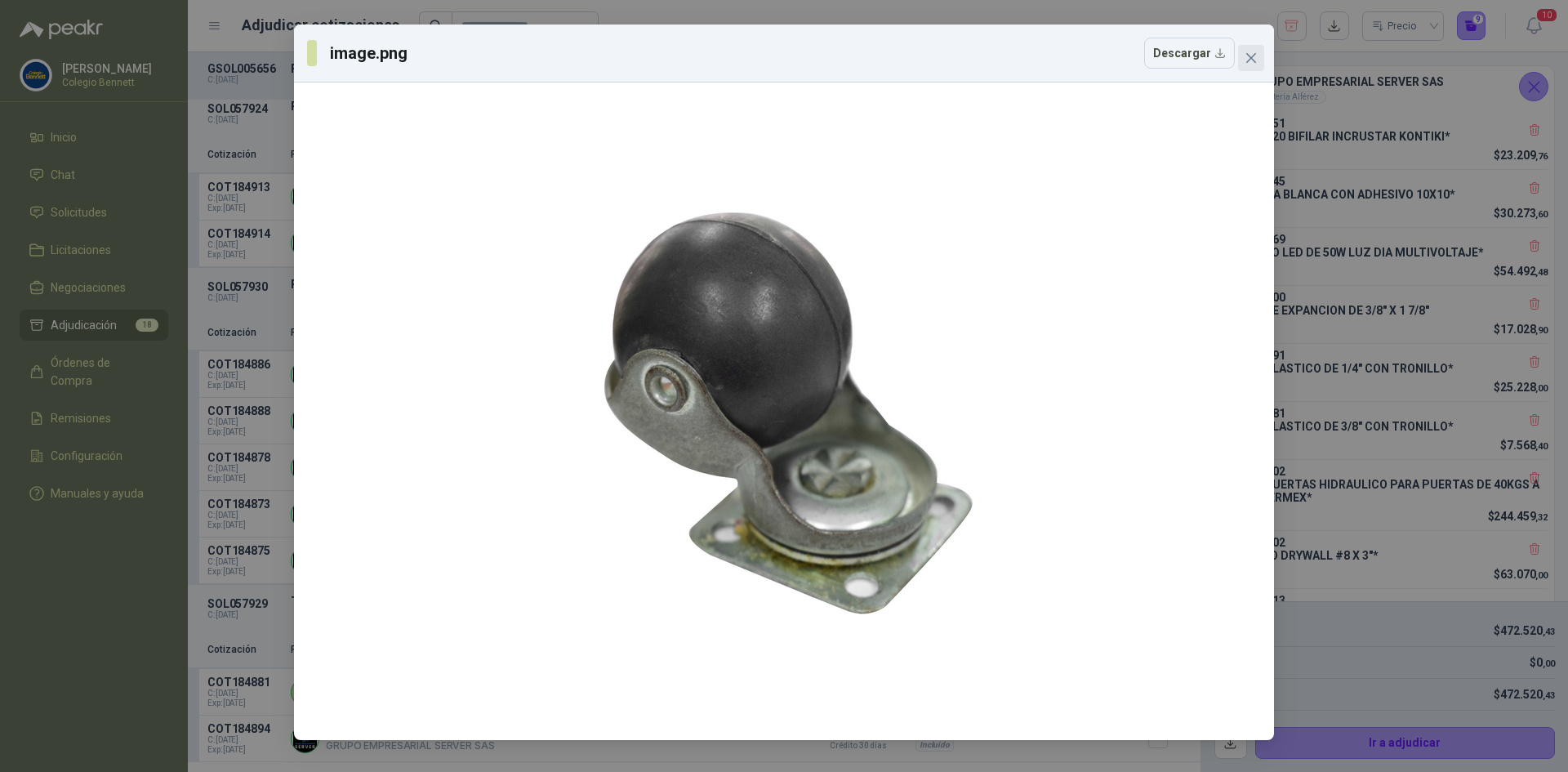
click at [1251, 56] on icon "close" at bounding box center [1251, 58] width 13 height 13
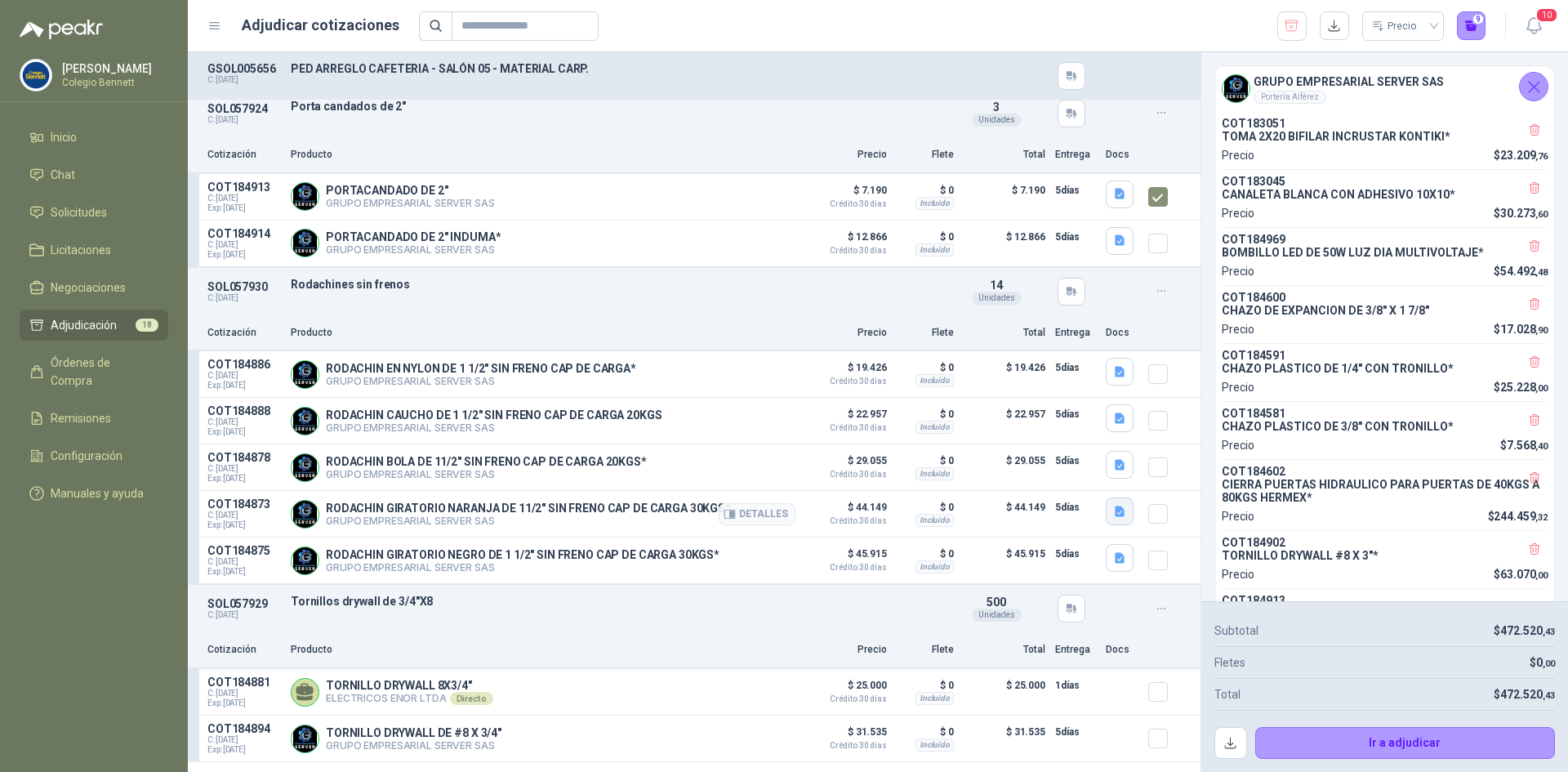
click at [1112, 525] on button "button" at bounding box center [1120, 511] width 28 height 28
click at [1088, 477] on button "image.png" at bounding box center [1074, 482] width 71 height 17
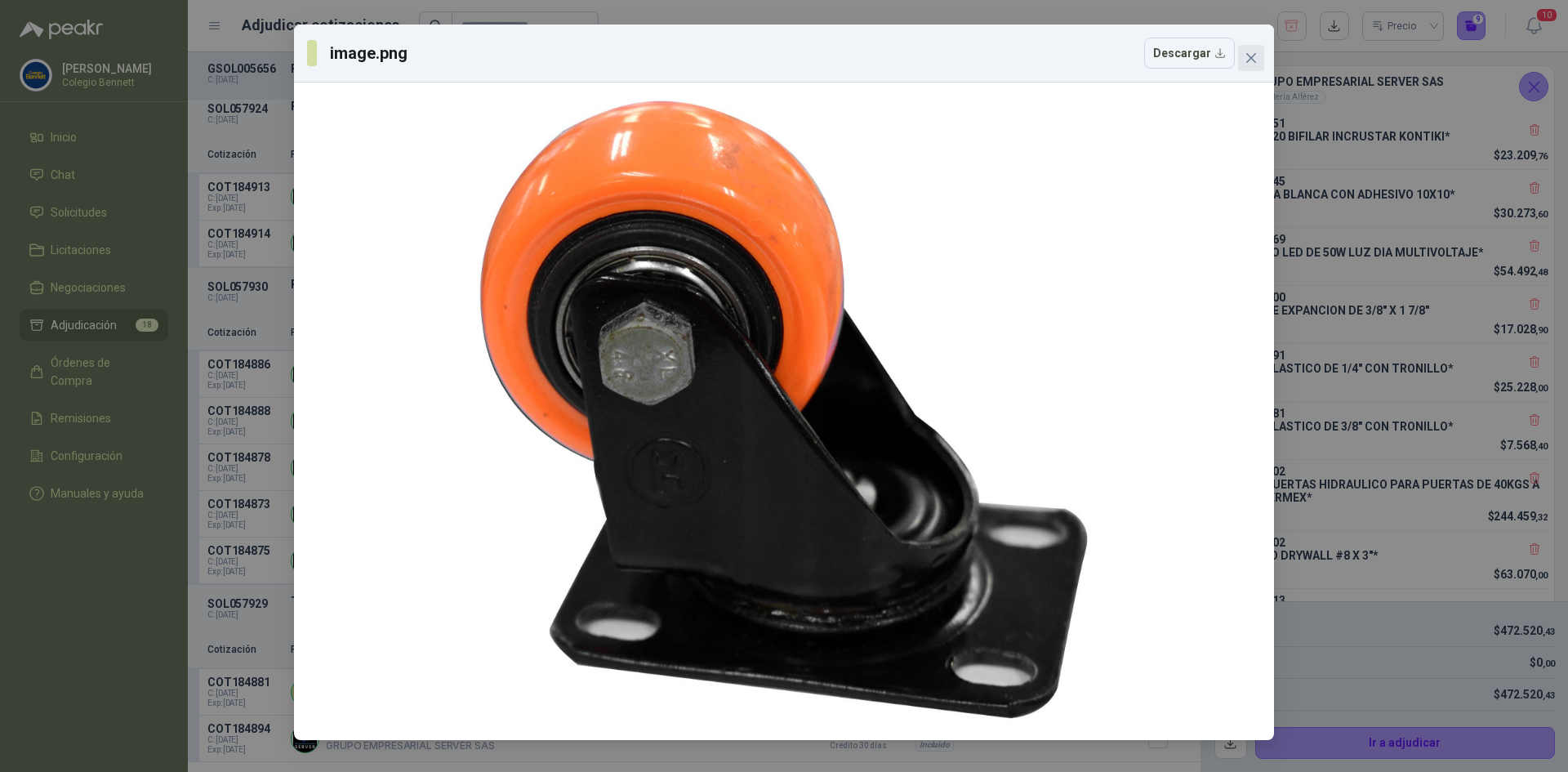
click at [1251, 58] on icon "close" at bounding box center [1252, 58] width 10 height 10
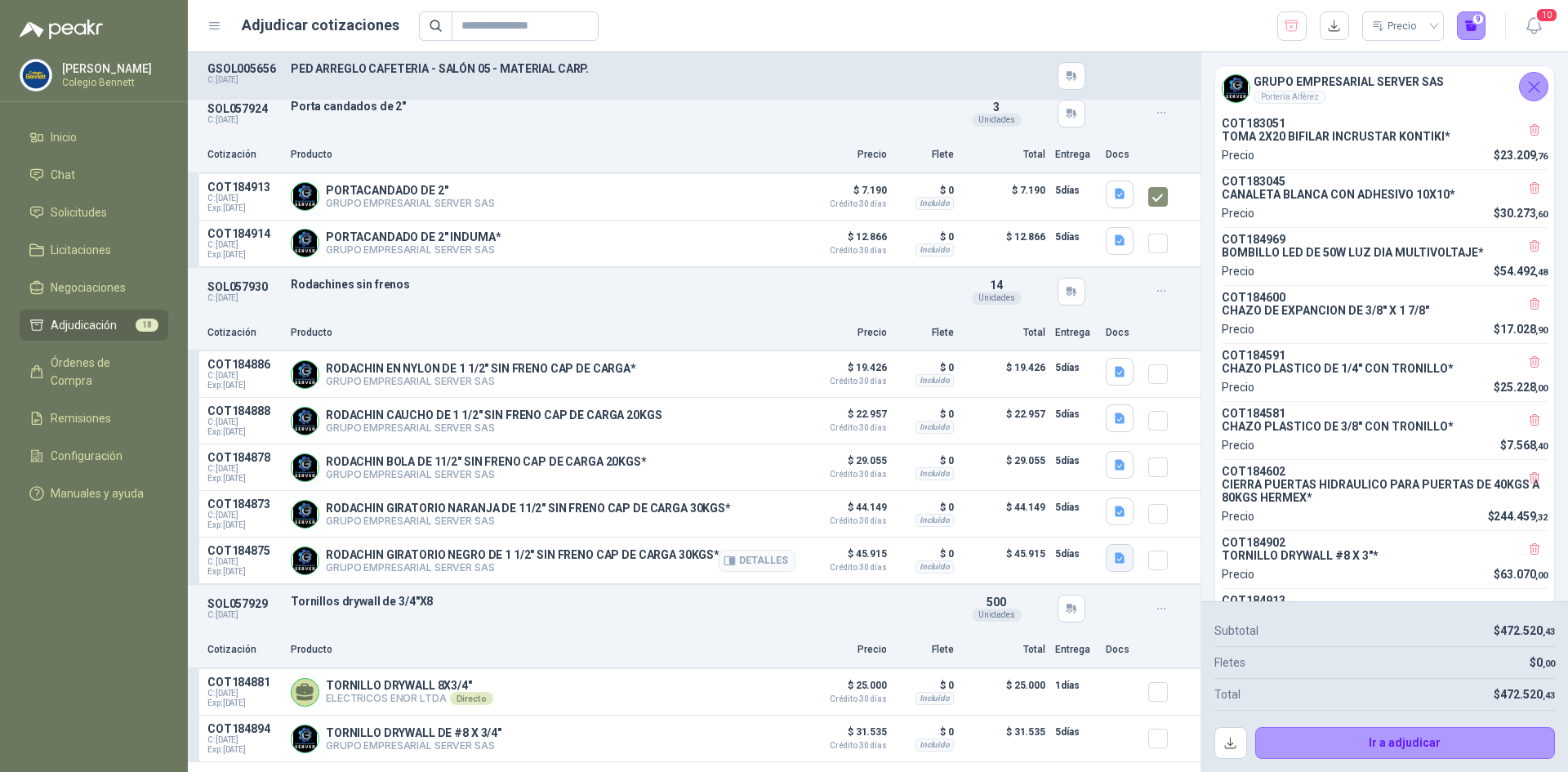
click at [1114, 566] on icon "button" at bounding box center [1121, 559] width 14 height 14
click at [1097, 536] on button "image.png" at bounding box center [1074, 530] width 71 height 17
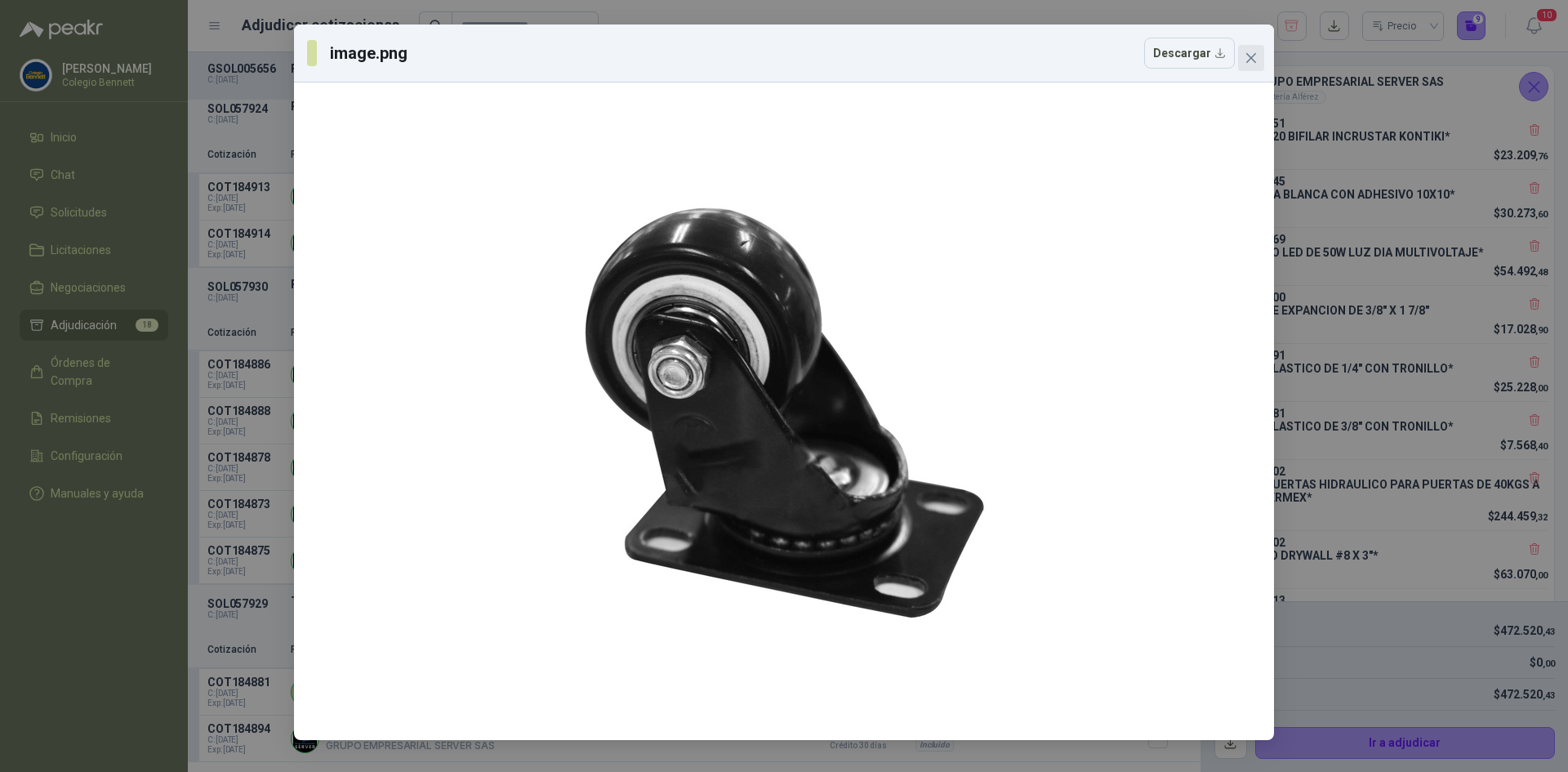
click at [1251, 58] on icon "close" at bounding box center [1252, 58] width 10 height 10
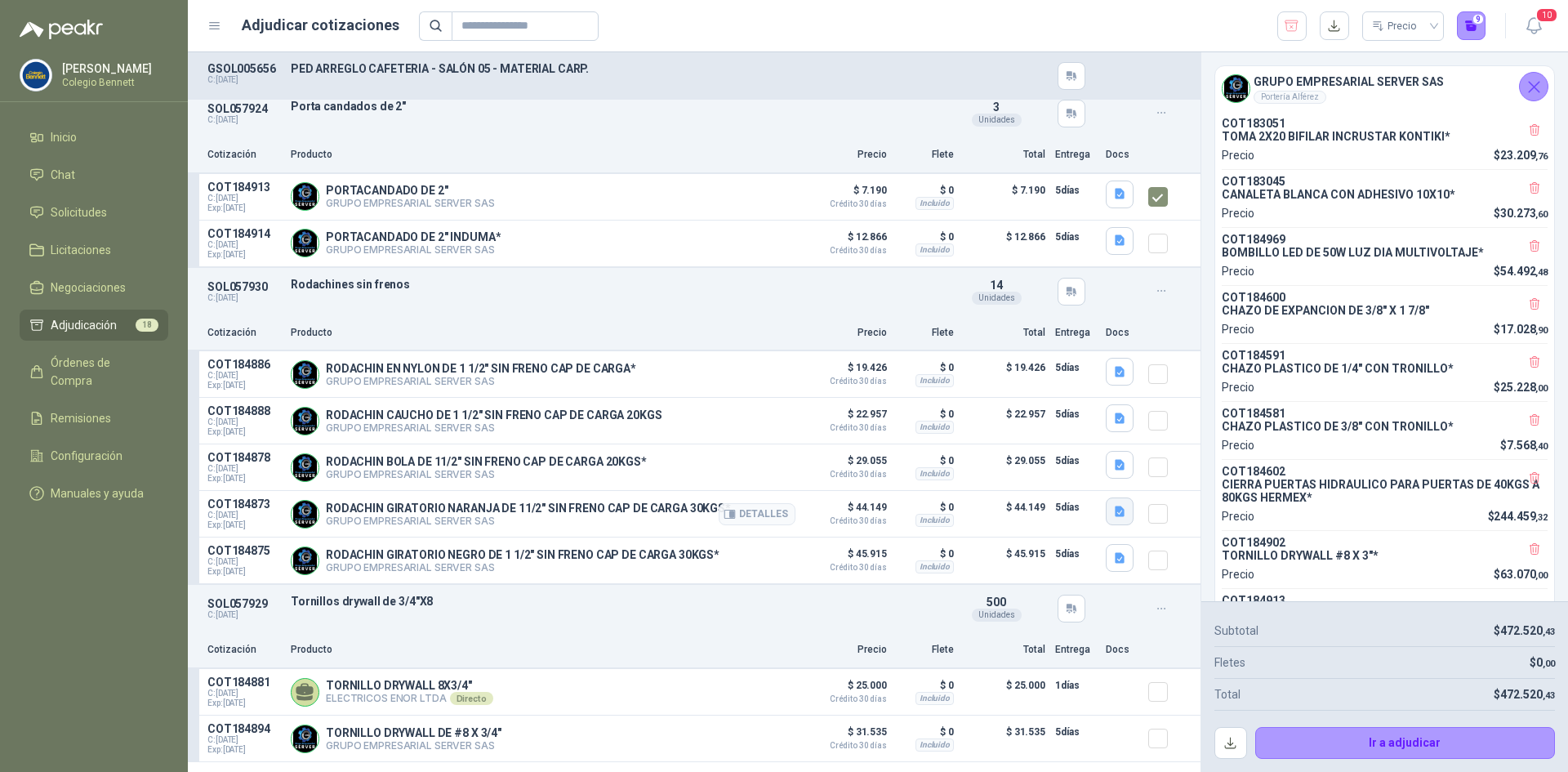
click at [1114, 519] on icon "button" at bounding box center [1121, 512] width 14 height 14
click at [1115, 564] on icon "button" at bounding box center [1120, 558] width 10 height 11
click at [1115, 562] on icon "button" at bounding box center [1120, 558] width 10 height 11
click at [1088, 527] on button "image.png" at bounding box center [1074, 530] width 71 height 17
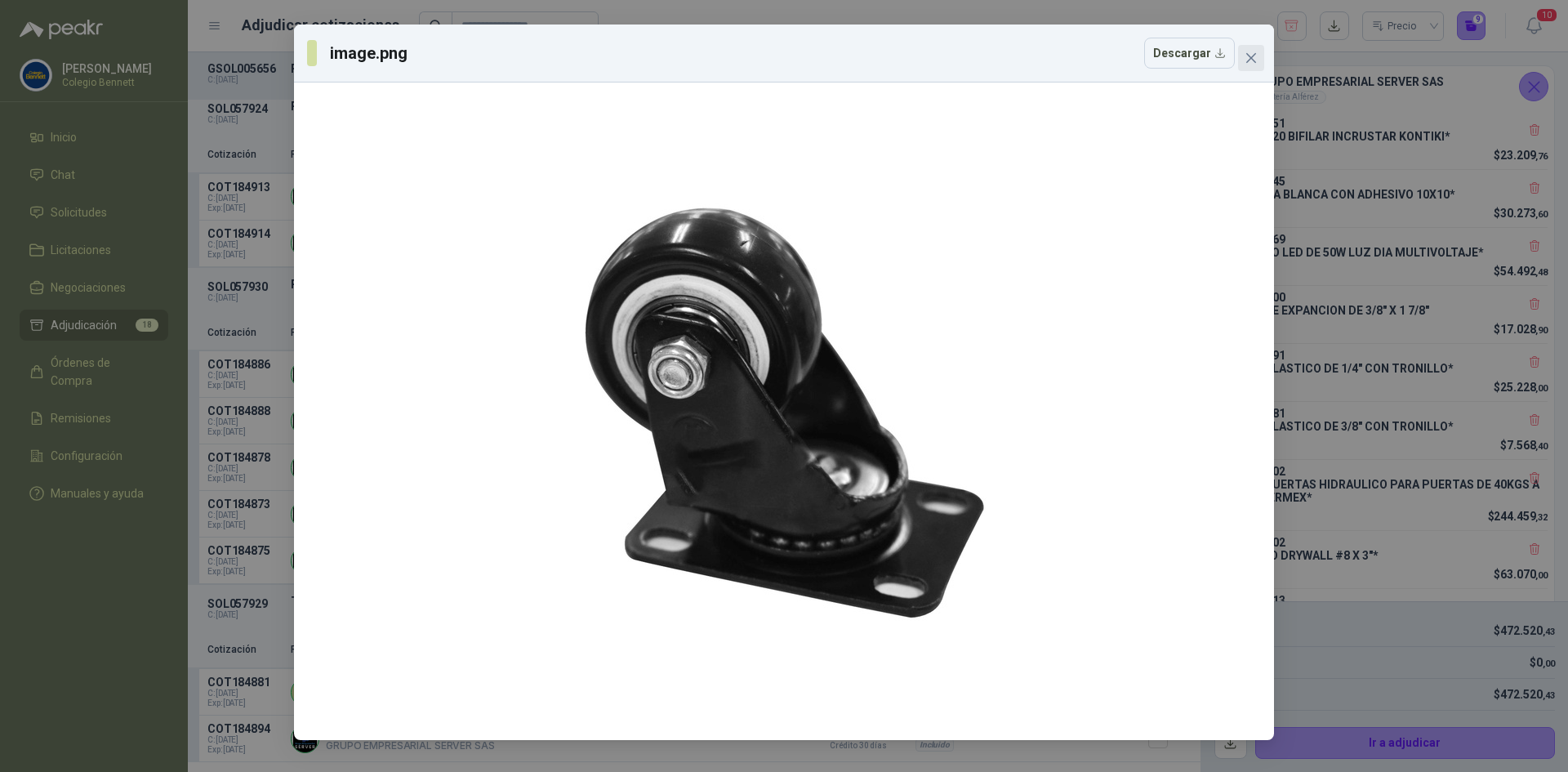
click at [1258, 62] on span "Close" at bounding box center [1252, 58] width 26 height 13
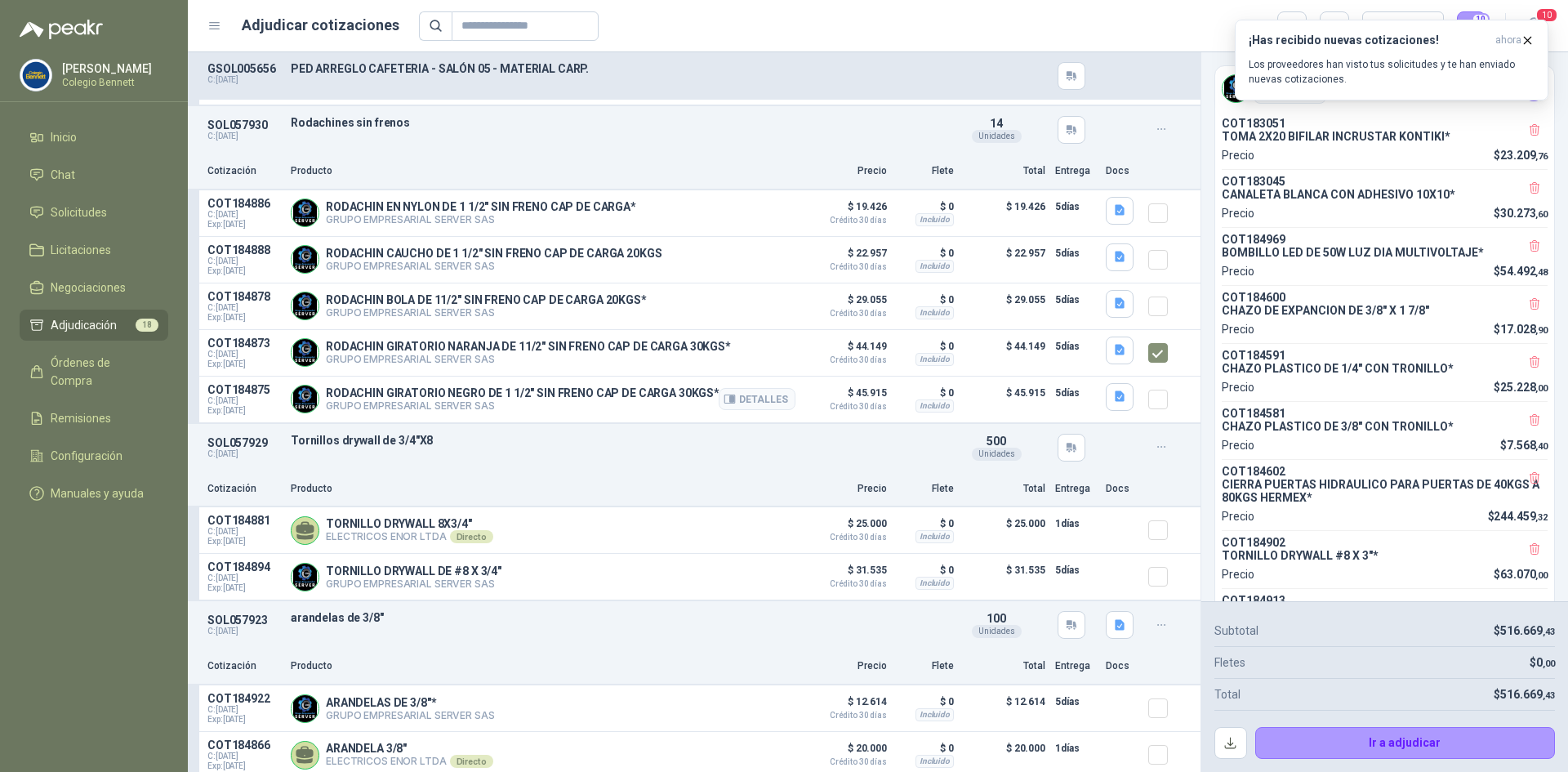
scroll to position [2043, 0]
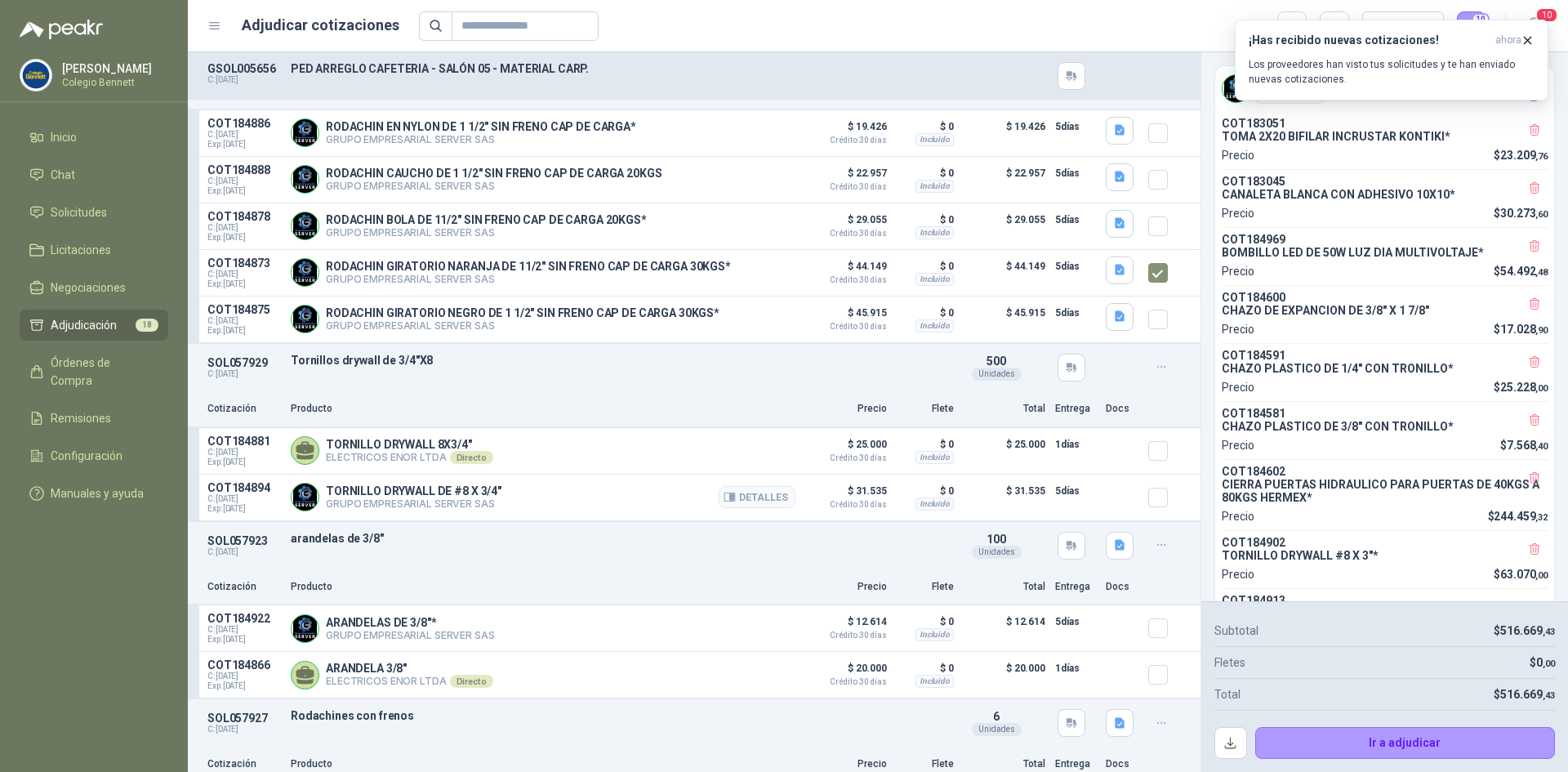
click at [1133, 508] on article "COT184894 C: [DATE] Exp: [DATE] TORNILLO DRYWALL DE #8 X 3/4" GRUPO EMPRESARIAL…" at bounding box center [694, 497] width 1013 height 47
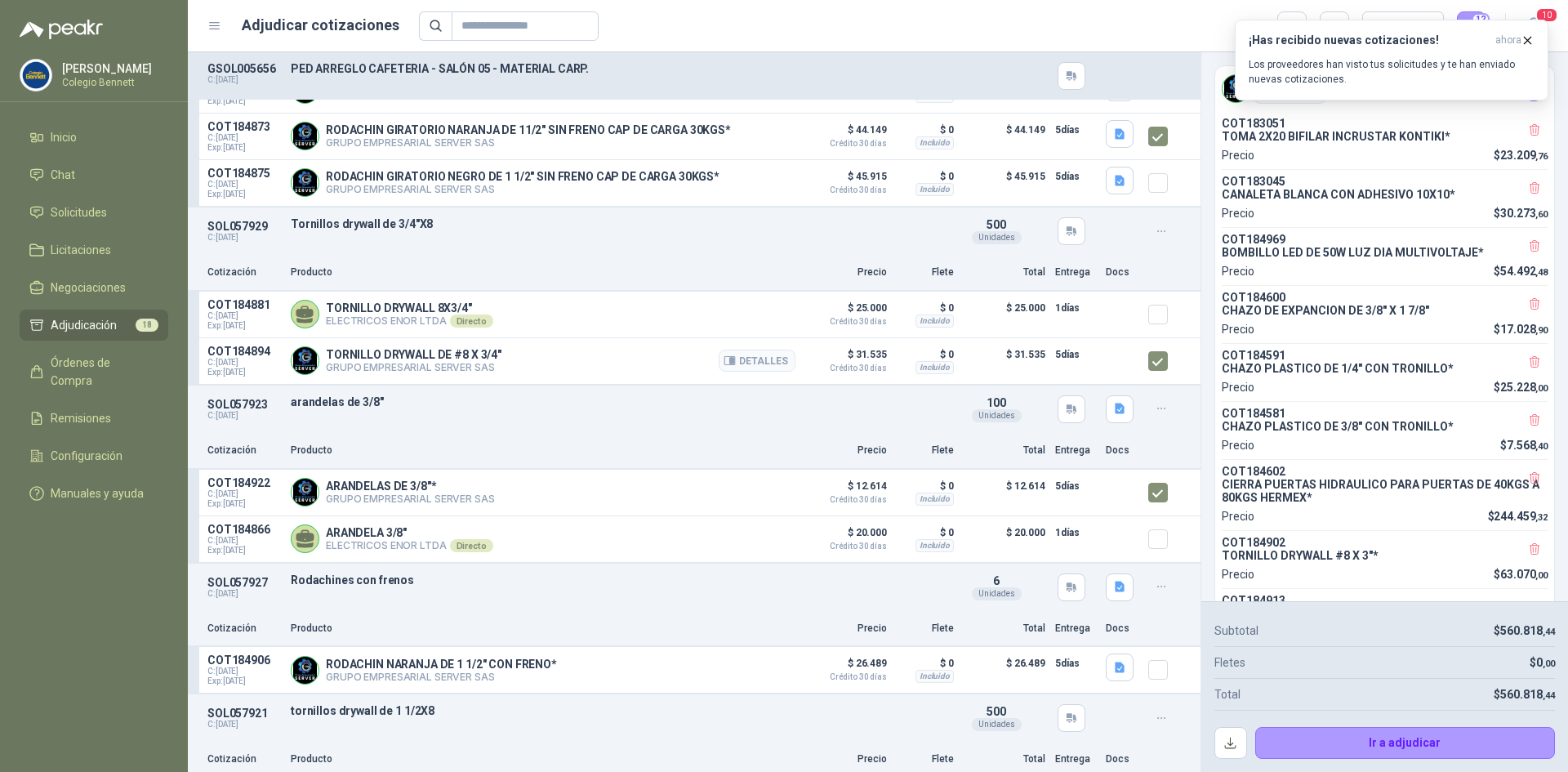
scroll to position [2207, 0]
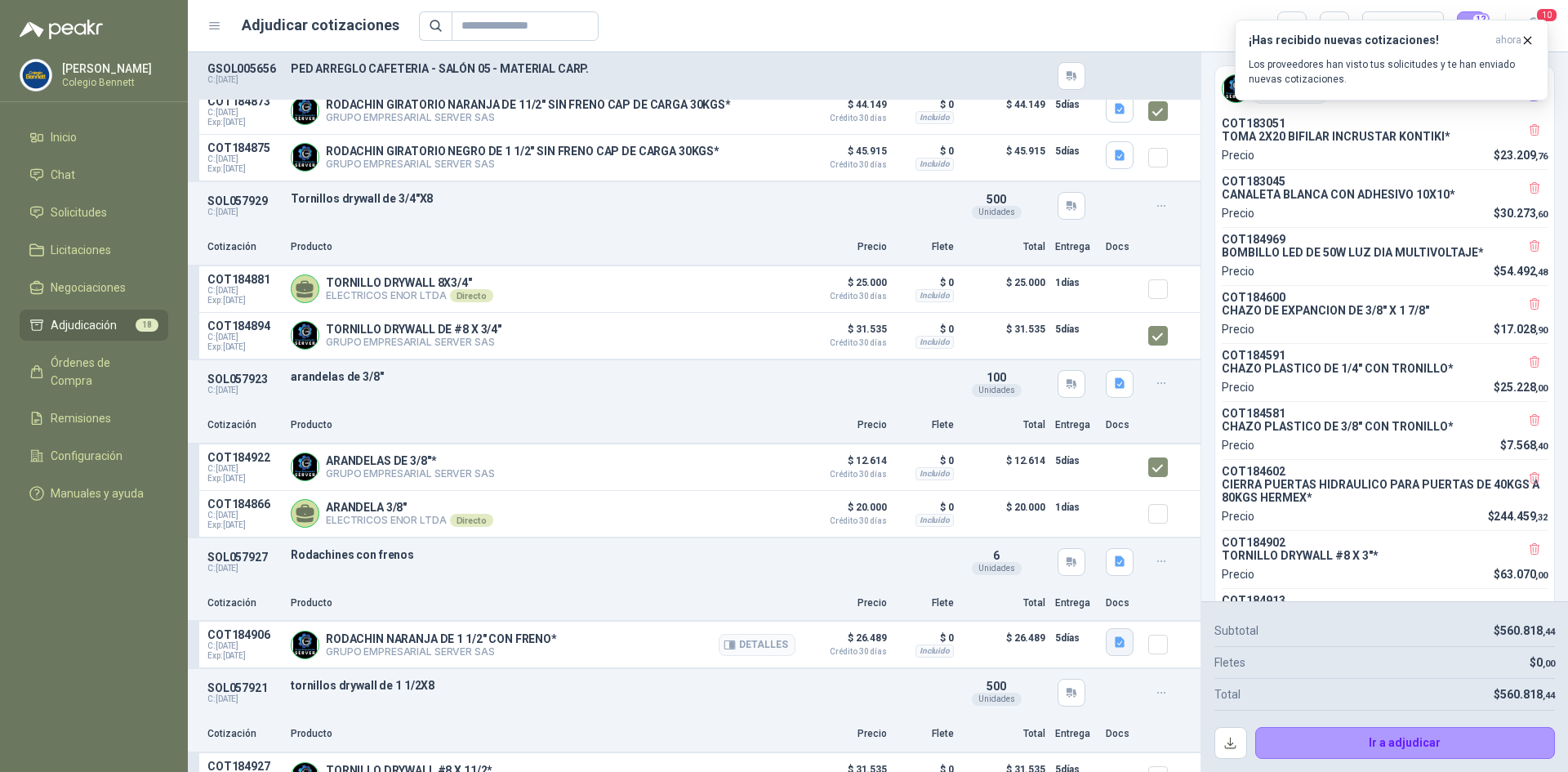
click at [1114, 650] on icon "button" at bounding box center [1121, 643] width 14 height 14
click at [1092, 618] on button "image.png" at bounding box center [1074, 614] width 71 height 17
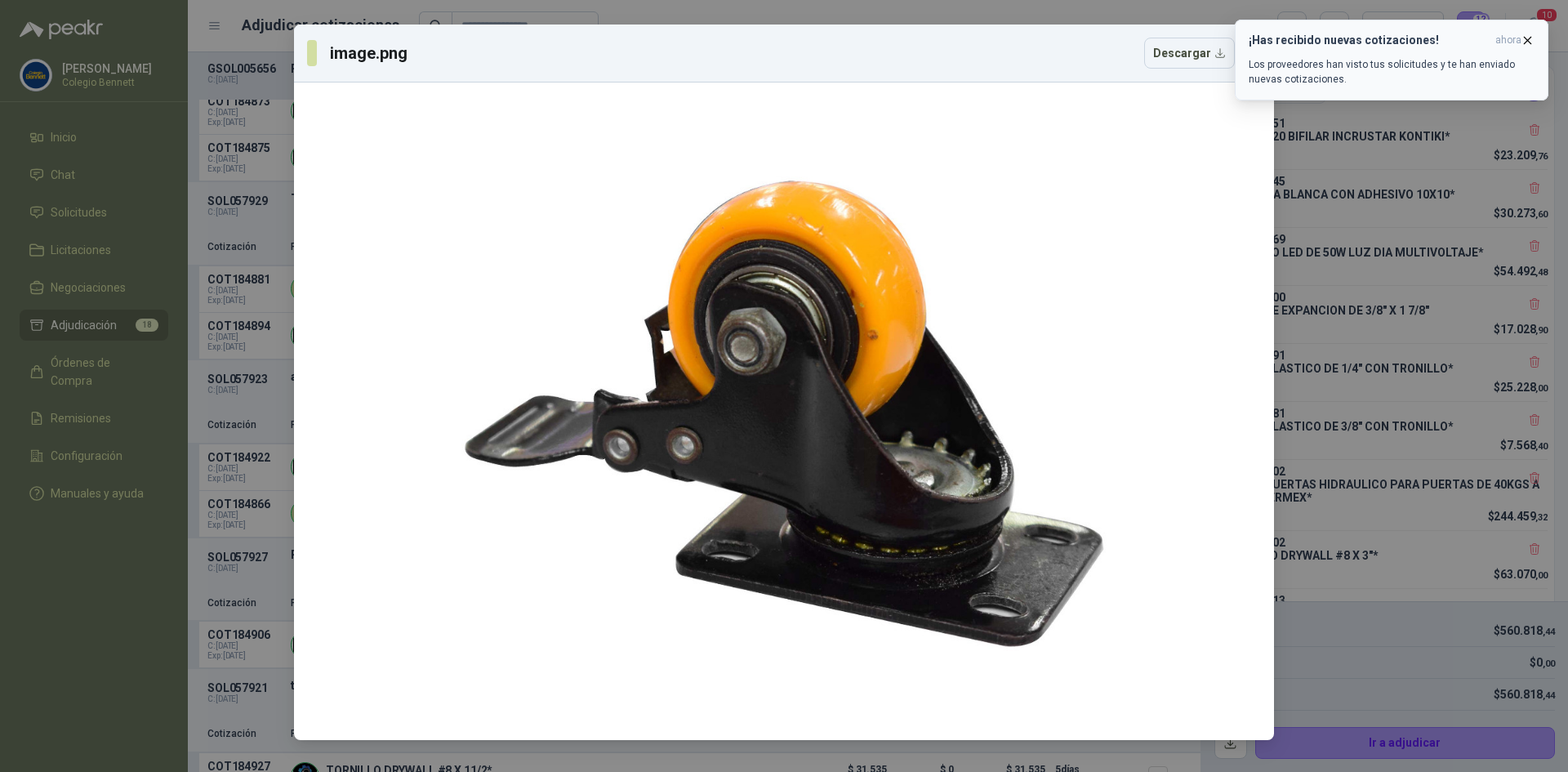
click at [1527, 36] on icon "button" at bounding box center [1528, 41] width 14 height 14
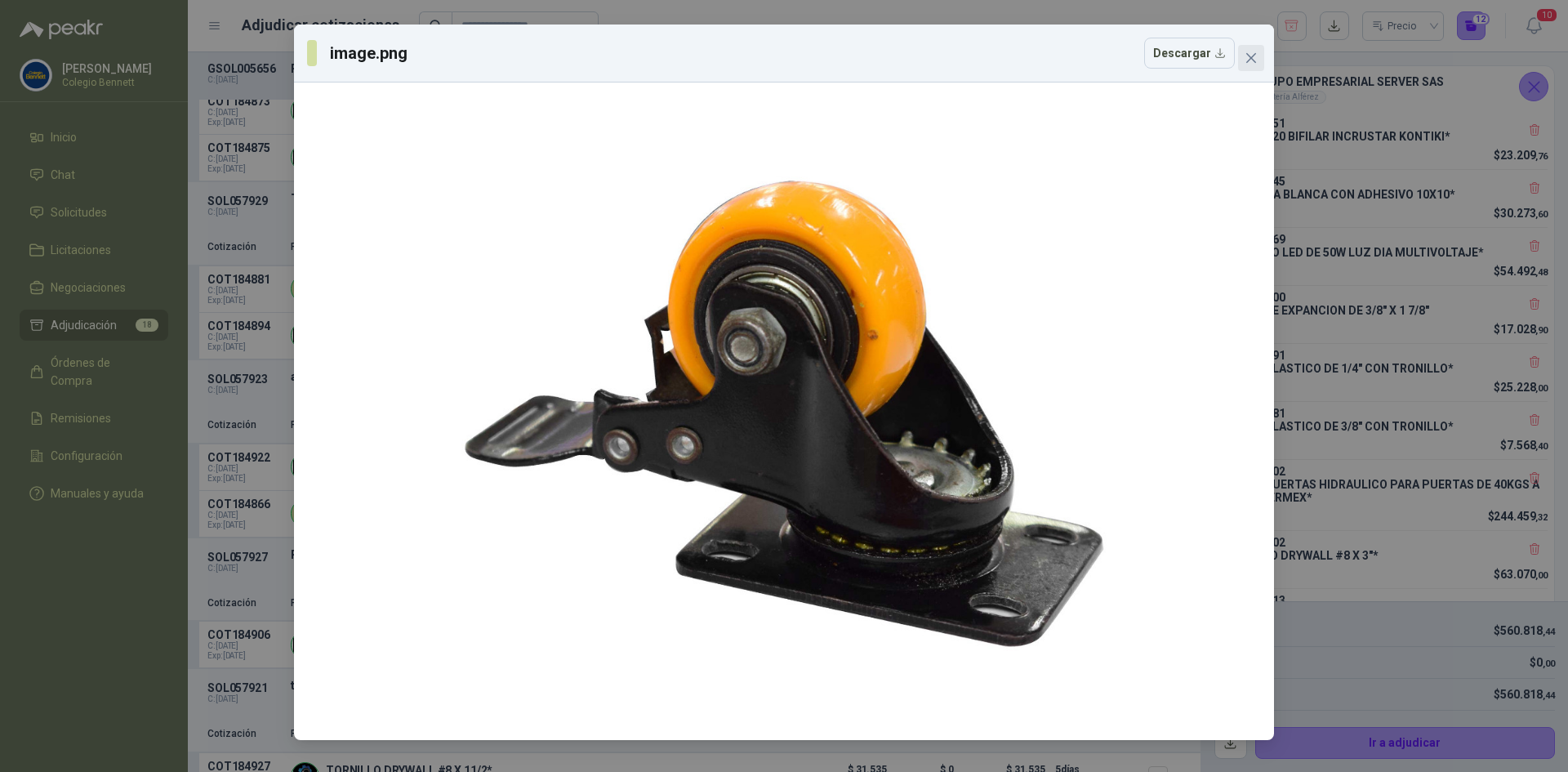
click at [1254, 59] on icon "close" at bounding box center [1251, 58] width 13 height 13
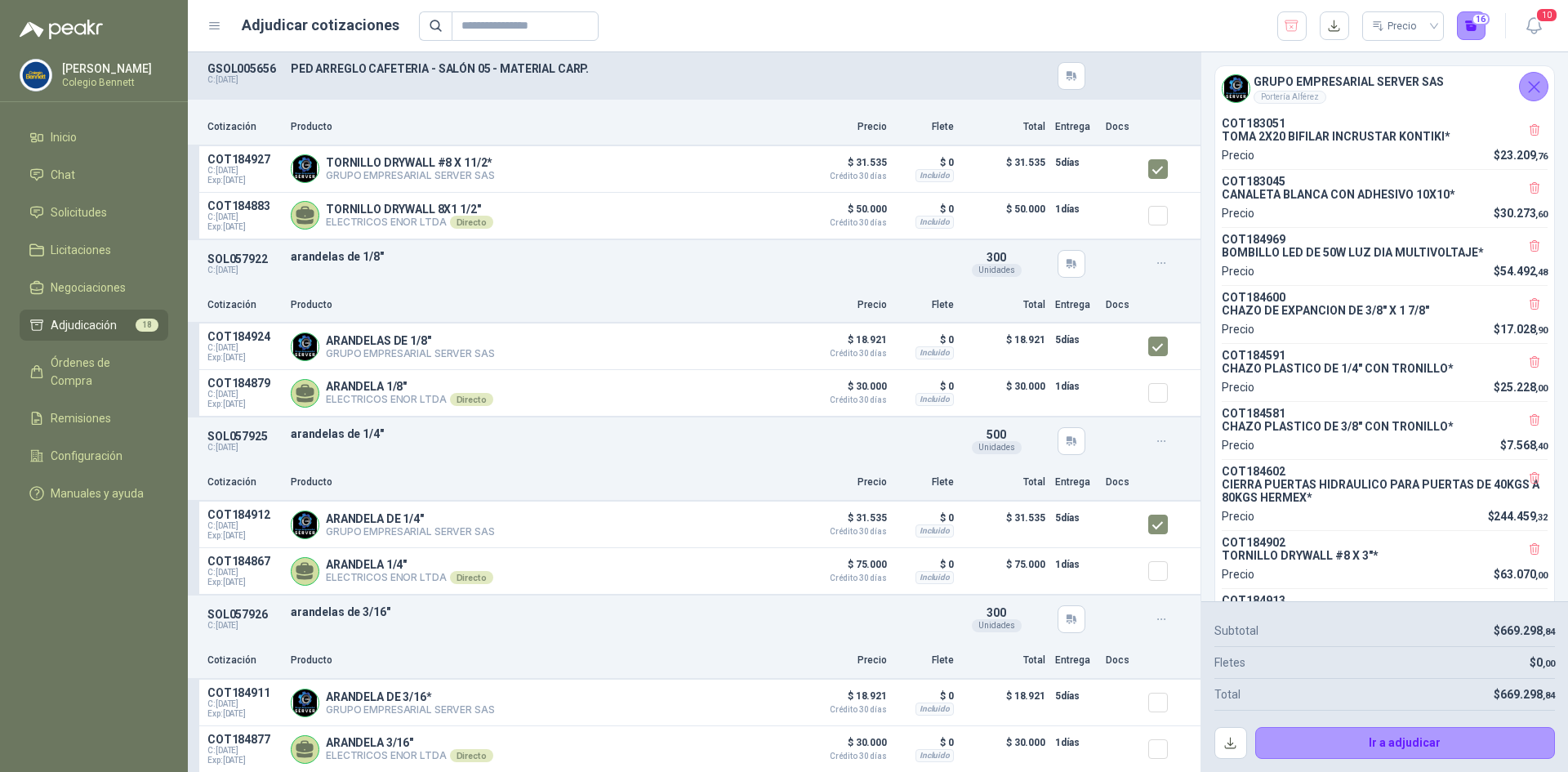
scroll to position [2830, 0]
click at [1436, 740] on button "Ir a adjudicar" at bounding box center [1406, 743] width 300 height 33
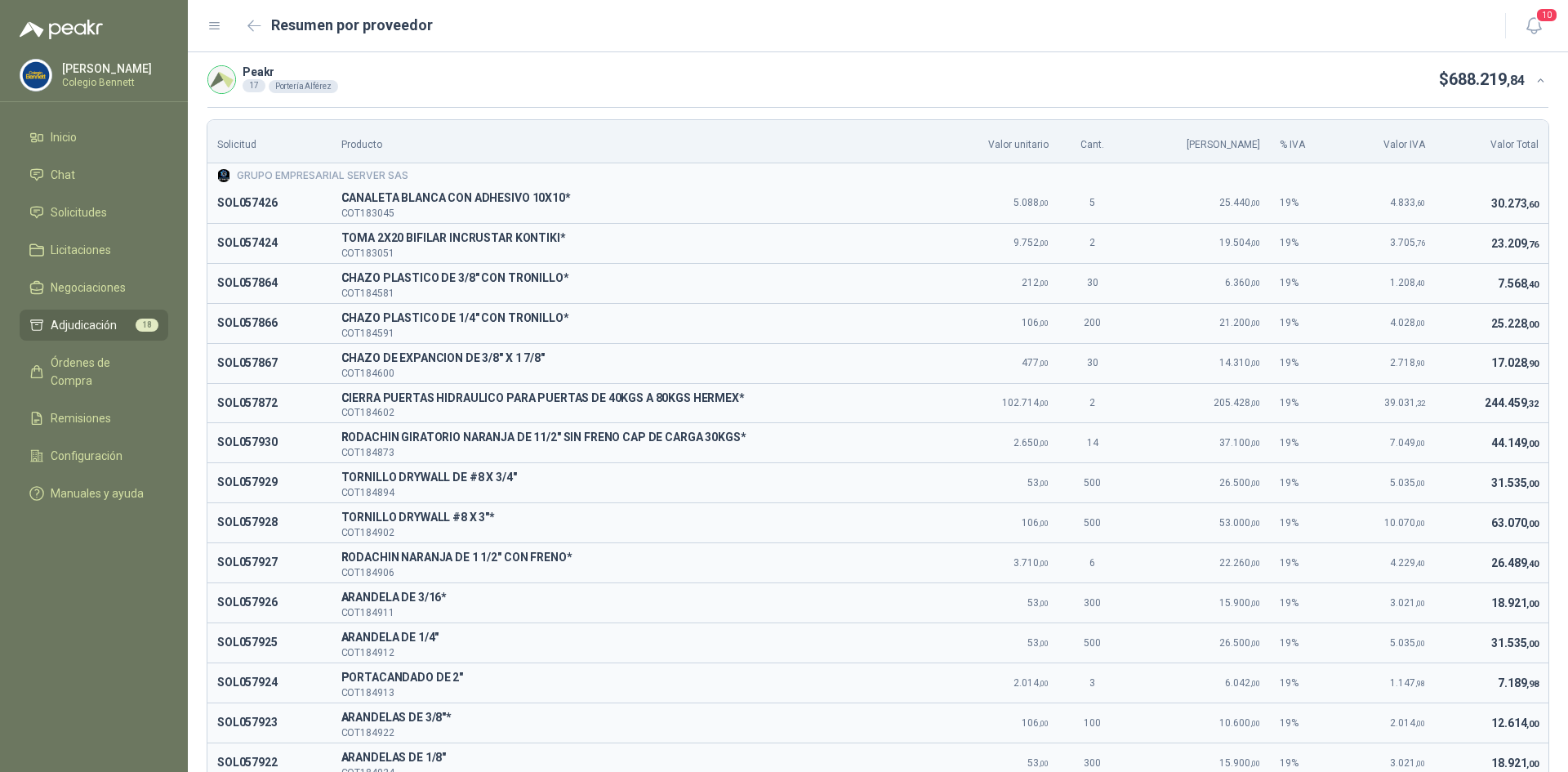
scroll to position [290, 0]
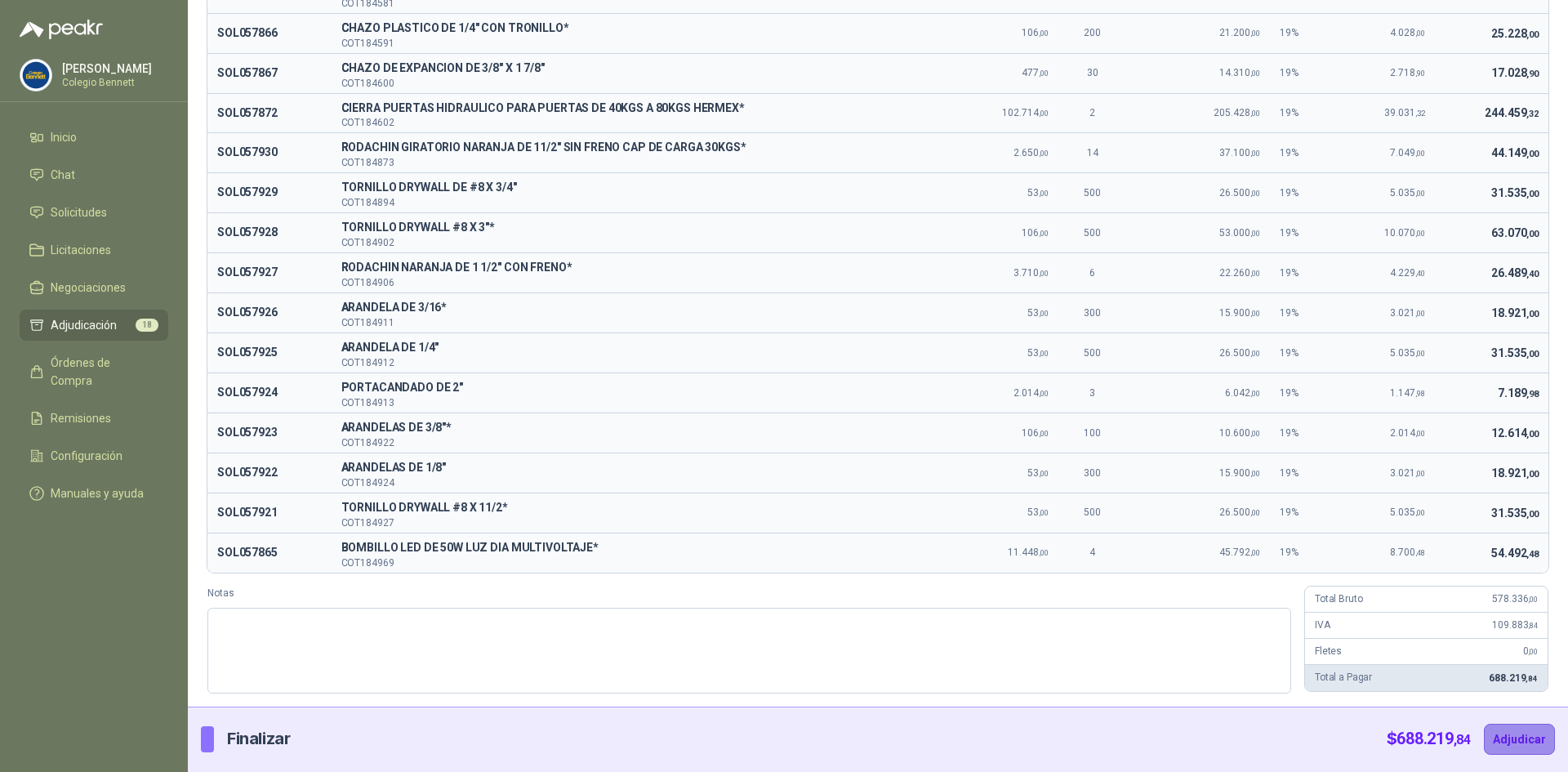
click at [1500, 740] on button "Adjudicar" at bounding box center [1519, 739] width 71 height 31
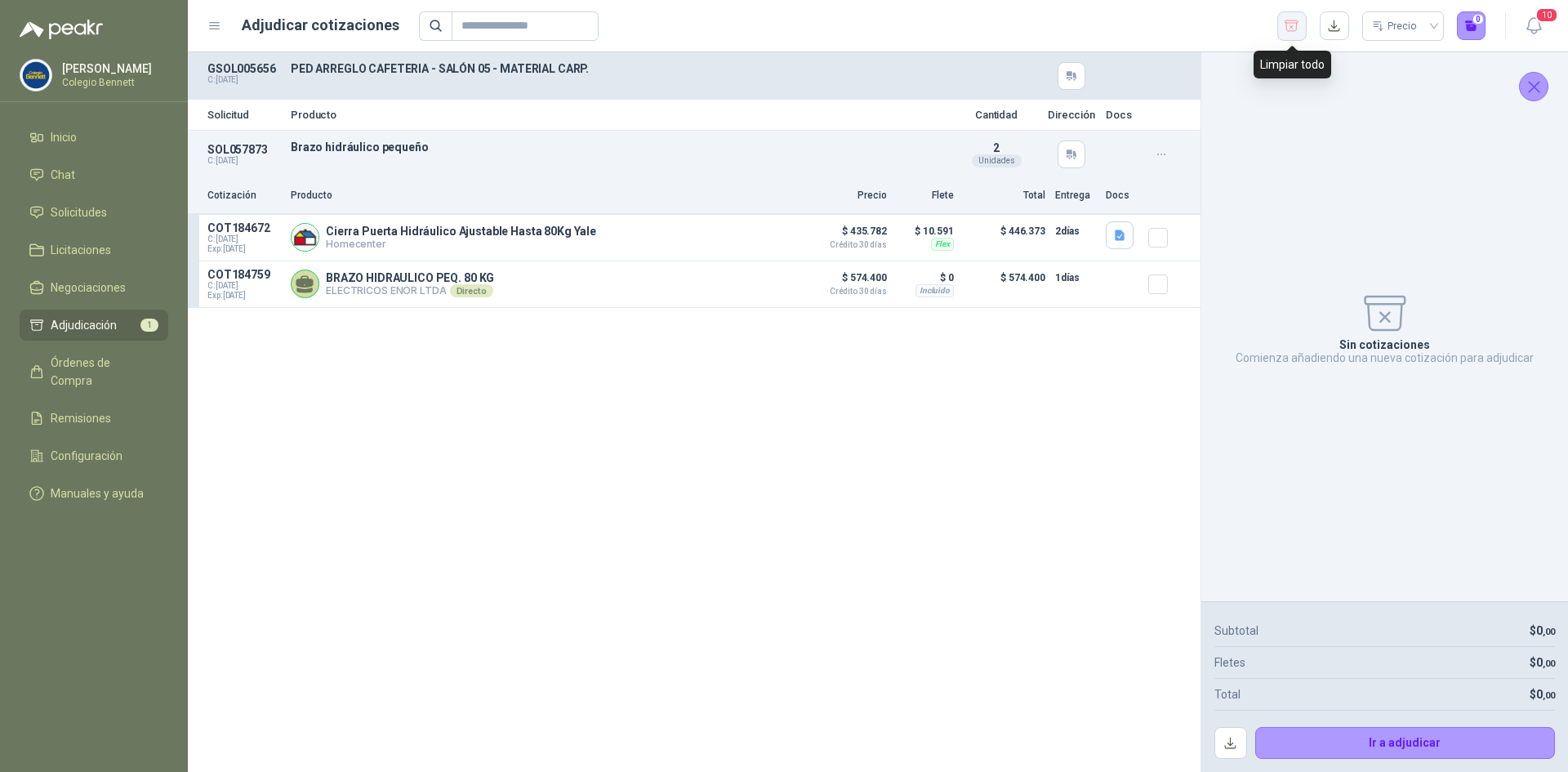
click at [1292, 22] on icon "button" at bounding box center [1293, 26] width 16 height 16
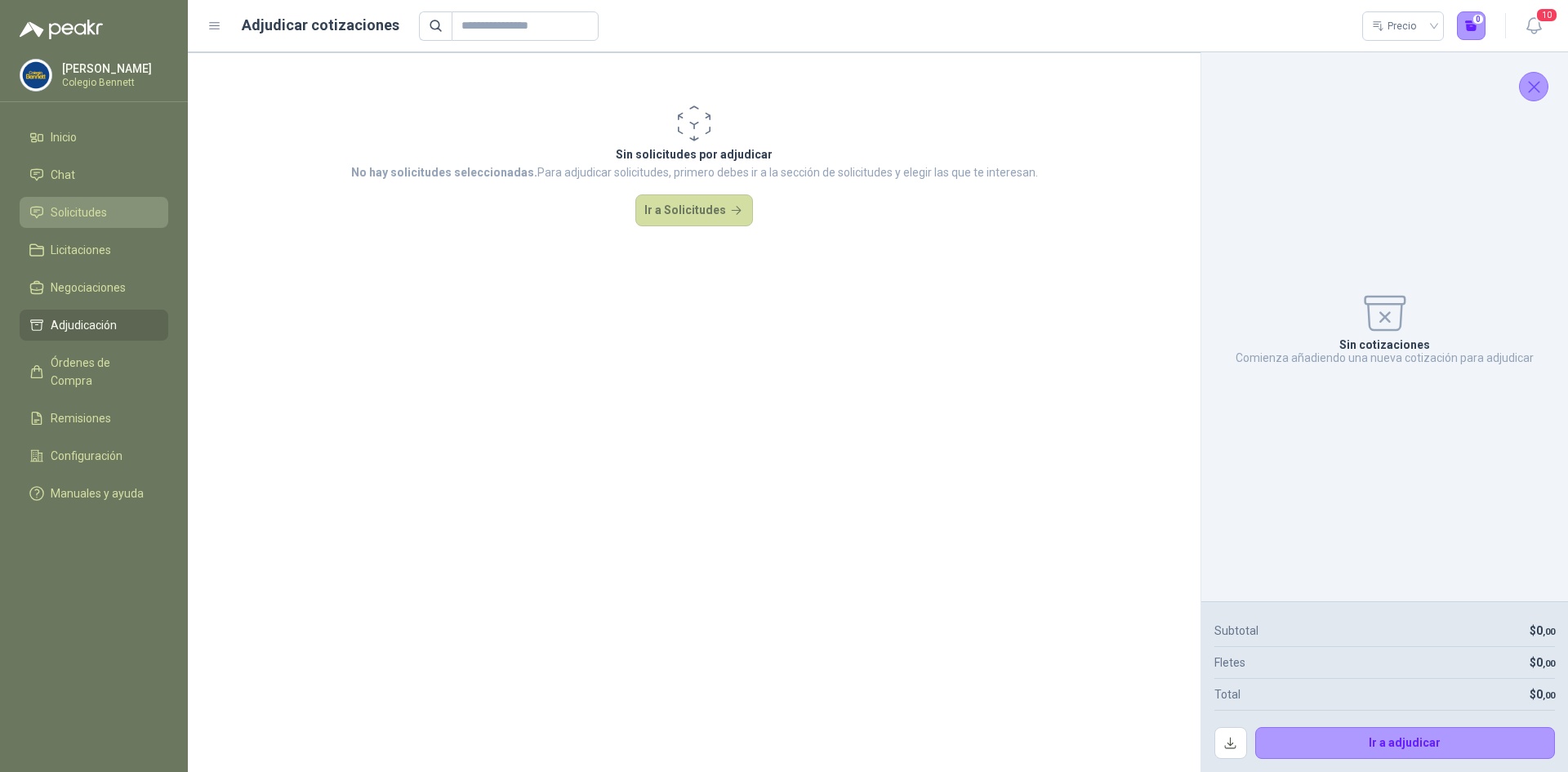
click at [86, 203] on link "Solicitudes" at bounding box center [94, 212] width 149 height 31
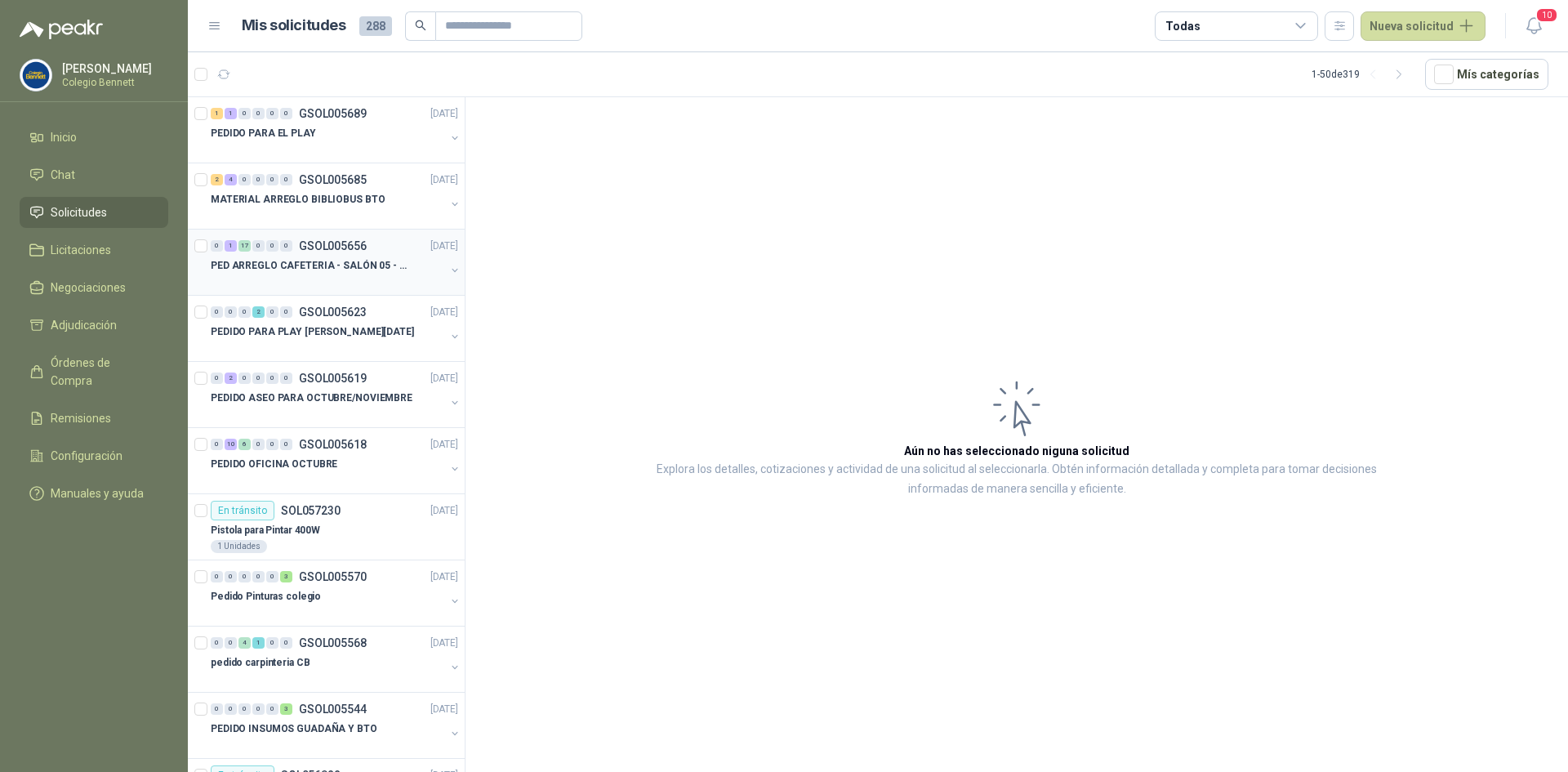
click at [360, 275] on div "PED ARREGLO CAFETERIA - SALÓN 05 - MATERIAL CARP." at bounding box center [328, 266] width 235 height 20
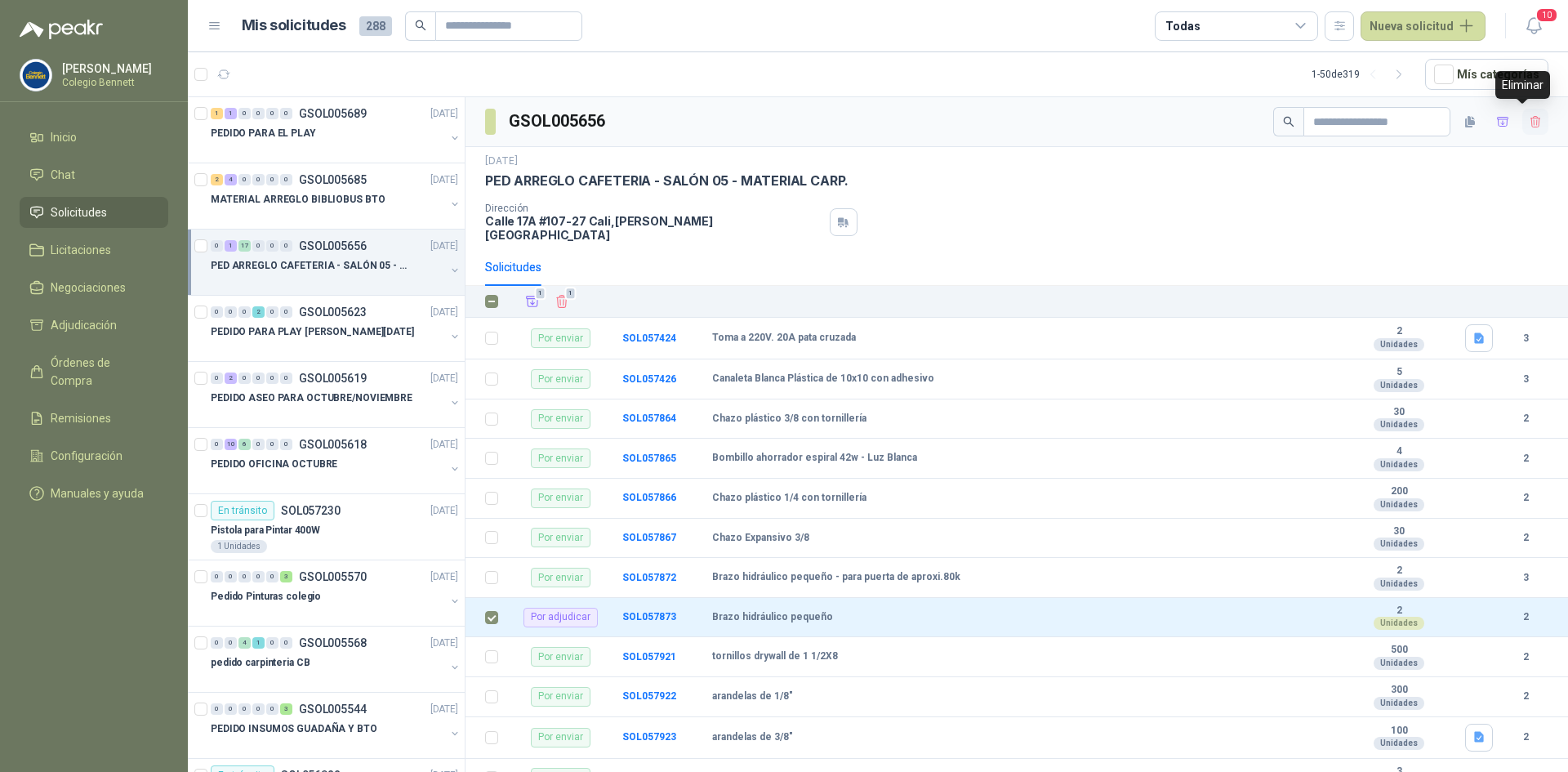
click at [1529, 115] on icon "button" at bounding box center [1536, 122] width 14 height 14
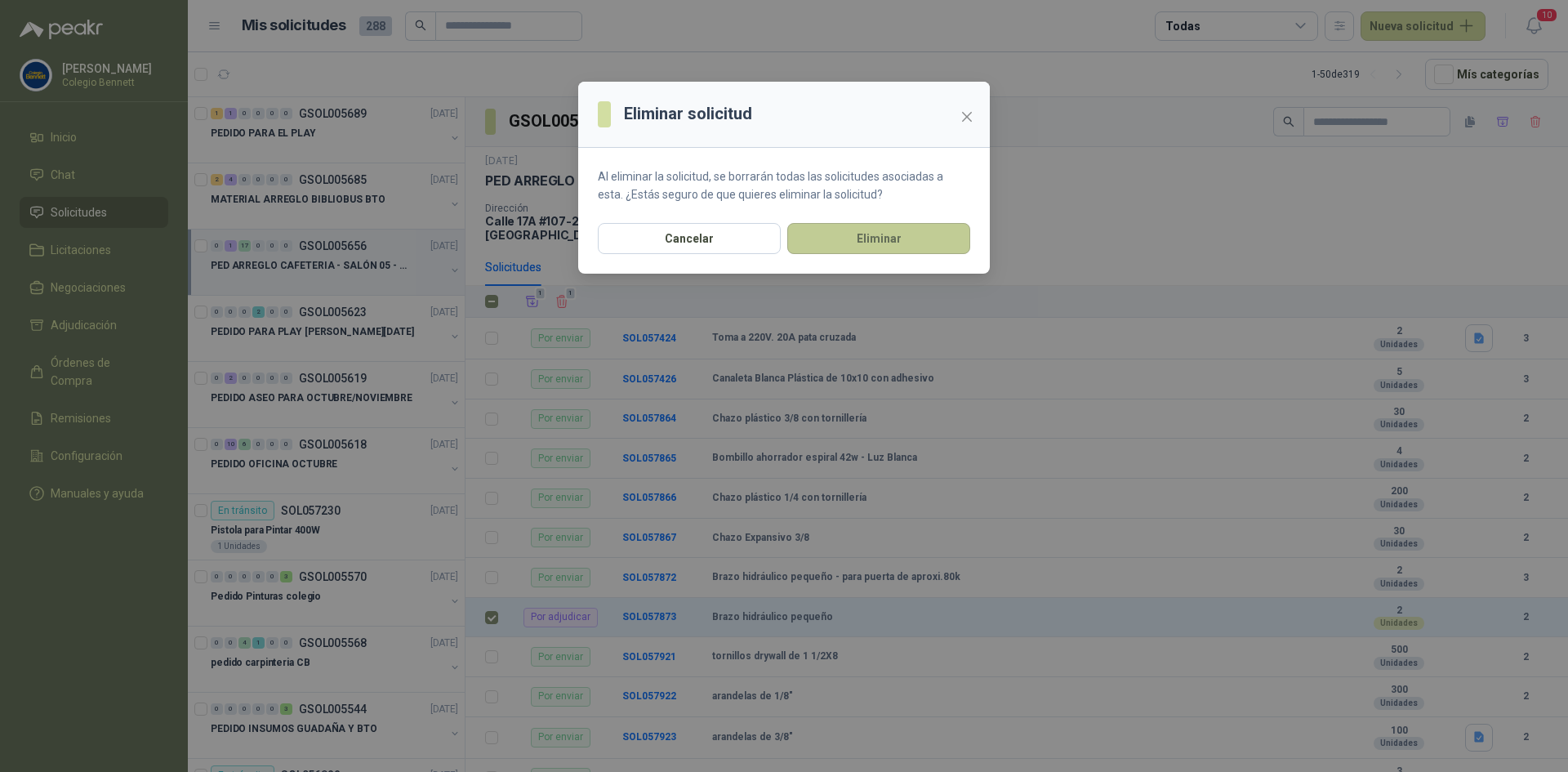
click at [882, 233] on button "Eliminar" at bounding box center [879, 238] width 183 height 31
click at [916, 241] on button "Eliminar" at bounding box center [879, 238] width 183 height 31
click at [323, 118] on div "Eliminar solicitud Al eliminar la solicitud, se borrarán todas las solicitudes …" at bounding box center [784, 386] width 1568 height 772
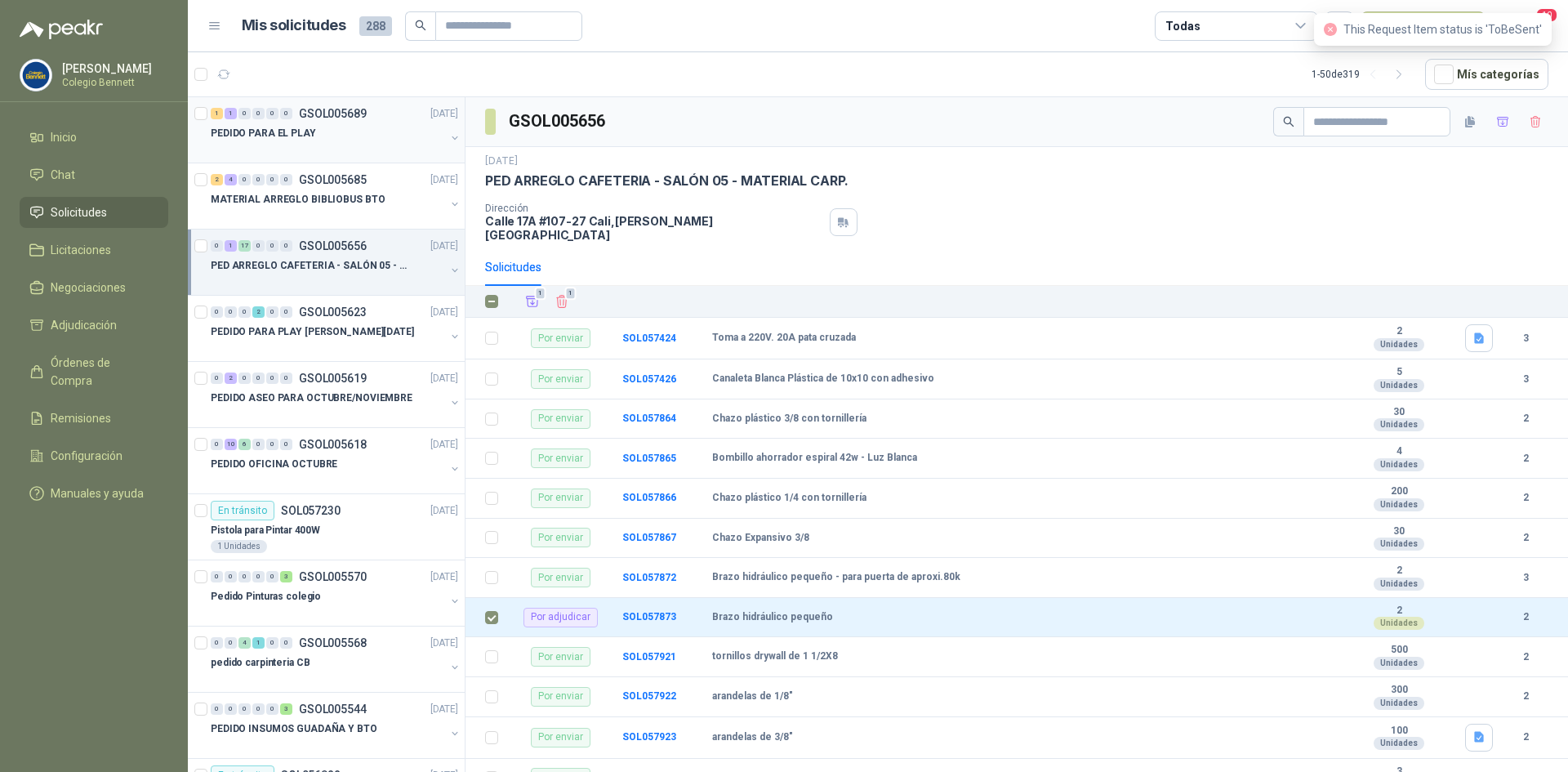
click at [321, 120] on div "1 1 0 0 0 0 GSOL005689 [DATE]" at bounding box center [336, 113] width 251 height 20
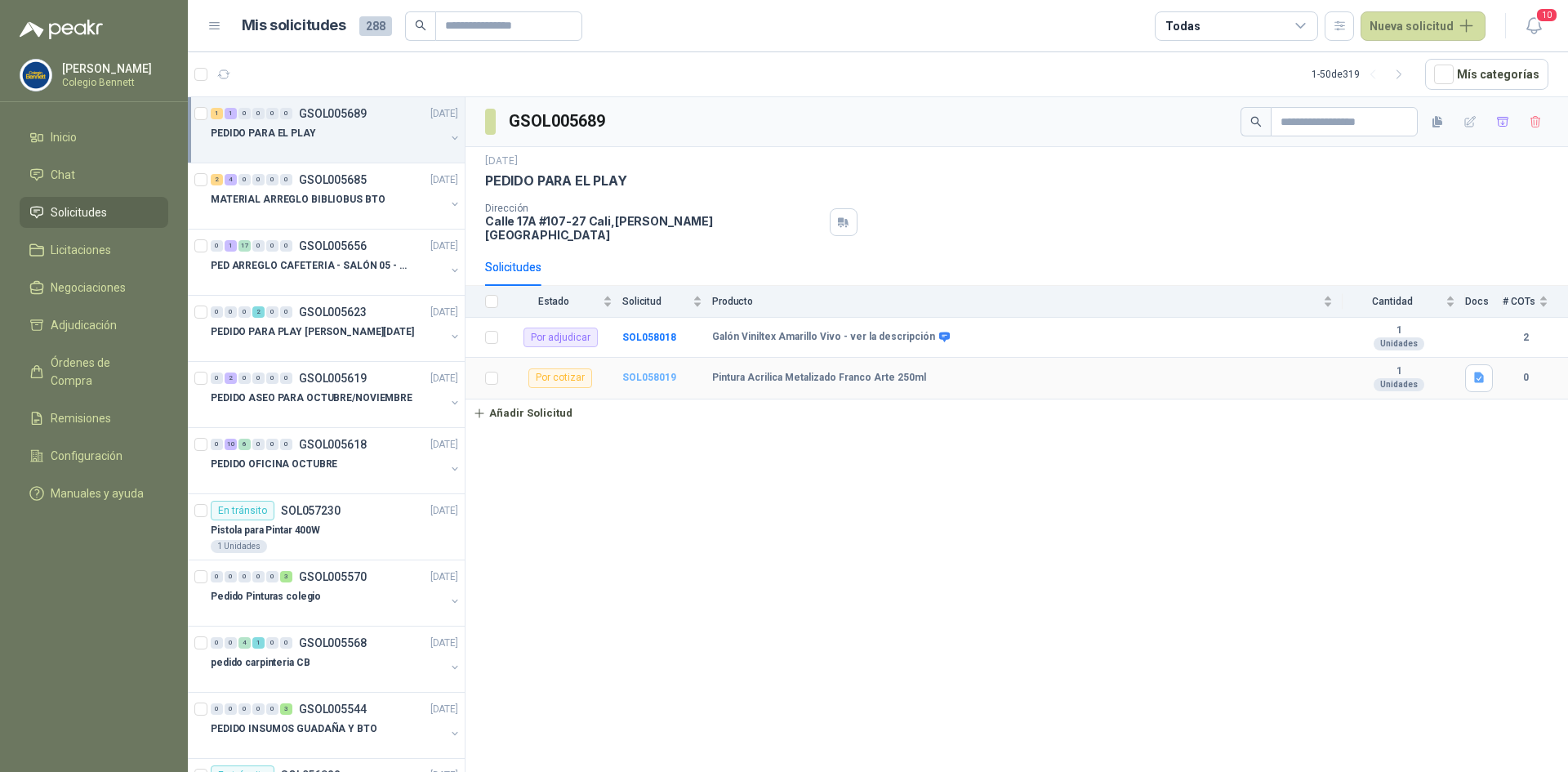
click at [638, 372] on b "SOL058019" at bounding box center [649, 378] width 54 height 12
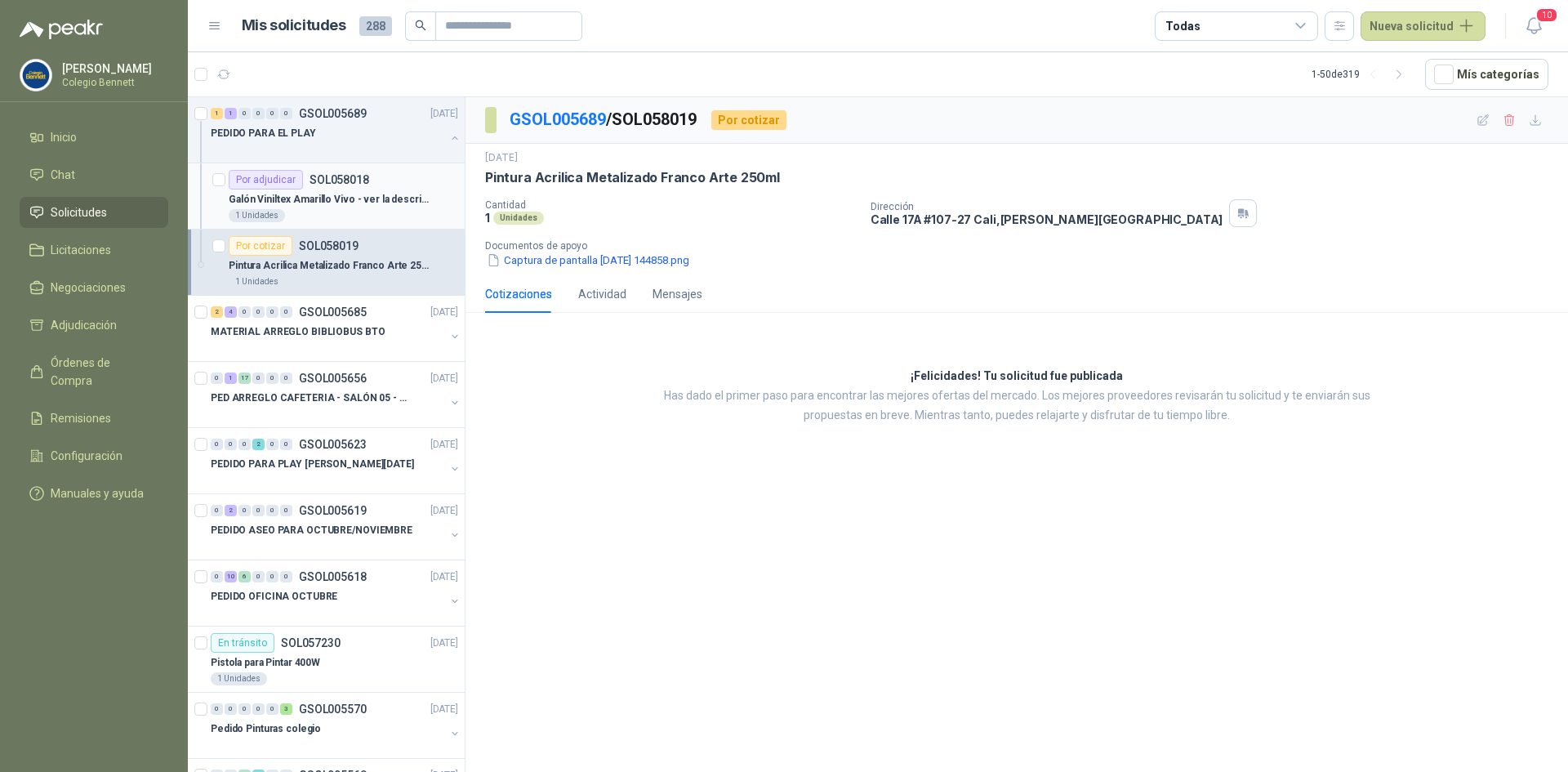
click at [378, 196] on p "Galón Viniltex Amarillo Vivo - ver la descripción" at bounding box center [330, 200] width 204 height 16
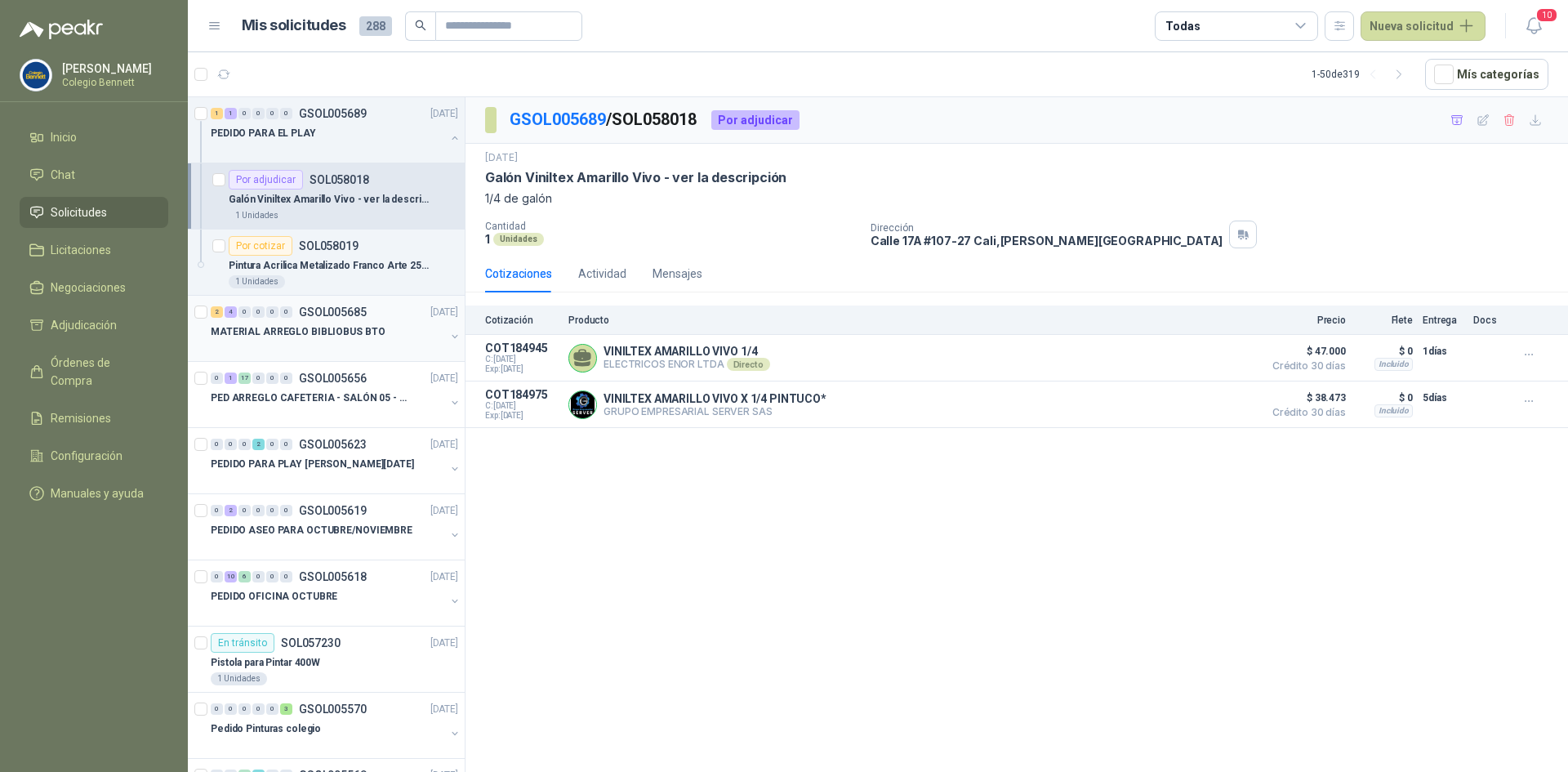
click at [372, 328] on p "MATERIAL ARREGLO BIBLIOBUS BTO" at bounding box center [297, 332] width 174 height 16
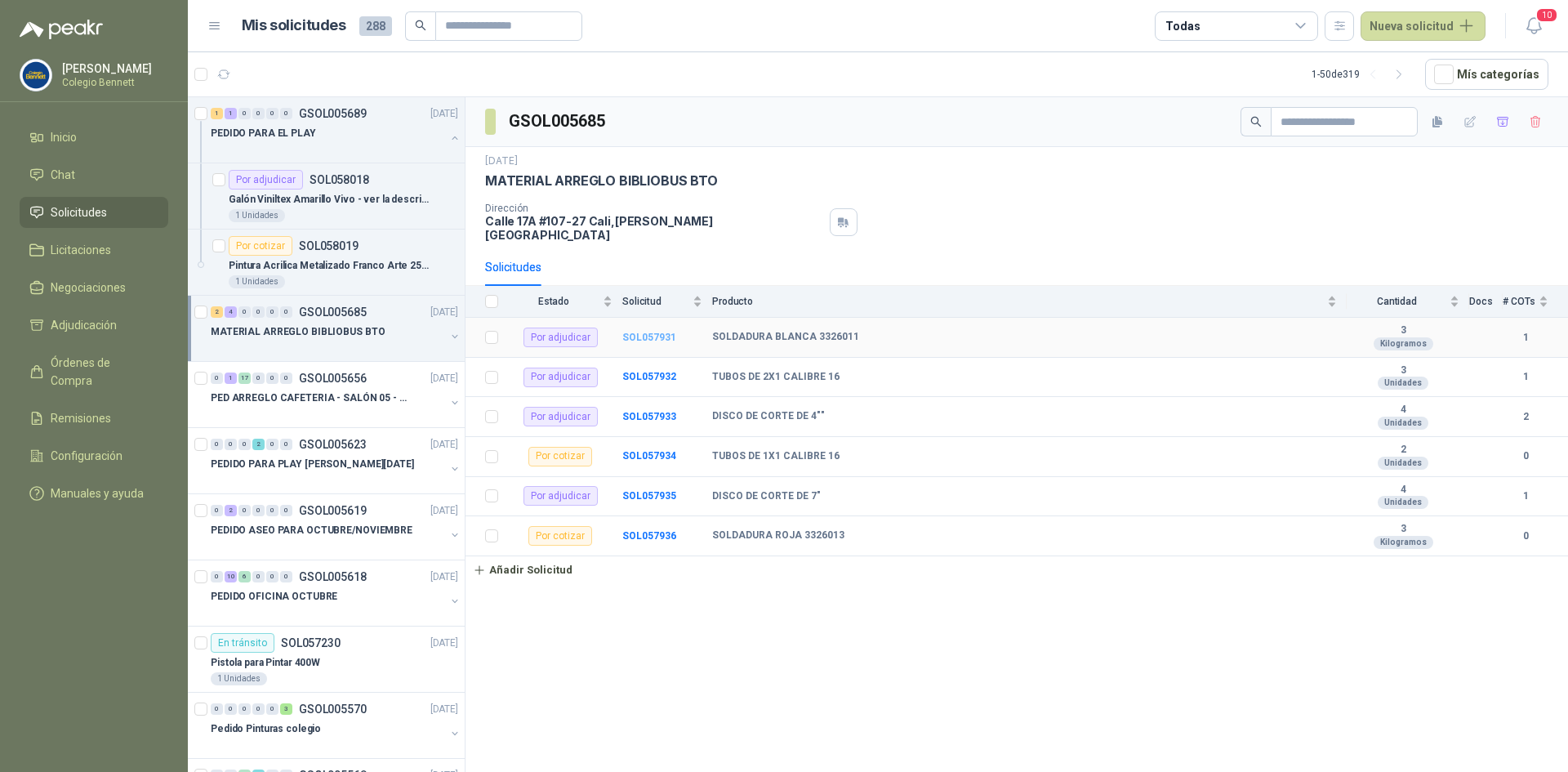
click at [634, 332] on b "SOL057931" at bounding box center [649, 338] width 54 height 12
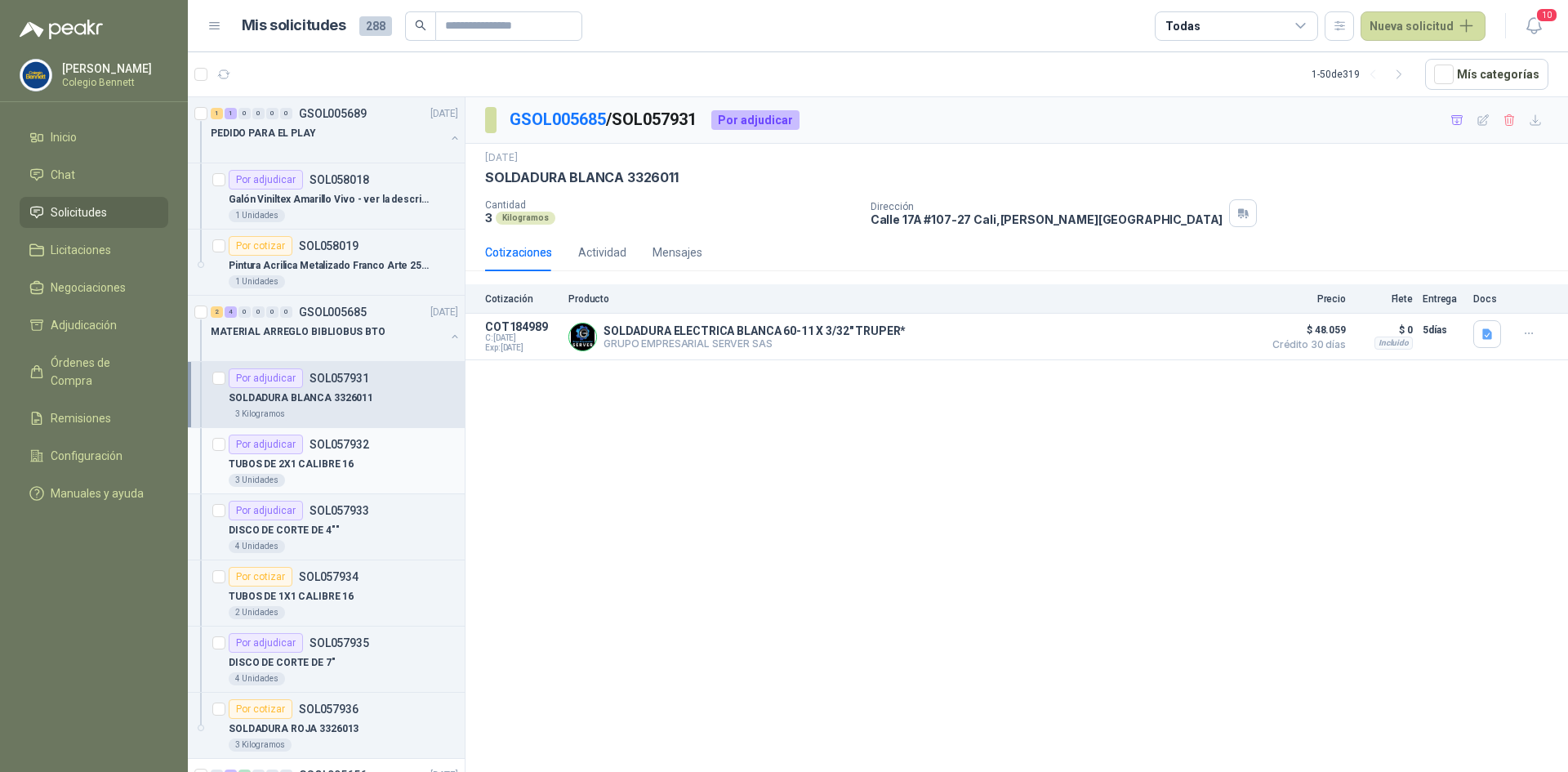
click at [364, 447] on p "SOL057932" at bounding box center [339, 445] width 60 height 12
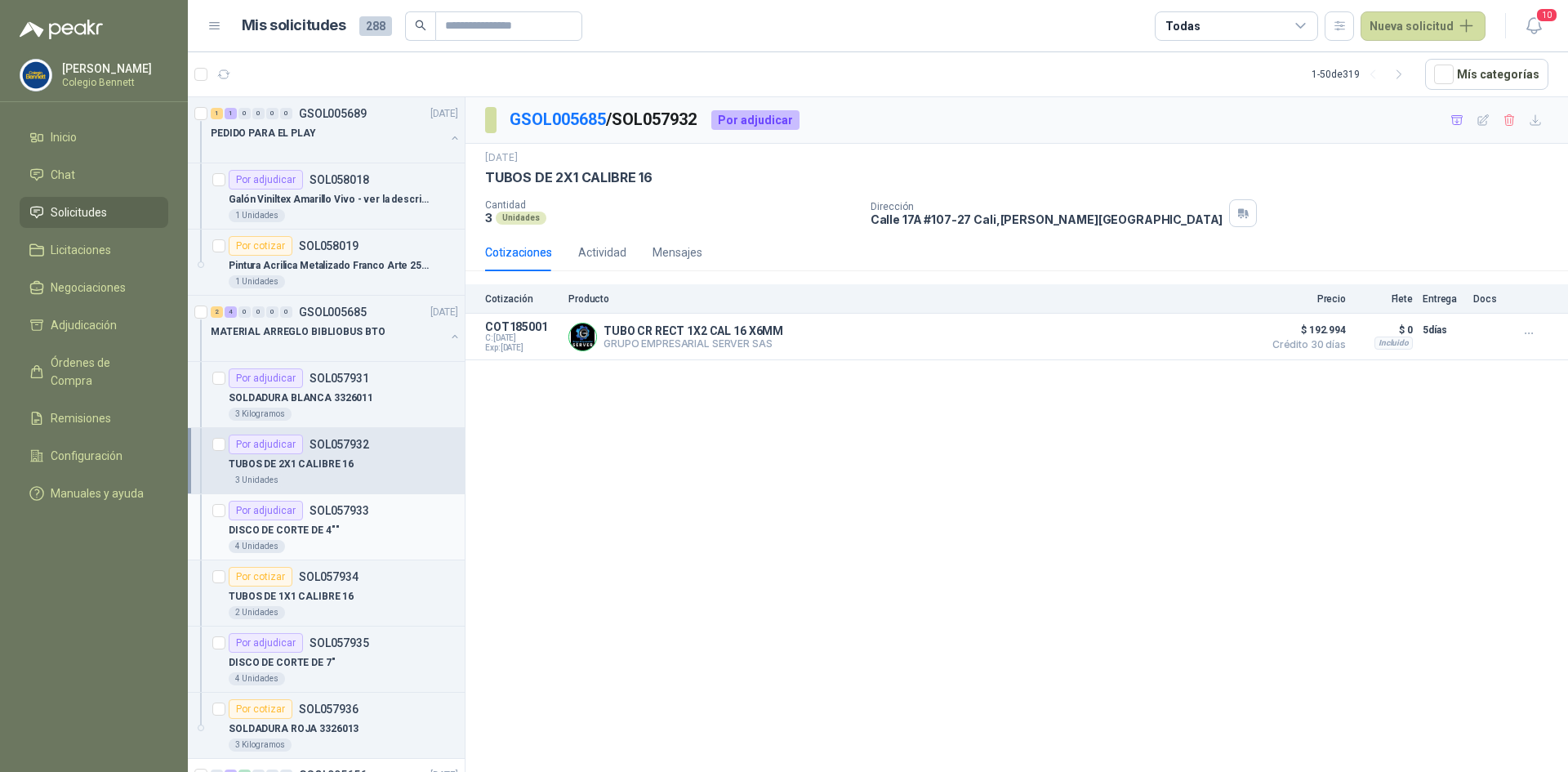
click at [351, 535] on div "DISCO DE CORTE DE 4""" at bounding box center [343, 530] width 230 height 20
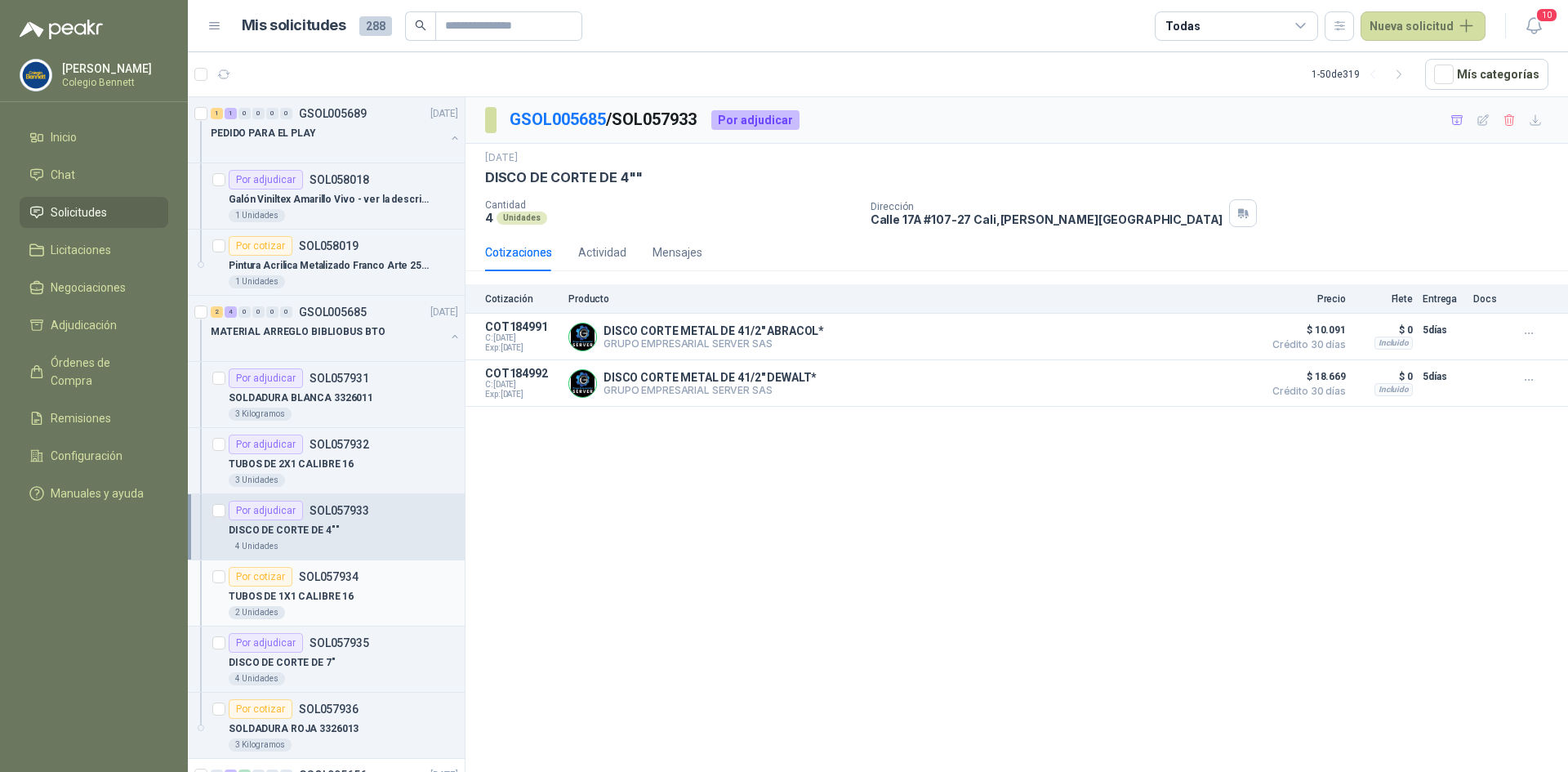
click at [356, 585] on div "Por cotizar SOL057934" at bounding box center [293, 577] width 130 height 20
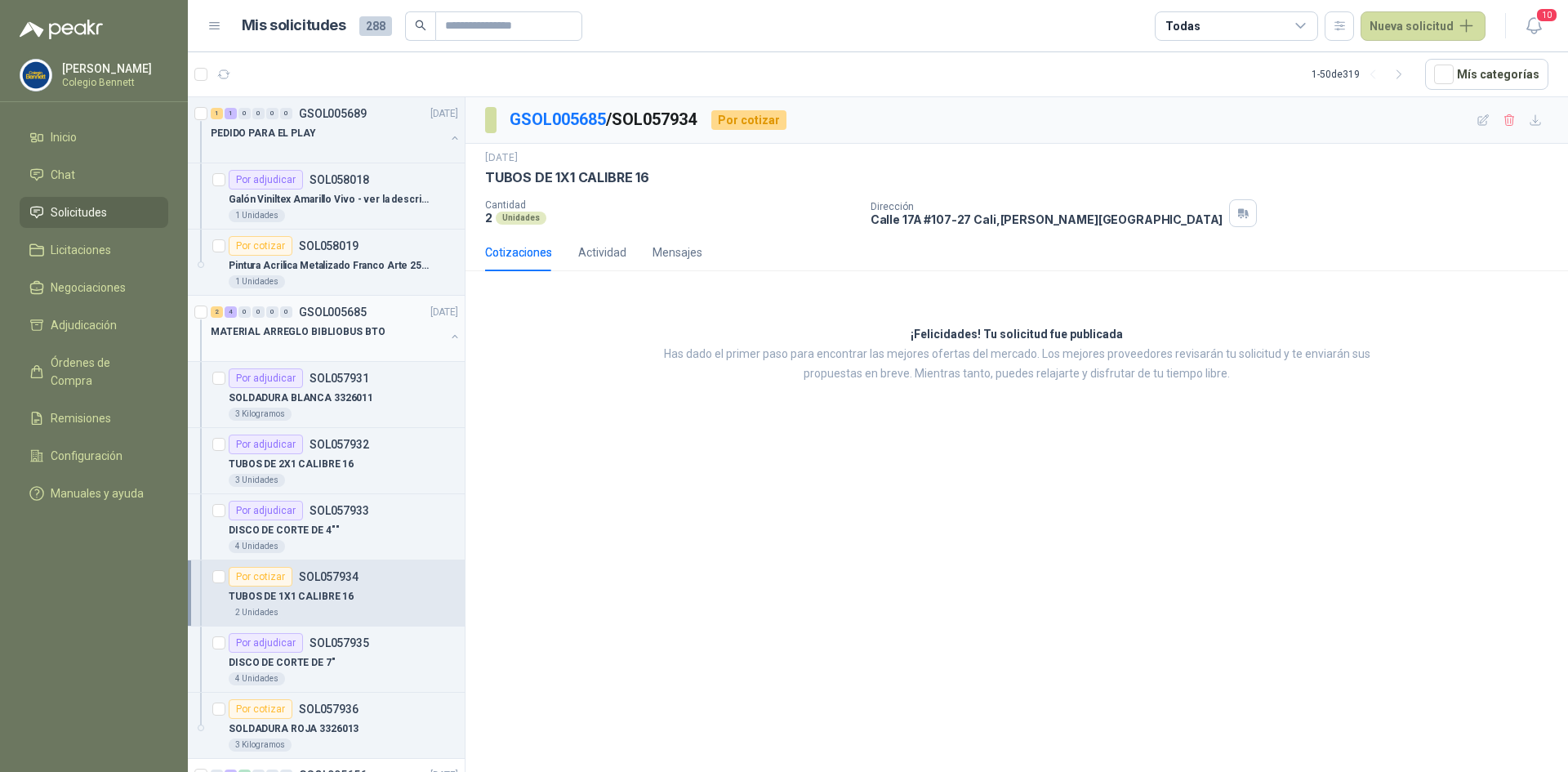
click at [448, 339] on button "button" at bounding box center [454, 336] width 13 height 13
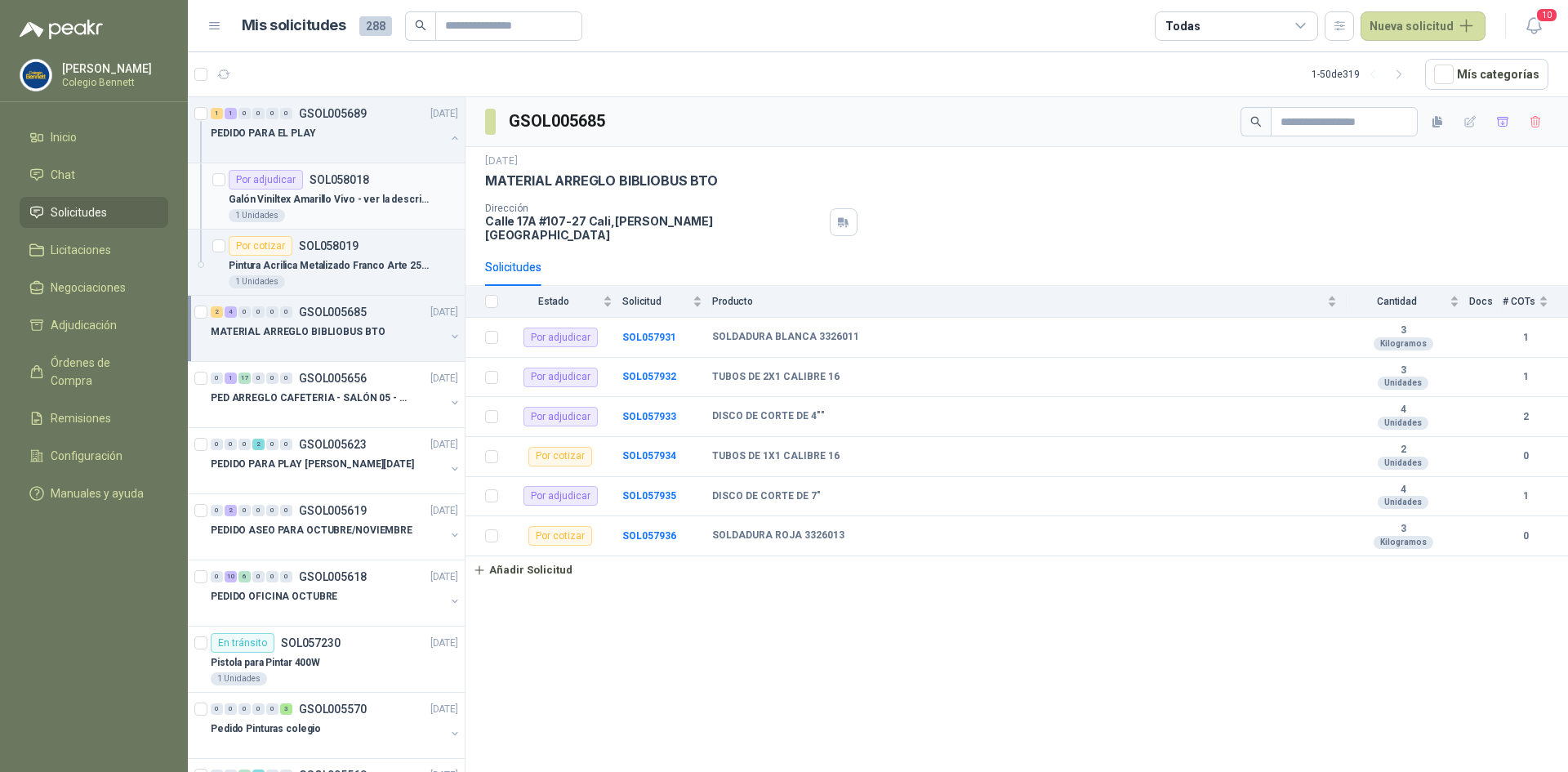
click at [388, 201] on p "Galón Viniltex Amarillo Vivo - ver la descripción" at bounding box center [330, 200] width 204 height 16
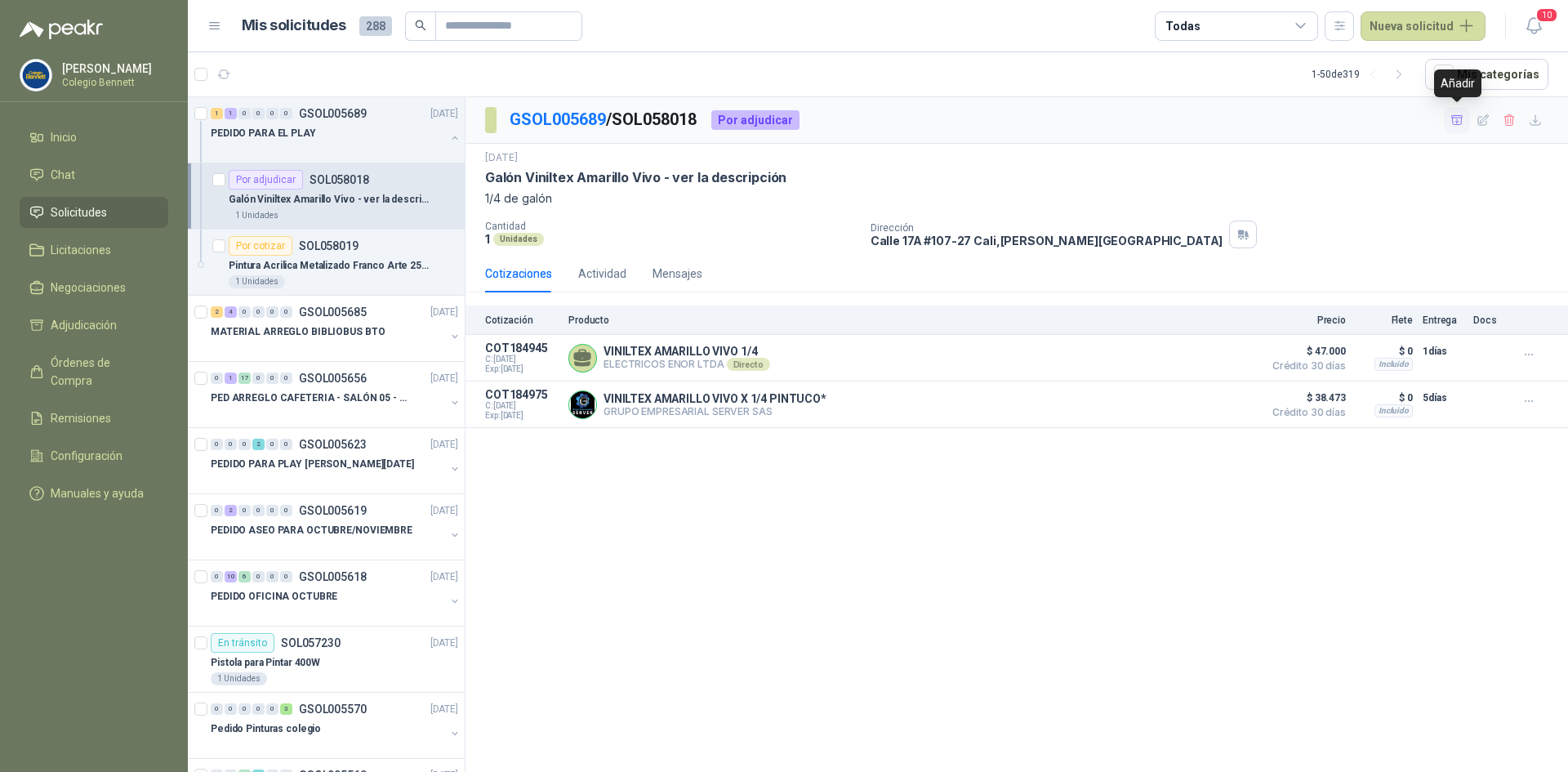
click at [1460, 116] on icon "button" at bounding box center [1458, 120] width 14 height 14
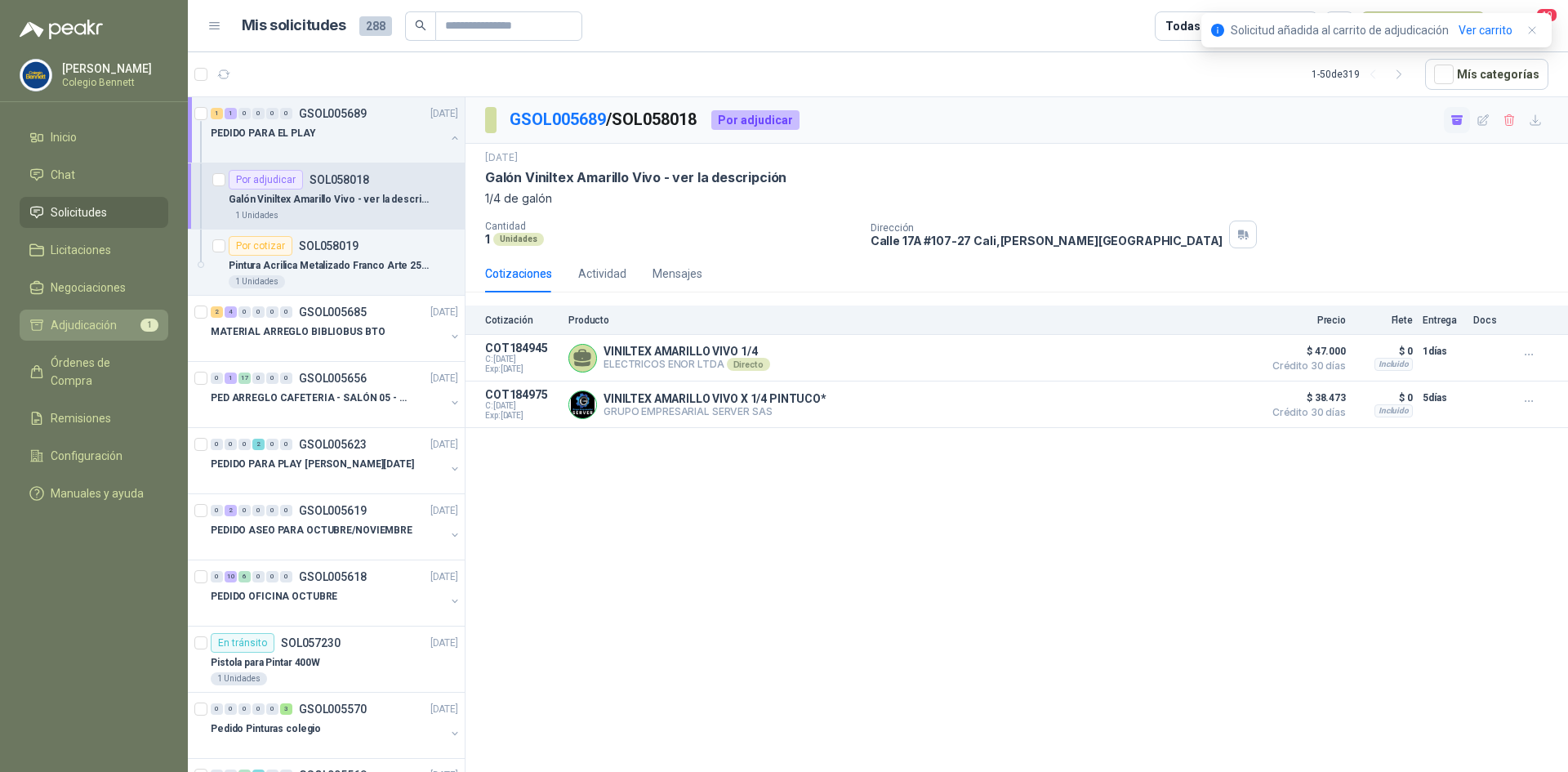
click at [99, 323] on span "Adjudicación" at bounding box center [84, 325] width 67 height 18
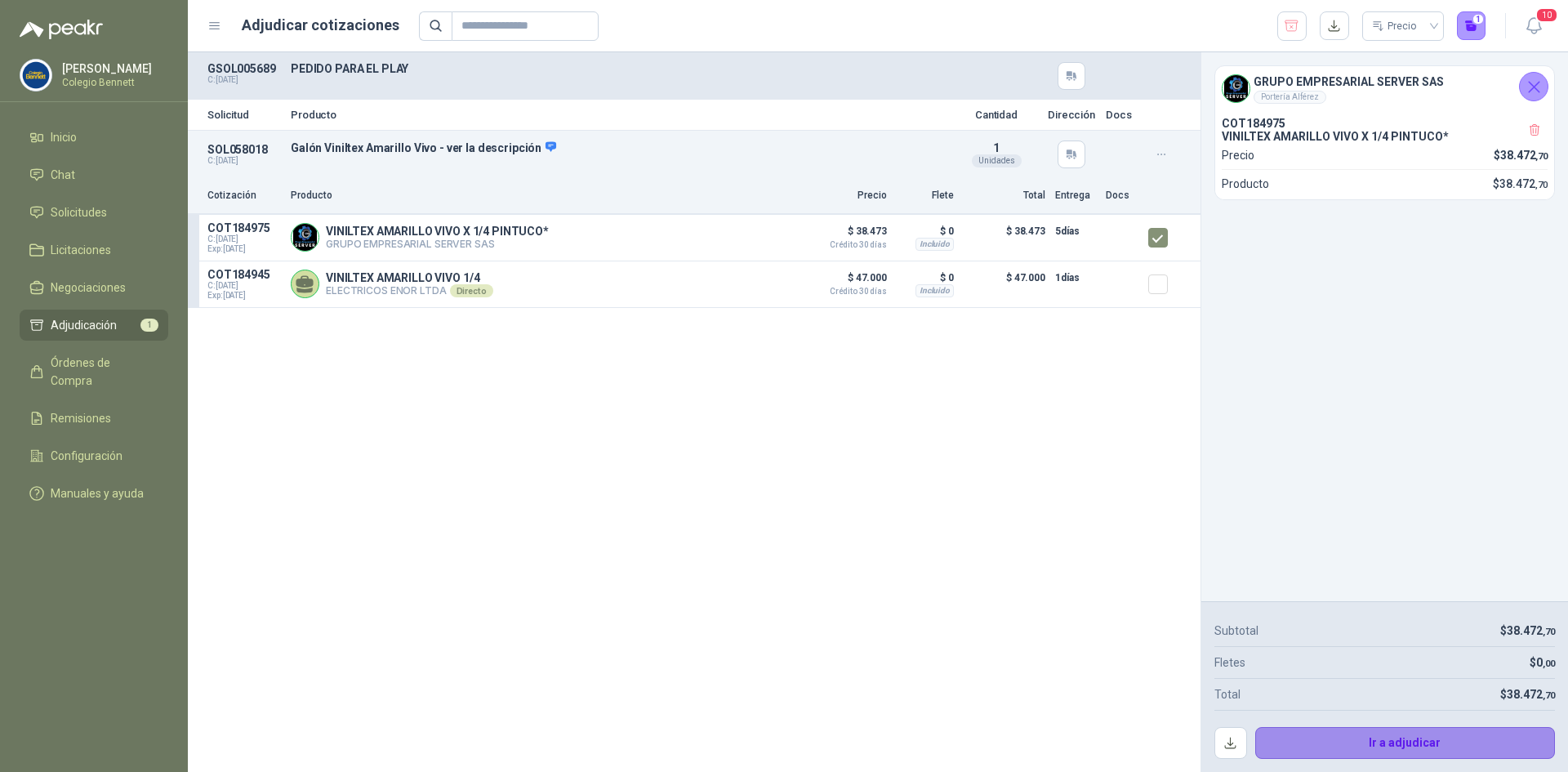
click at [1382, 740] on button "Ir a adjudicar" at bounding box center [1406, 743] width 300 height 33
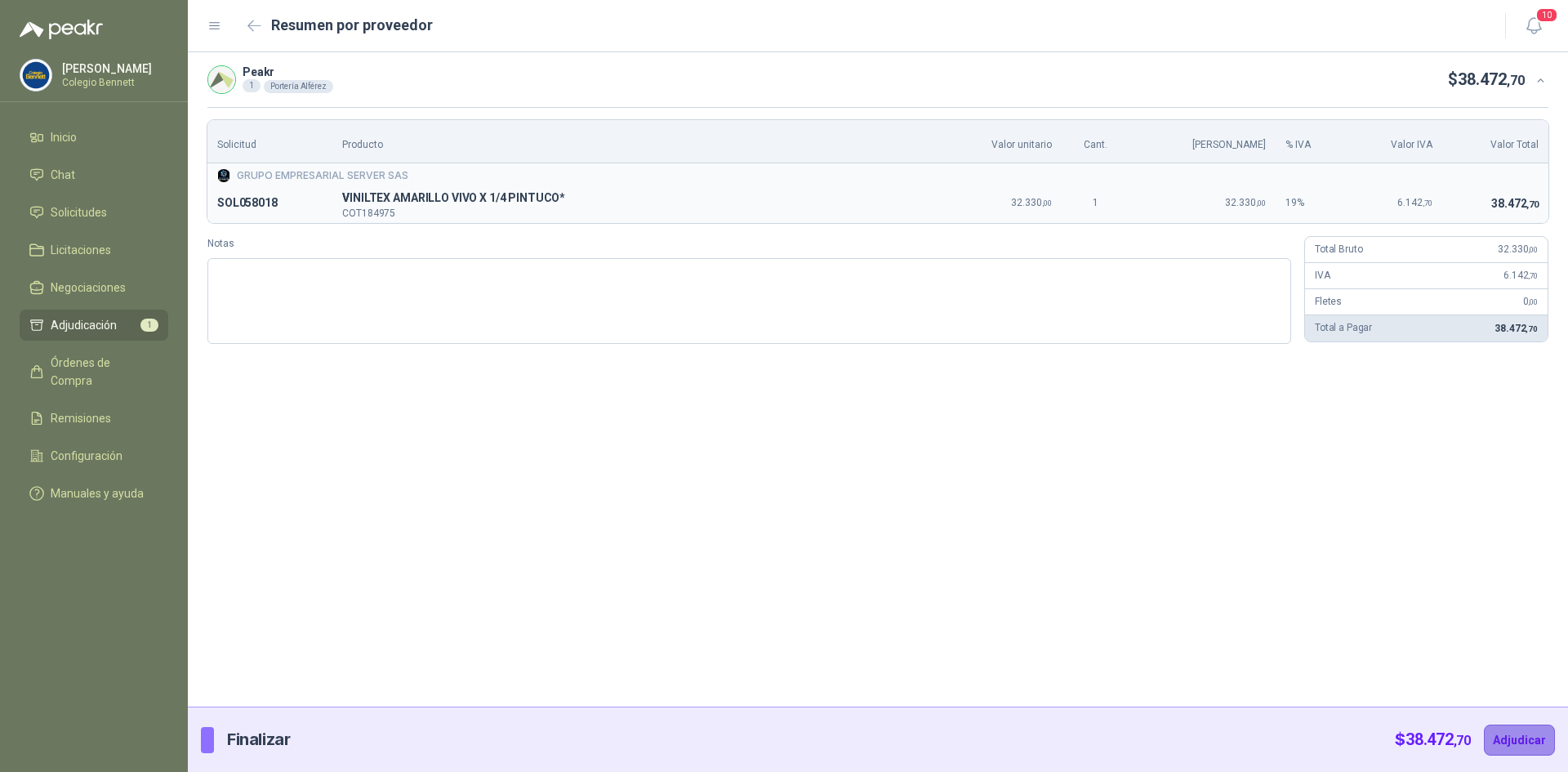
click at [1512, 733] on button "Adjudicar" at bounding box center [1519, 740] width 71 height 31
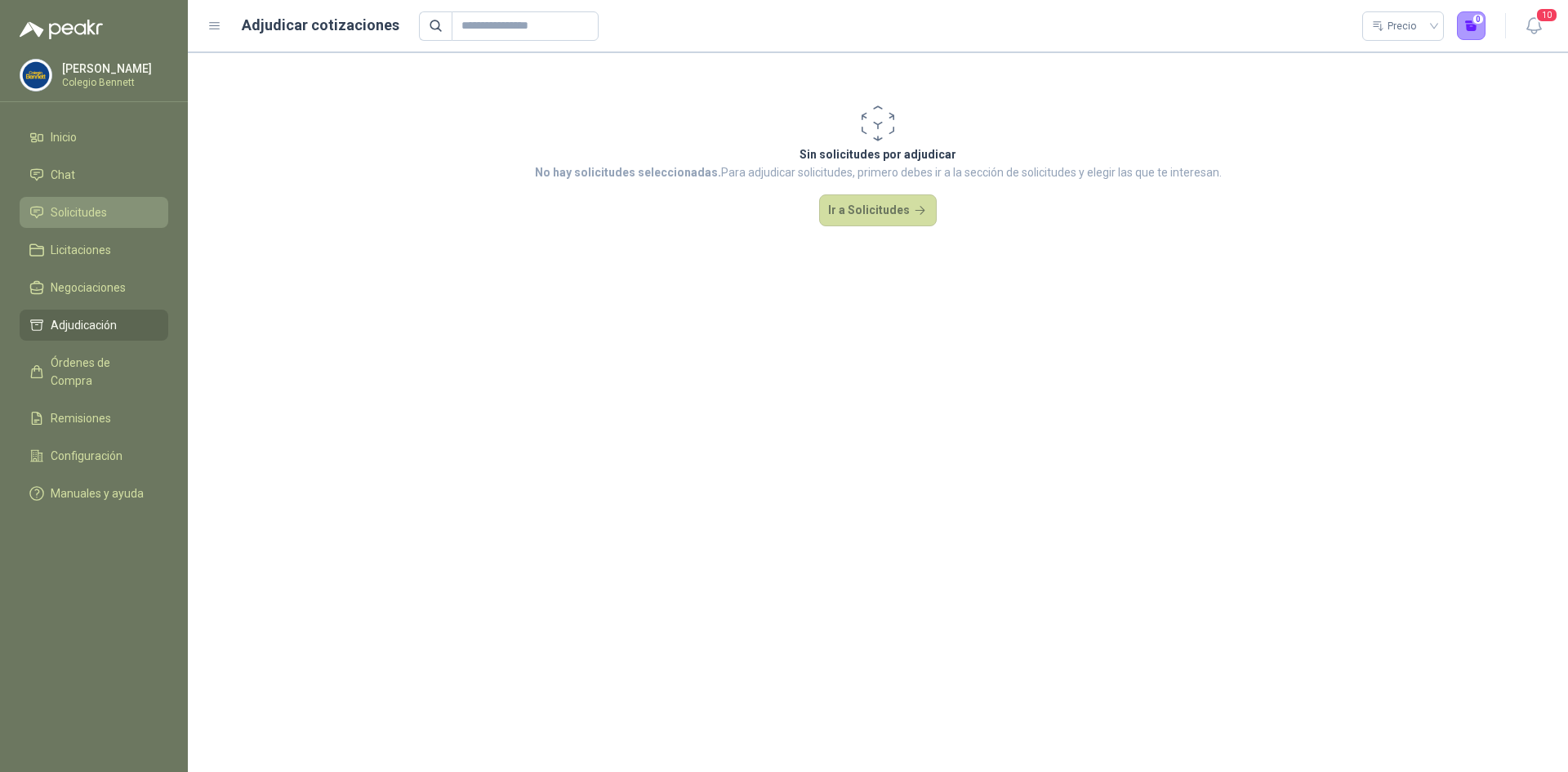
click at [98, 206] on span "Solicitudes" at bounding box center [79, 213] width 57 height 18
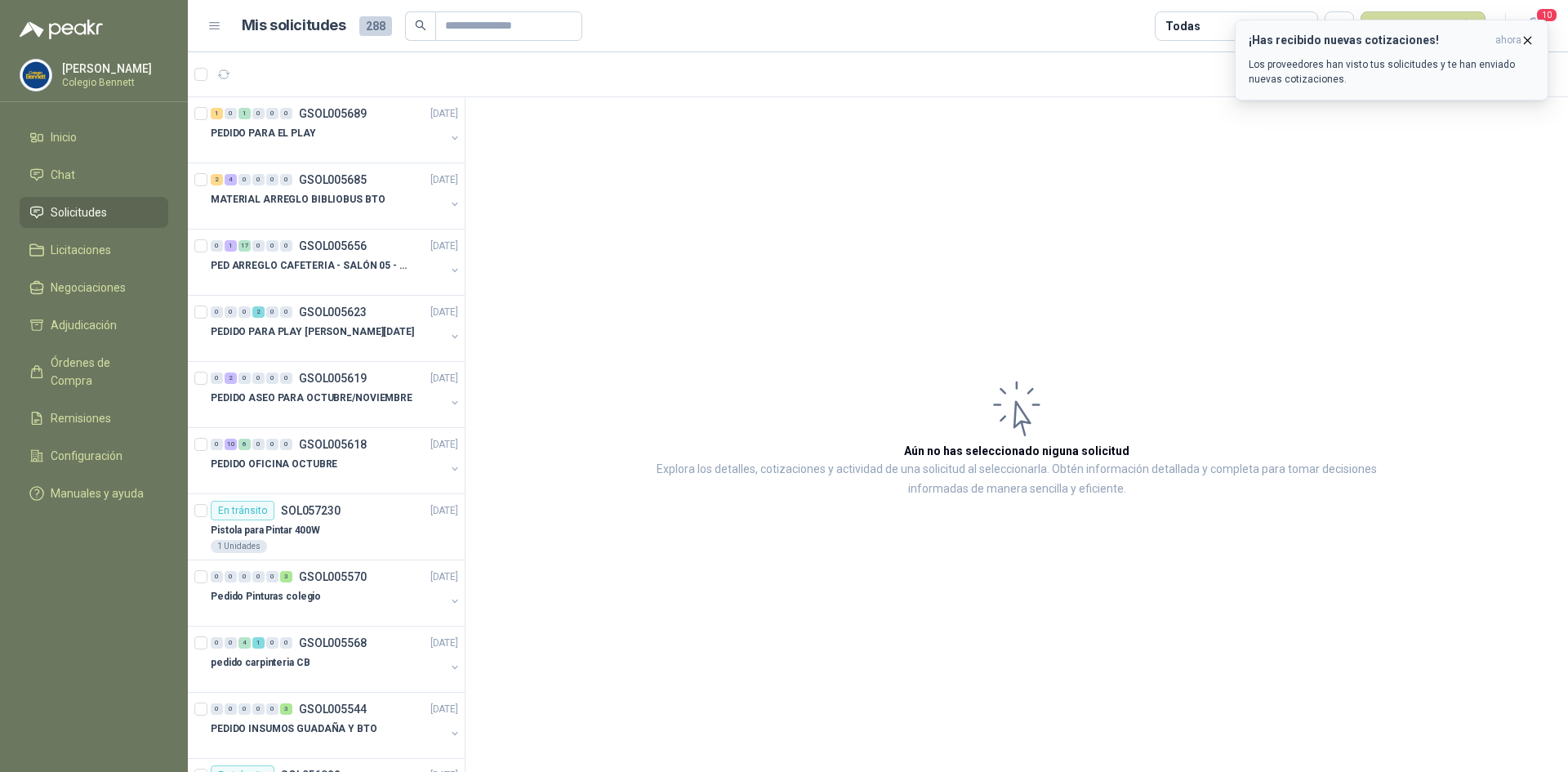
click at [1381, 58] on p "Los proveedores han visto tus solicitudes y te han enviado nuevas cotizaciones." at bounding box center [1392, 73] width 286 height 30
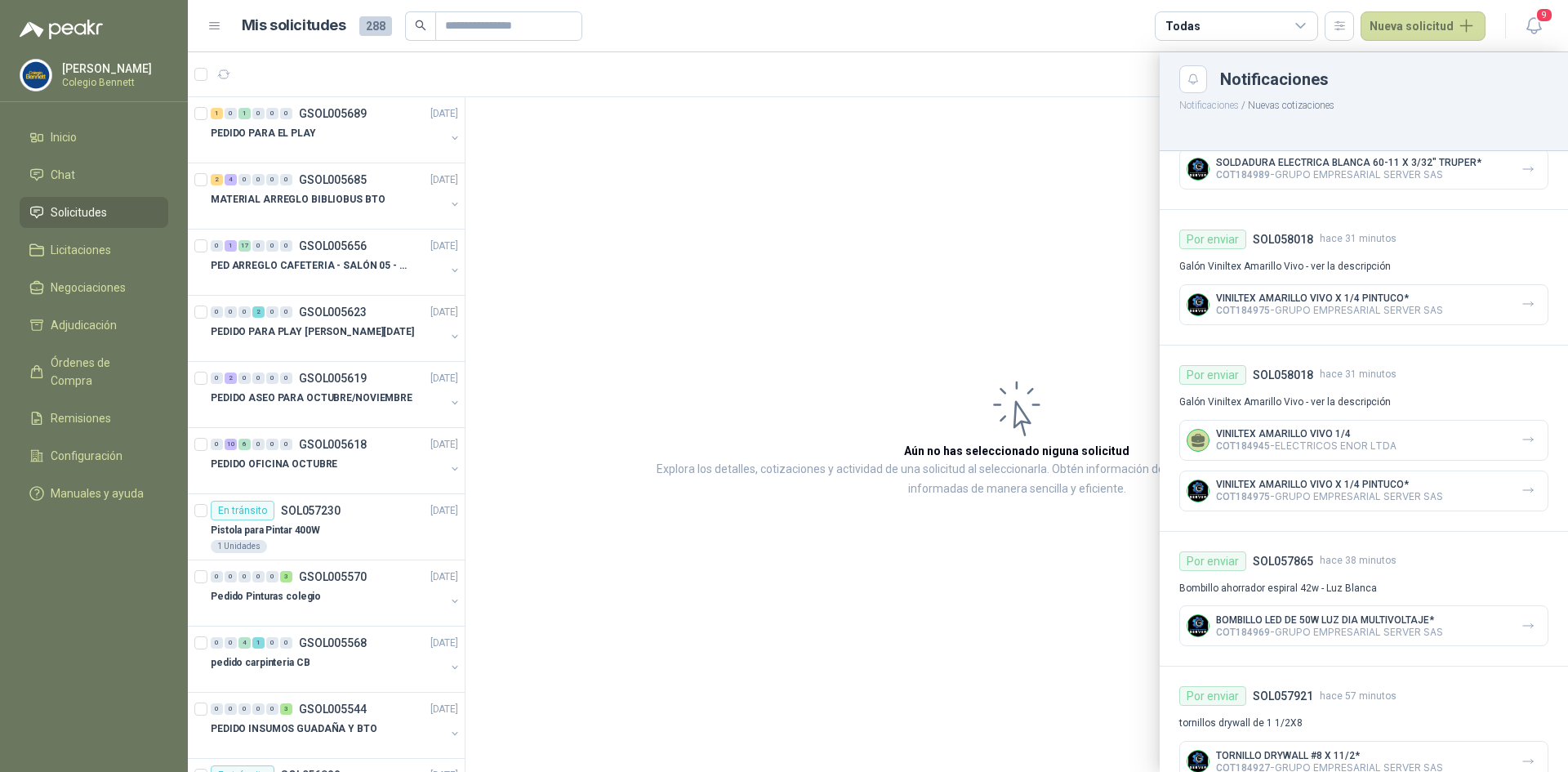
scroll to position [836, 0]
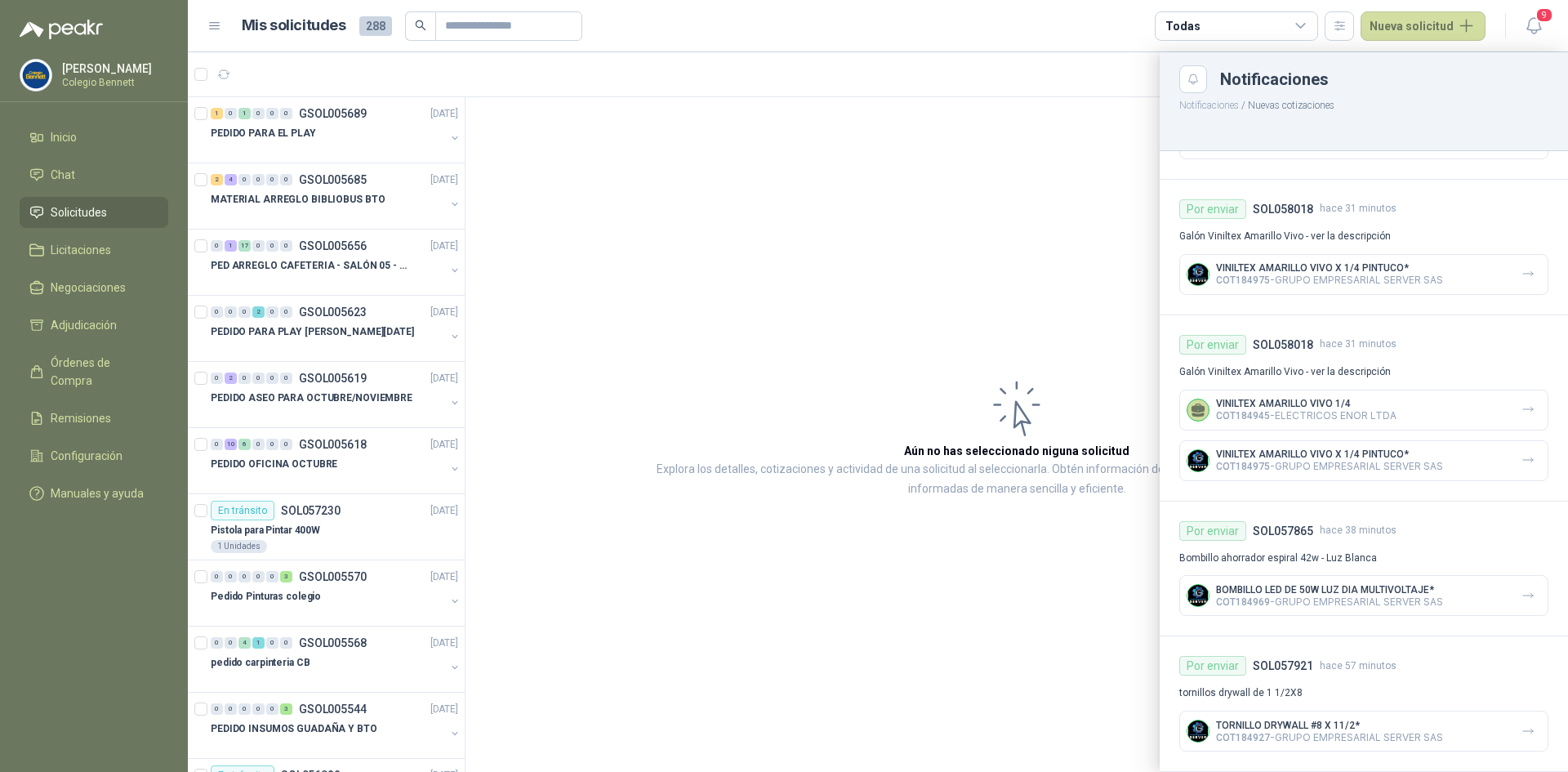
click at [320, 126] on div at bounding box center [878, 413] width 1381 height 720
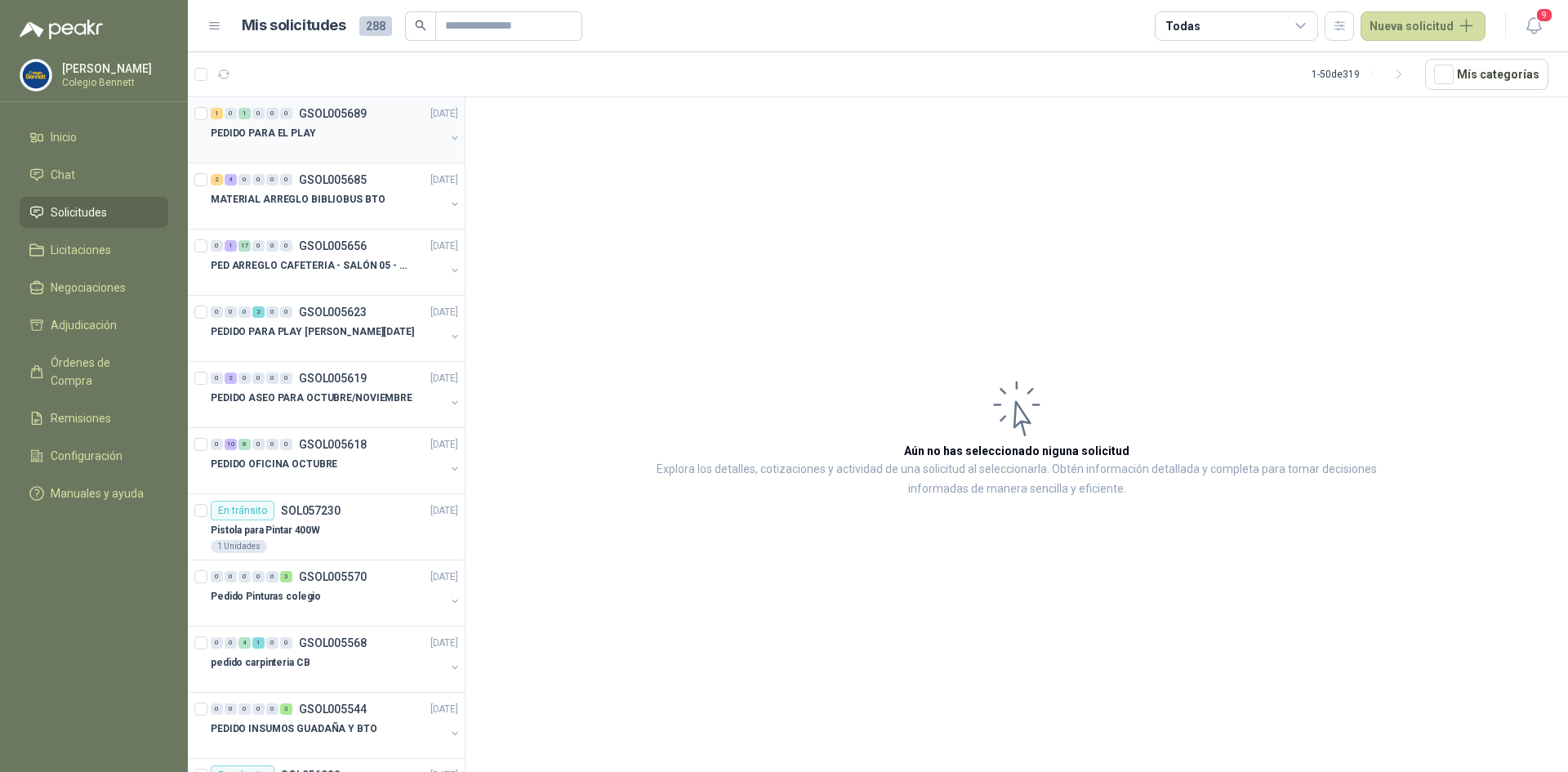
click at [355, 134] on div "PEDIDO PARA EL PLAY" at bounding box center [328, 133] width 235 height 20
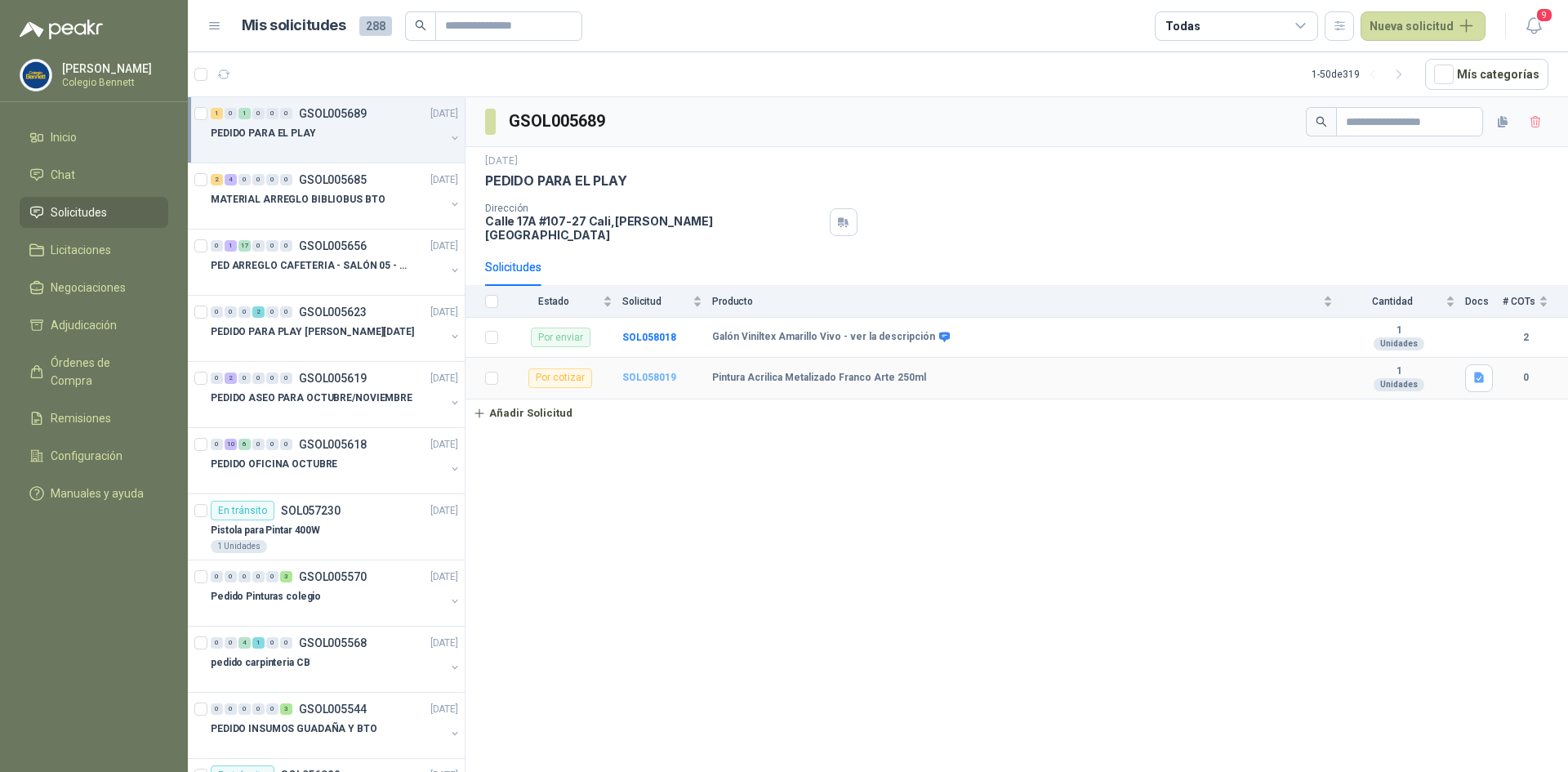
click at [644, 372] on b "SOL058019" at bounding box center [649, 378] width 54 height 12
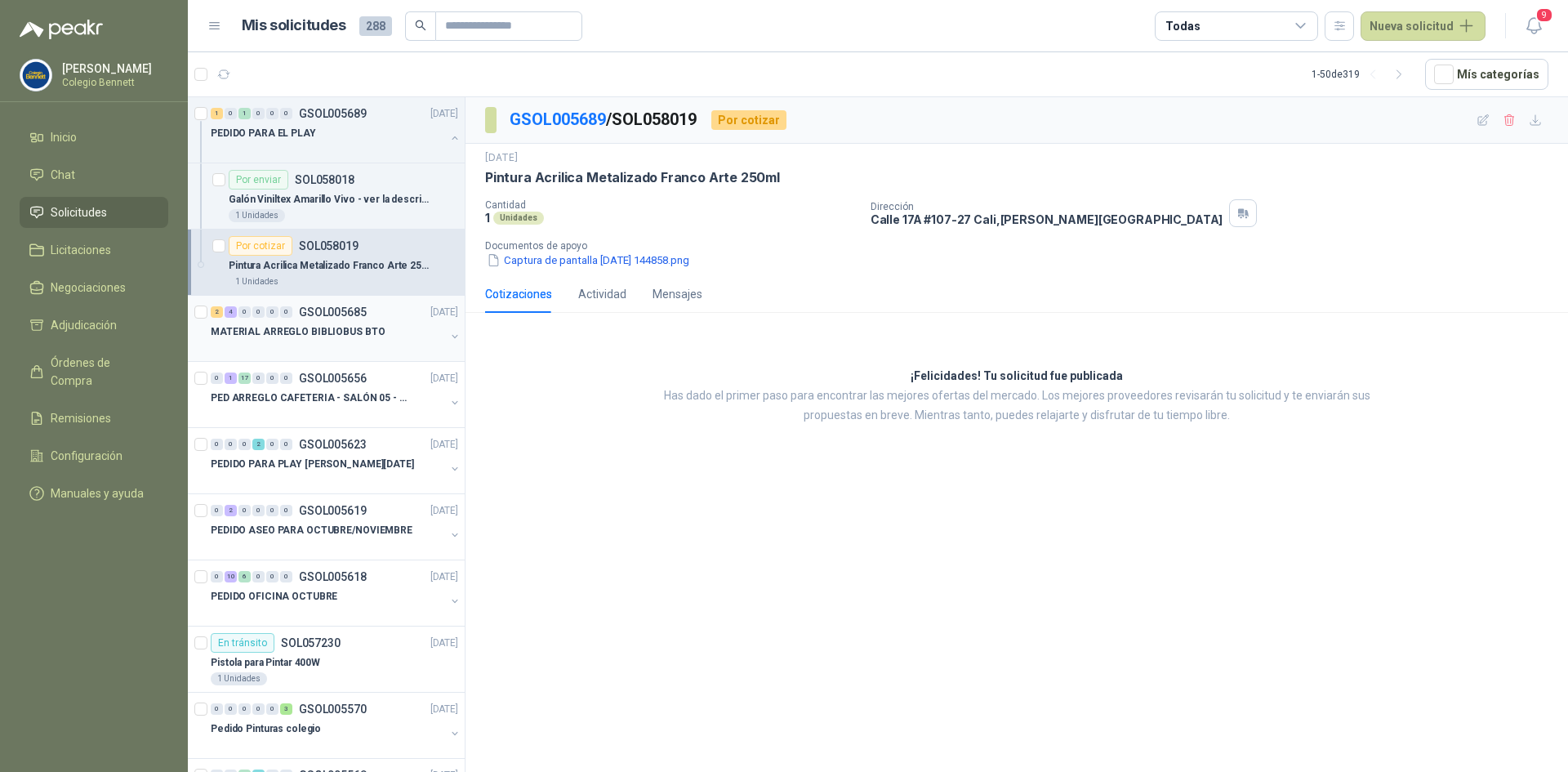
click at [356, 336] on p "MATERIAL ARREGLO BIBLIOBUS BTO" at bounding box center [297, 332] width 174 height 16
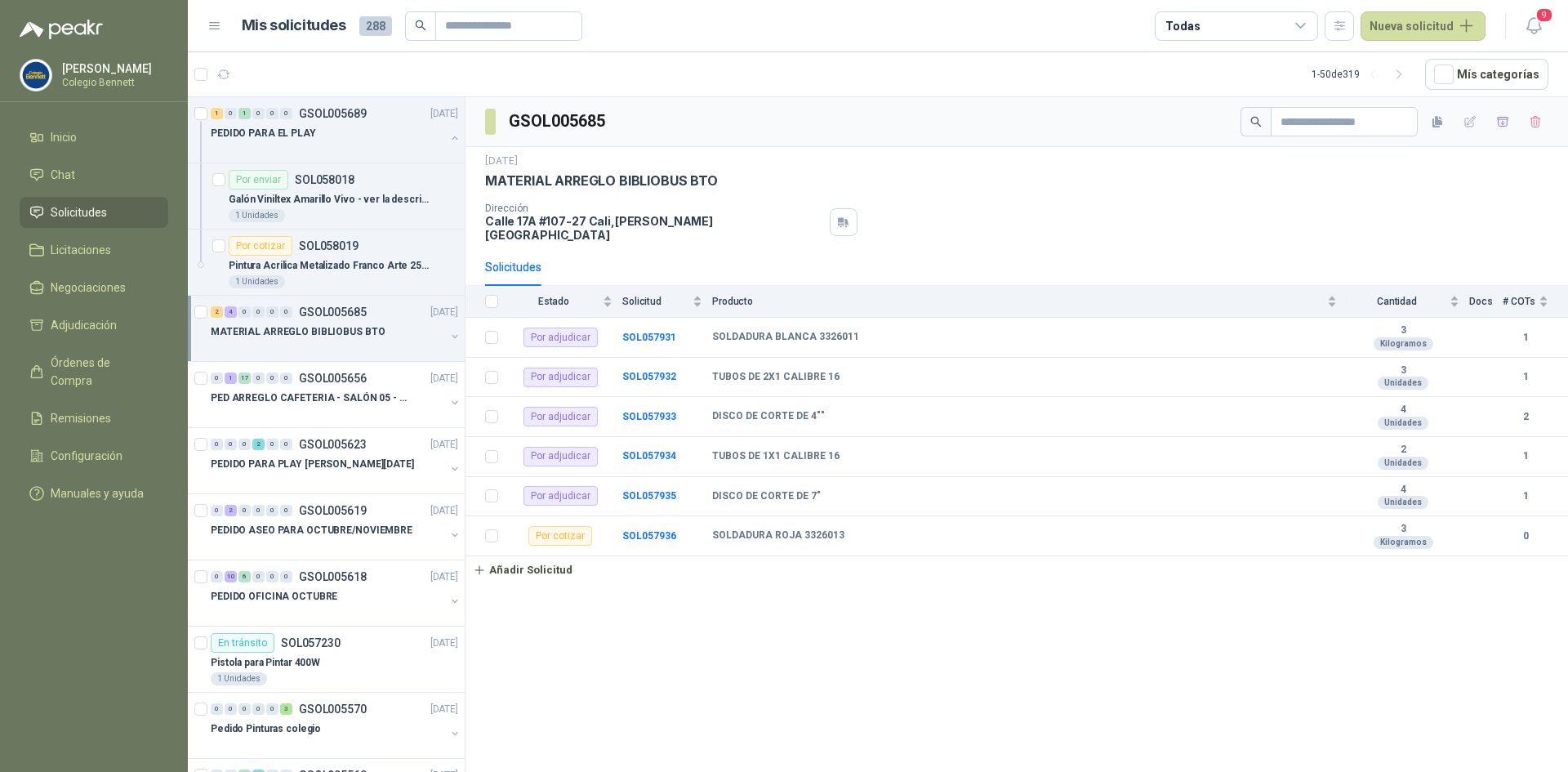
click at [448, 335] on button "button" at bounding box center [454, 336] width 13 height 13
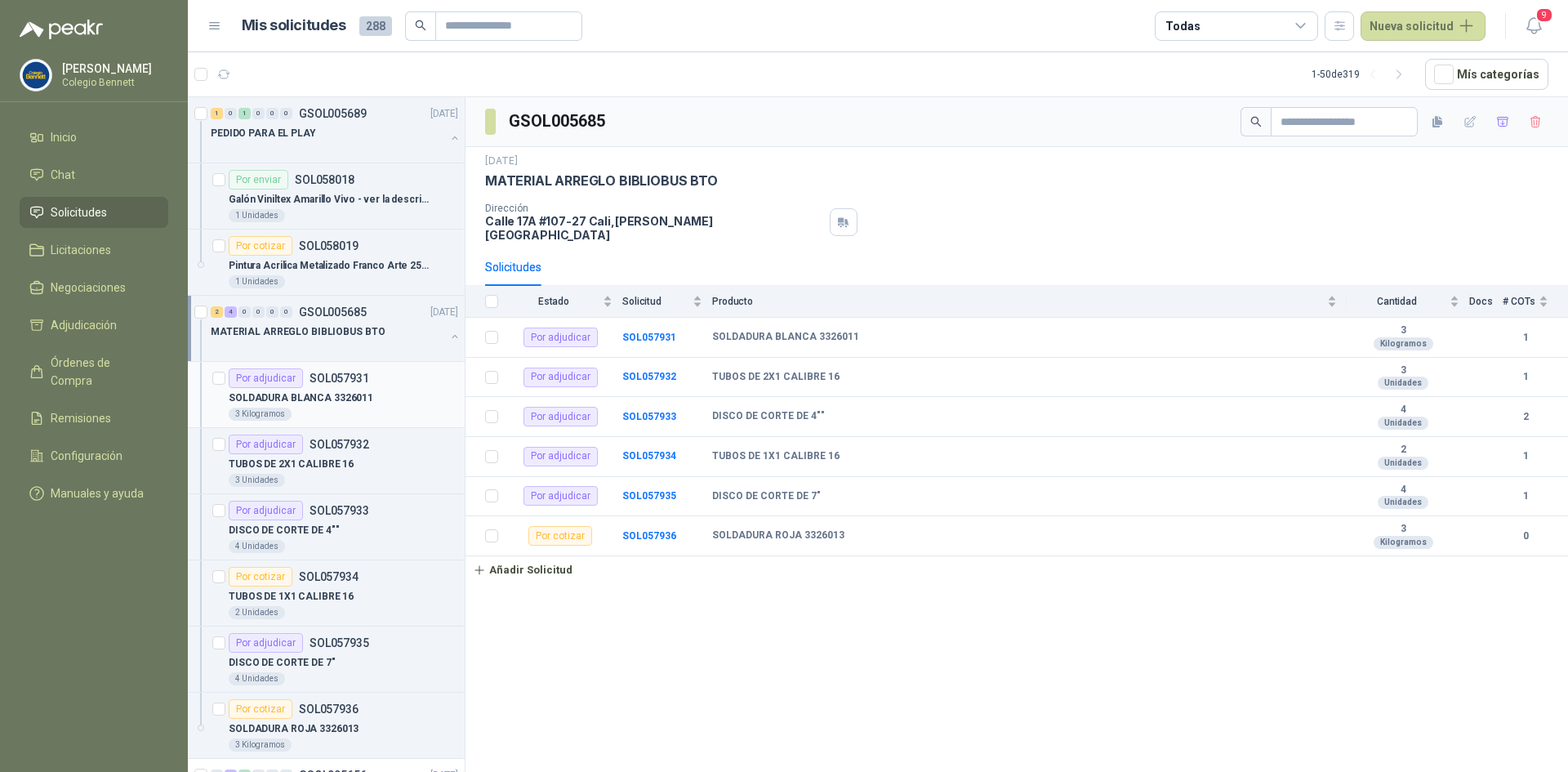
click at [424, 392] on div "SOLDADURA BLANCA 3326011" at bounding box center [343, 398] width 230 height 20
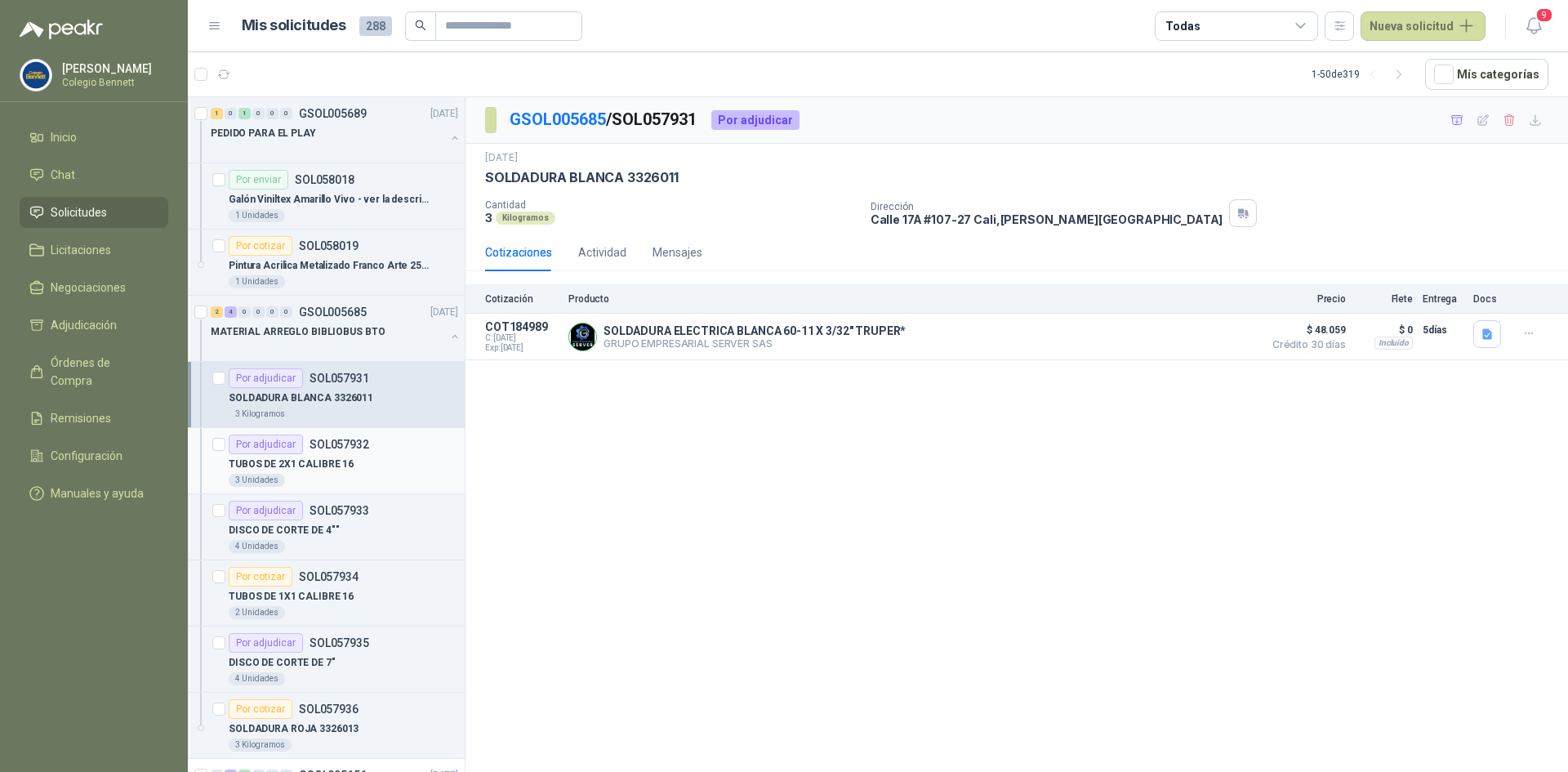
click at [378, 451] on div "Por adjudicar SOL057932" at bounding box center [343, 445] width 230 height 20
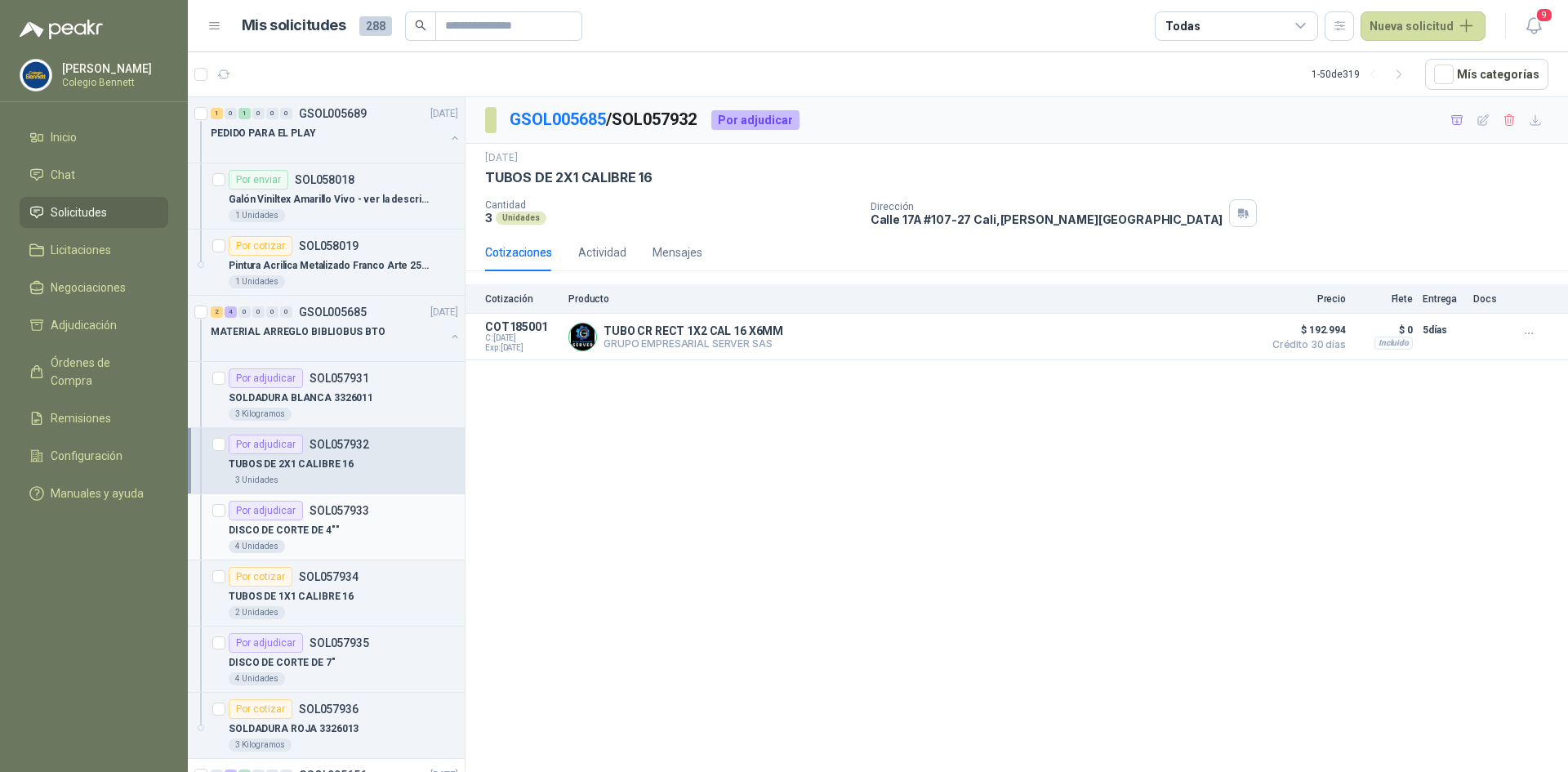
click at [355, 514] on p "SOL057933" at bounding box center [339, 511] width 60 height 12
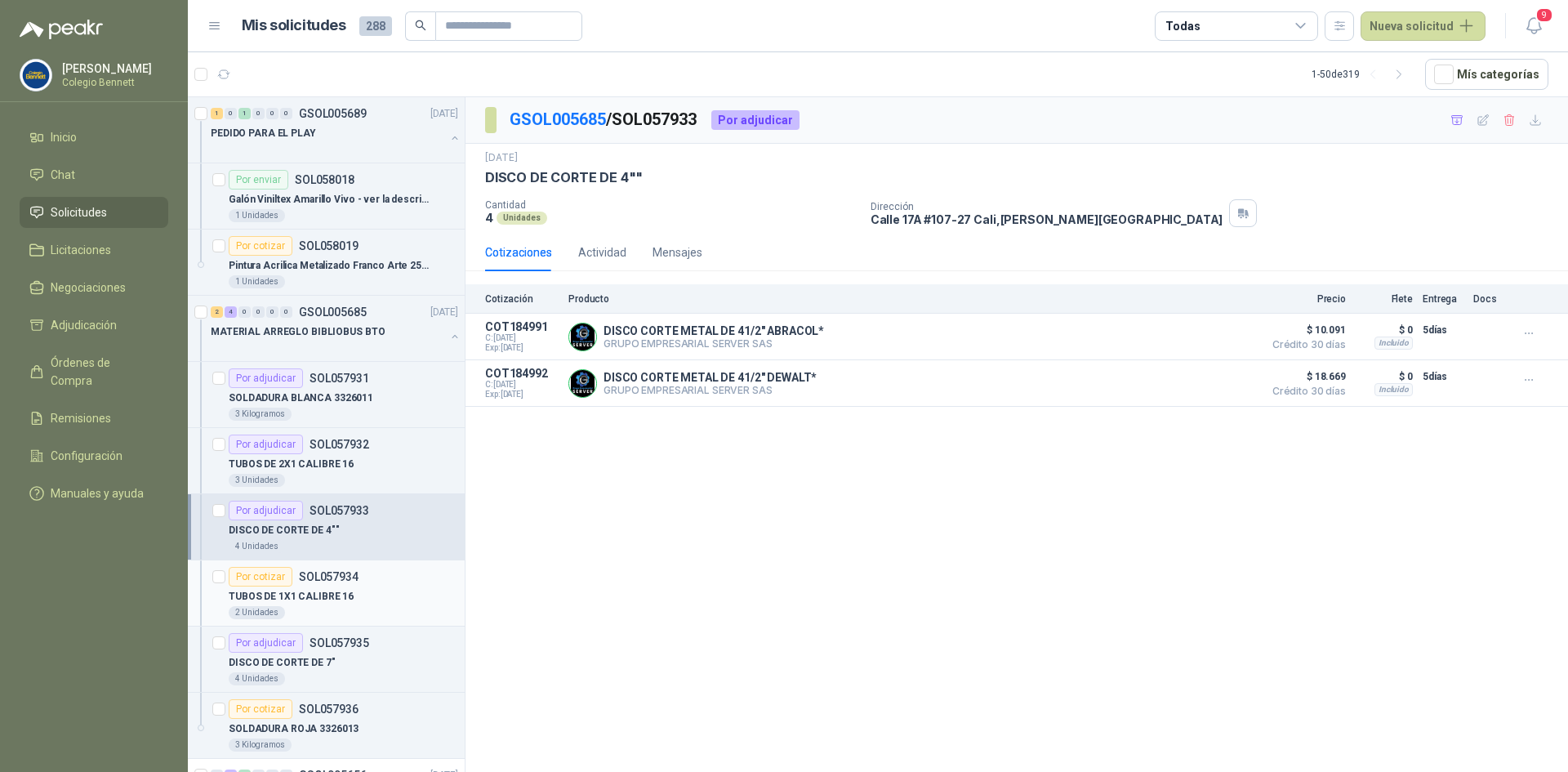
click at [341, 589] on p "TUBOS DE 1X1 CALIBRE 16" at bounding box center [291, 597] width 125 height 16
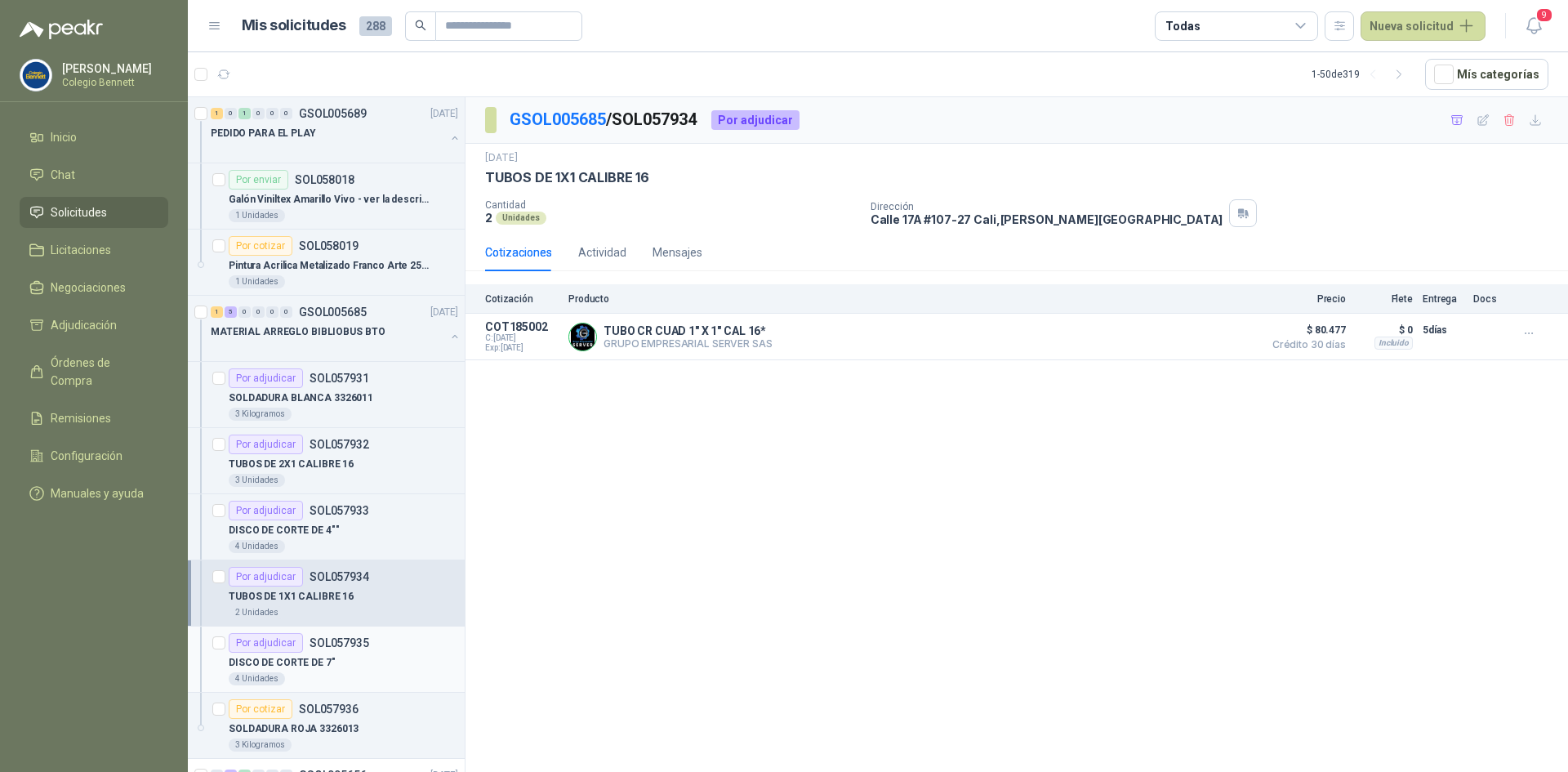
click at [336, 653] on div "Por adjudicar SOL057935" at bounding box center [298, 644] width 140 height 20
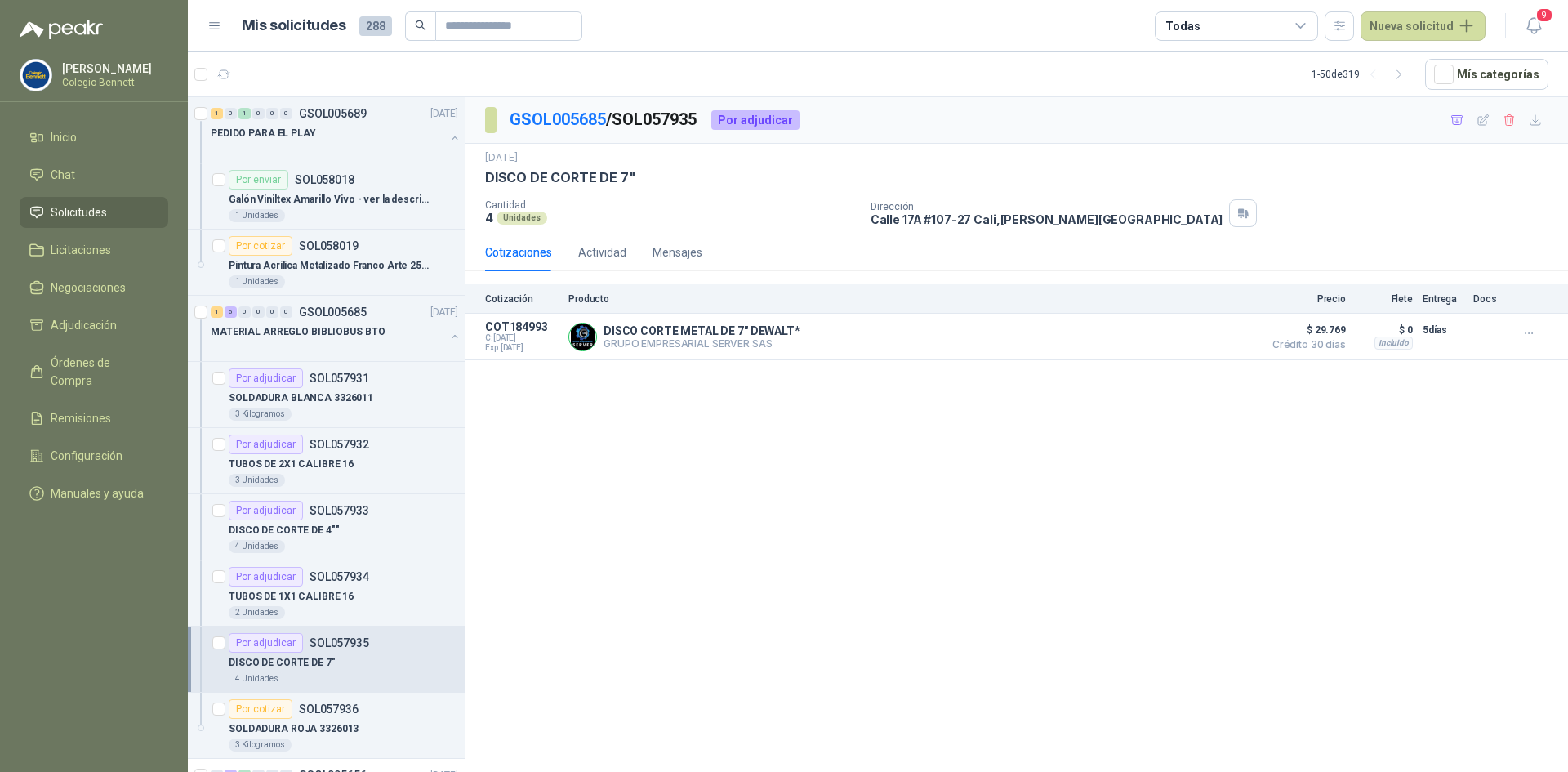
scroll to position [82, 0]
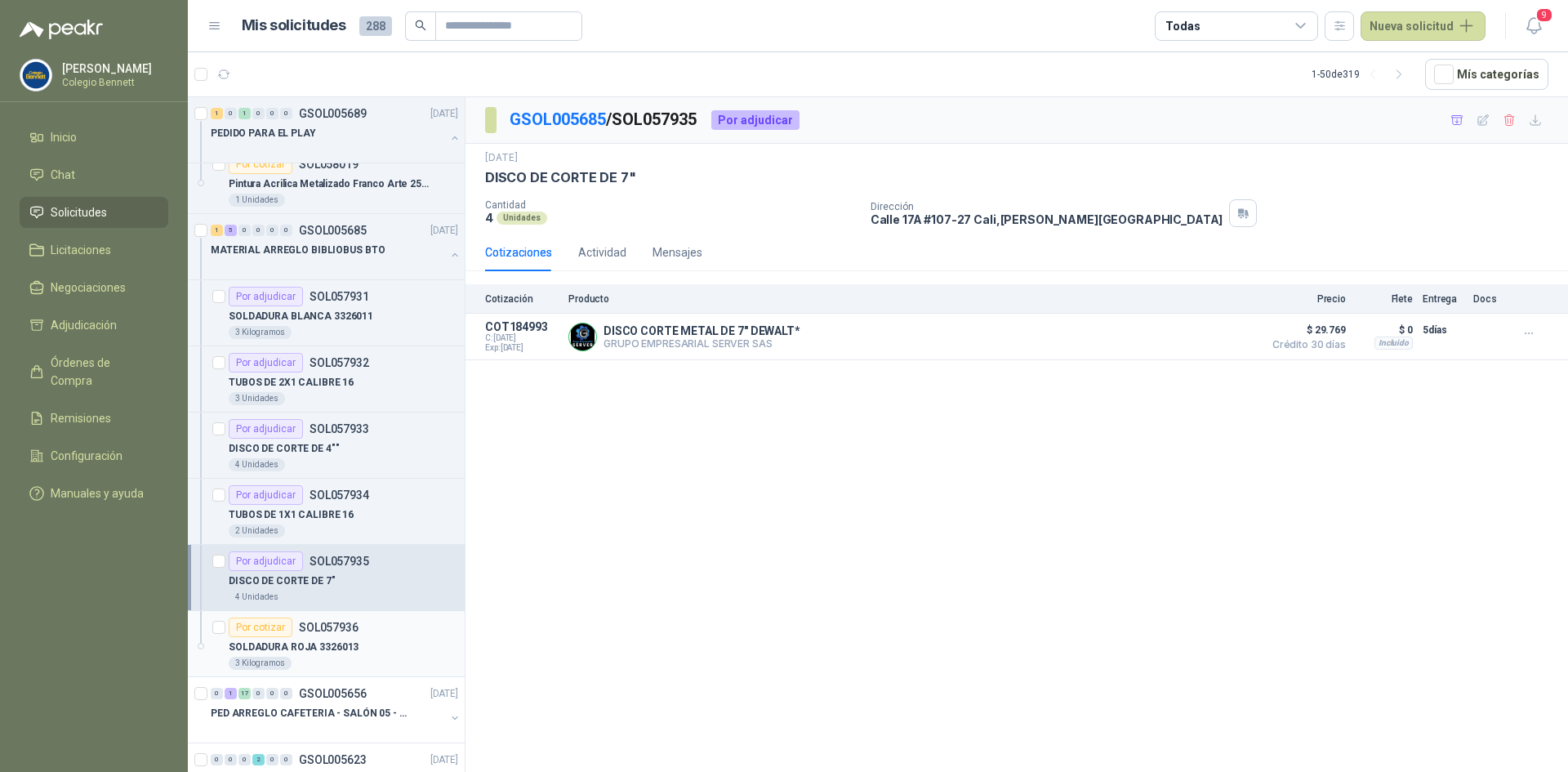
click at [336, 653] on p "SOLDADURA ROJA 3326013" at bounding box center [293, 648] width 130 height 16
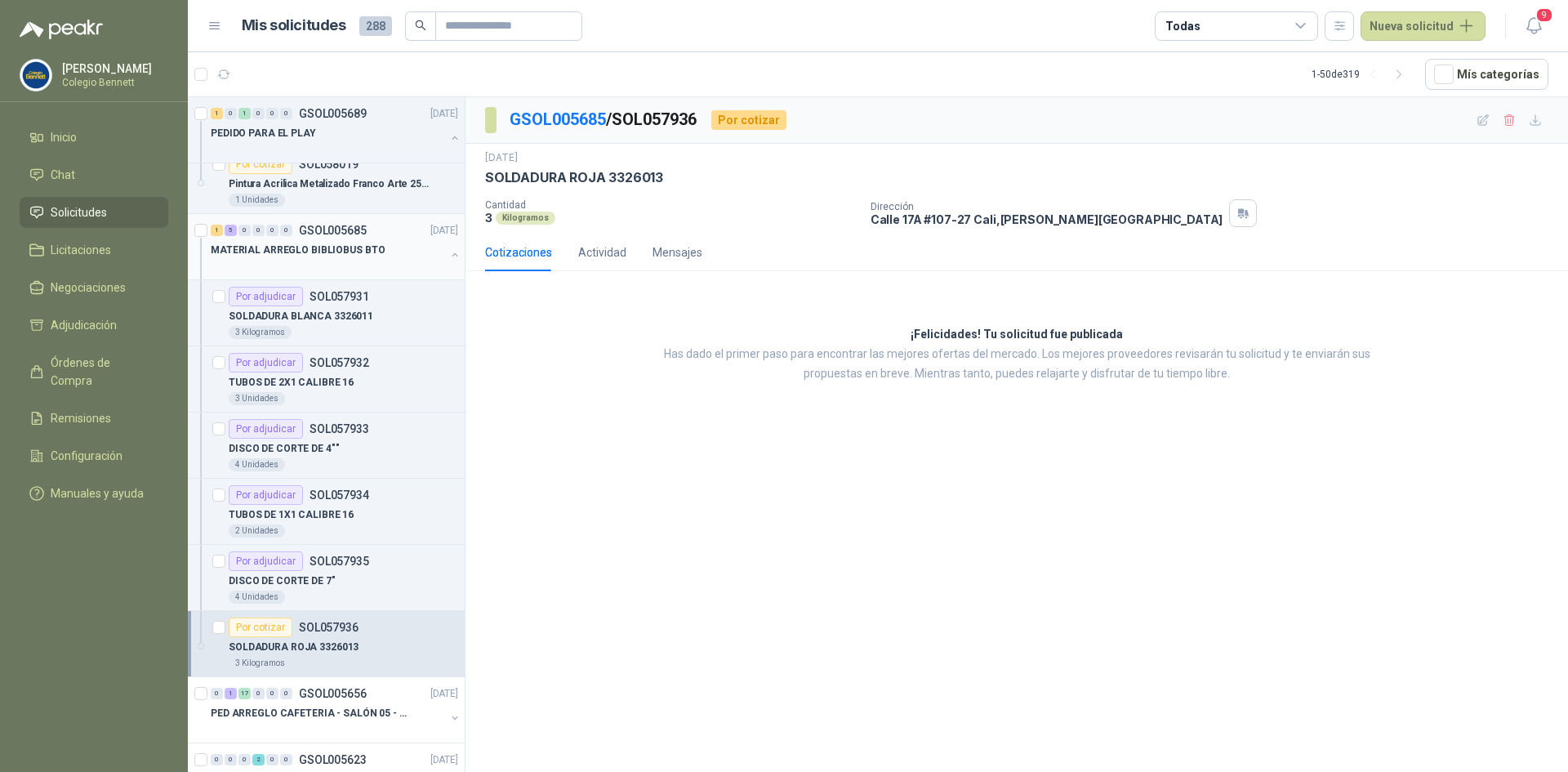
click at [437, 242] on div "MATERIAL ARREGLO BIBLIOBUS BTO" at bounding box center [336, 257] width 251 height 33
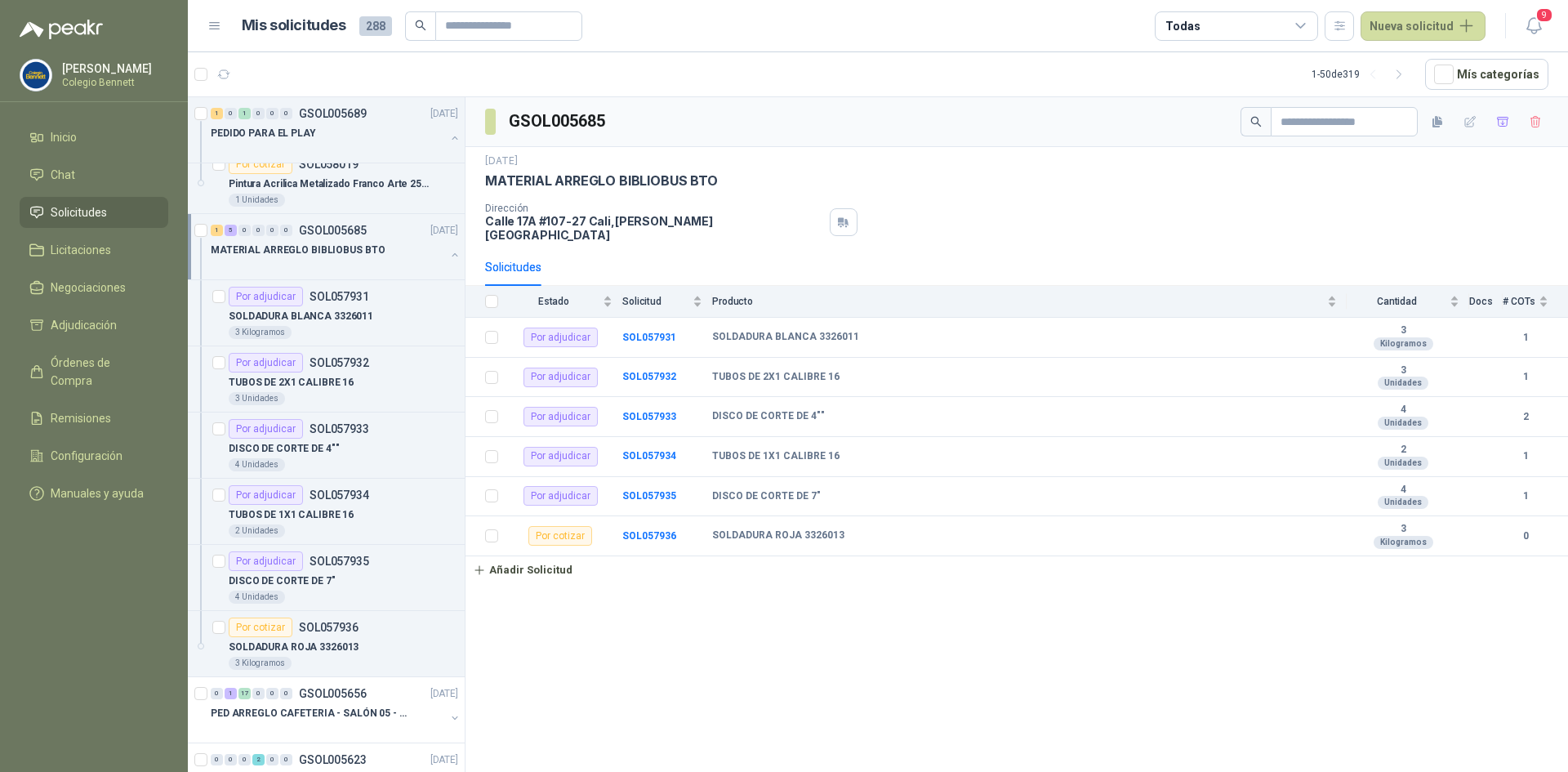
click at [613, 180] on p "MATERIAL ARREGLO BIBLIOBUS BTO" at bounding box center [602, 180] width 233 height 17
copy p "MATERIAL ARREGLO BIBLIOBUS BTO"
